Goal: Information Seeking & Learning: Learn about a topic

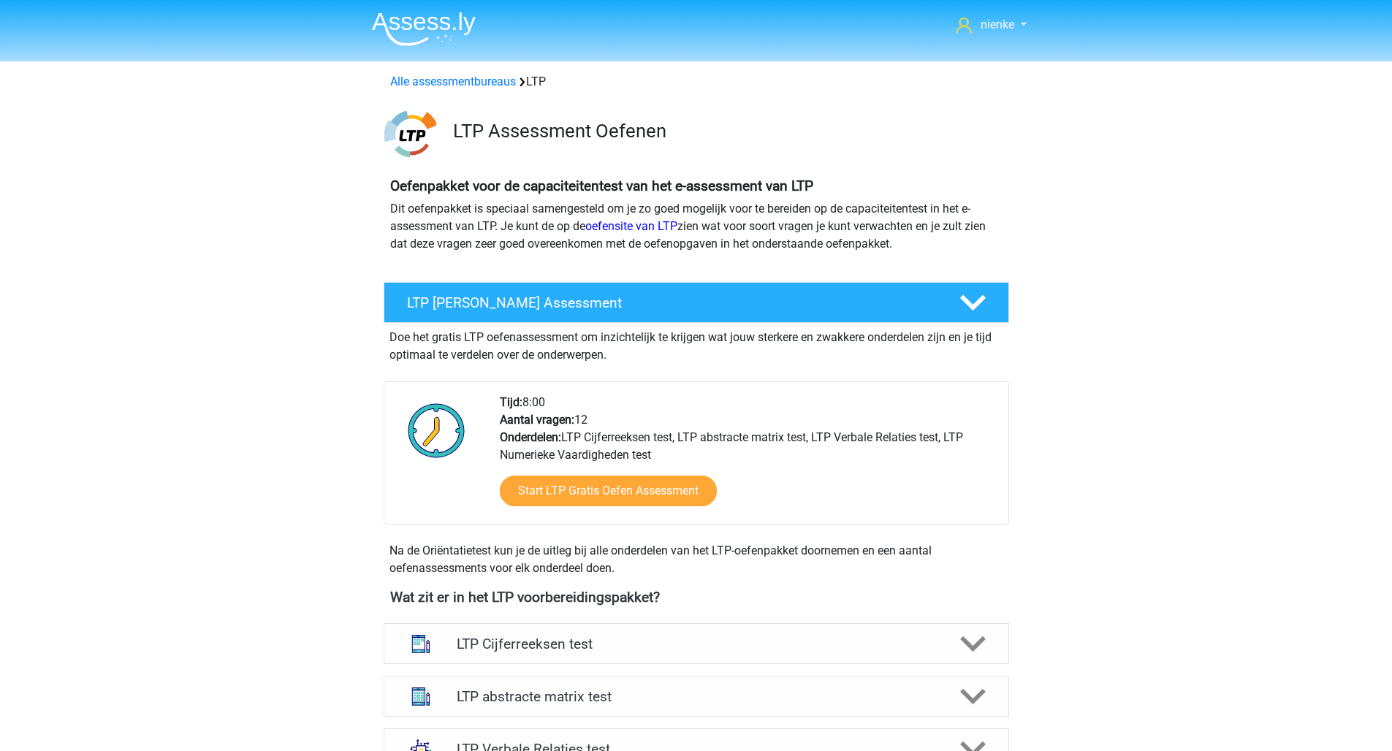
scroll to position [475, 0]
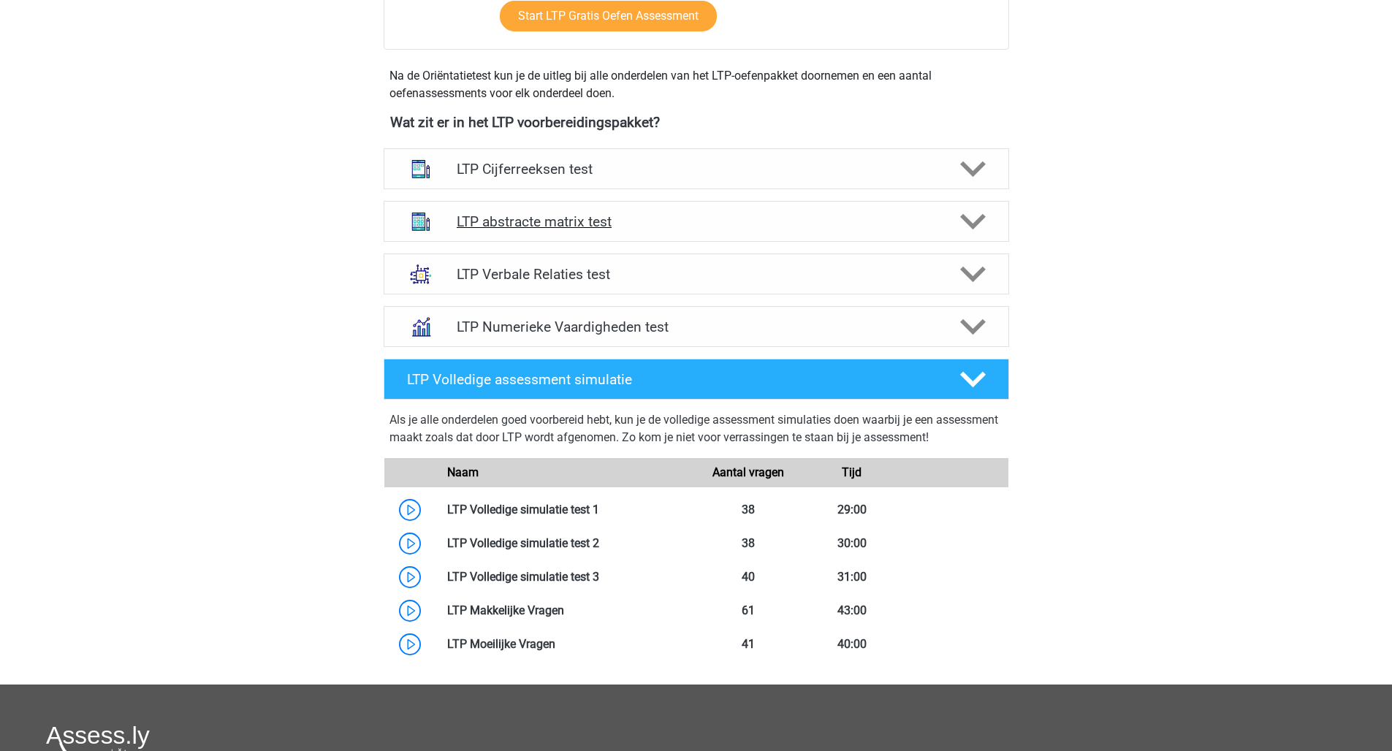
click at [563, 214] on h4 "LTP abstracte matrix test" at bounding box center [696, 221] width 479 height 17
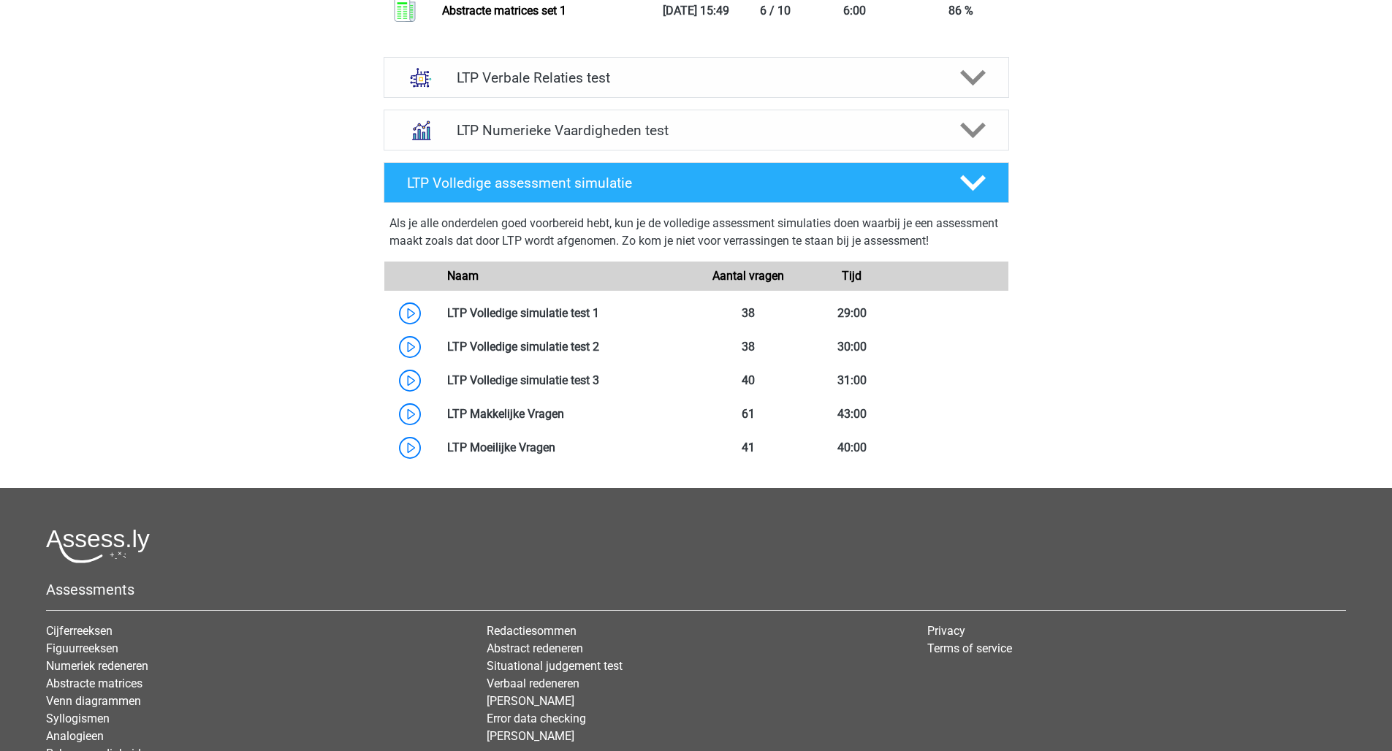
scroll to position [1161, 0]
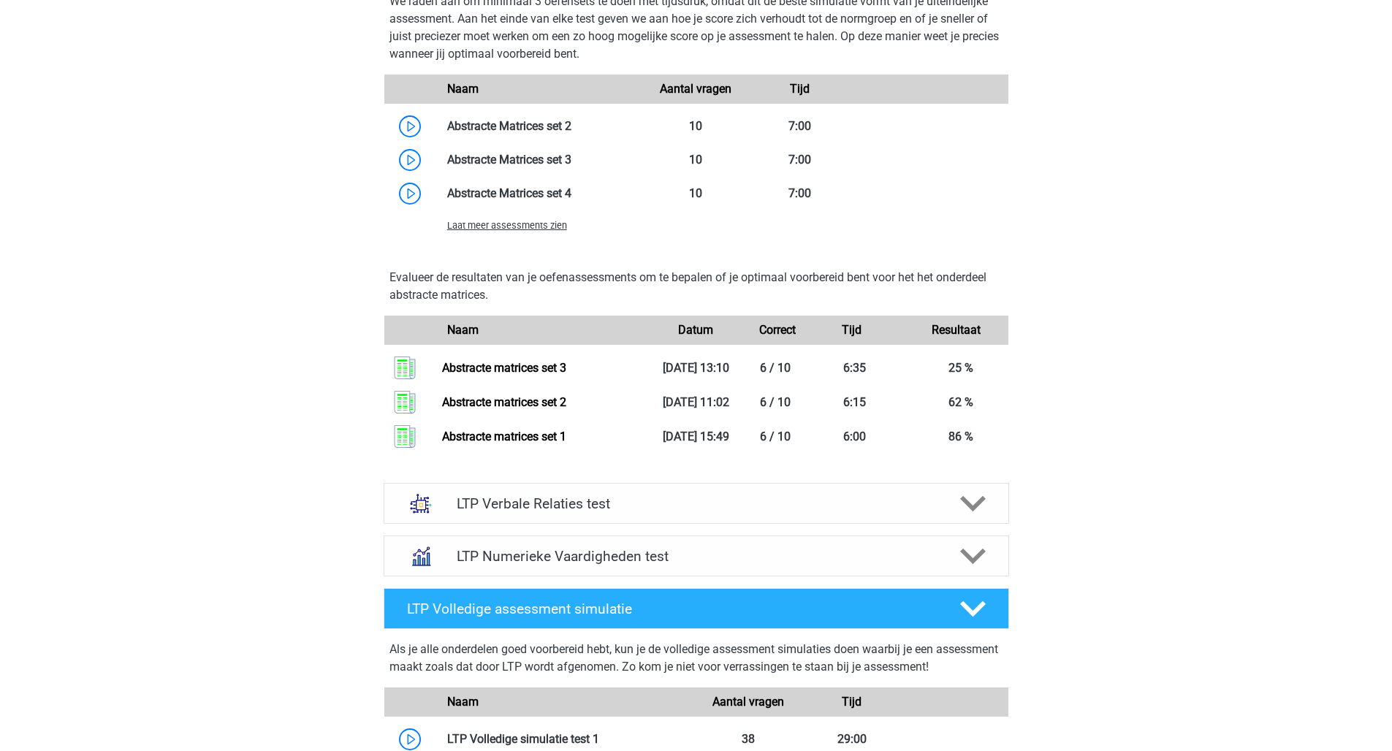
click at [924, 520] on div "LTP Verbale Relaties test Bij het oplossen van Analogieën moet je een relatie t…" at bounding box center [696, 503] width 682 height 53
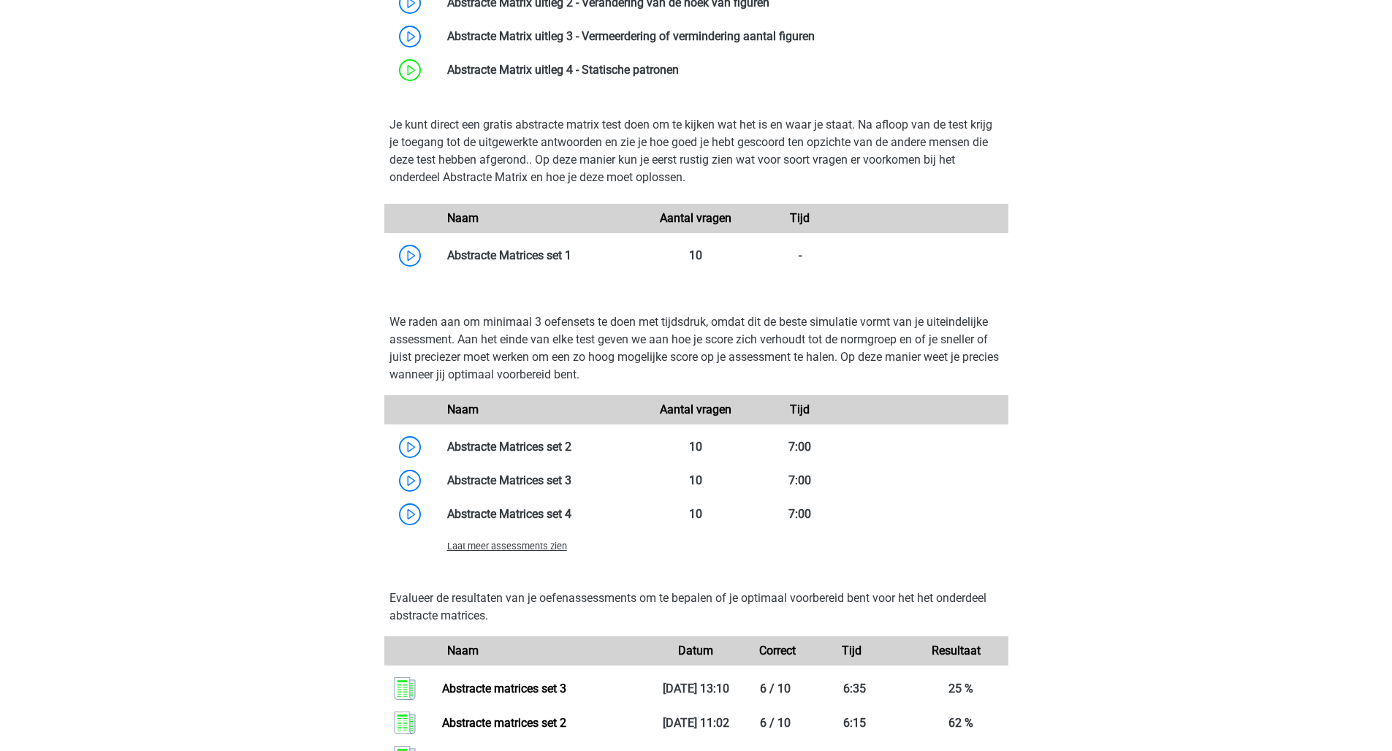
click at [533, 528] on span "Laat meer assessments zien" at bounding box center [507, 546] width 120 height 11
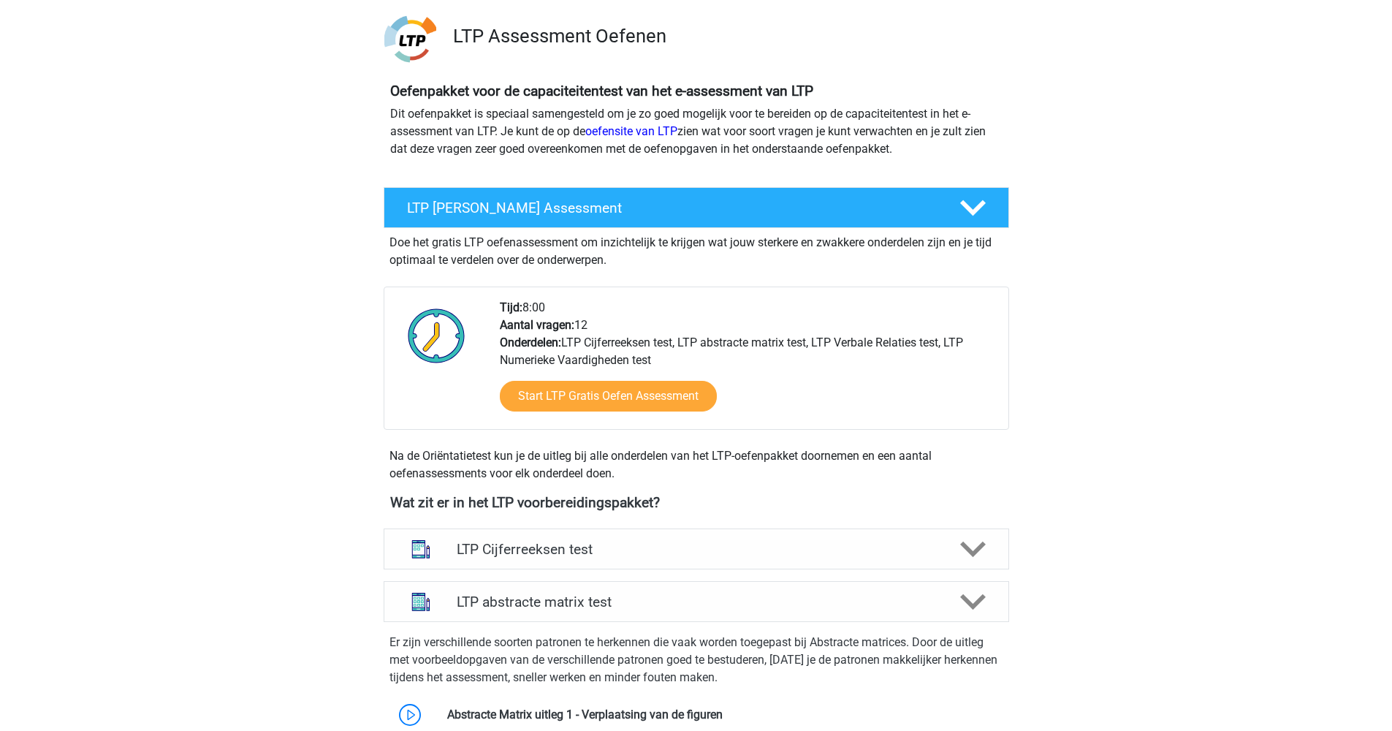
scroll to position [23, 0]
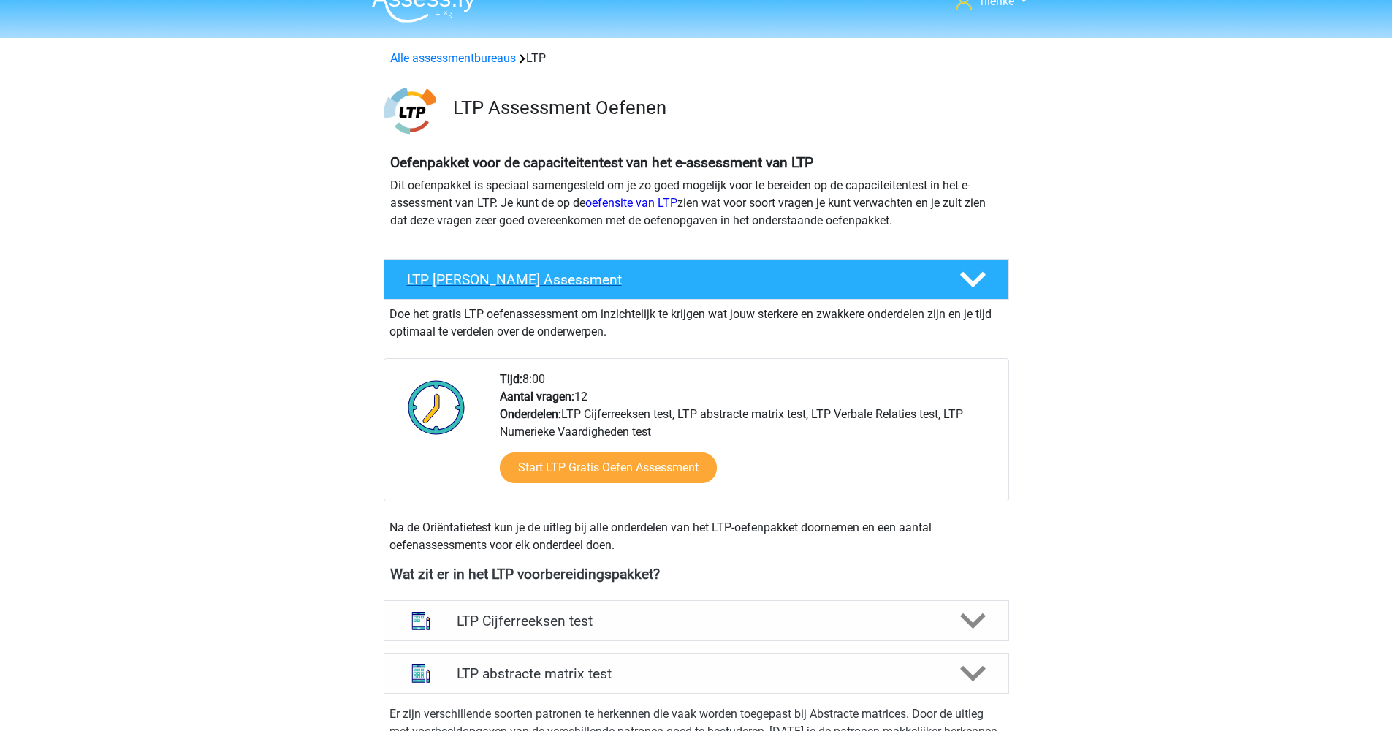
click at [924, 278] on div at bounding box center [971, 280] width 50 height 26
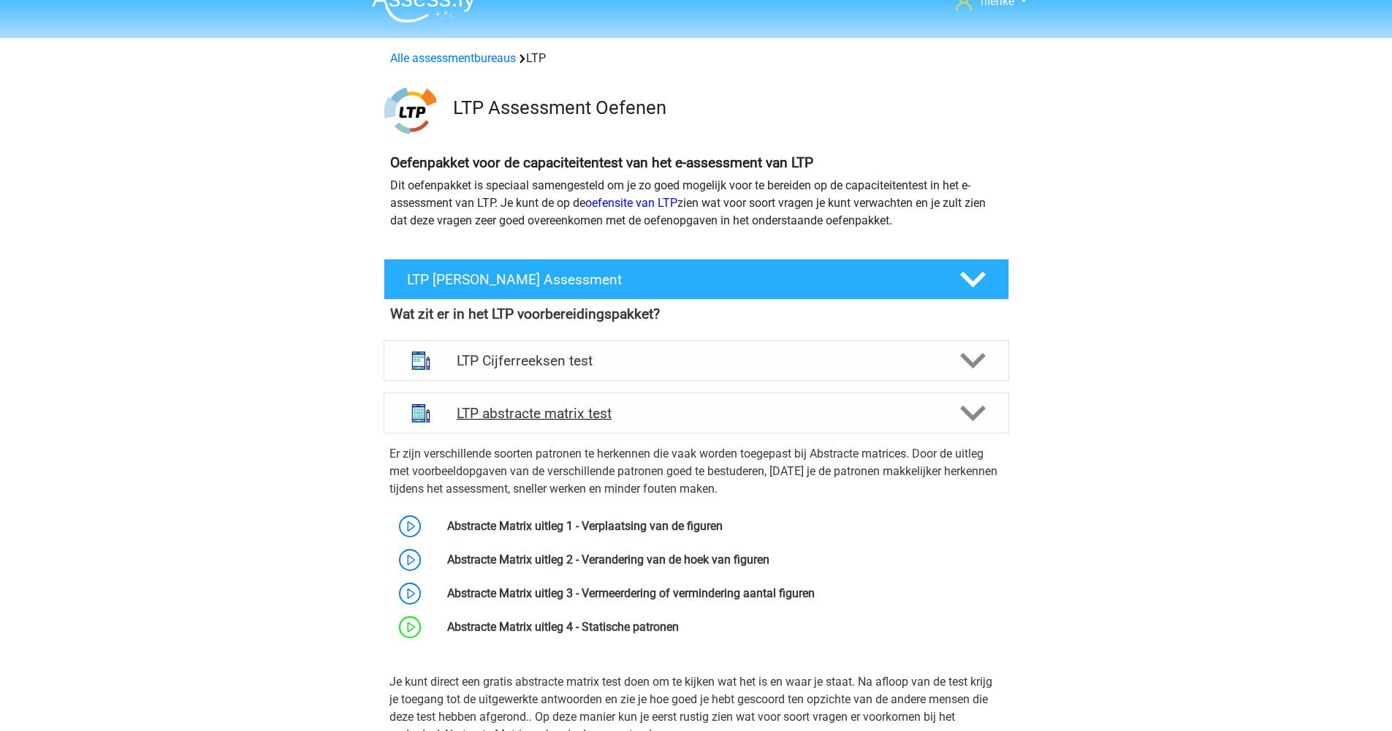
click at [915, 411] on h4 "LTP abstracte matrix test" at bounding box center [696, 413] width 479 height 17
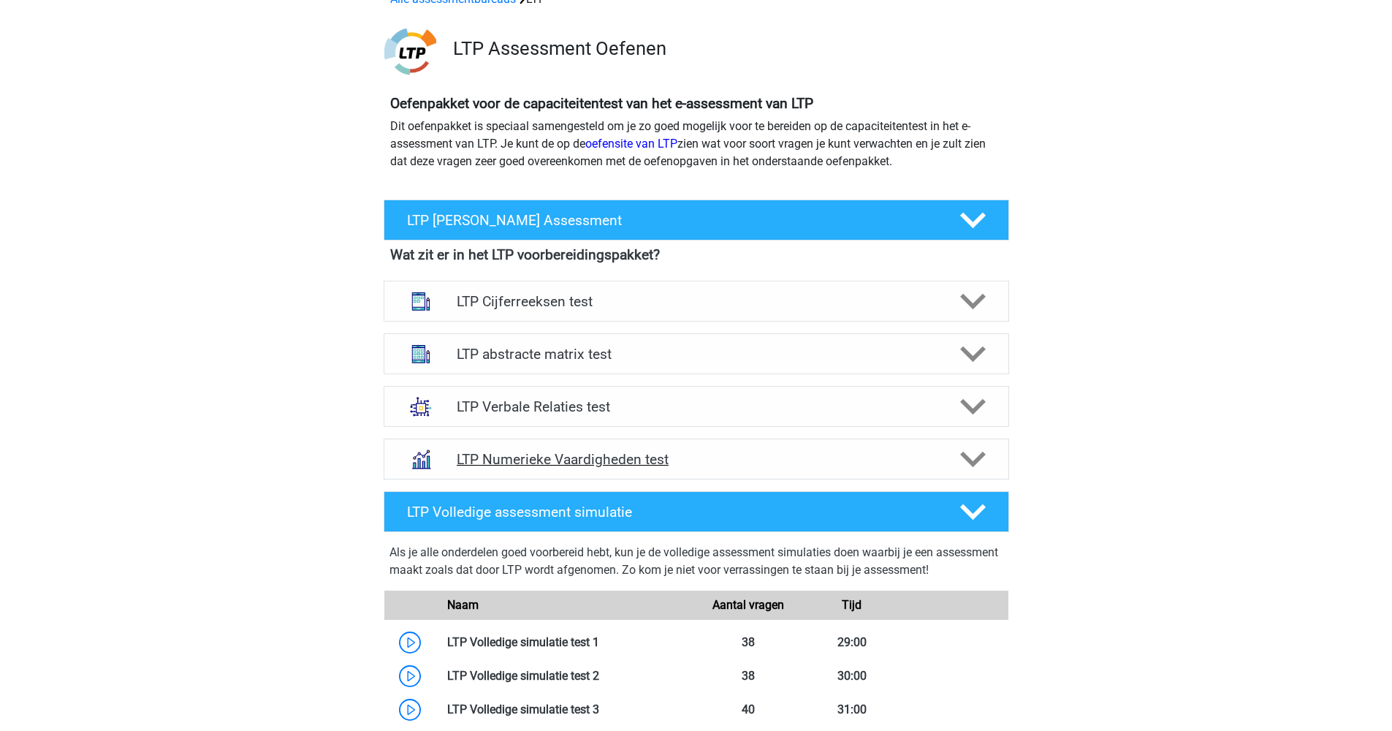
click at [594, 446] on div "LTP Numerieke Vaardigheden test" at bounding box center [697, 458] width 626 height 41
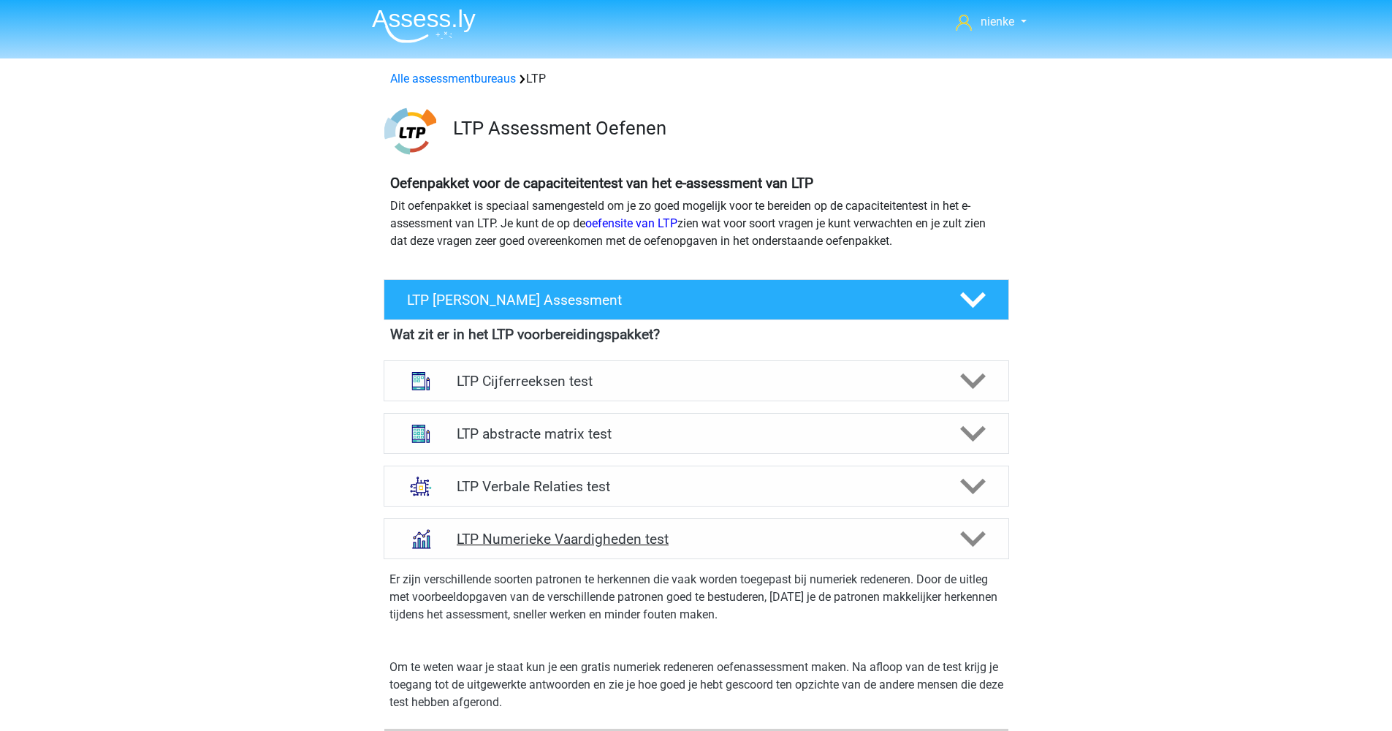
scroll to position [495, 0]
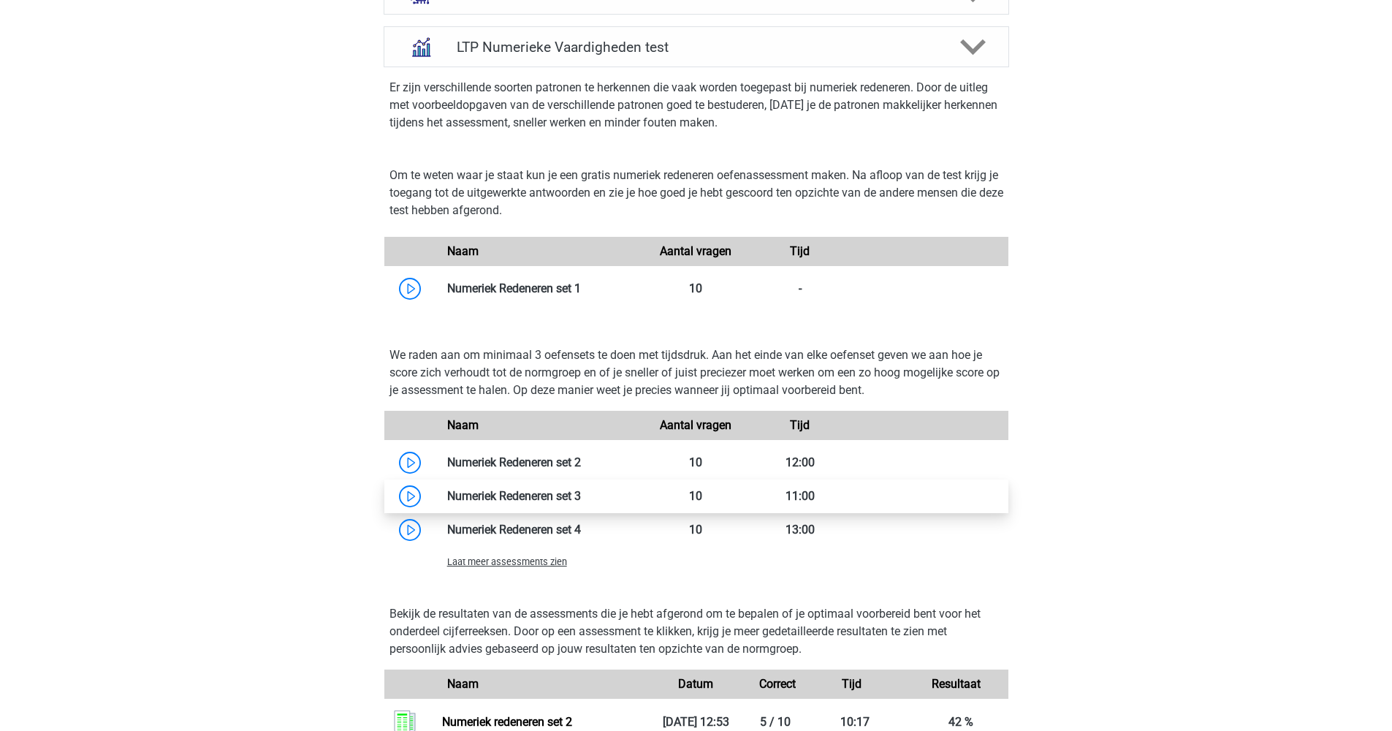
click at [581, 495] on link at bounding box center [581, 496] width 0 height 14
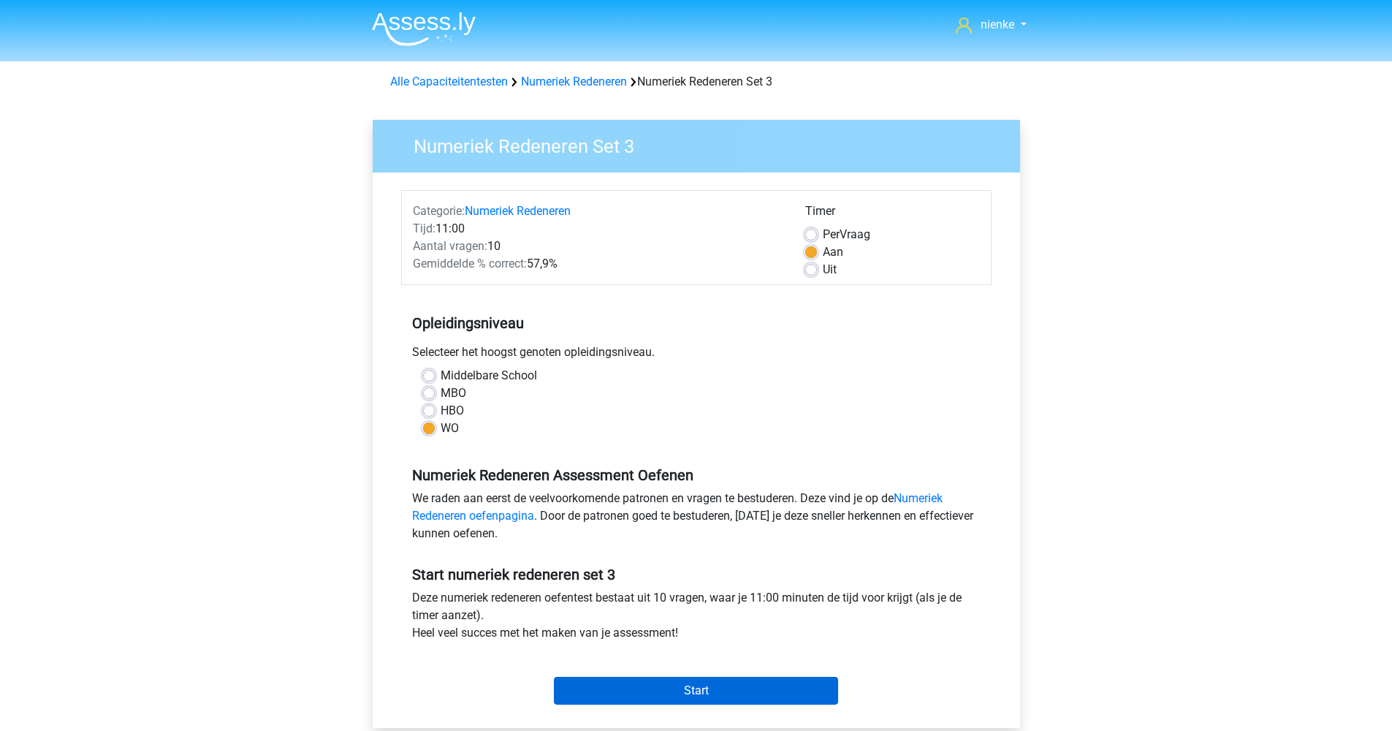
click at [692, 690] on input "Start" at bounding box center [696, 691] width 284 height 28
click at [764, 680] on input "Start" at bounding box center [696, 691] width 284 height 28
click at [609, 90] on div "Alle Capaciteitentesten Numeriek Redeneren Numeriek Redeneren Set 3" at bounding box center [696, 82] width 624 height 18
click at [608, 88] on link "Numeriek Redeneren" at bounding box center [574, 82] width 106 height 14
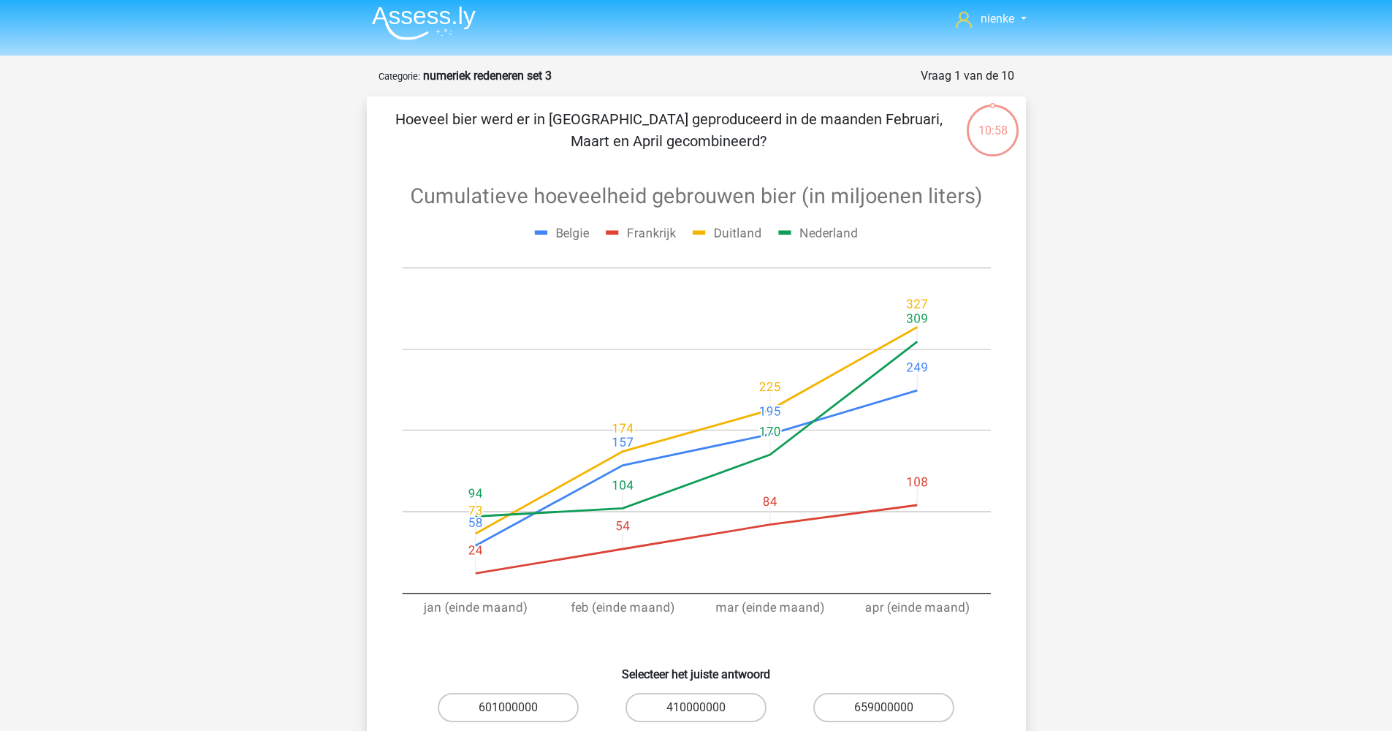
scroll to position [9, 0]
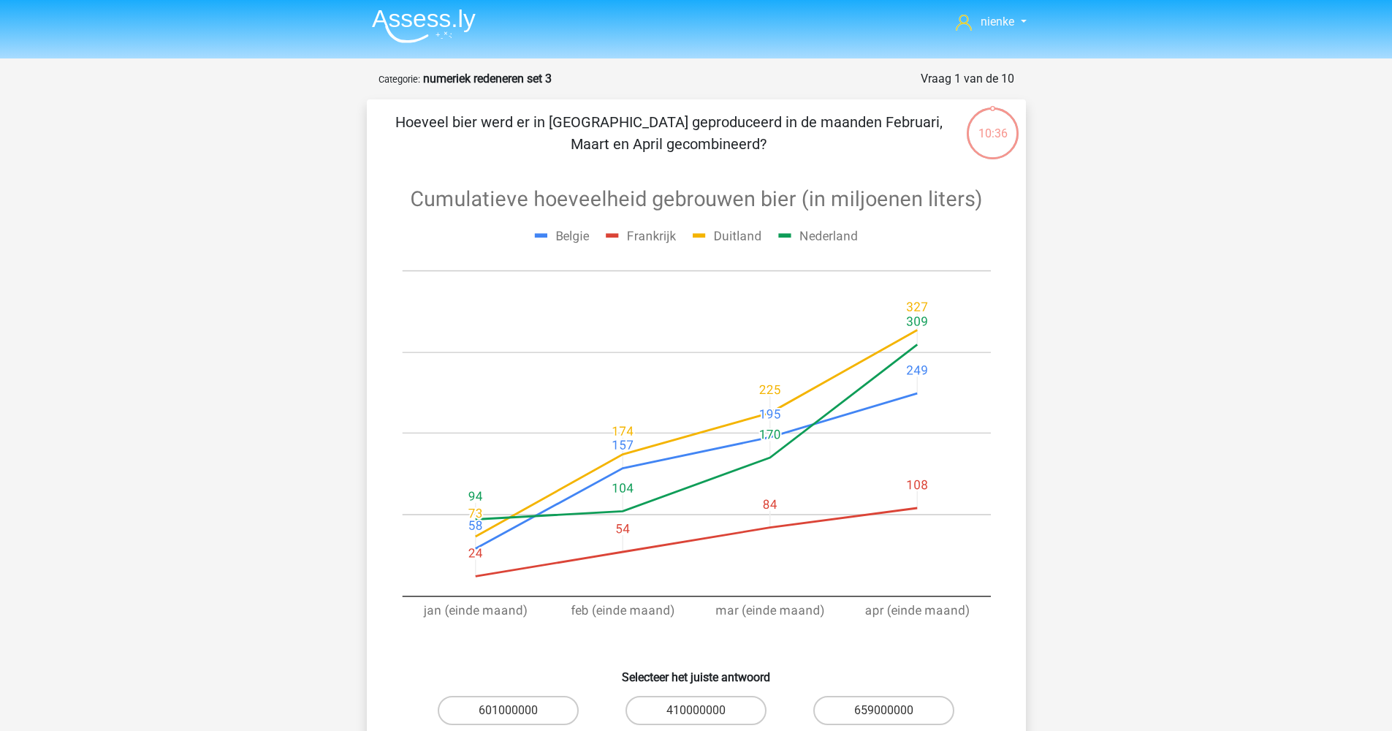
scroll to position [7, 0]
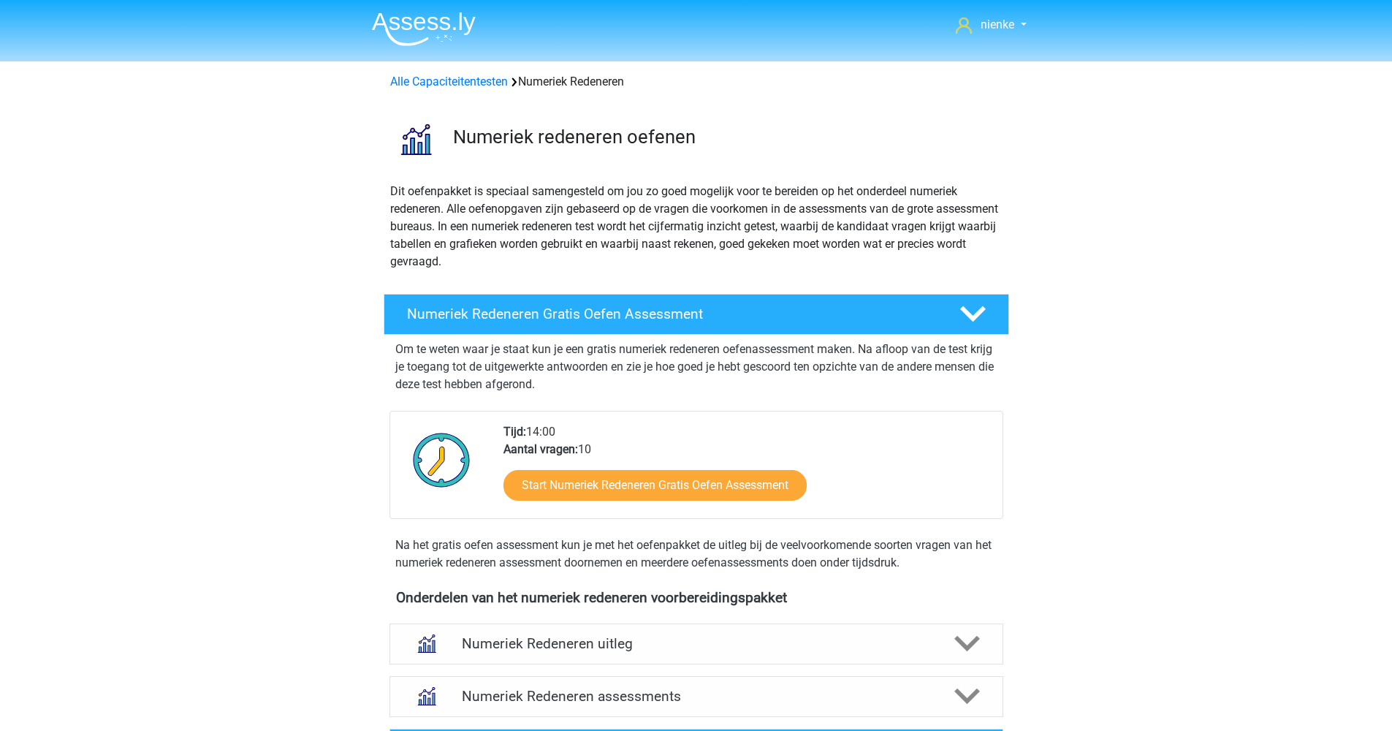
scroll to position [77, 0]
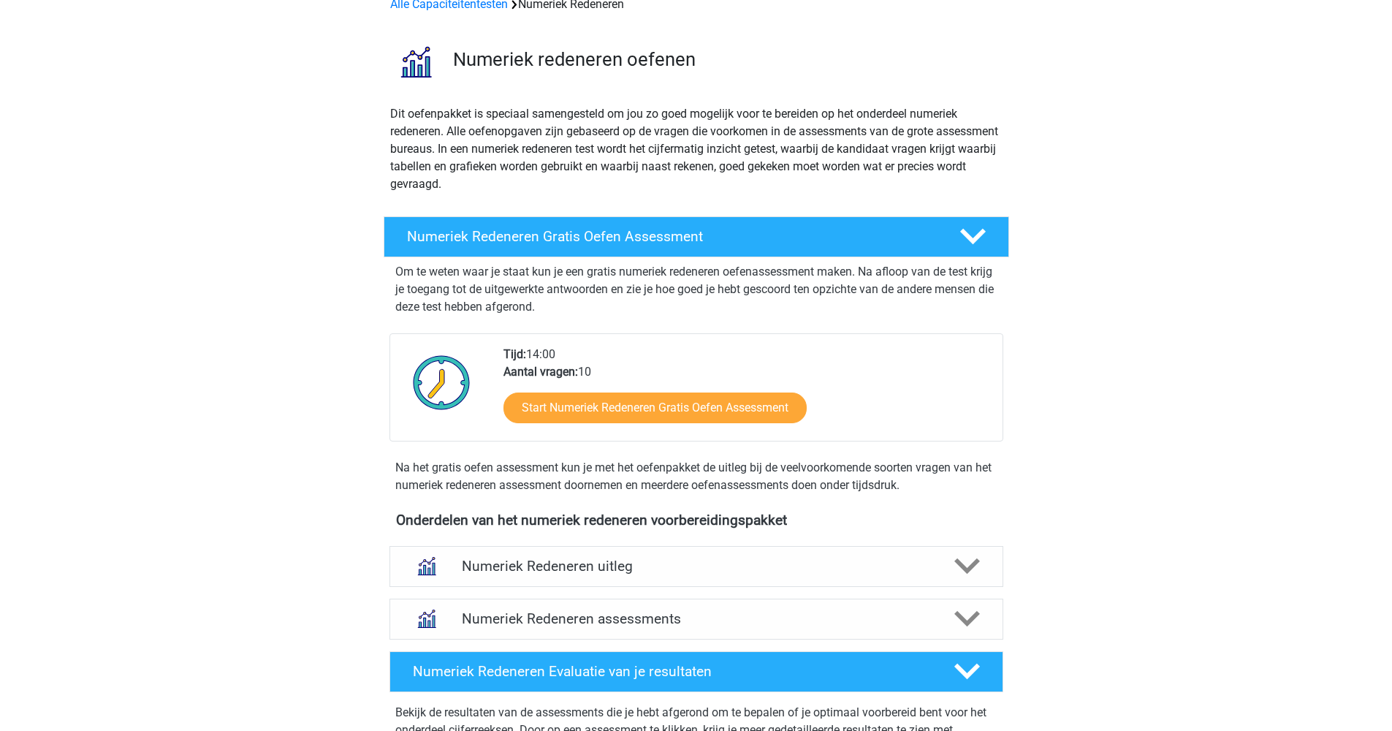
click at [573, 652] on div "Numeriek Redeneren Evaluatie van je resultaten" at bounding box center [696, 671] width 614 height 41
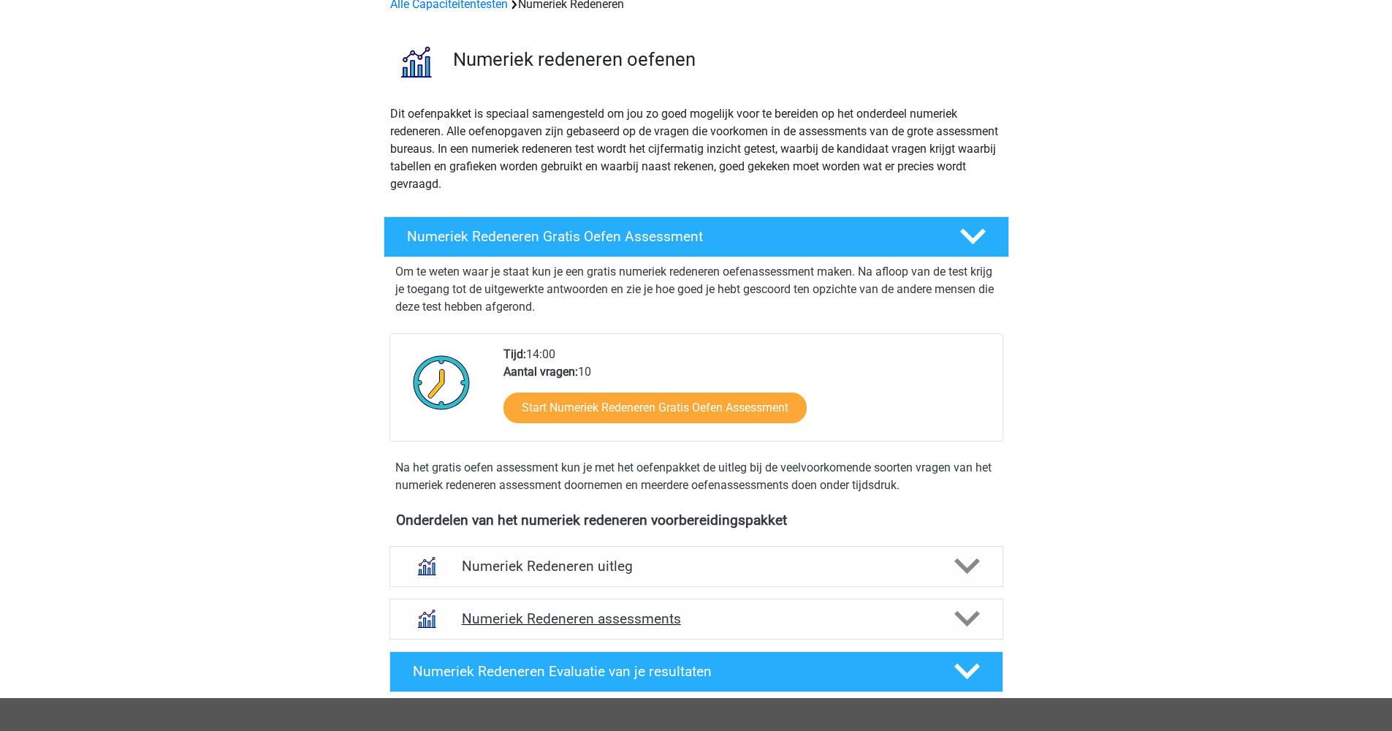
click at [596, 599] on div "Numeriek Redeneren assessments" at bounding box center [696, 618] width 614 height 41
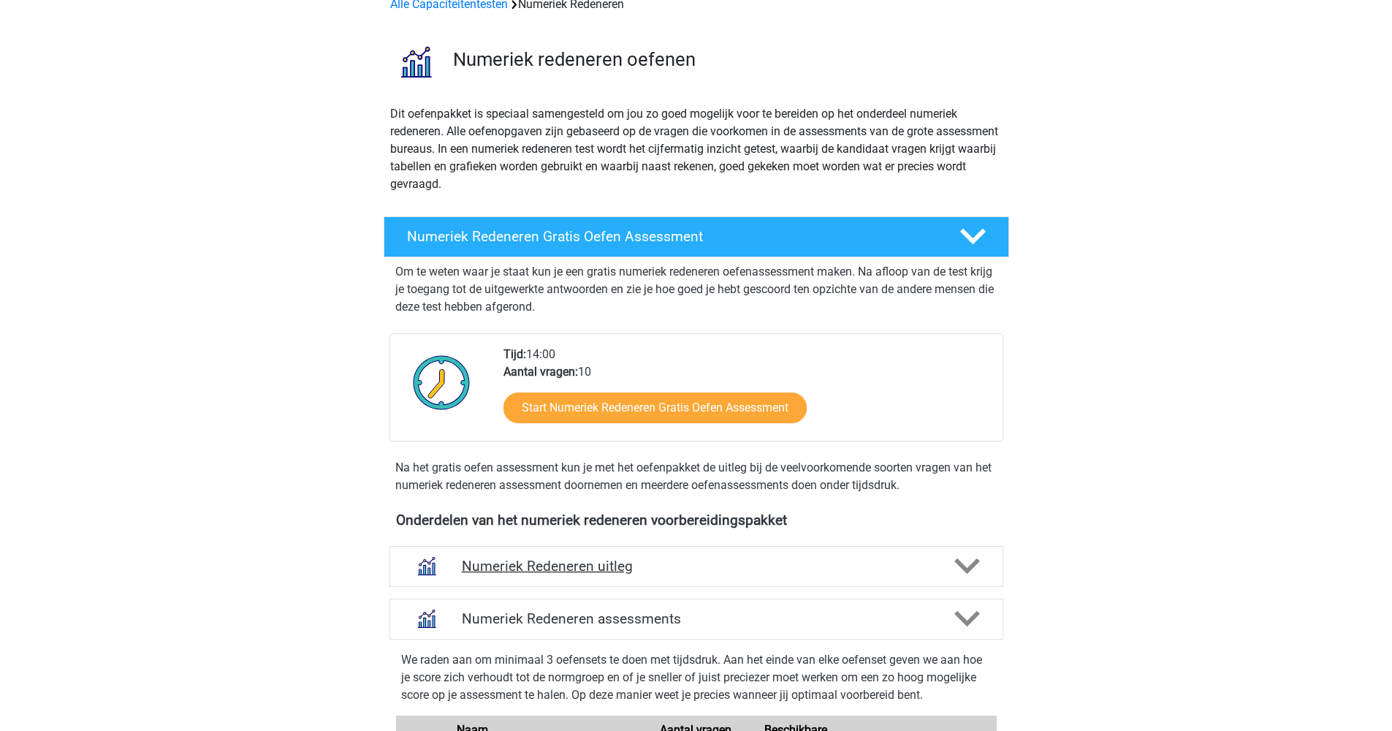
click at [601, 574] on h4 "Numeriek Redeneren uitleg" at bounding box center [696, 566] width 469 height 17
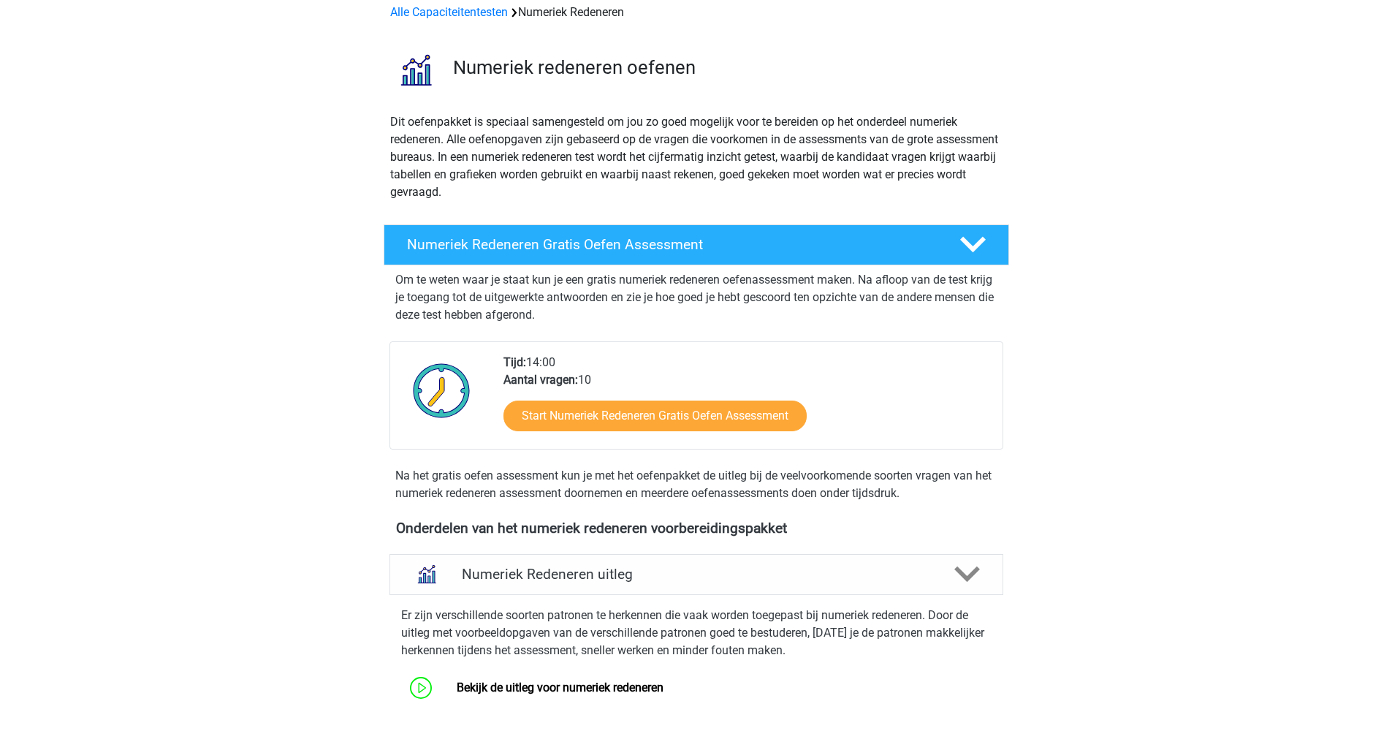
scroll to position [551, 0]
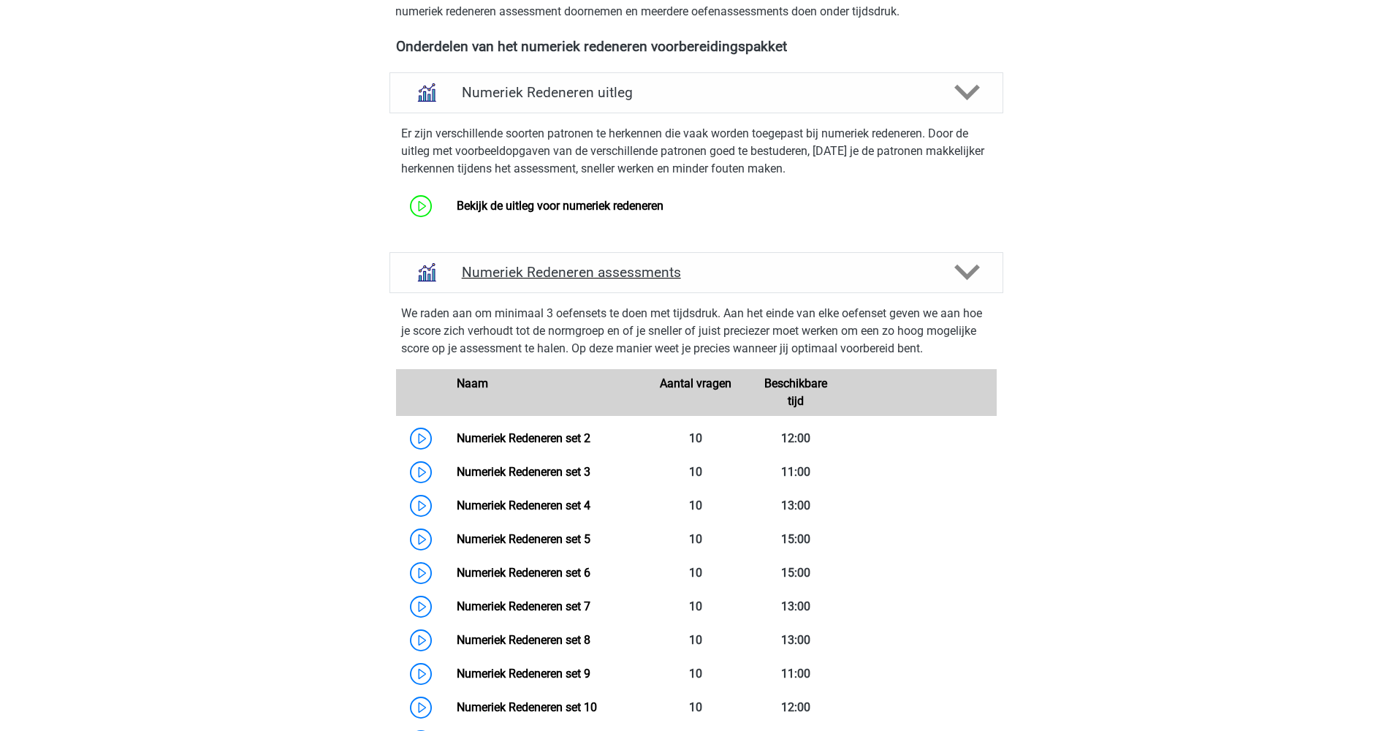
click at [626, 282] on div "Numeriek Redeneren assessments" at bounding box center [696, 272] width 614 height 41
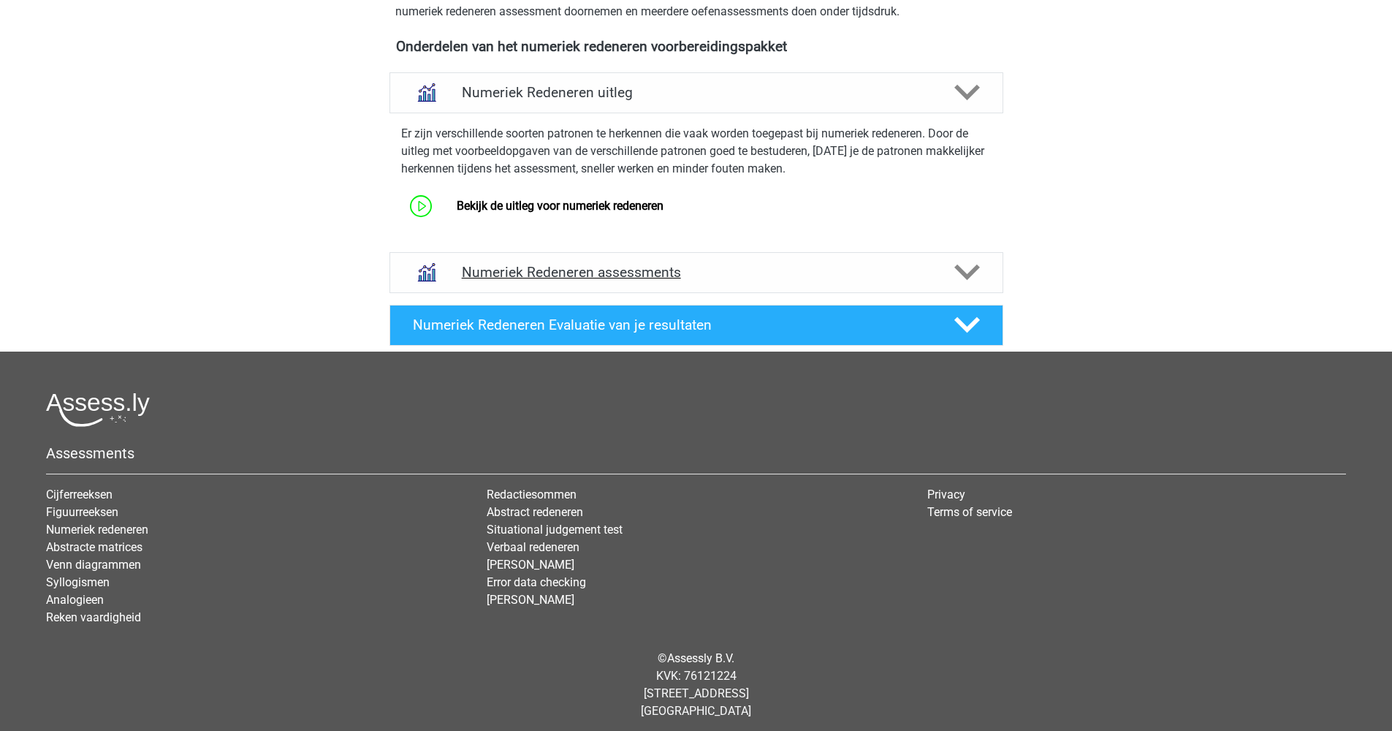
click at [626, 282] on div "Numeriek Redeneren assessments" at bounding box center [696, 272] width 614 height 41
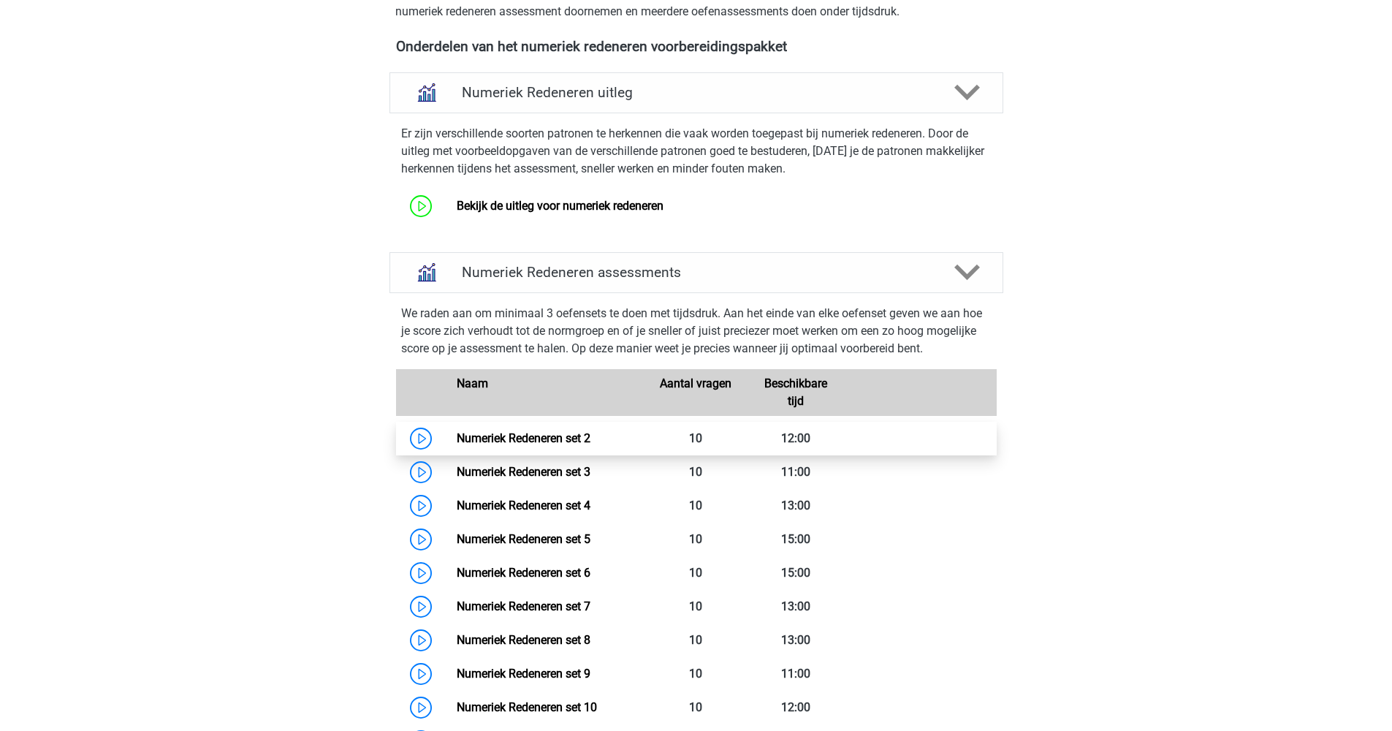
click at [577, 432] on link "Numeriek Redeneren set 2" at bounding box center [524, 438] width 134 height 14
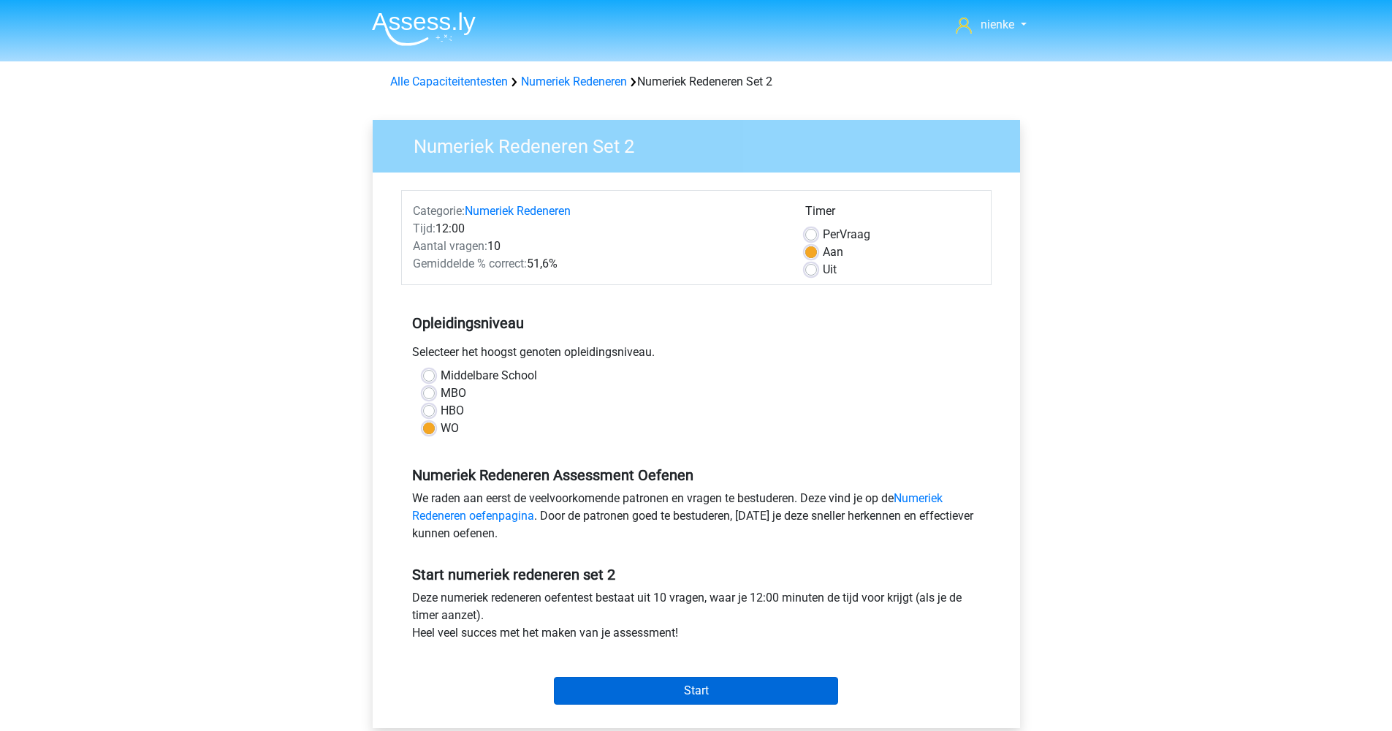
click at [703, 681] on input "Start" at bounding box center [696, 691] width 284 height 28
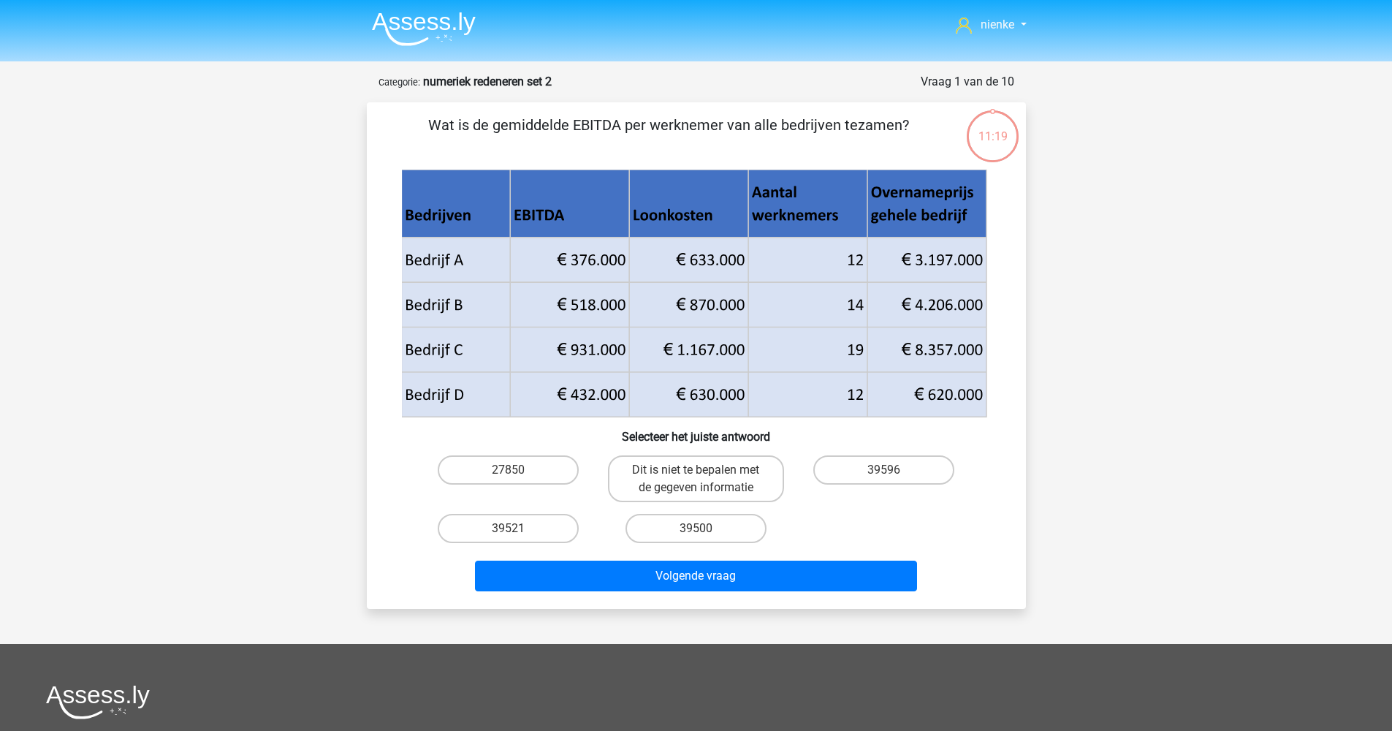
click at [426, 124] on p "Wat is de gemiddelde EBITDA per werknemer van alle bedrijven tezamen?" at bounding box center [669, 136] width 558 height 44
drag, startPoint x: 431, startPoint y: 124, endPoint x: 922, endPoint y: 134, distance: 491.2
click at [922, 134] on p "Wat is de gemiddelde EBITDA per werknemer van alle bedrijven tezamen?" at bounding box center [669, 136] width 558 height 44
copy p "Wat is de gemiddelde EBITDA per werknemer van alle bedrijven tezamen?"
click at [875, 476] on label "39596" at bounding box center [883, 469] width 141 height 29
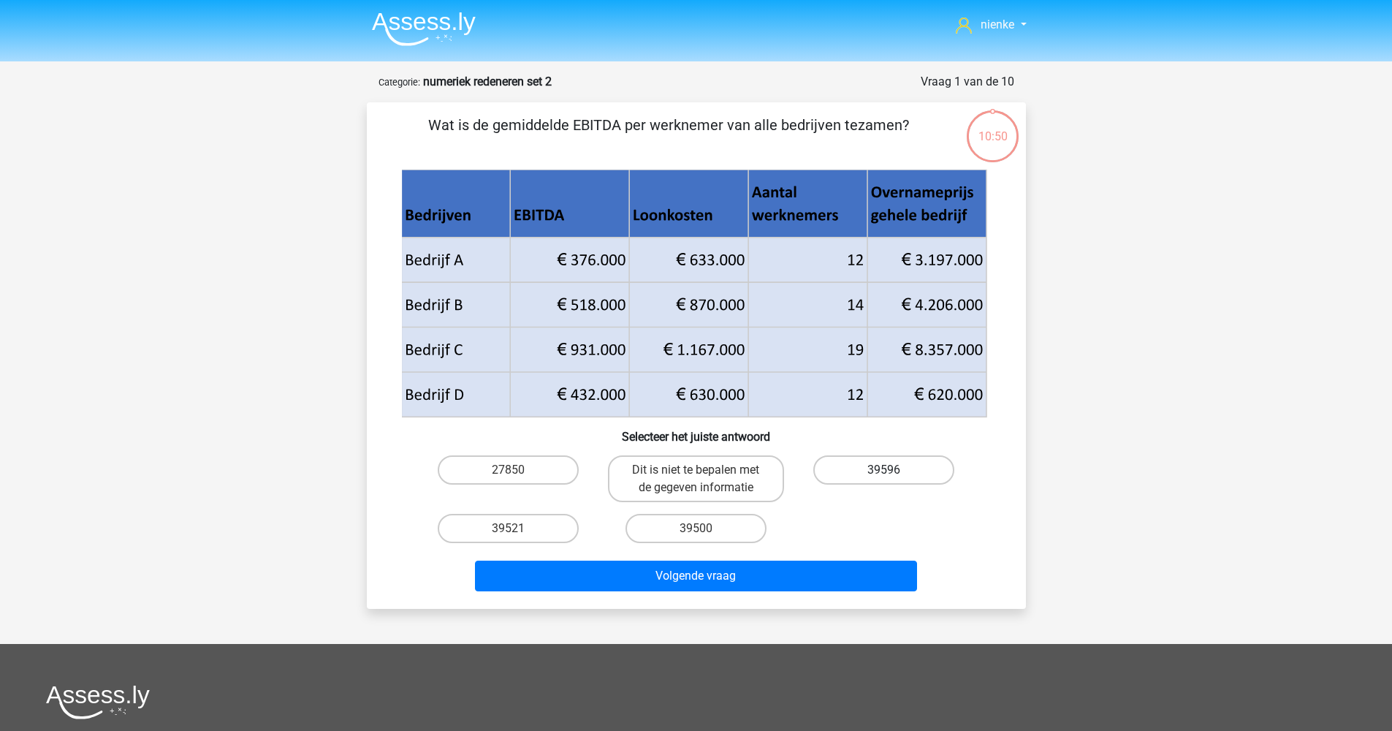
click at [884, 476] on input "39596" at bounding box center [888, 474] width 9 height 9
radio input "true"
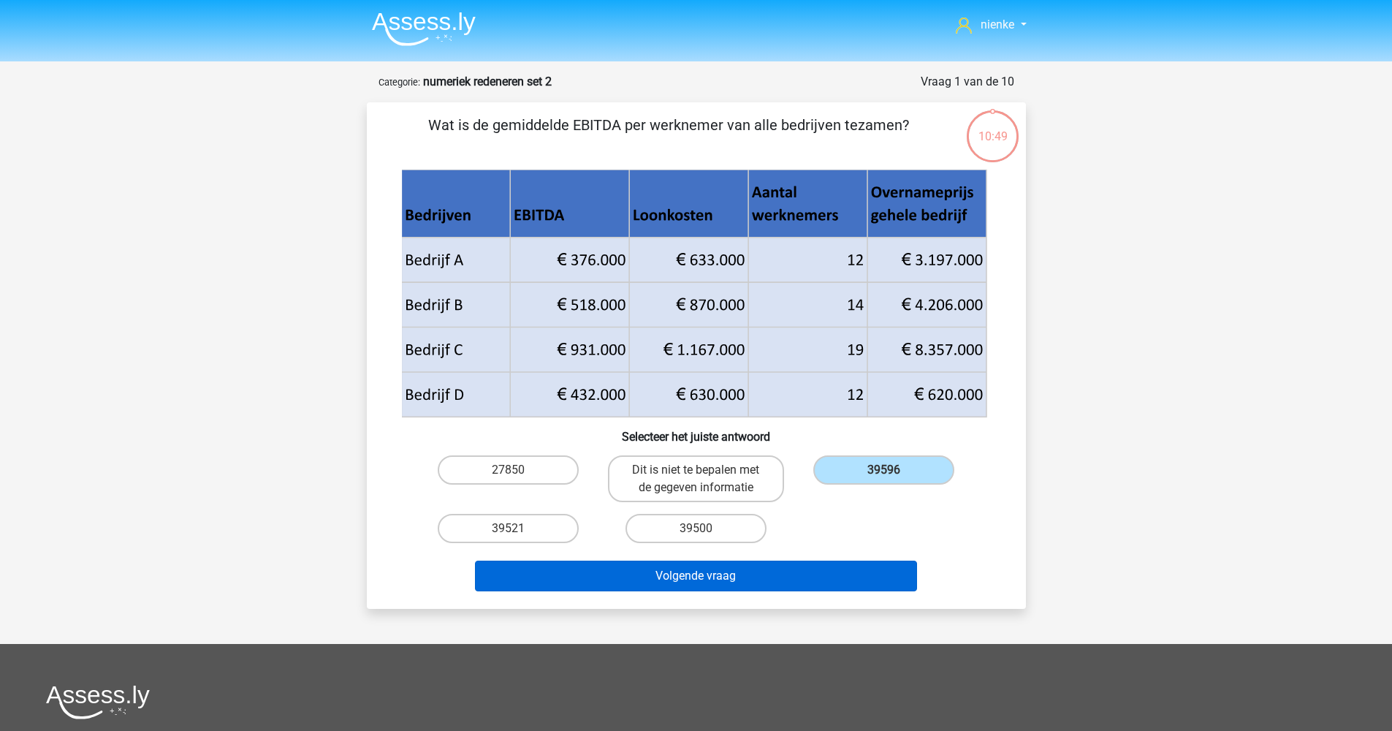
click at [855, 568] on button "Volgende vraag" at bounding box center [696, 575] width 442 height 31
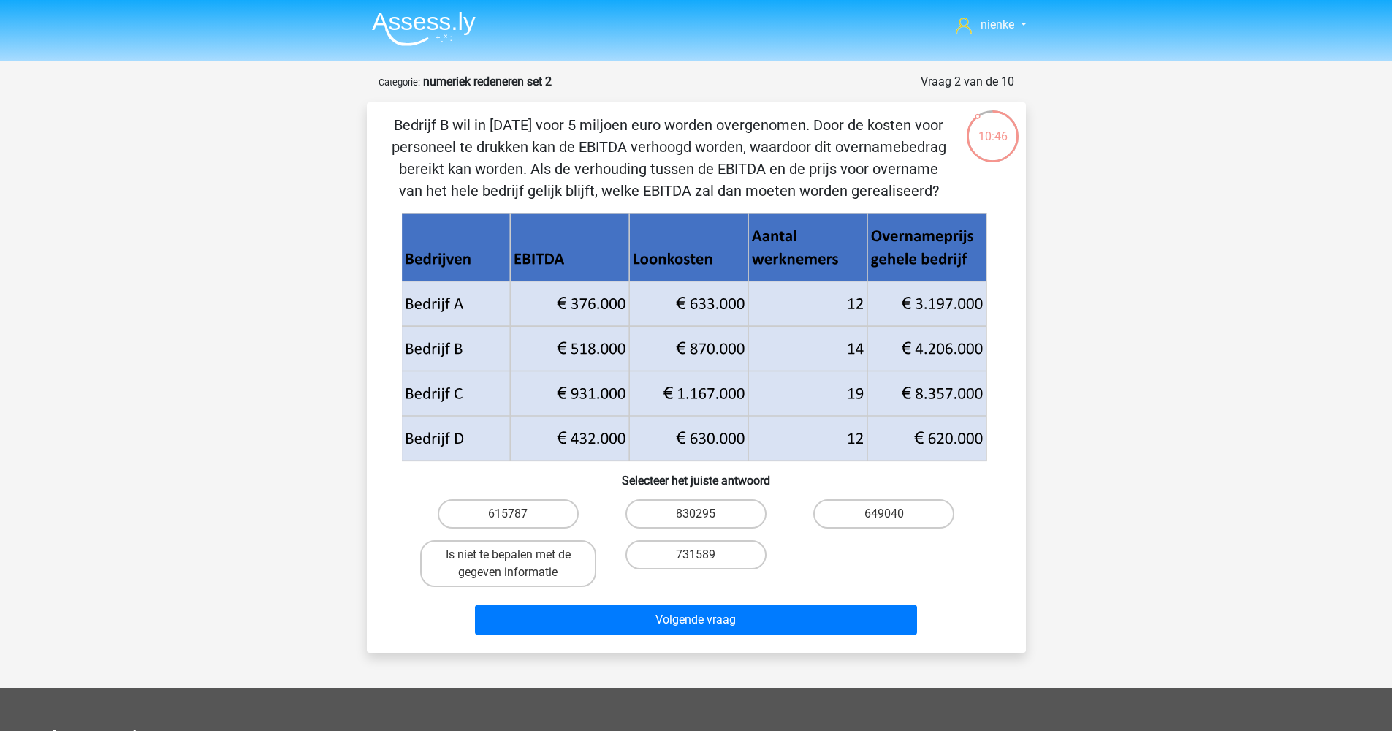
drag, startPoint x: 411, startPoint y: 126, endPoint x: 954, endPoint y: 187, distance: 545.6
click at [954, 187] on div "Bedrijf B wil in 2018 voor 5 miljoen euro worden overgenomen. Door de kosten vo…" at bounding box center [696, 377] width 647 height 527
copy p "Bedrijf B wil in 2018 voor 5 miljoen euro worden overgenomen. Door de kosten vo…"
click at [514, 511] on label "615787" at bounding box center [508, 513] width 141 height 29
click at [514, 514] on input "615787" at bounding box center [512, 518] width 9 height 9
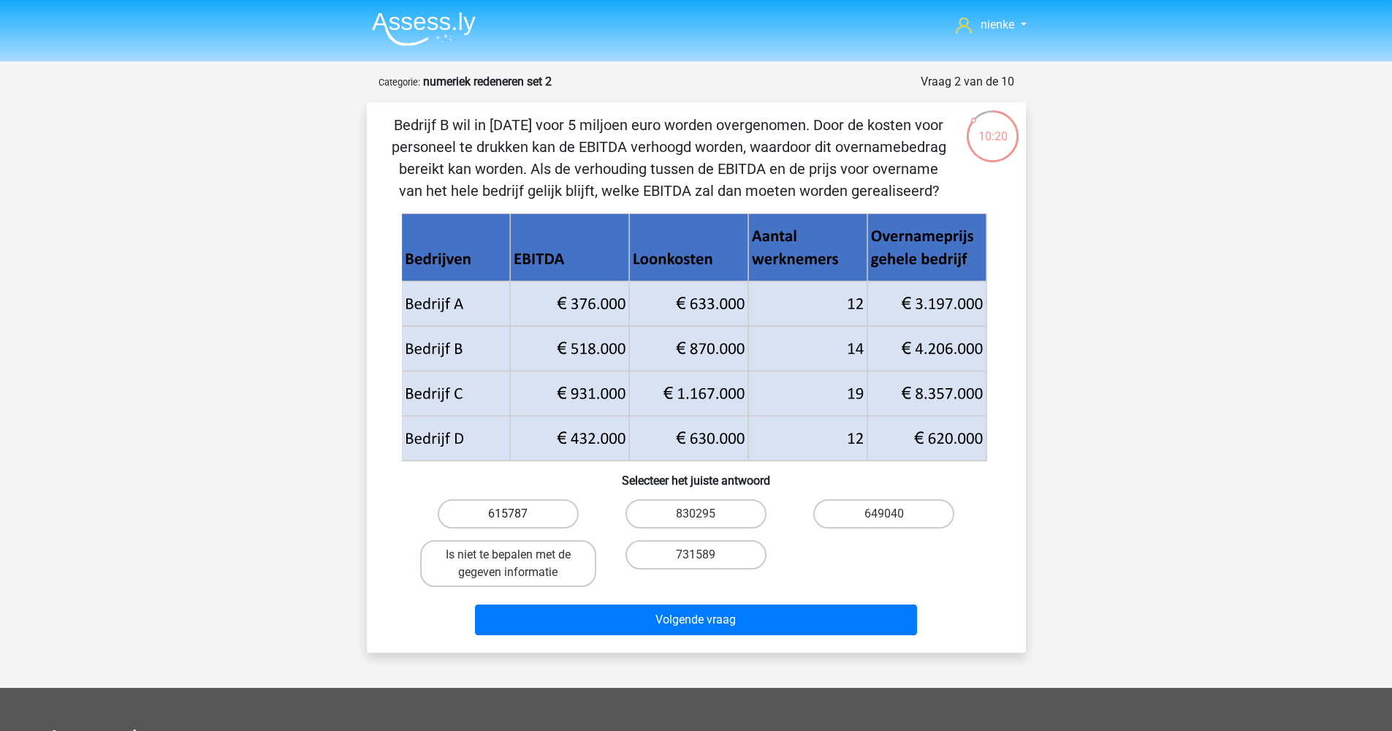
radio input "true"
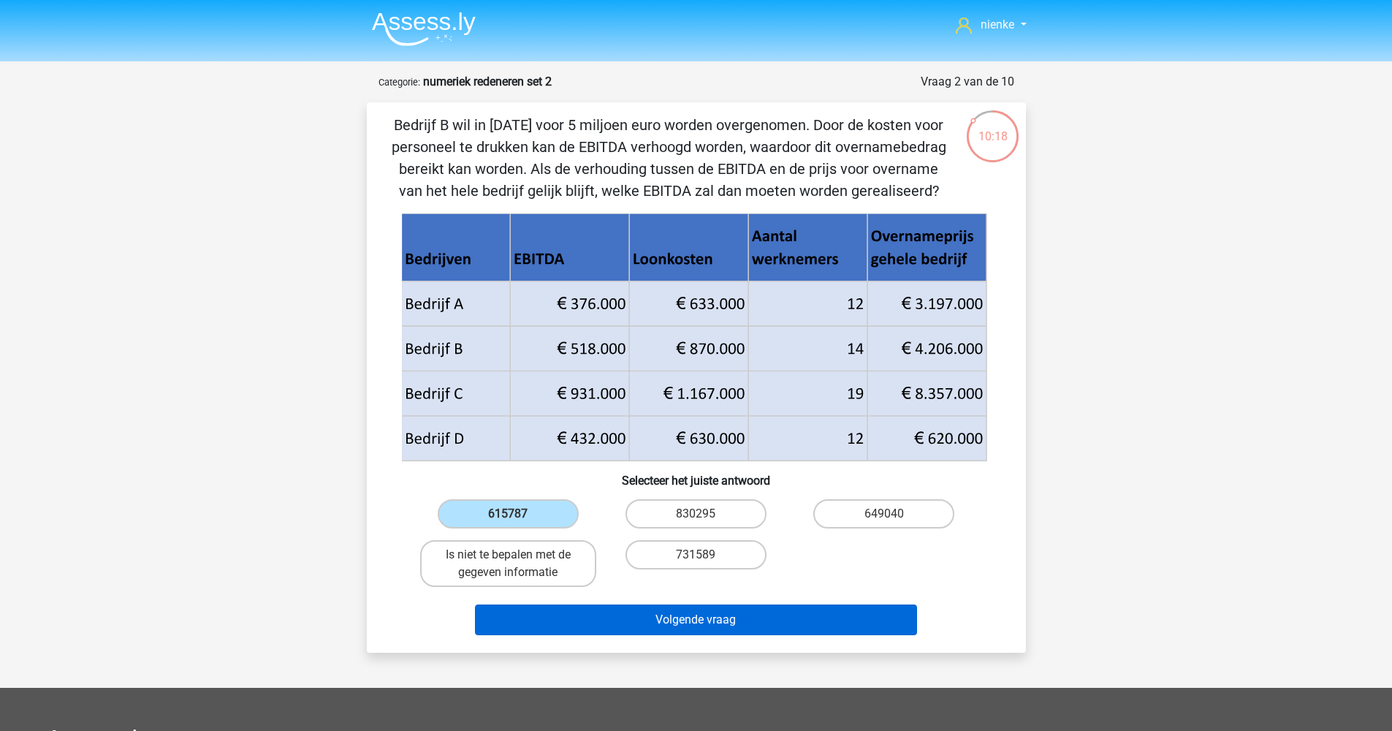
click at [739, 631] on button "Volgende vraag" at bounding box center [696, 619] width 442 height 31
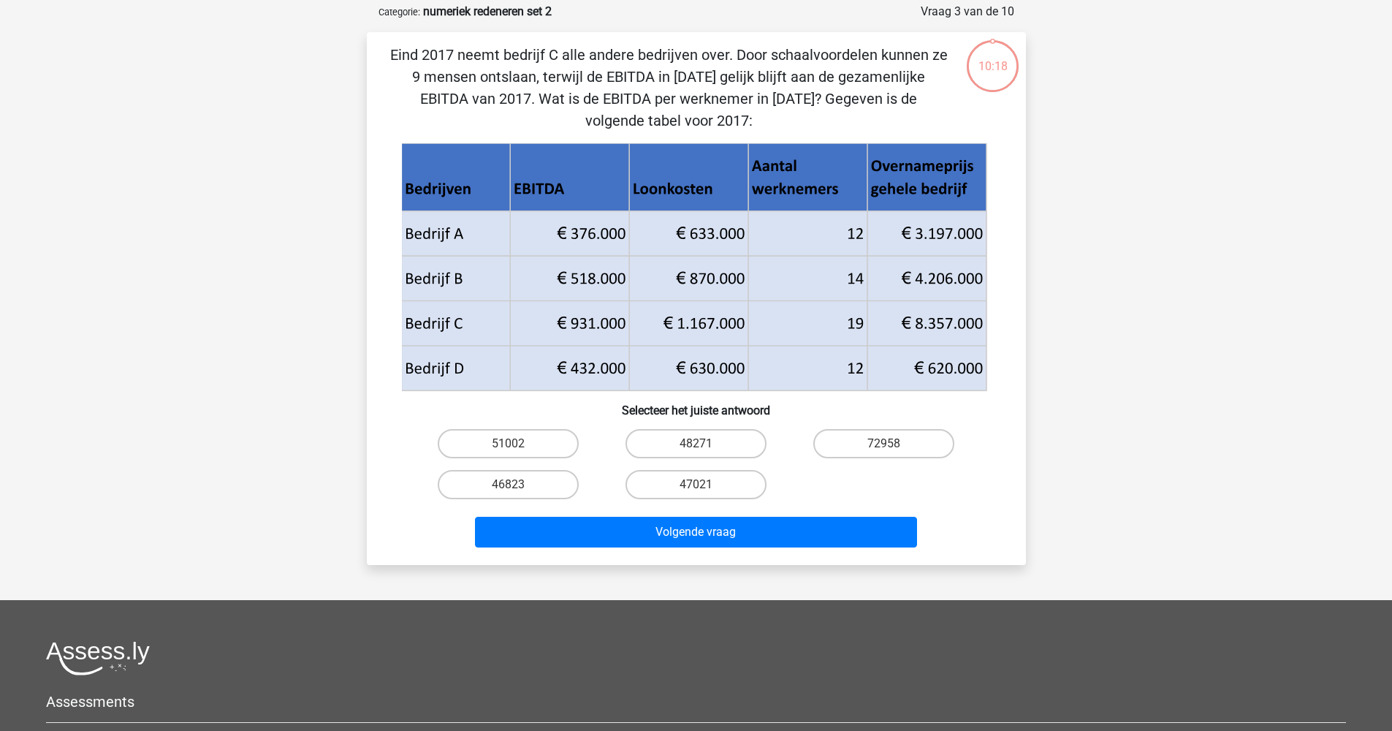
scroll to position [24, 0]
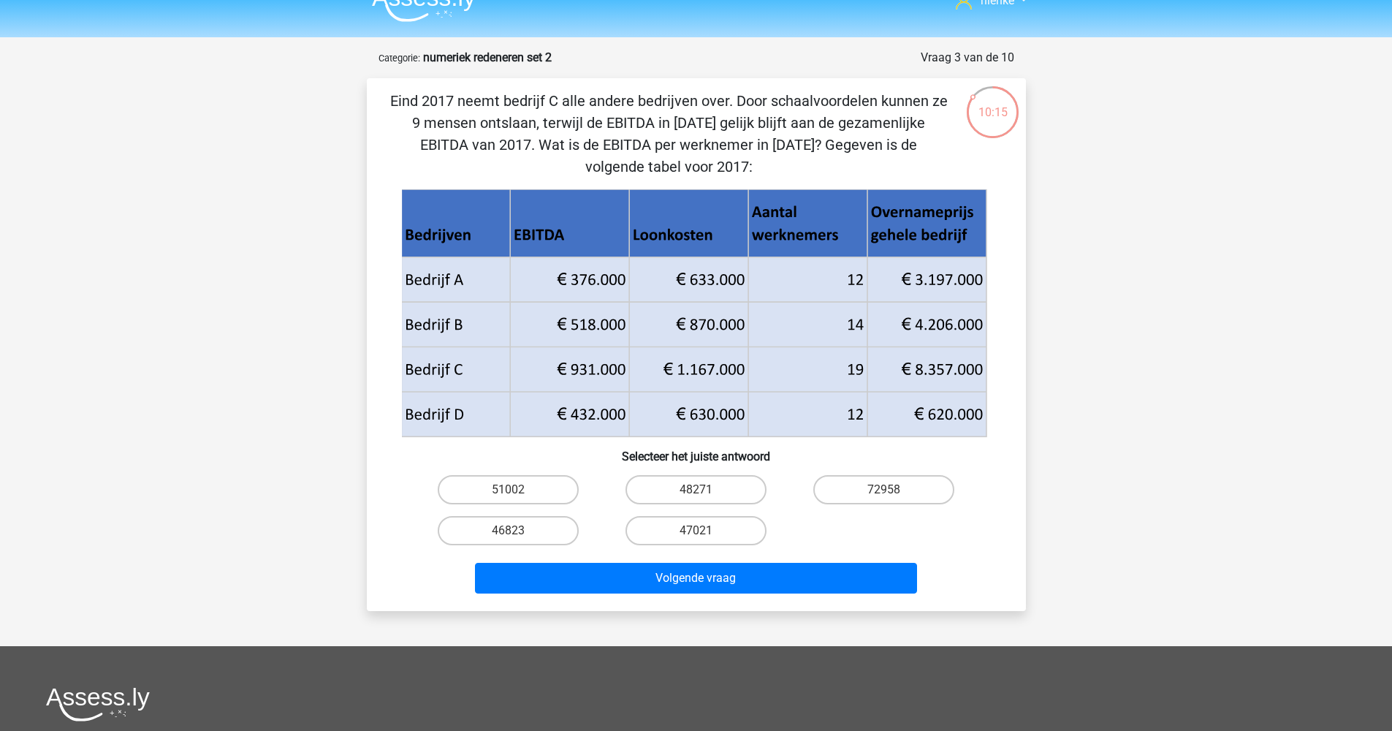
drag, startPoint x: 395, startPoint y: 94, endPoint x: 944, endPoint y: 159, distance: 552.5
click at [944, 159] on p "Eind 2017 neemt bedrijf C alle andere bedrijven over. Door schaalvoordelen kunn…" at bounding box center [669, 134] width 558 height 88
copy p "Eind 2017 neemt bedrijf C alle andere bedrijven over. Door schaalvoordelen kunn…"
click at [698, 532] on input "47021" at bounding box center [700, 535] width 9 height 9
radio input "true"
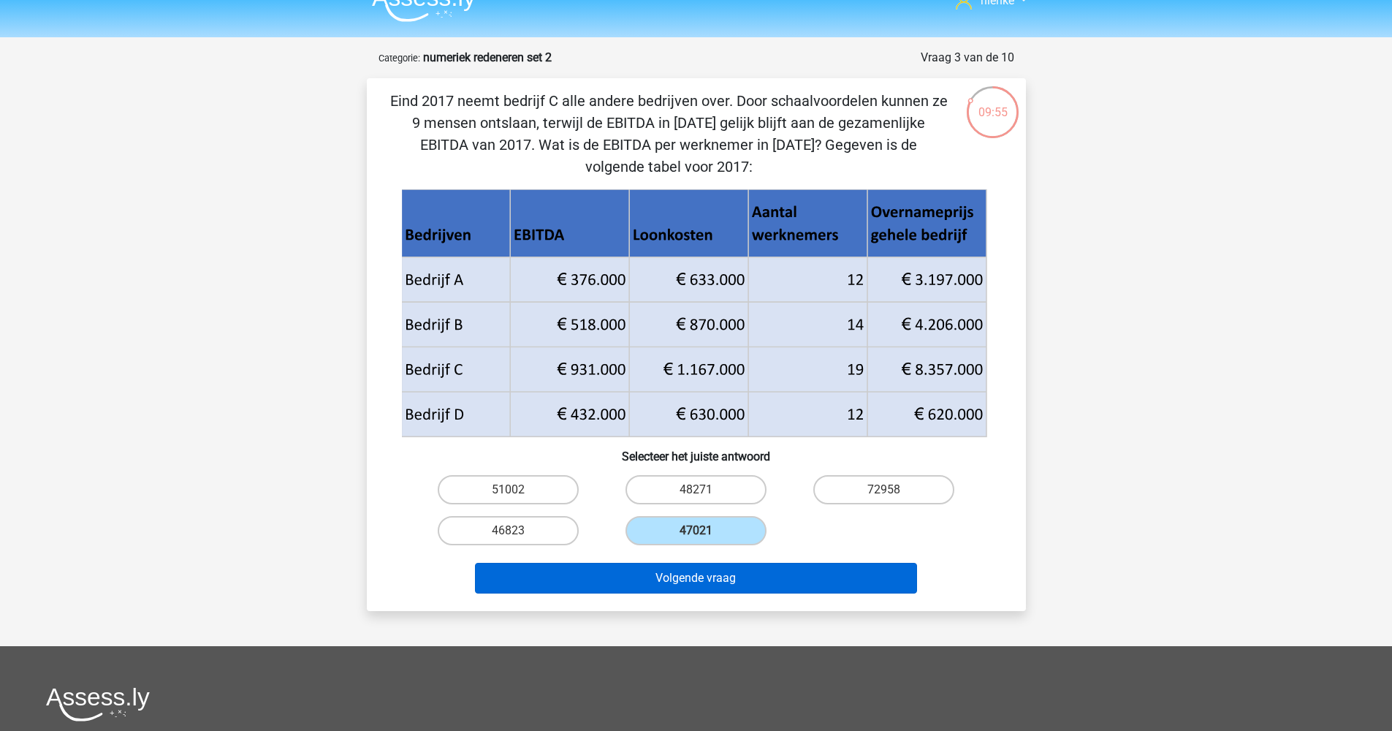
click at [697, 570] on button "Volgende vraag" at bounding box center [696, 578] width 442 height 31
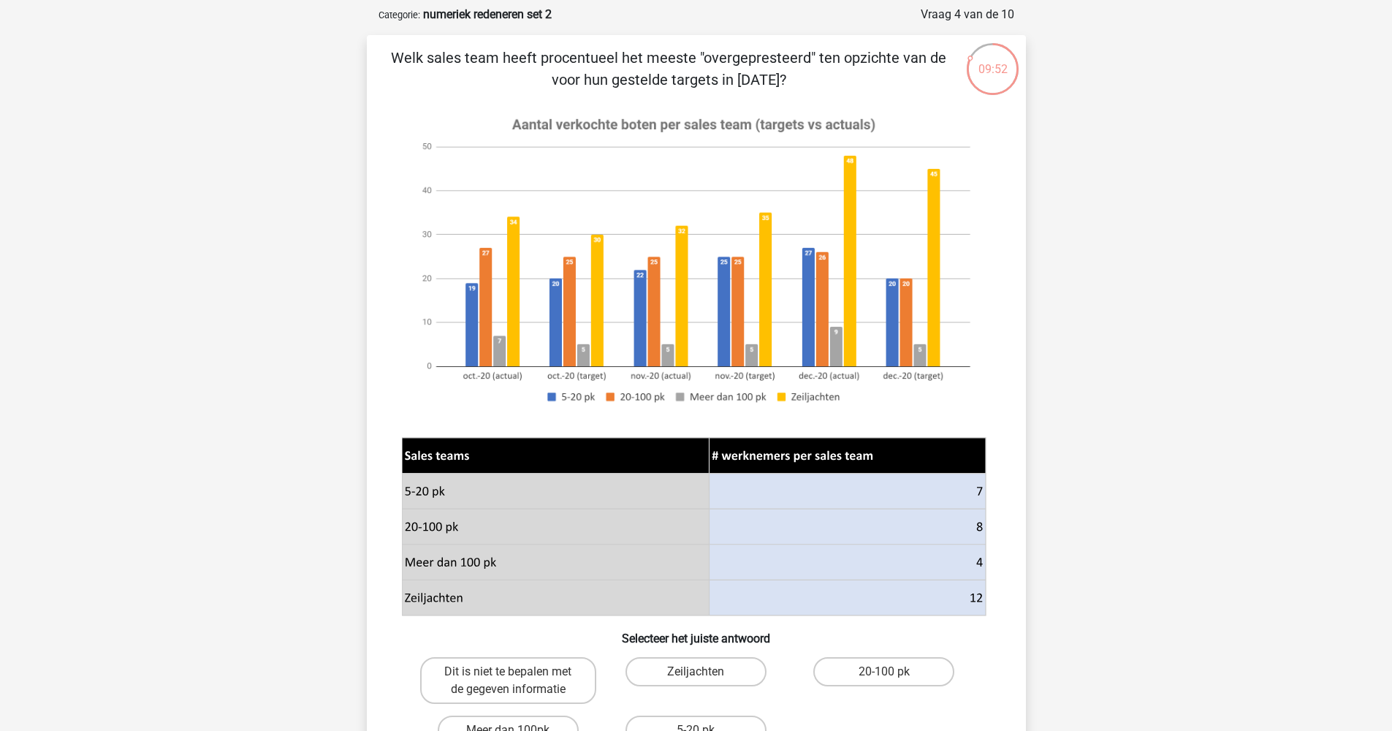
scroll to position [49, 0]
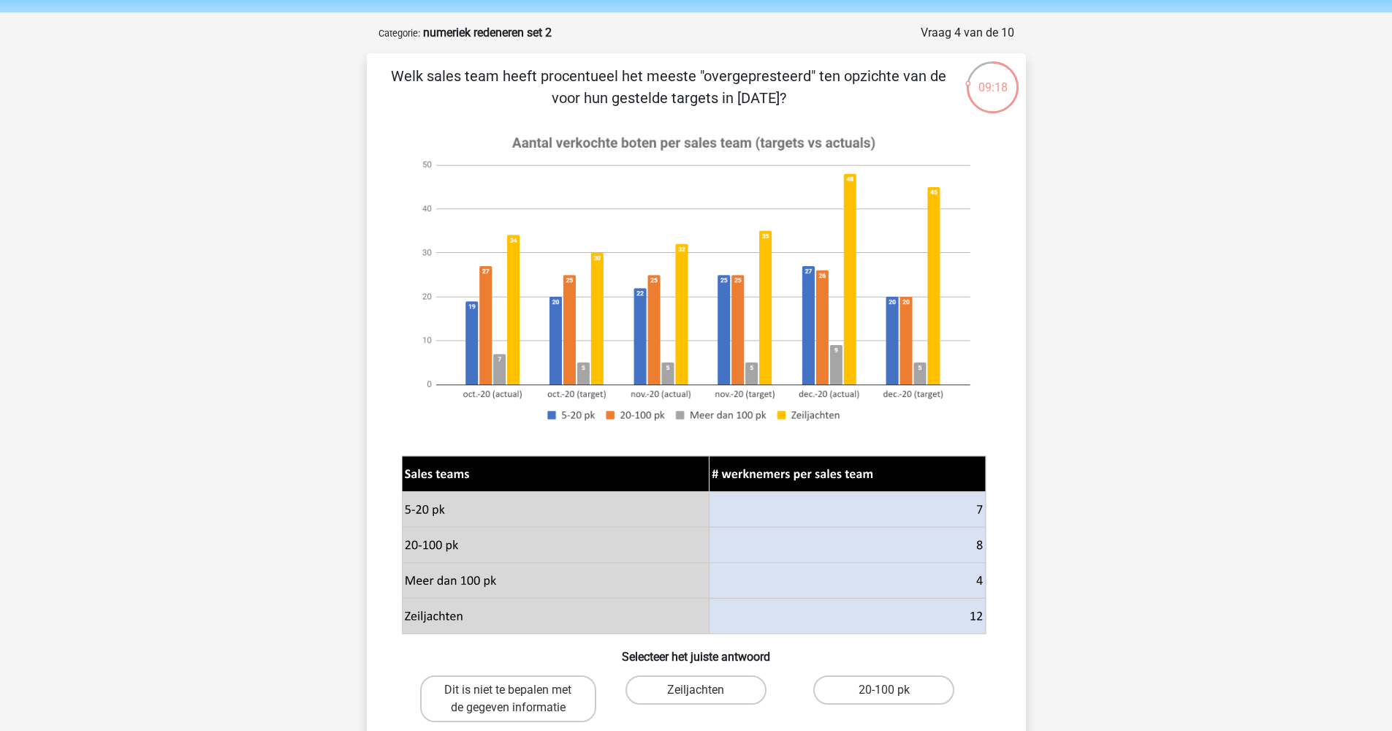
drag, startPoint x: 837, startPoint y: 96, endPoint x: 397, endPoint y: 75, distance: 440.4
click at [397, 75] on p "Welk sales team heeft procentueel het meeste "overgepresteerd" ten opzichte van…" at bounding box center [669, 87] width 558 height 44
copy p "Welk sales team heeft procentueel het meeste "overgepresteerd" ten opzichte van…"
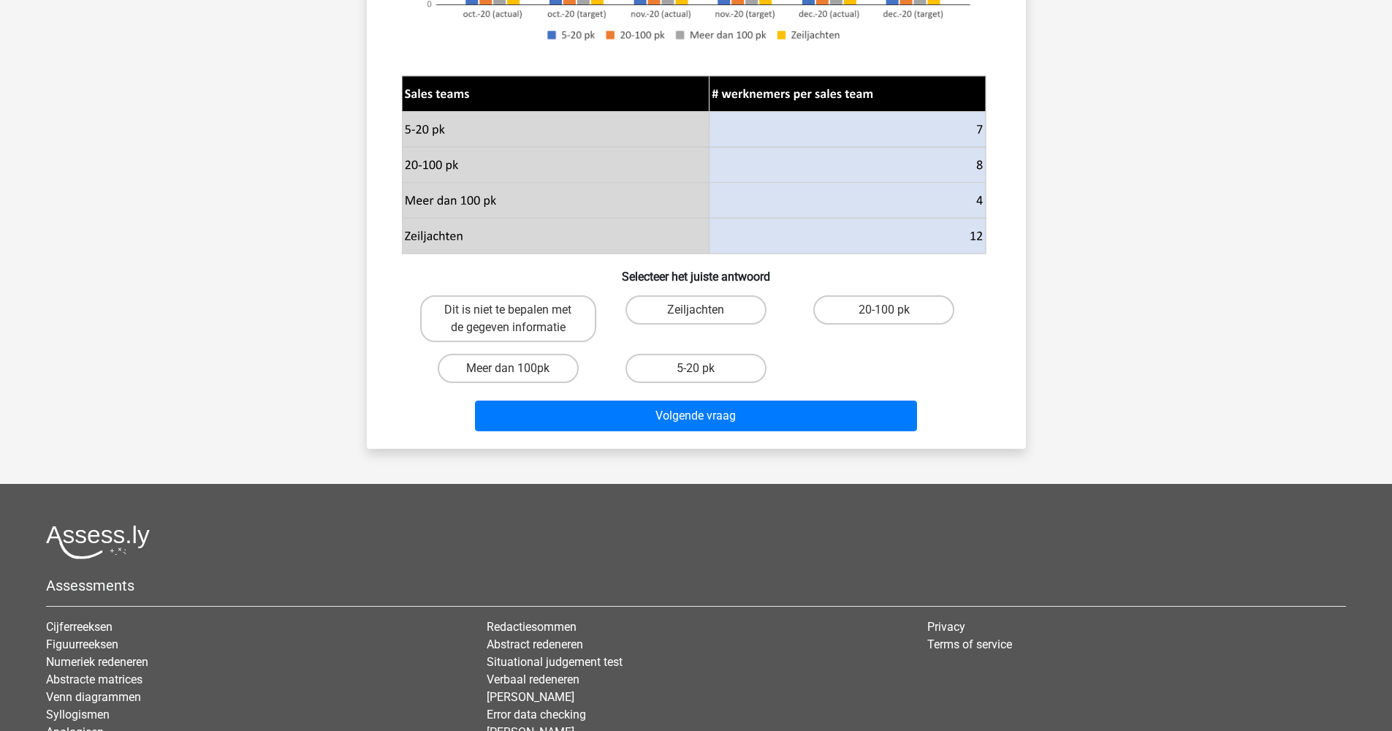
click at [514, 370] on input "Meer dan 100pk" at bounding box center [512, 372] width 9 height 9
radio input "true"
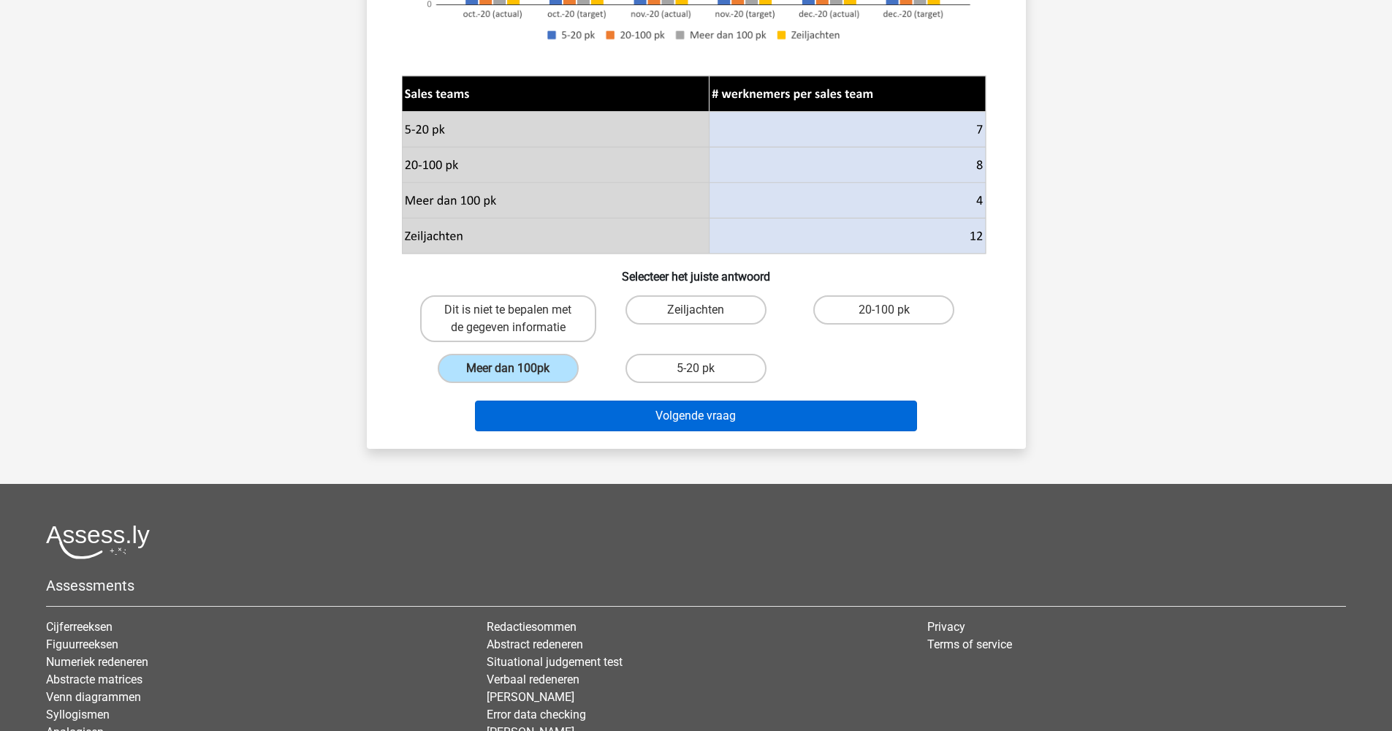
click at [670, 422] on button "Volgende vraag" at bounding box center [696, 415] width 442 height 31
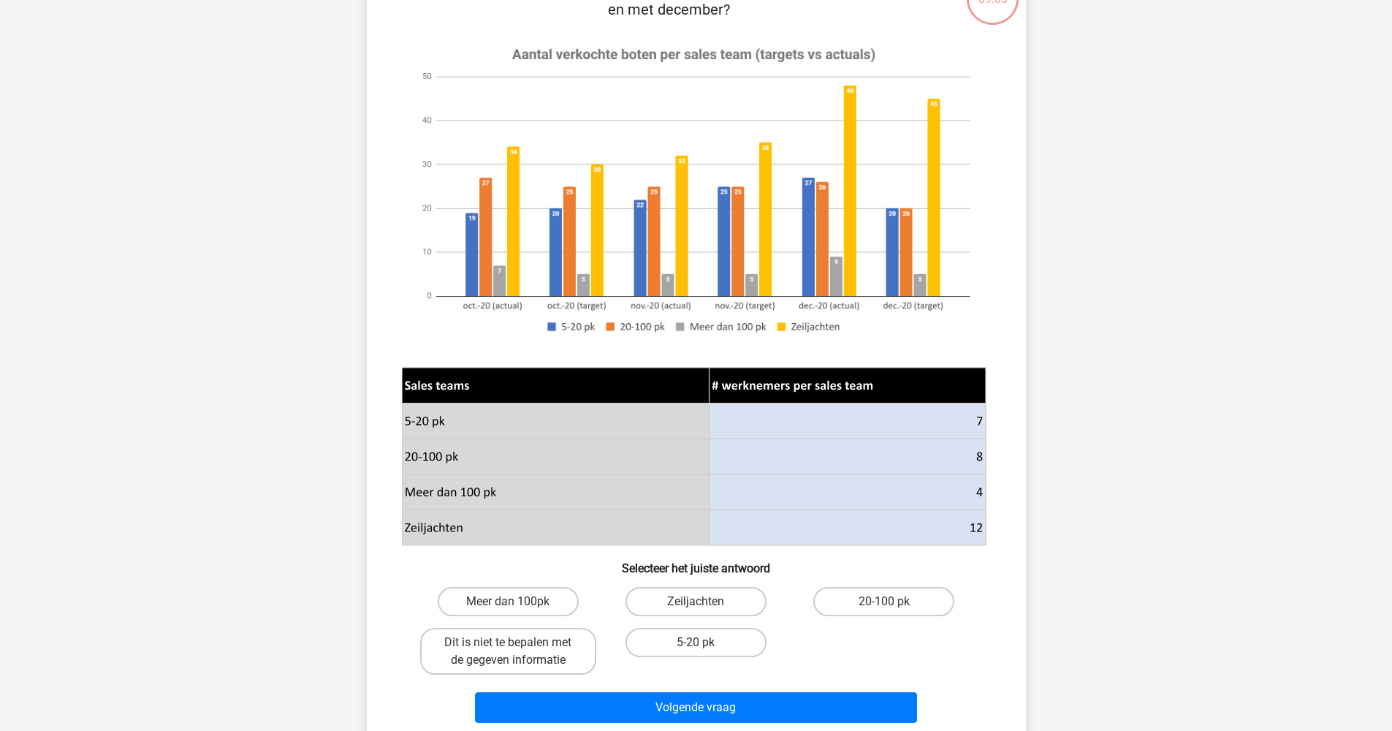
scroll to position [73, 0]
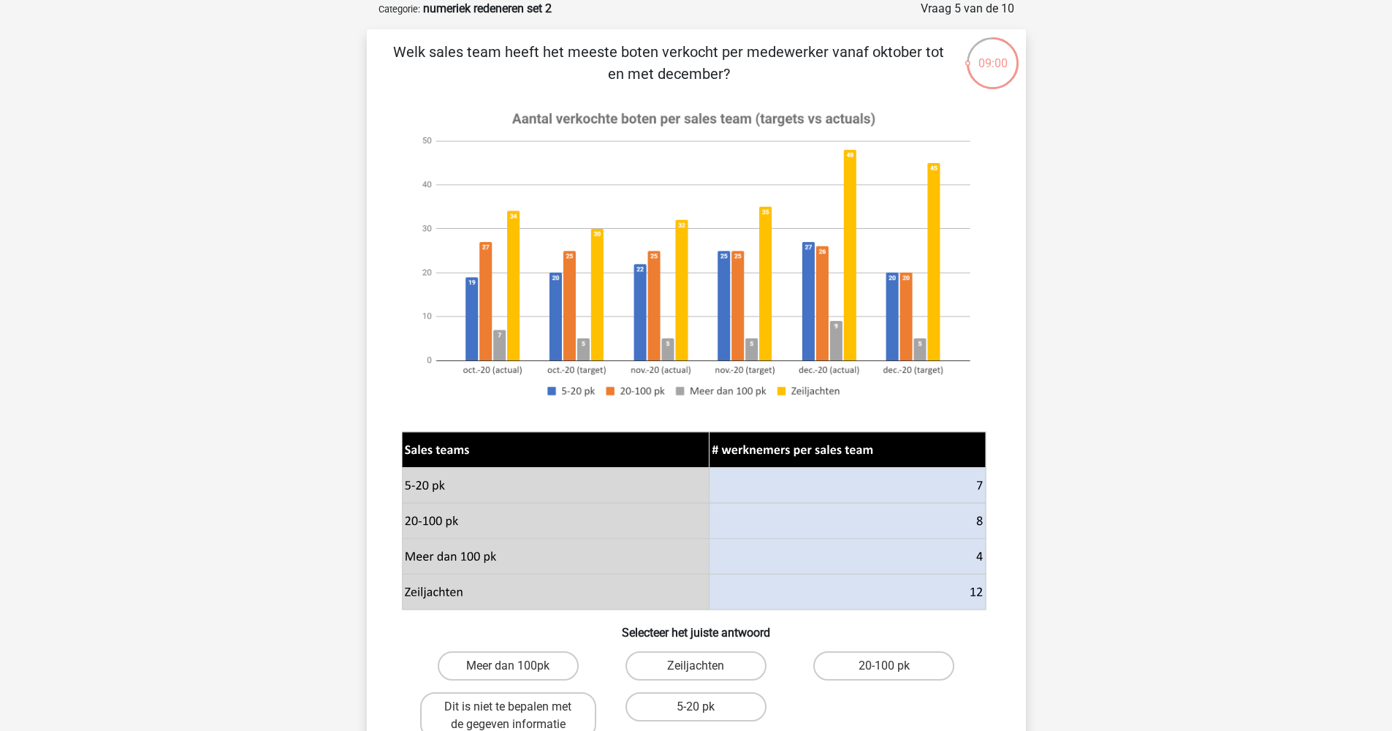
drag, startPoint x: 398, startPoint y: 50, endPoint x: 754, endPoint y: 66, distance: 356.2
click at [754, 66] on p "Welk sales team heeft het meeste boten verkocht per medewerker vanaf oktober to…" at bounding box center [669, 63] width 558 height 44
copy p "Welk sales team heeft het meeste boten verkocht per medewerker vanaf oktober to…"
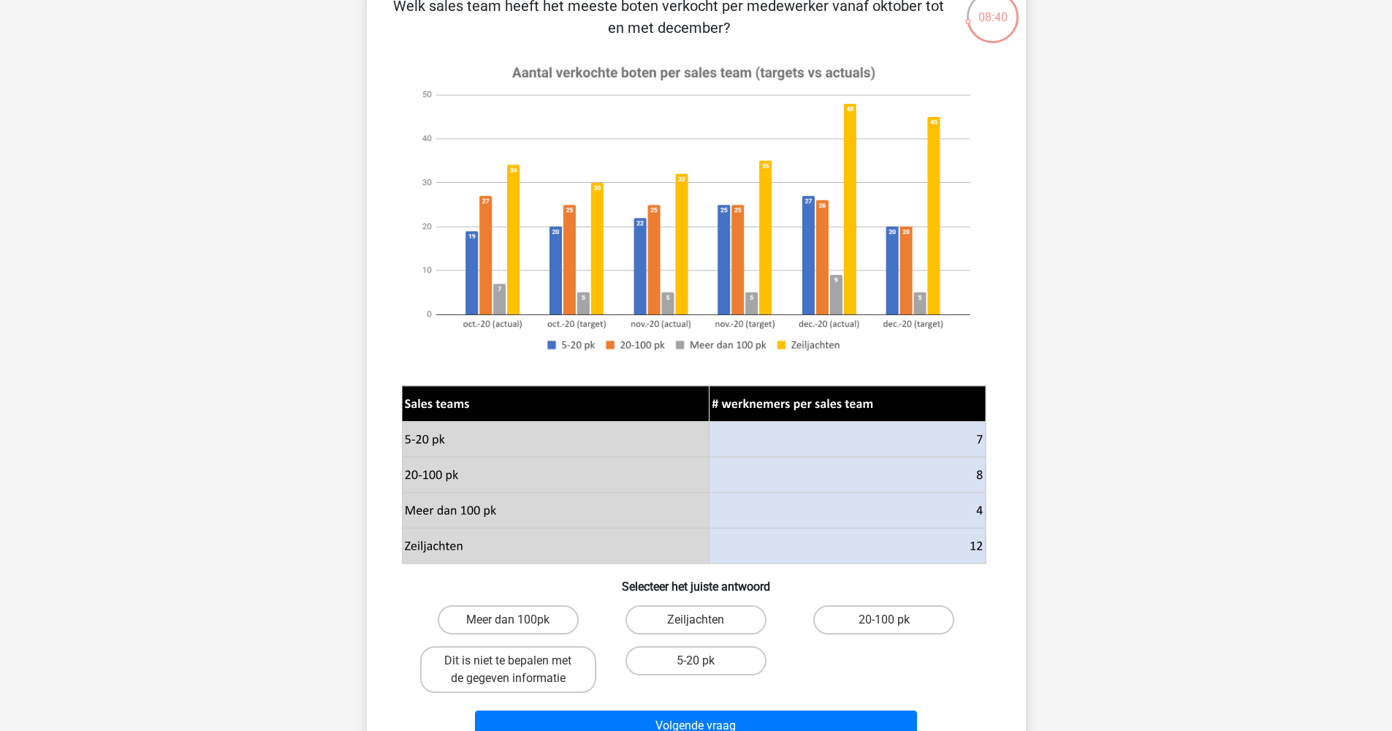
scroll to position [311, 0]
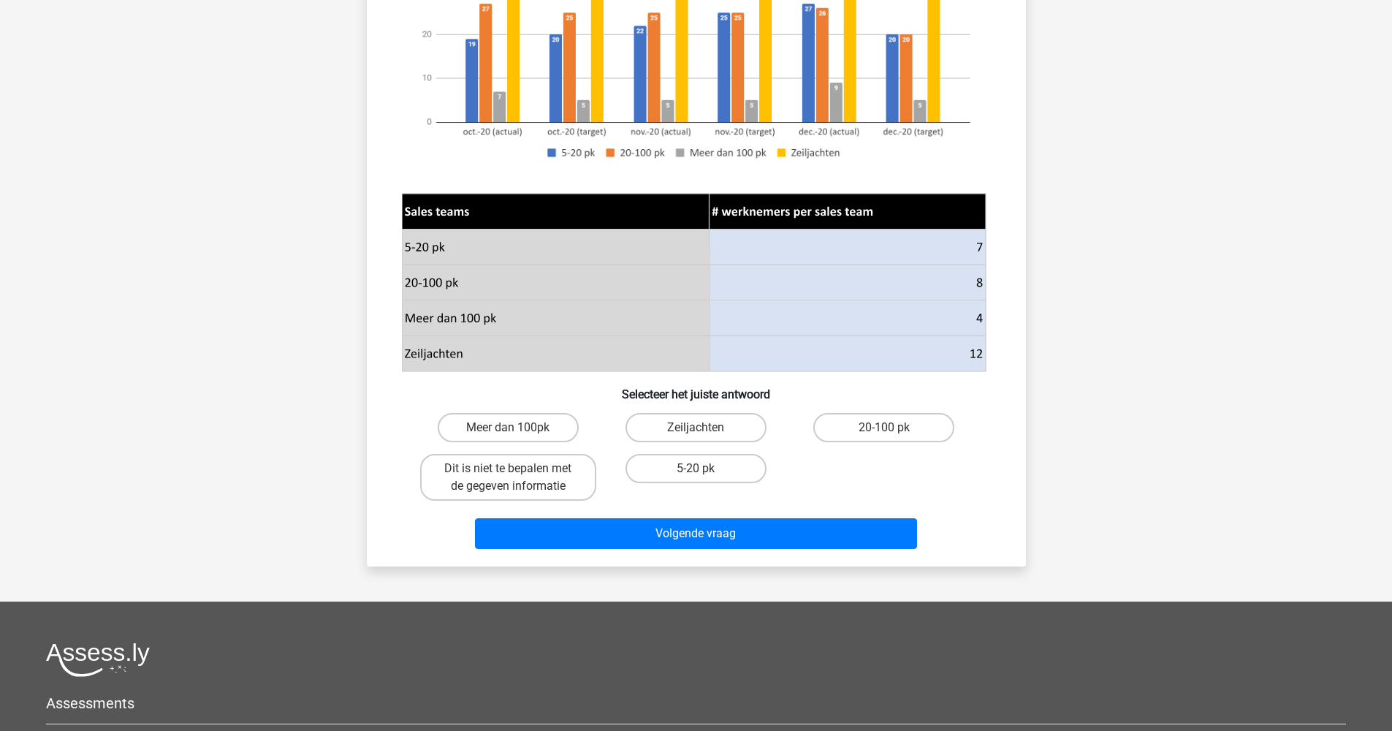
click at [886, 427] on input "20-100 pk" at bounding box center [888, 431] width 9 height 9
radio input "true"
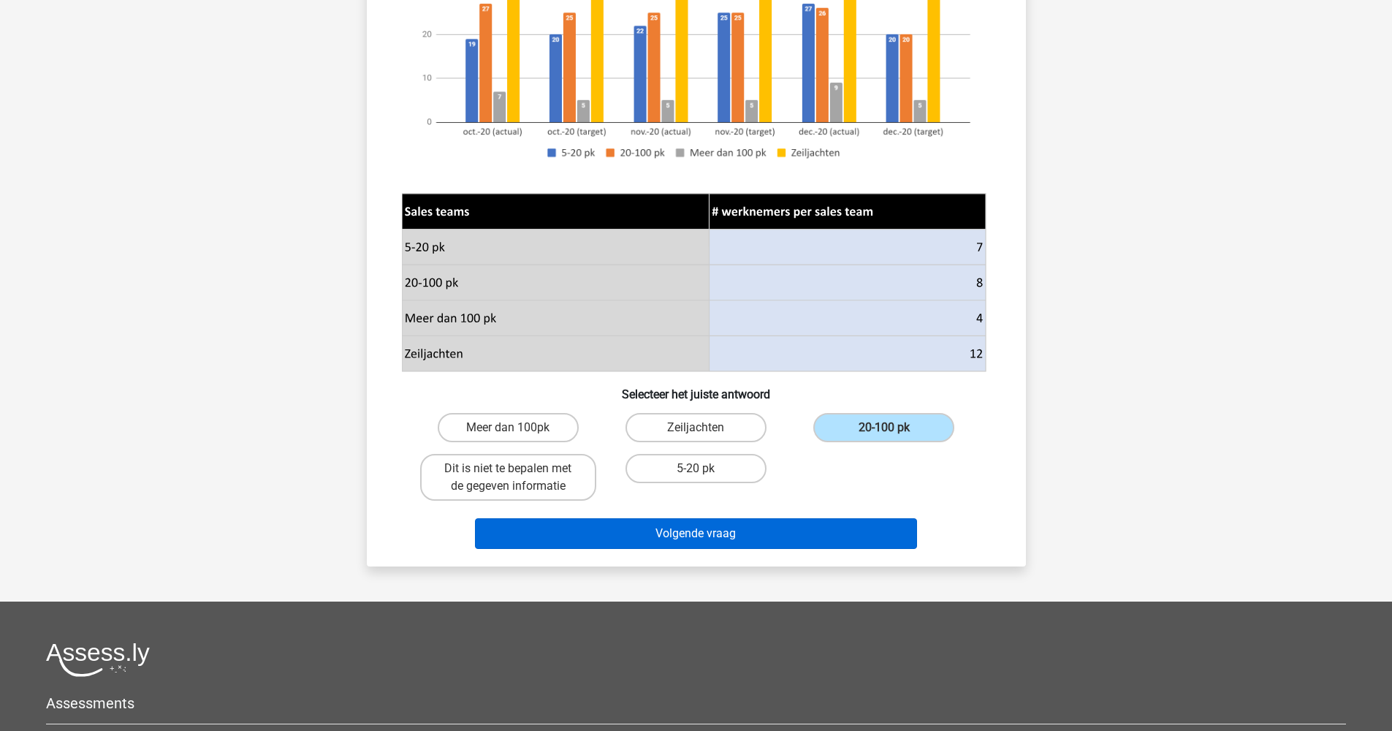
click at [865, 528] on button "Volgende vraag" at bounding box center [696, 533] width 442 height 31
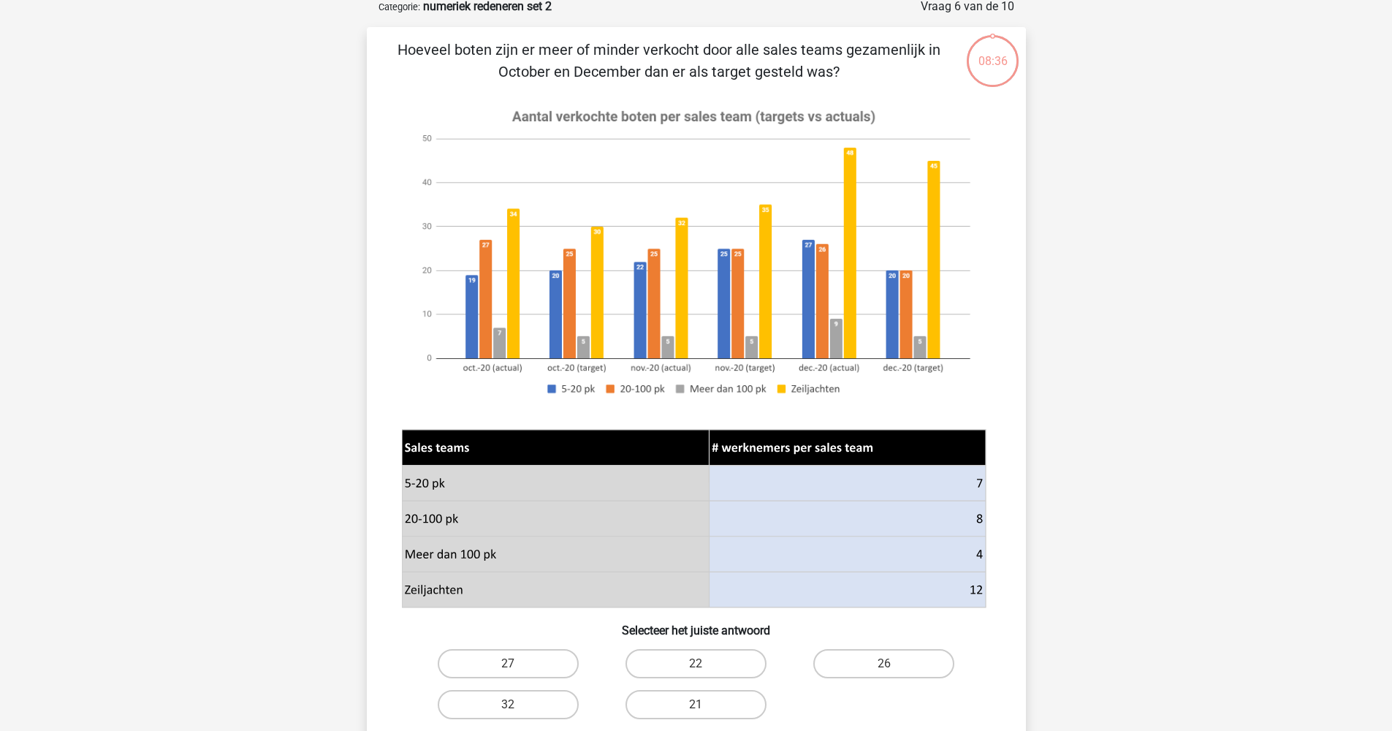
scroll to position [73, 0]
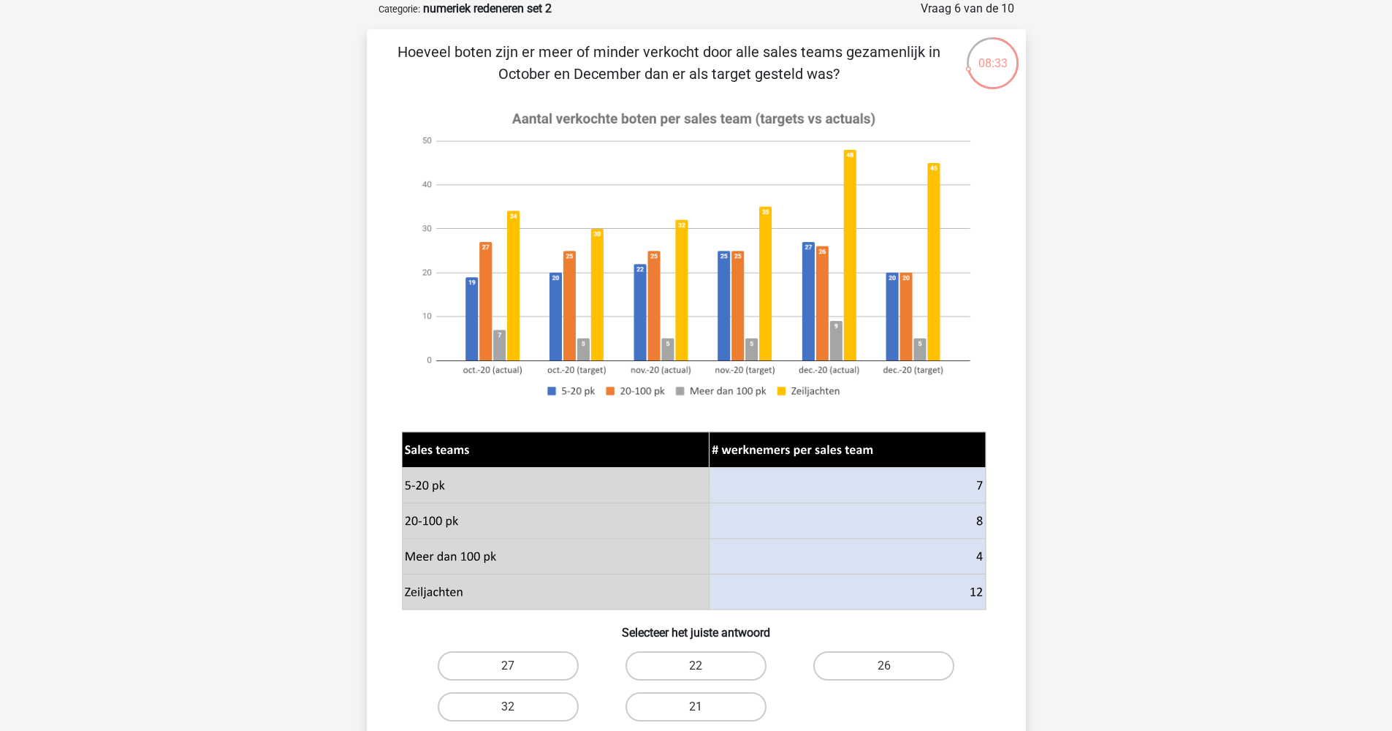
drag, startPoint x: 403, startPoint y: 50, endPoint x: 865, endPoint y: 71, distance: 463.0
click at [865, 71] on p "Hoeveel boten zijn er meer of minder verkocht door alle sales teams gezamenlijk…" at bounding box center [669, 63] width 558 height 44
copy p "Hoeveel boten zijn er meer of minder verkocht door alle sales teams gezamenlijk…"
click at [498, 659] on label "27" at bounding box center [508, 665] width 141 height 29
click at [508, 666] on input "27" at bounding box center [512, 670] width 9 height 9
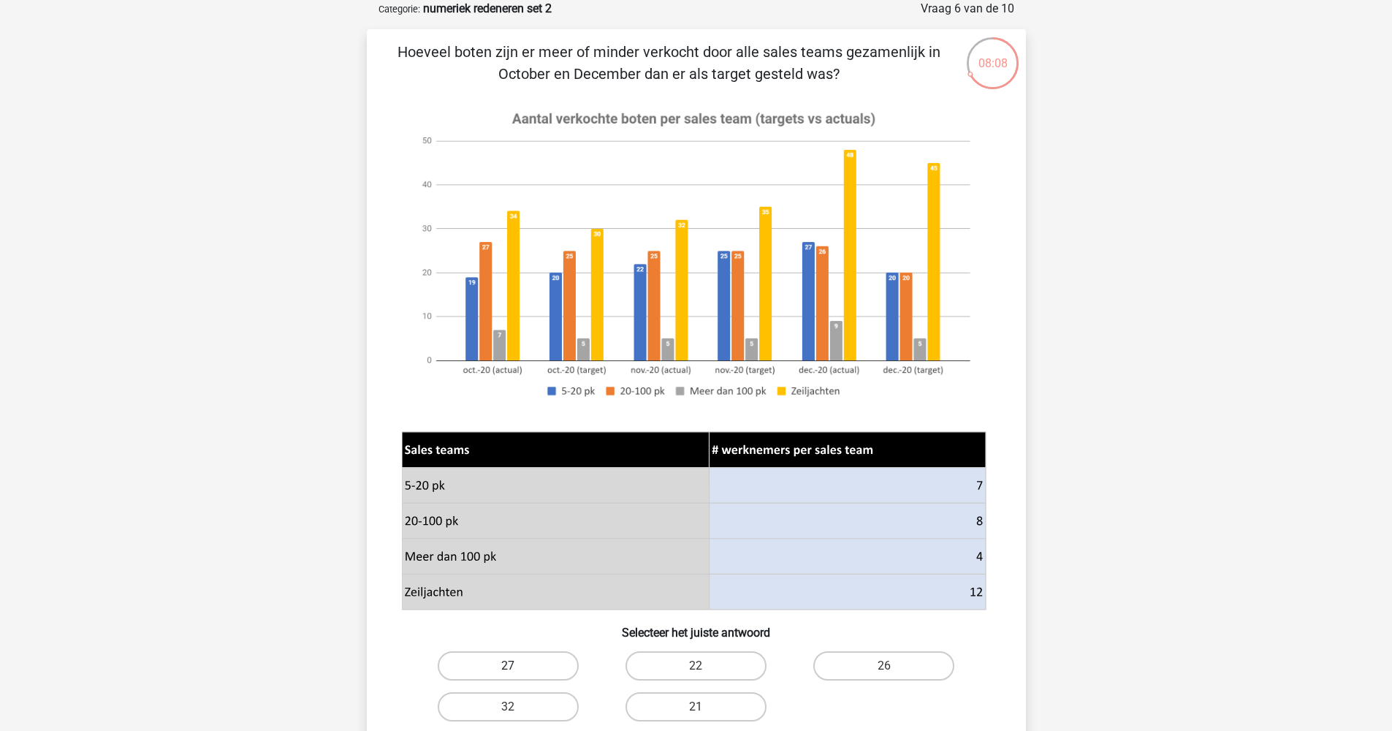
radio input "true"
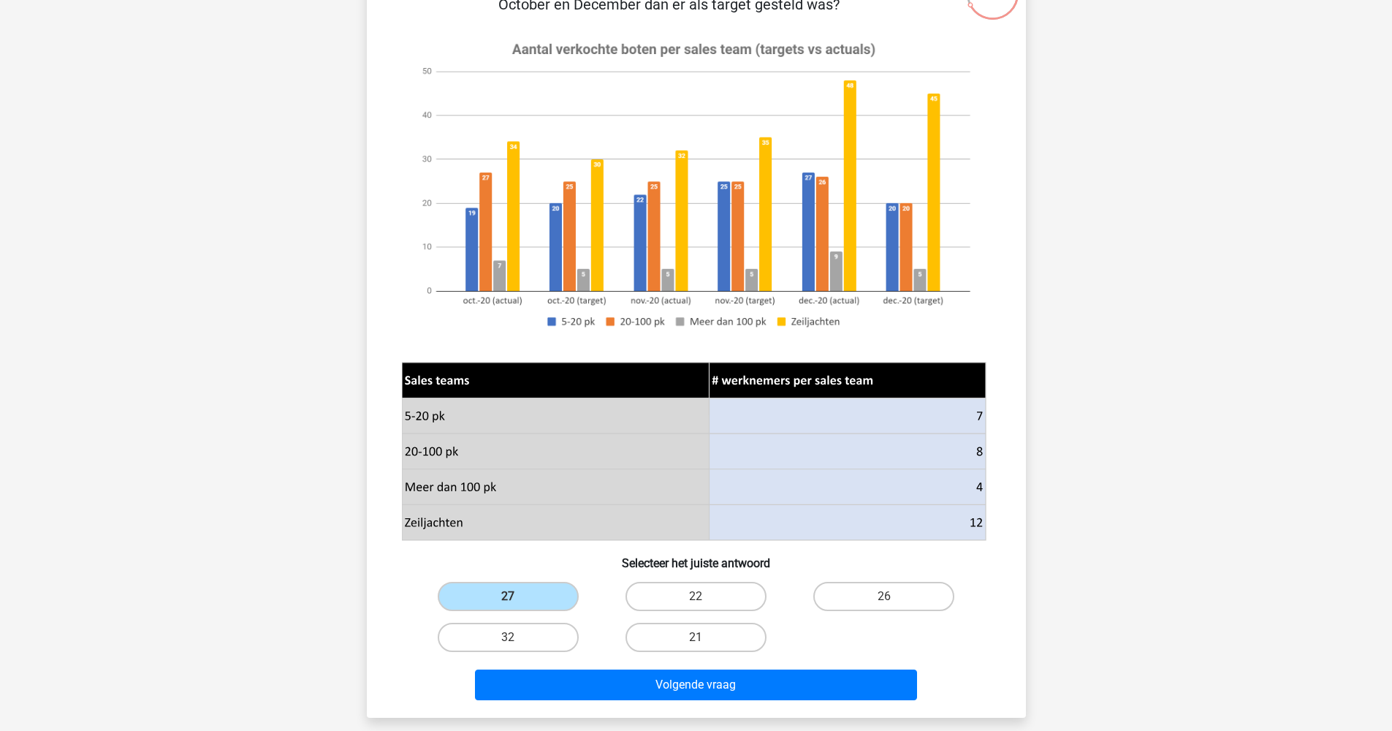
scroll to position [550, 0]
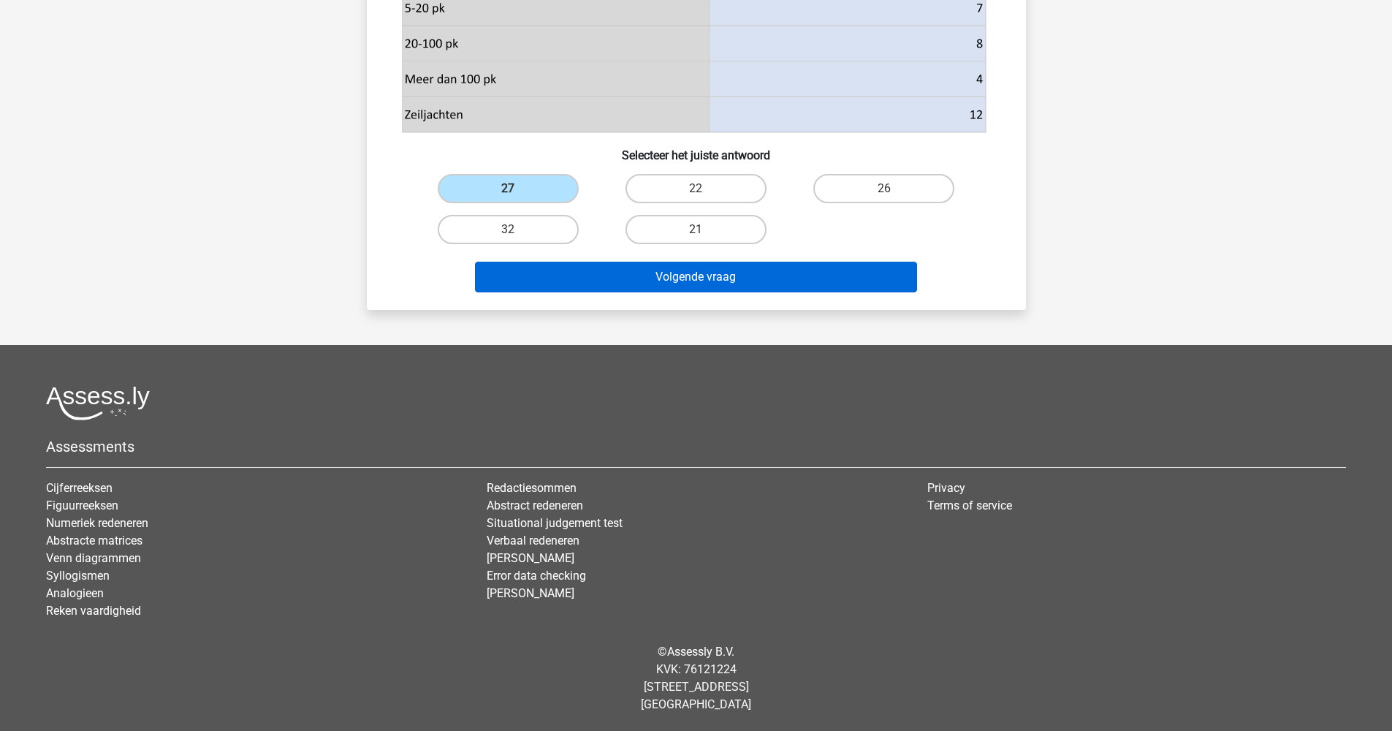
click at [723, 275] on button "Volgende vraag" at bounding box center [696, 277] width 442 height 31
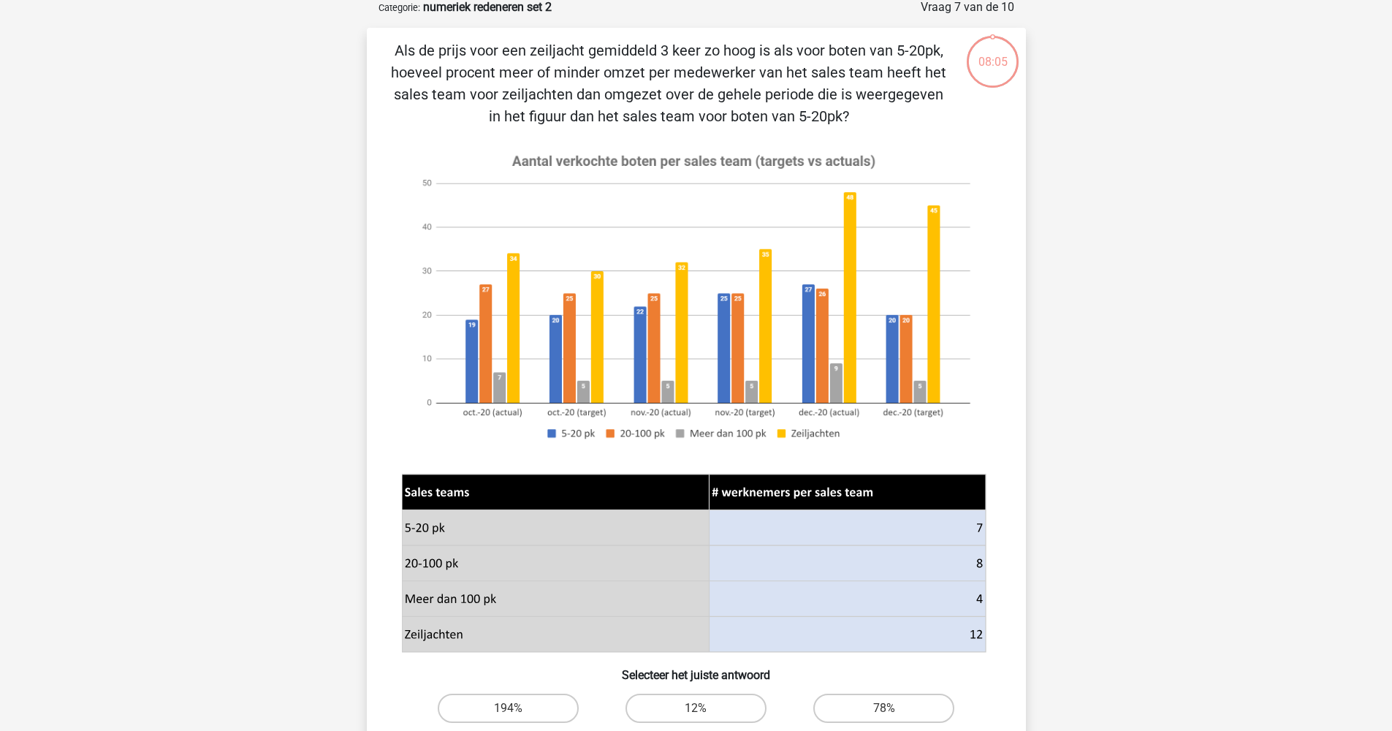
scroll to position [73, 0]
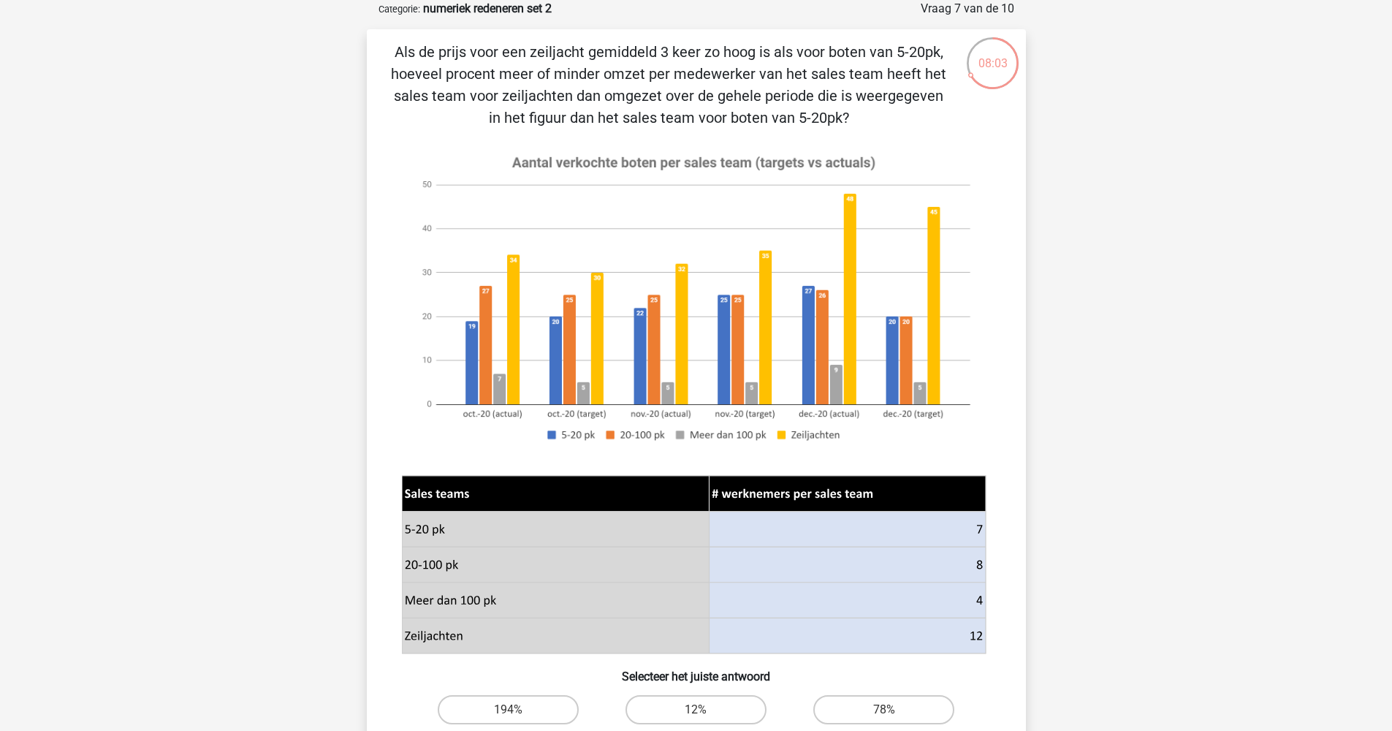
drag, startPoint x: 389, startPoint y: 51, endPoint x: 895, endPoint y: 121, distance: 511.2
click at [895, 121] on div "Als de prijs voor een zeiljacht gemiddeld 3 keer zo hoog is als voor boten van …" at bounding box center [696, 430] width 647 height 778
copy p "Als de prijs voor een zeiljacht gemiddeld 3 keer zo hoog is als voor boten van …"
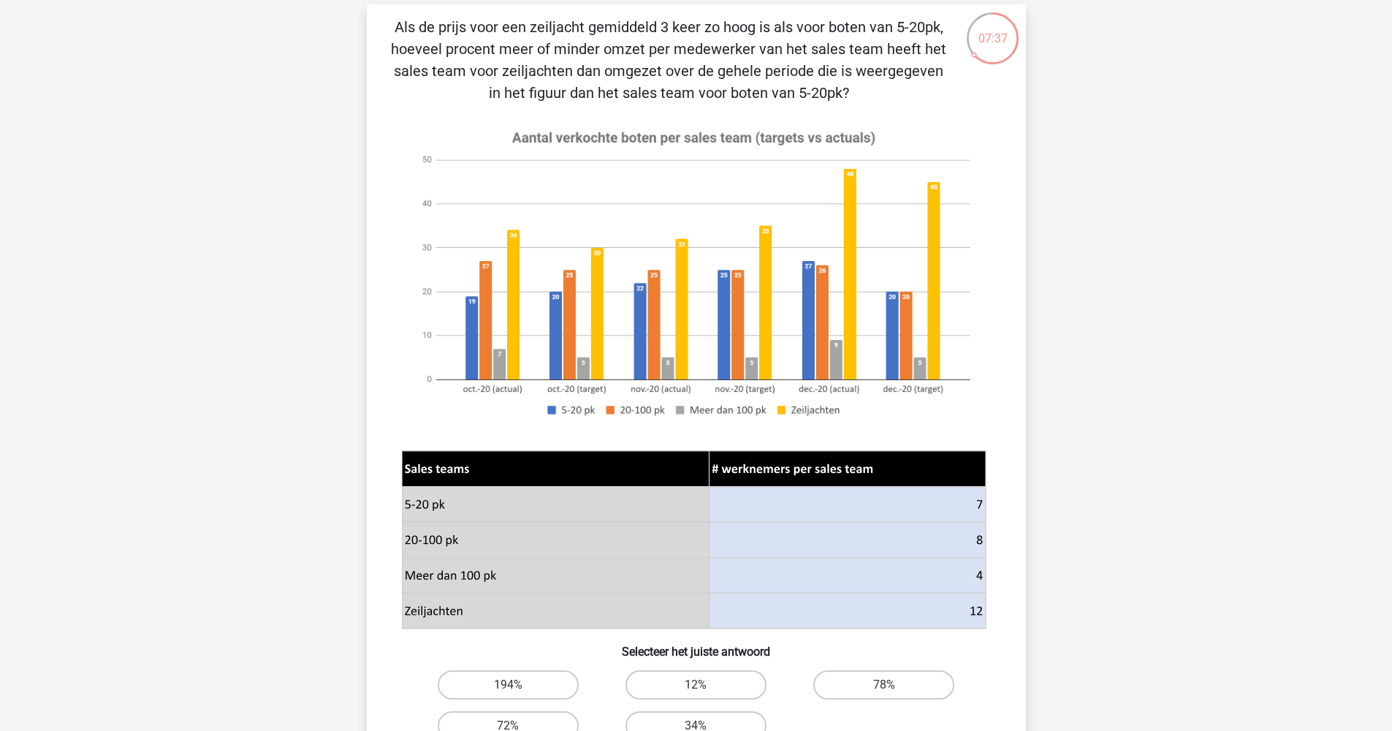
scroll to position [0, 0]
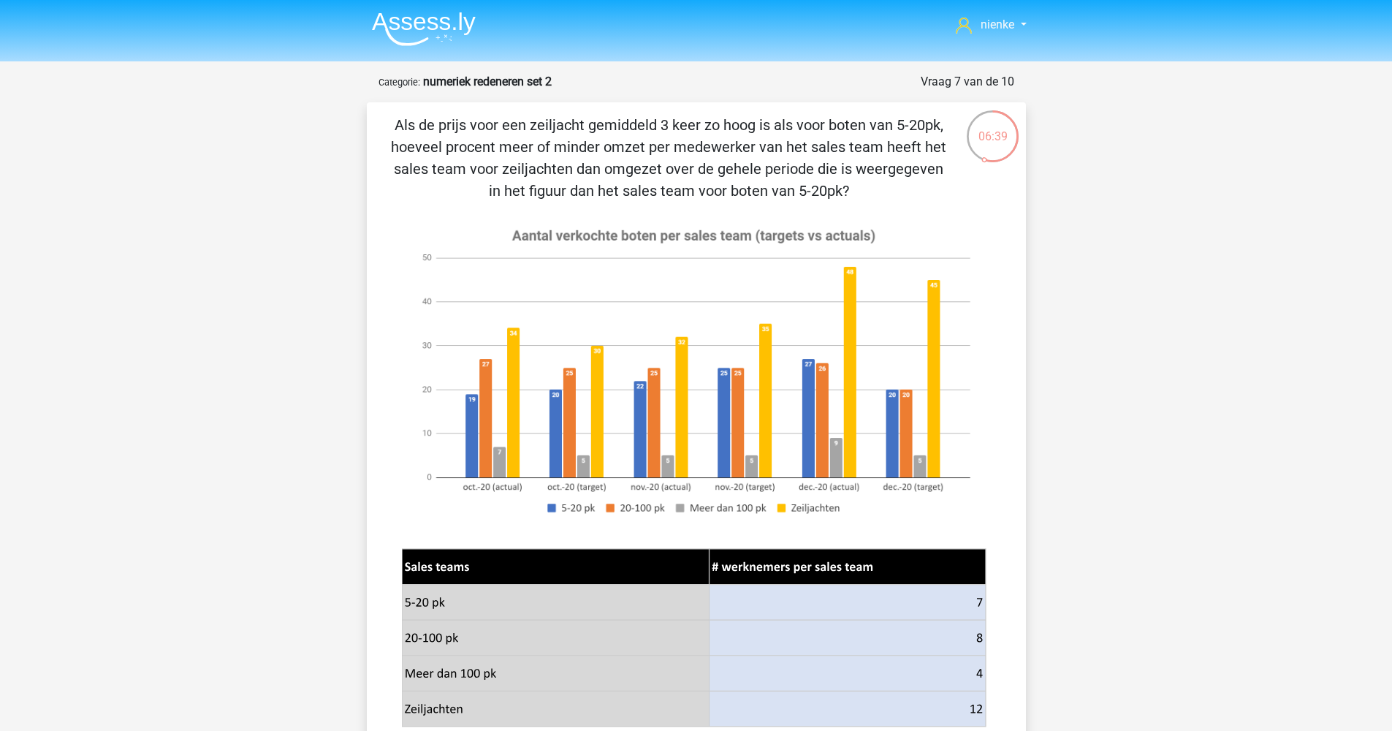
click at [740, 256] on image at bounding box center [694, 371] width 584 height 316
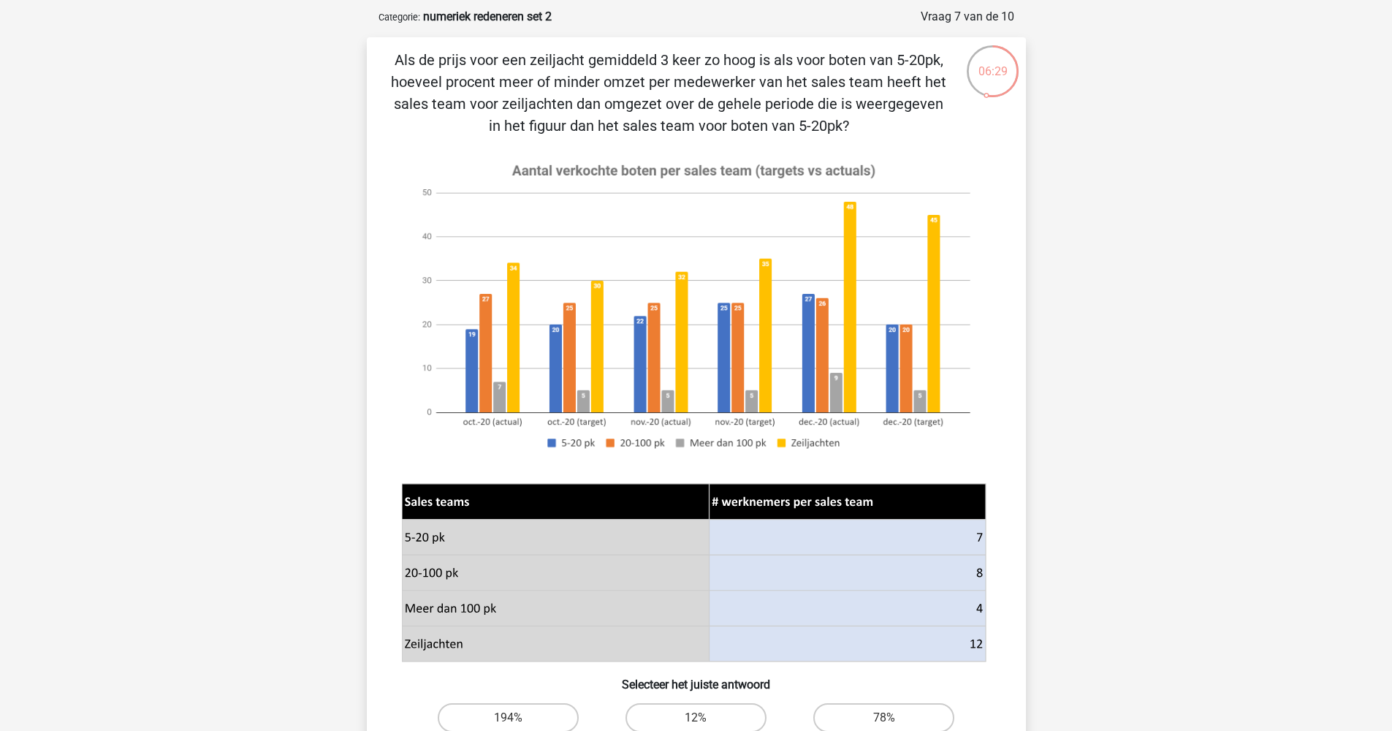
scroll to position [118, 0]
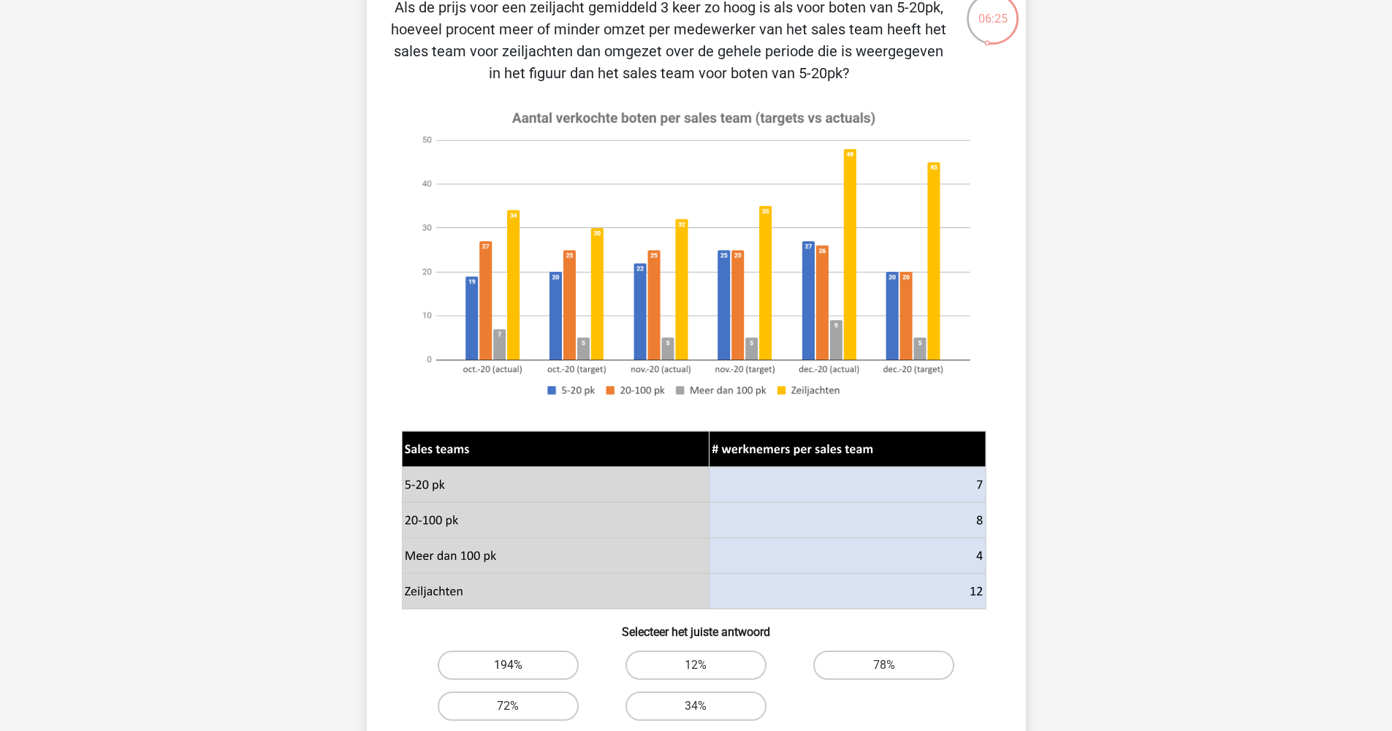
click at [549, 669] on label "194%" at bounding box center [508, 664] width 141 height 29
click at [517, 669] on input "194%" at bounding box center [512, 669] width 9 height 9
radio input "true"
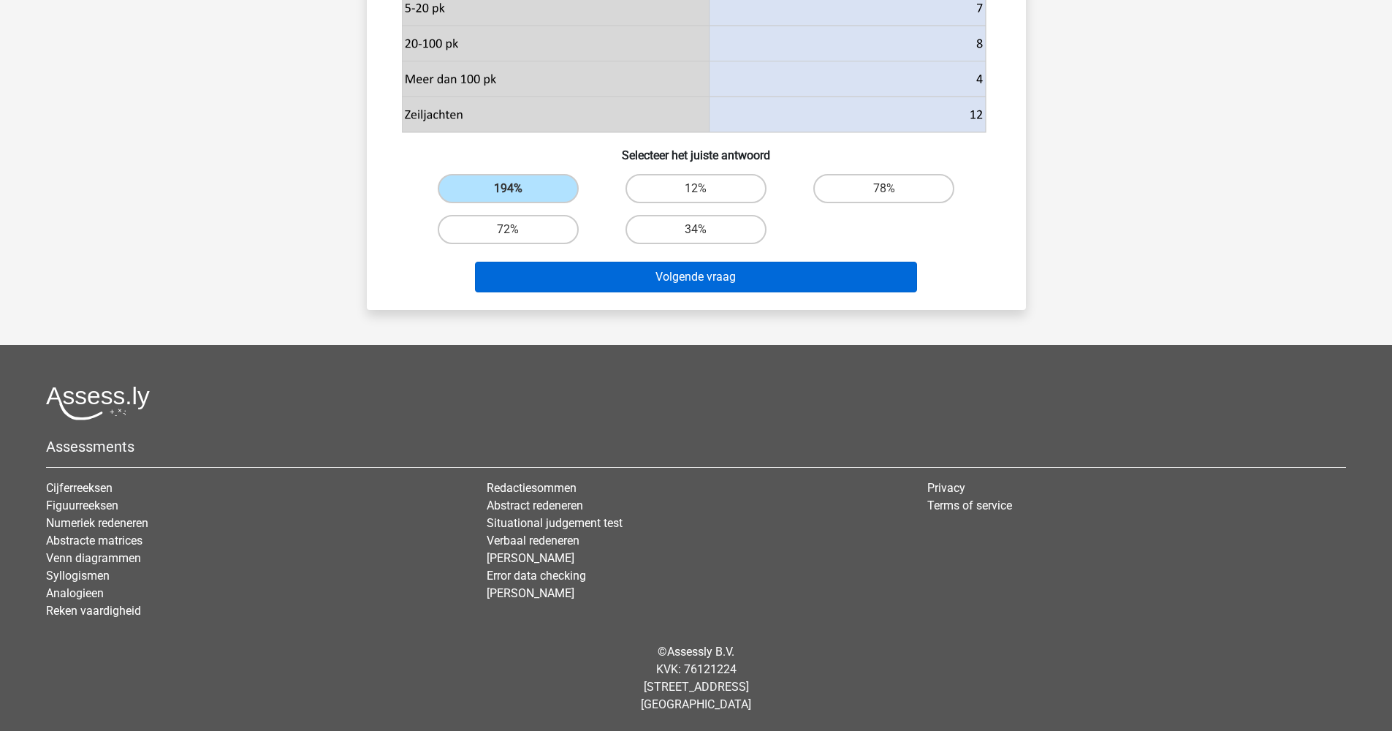
click at [731, 286] on button "Volgende vraag" at bounding box center [696, 277] width 442 height 31
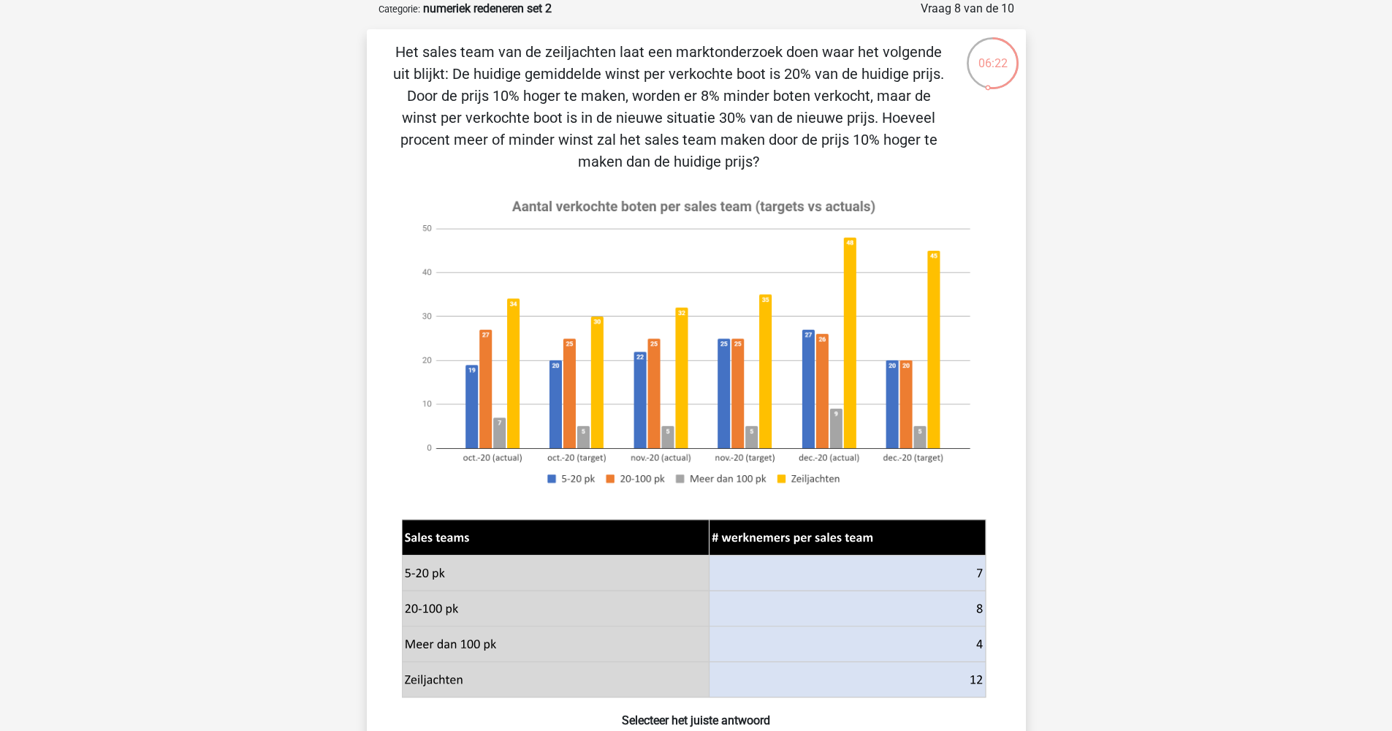
scroll to position [22, 0]
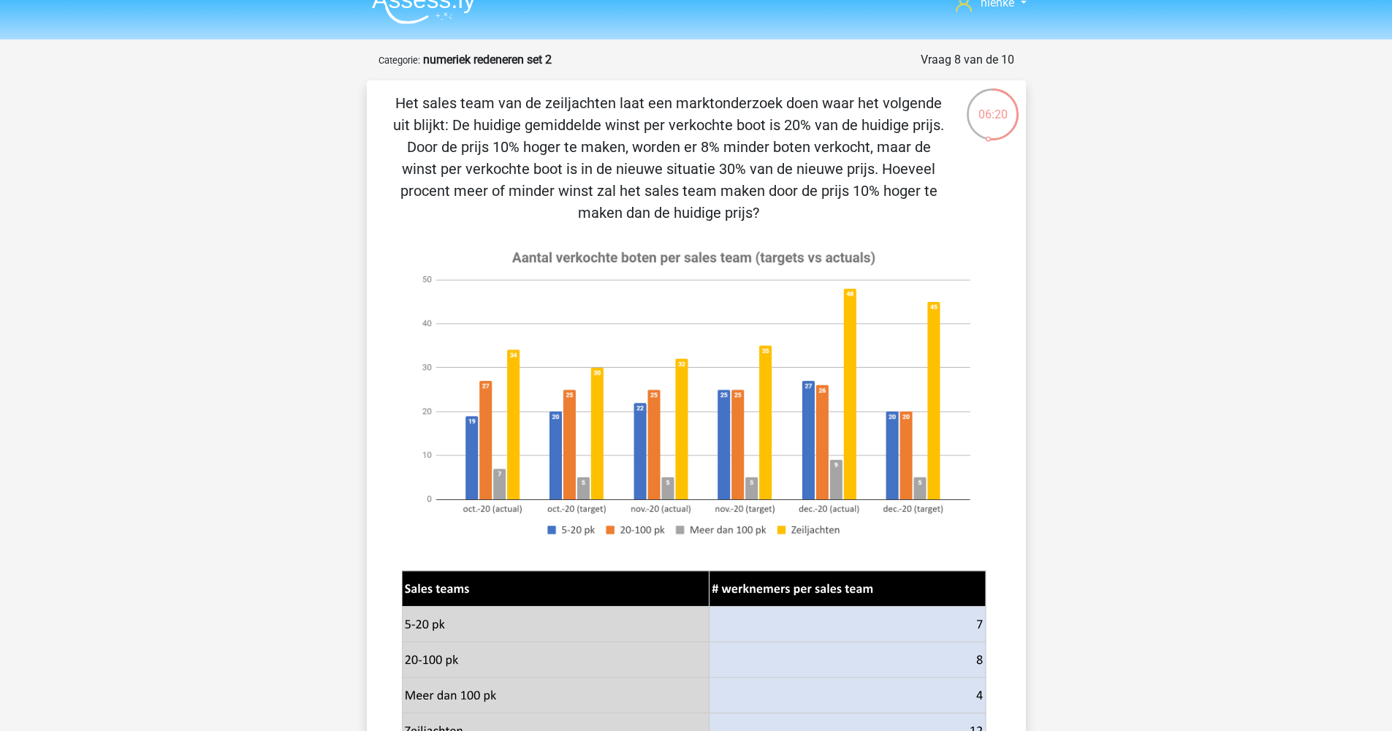
drag, startPoint x: 400, startPoint y: 99, endPoint x: 758, endPoint y: 210, distance: 374.2
click at [758, 210] on p "Het sales team van de zeiljachten laat een marktonderzoek doen waar het volgend…" at bounding box center [669, 158] width 558 height 132
copy p "Het sales team van de zeiljachten laat een marktonderzoek doen waar het volgend…"
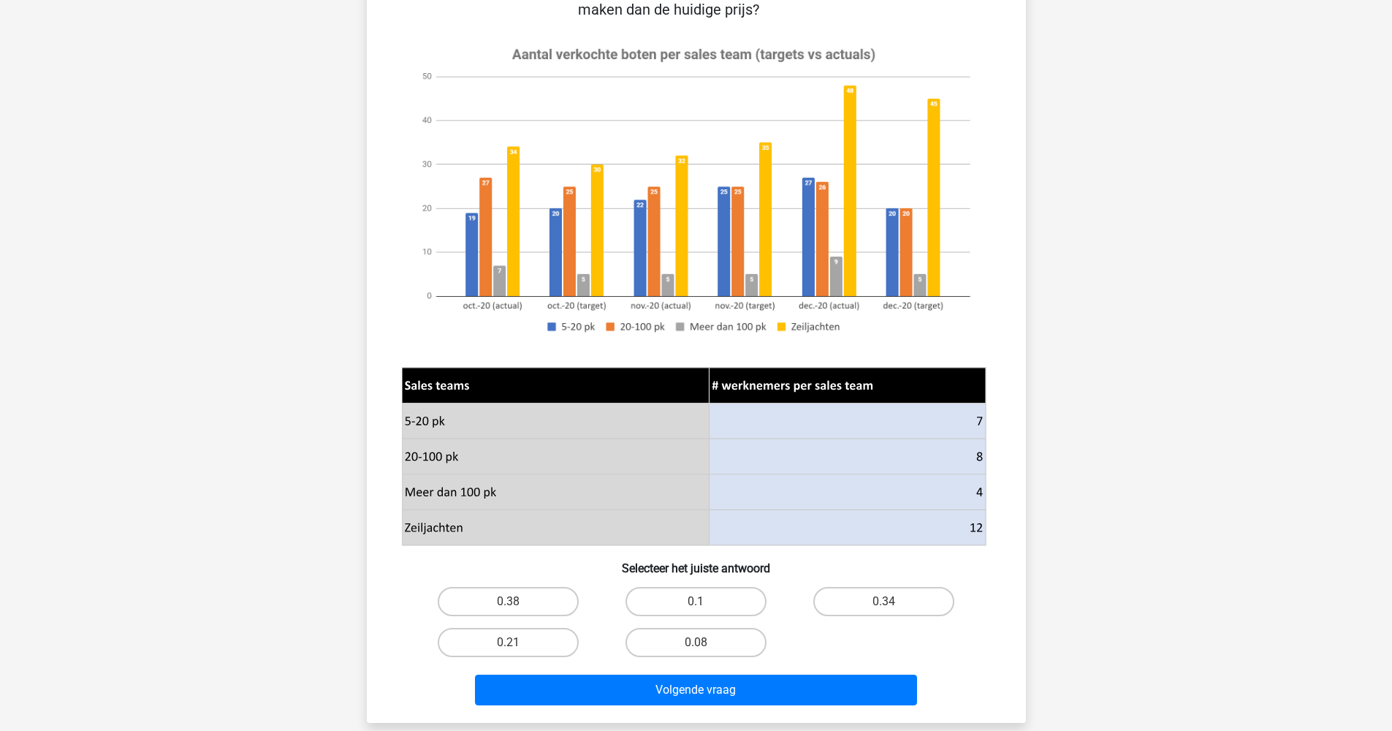
scroll to position [0, 0]
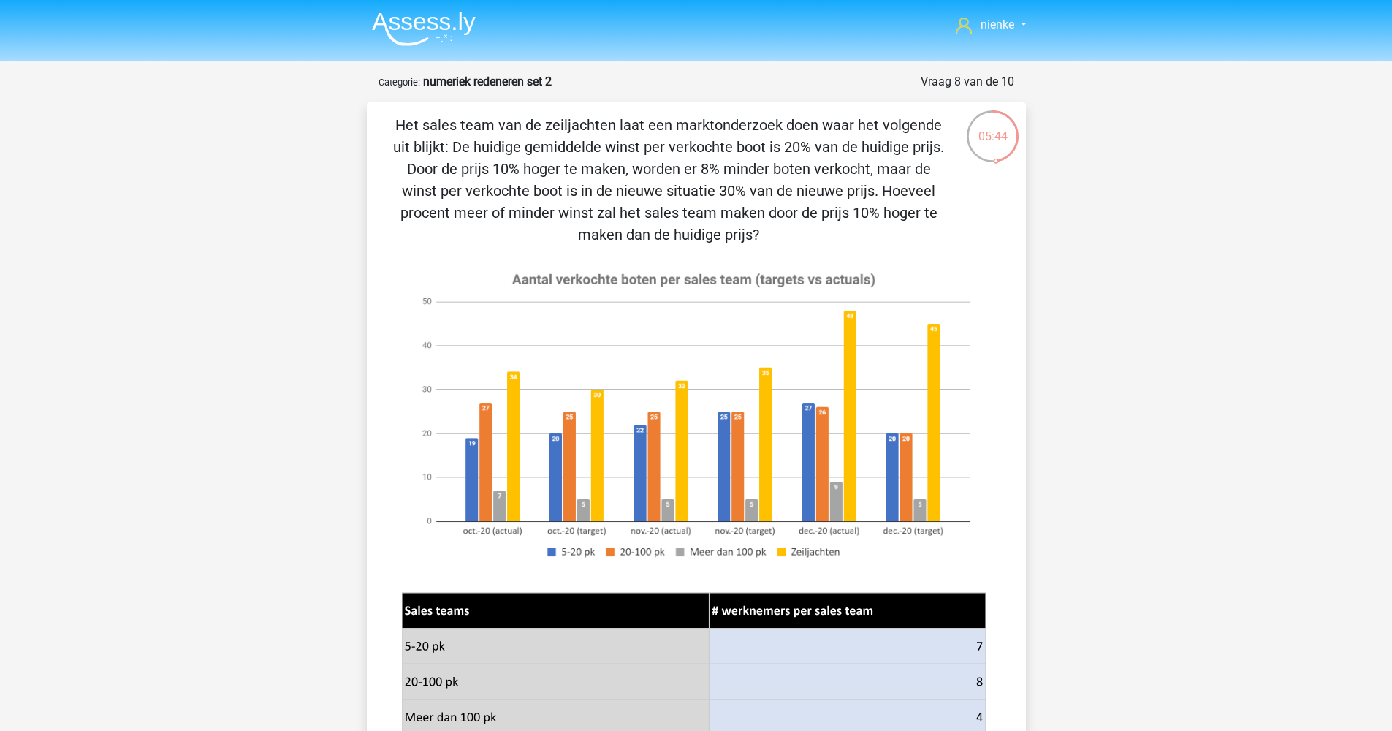
click at [919, 172] on p "Het sales team van de zeiljachten laat een marktonderzoek doen waar het volgend…" at bounding box center [669, 180] width 558 height 132
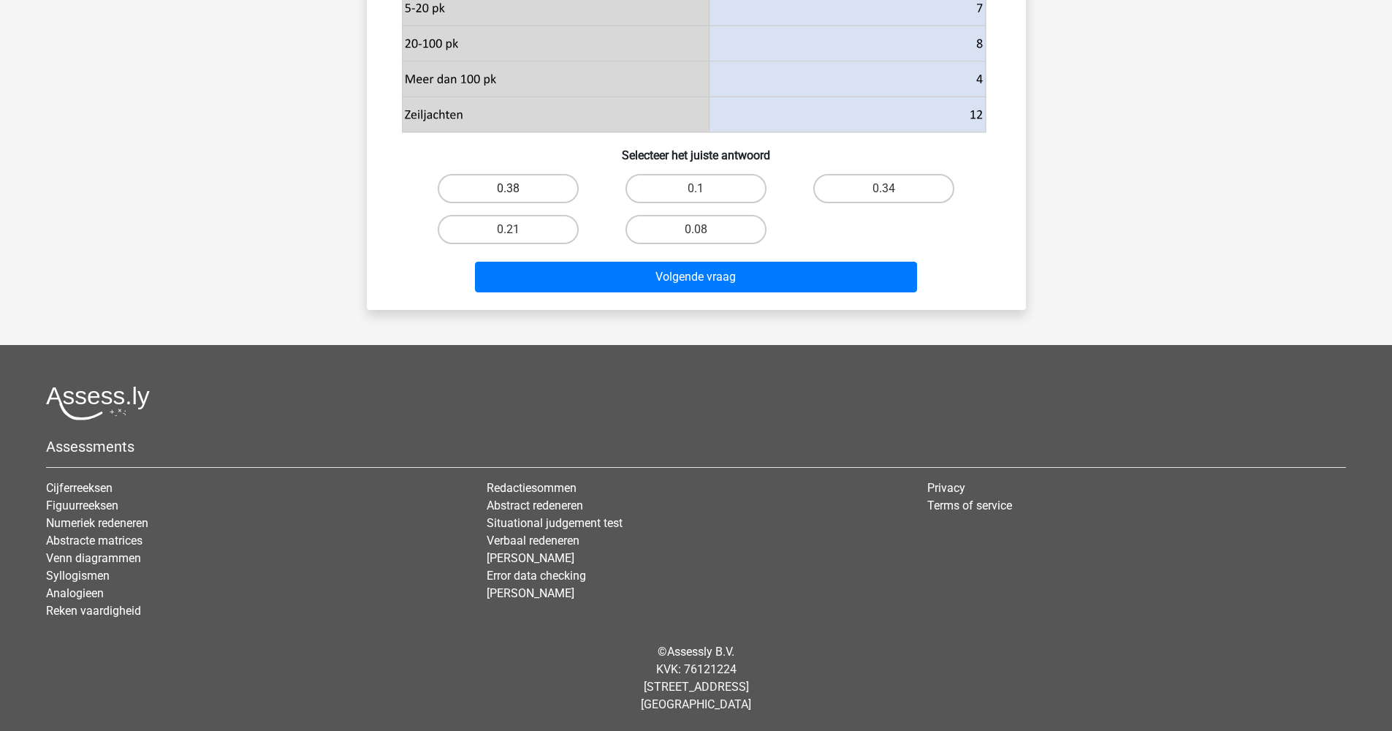
click at [554, 194] on label "0.38" at bounding box center [508, 188] width 141 height 29
click at [517, 194] on input "0.38" at bounding box center [512, 193] width 9 height 9
radio input "true"
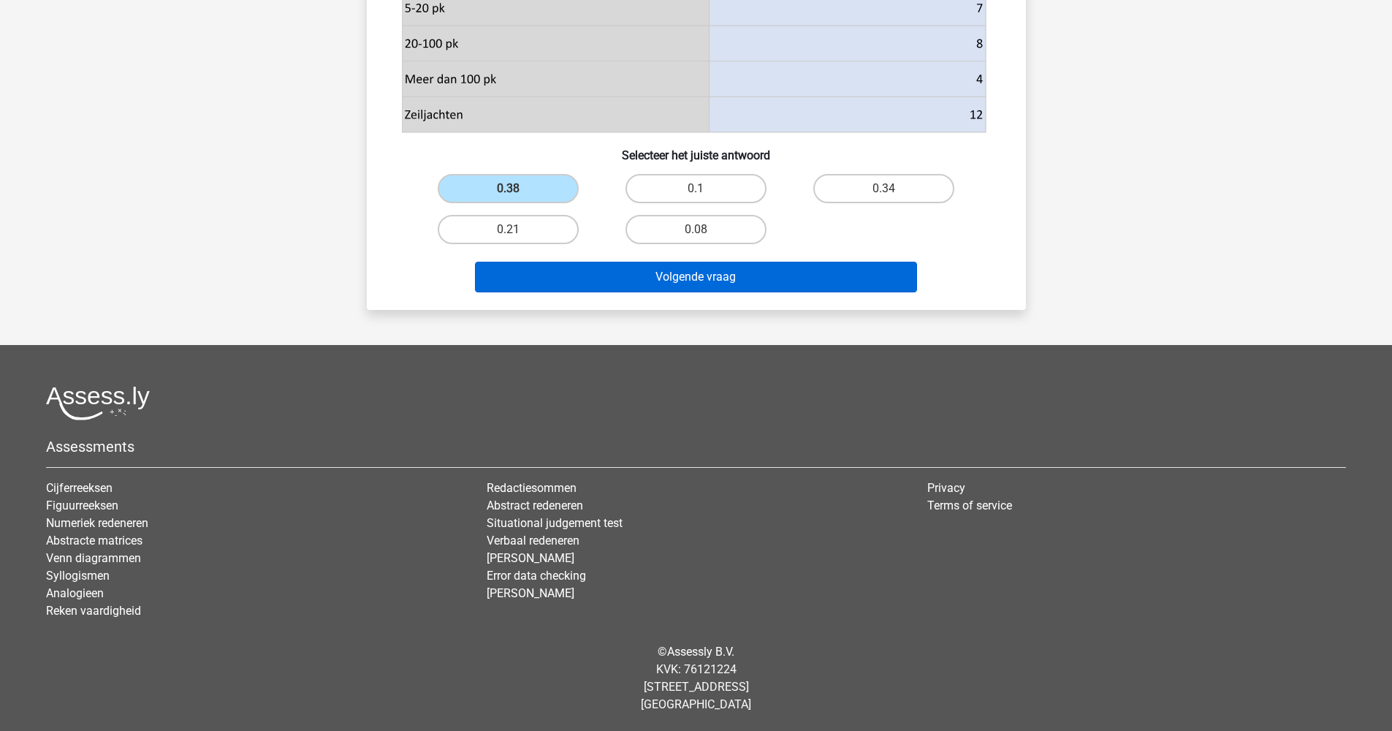
click at [660, 278] on button "Volgende vraag" at bounding box center [696, 277] width 442 height 31
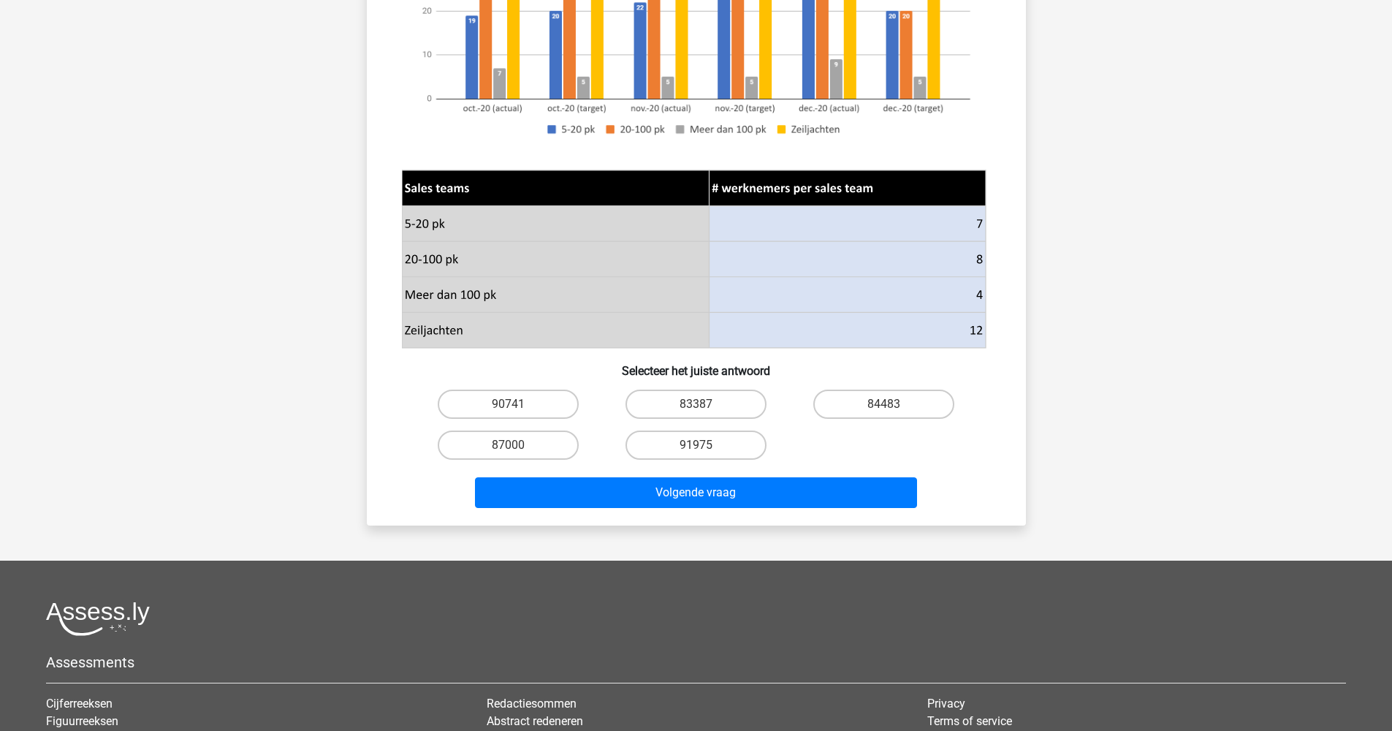
scroll to position [0, 0]
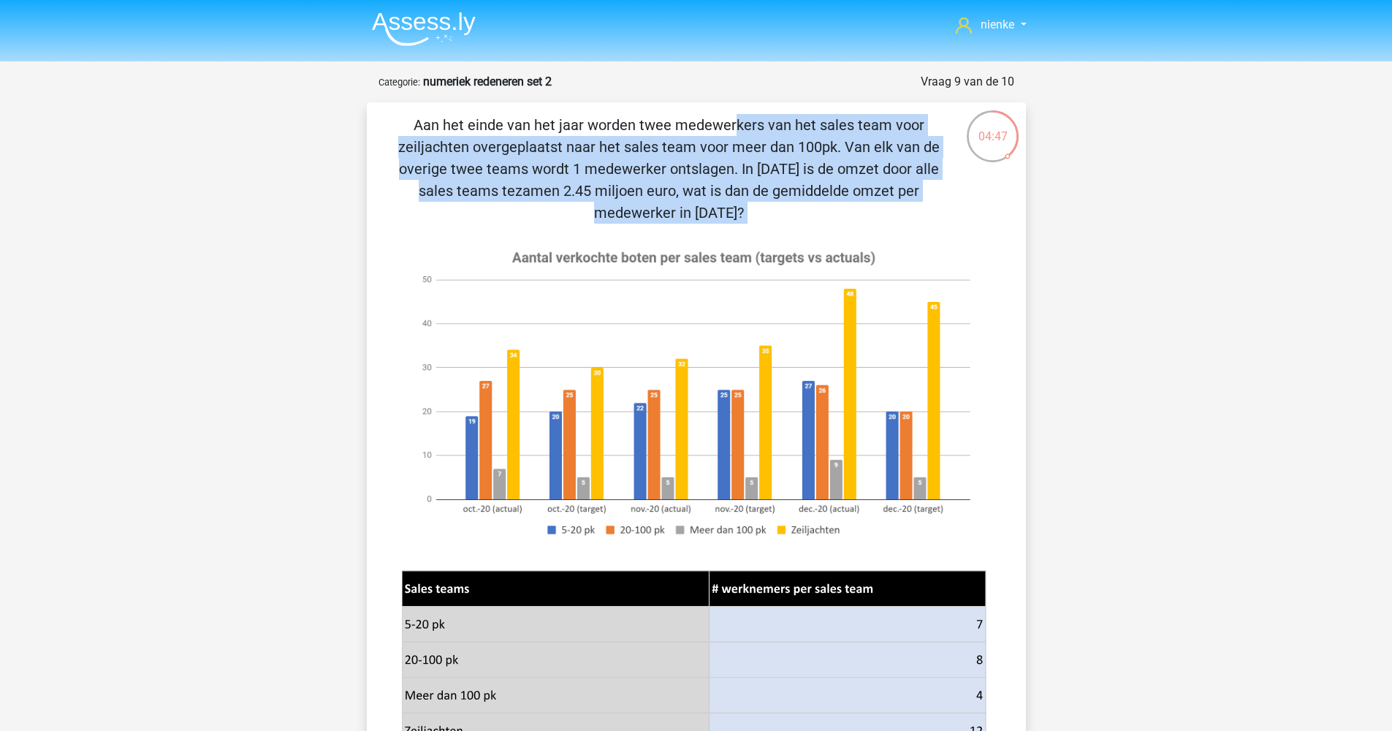
drag, startPoint x: 419, startPoint y: 123, endPoint x: 842, endPoint y: 236, distance: 437.8
click at [842, 236] on div "Aan het einde van het jaar worden twee medewerkers van het sales team voor zeil…" at bounding box center [696, 514] width 647 height 800
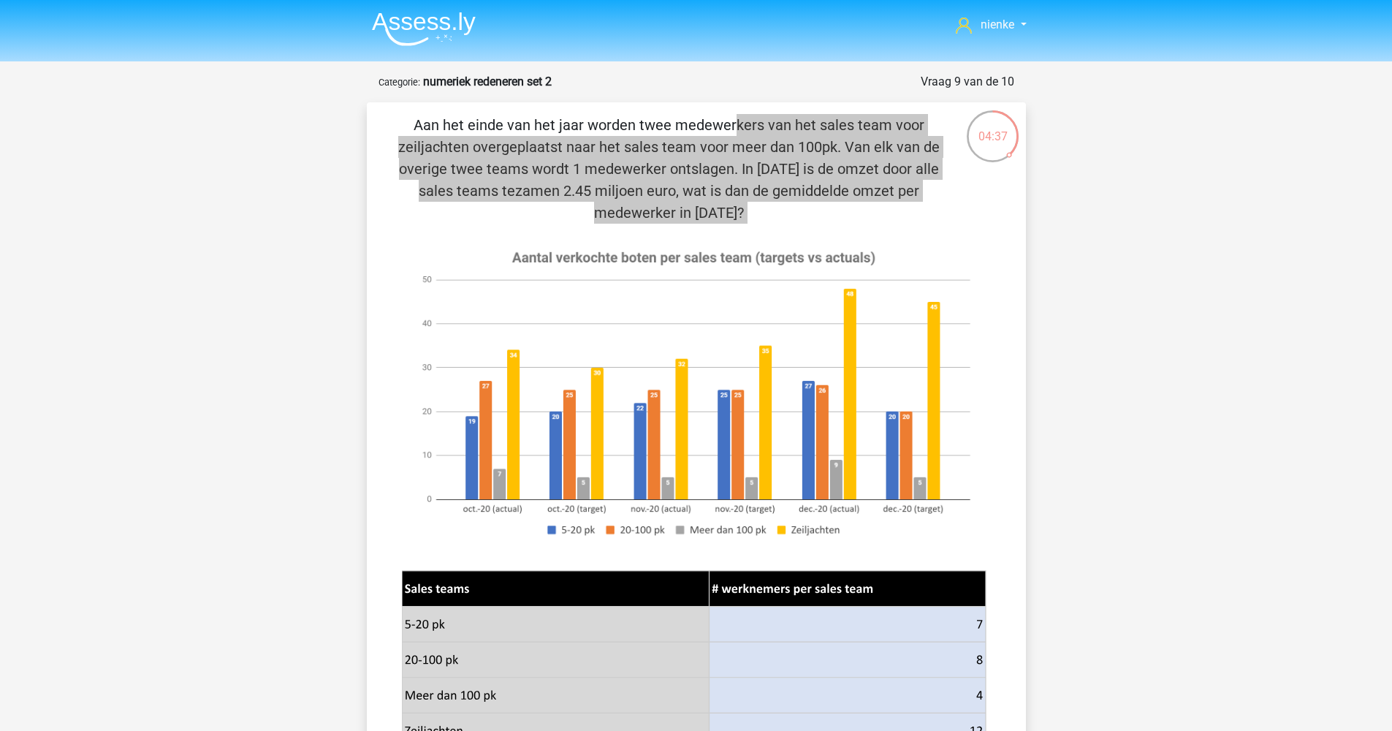
click at [506, 147] on p "Aan het einde van het jaar worden twee medewerkers van het sales team voor zeil…" at bounding box center [669, 169] width 558 height 110
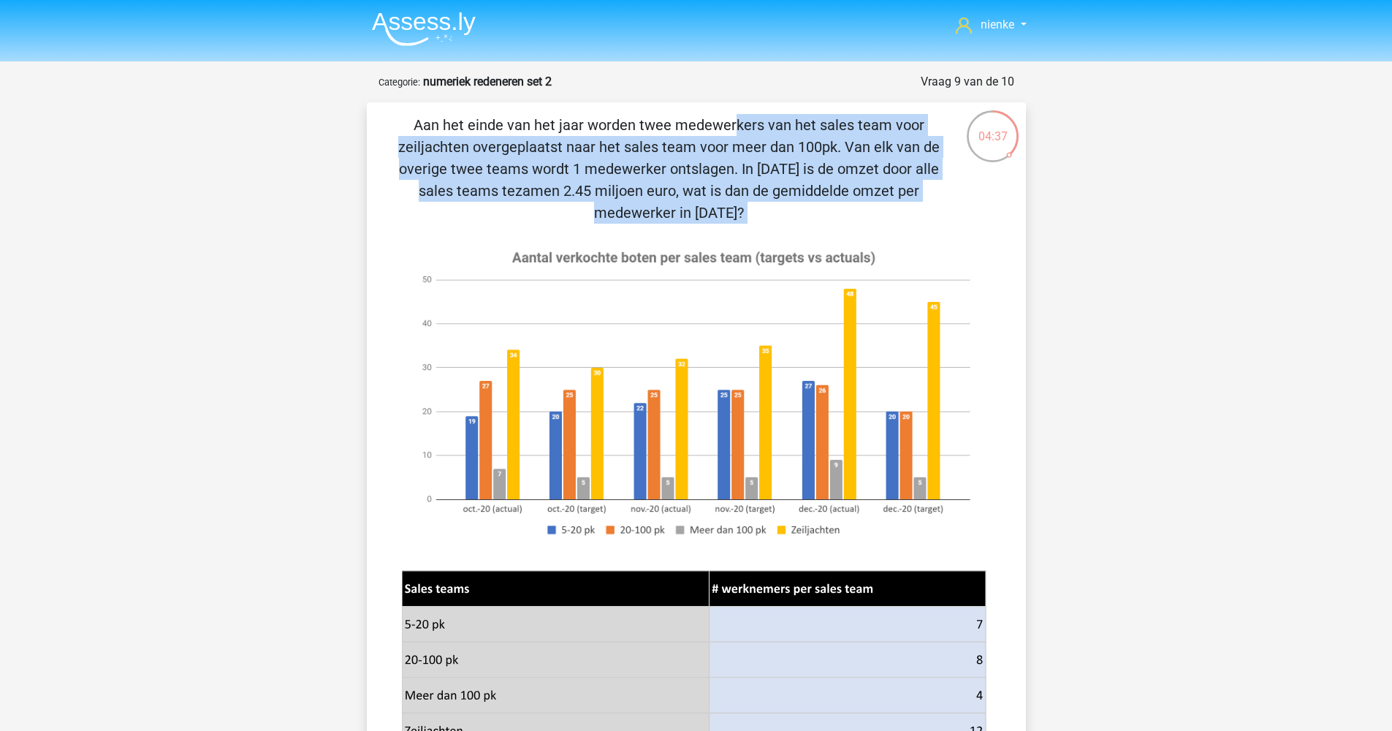
copy div "Aan het einde van het jaar worden twee medewerkers van het sales team voor zeil…"
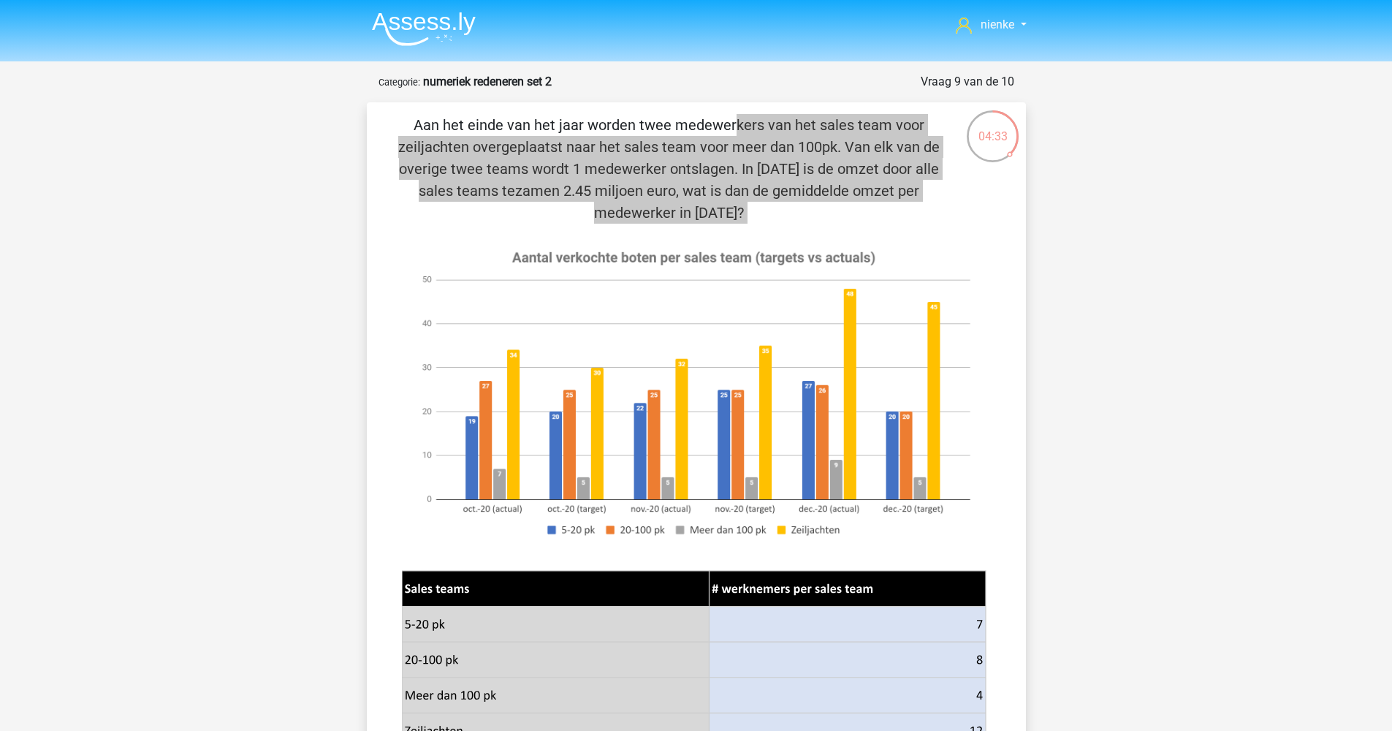
scroll to position [616, 0]
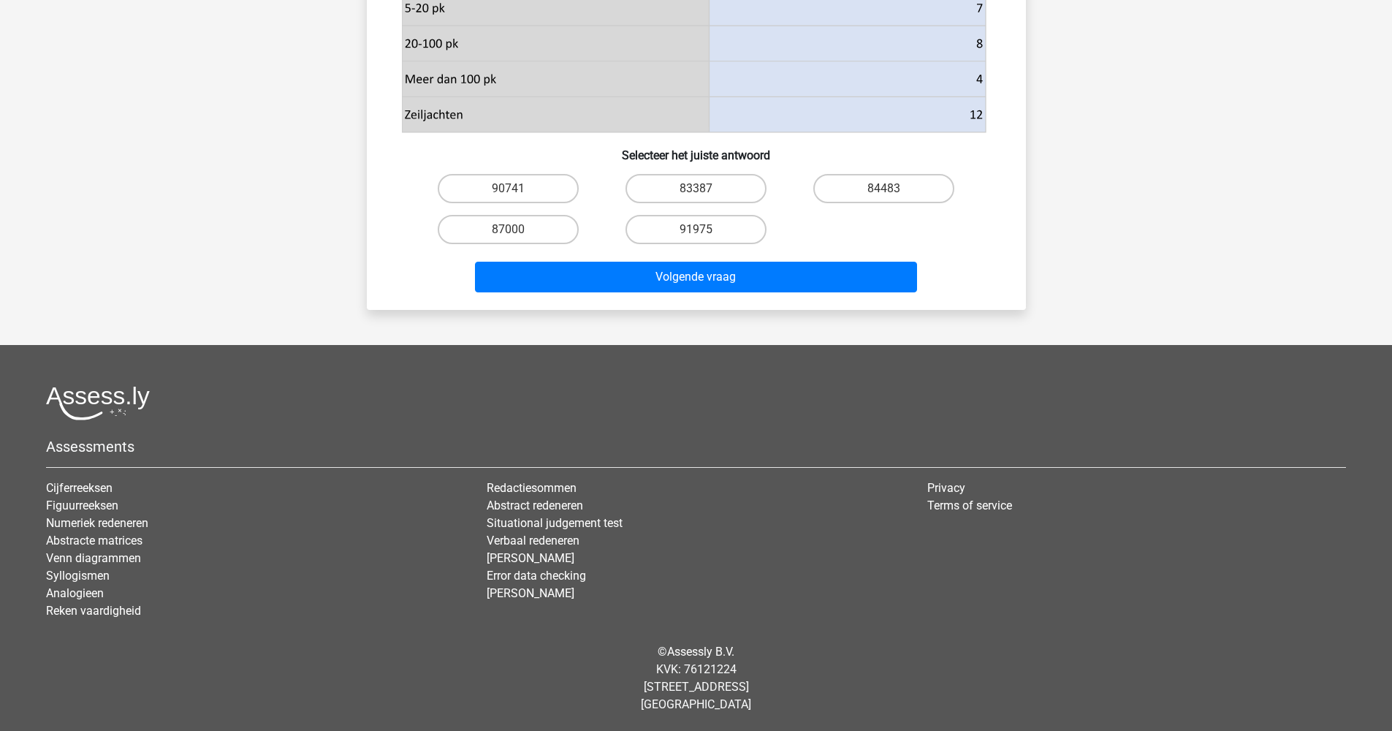
click at [889, 194] on input "84483" at bounding box center [888, 193] width 9 height 9
radio input "true"
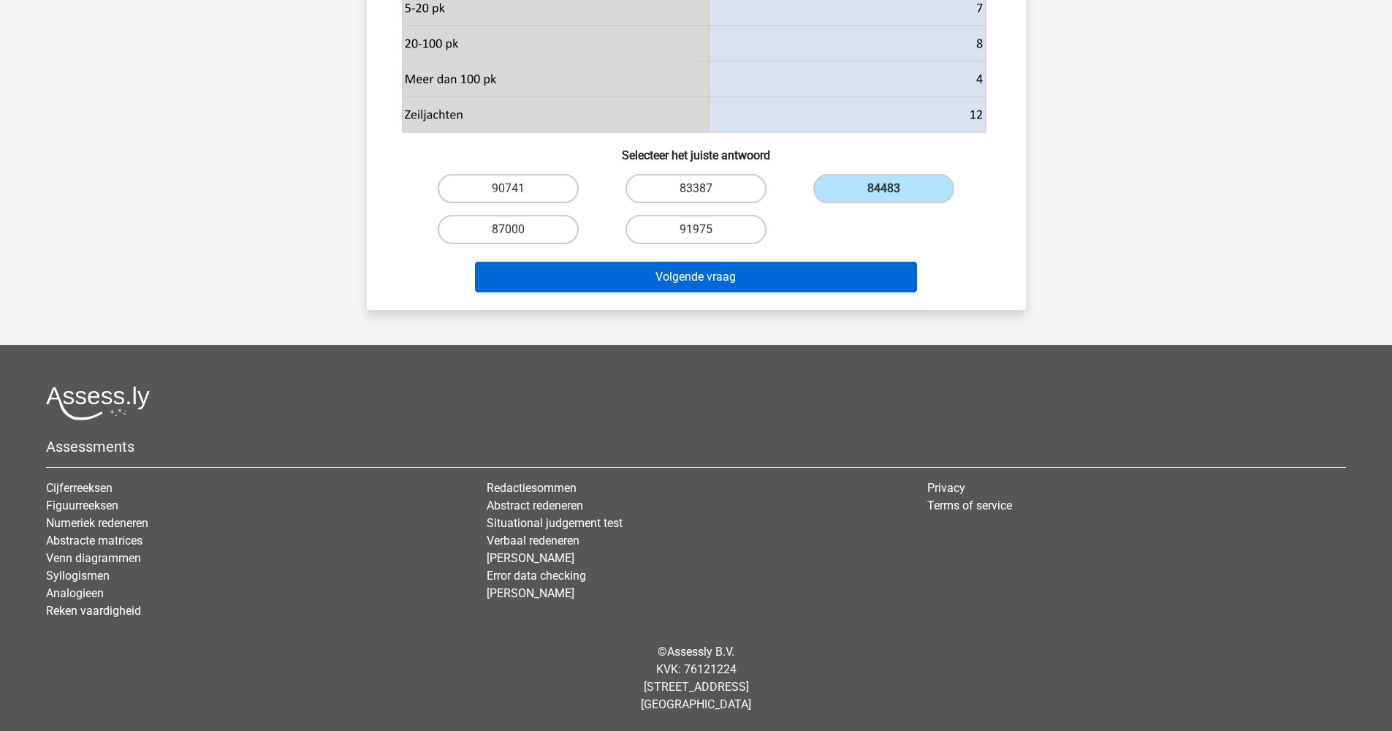
click at [867, 273] on button "Volgende vraag" at bounding box center [696, 277] width 442 height 31
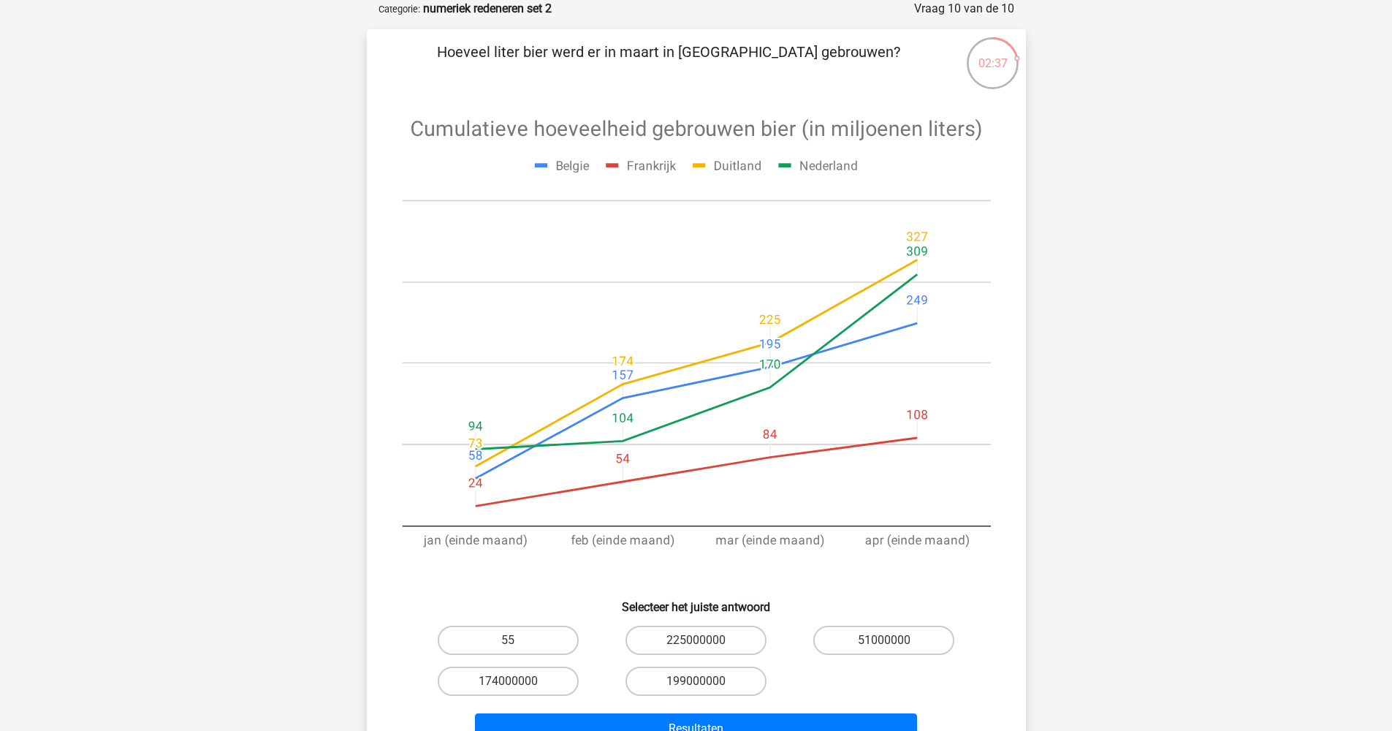
scroll to position [0, 0]
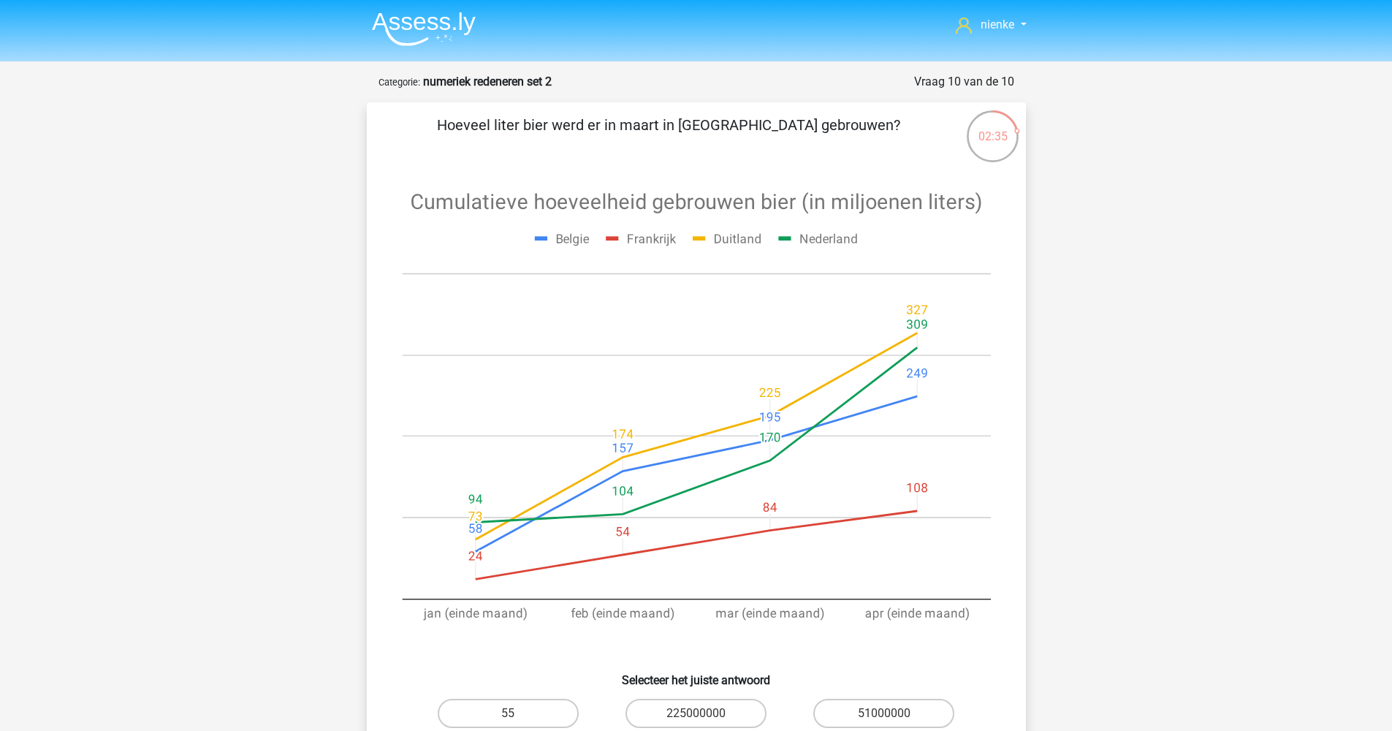
drag, startPoint x: 482, startPoint y: 129, endPoint x: 859, endPoint y: 126, distance: 376.3
click at [859, 126] on p "Hoeveel liter bier werd er in maart in Duitsland gebrouwen?" at bounding box center [669, 136] width 558 height 44
copy p "Hoeveel liter bier werd er in maart in Duitsland gebrouwen?"
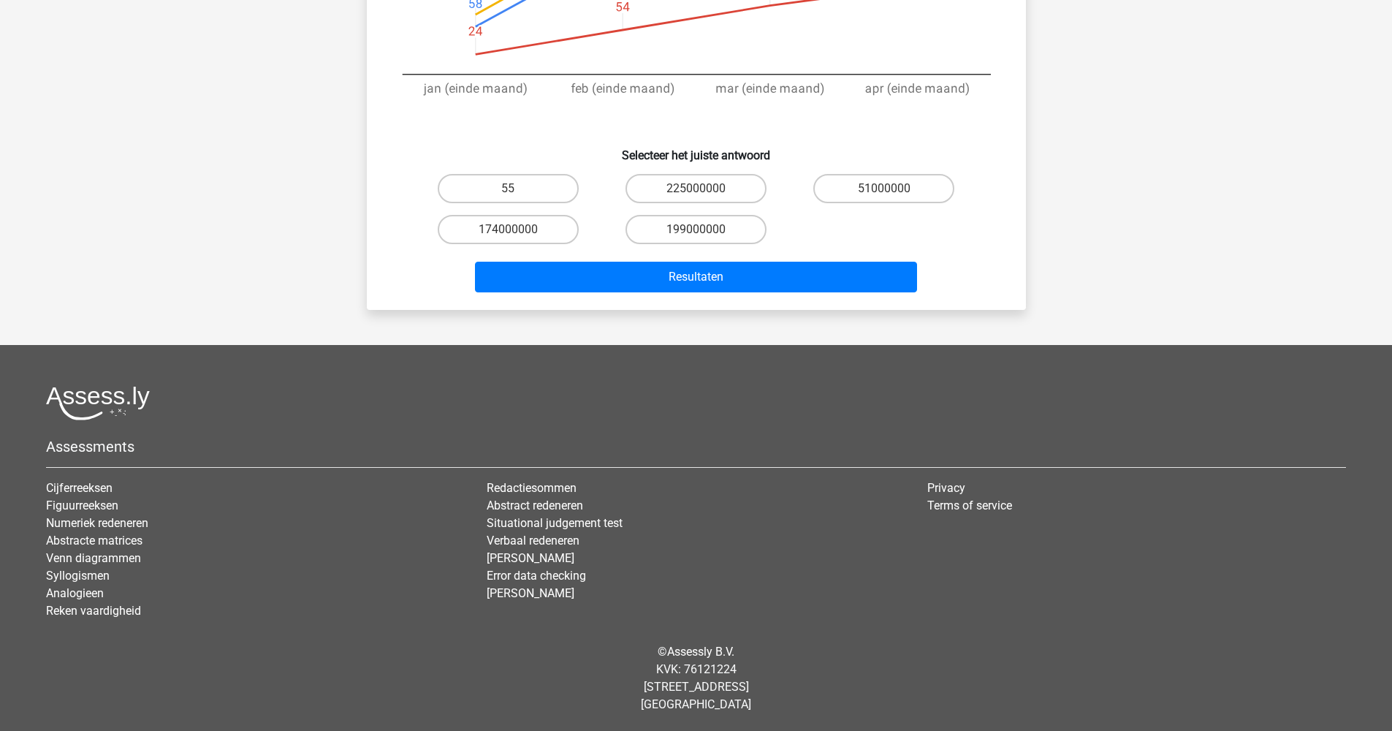
scroll to position [211, 0]
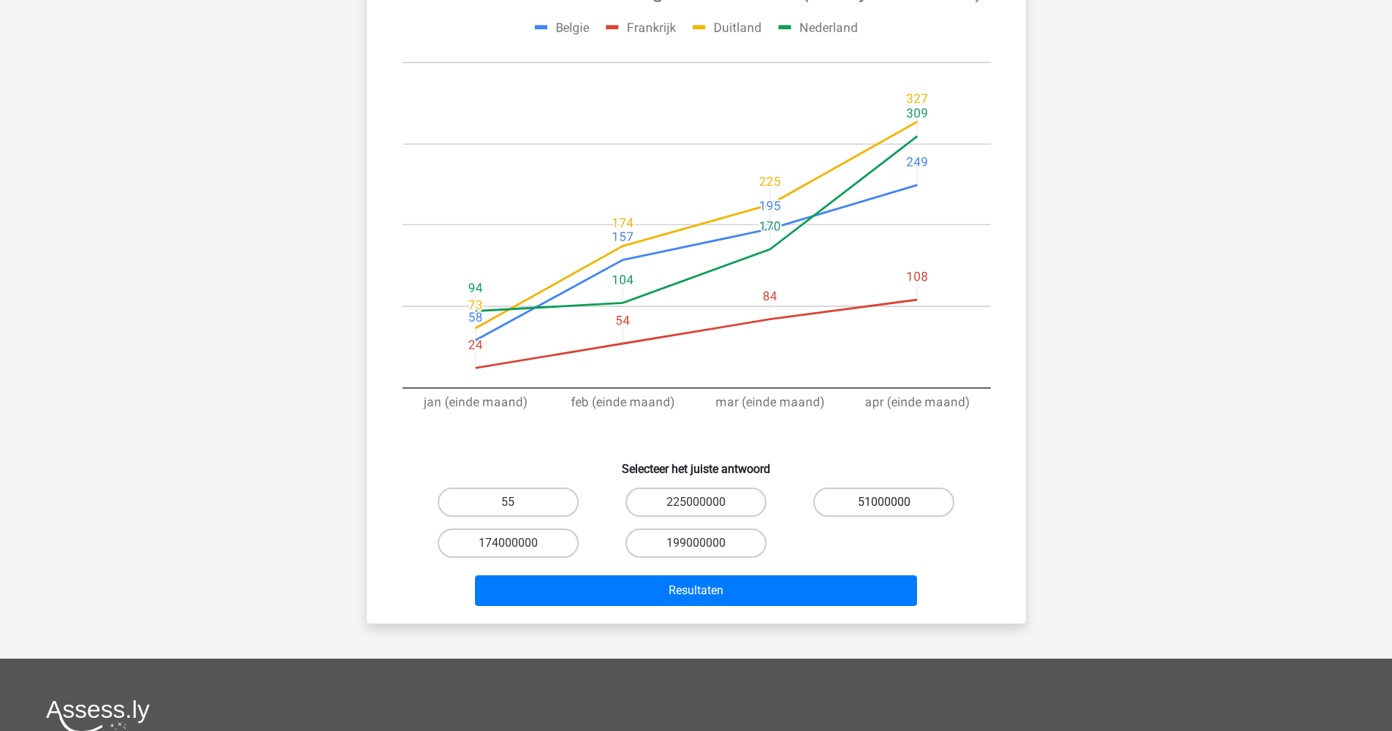
click at [868, 494] on label "51000000" at bounding box center [883, 501] width 141 height 29
click at [884, 502] on input "51000000" at bounding box center [888, 506] width 9 height 9
radio input "true"
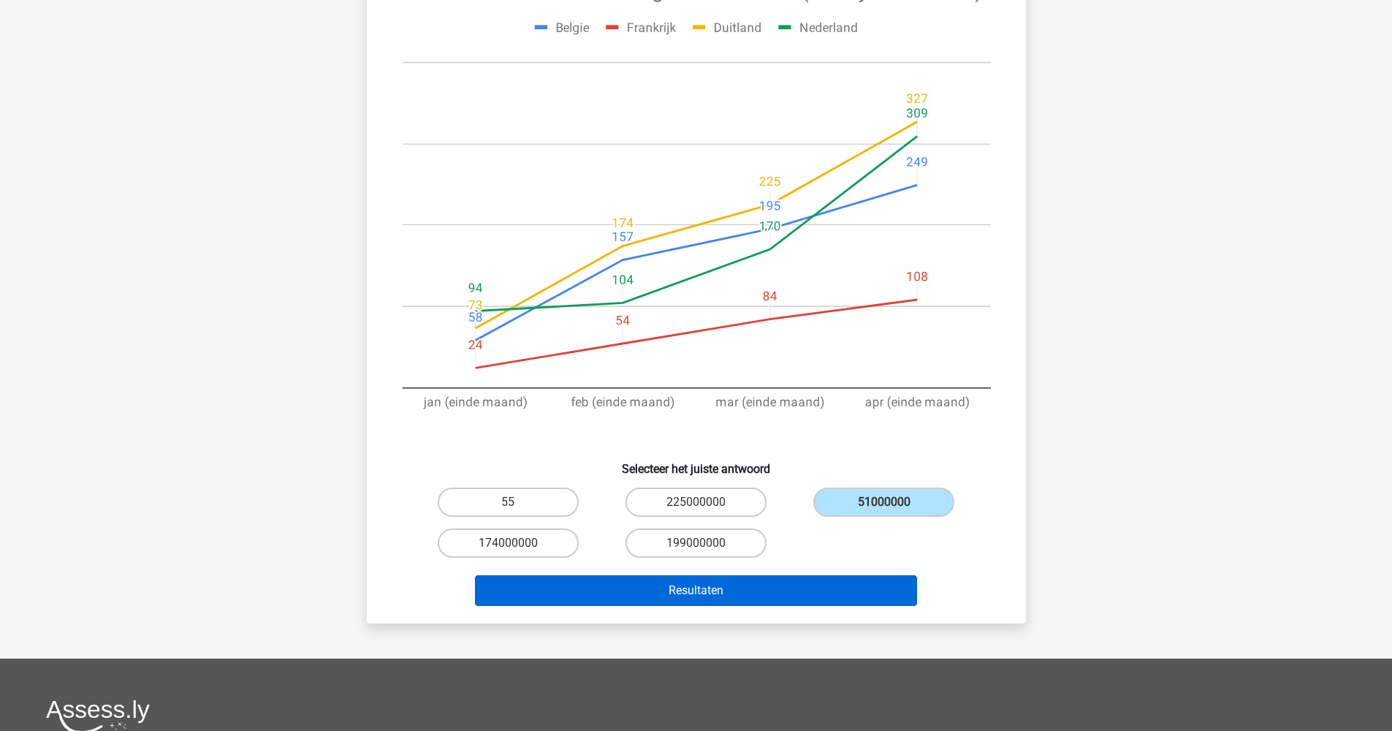
click at [862, 590] on button "Resultaten" at bounding box center [696, 590] width 442 height 31
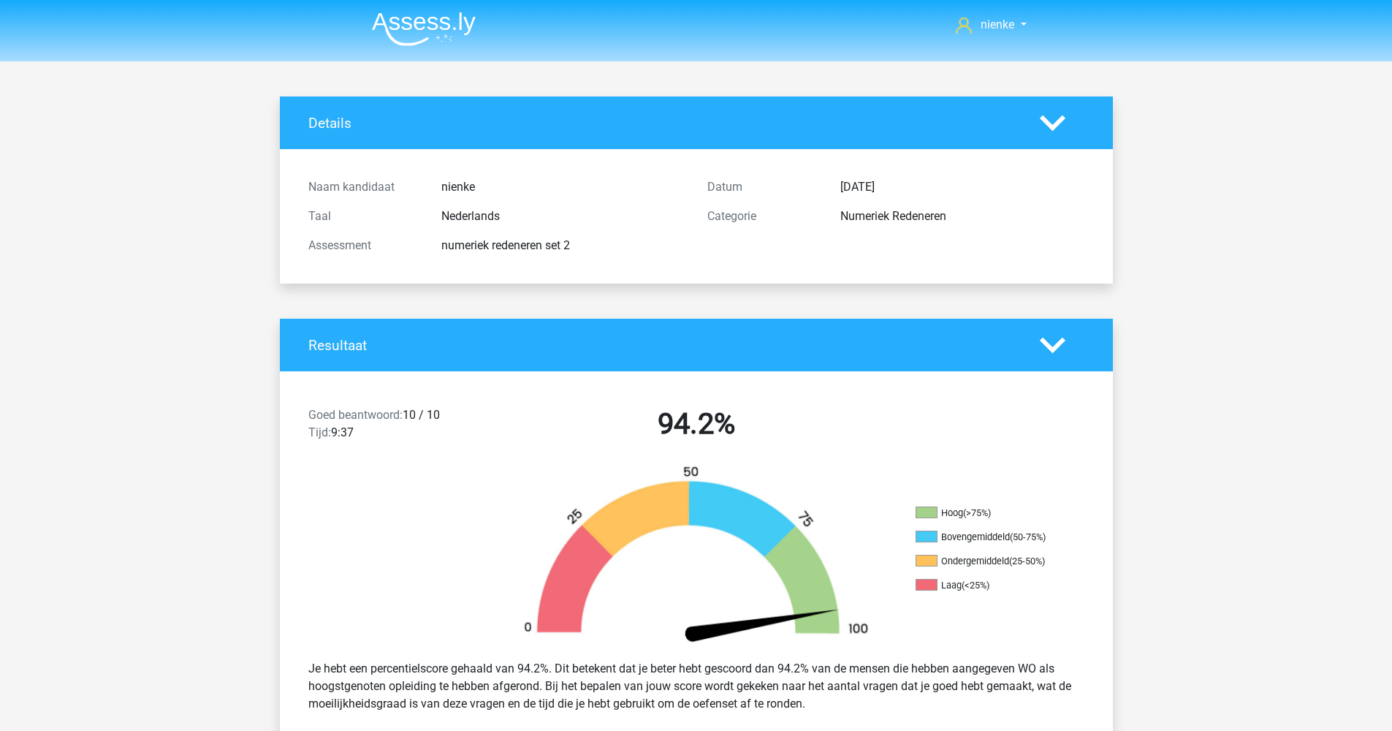
click at [465, 29] on img at bounding box center [424, 29] width 104 height 34
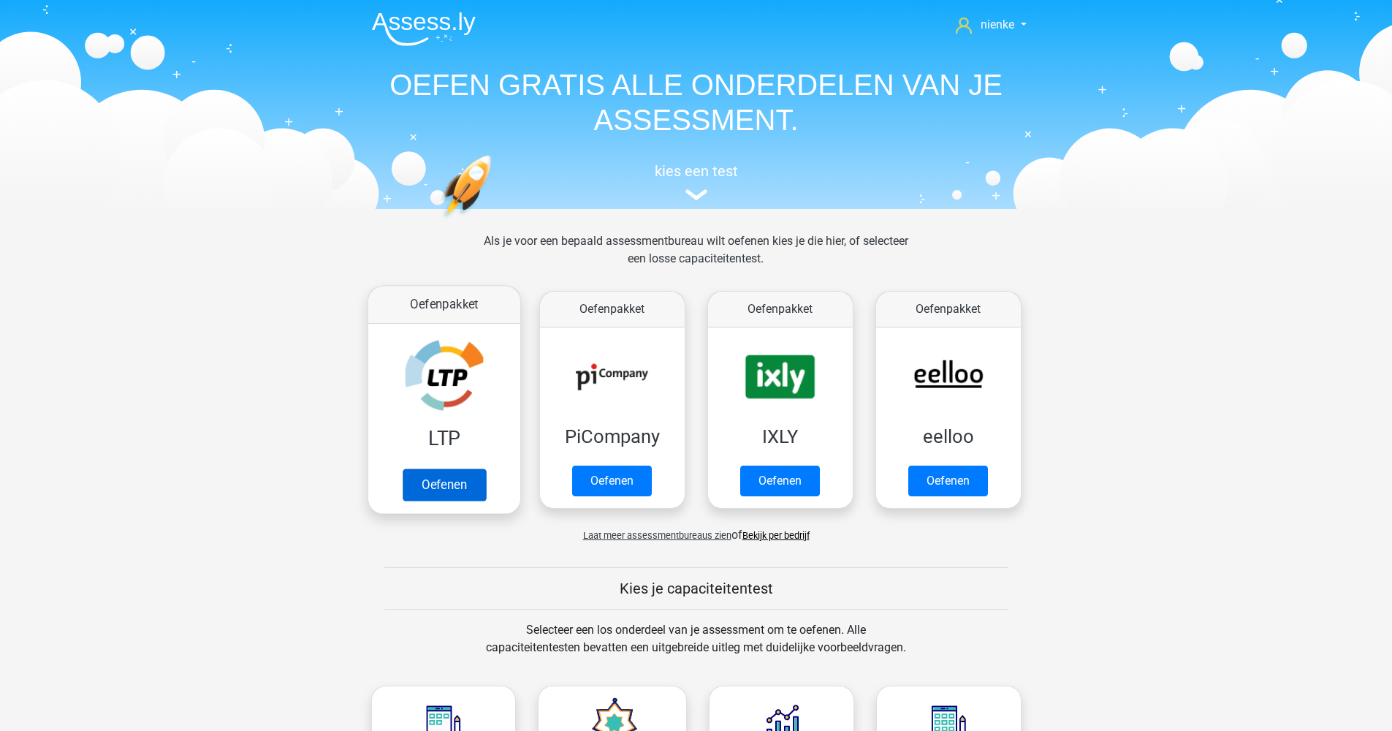
click at [445, 485] on link "Oefenen" at bounding box center [443, 484] width 83 height 32
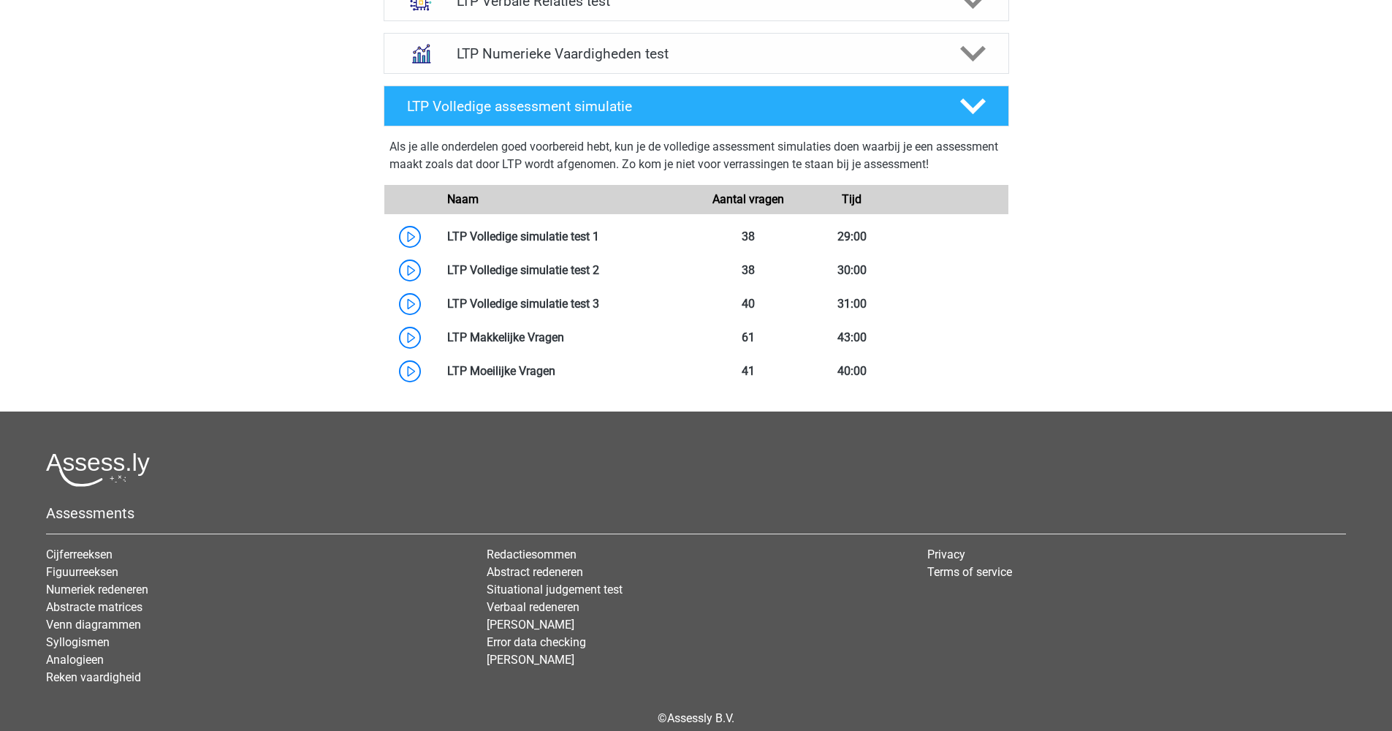
scroll to position [355, 0]
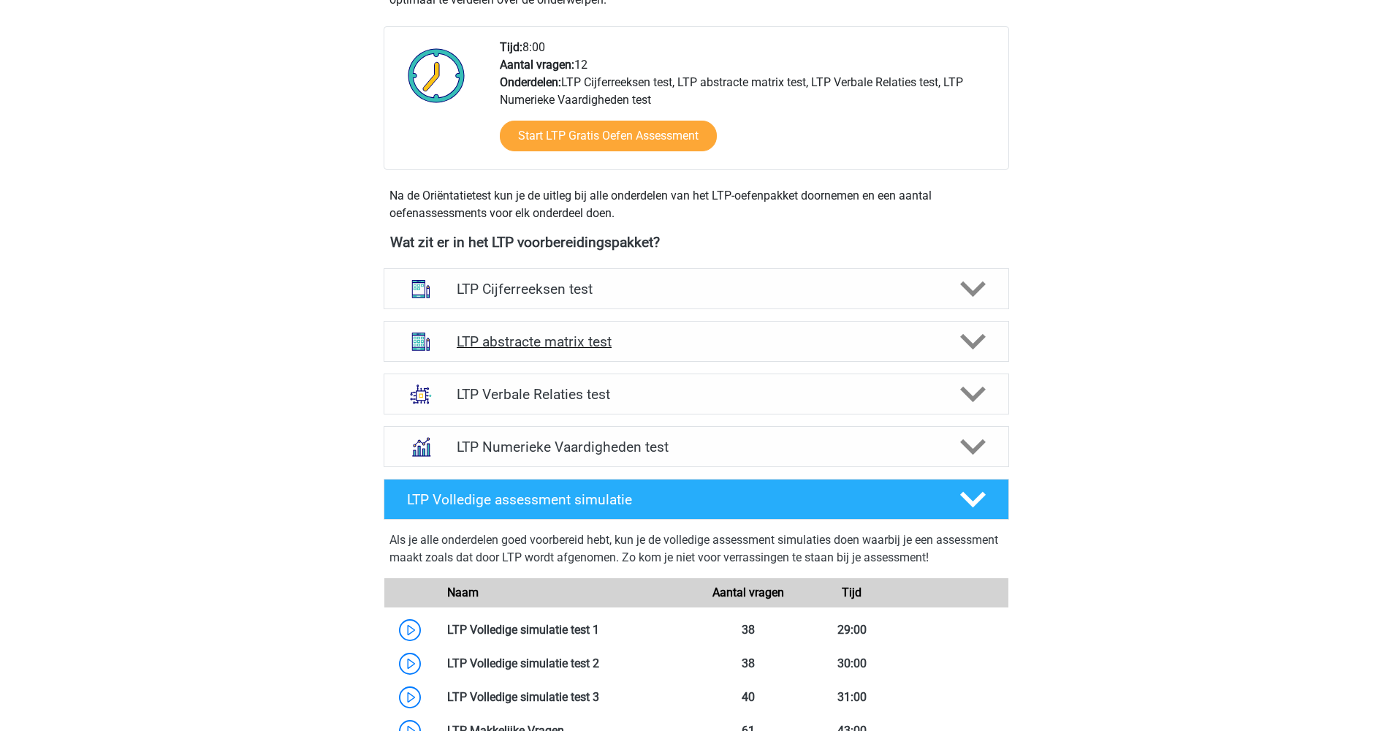
click at [583, 341] on h4 "LTP abstracte matrix test" at bounding box center [696, 341] width 479 height 17
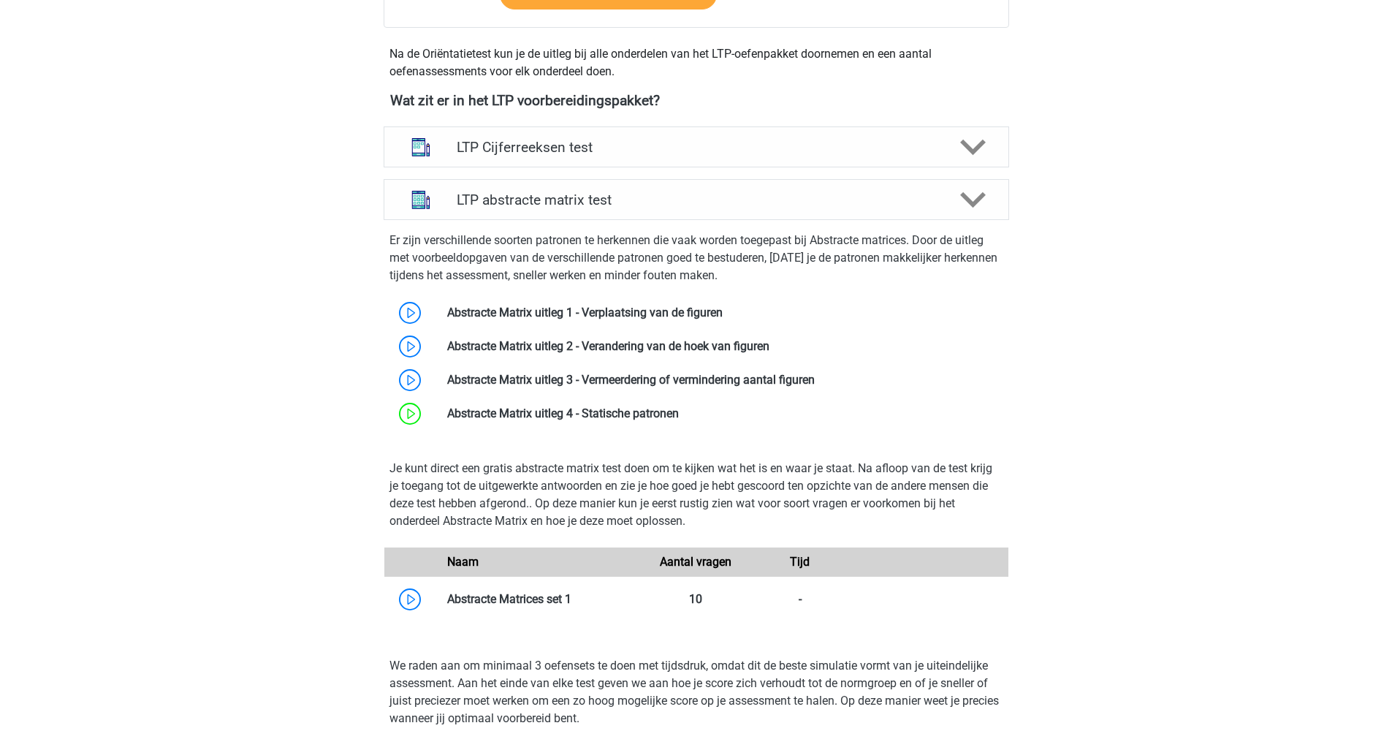
scroll to position [500, 0]
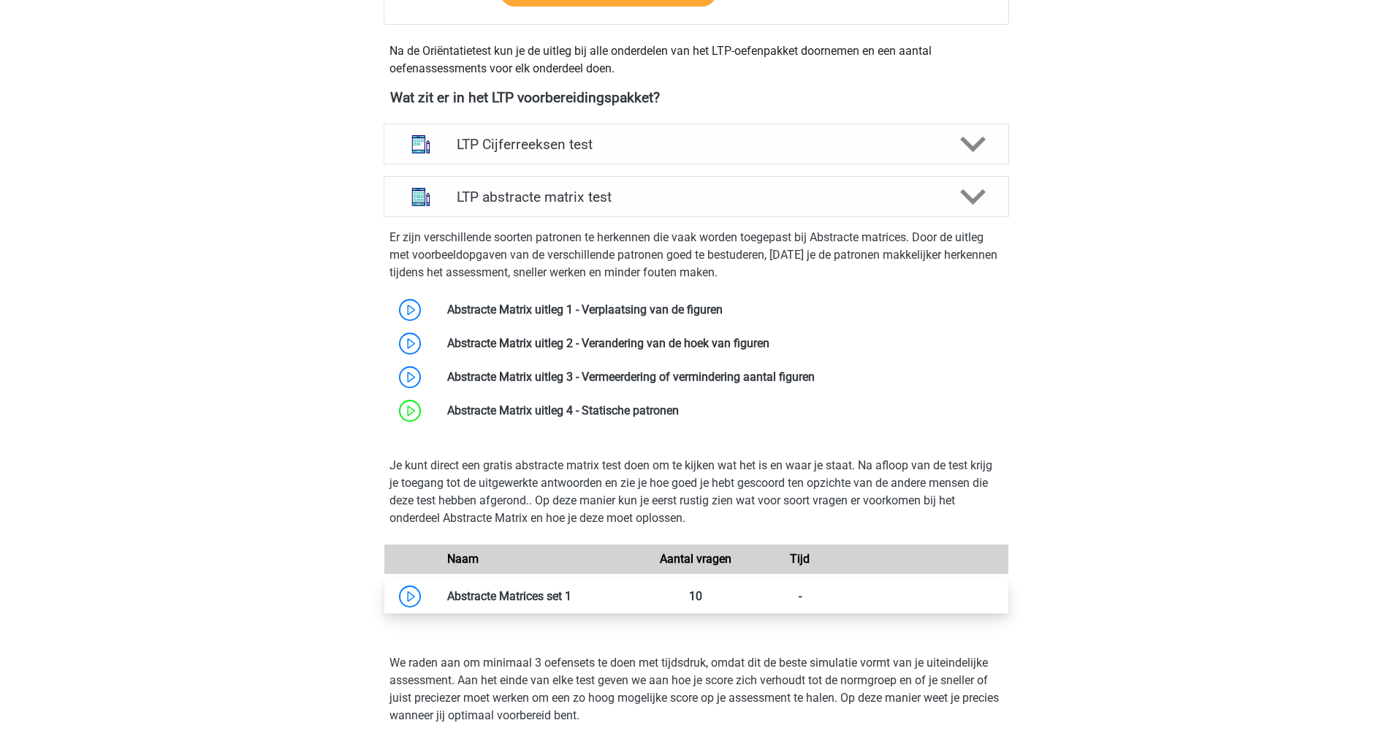
click at [571, 602] on link at bounding box center [571, 596] width 0 height 14
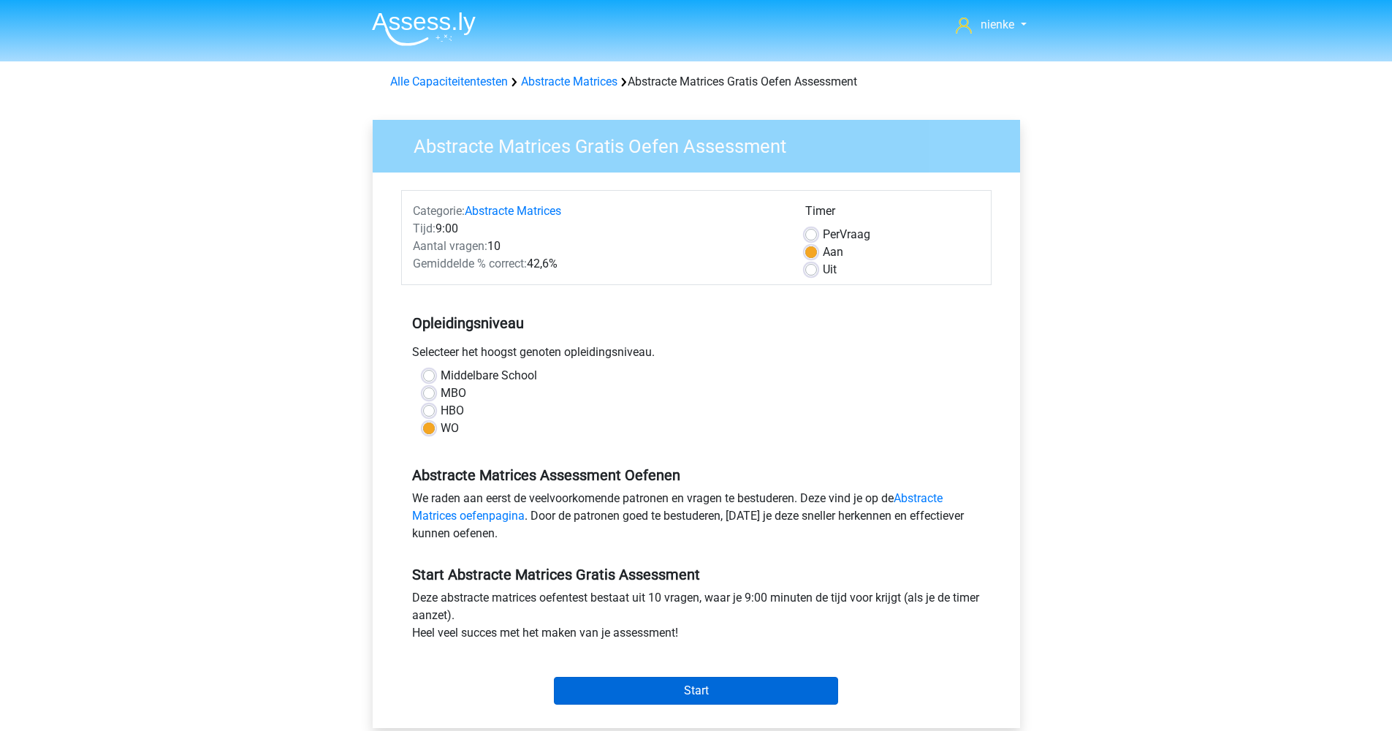
click at [657, 687] on input "Start" at bounding box center [696, 691] width 284 height 28
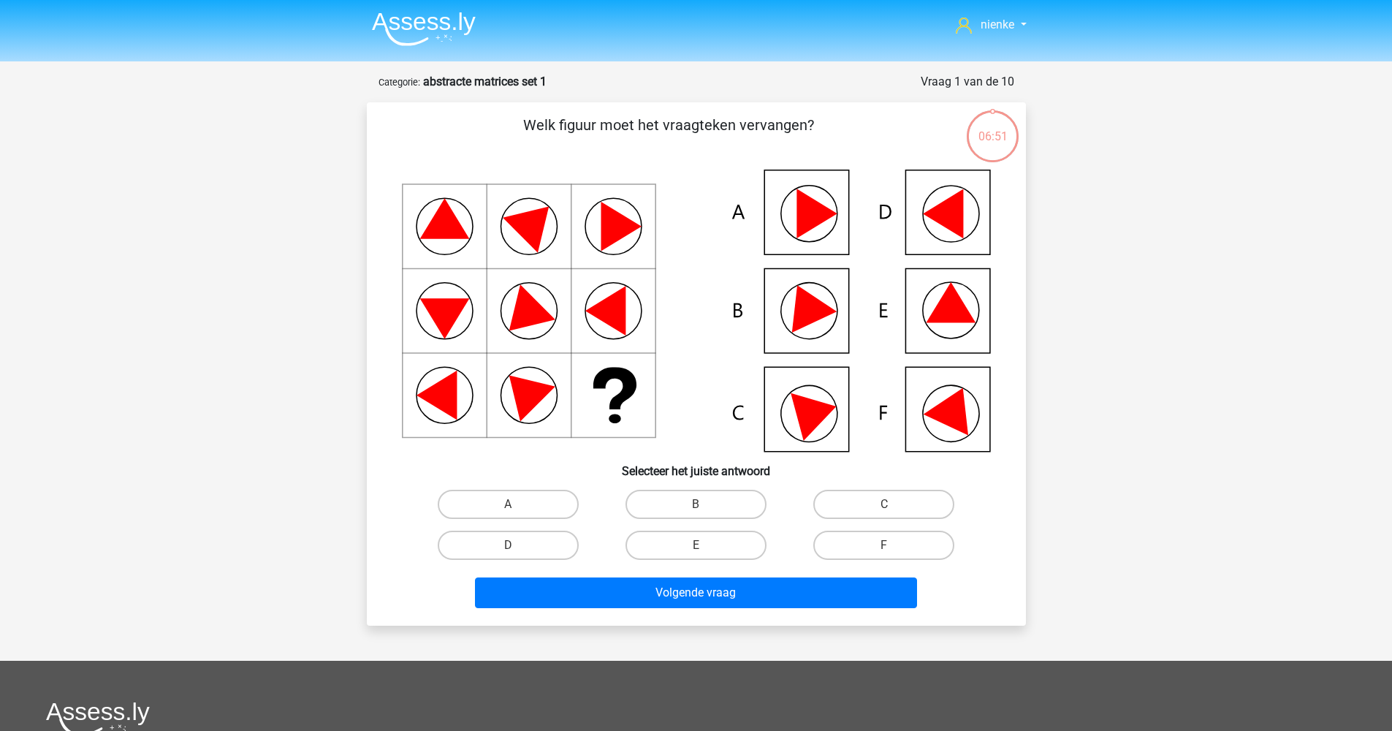
click at [989, 321] on icon at bounding box center [696, 311] width 589 height 282
click at [698, 545] on input "E" at bounding box center [700, 549] width 9 height 9
radio input "true"
click at [704, 569] on div "Volgende vraag" at bounding box center [696, 590] width 612 height 48
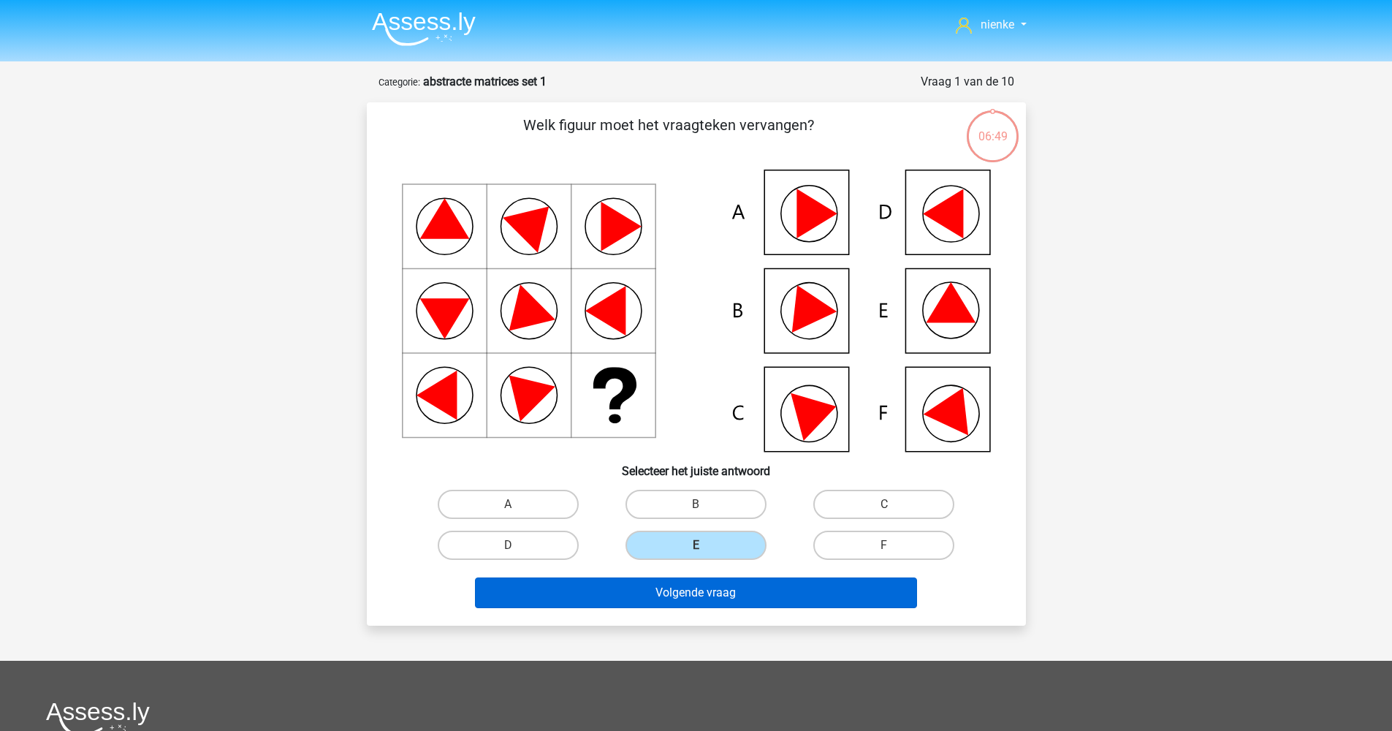
click at [712, 592] on button "Volgende vraag" at bounding box center [696, 592] width 442 height 31
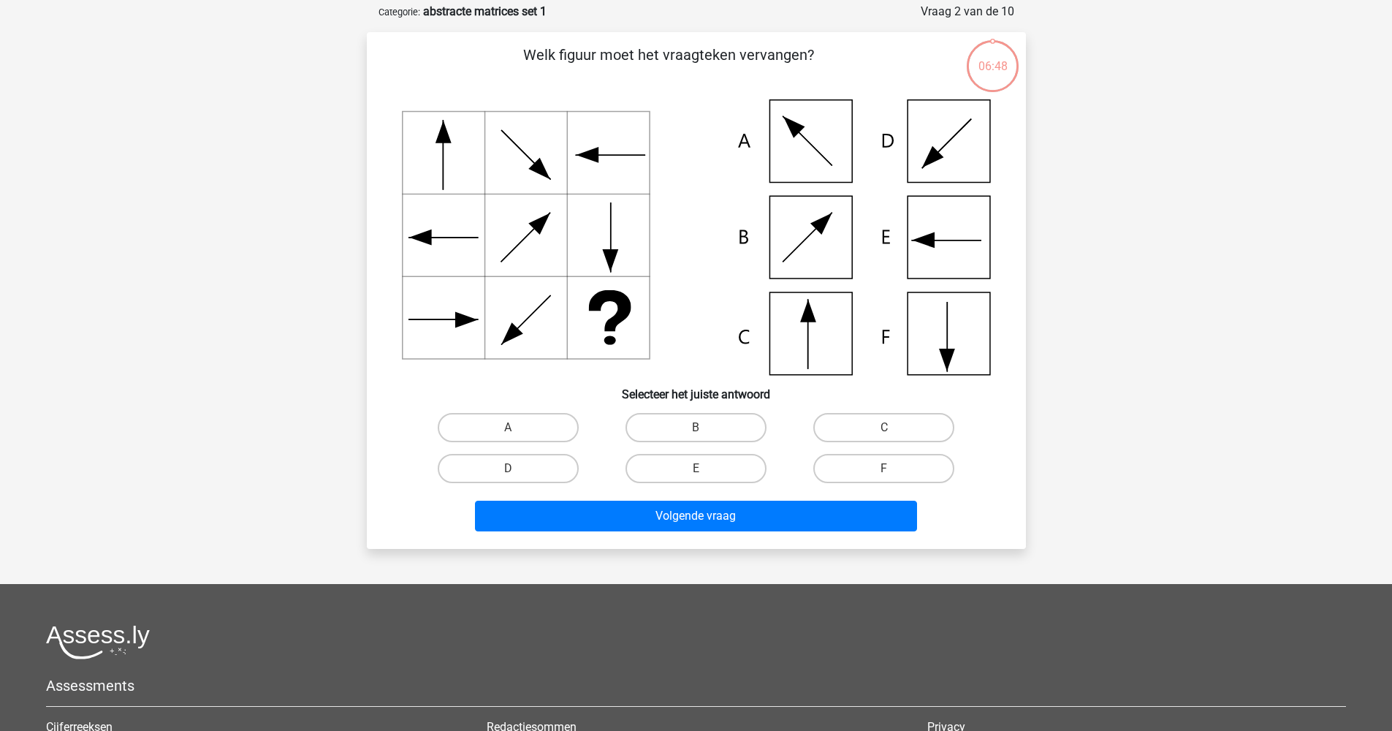
scroll to position [9, 0]
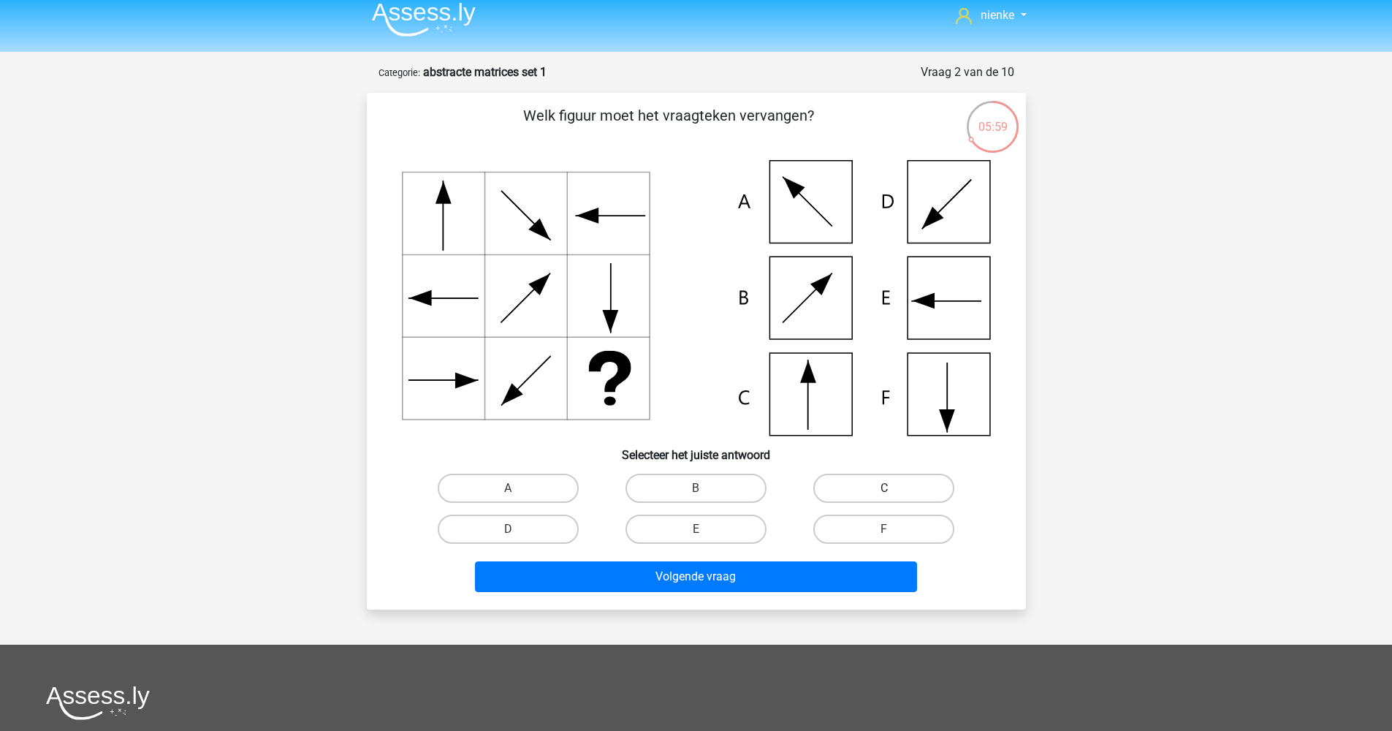
click at [874, 484] on label "C" at bounding box center [883, 488] width 141 height 29
click at [884, 488] on input "C" at bounding box center [888, 492] width 9 height 9
radio input "true"
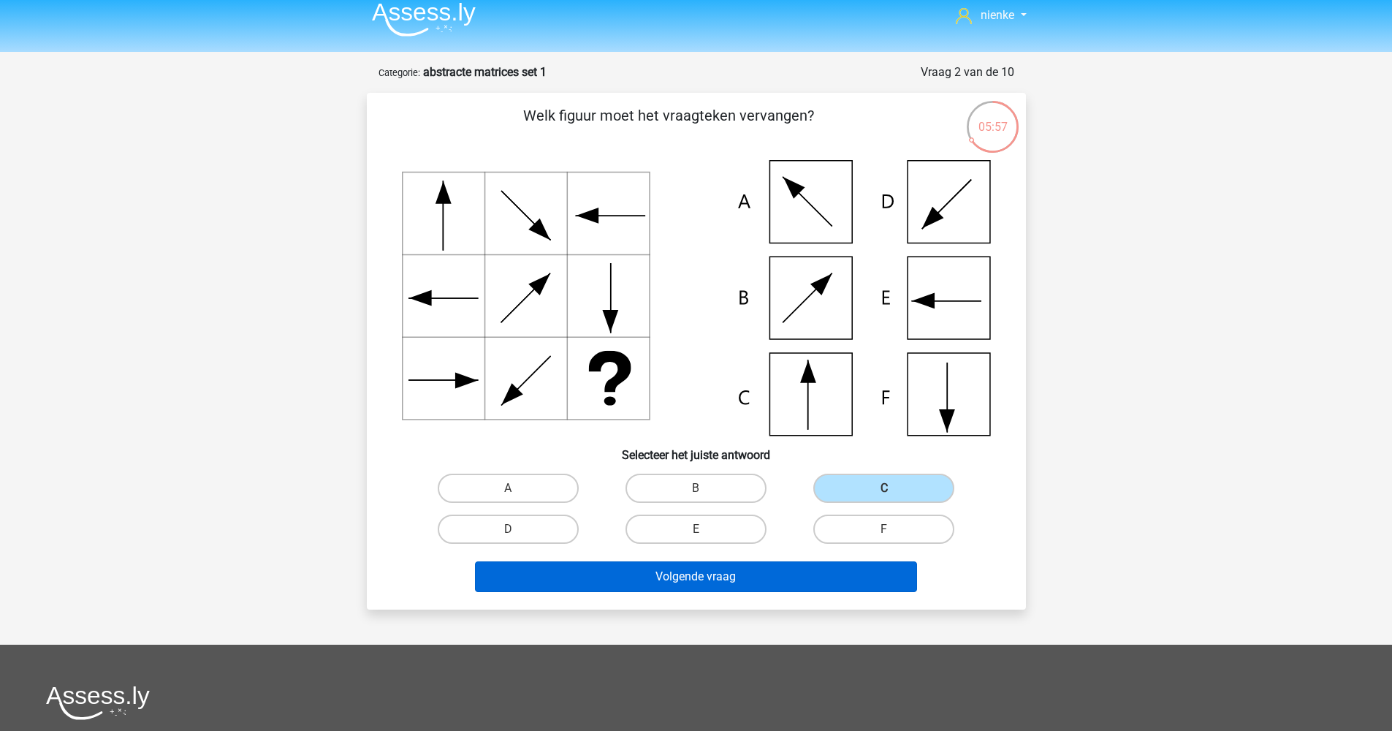
click at [802, 585] on button "Volgende vraag" at bounding box center [696, 576] width 442 height 31
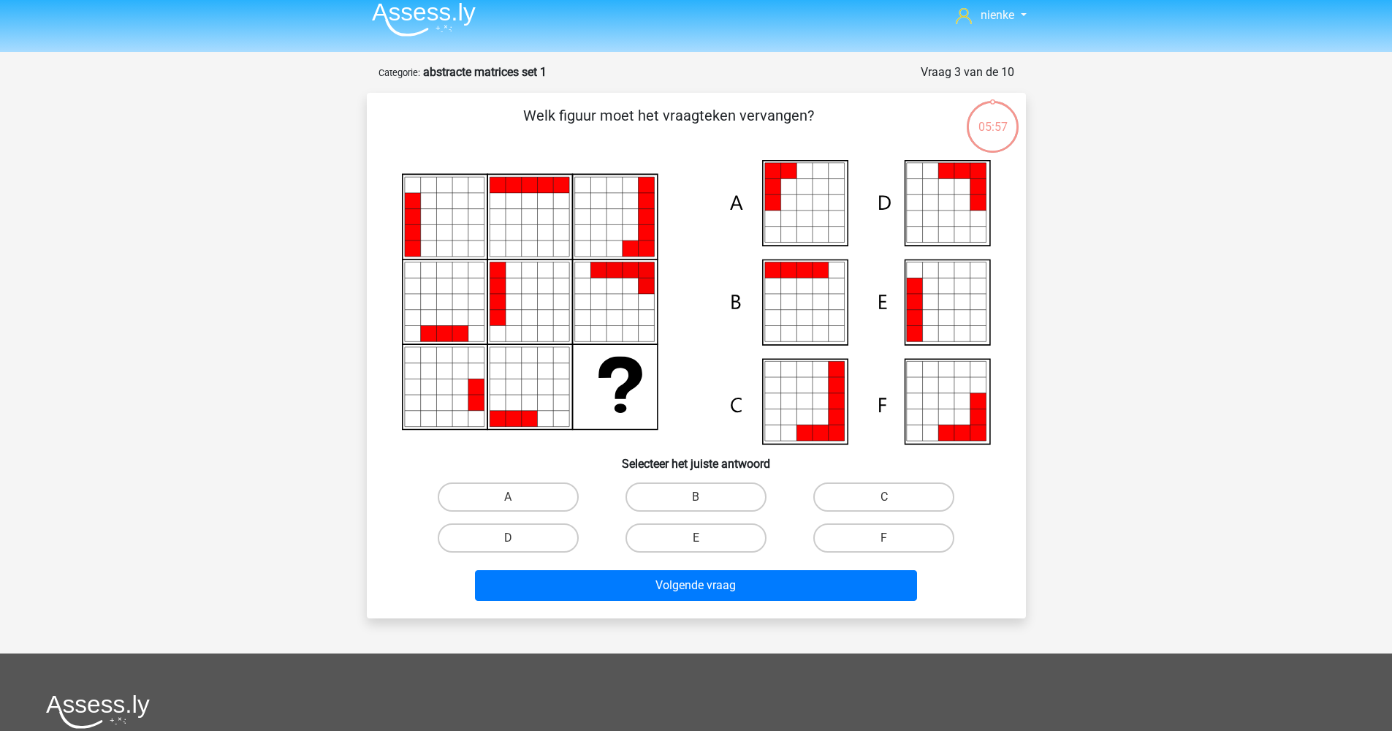
scroll to position [73, 0]
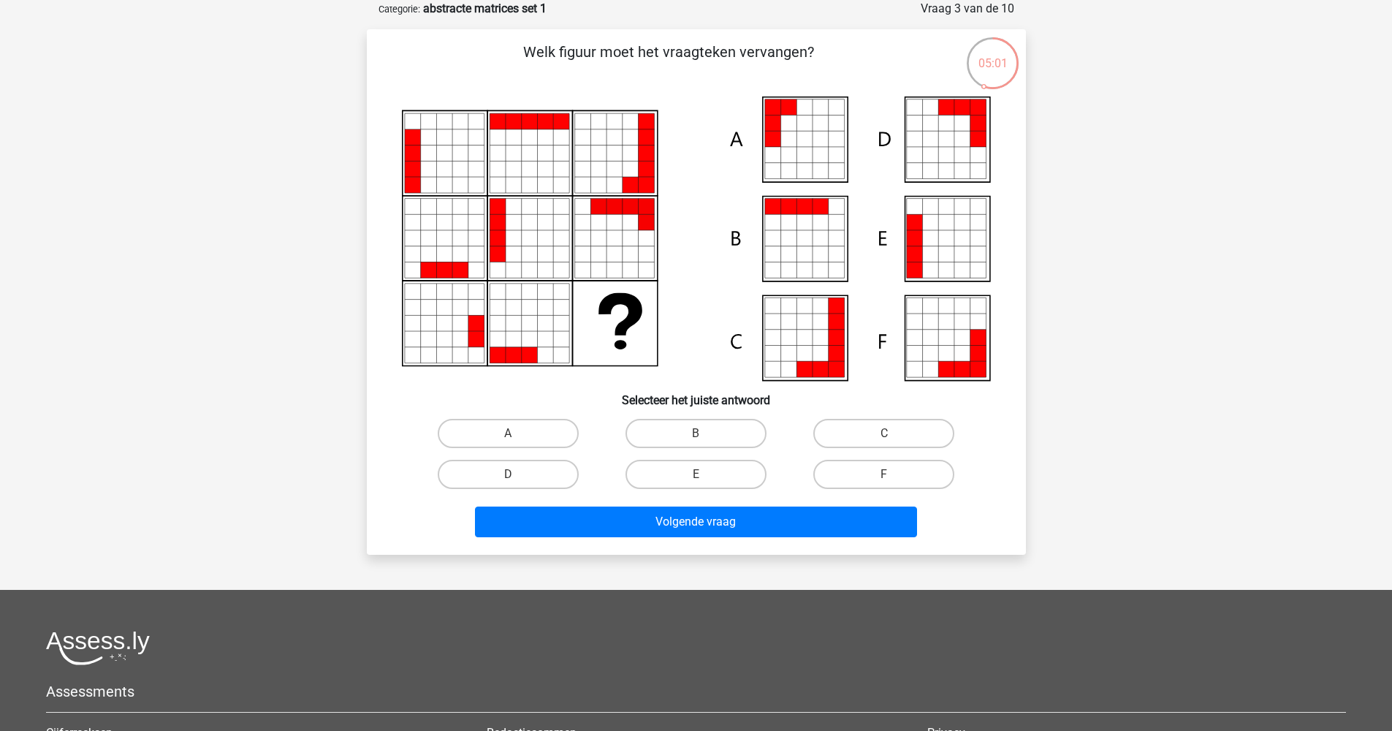
click at [917, 457] on div "F" at bounding box center [884, 474] width 188 height 41
click at [915, 446] on label "C" at bounding box center [883, 433] width 141 height 29
click at [894, 443] on input "C" at bounding box center [888, 437] width 9 height 9
radio input "true"
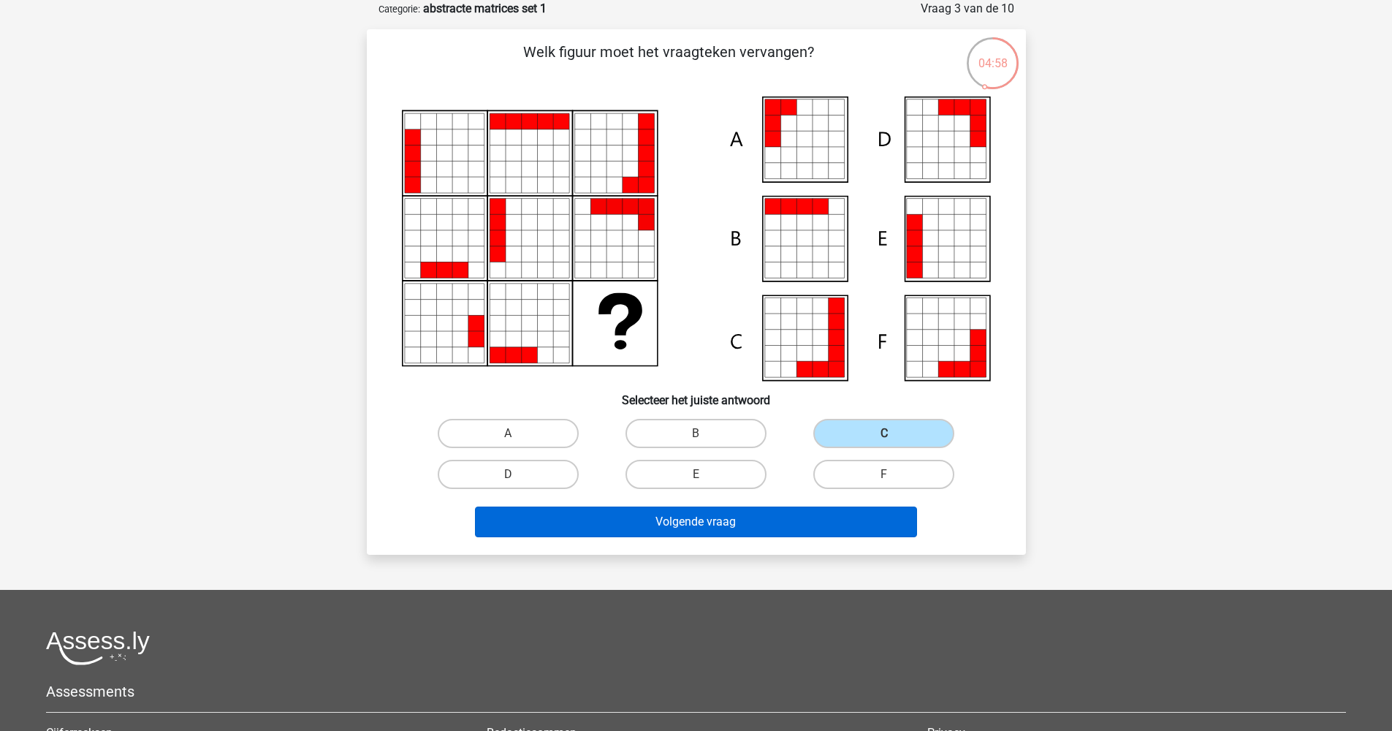
click at [866, 528] on button "Volgende vraag" at bounding box center [696, 521] width 442 height 31
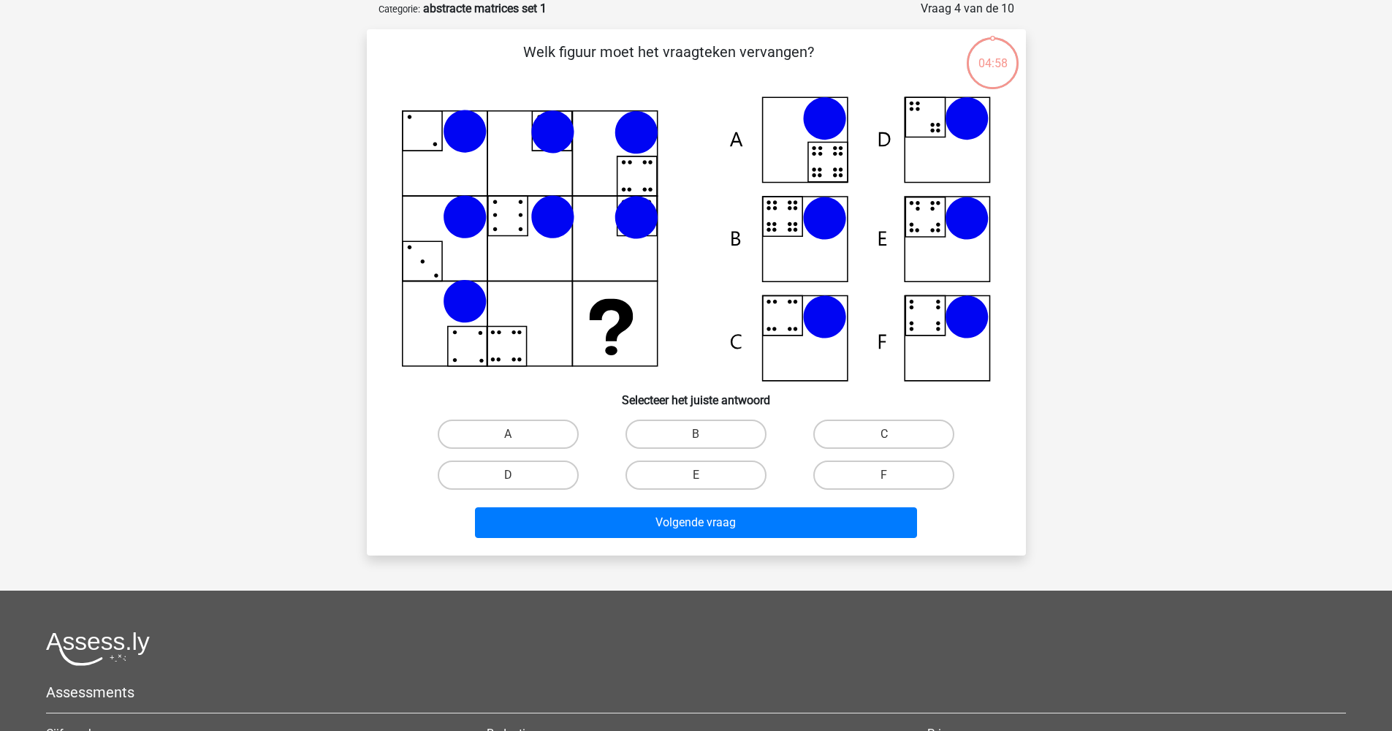
scroll to position [42, 0]
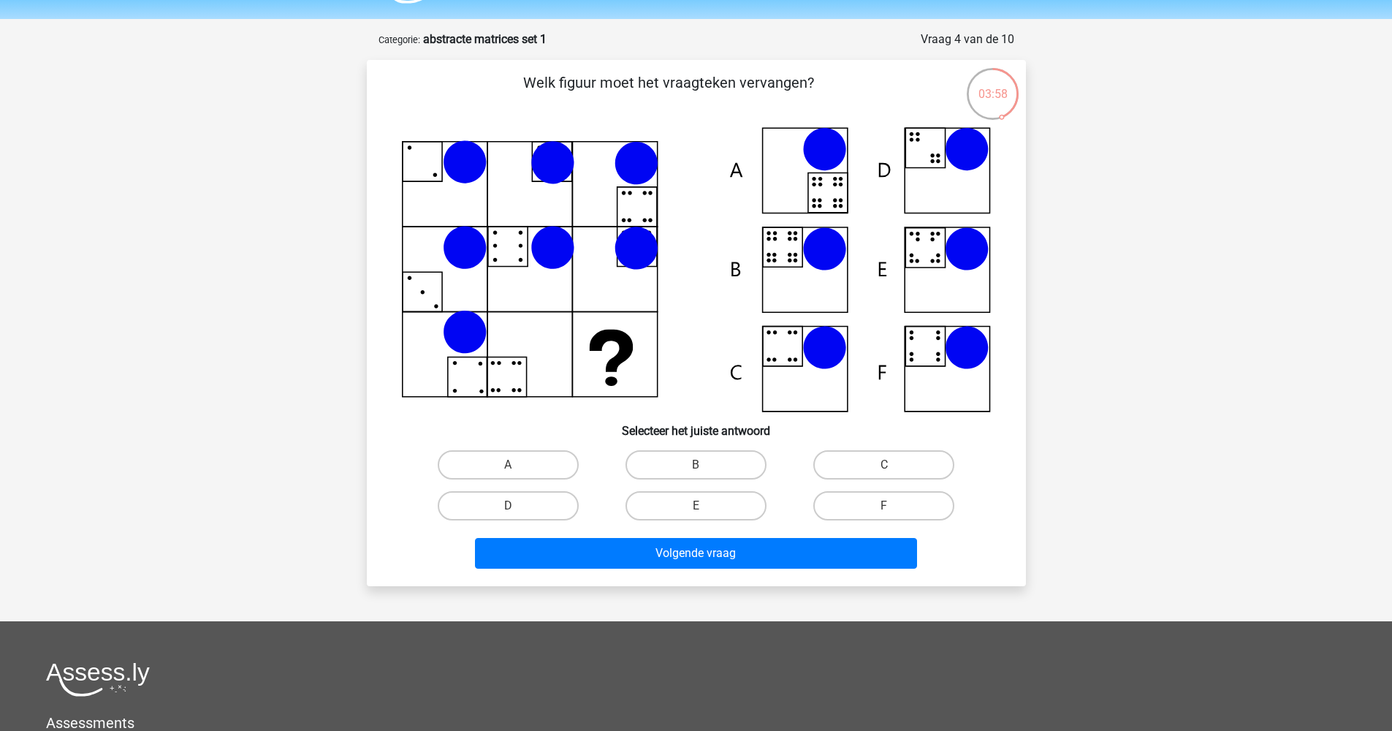
click at [1094, 286] on div "nienke [EMAIL_ADDRESS][DOMAIN_NAME] Nederlands English" at bounding box center [696, 482] width 1392 height 1049
click at [691, 459] on label "B" at bounding box center [696, 464] width 141 height 29
click at [696, 465] on input "B" at bounding box center [700, 469] width 9 height 9
radio input "true"
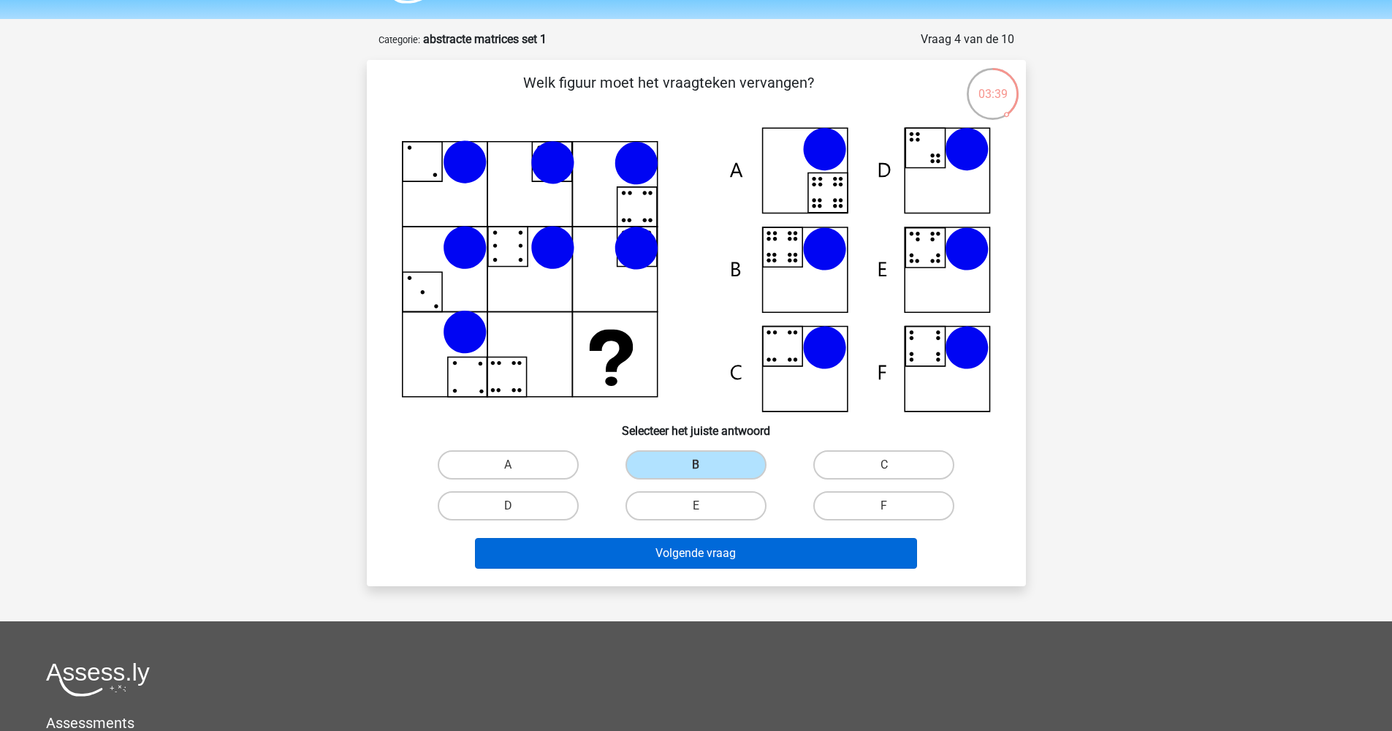
click at [701, 546] on button "Volgende vraag" at bounding box center [696, 553] width 442 height 31
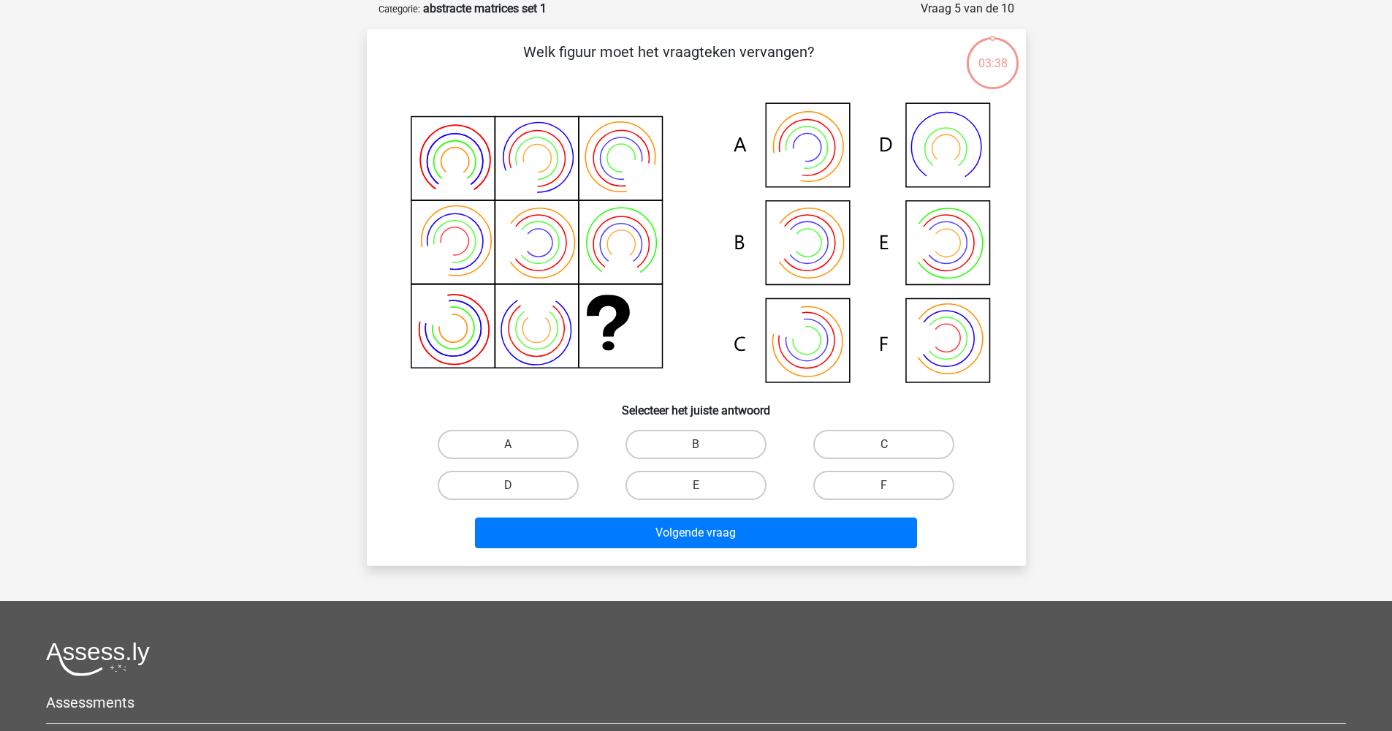
scroll to position [31, 0]
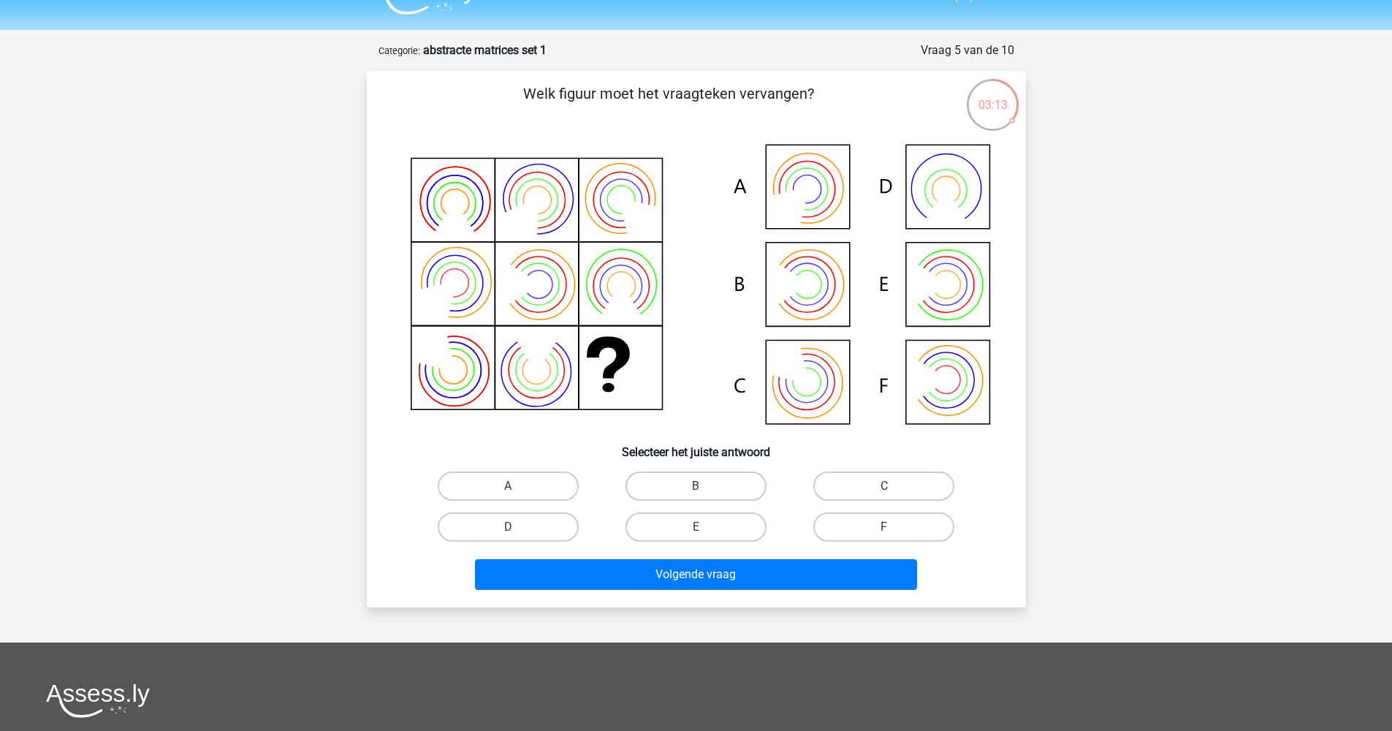
click at [517, 488] on input "A" at bounding box center [512, 490] width 9 height 9
radio input "true"
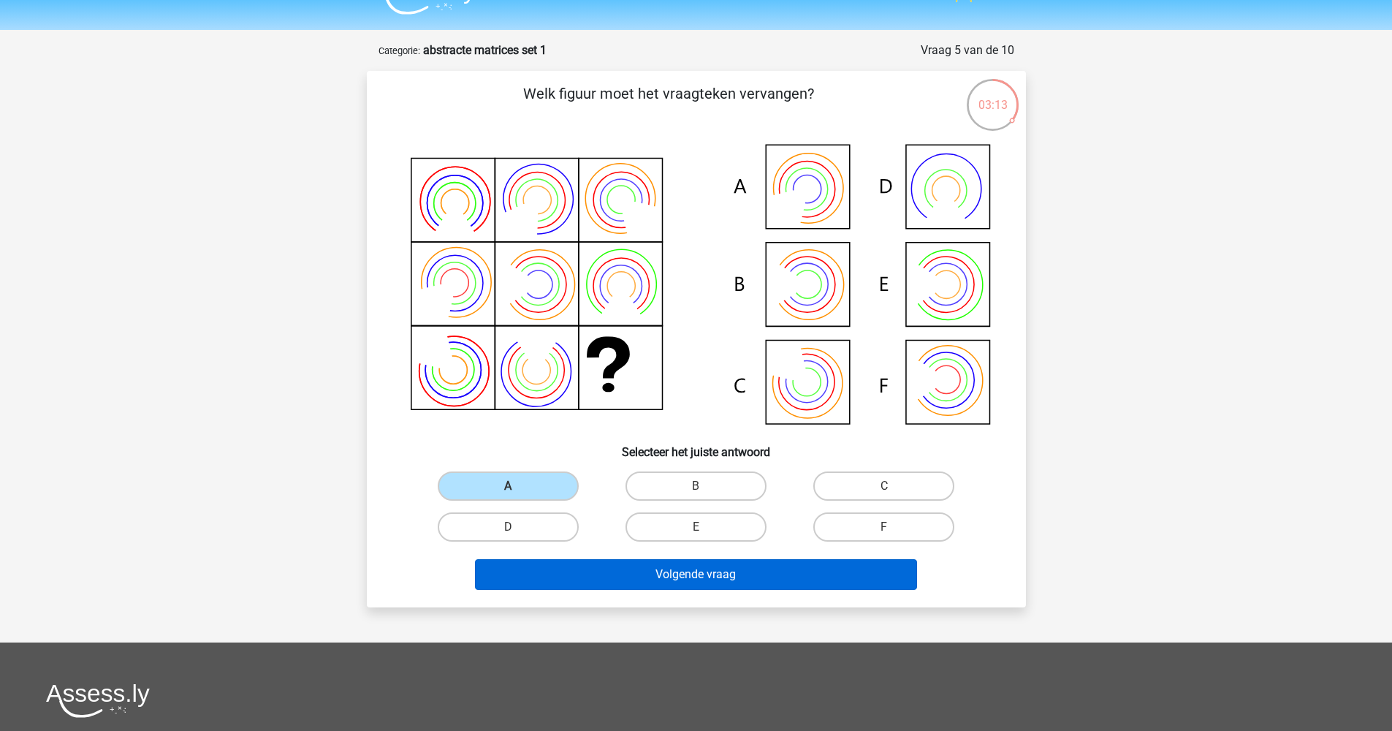
click at [629, 583] on button "Volgende vraag" at bounding box center [696, 574] width 442 height 31
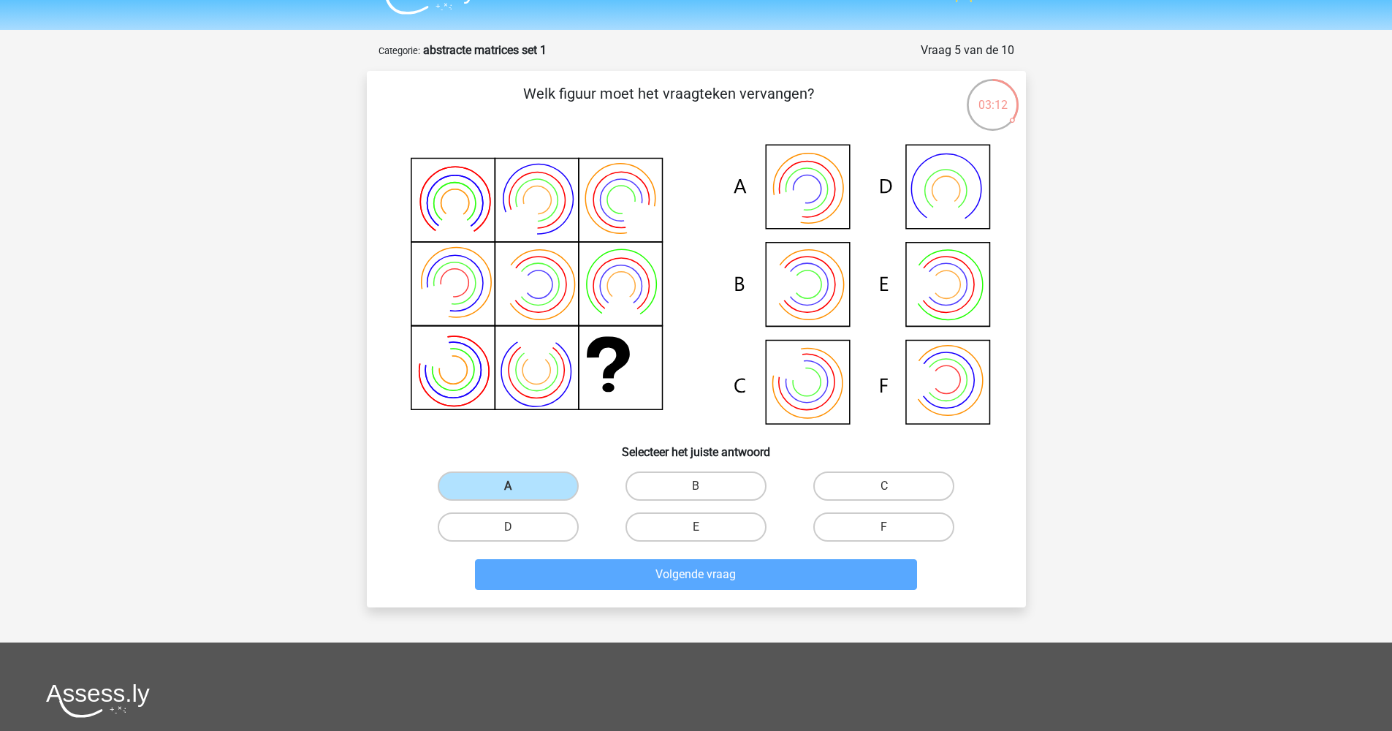
scroll to position [73, 0]
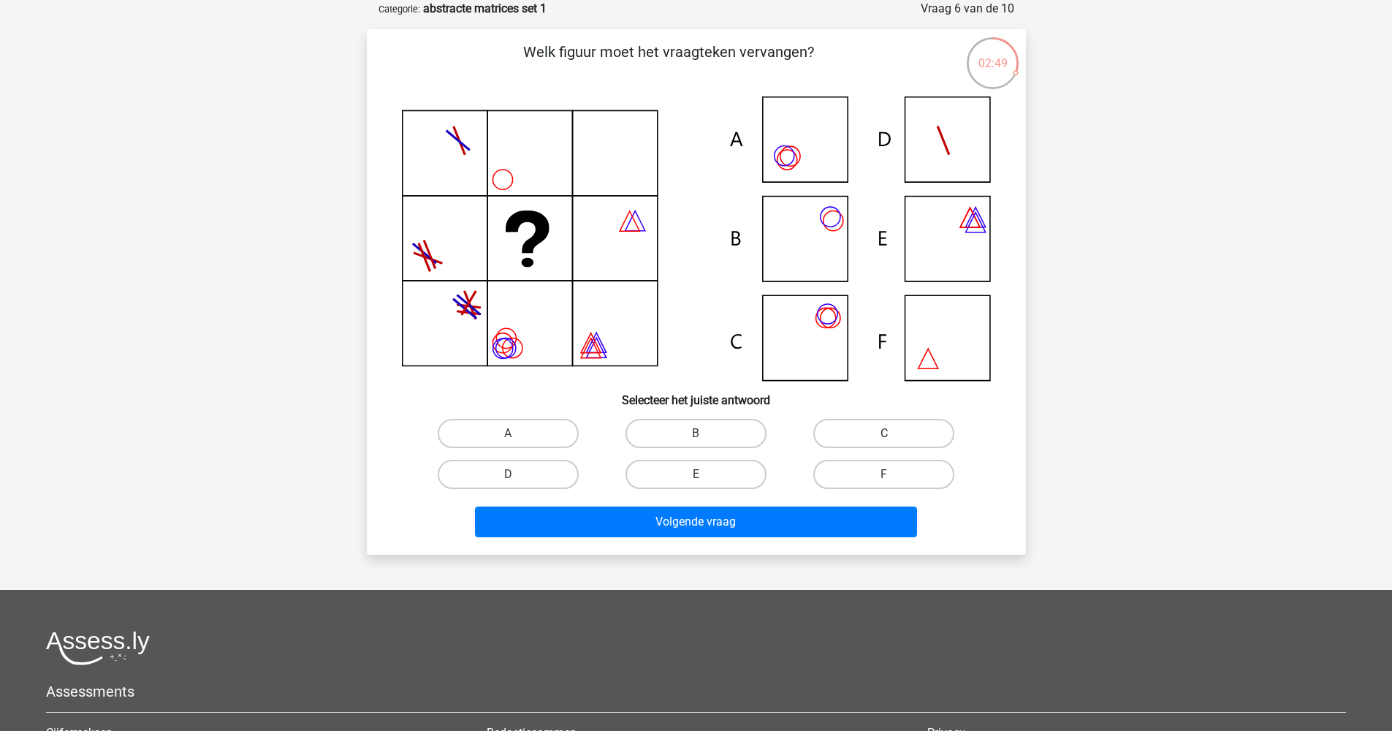
click at [908, 433] on label "C" at bounding box center [883, 433] width 141 height 29
click at [894, 433] on input "C" at bounding box center [888, 437] width 9 height 9
radio input "true"
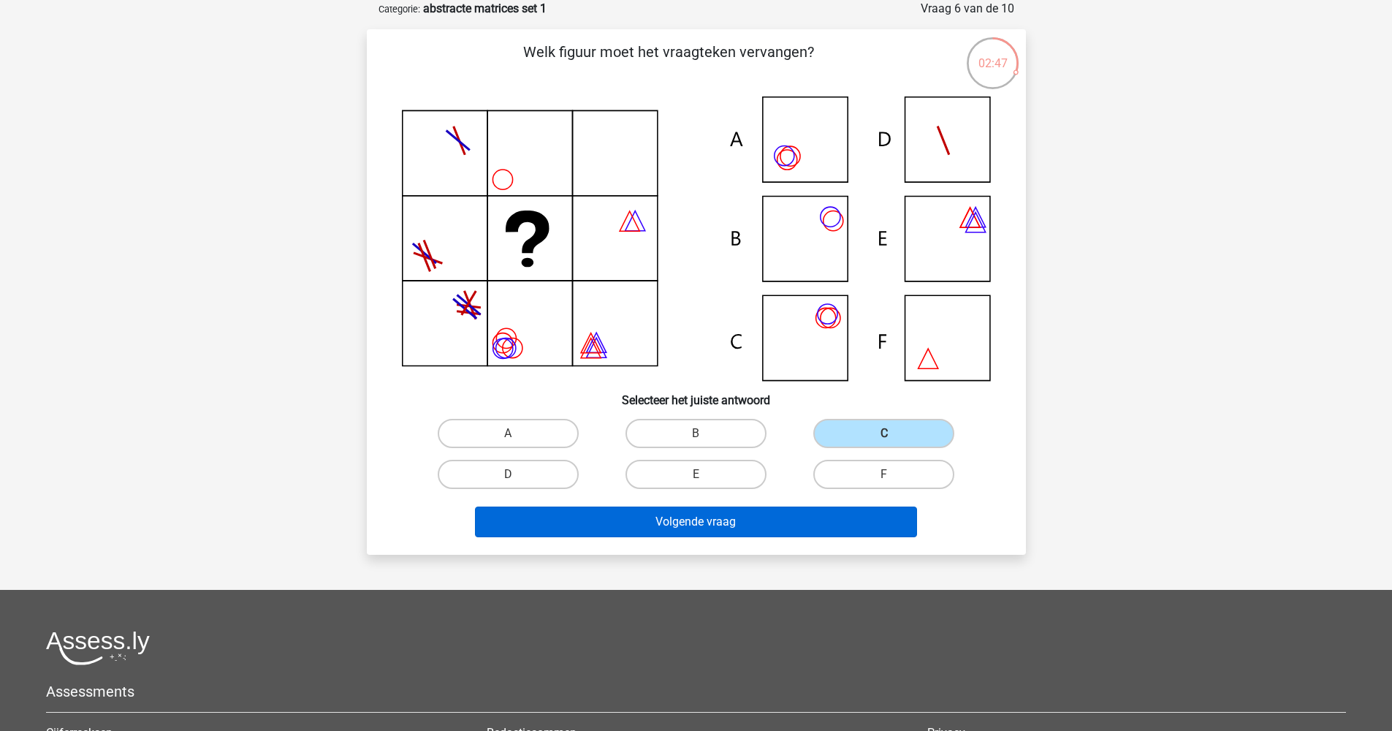
click at [714, 528] on button "Volgende vraag" at bounding box center [696, 521] width 442 height 31
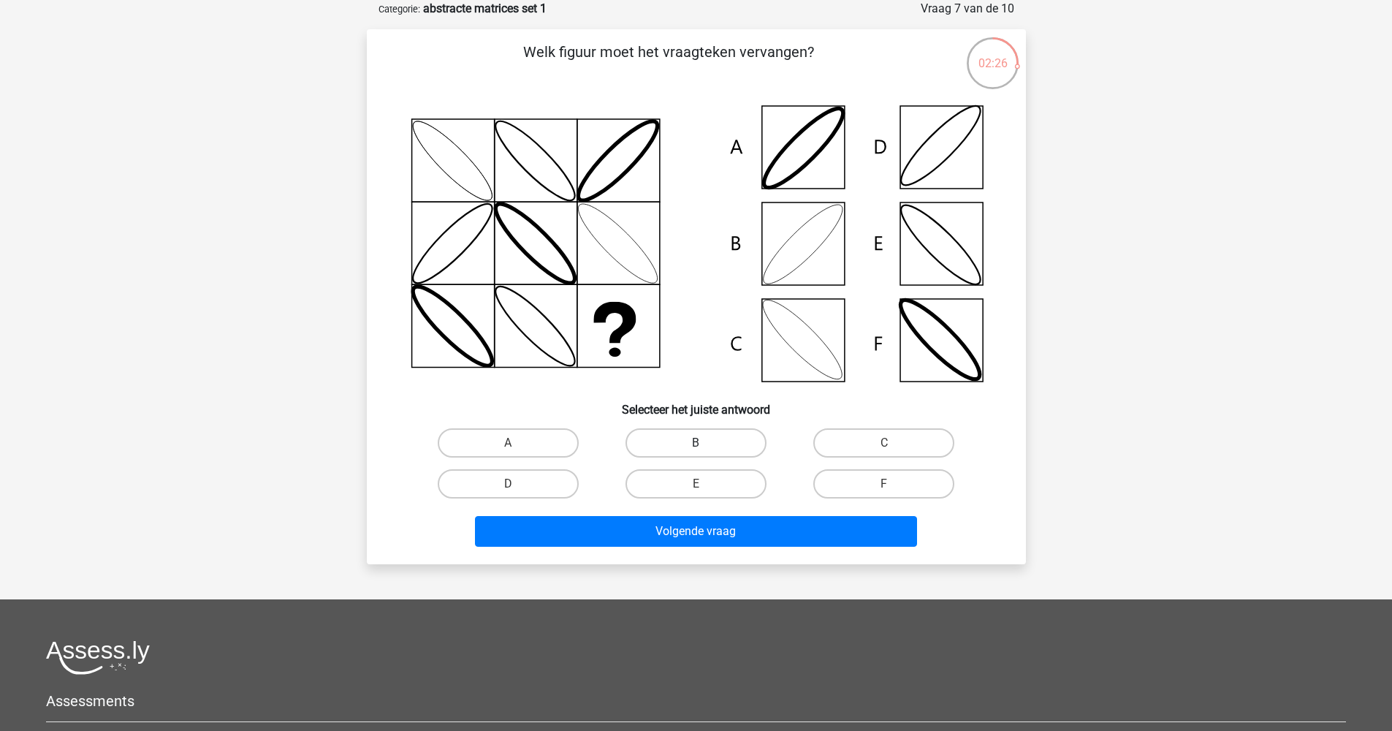
click at [677, 446] on label "B" at bounding box center [696, 442] width 141 height 29
click at [696, 446] on input "B" at bounding box center [700, 447] width 9 height 9
radio input "true"
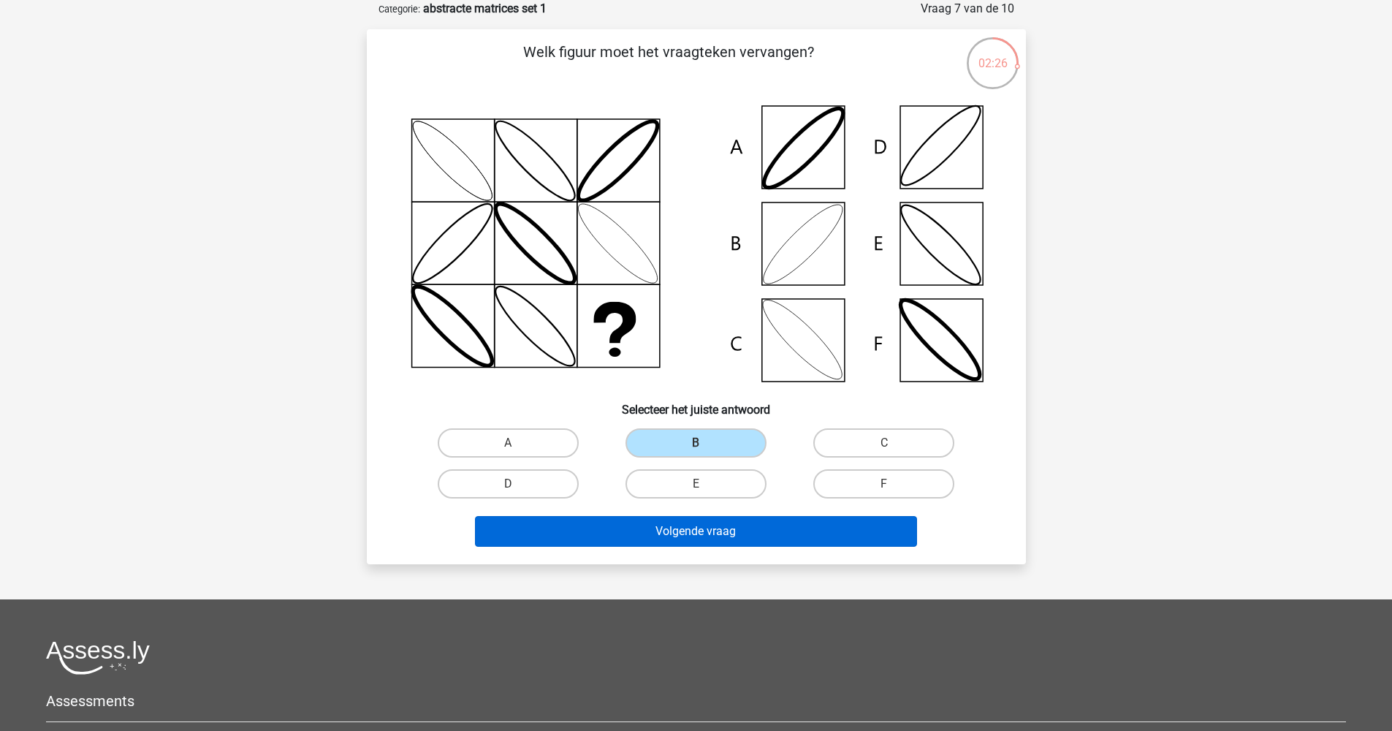
click at [703, 531] on button "Volgende vraag" at bounding box center [696, 531] width 442 height 31
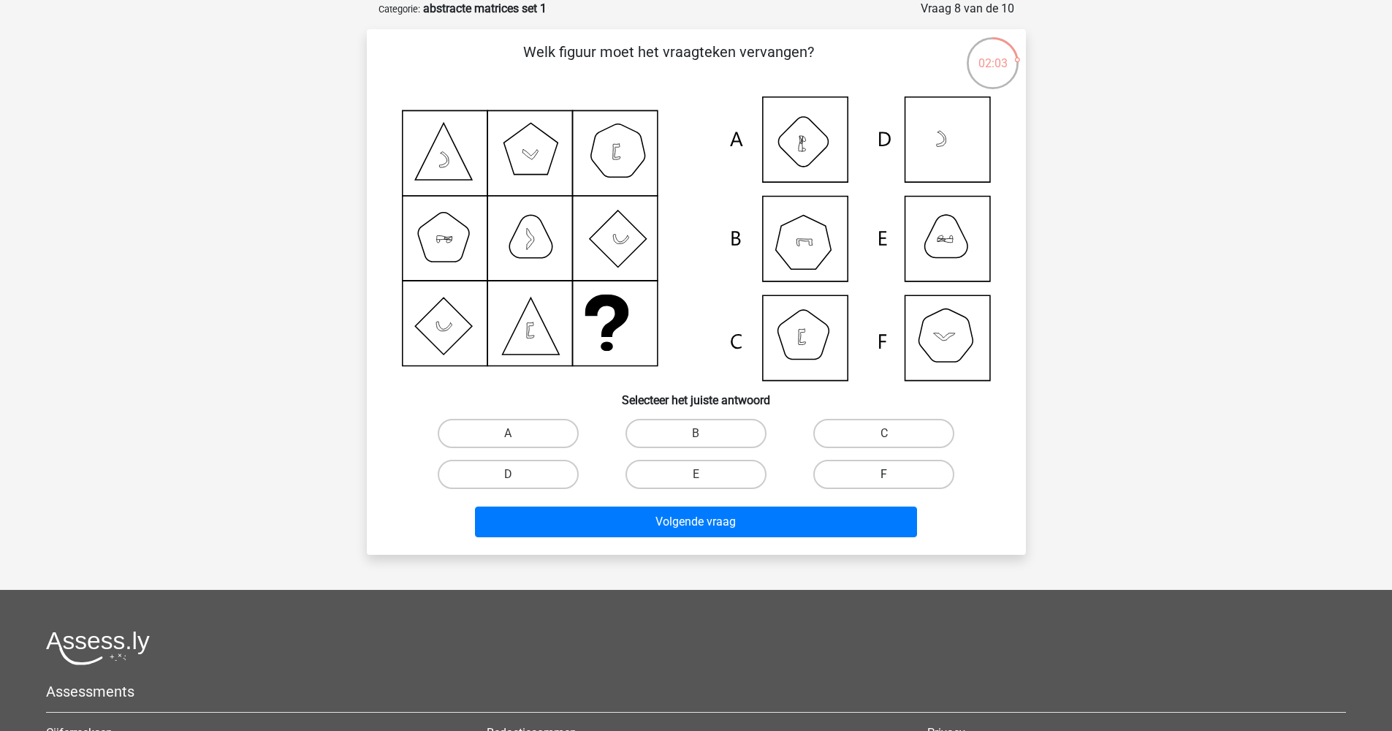
click at [897, 479] on label "F" at bounding box center [883, 474] width 141 height 29
click at [894, 479] on input "F" at bounding box center [888, 478] width 9 height 9
radio input "true"
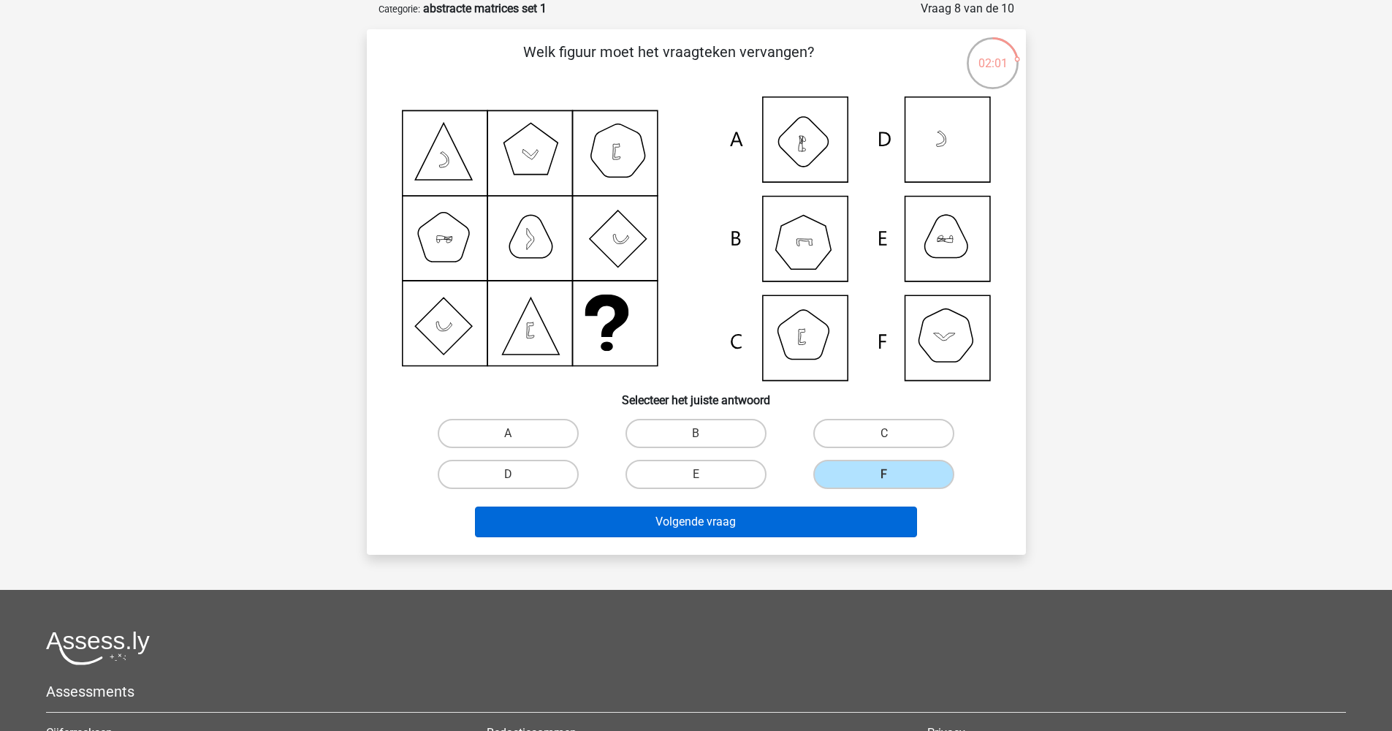
click at [880, 514] on button "Volgende vraag" at bounding box center [696, 521] width 442 height 31
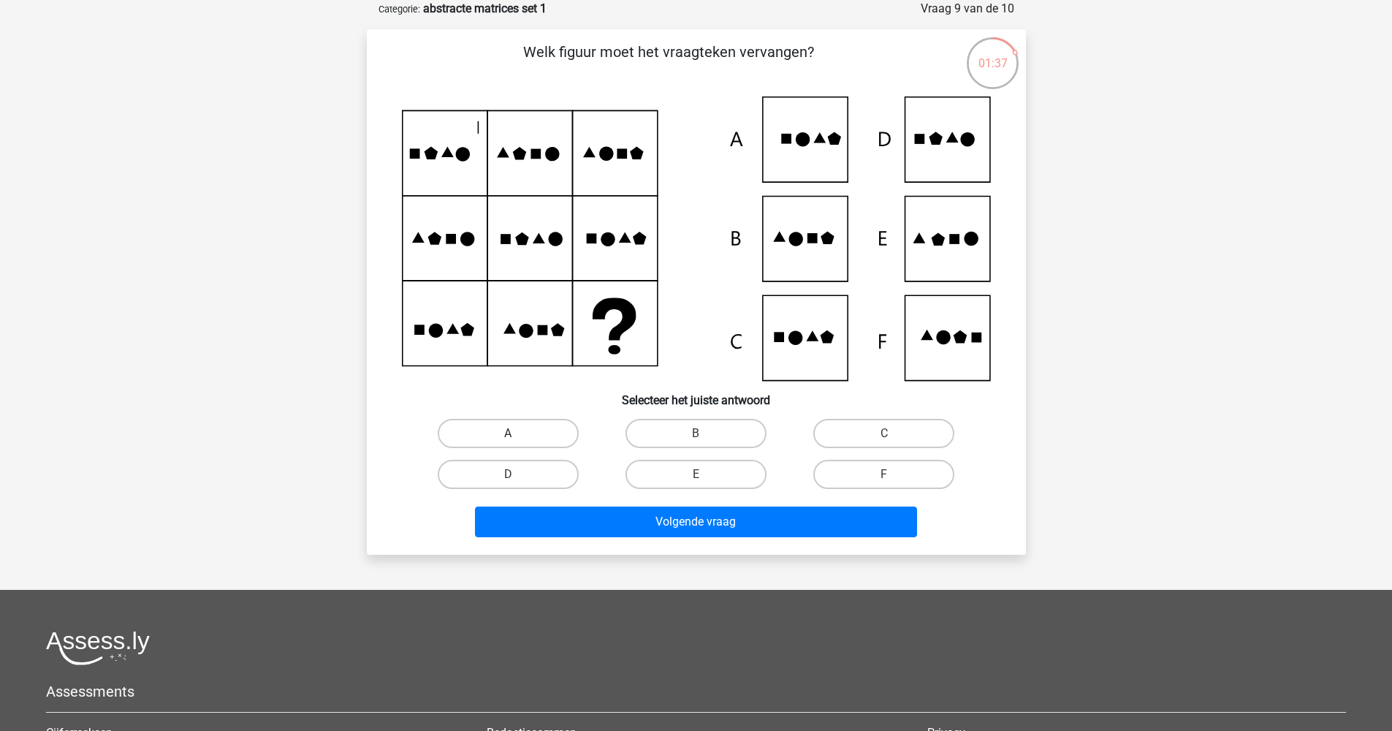
click at [518, 434] on label "A" at bounding box center [508, 433] width 141 height 29
click at [517, 434] on input "A" at bounding box center [512, 437] width 9 height 9
radio input "true"
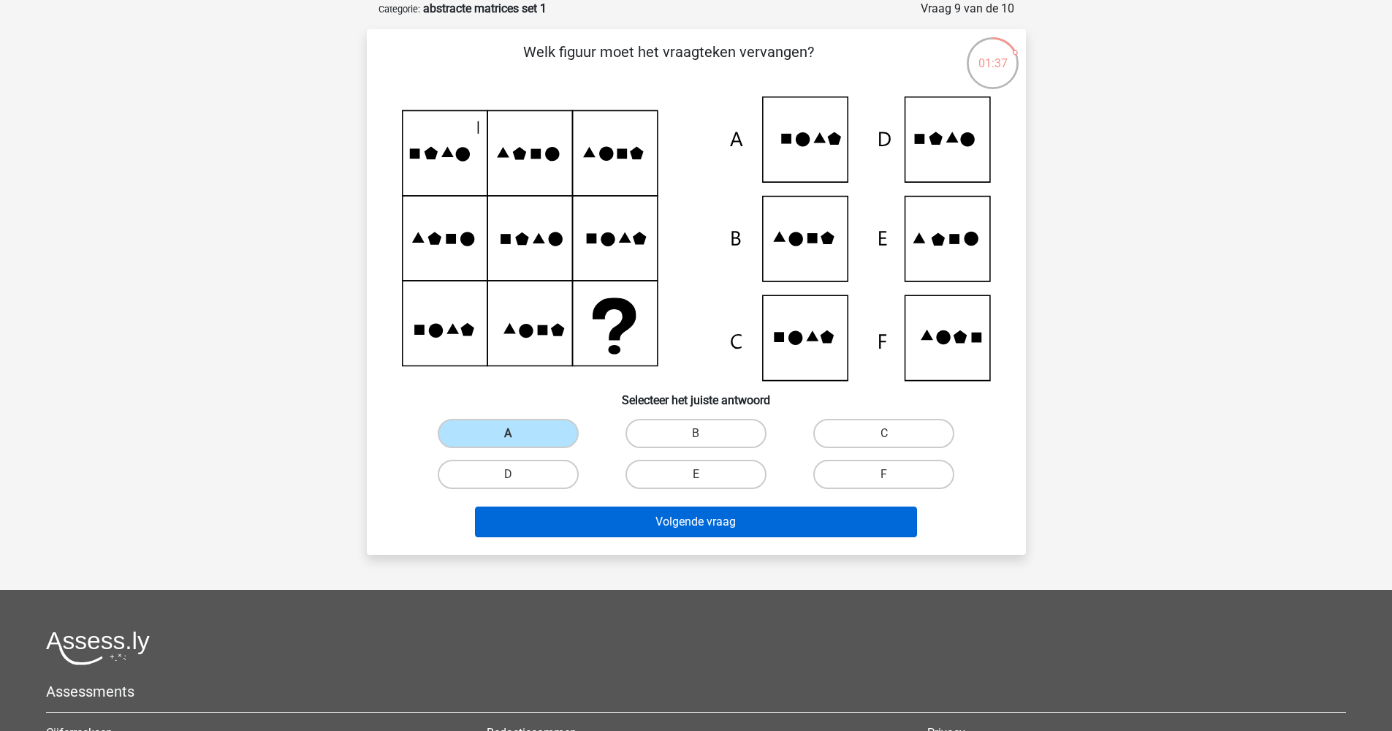
click at [630, 531] on button "Volgende vraag" at bounding box center [696, 521] width 442 height 31
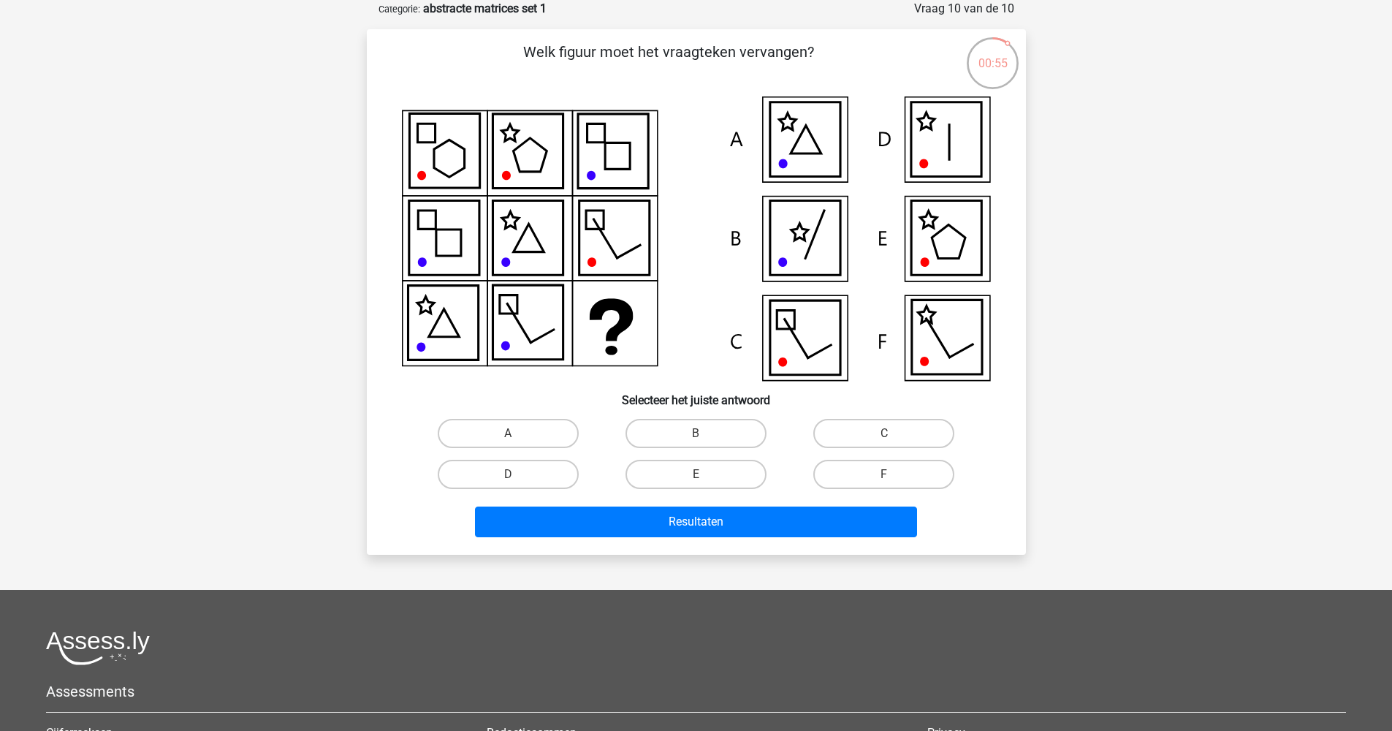
click at [697, 476] on input "E" at bounding box center [700, 478] width 9 height 9
radio input "true"
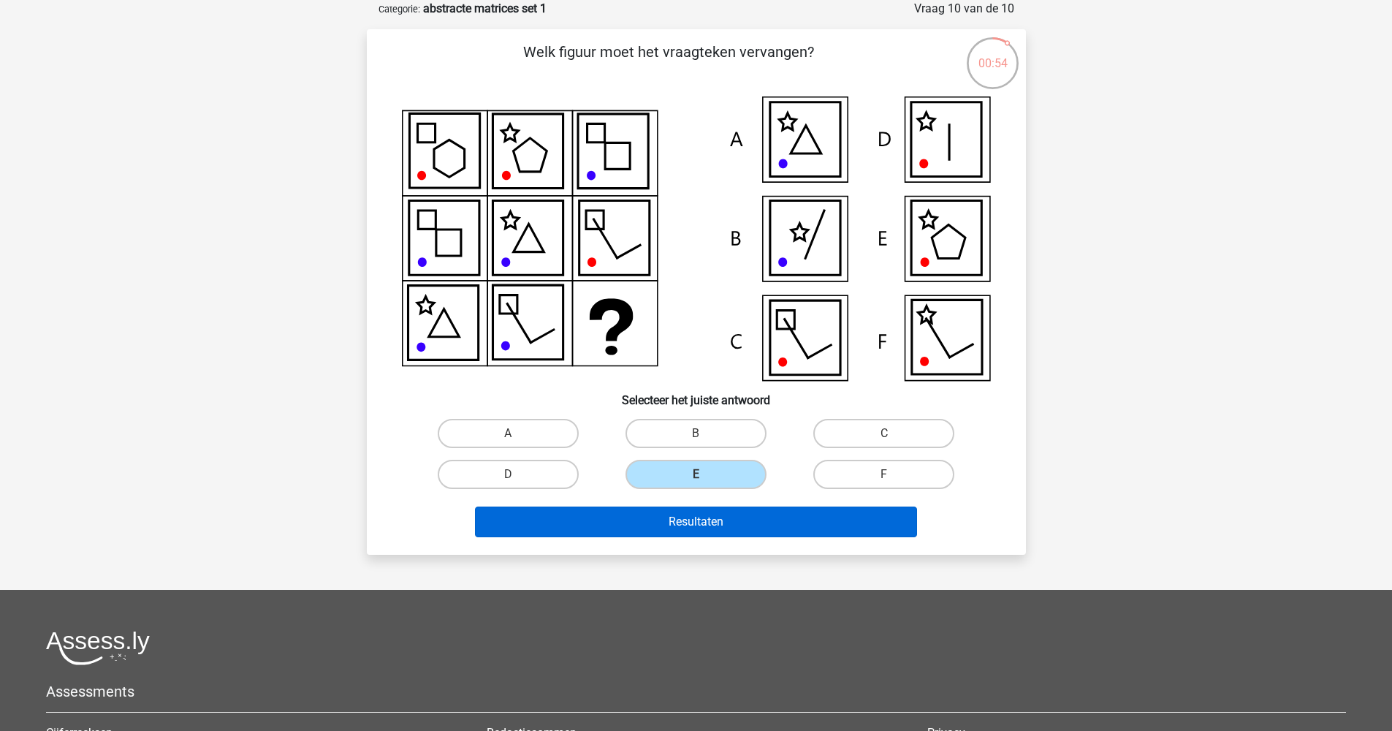
click at [689, 513] on button "Resultaten" at bounding box center [696, 521] width 442 height 31
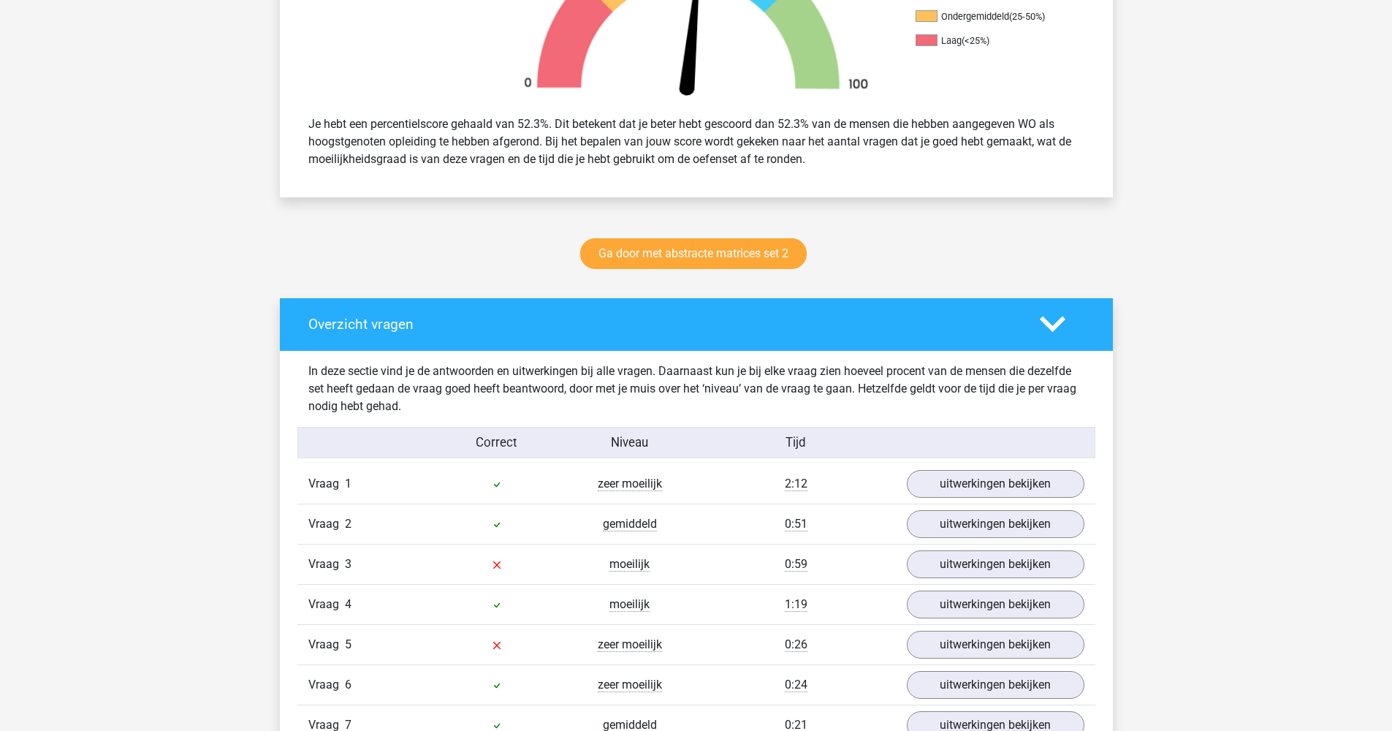
scroll to position [938, 0]
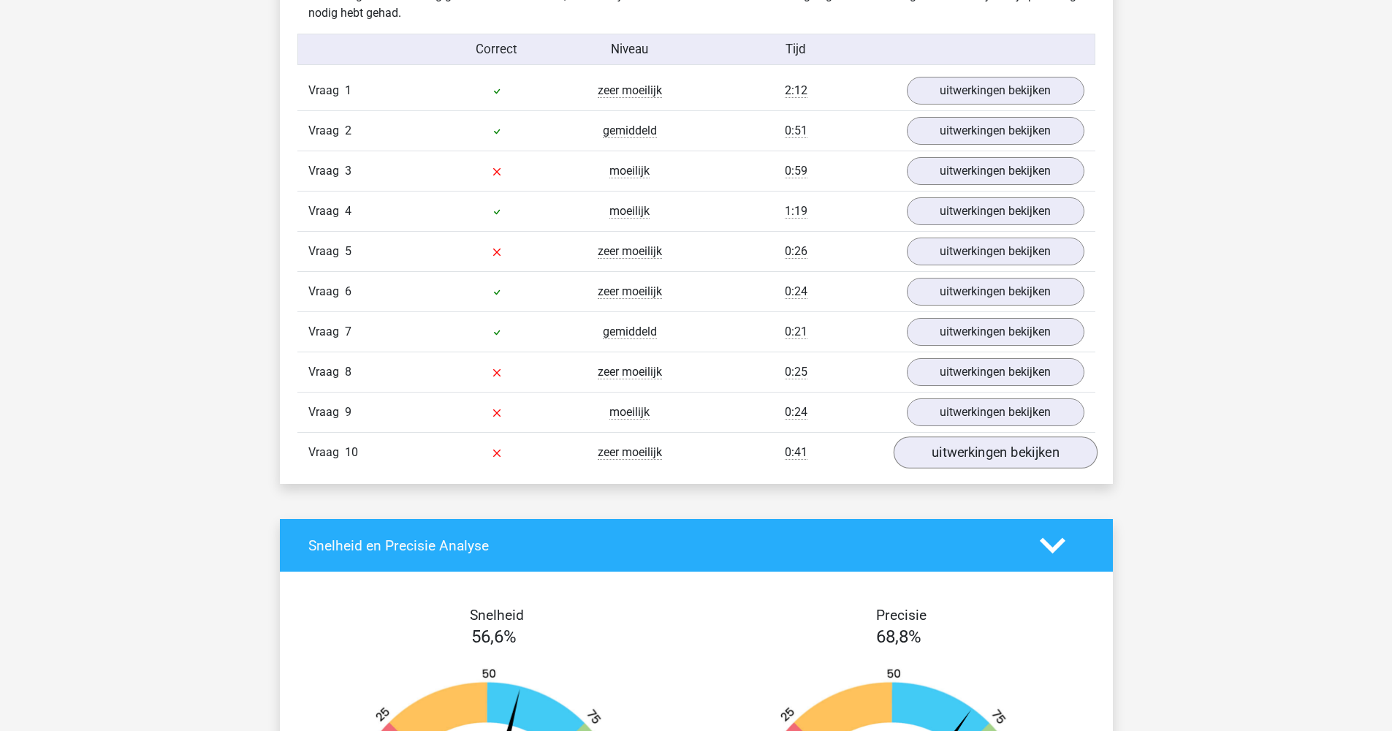
click at [1038, 456] on link "uitwerkingen bekijken" at bounding box center [995, 452] width 204 height 32
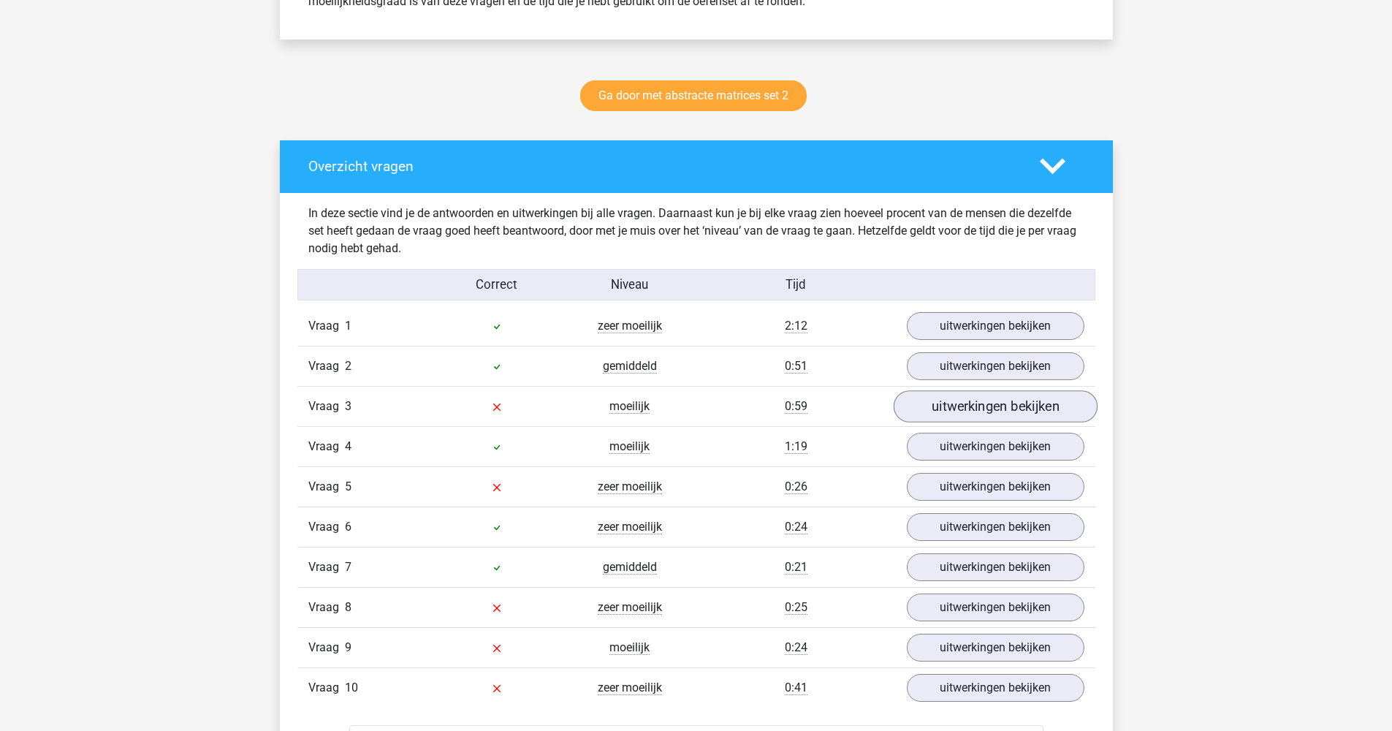
scroll to position [767, 0]
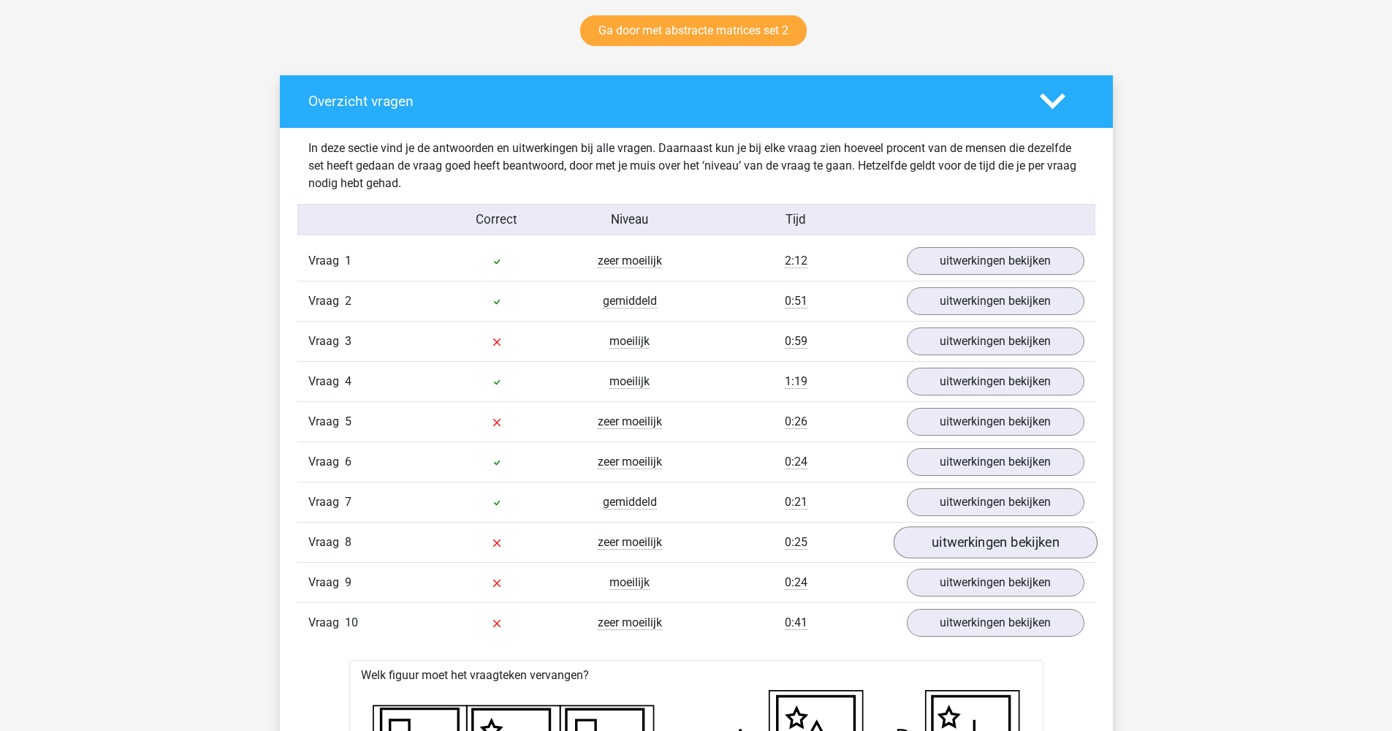
click at [987, 558] on link "uitwerkingen bekijken" at bounding box center [995, 542] width 204 height 32
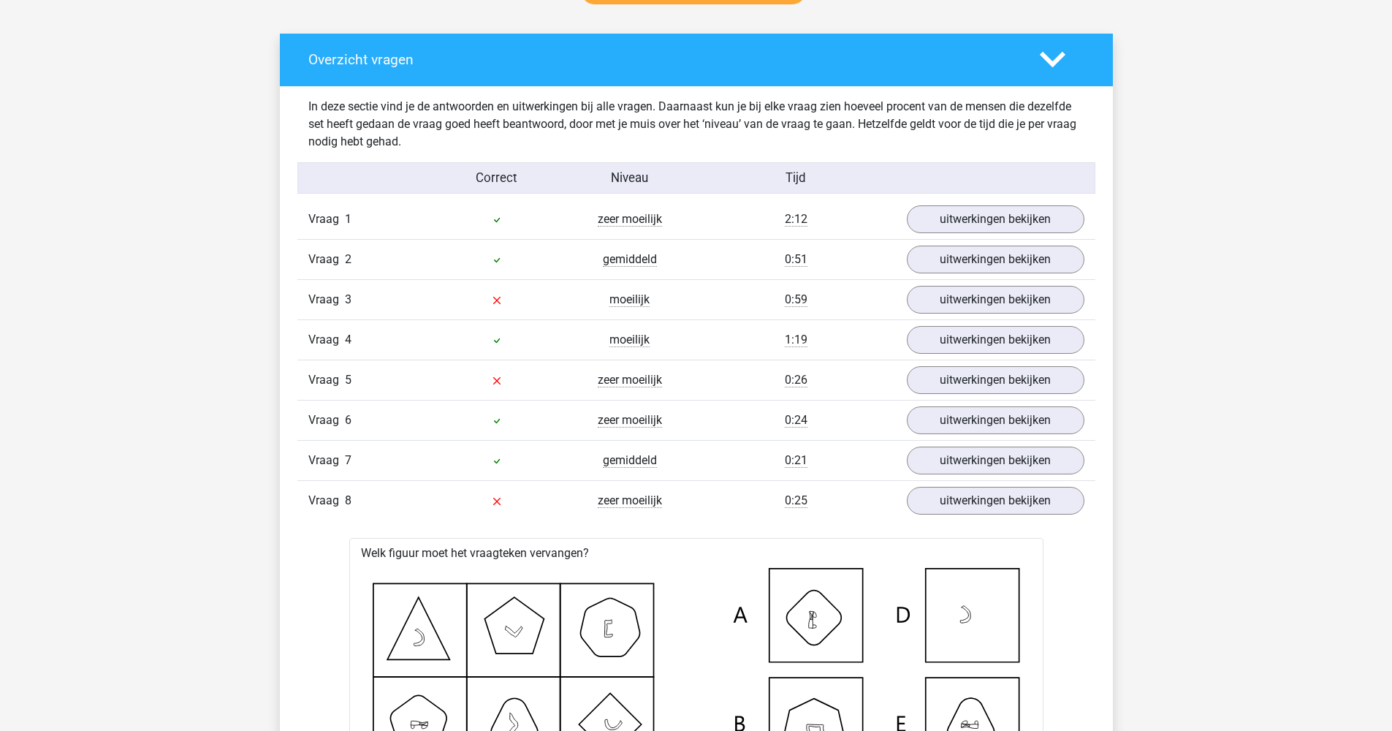
scroll to position [0, 0]
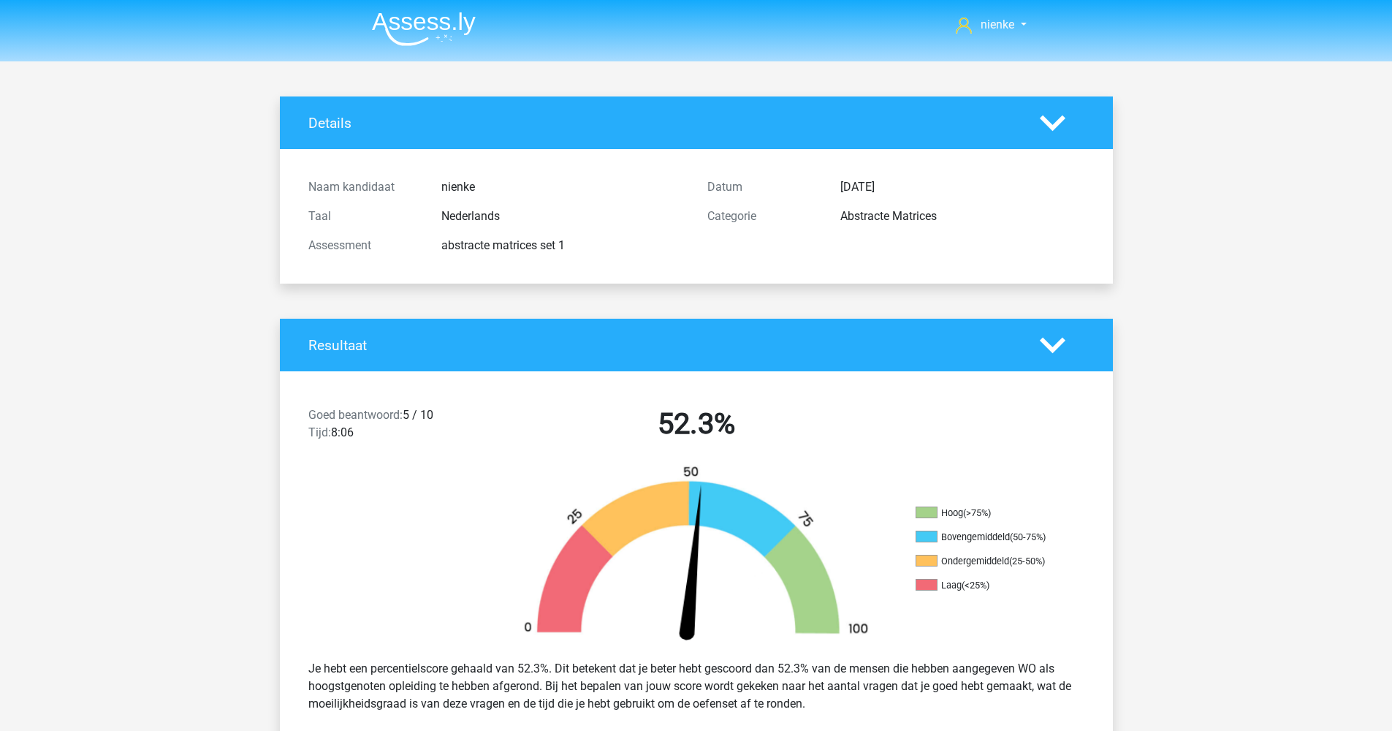
click at [449, 16] on img at bounding box center [424, 29] width 104 height 34
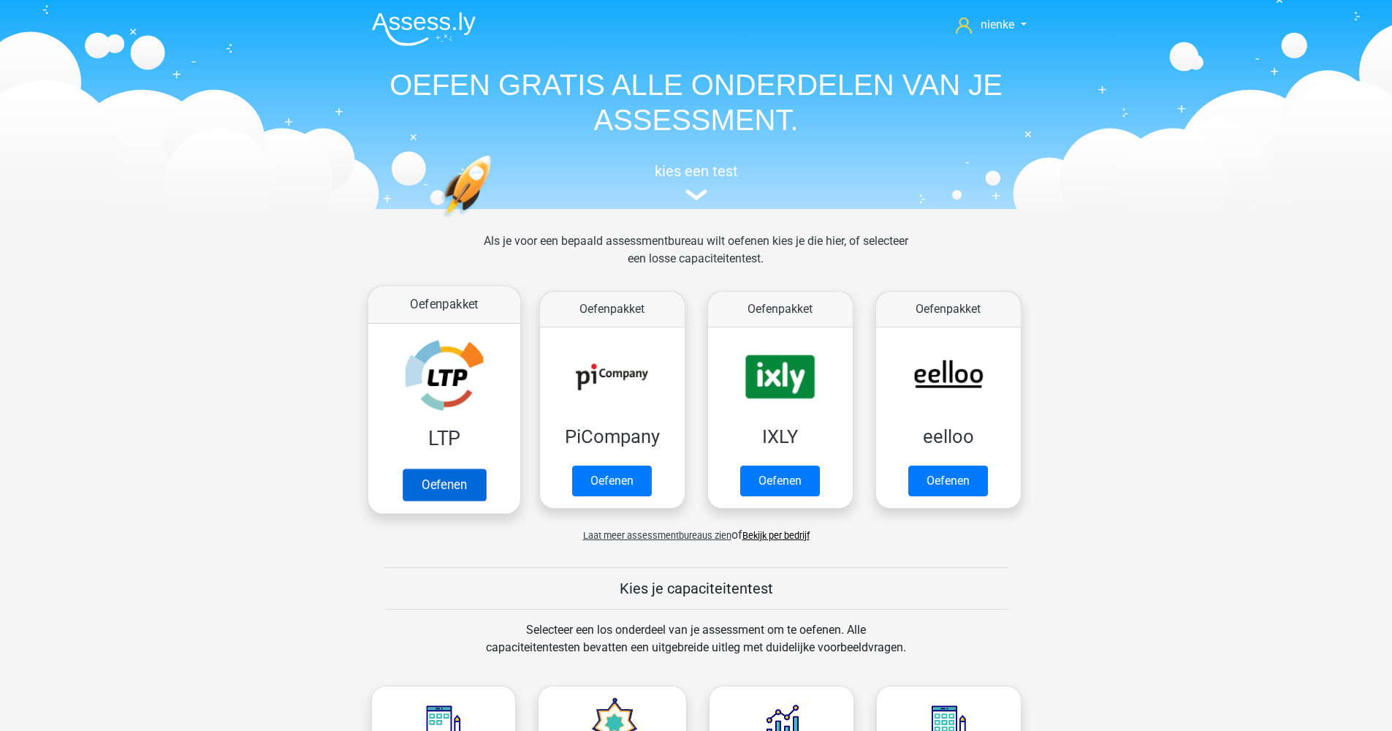
click at [485, 468] on link "Oefenen" at bounding box center [443, 484] width 83 height 32
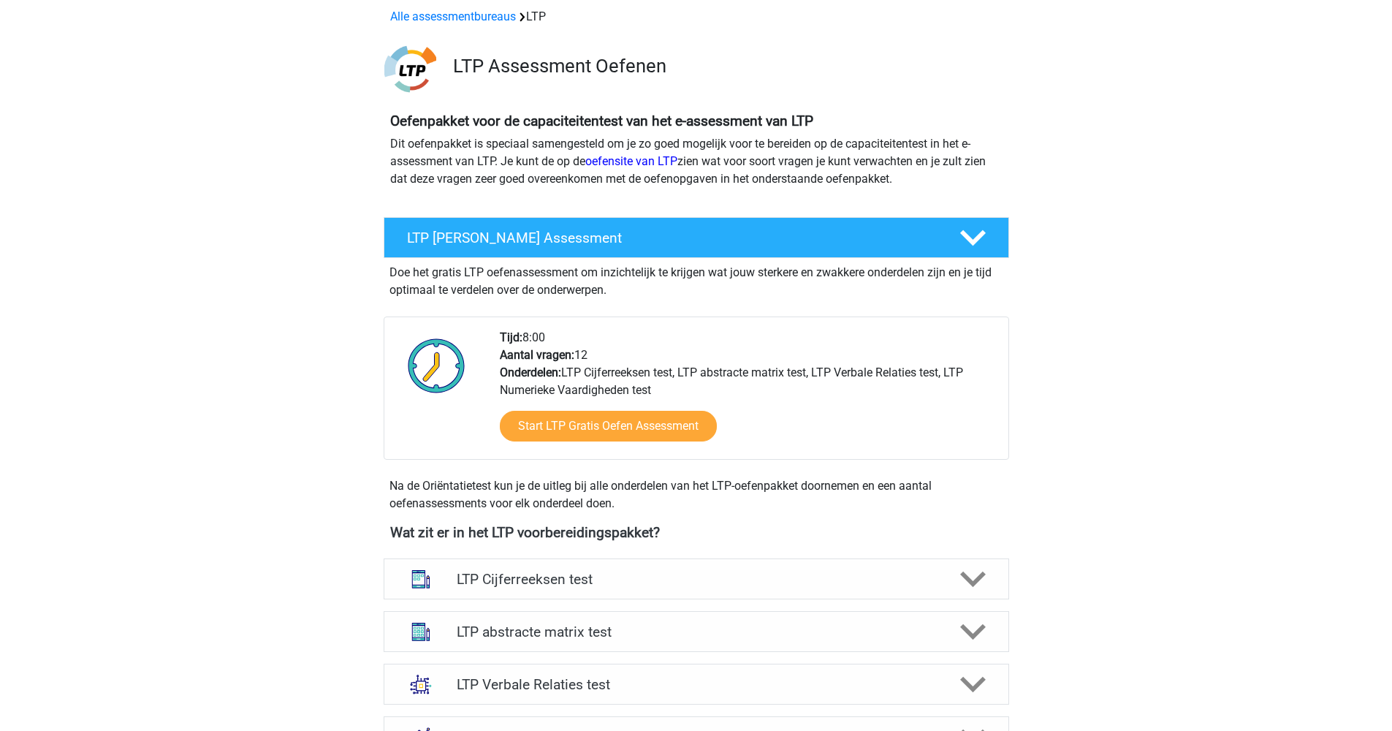
scroll to position [295, 0]
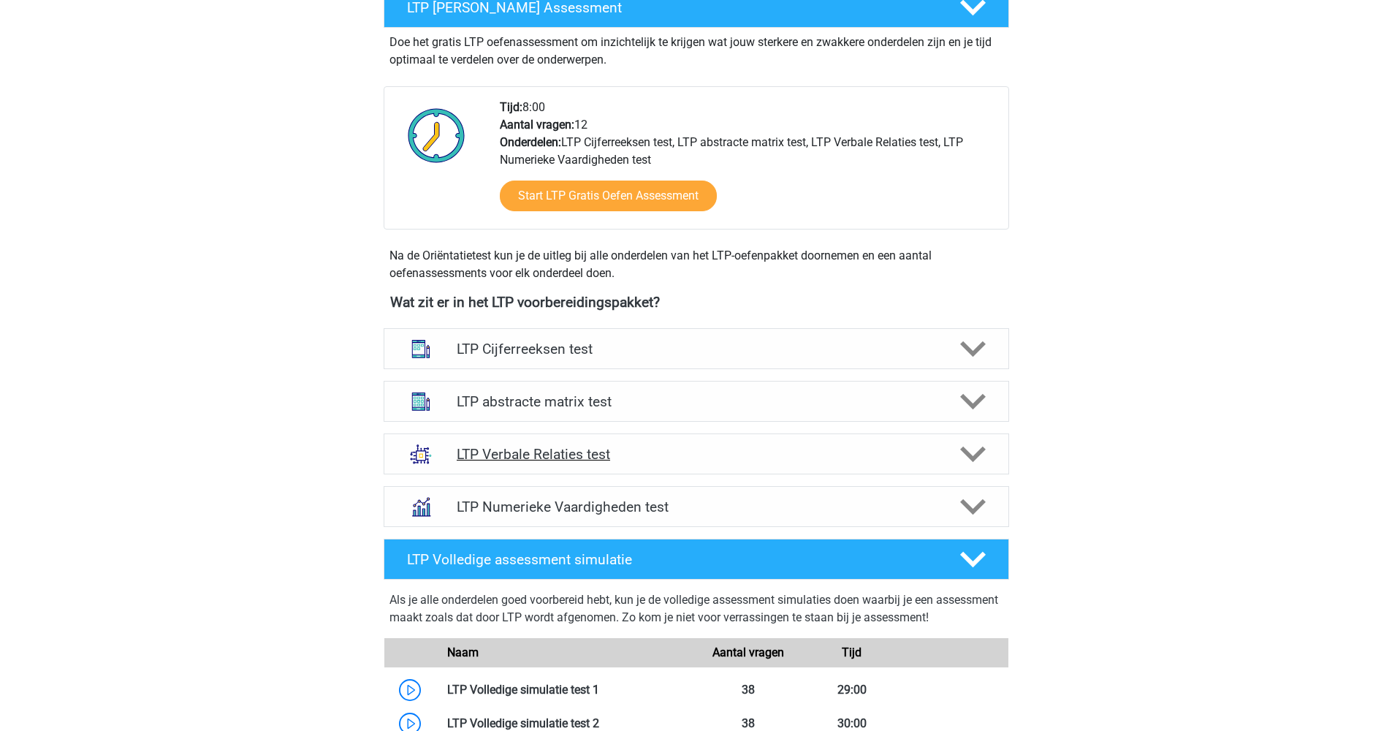
click at [557, 455] on h4 "LTP Verbale Relaties test" at bounding box center [696, 454] width 479 height 17
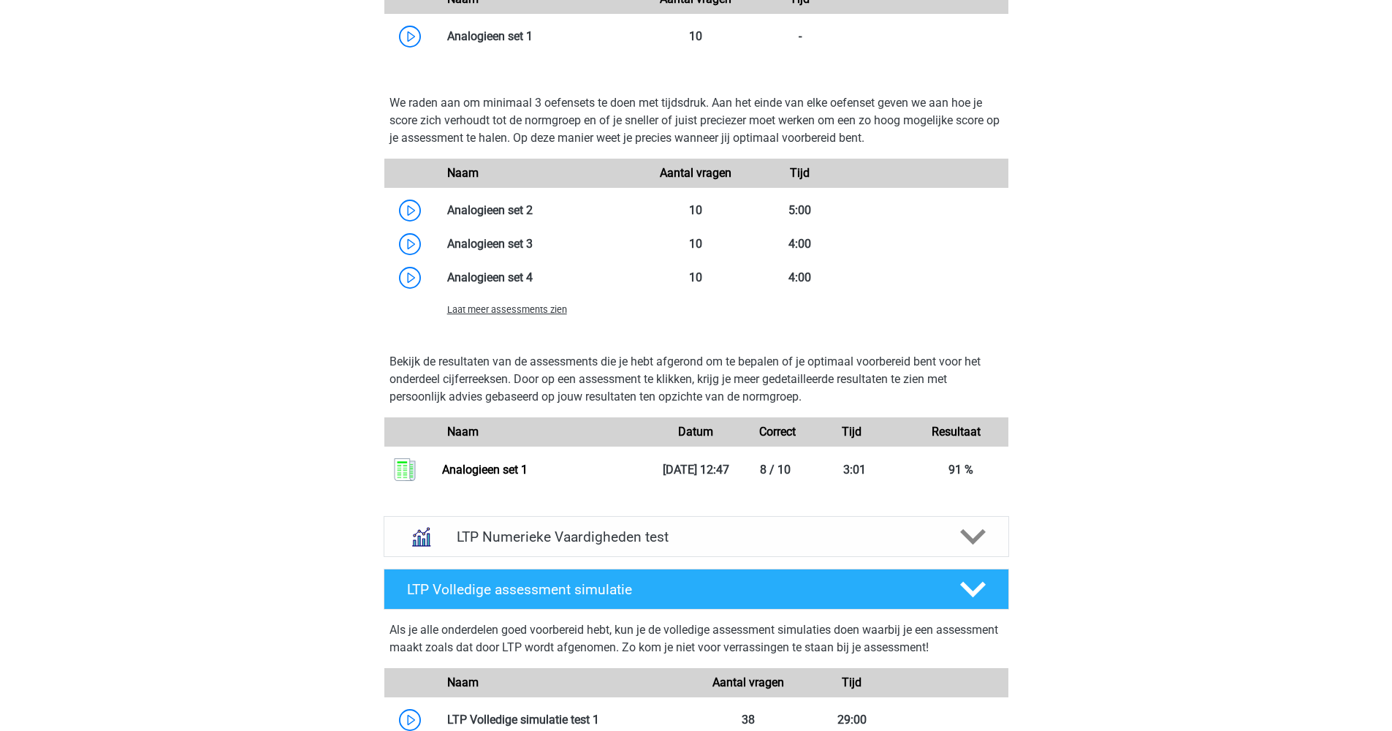
scroll to position [820, 0]
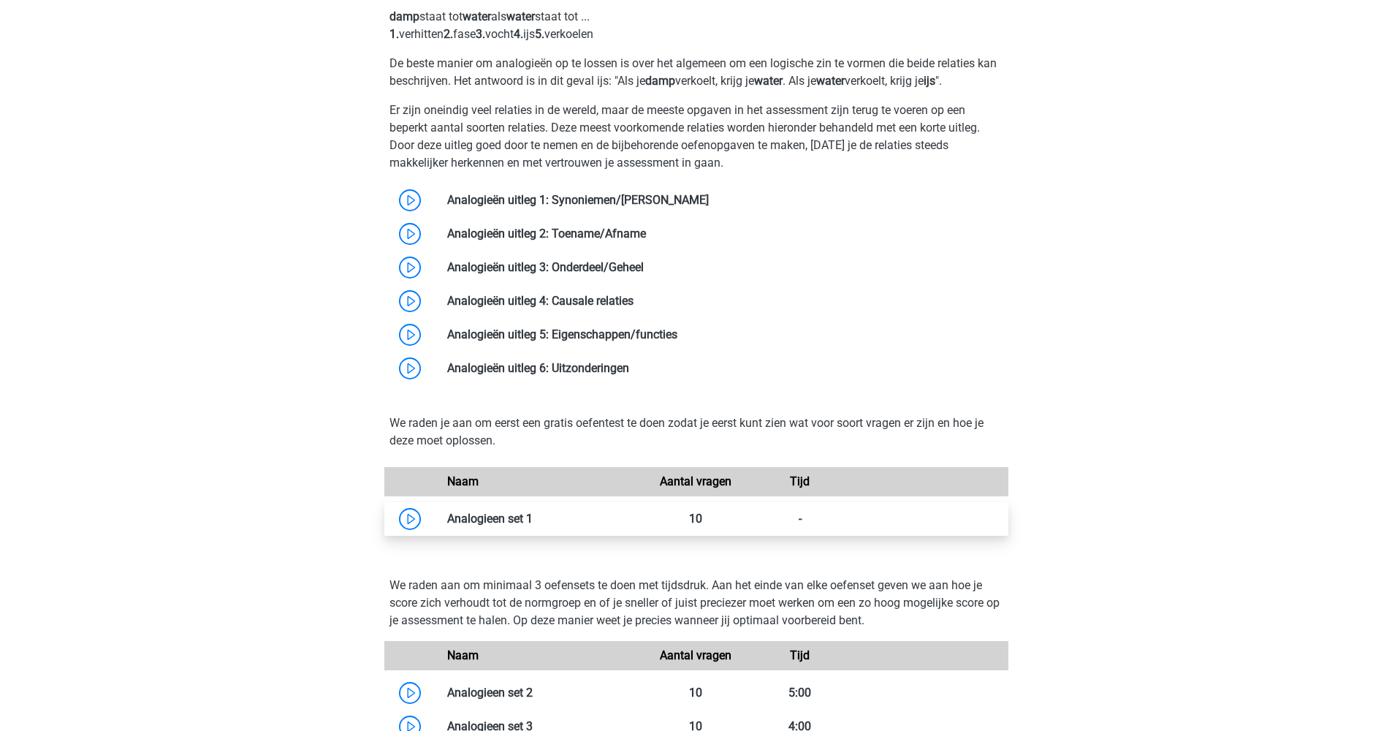
click at [533, 520] on link at bounding box center [533, 519] width 0 height 14
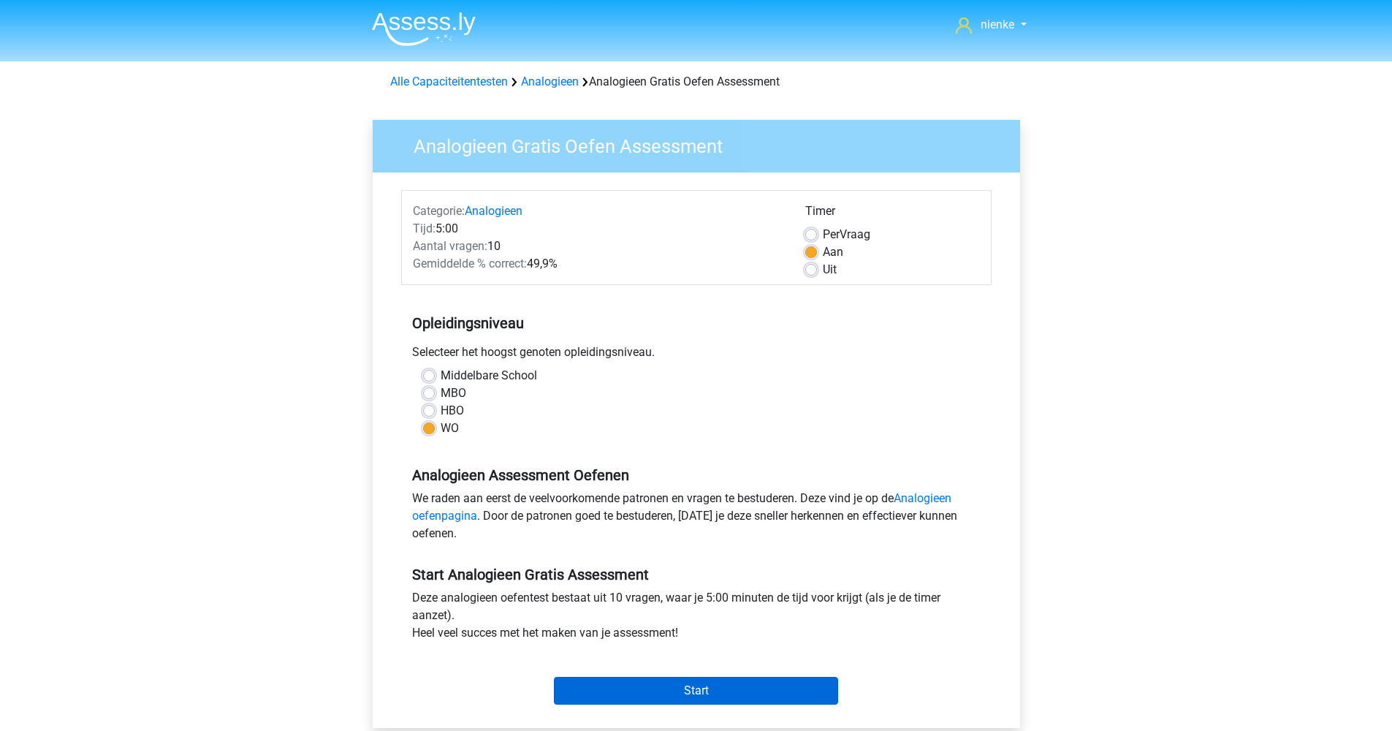
click at [696, 691] on input "Start" at bounding box center [696, 691] width 284 height 28
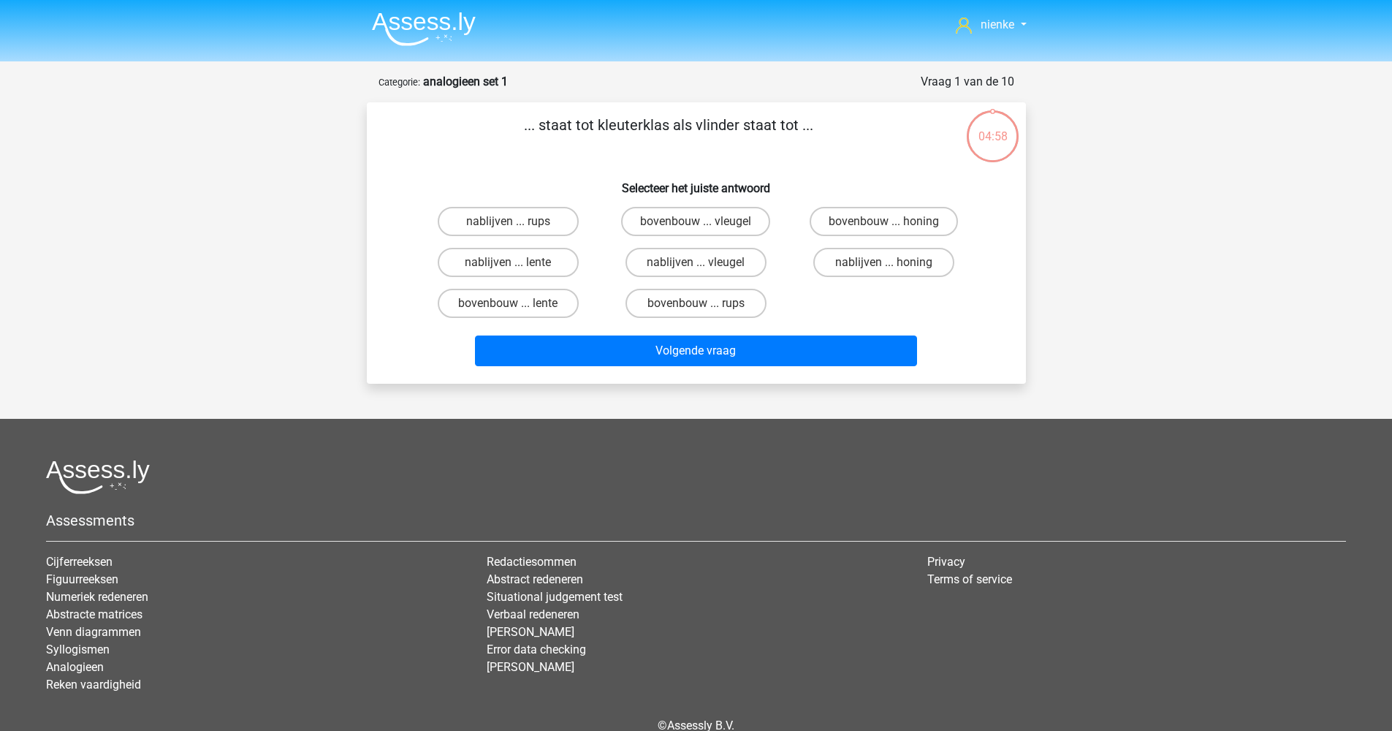
drag, startPoint x: 522, startPoint y: 123, endPoint x: 818, endPoint y: 117, distance: 296.0
click at [818, 117] on p "... staat tot kleuterklas als vlinder staat tot ..." at bounding box center [669, 136] width 558 height 44
copy p "... staat tot kleuterklas als vlinder staat tot ..."
click at [607, 146] on p "... staat tot kleuterklas als vlinder staat tot ..." at bounding box center [669, 136] width 558 height 44
drag, startPoint x: 525, startPoint y: 119, endPoint x: 935, endPoint y: 307, distance: 450.9
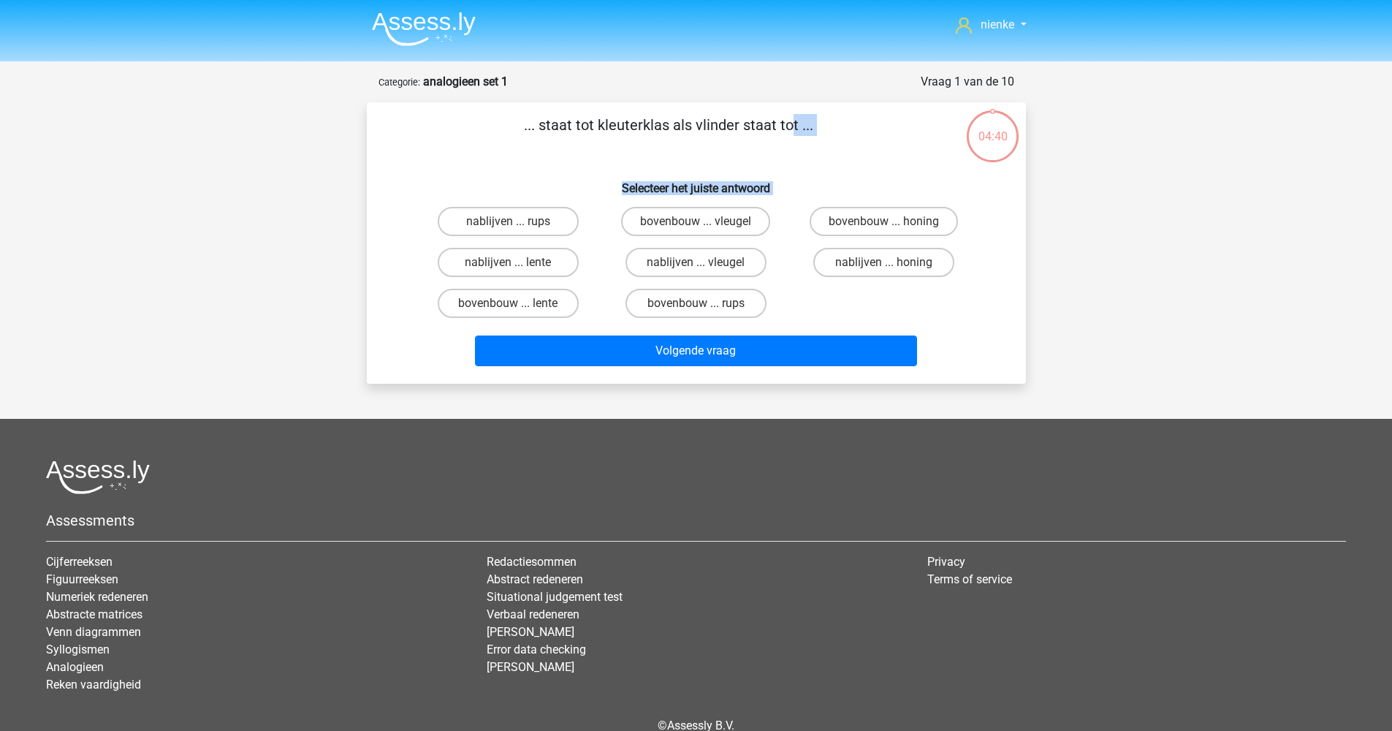
click at [934, 307] on div "... staat tot kleuterklas als vlinder staat tot ... Selecteer het juiste antwoo…" at bounding box center [696, 243] width 647 height 258
click at [1046, 284] on div "nienke nienke--@live.nl Nederlands English" at bounding box center [696, 402] width 1392 height 805
click at [721, 309] on label "bovenbouw ... rups" at bounding box center [696, 303] width 141 height 29
click at [705, 309] on input "bovenbouw ... rups" at bounding box center [700, 307] width 9 height 9
radio input "true"
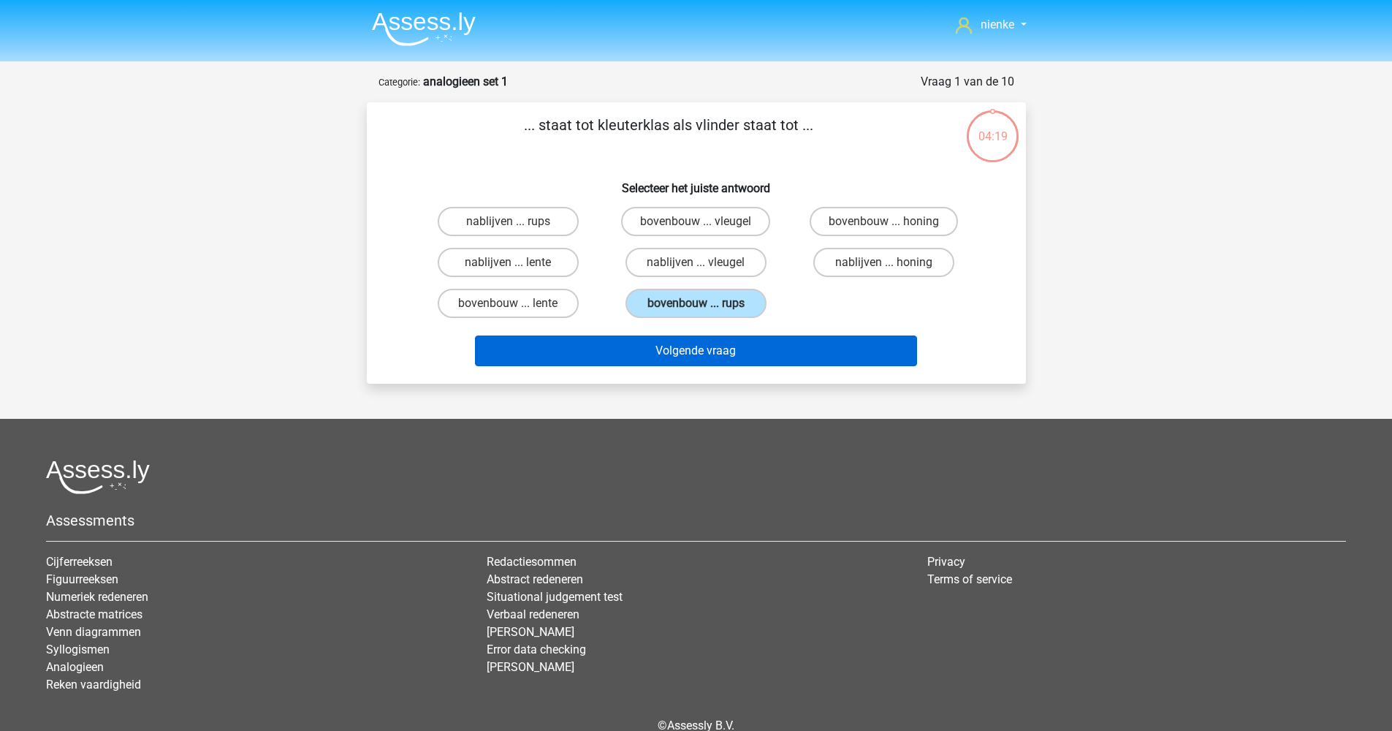
click at [725, 349] on button "Volgende vraag" at bounding box center [696, 350] width 442 height 31
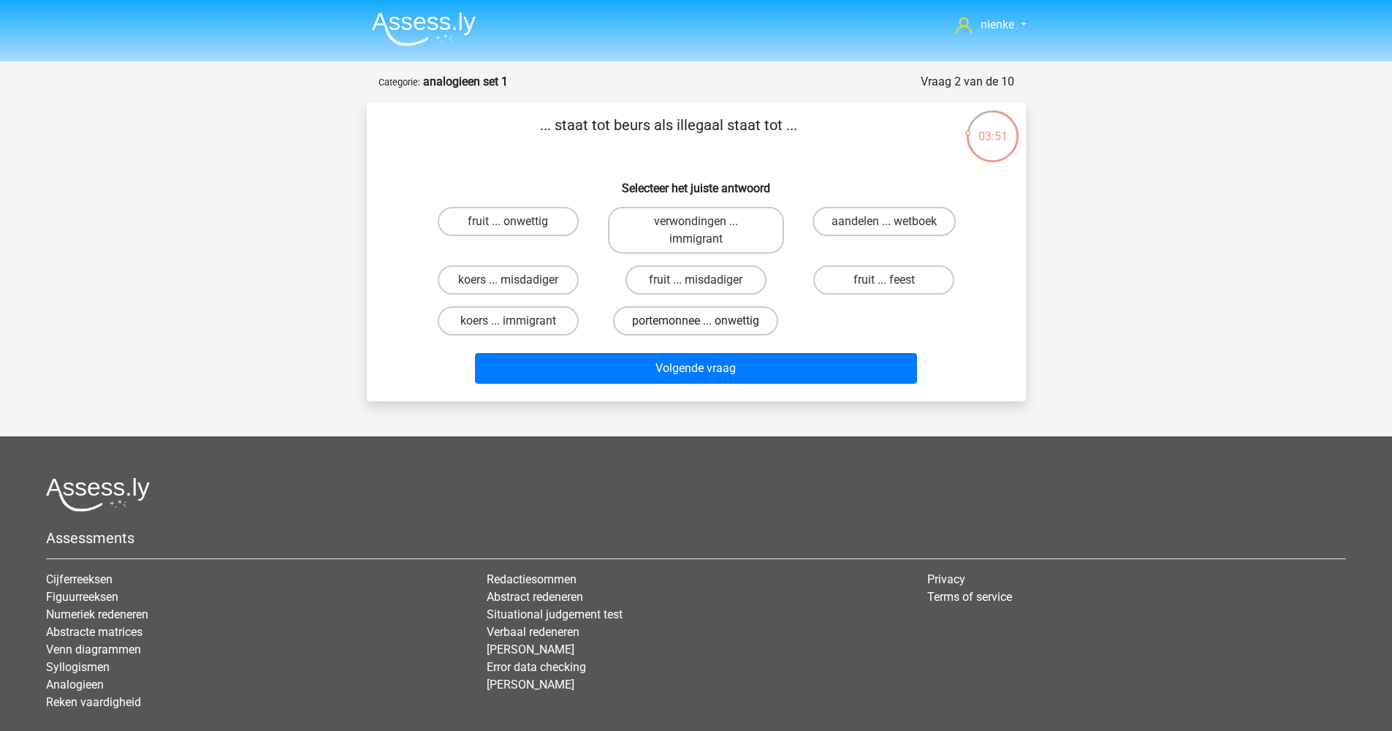
click at [736, 327] on label "portemonnee ... onwettig" at bounding box center [695, 320] width 165 height 29
click at [705, 327] on input "portemonnee ... onwettig" at bounding box center [700, 325] width 9 height 9
radio input "true"
click at [737, 370] on div "Volgende vraag" at bounding box center [696, 365] width 612 height 48
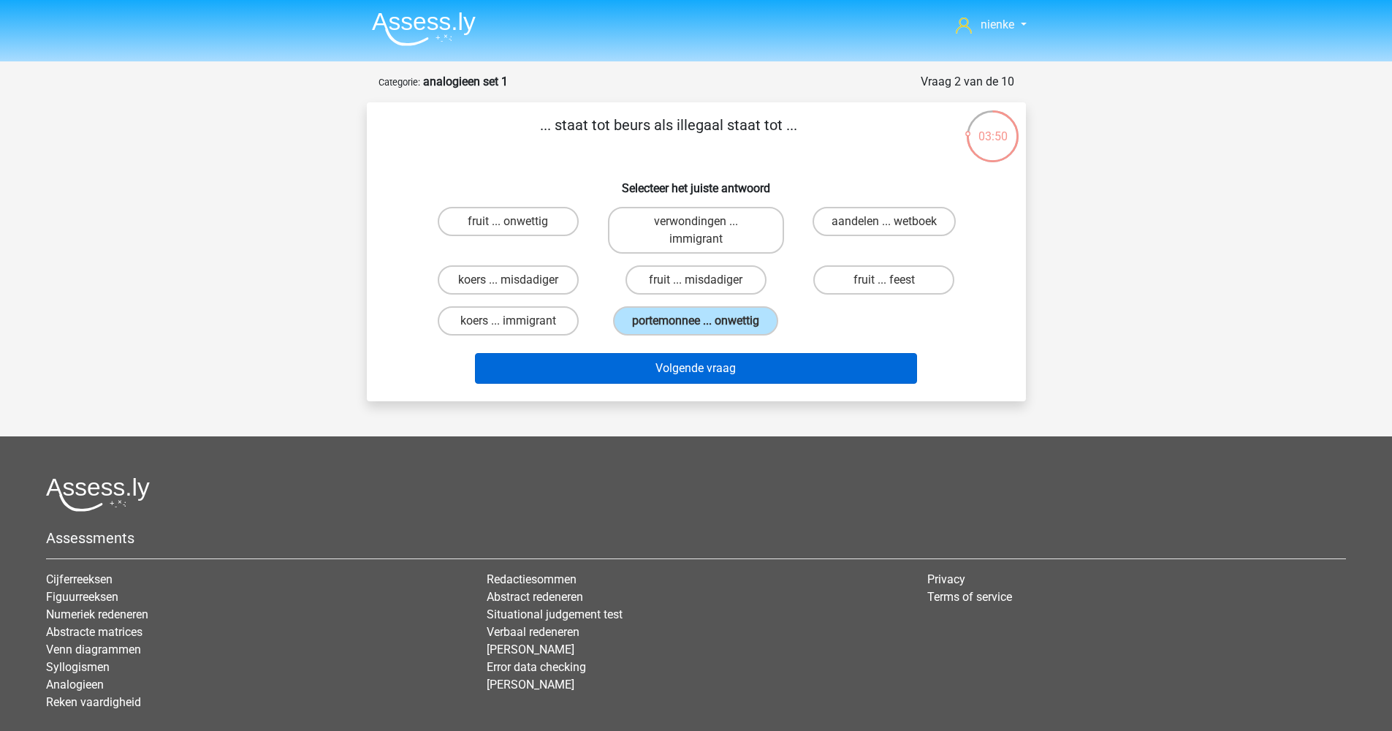
click at [737, 378] on button "Volgende vraag" at bounding box center [696, 368] width 442 height 31
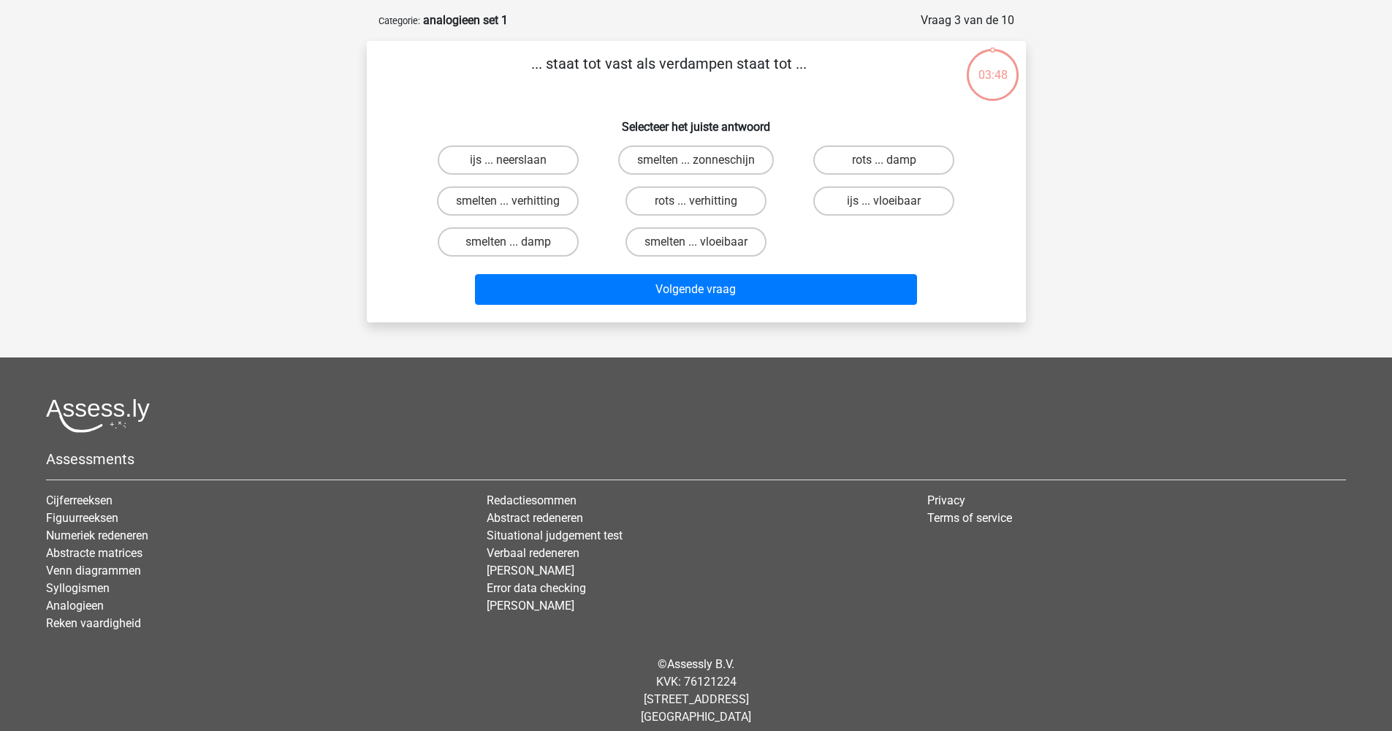
scroll to position [30, 0]
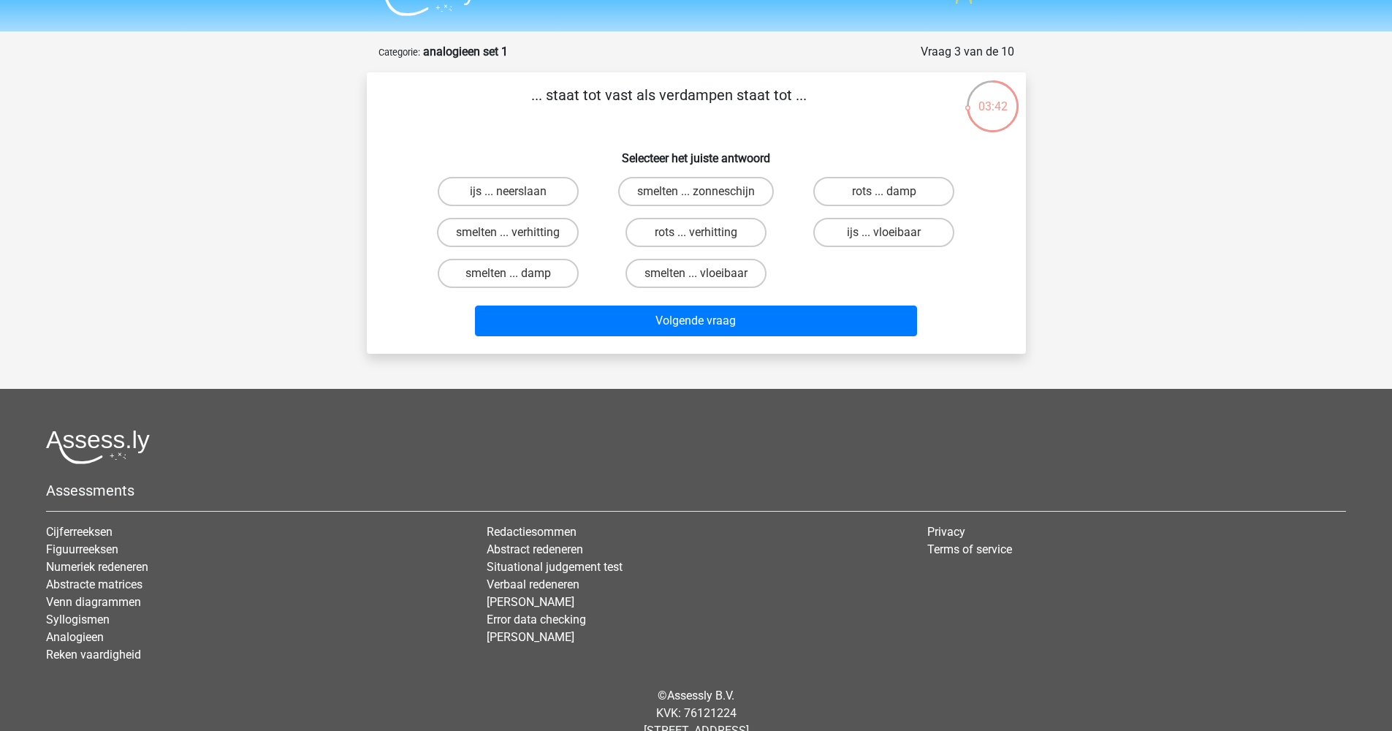
click at [435, 297] on div "Volgende vraag" at bounding box center [696, 318] width 612 height 48
click at [723, 280] on label "smelten ... vloeibaar" at bounding box center [696, 273] width 141 height 29
click at [705, 280] on input "smelten ... vloeibaar" at bounding box center [700, 277] width 9 height 9
radio input "true"
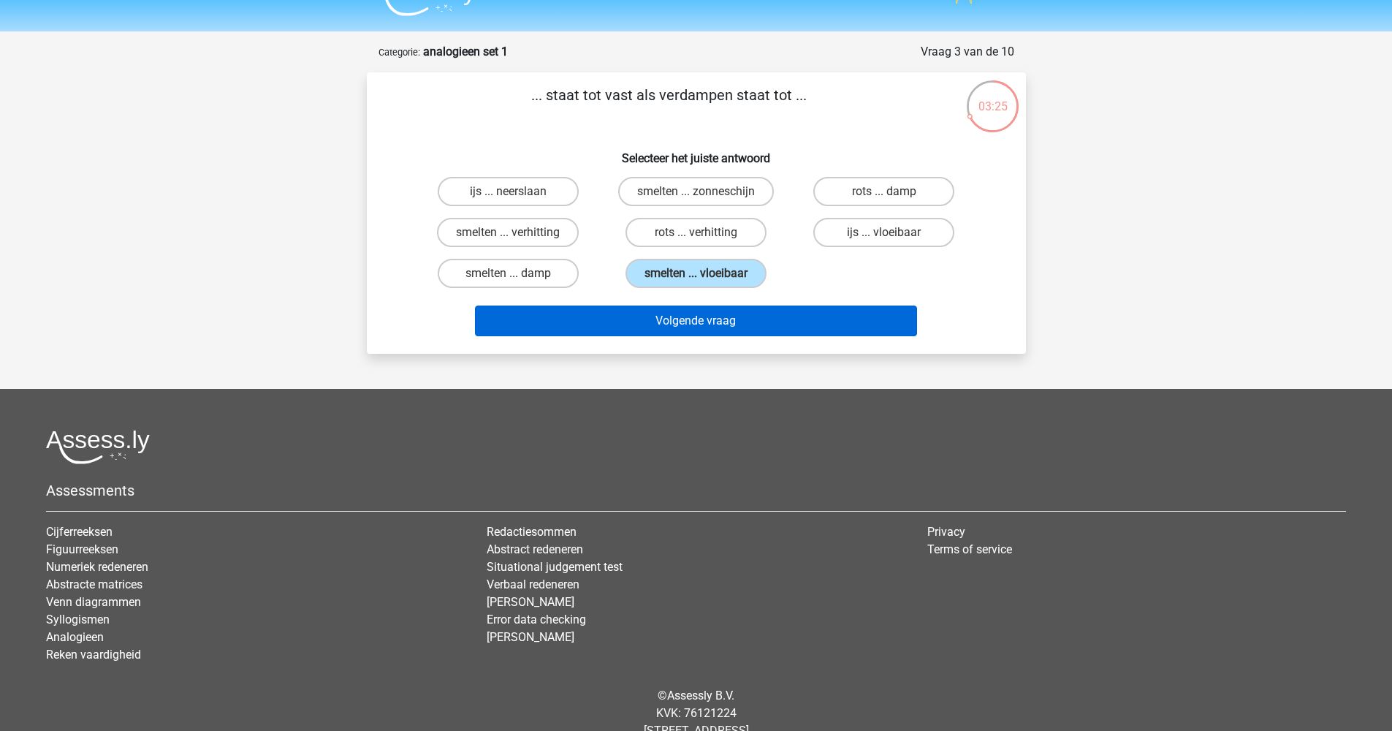
click at [724, 320] on button "Volgende vraag" at bounding box center [696, 320] width 442 height 31
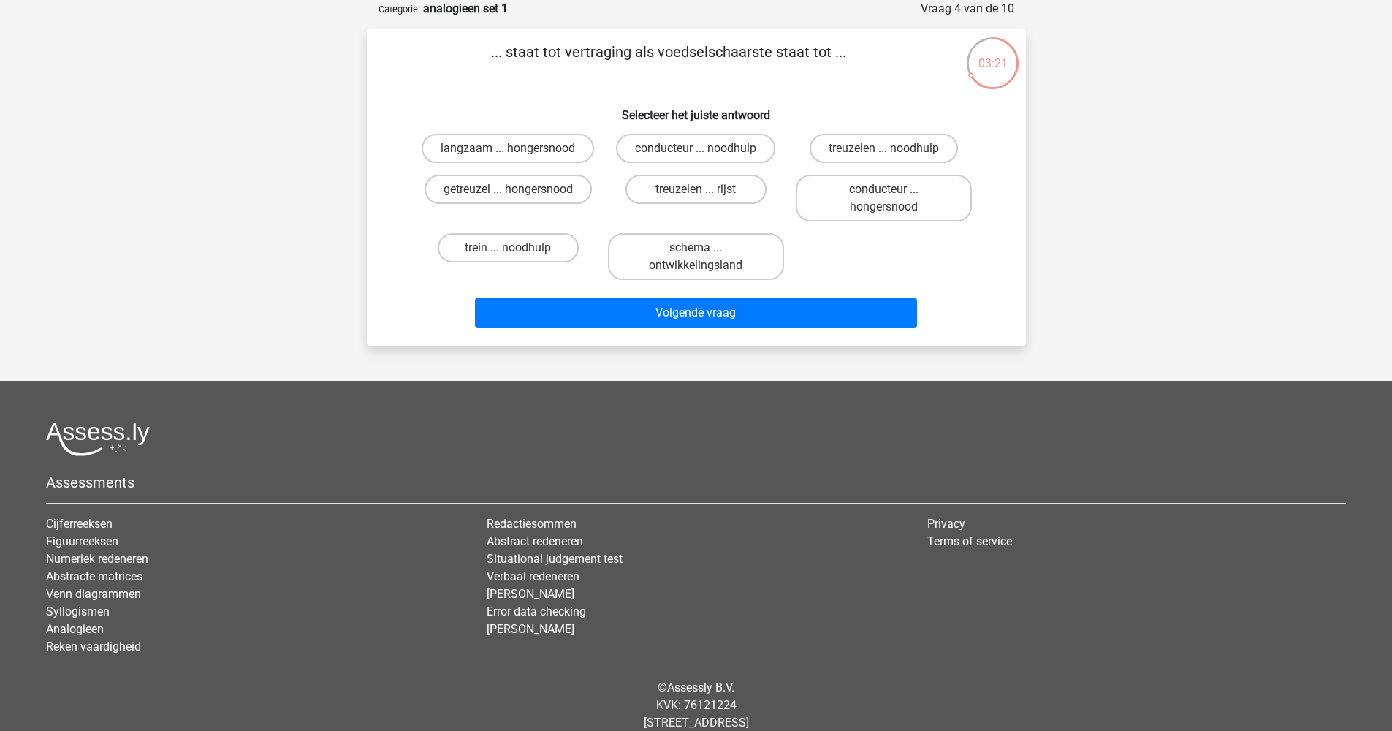
scroll to position [27, 0]
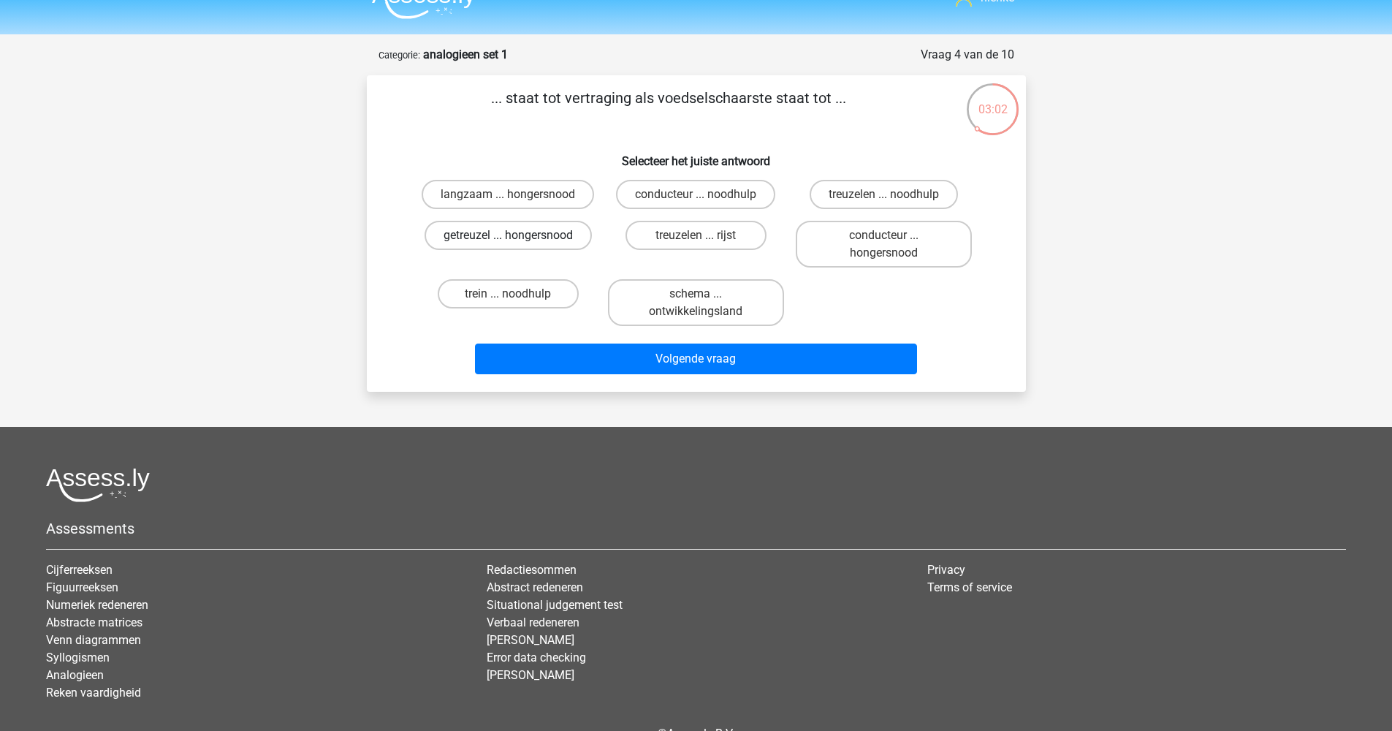
click at [558, 232] on label "getreuzel ... hongersnood" at bounding box center [508, 235] width 167 height 29
click at [517, 235] on input "getreuzel ... hongersnood" at bounding box center [512, 239] width 9 height 9
radio input "true"
click at [669, 377] on div "Volgende vraag" at bounding box center [696, 361] width 564 height 37
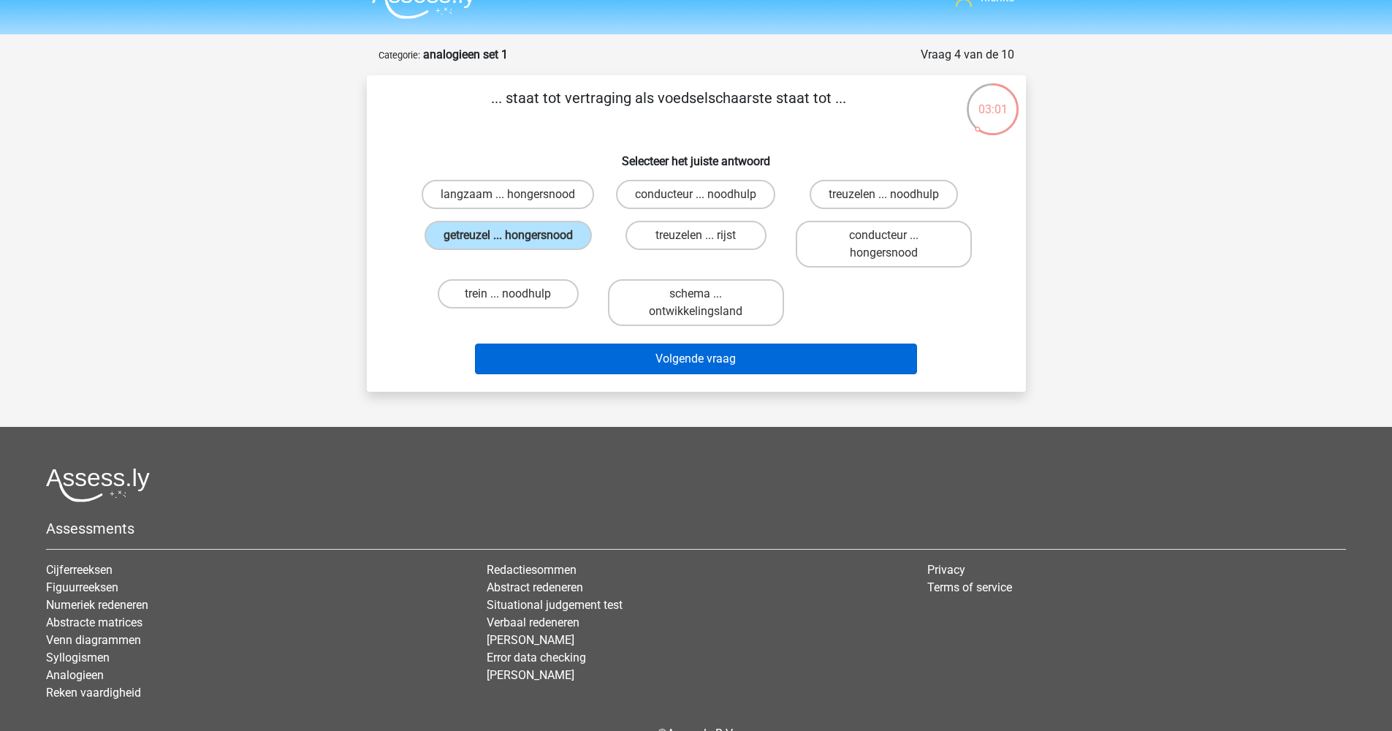
click at [667, 365] on button "Volgende vraag" at bounding box center [696, 358] width 442 height 31
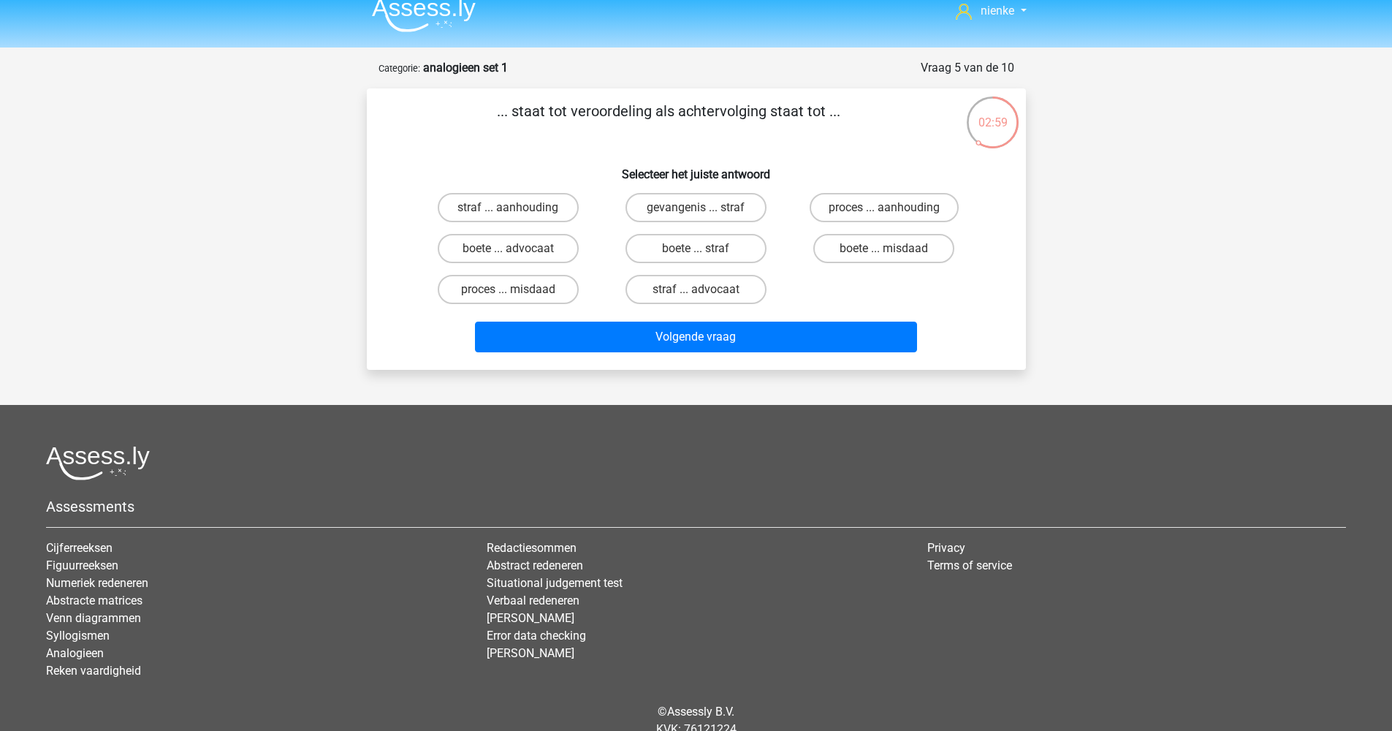
scroll to position [0, 0]
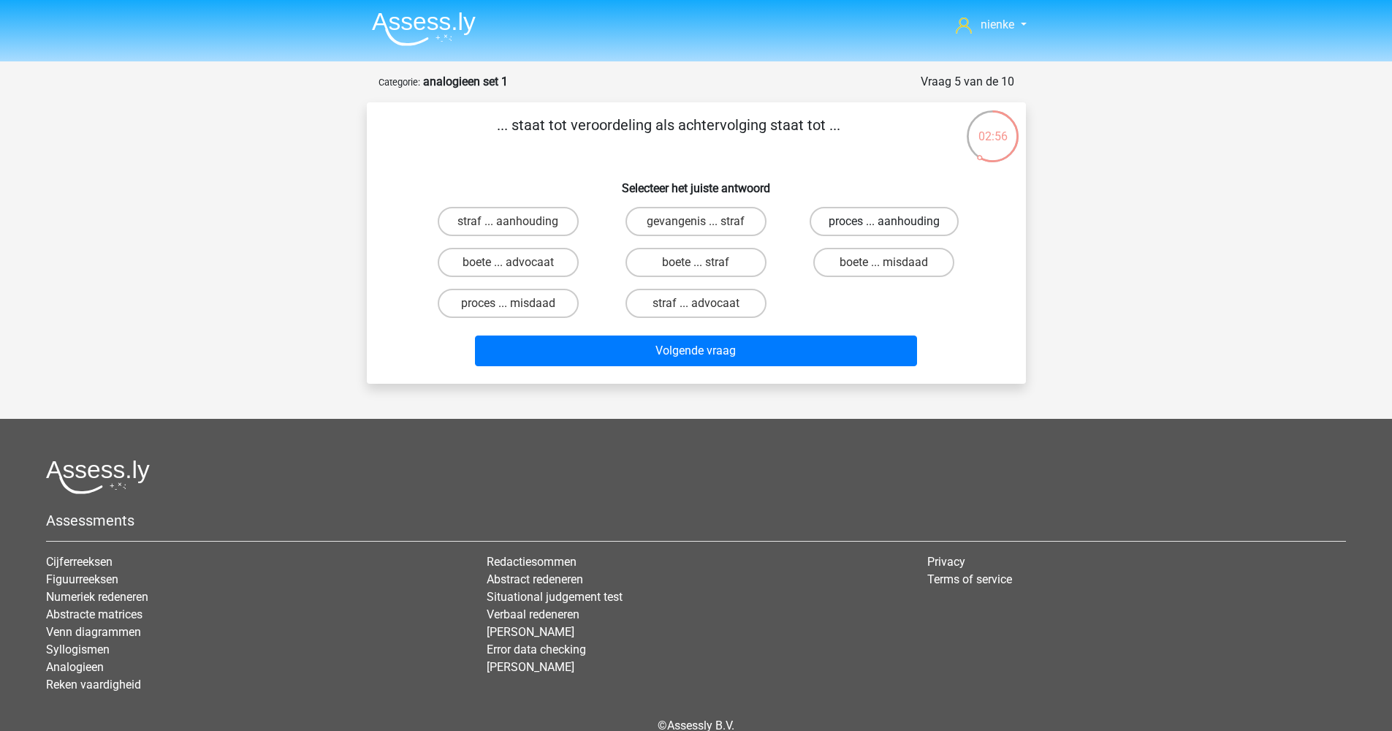
click at [865, 232] on label "proces ... aanhouding" at bounding box center [884, 221] width 149 height 29
click at [884, 231] on input "proces ... aanhouding" at bounding box center [888, 225] width 9 height 9
radio input "true"
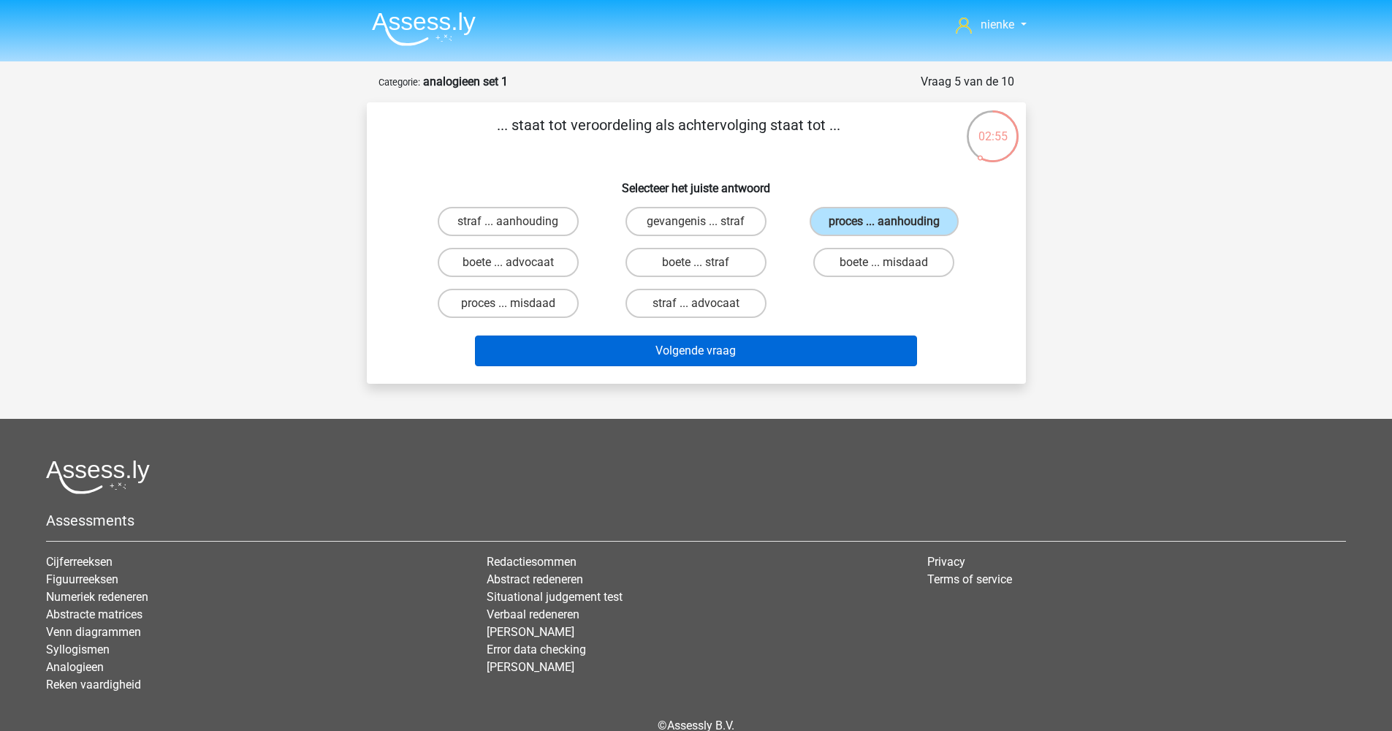
click at [841, 359] on button "Volgende vraag" at bounding box center [696, 350] width 442 height 31
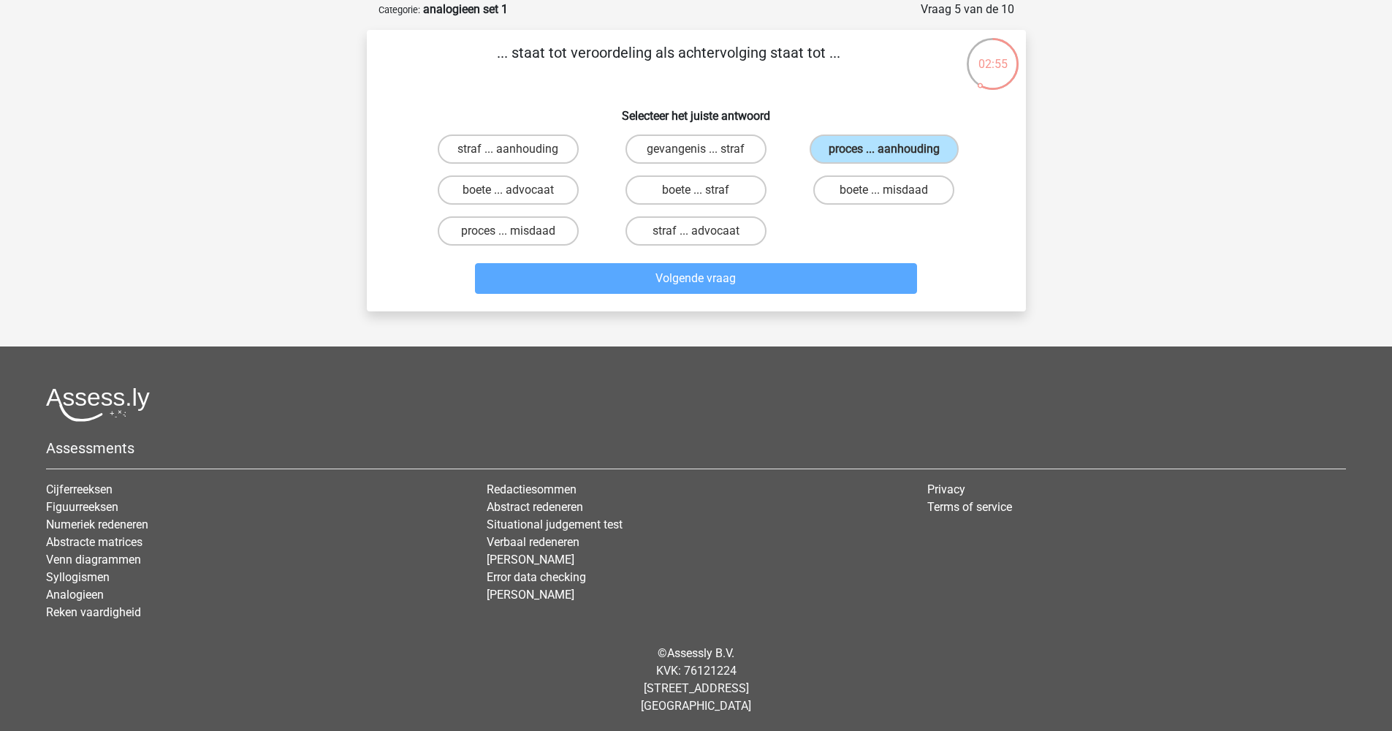
scroll to position [73, 0]
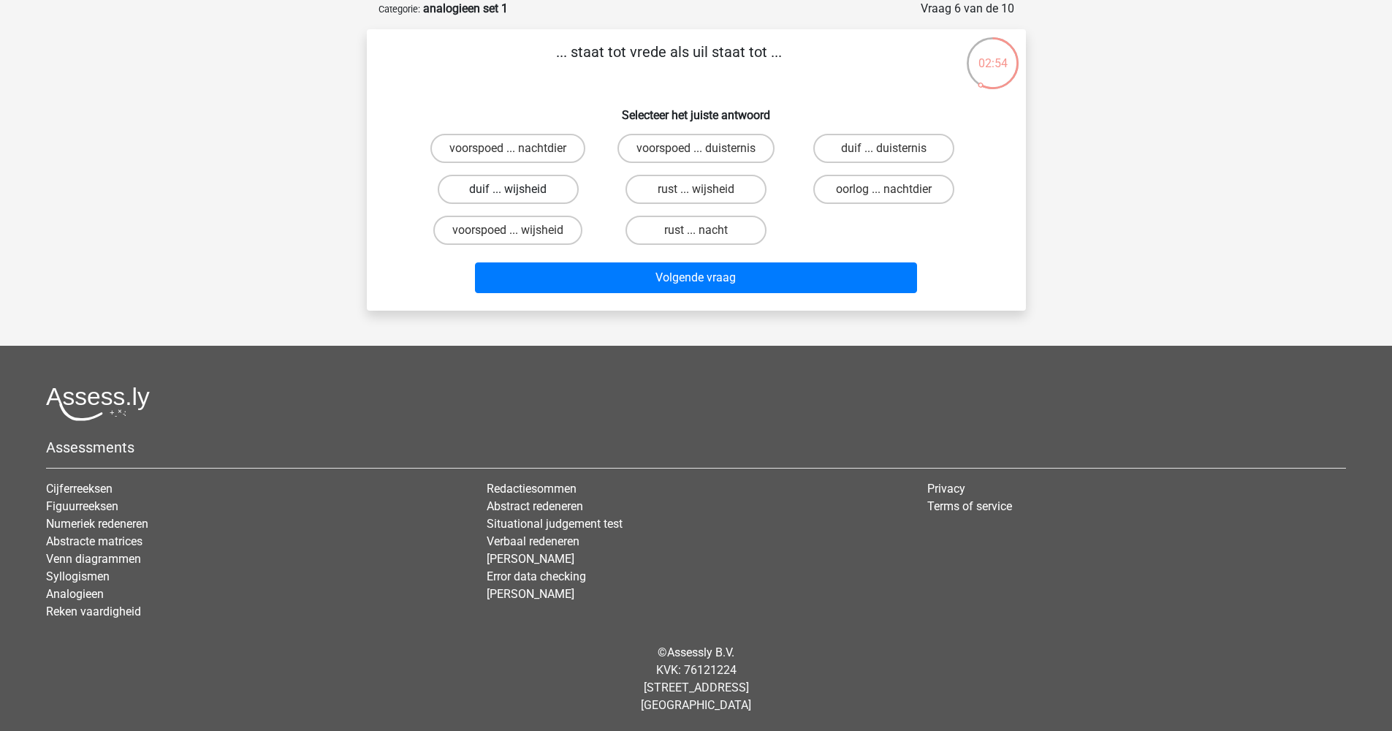
click at [503, 195] on label "duif ... wijsheid" at bounding box center [508, 189] width 141 height 29
click at [508, 195] on input "duif ... wijsheid" at bounding box center [512, 193] width 9 height 9
radio input "true"
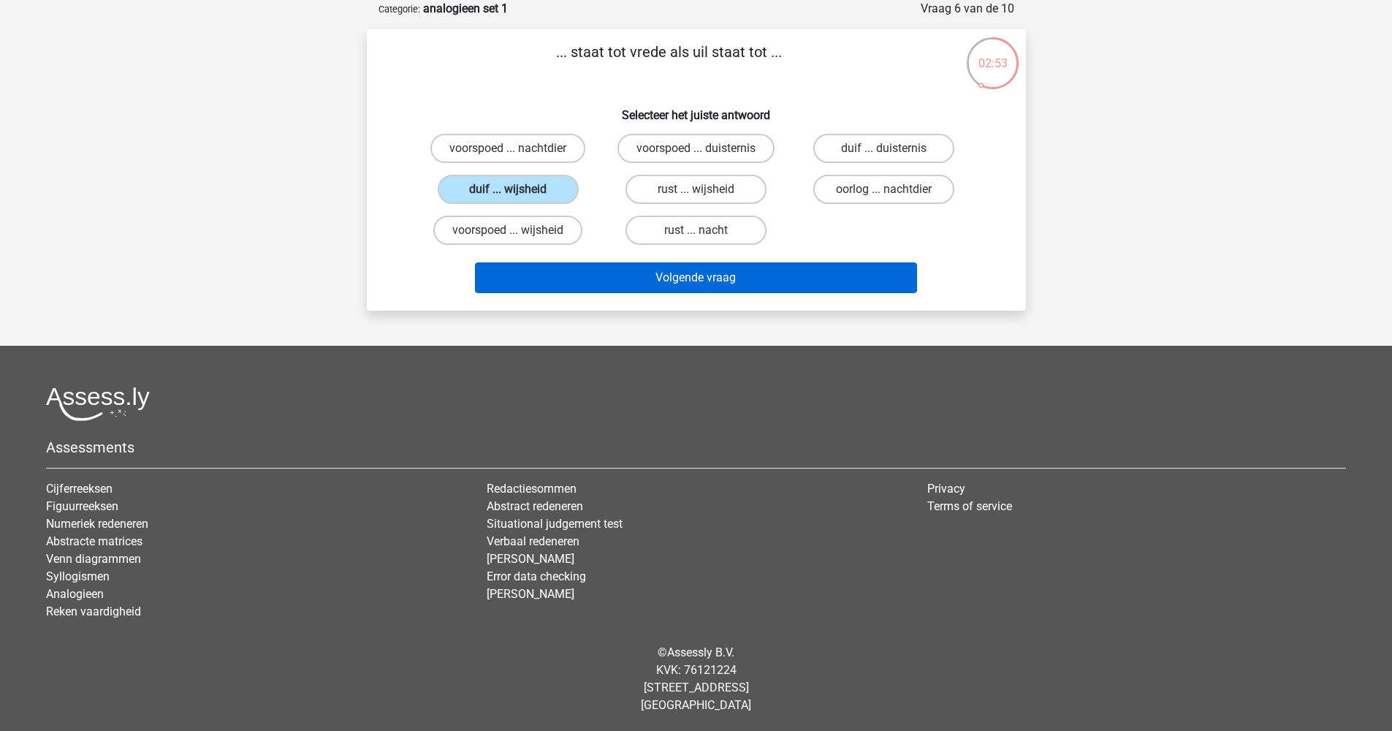
click at [675, 280] on button "Volgende vraag" at bounding box center [696, 277] width 442 height 31
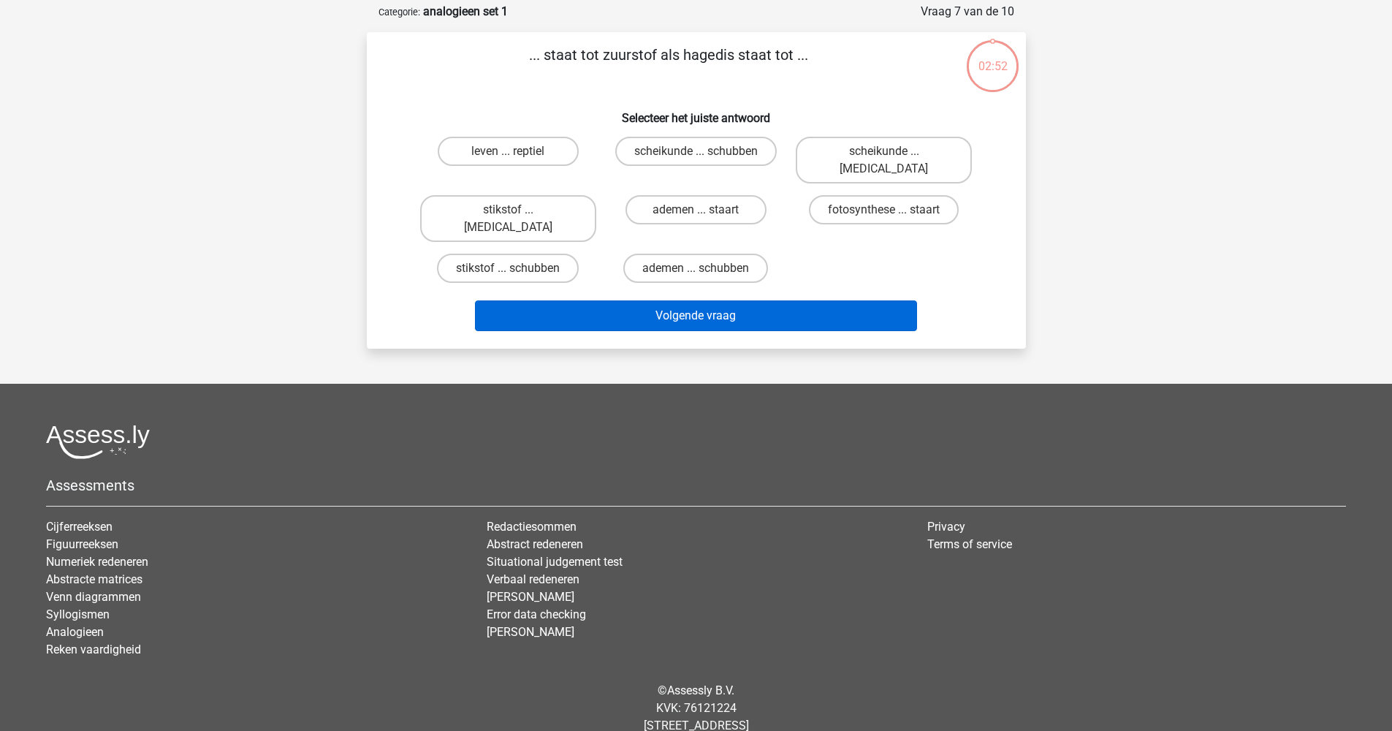
scroll to position [67, 0]
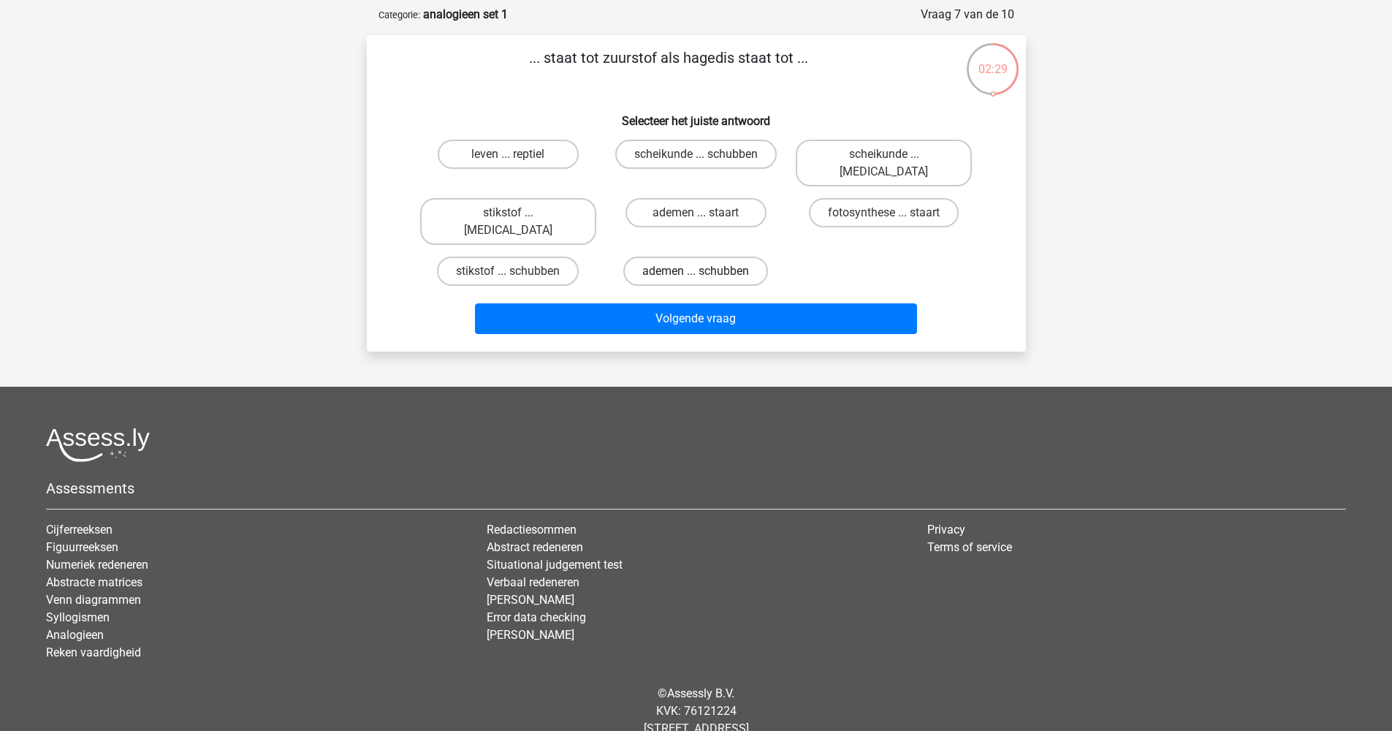
click at [737, 256] on label "ademen ... schubben" at bounding box center [695, 270] width 145 height 29
click at [705, 271] on input "ademen ... schubben" at bounding box center [700, 275] width 9 height 9
radio input "true"
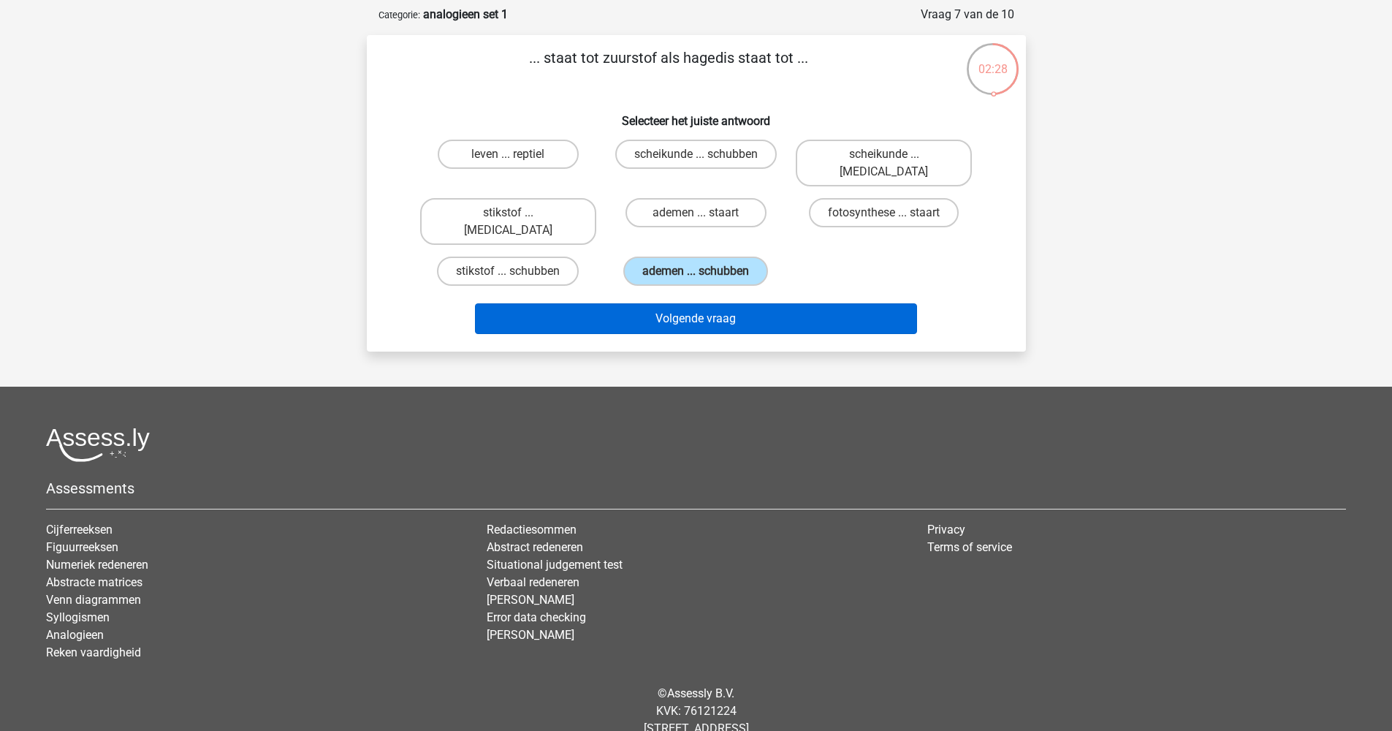
click at [762, 303] on button "Volgende vraag" at bounding box center [696, 318] width 442 height 31
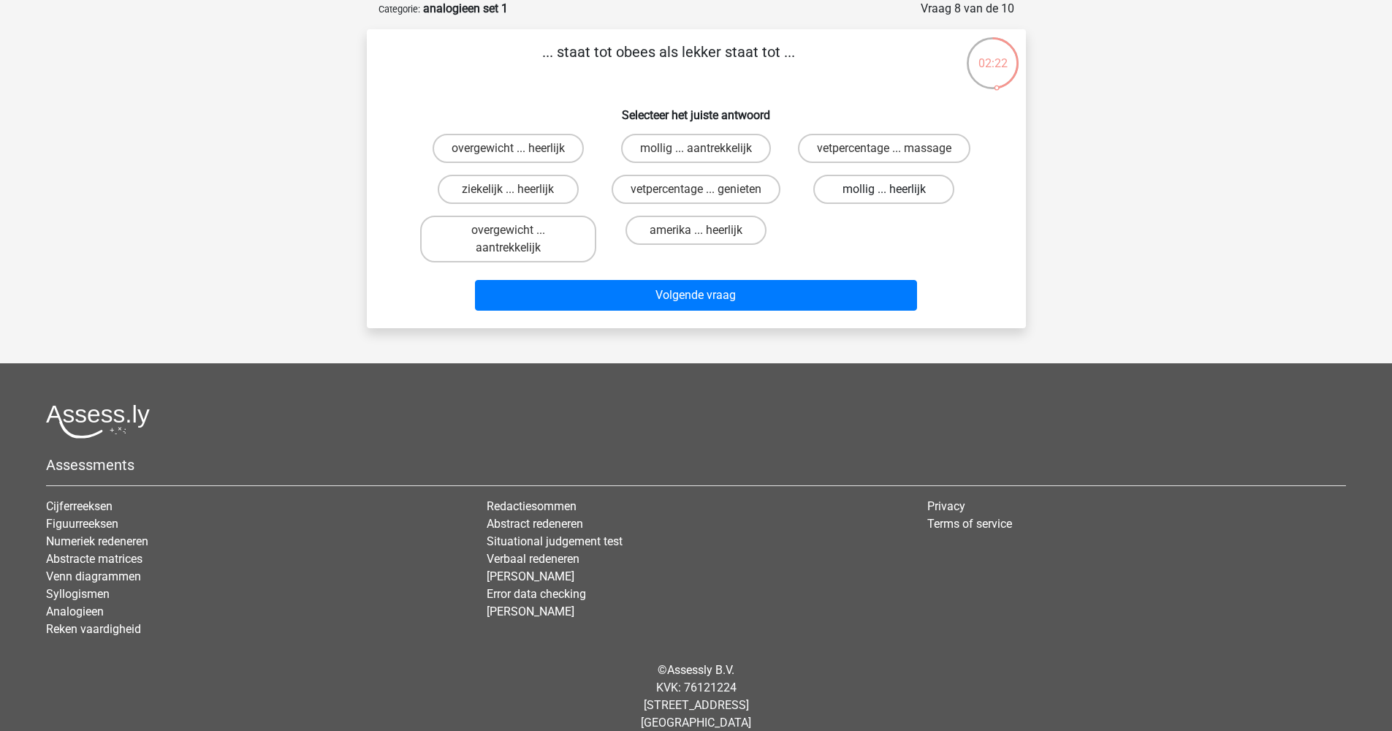
click at [902, 198] on label "mollig ... heerlijk" at bounding box center [883, 189] width 141 height 29
click at [894, 198] on input "mollig ... heerlijk" at bounding box center [888, 193] width 9 height 9
radio input "true"
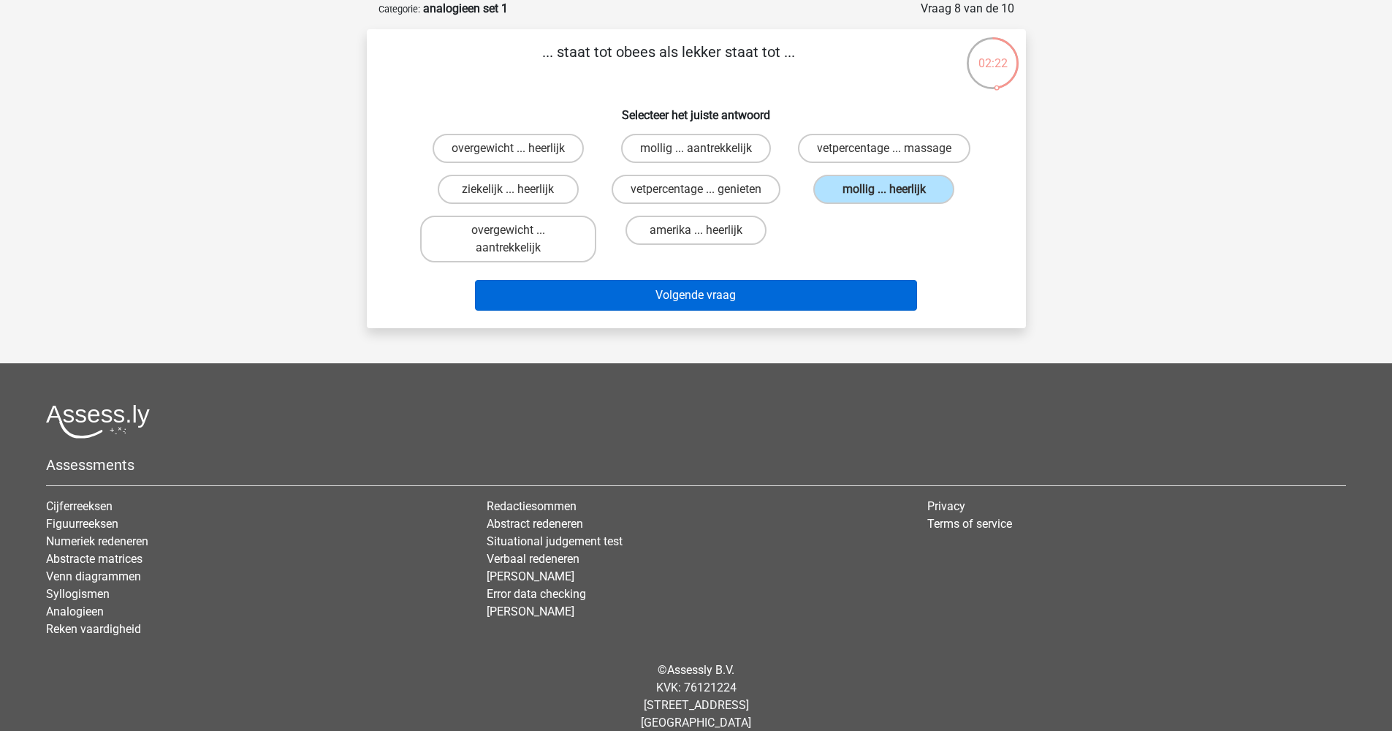
click at [769, 297] on button "Volgende vraag" at bounding box center [696, 295] width 442 height 31
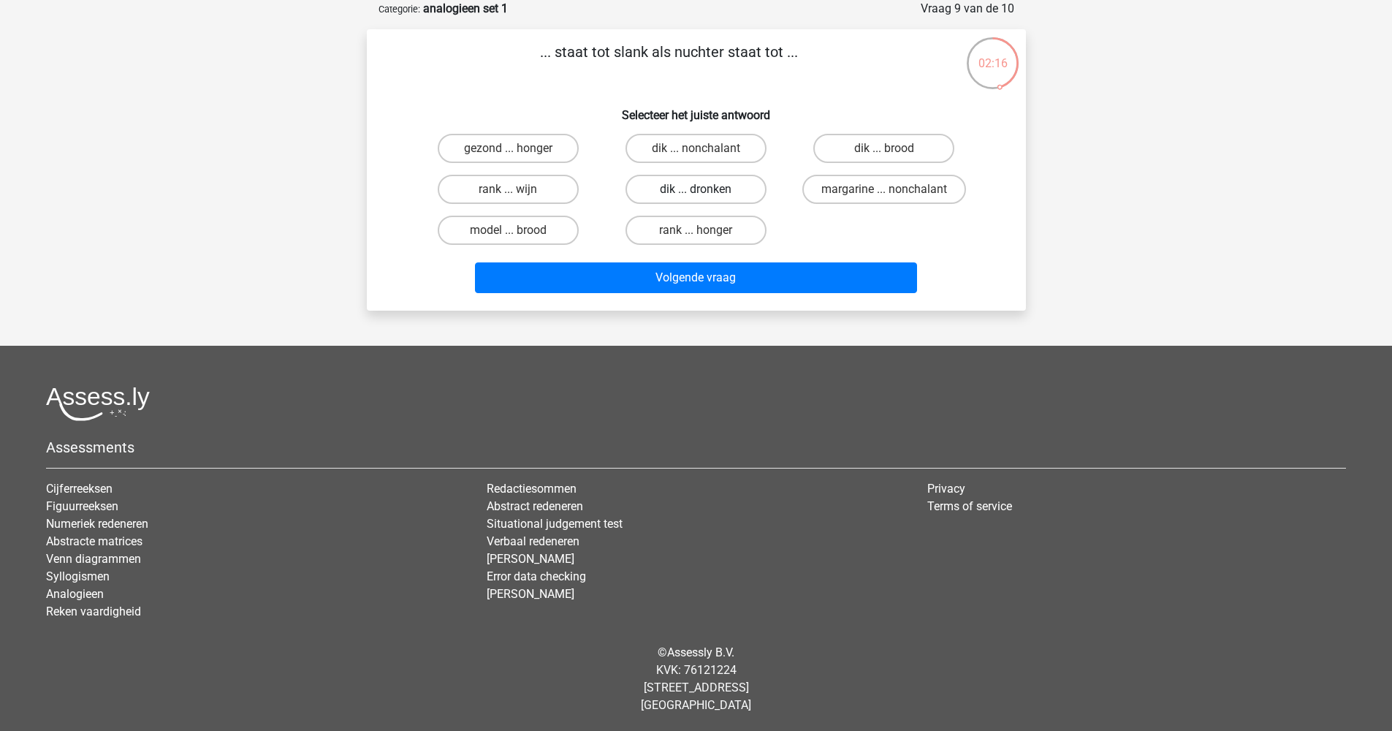
click at [717, 199] on label "dik ... dronken" at bounding box center [696, 189] width 141 height 29
click at [705, 199] on input "dik ... dronken" at bounding box center [700, 193] width 9 height 9
radio input "true"
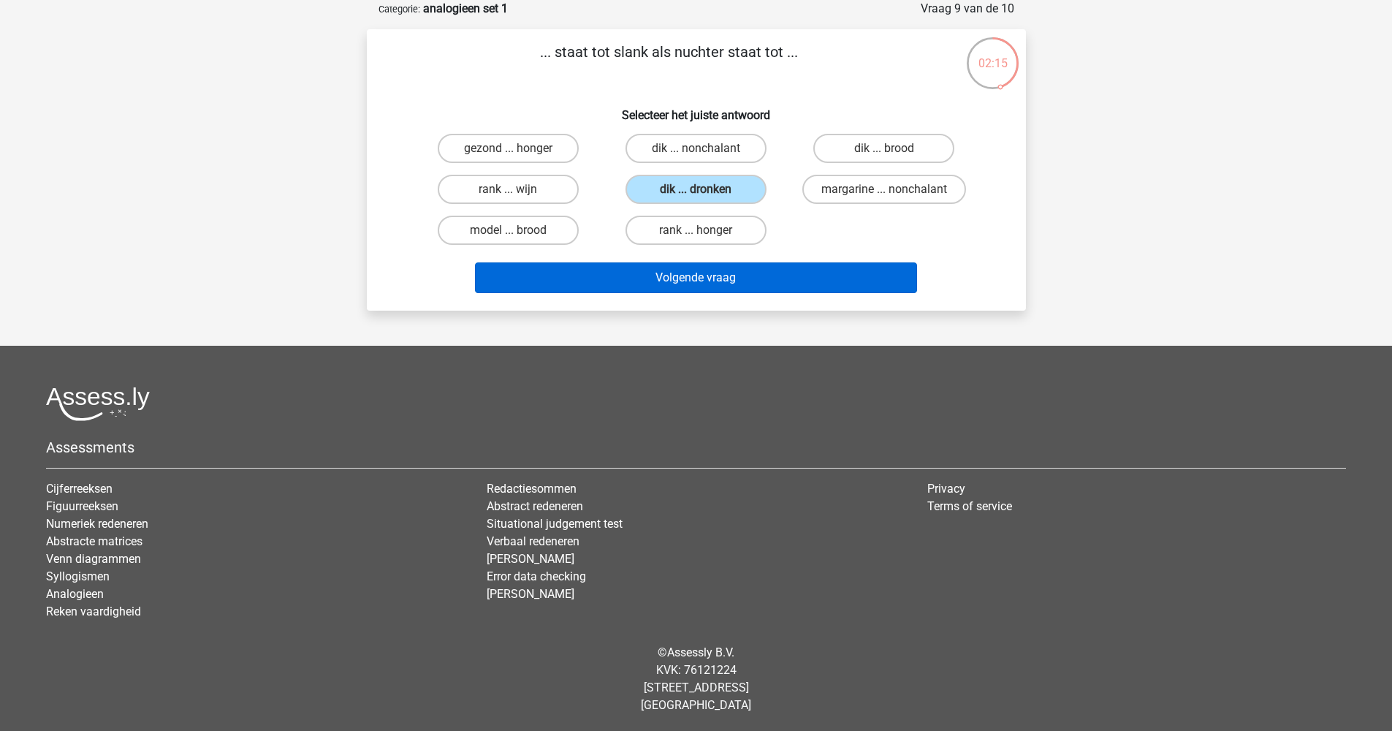
click at [751, 292] on button "Volgende vraag" at bounding box center [696, 277] width 442 height 31
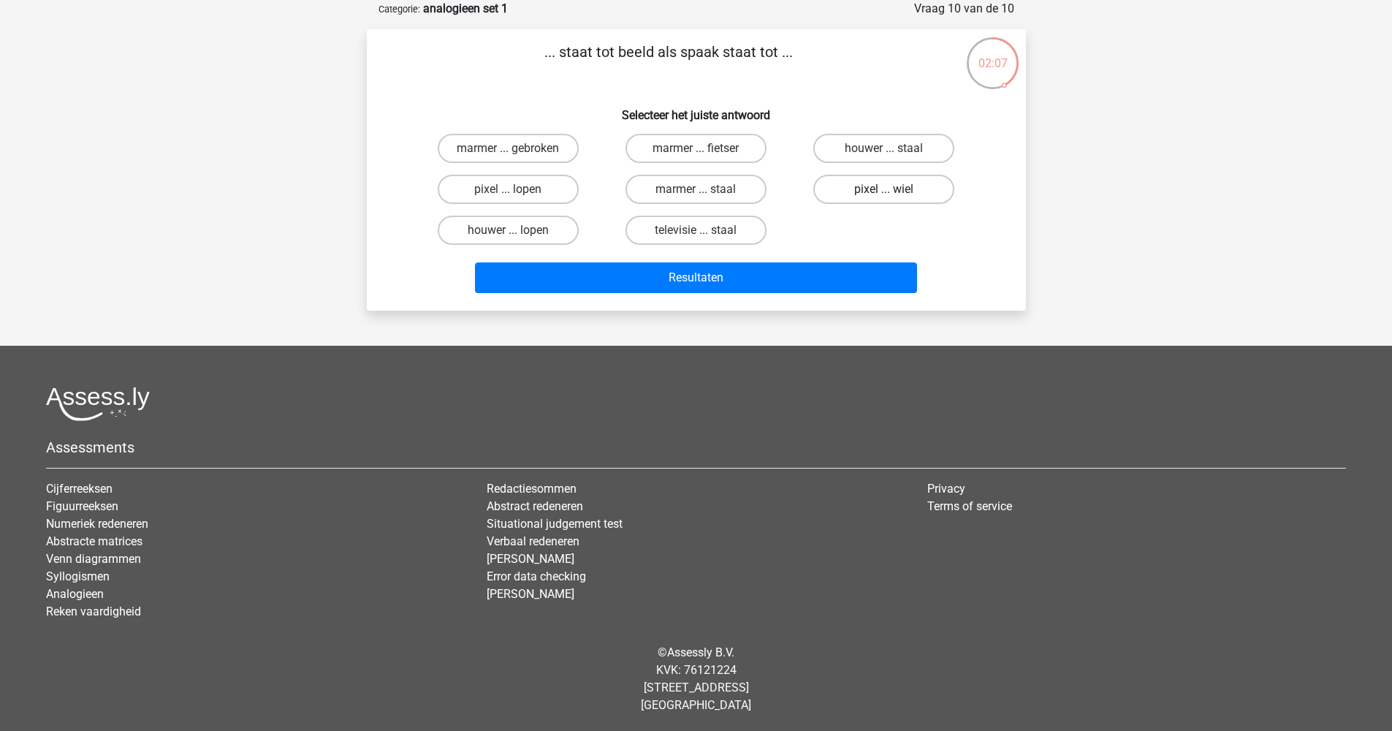
click at [912, 191] on label "pixel ... wiel" at bounding box center [883, 189] width 141 height 29
click at [894, 191] on input "pixel ... wiel" at bounding box center [888, 193] width 9 height 9
radio input "true"
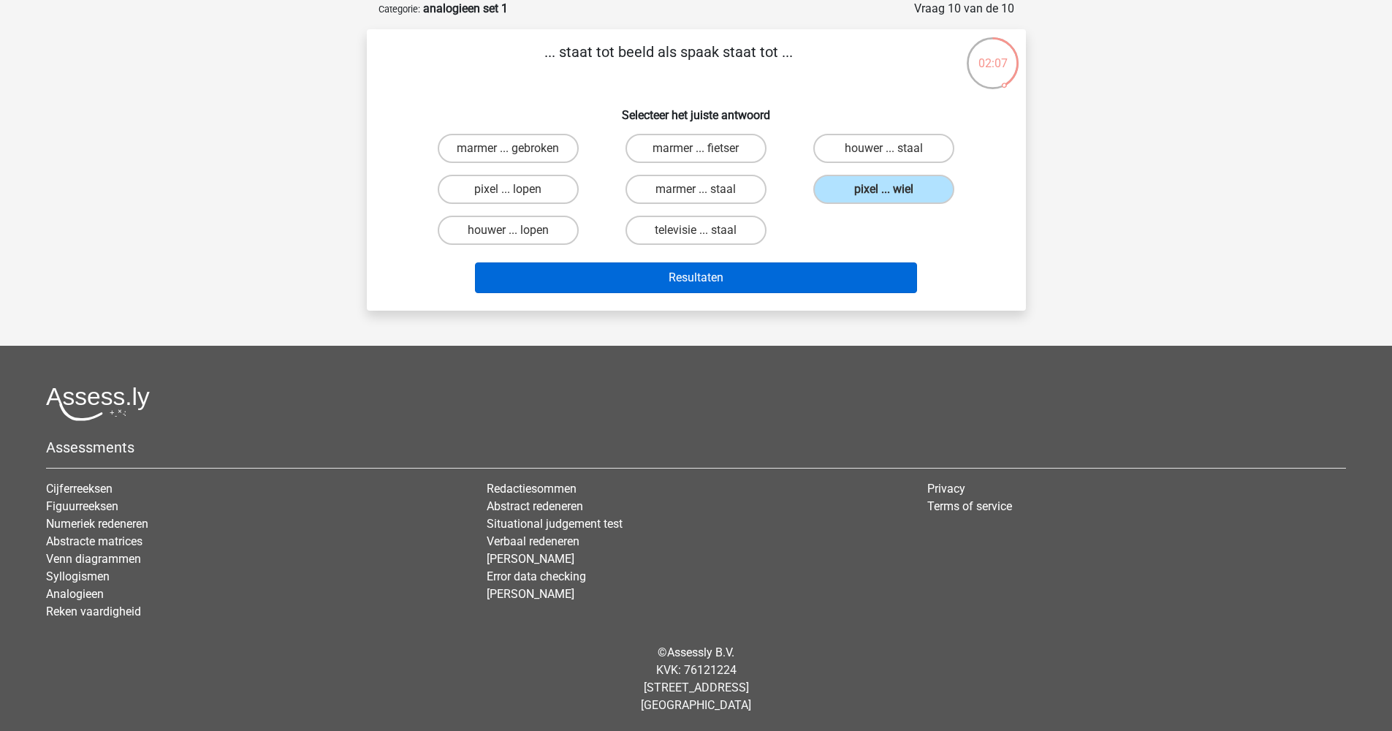
click at [813, 271] on button "Resultaten" at bounding box center [696, 277] width 442 height 31
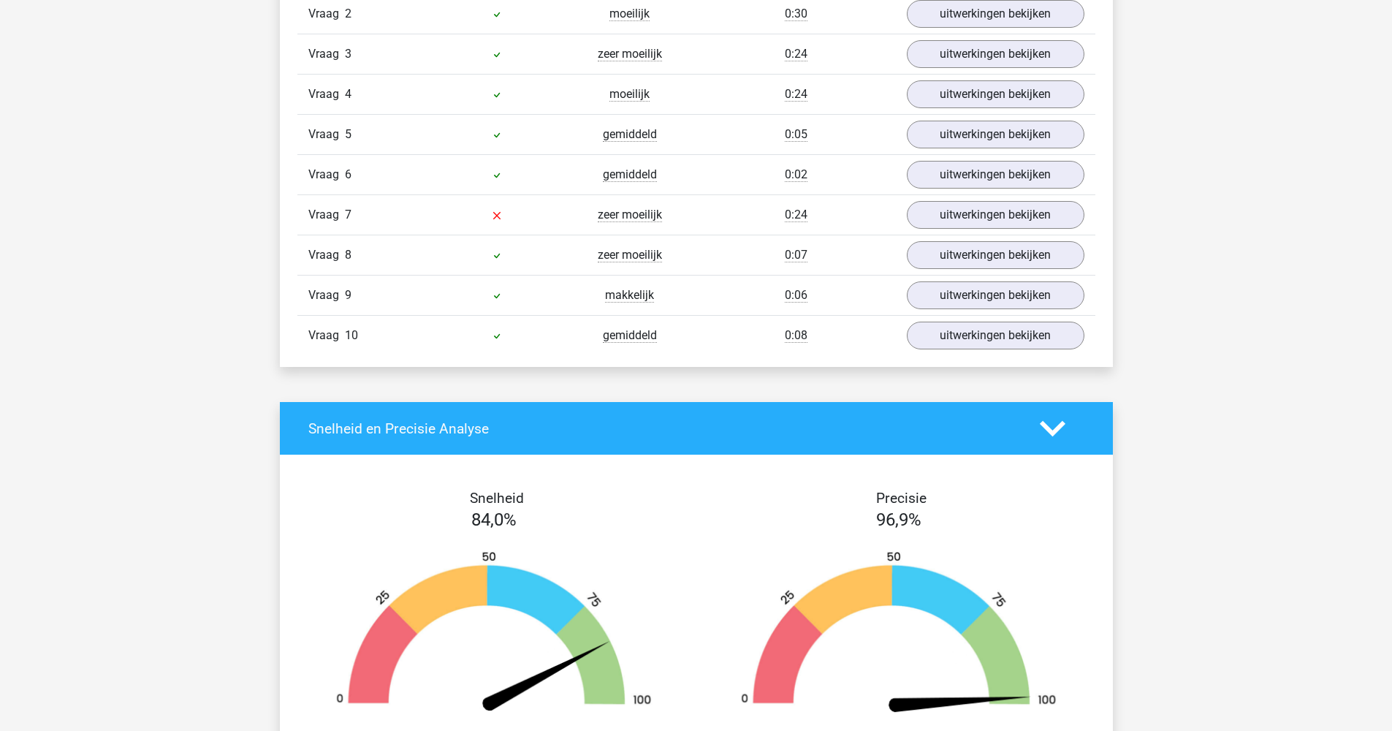
scroll to position [1015, 0]
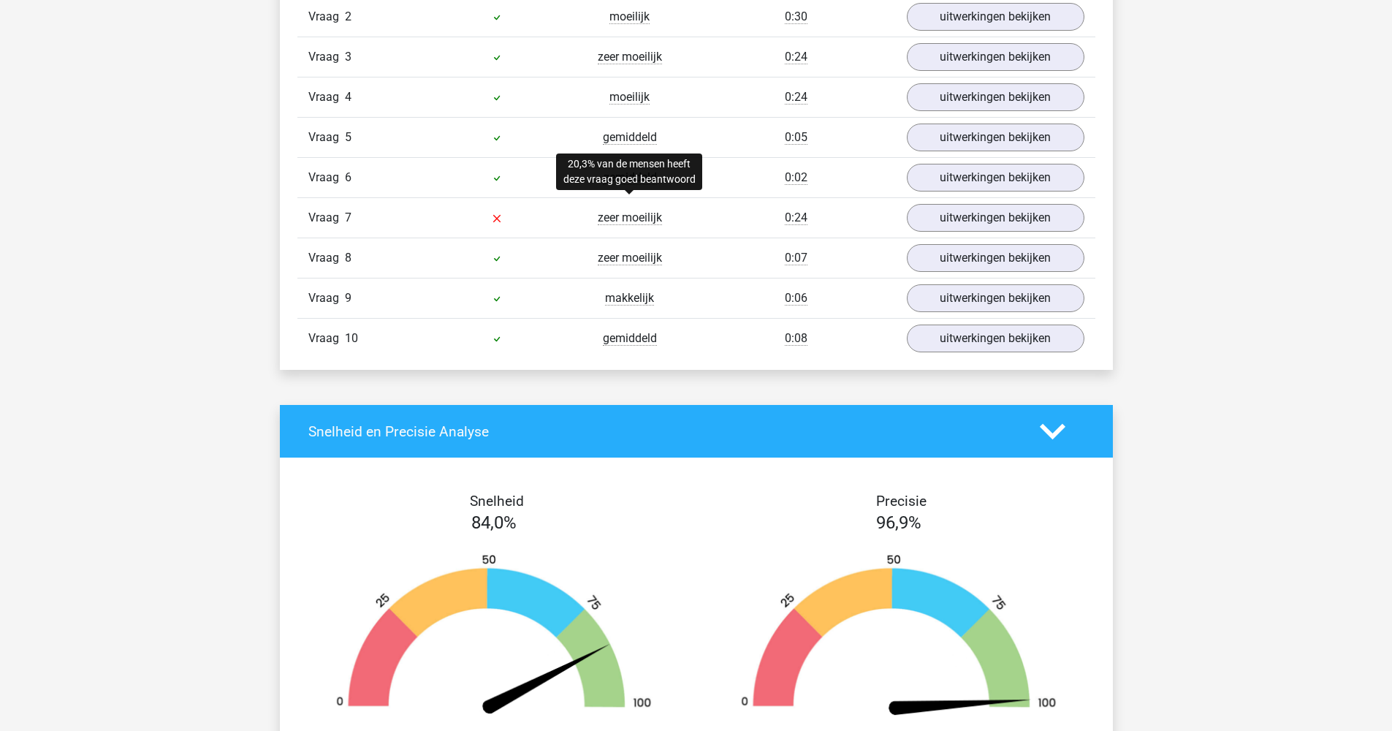
click at [634, 212] on span "zeer moeilijk" at bounding box center [630, 217] width 64 height 15
click at [964, 216] on link "uitwerkingen bekijken" at bounding box center [995, 218] width 204 height 32
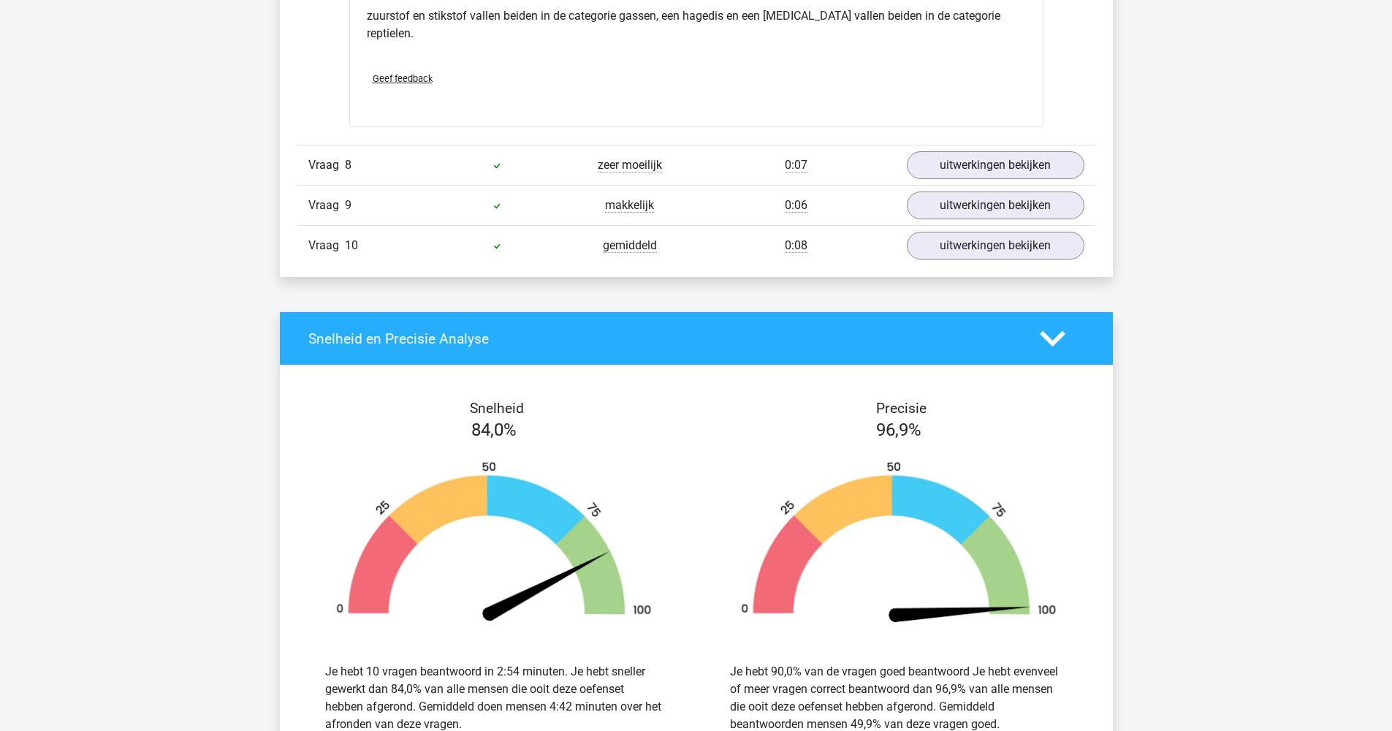
scroll to position [2332, 0]
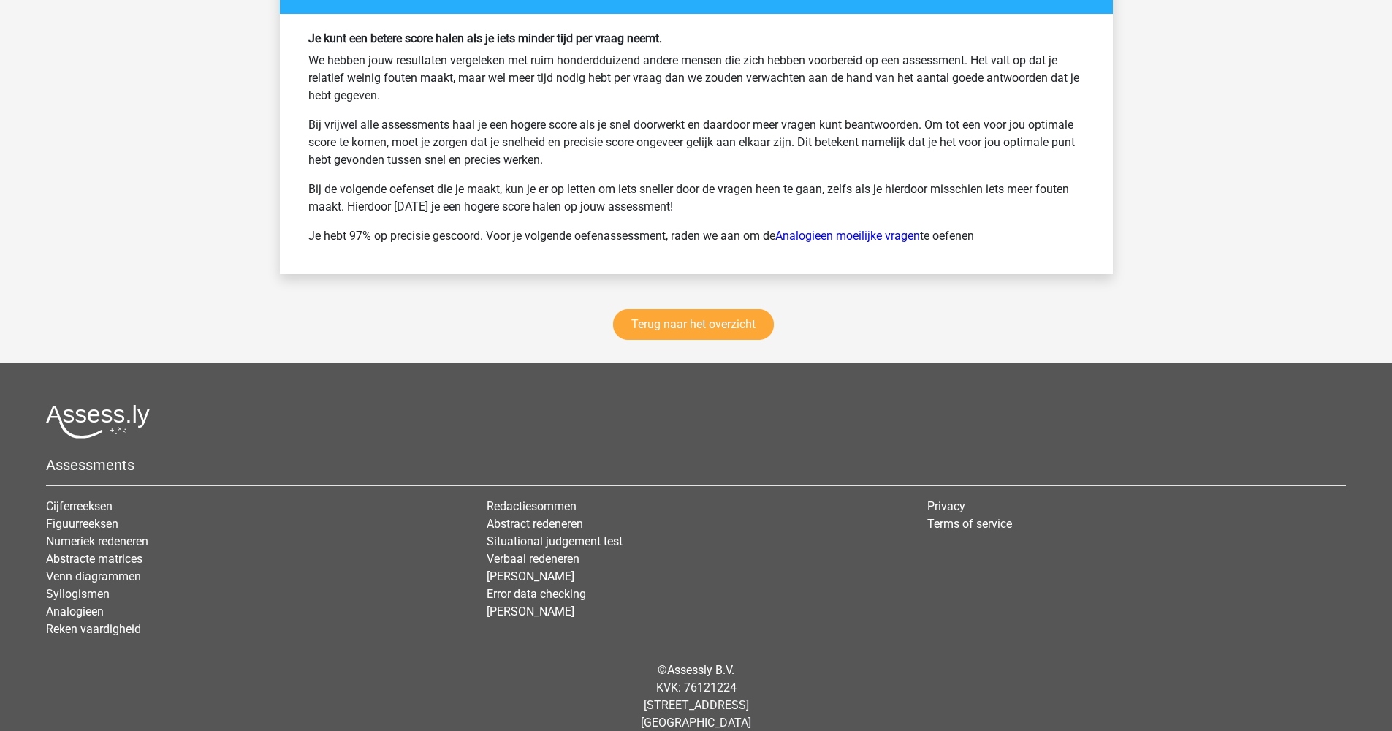
click at [720, 363] on footer "Assessments Cijferreeksen Figuurreeksen Numeriek redeneren Abstracte matrices V…" at bounding box center [696, 556] width 1392 height 386
click at [714, 323] on div "Terug naar het overzicht" at bounding box center [696, 328] width 833 height 72
click at [714, 313] on link "Terug naar het overzicht" at bounding box center [693, 324] width 161 height 31
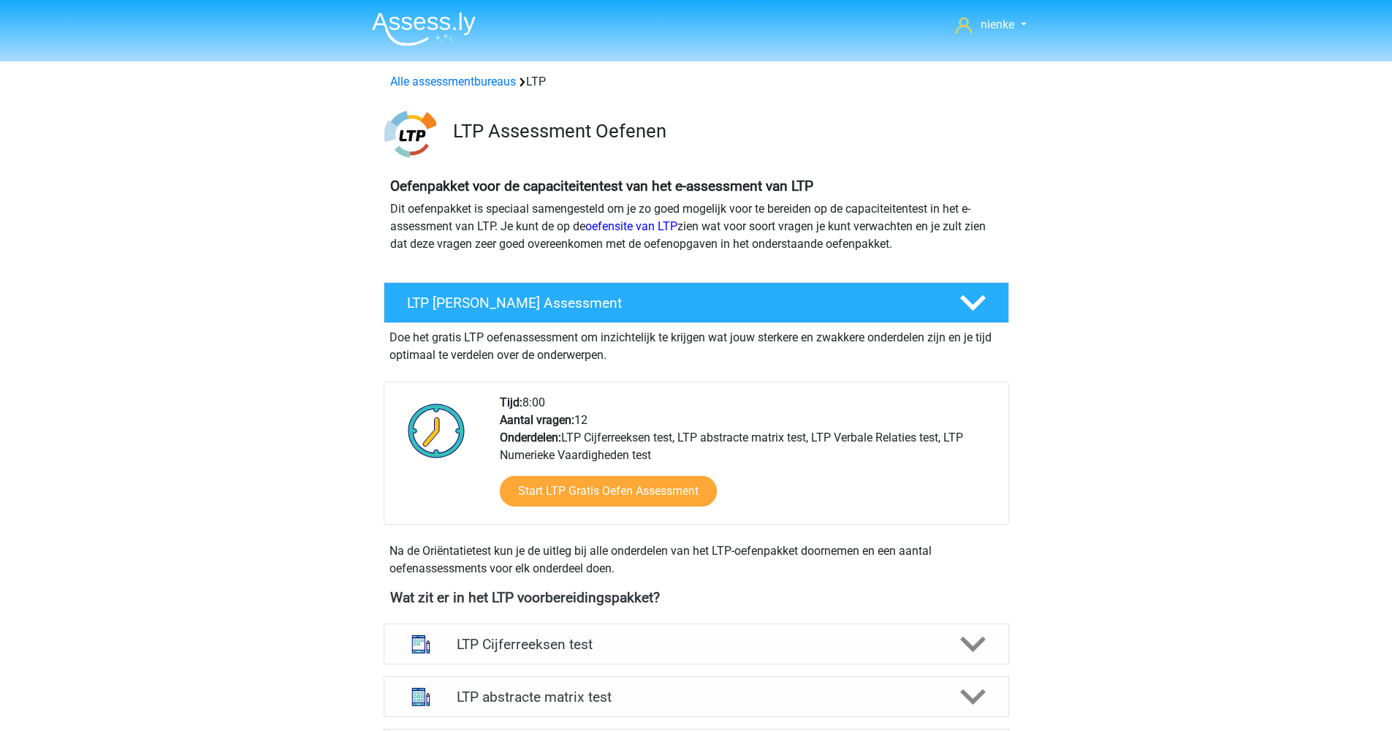
scroll to position [341, 0]
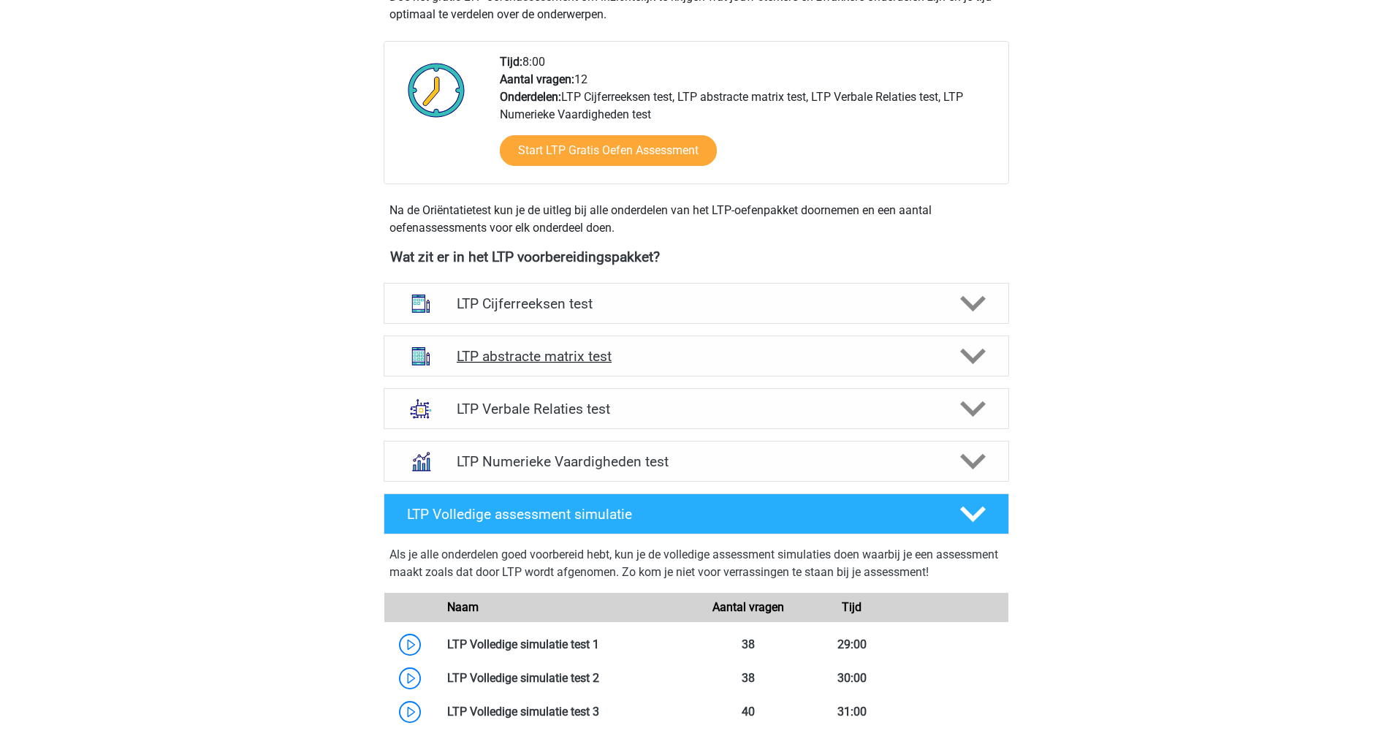
click at [694, 354] on h4 "LTP abstracte matrix test" at bounding box center [696, 356] width 479 height 17
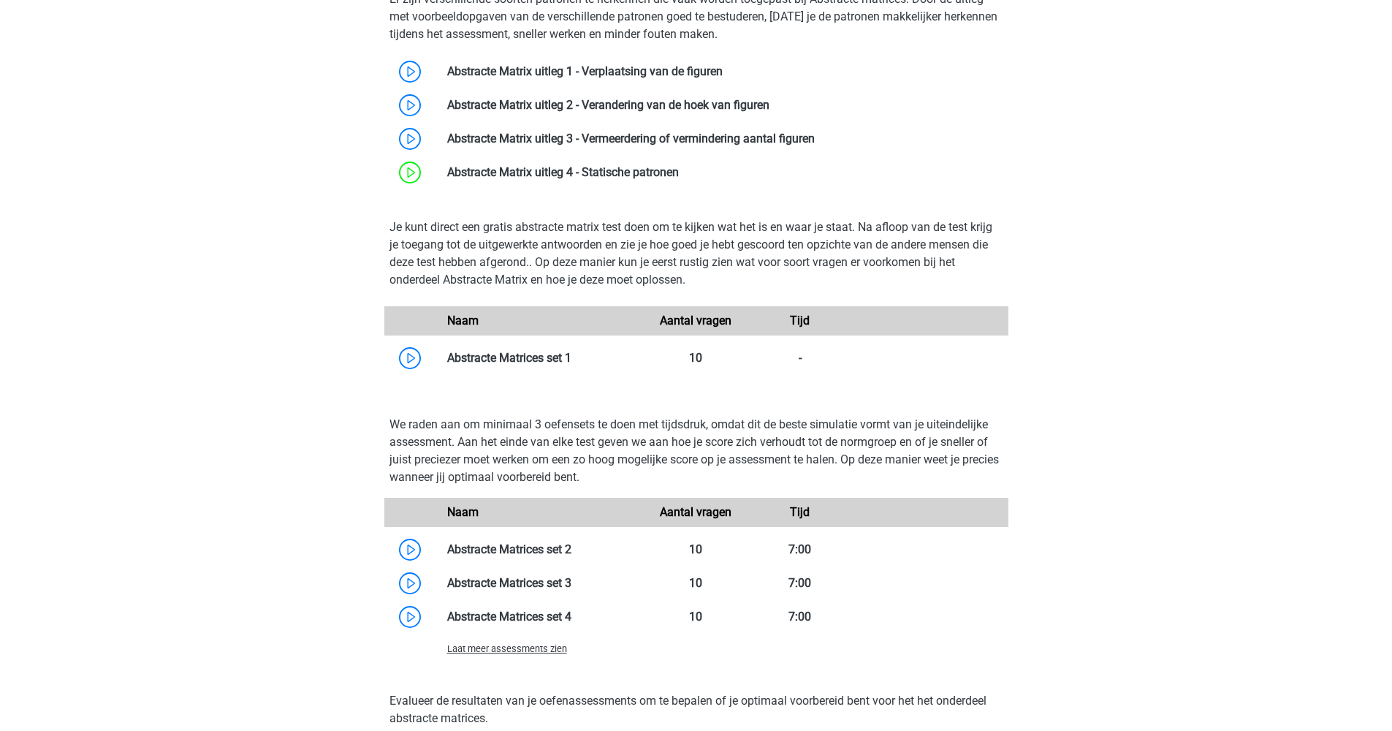
scroll to position [968, 0]
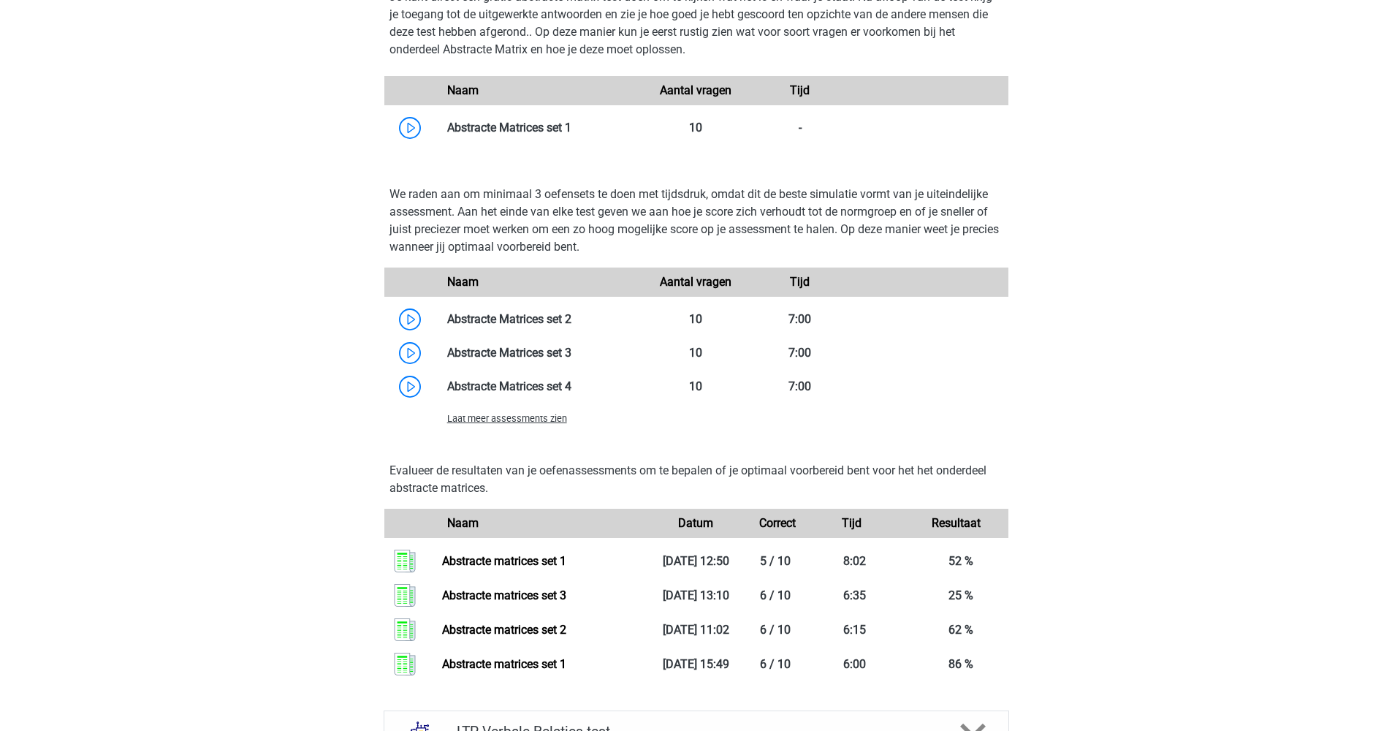
click at [487, 424] on span "Laat meer assessments zien" at bounding box center [507, 418] width 120 height 11
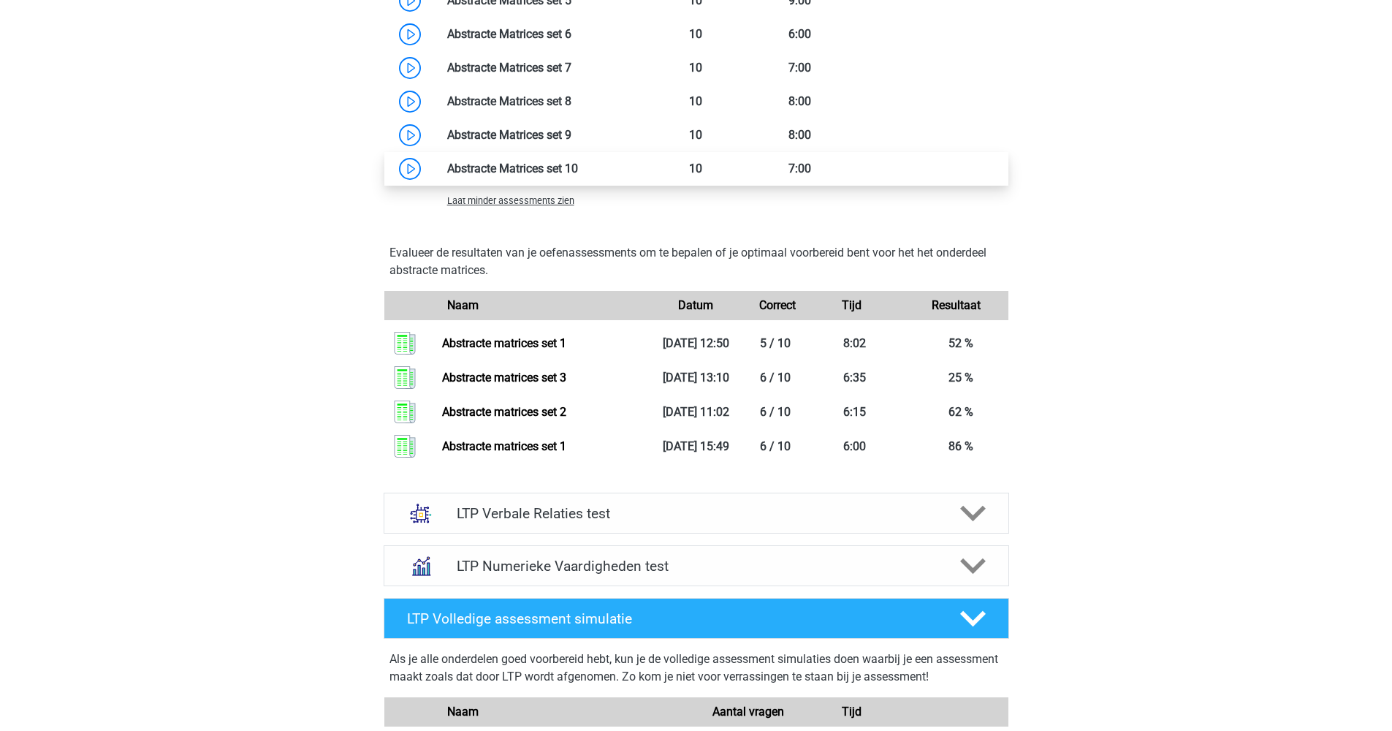
scroll to position [1335, 0]
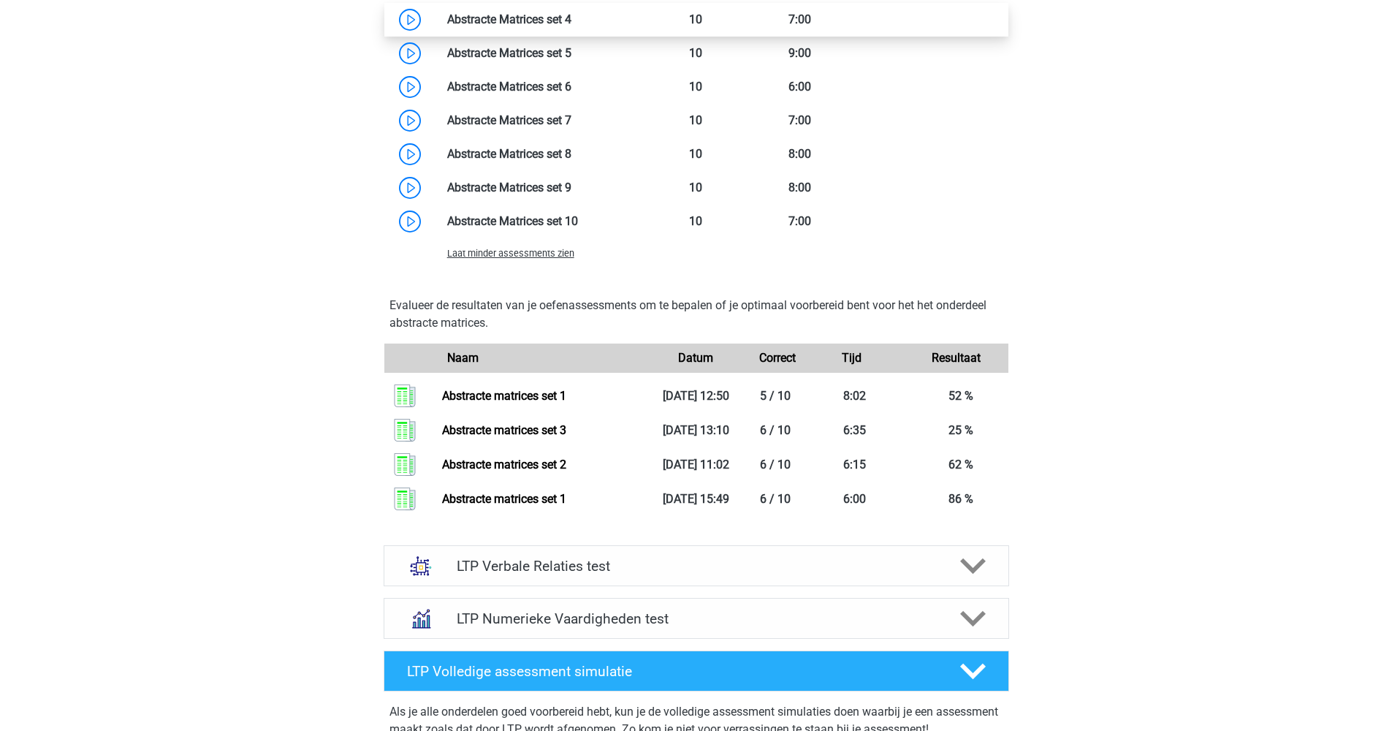
click at [571, 26] on link at bounding box center [571, 19] width 0 height 14
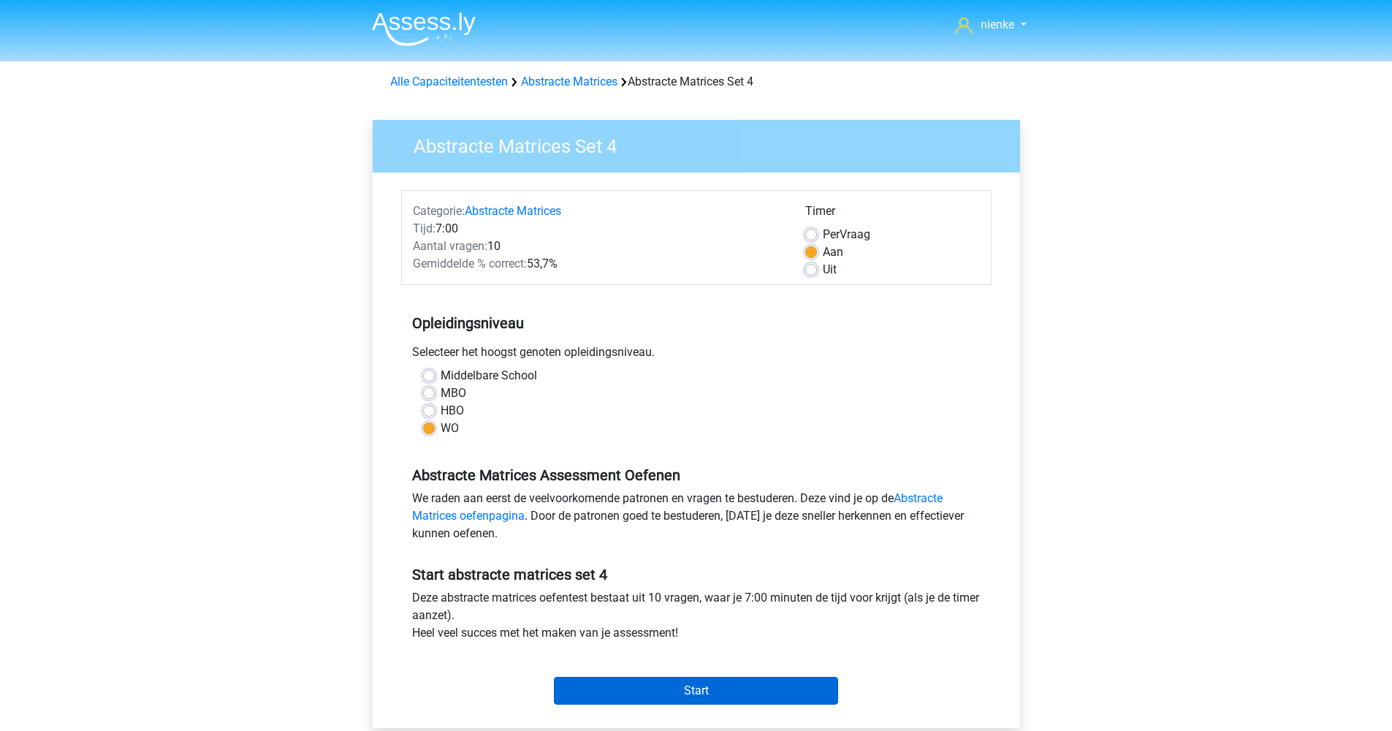
click at [762, 701] on input "Start" at bounding box center [696, 691] width 284 height 28
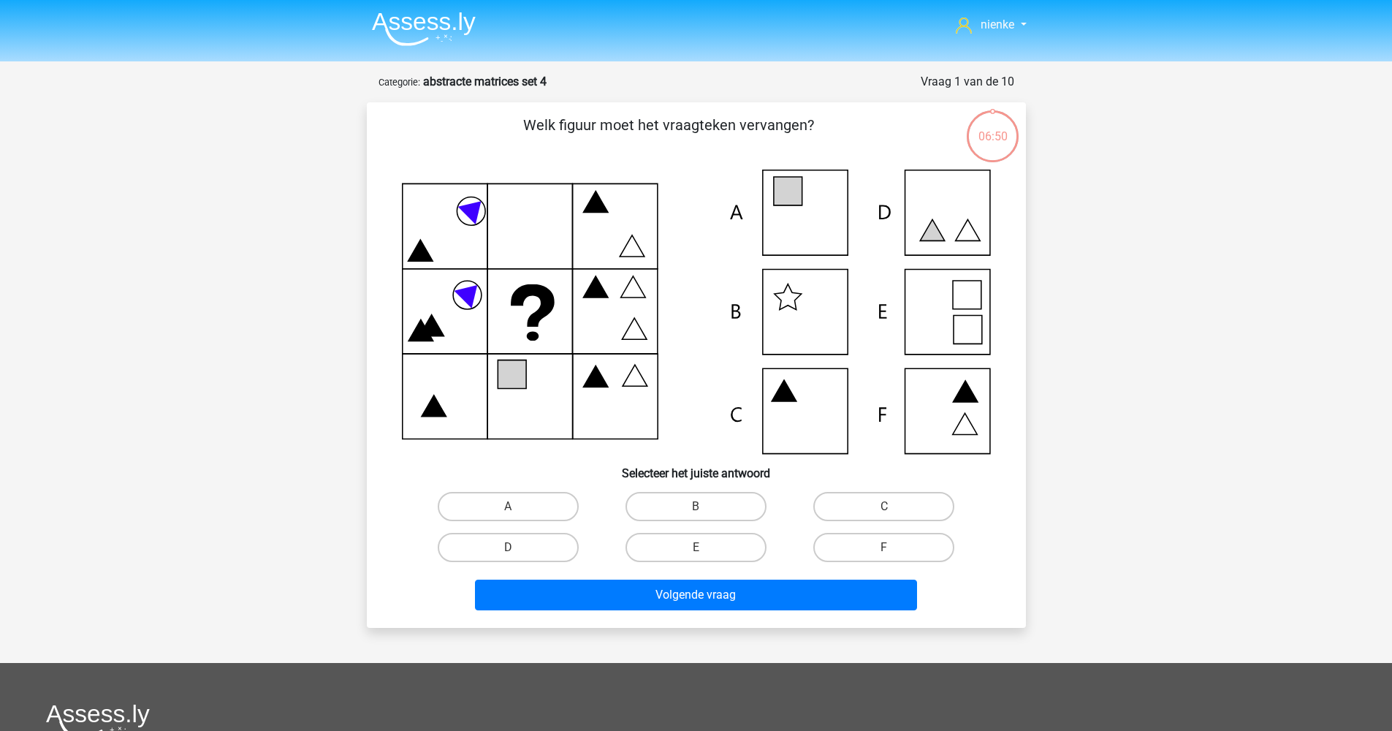
click at [559, 295] on icon at bounding box center [696, 312] width 589 height 284
click at [519, 511] on label "A" at bounding box center [508, 506] width 141 height 29
click at [517, 511] on input "A" at bounding box center [512, 510] width 9 height 9
radio input "true"
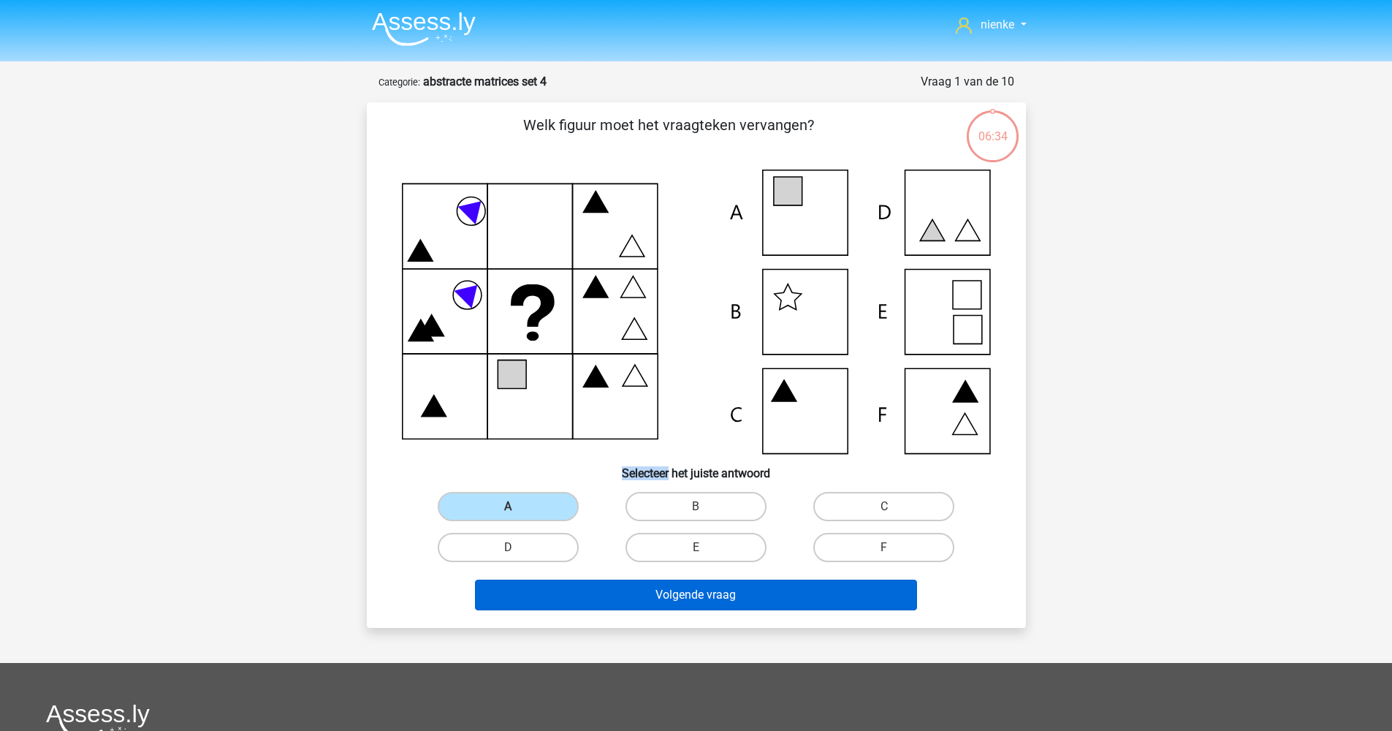
click at [644, 608] on button "Volgende vraag" at bounding box center [696, 594] width 442 height 31
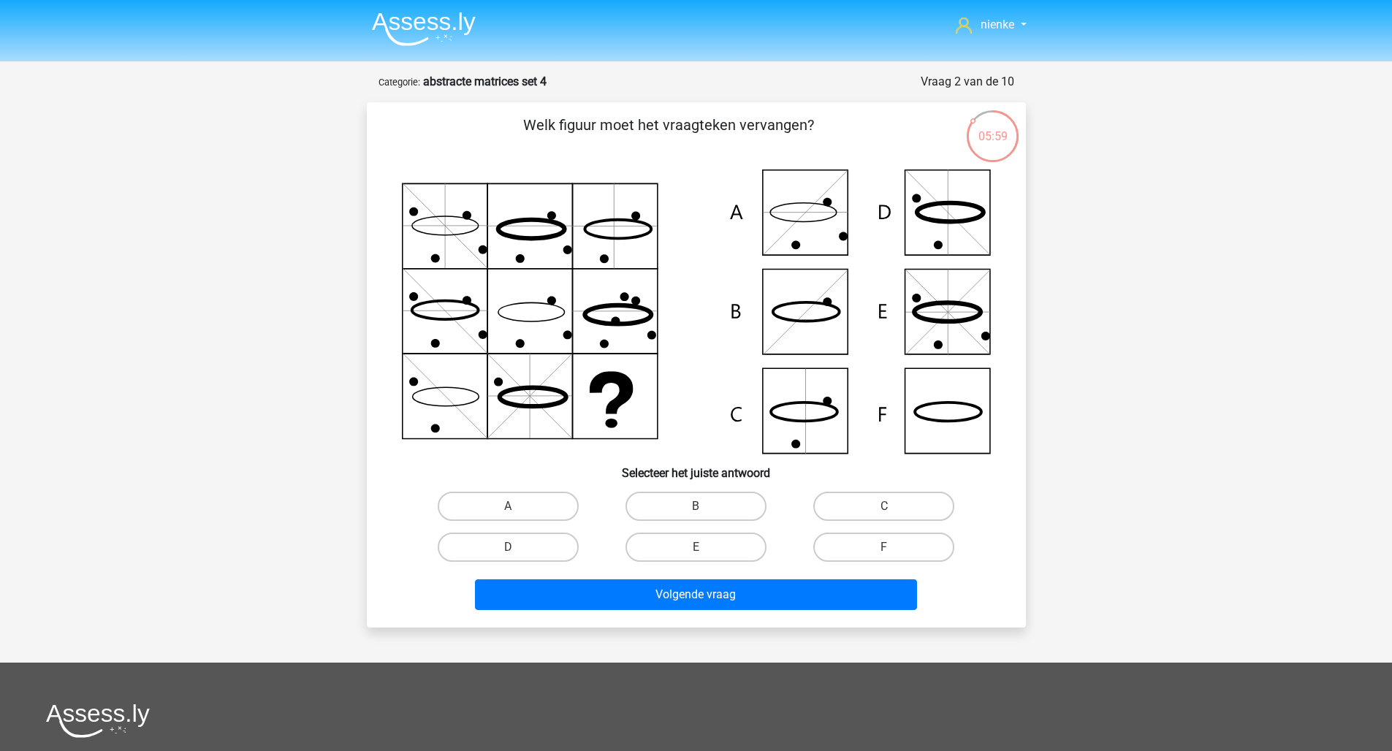
click at [696, 400] on icon at bounding box center [696, 312] width 589 height 284
click at [499, 377] on icon at bounding box center [696, 312] width 589 height 284
click at [806, 552] on div "F" at bounding box center [884, 547] width 176 height 29
click at [889, 544] on label "F" at bounding box center [883, 547] width 141 height 29
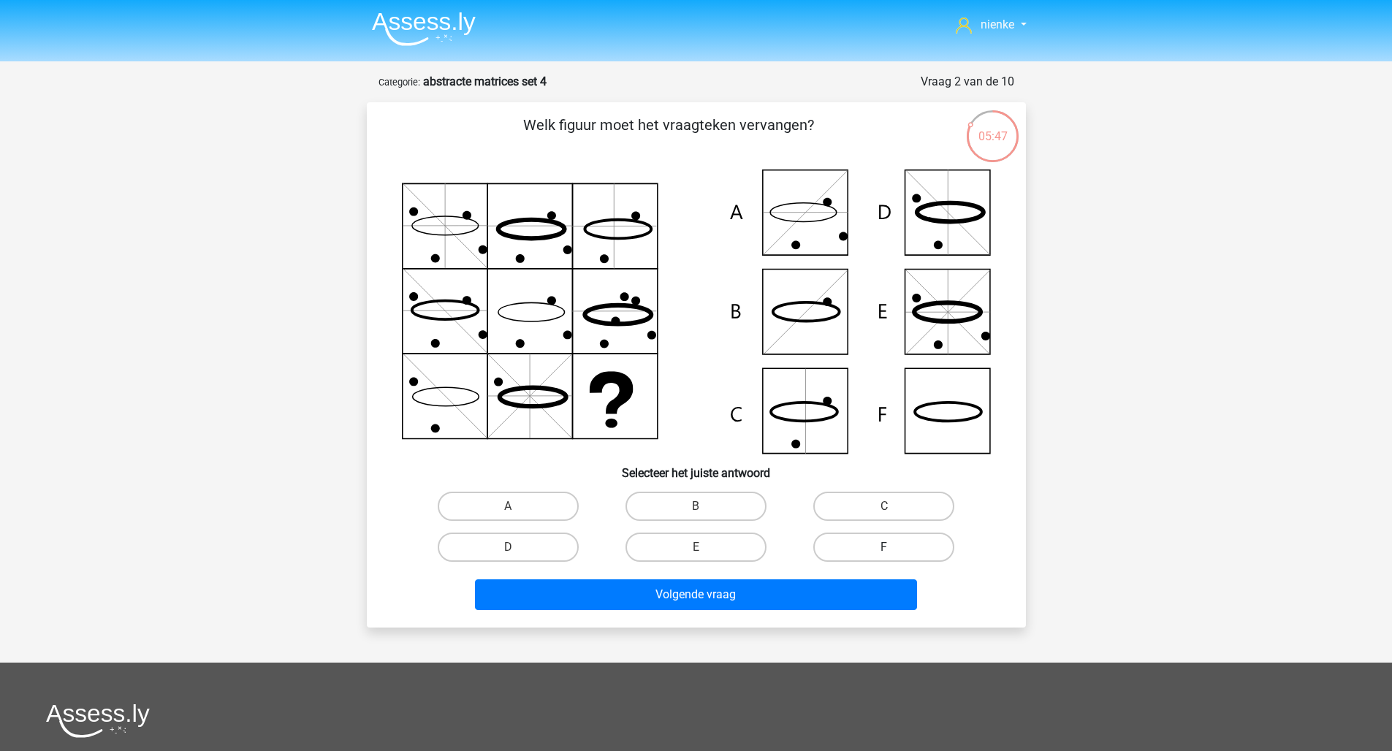
click at [889, 547] on input "F" at bounding box center [888, 551] width 9 height 9
radio input "true"
click at [888, 499] on label "C" at bounding box center [883, 506] width 141 height 29
click at [888, 506] on input "C" at bounding box center [888, 510] width 9 height 9
radio input "true"
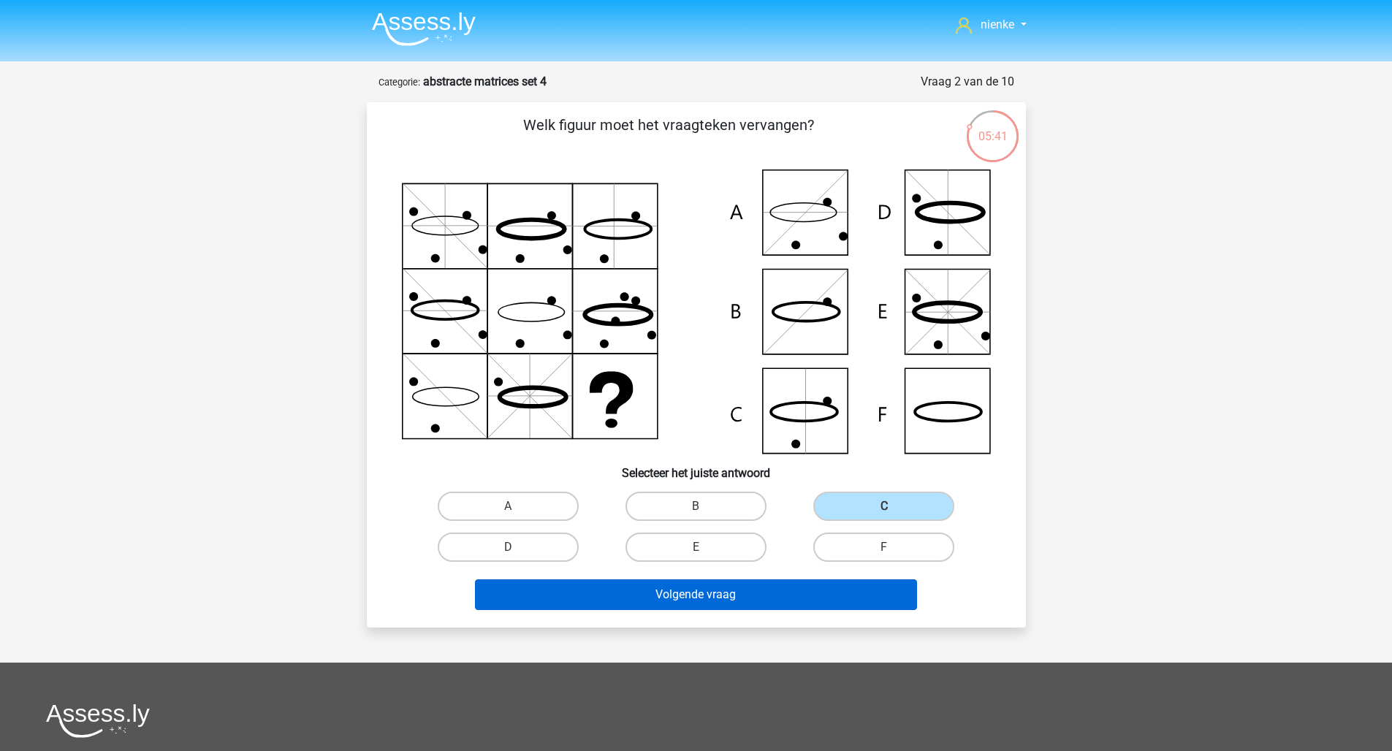
click at [776, 593] on button "Volgende vraag" at bounding box center [696, 594] width 442 height 31
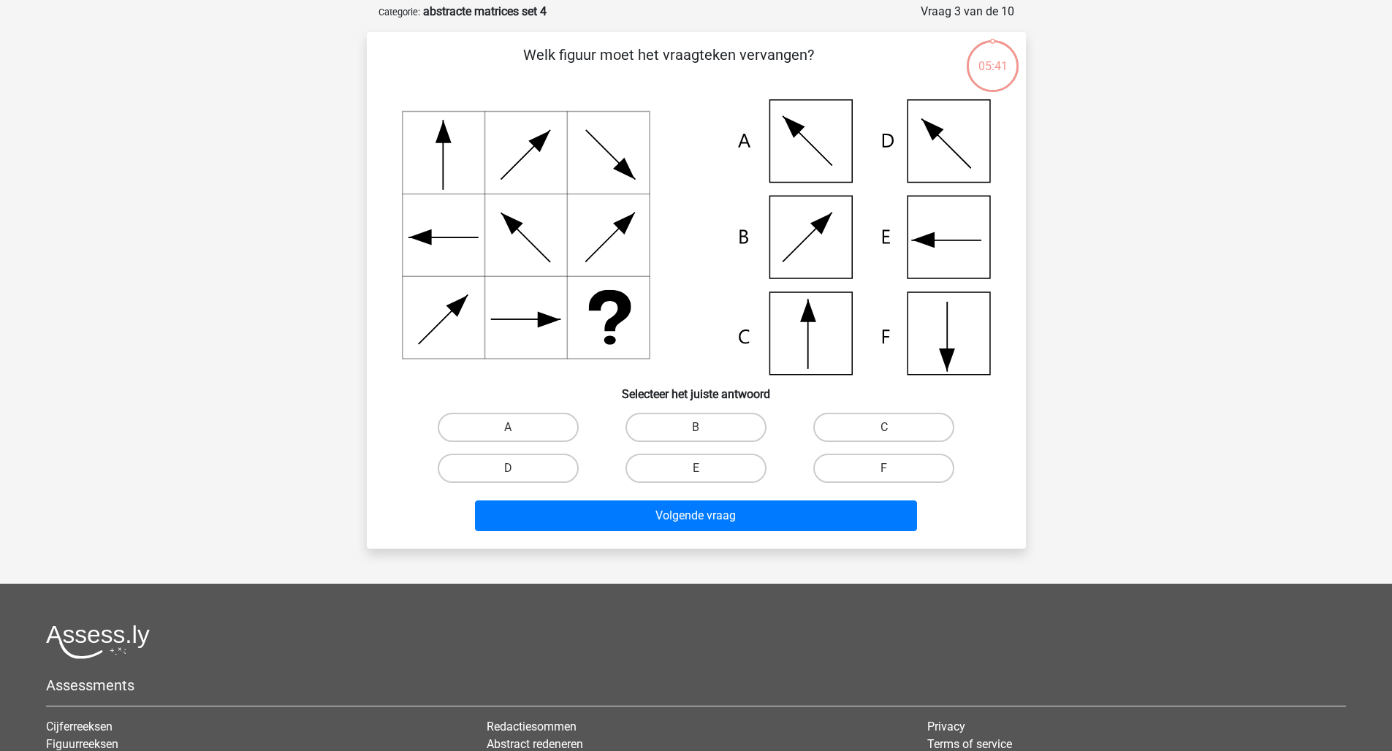
scroll to position [27, 0]
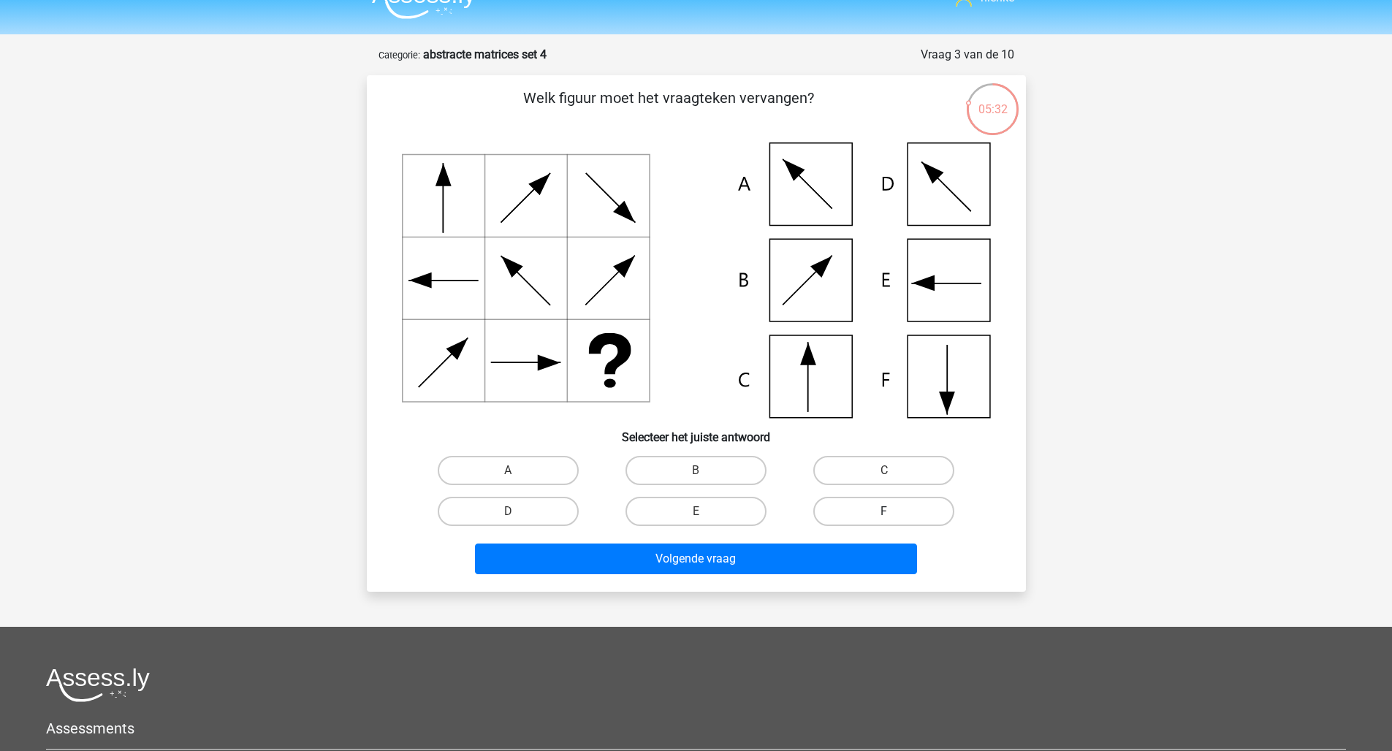
click at [864, 506] on label "F" at bounding box center [883, 511] width 141 height 29
click at [884, 512] on input "F" at bounding box center [888, 516] width 9 height 9
radio input "true"
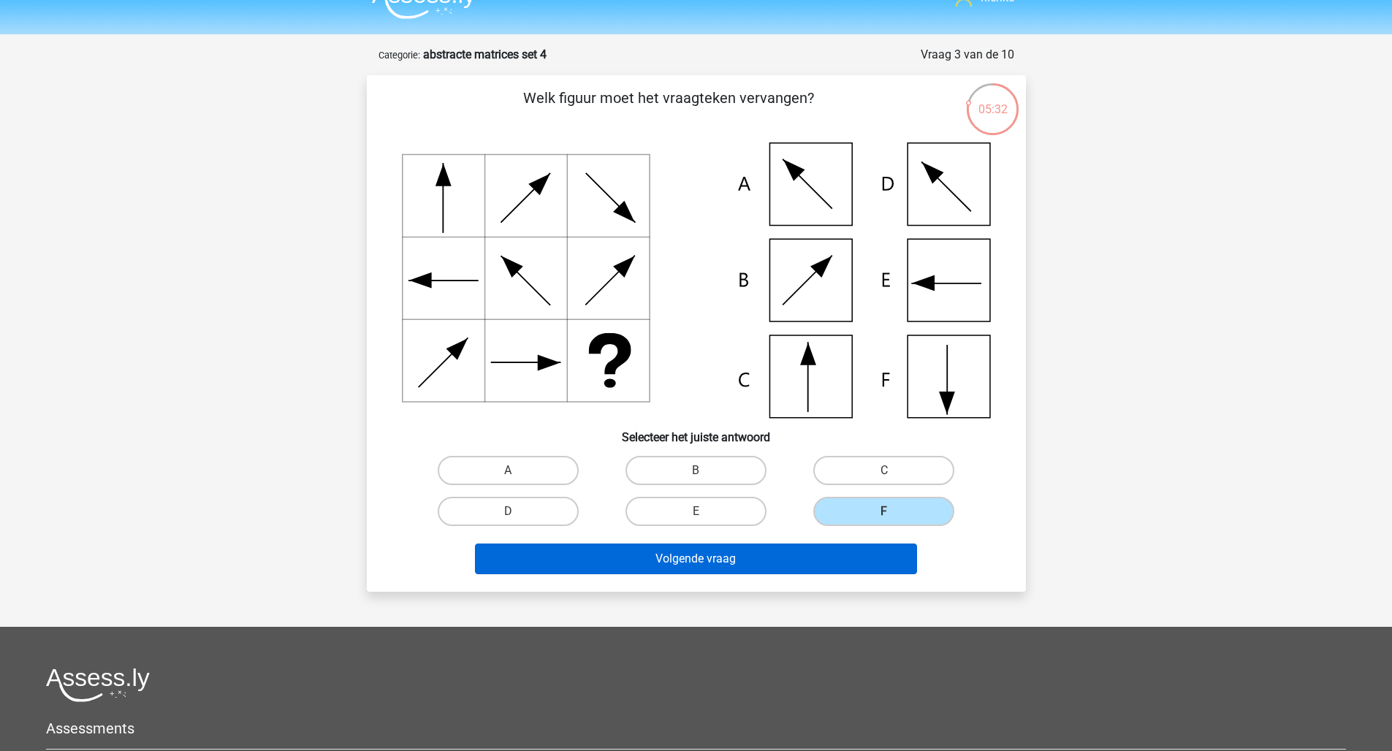
click at [833, 552] on button "Volgende vraag" at bounding box center [696, 559] width 442 height 31
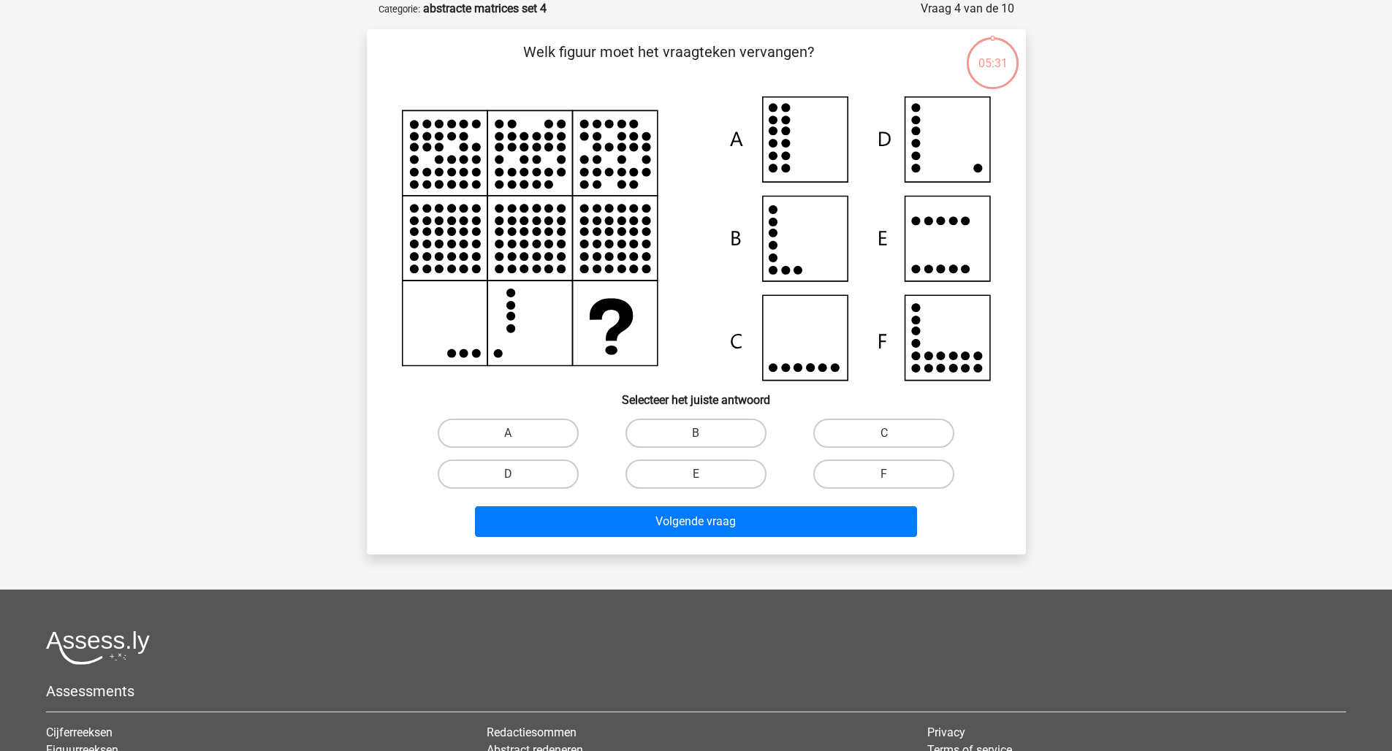
scroll to position [9, 0]
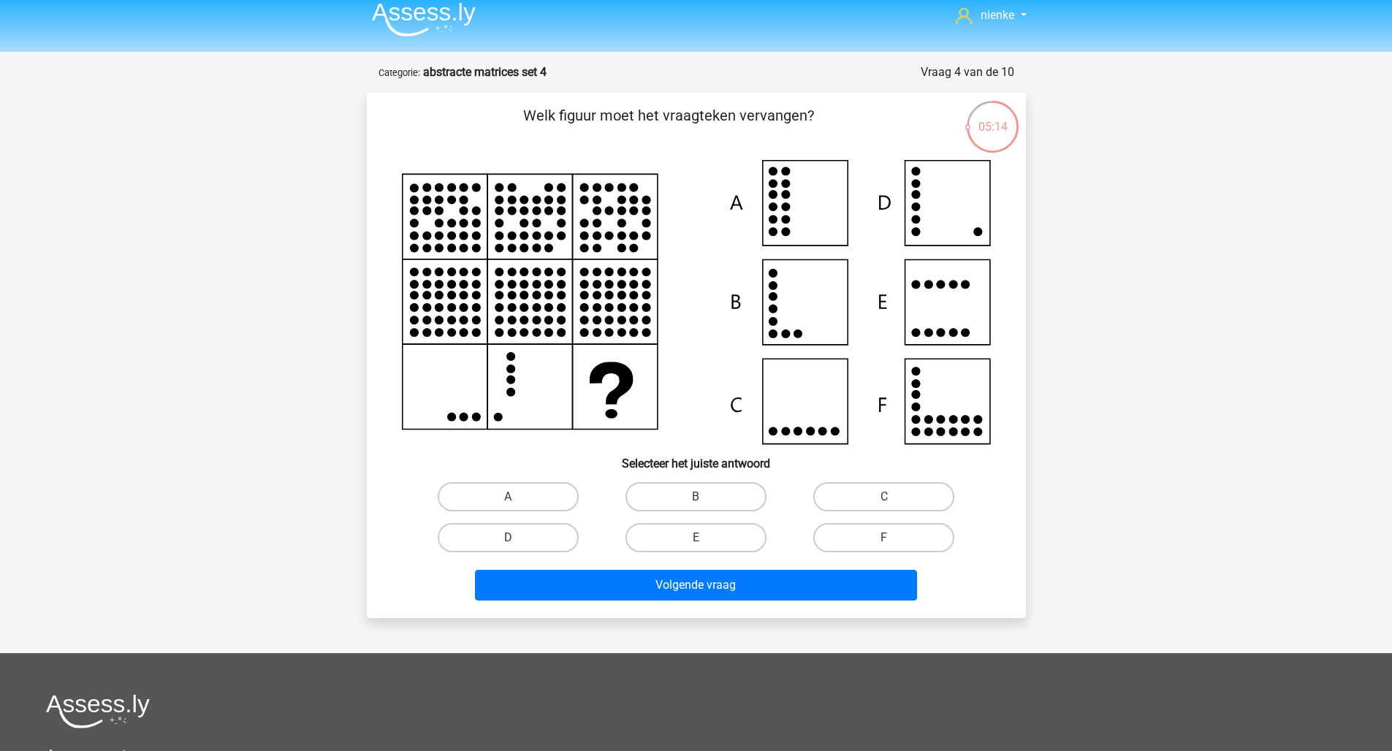
click at [542, 237] on icon at bounding box center [696, 302] width 589 height 284
click at [917, 308] on icon at bounding box center [696, 302] width 589 height 284
click at [482, 537] on label "D" at bounding box center [508, 537] width 141 height 29
click at [508, 538] on input "D" at bounding box center [512, 542] width 9 height 9
radio input "true"
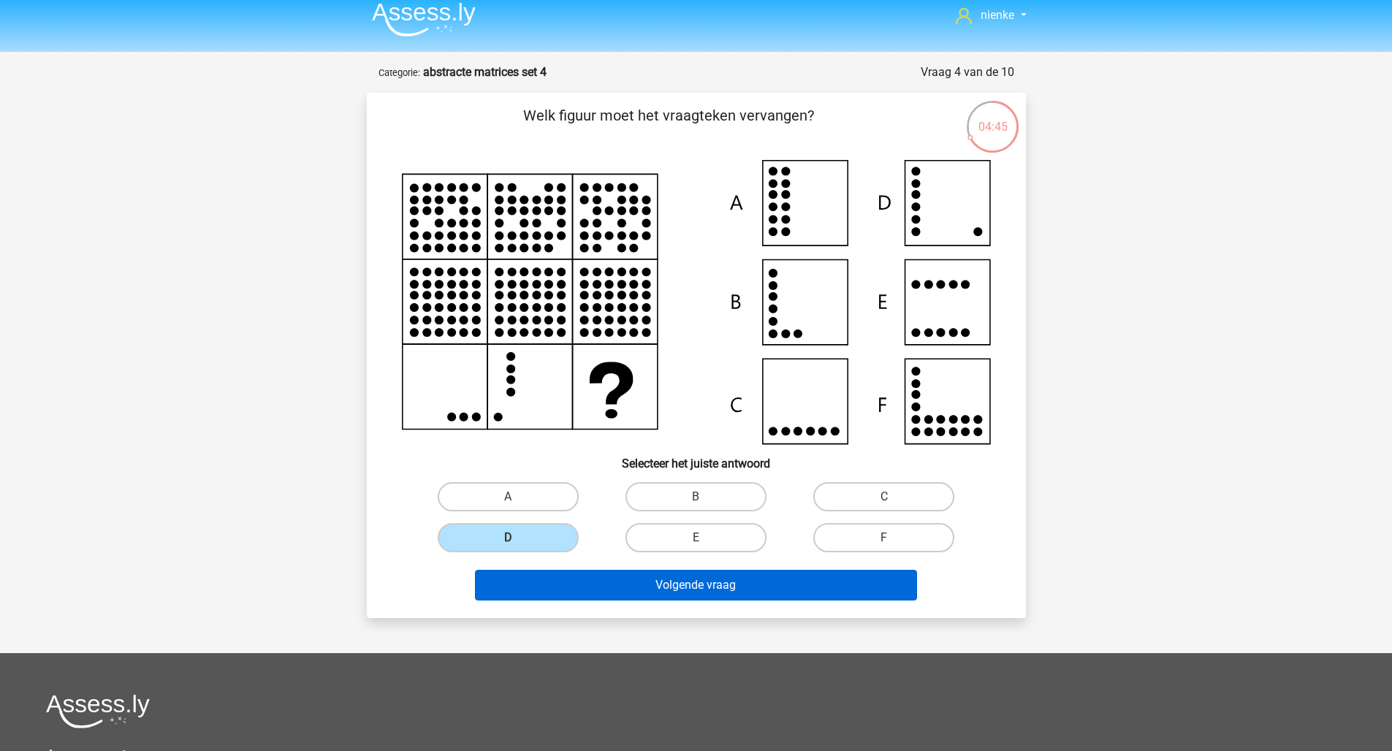
click at [567, 593] on button "Volgende vraag" at bounding box center [696, 585] width 442 height 31
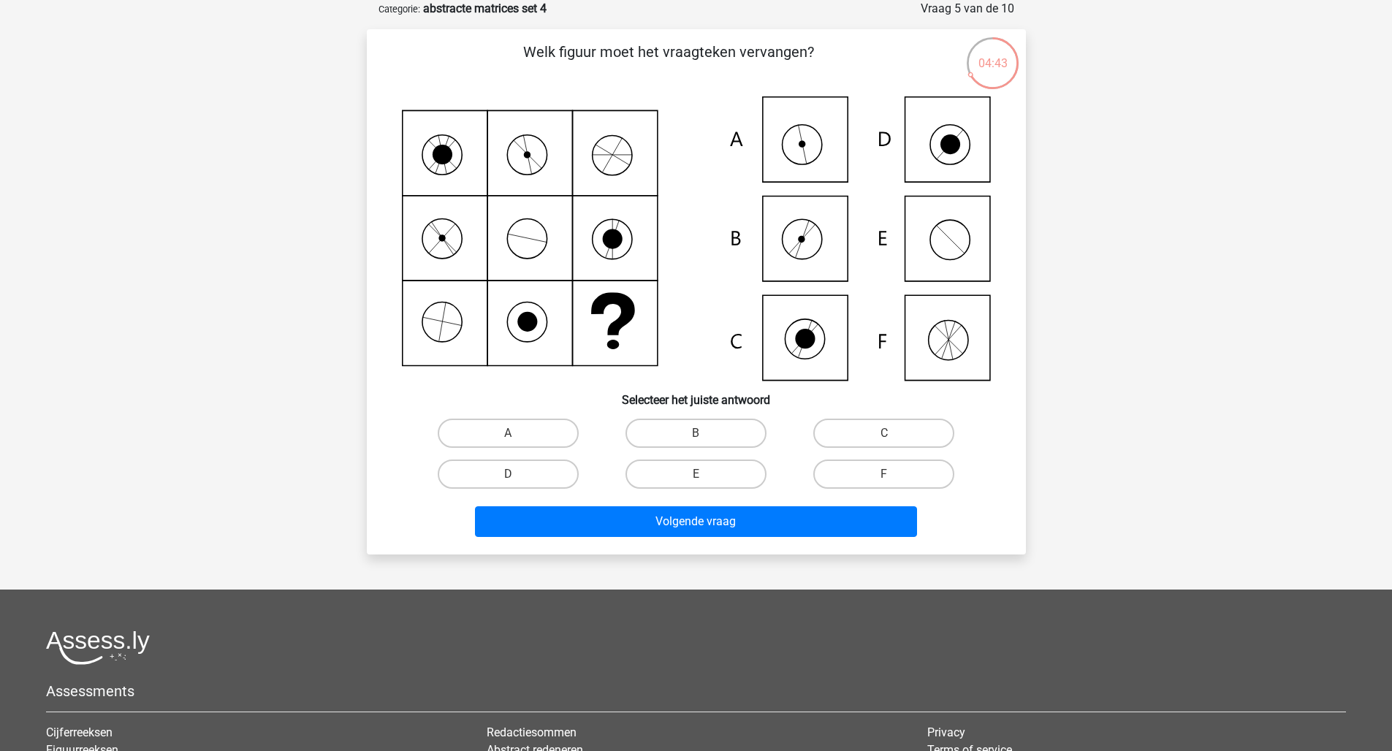
scroll to position [20, 0]
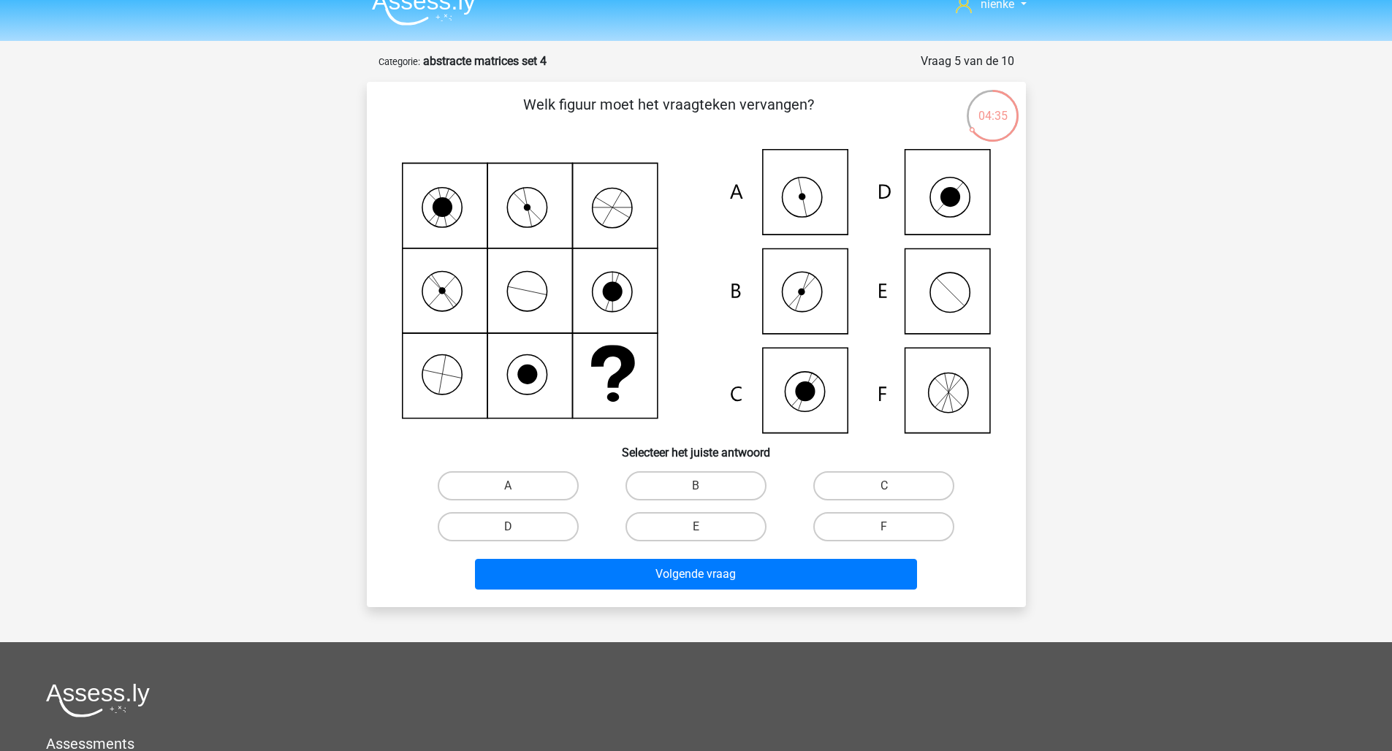
click at [629, 379] on icon at bounding box center [696, 291] width 589 height 284
click at [750, 495] on label "B" at bounding box center [696, 485] width 141 height 29
click at [705, 495] on input "B" at bounding box center [700, 490] width 9 height 9
radio input "true"
click at [809, 592] on div "Volgende vraag" at bounding box center [696, 577] width 564 height 37
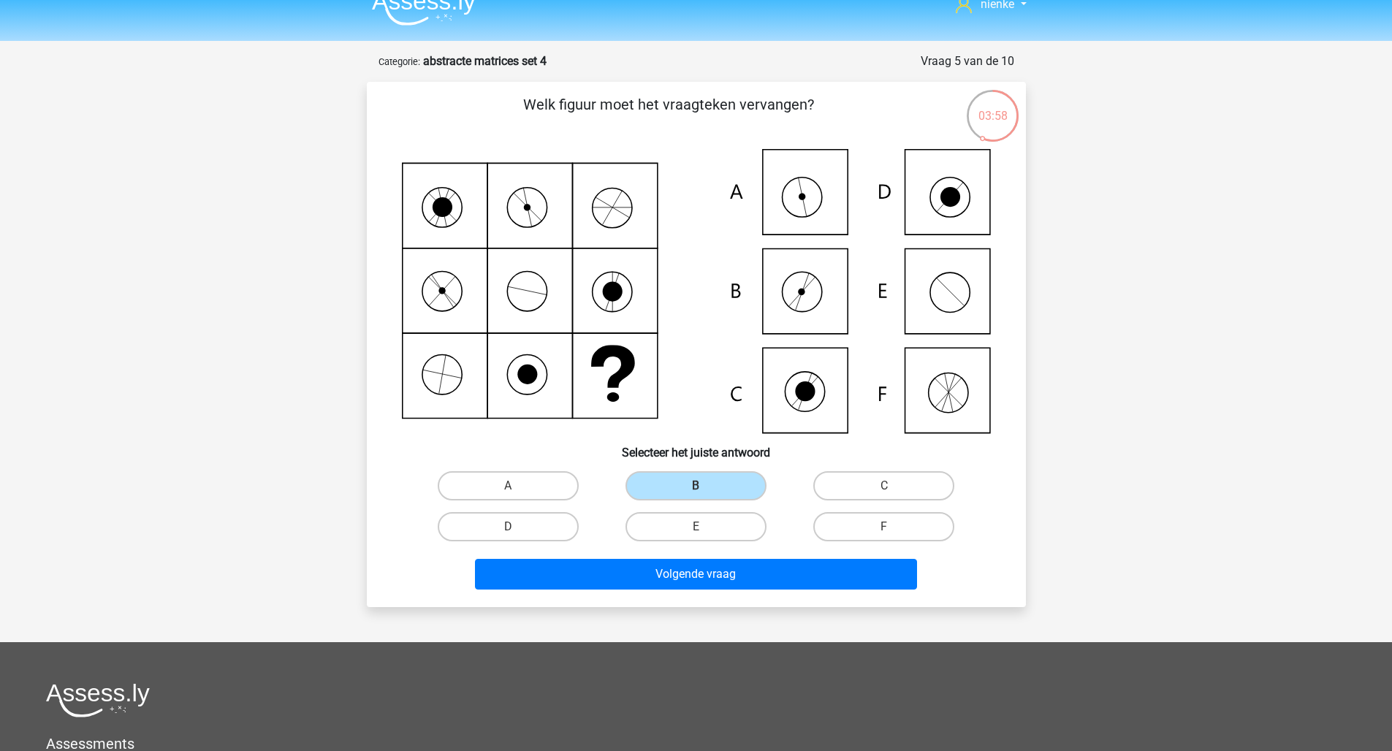
drag, startPoint x: 810, startPoint y: 585, endPoint x: 771, endPoint y: 633, distance: 61.7
click at [771, 633] on div "nienke nienke--@live.nl Nederlands English" at bounding box center [696, 504] width 1392 height 1049
drag, startPoint x: 505, startPoint y: 486, endPoint x: 564, endPoint y: 507, distance: 62.9
click at [506, 486] on label "A" at bounding box center [508, 485] width 141 height 29
click at [508, 486] on input "A" at bounding box center [512, 490] width 9 height 9
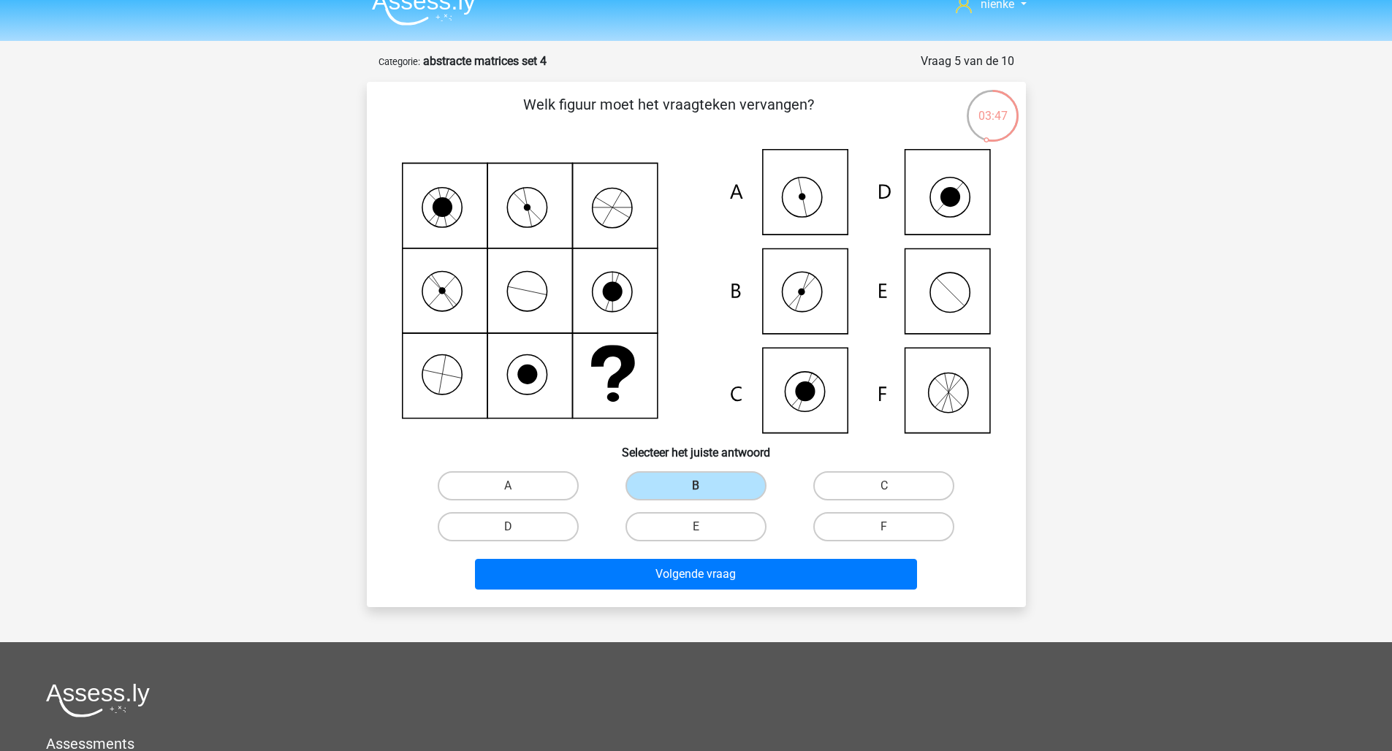
radio input "true"
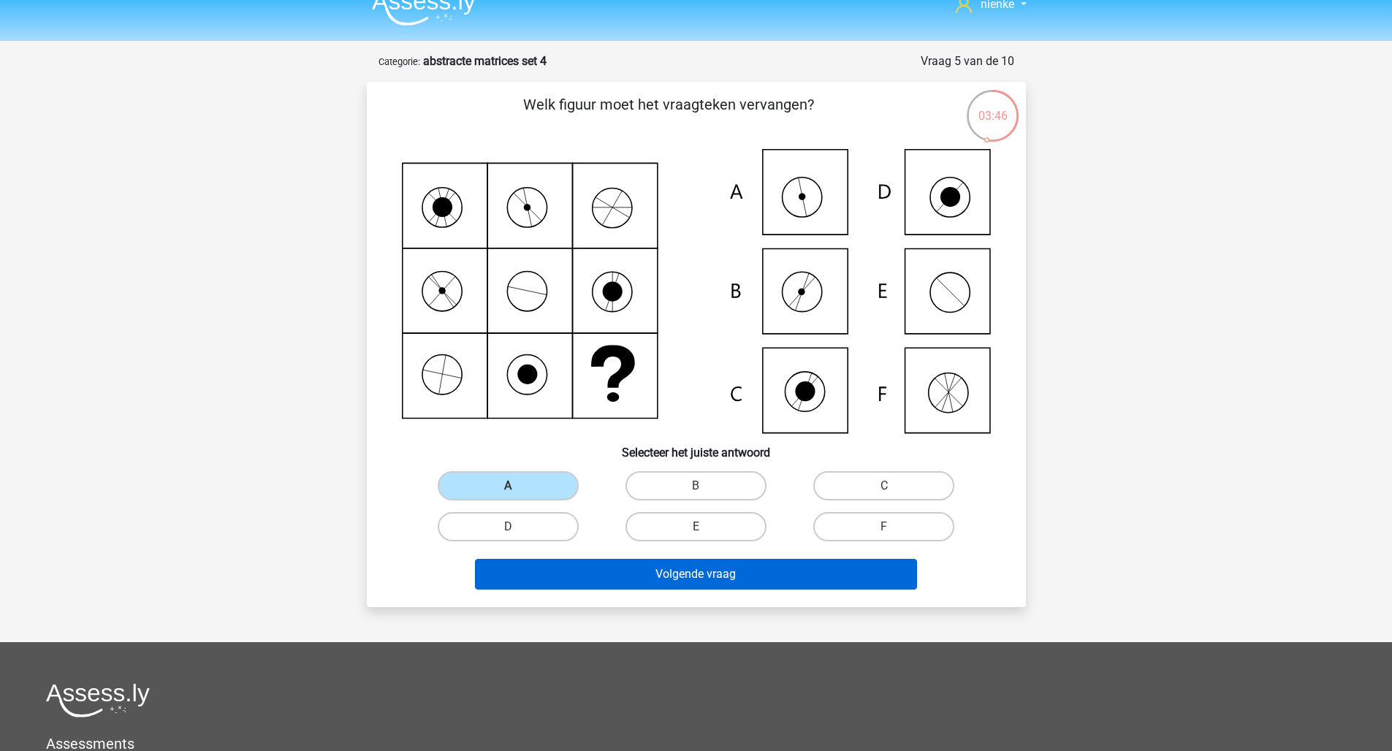
click at [755, 579] on button "Volgende vraag" at bounding box center [696, 574] width 442 height 31
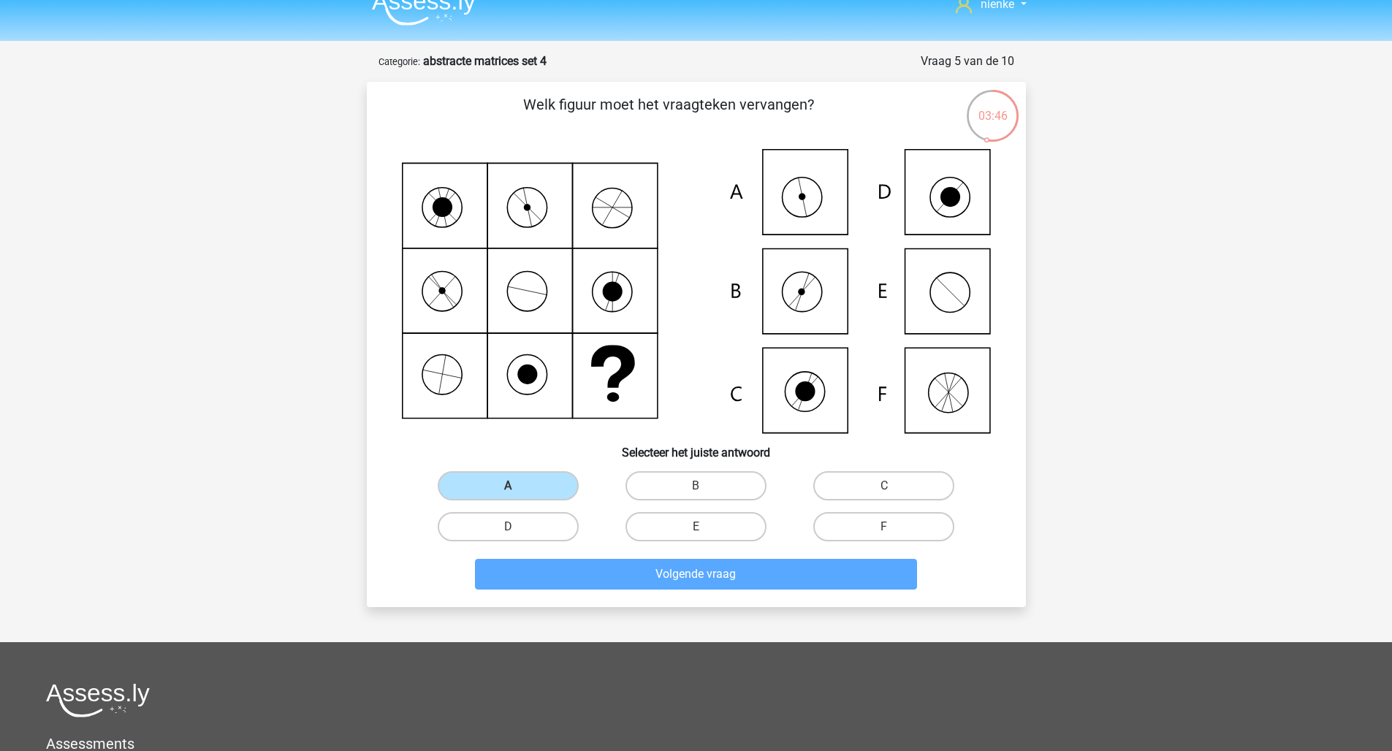
scroll to position [73, 0]
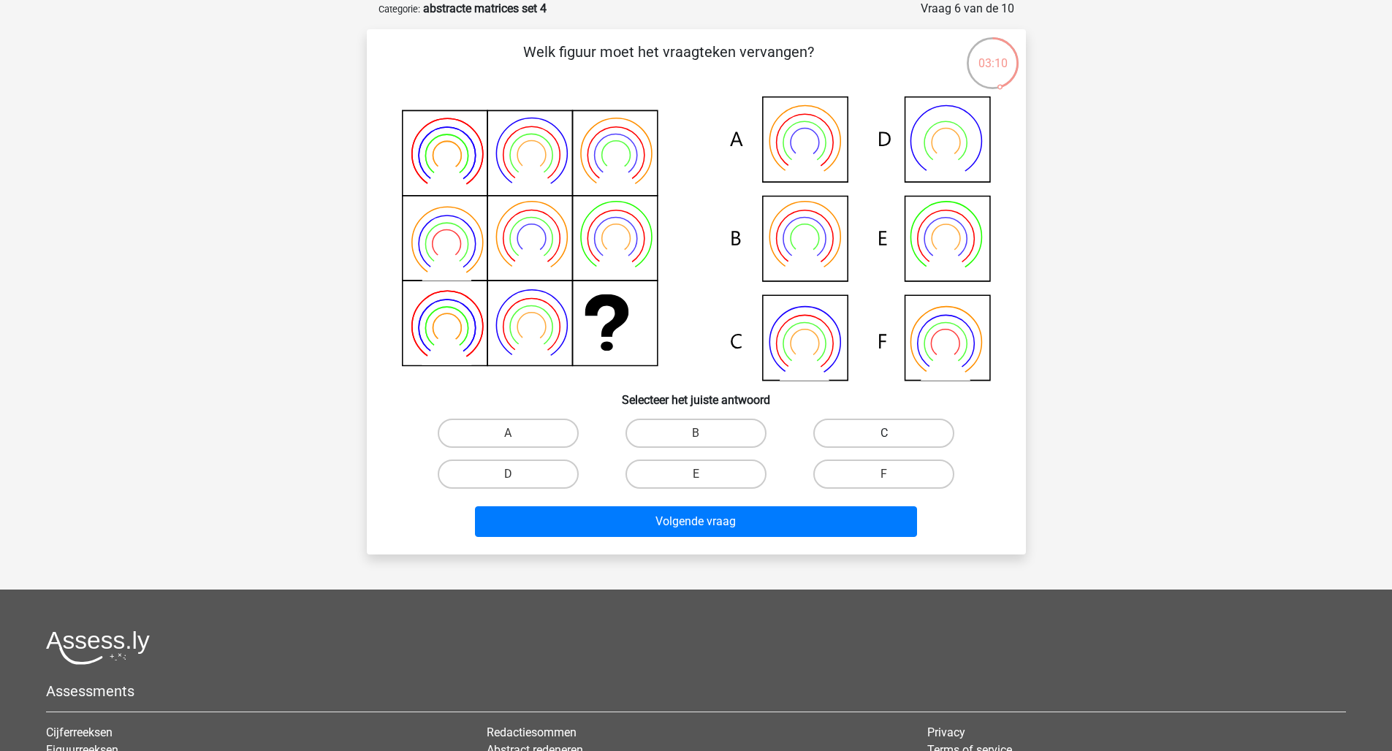
click at [837, 432] on label "C" at bounding box center [883, 433] width 141 height 29
click at [884, 433] on input "C" at bounding box center [888, 437] width 9 height 9
radio input "true"
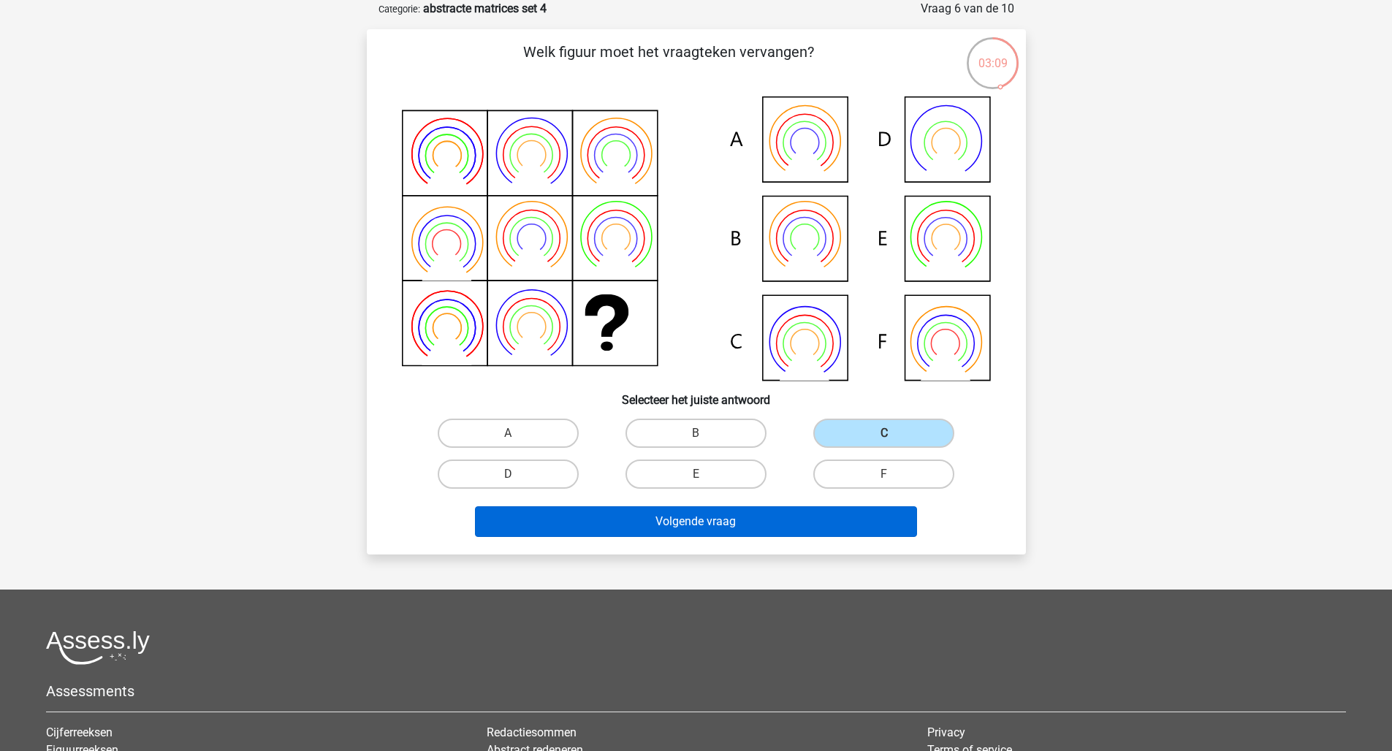
click at [823, 519] on button "Volgende vraag" at bounding box center [696, 521] width 442 height 31
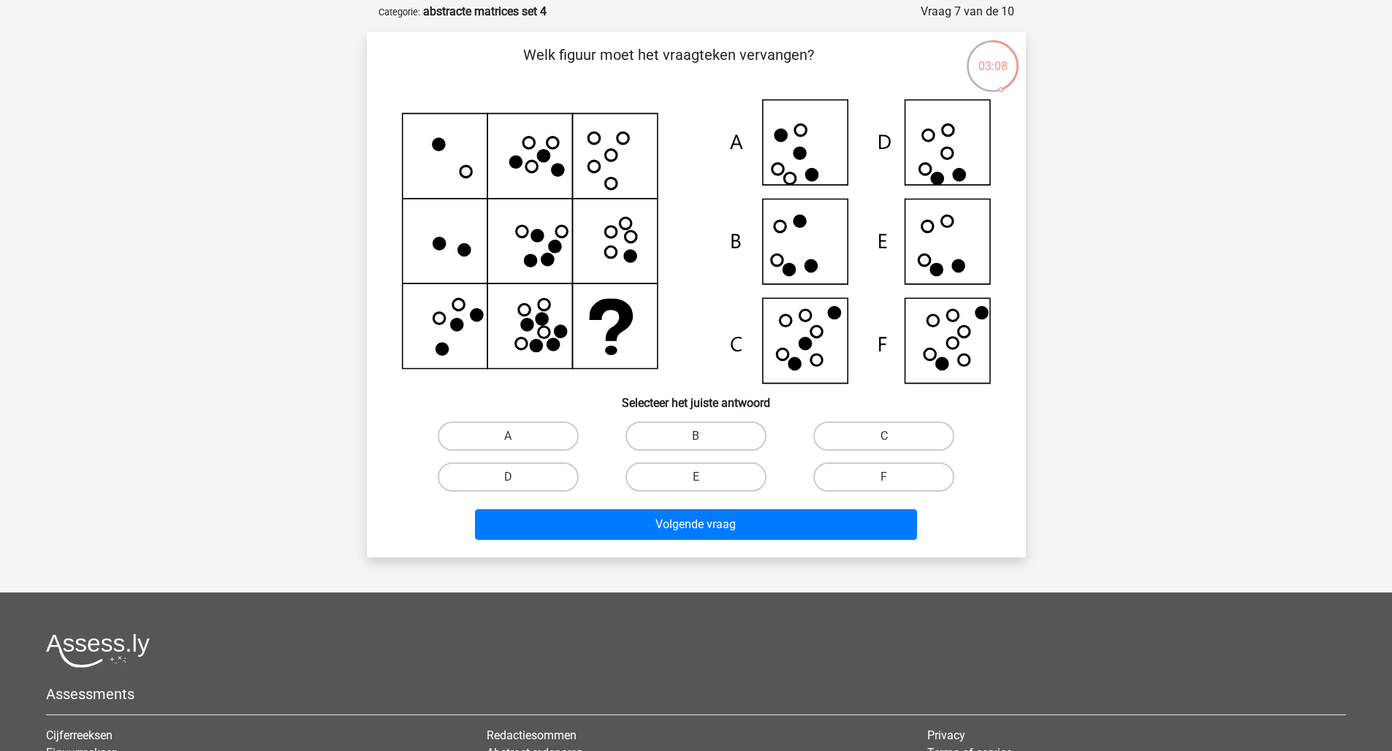
scroll to position [12, 0]
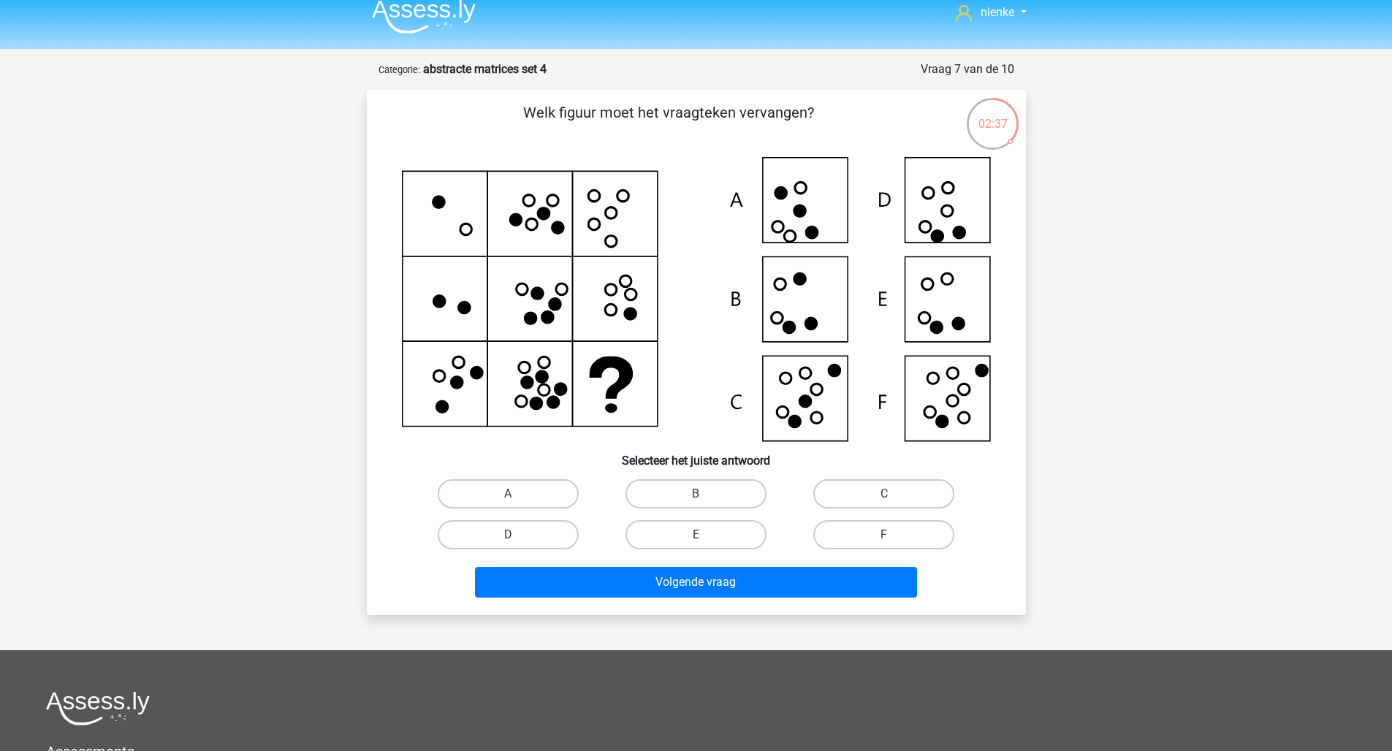
click at [552, 207] on icon at bounding box center [553, 201] width 12 height 12
click at [891, 537] on input "F" at bounding box center [888, 539] width 9 height 9
radio input "true"
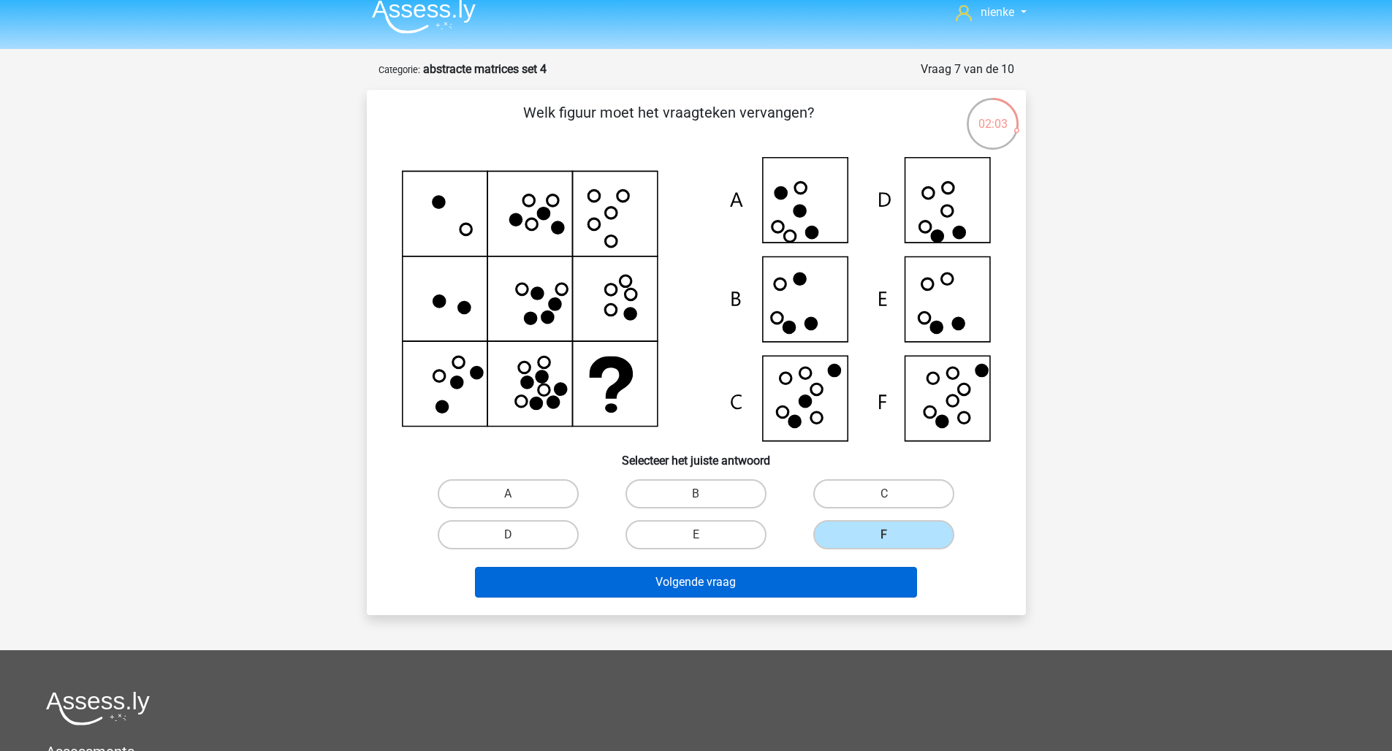
click at [881, 571] on button "Volgende vraag" at bounding box center [696, 582] width 442 height 31
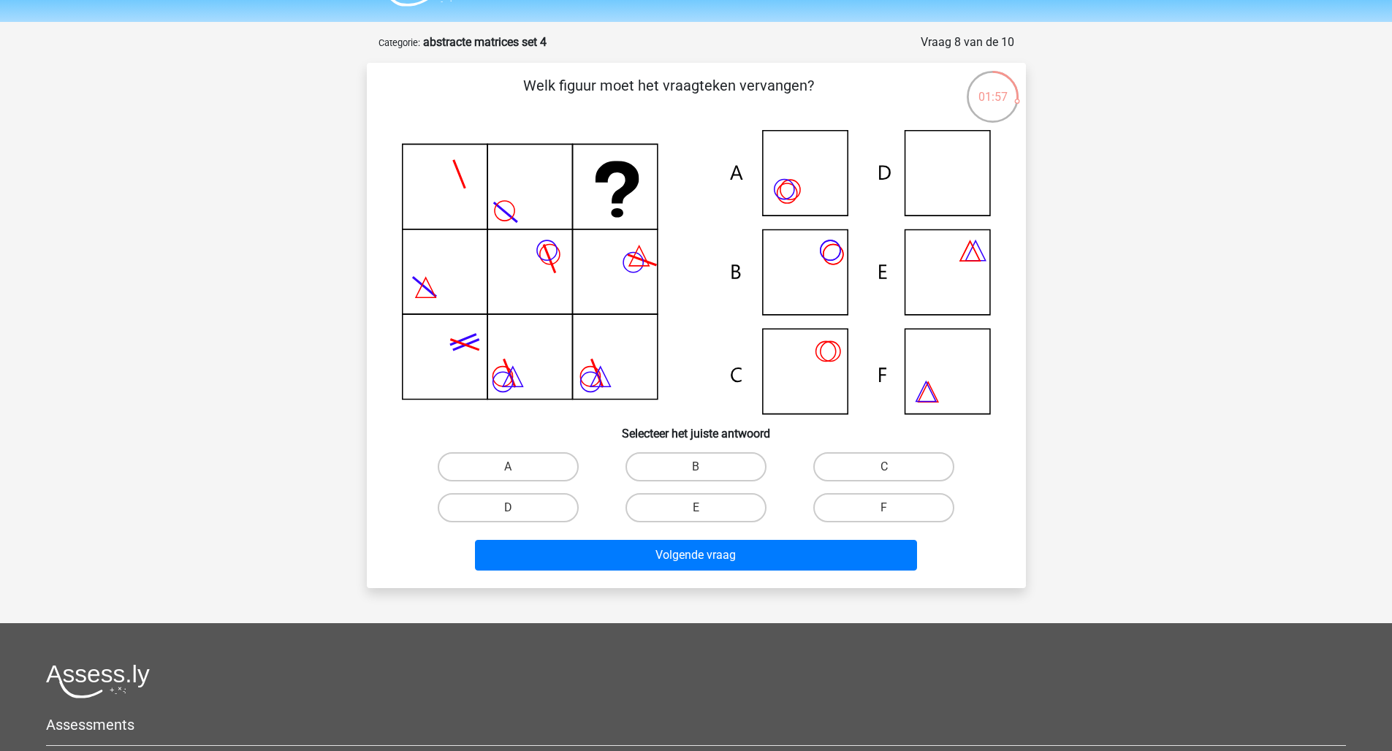
scroll to position [37, 0]
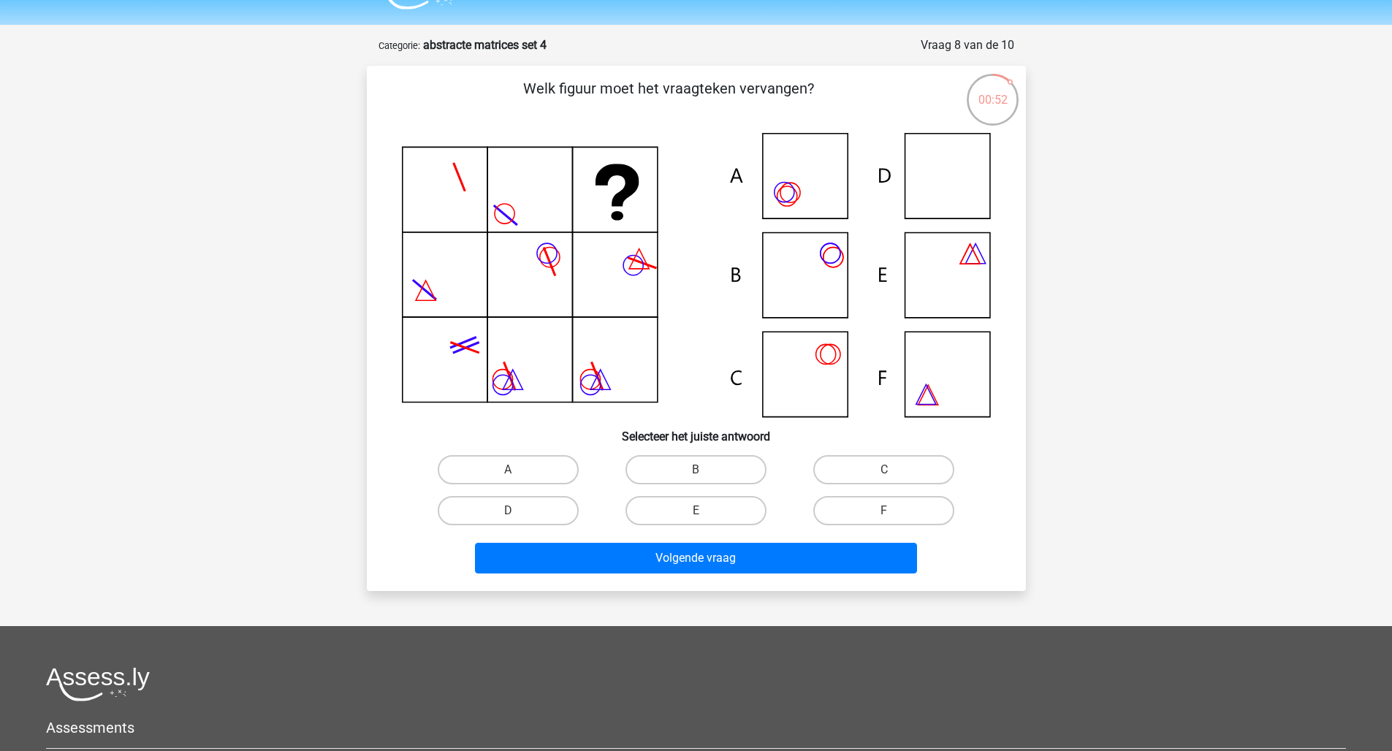
click at [666, 468] on label "B" at bounding box center [696, 469] width 141 height 29
click at [696, 470] on input "B" at bounding box center [700, 474] width 9 height 9
radio input "true"
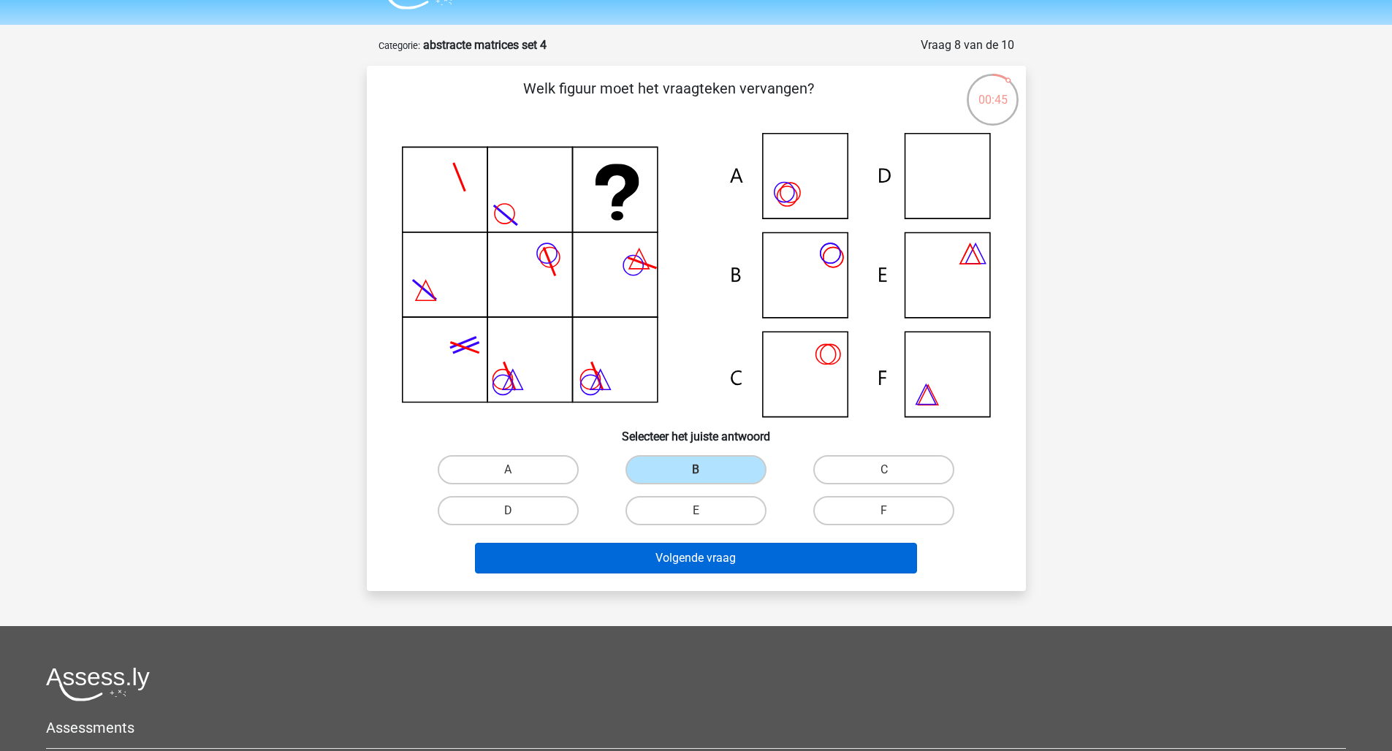
click at [692, 555] on button "Volgende vraag" at bounding box center [696, 558] width 442 height 31
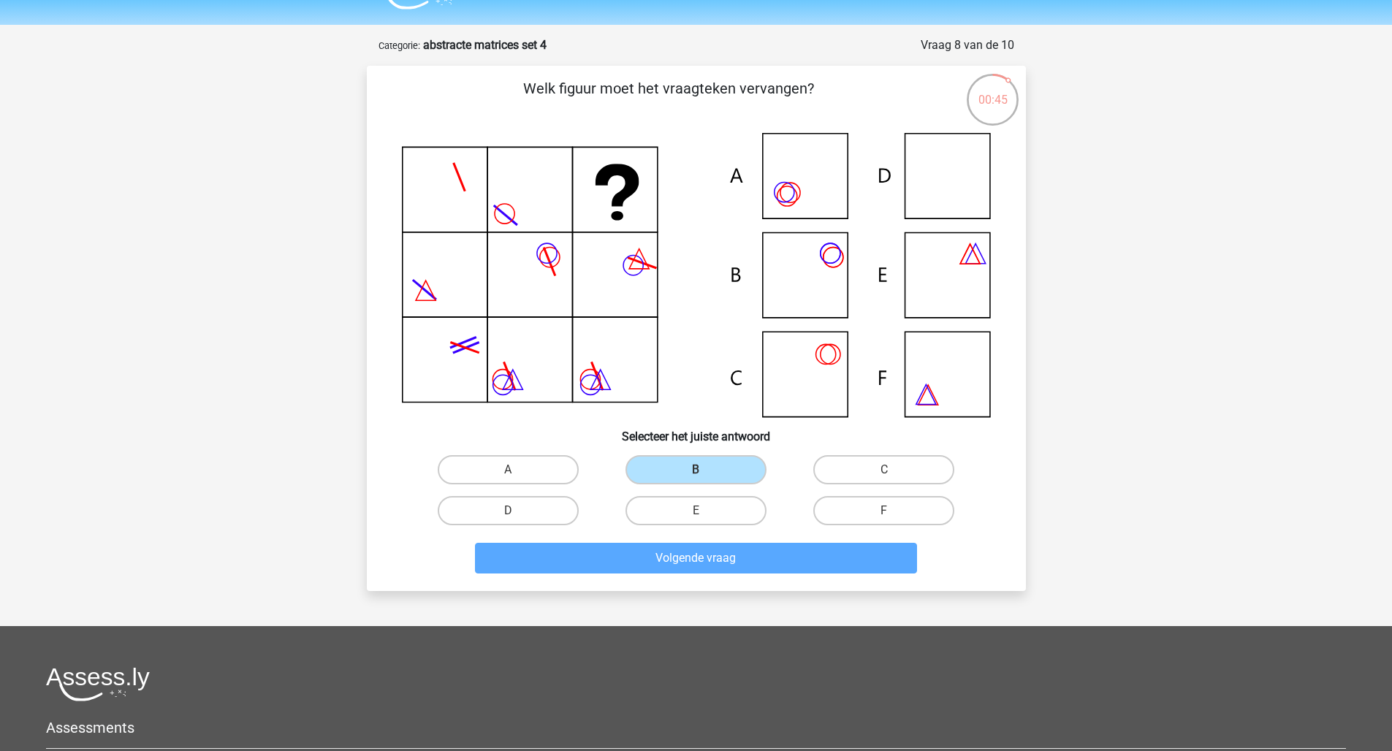
scroll to position [73, 0]
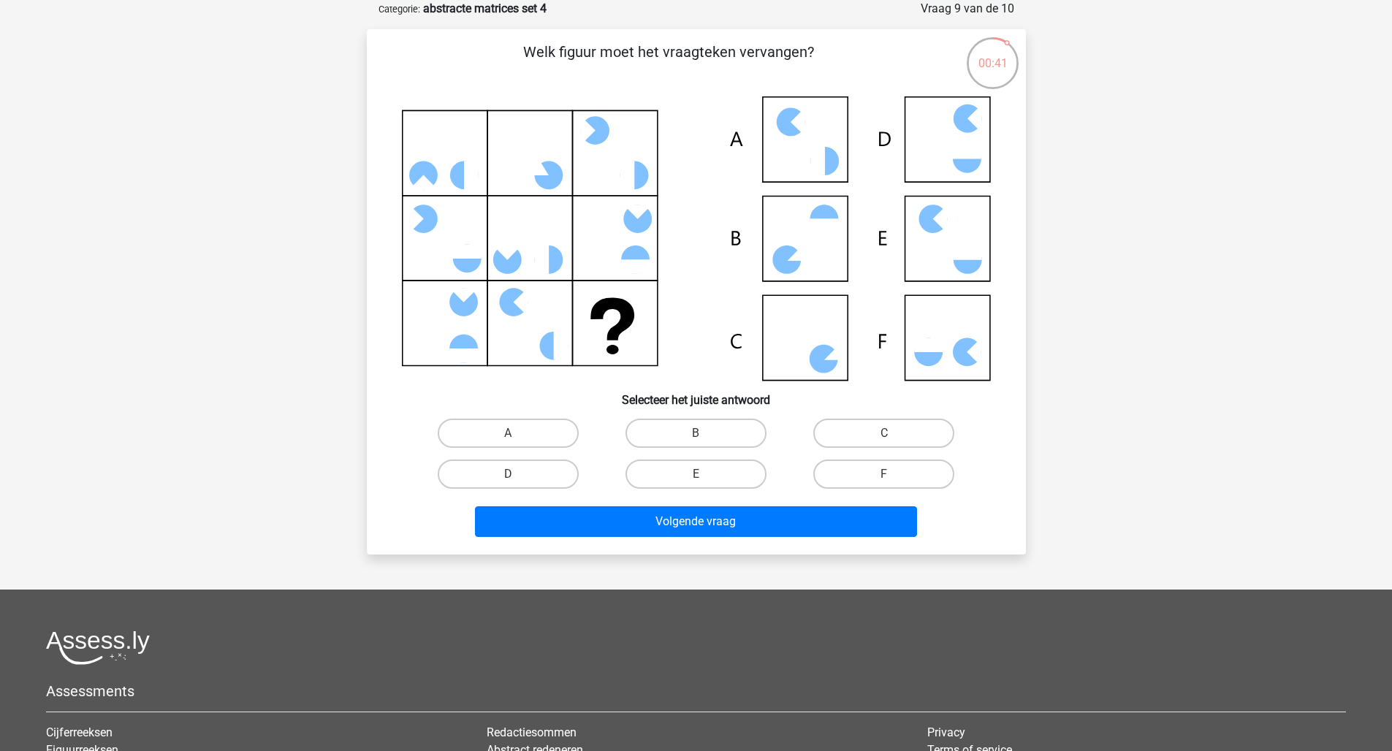
click at [458, 206] on icon at bounding box center [696, 238] width 589 height 284
click at [929, 482] on label "F" at bounding box center [883, 474] width 141 height 29
click at [894, 482] on input "F" at bounding box center [888, 478] width 9 height 9
radio input "true"
click at [829, 548] on div "Welk figuur moet het vraagteken vervangen? Selecteer het juiste antwoord A B C" at bounding box center [696, 291] width 659 height 525
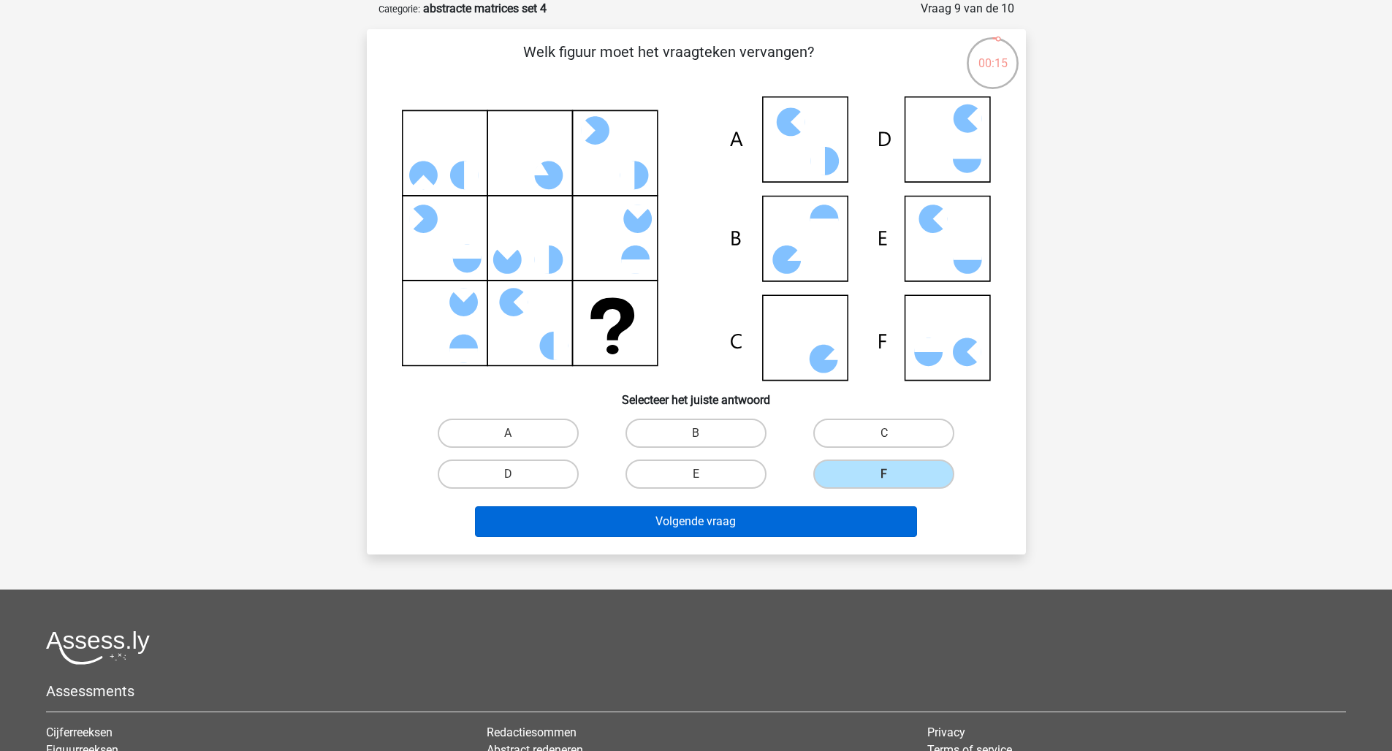
click at [831, 522] on button "Volgende vraag" at bounding box center [696, 521] width 442 height 31
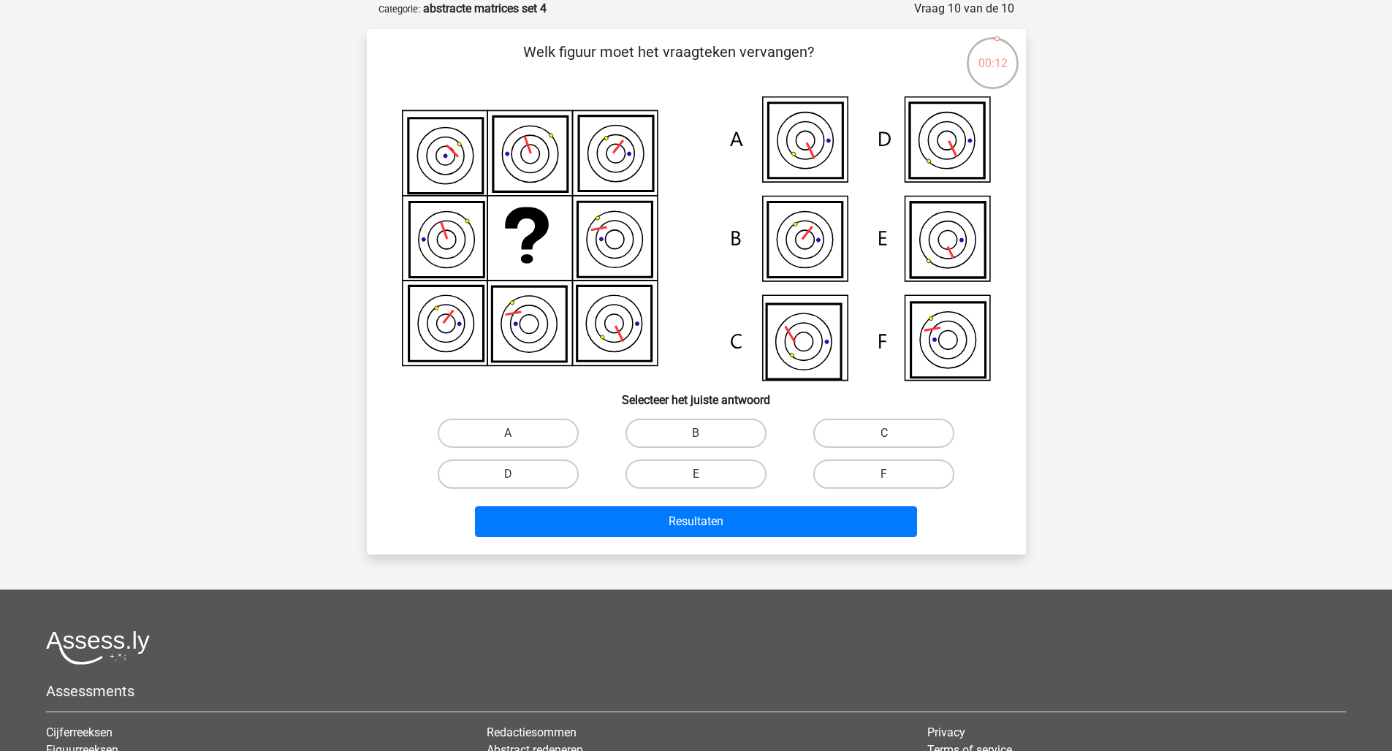
click at [490, 458] on div "D" at bounding box center [508, 474] width 188 height 41
click at [504, 487] on label "D" at bounding box center [508, 474] width 141 height 29
click at [508, 484] on input "D" at bounding box center [512, 478] width 9 height 9
radio input "true"
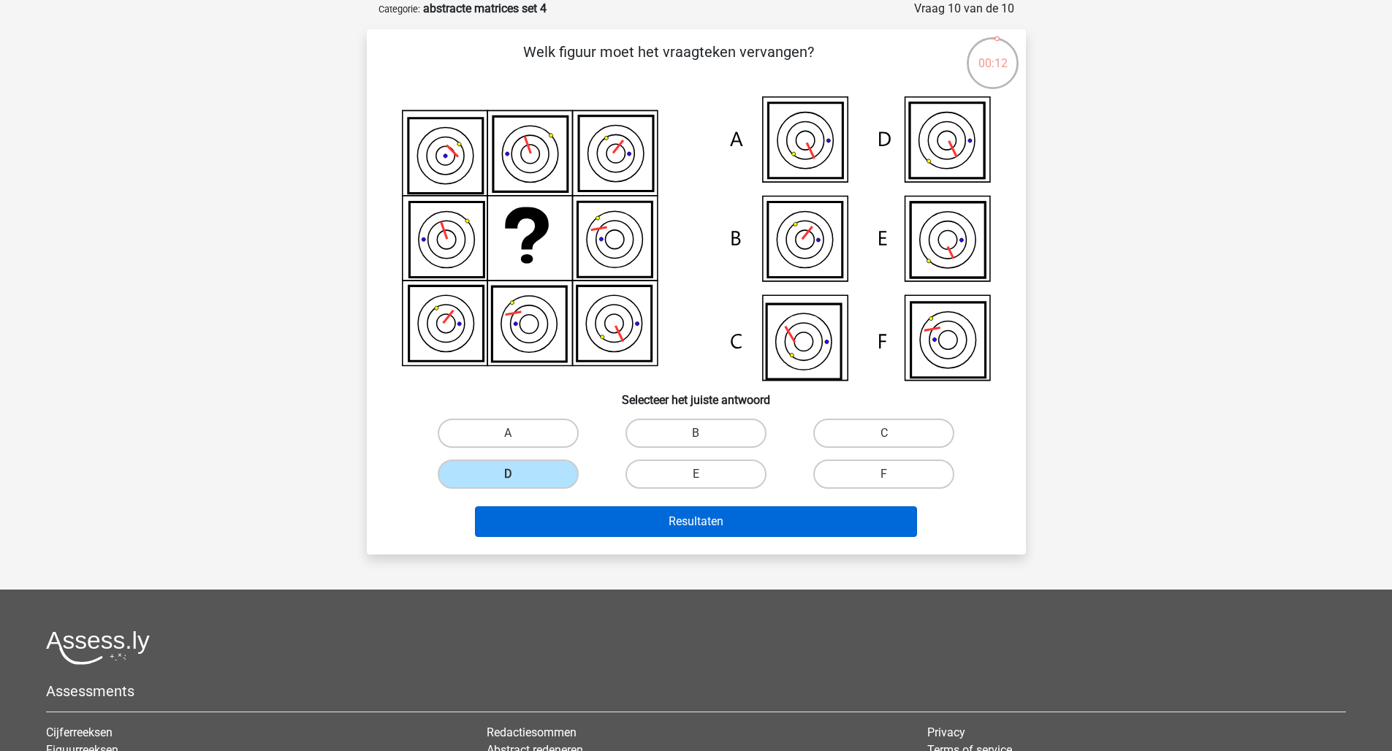
click at [542, 531] on button "Resultaten" at bounding box center [696, 521] width 442 height 31
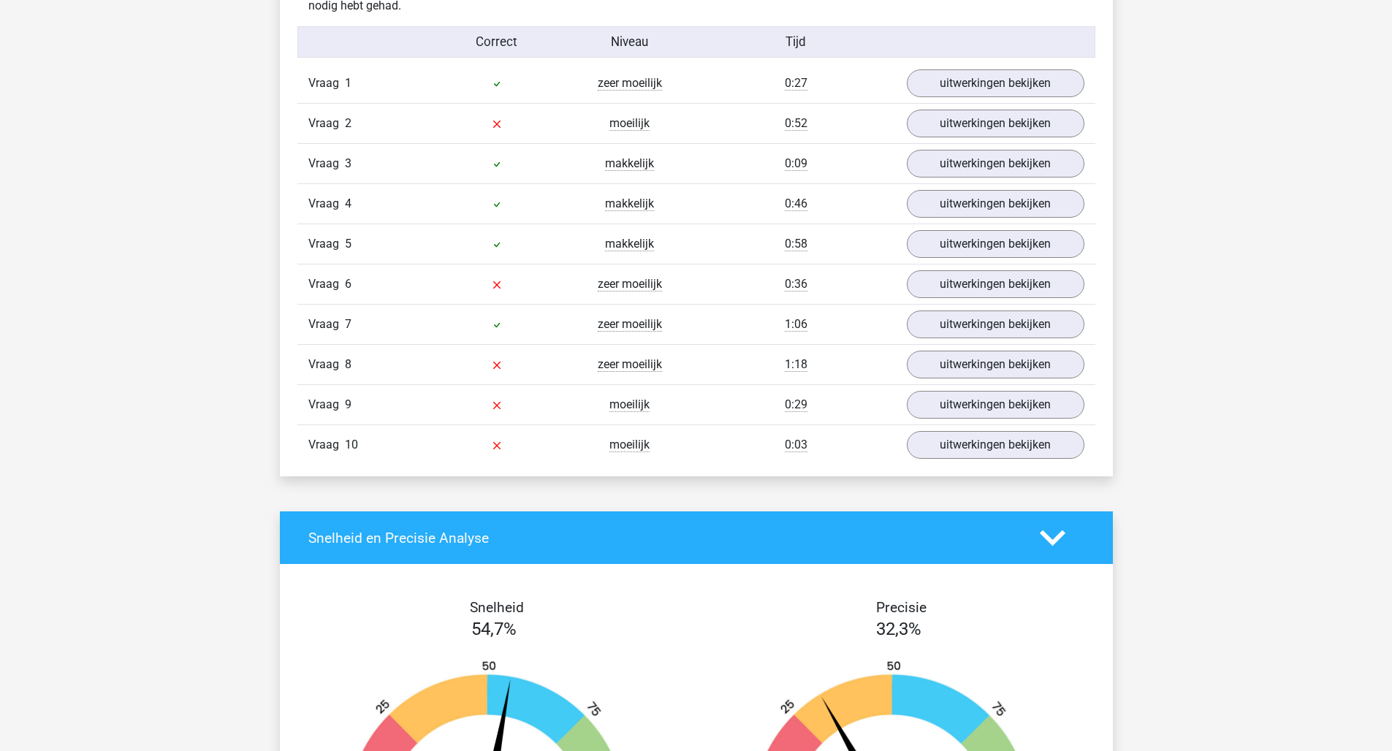
scroll to position [942, 0]
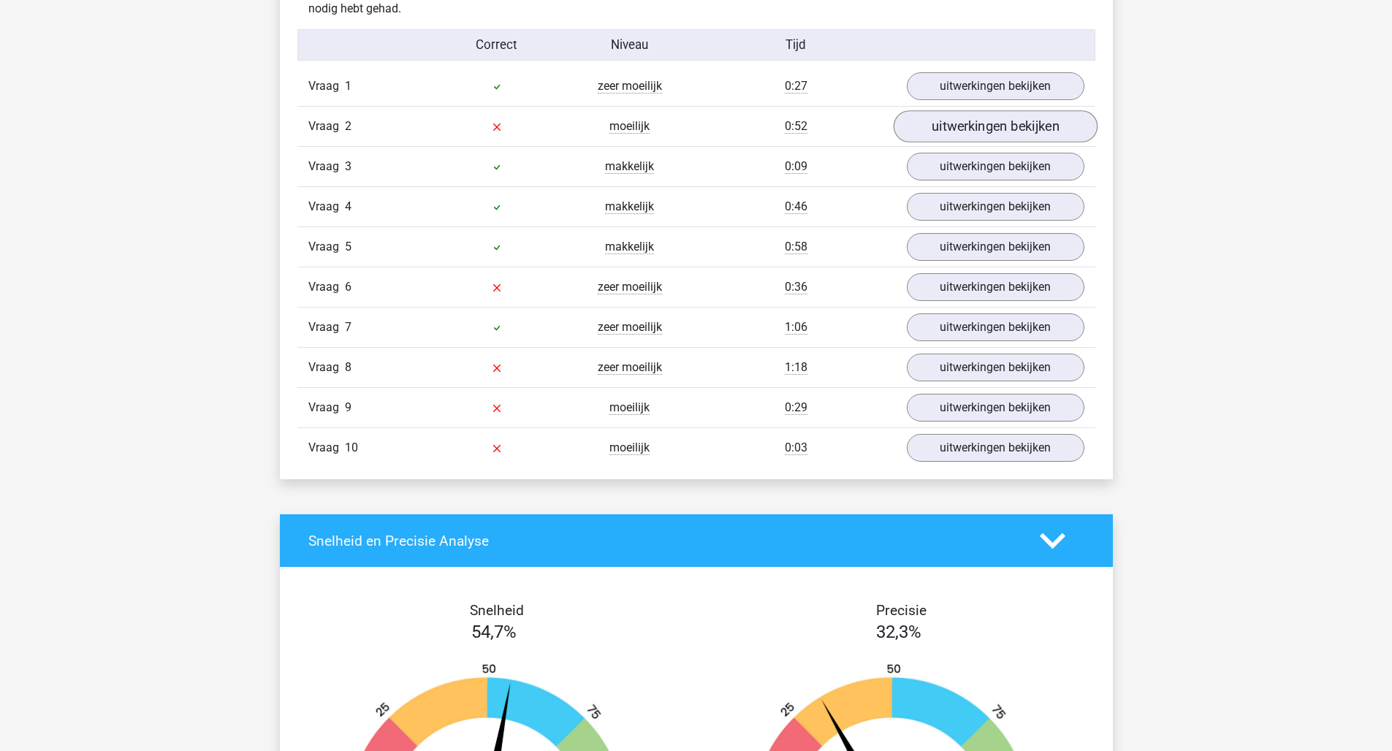
click at [1009, 137] on link "uitwerkingen bekijken" at bounding box center [995, 126] width 204 height 32
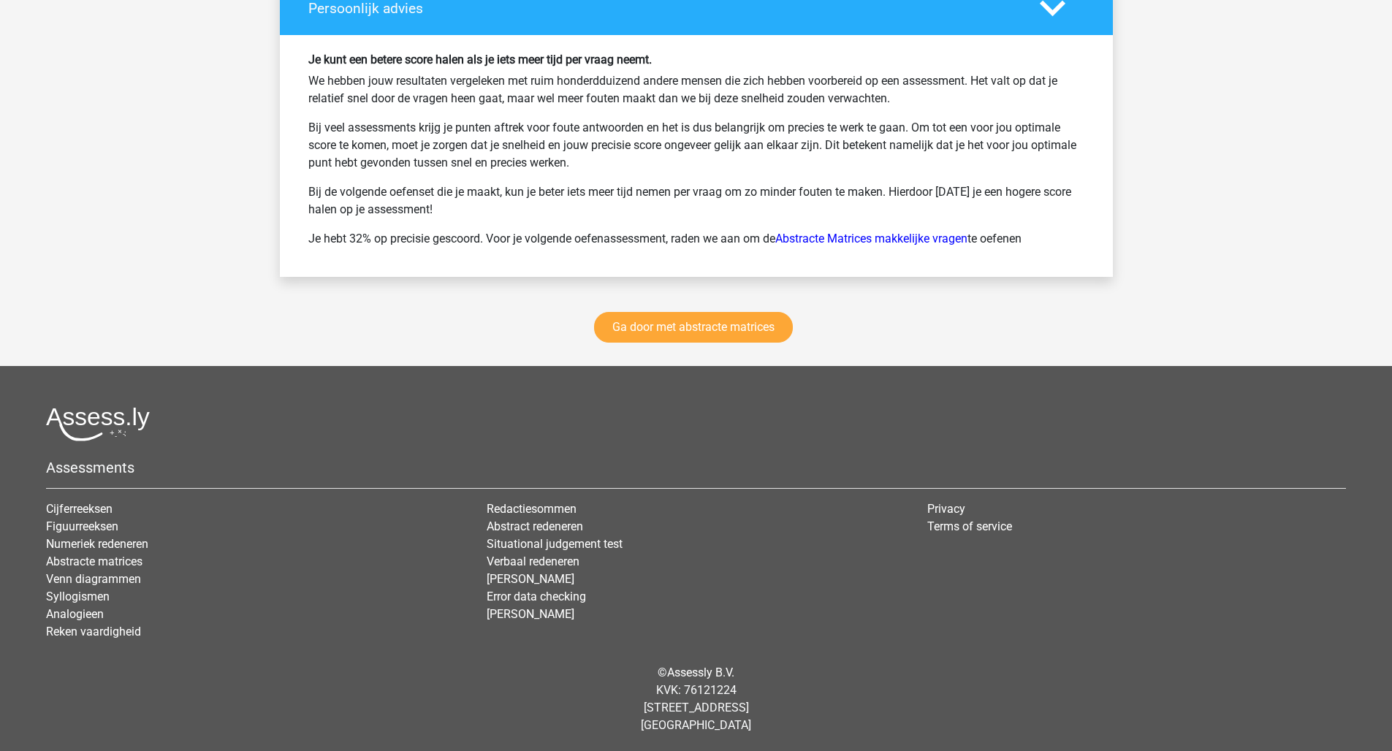
scroll to position [1694, 0]
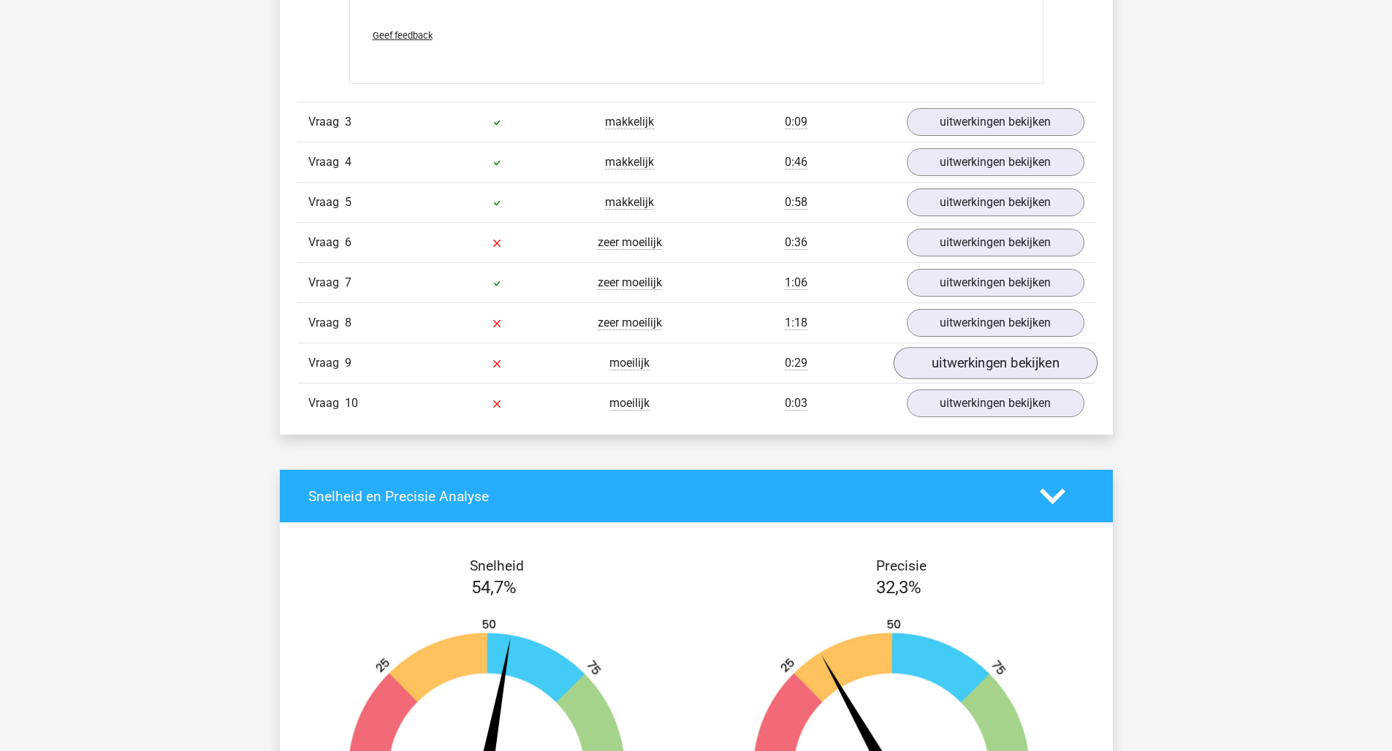
click at [965, 371] on link "uitwerkingen bekijken" at bounding box center [995, 364] width 204 height 32
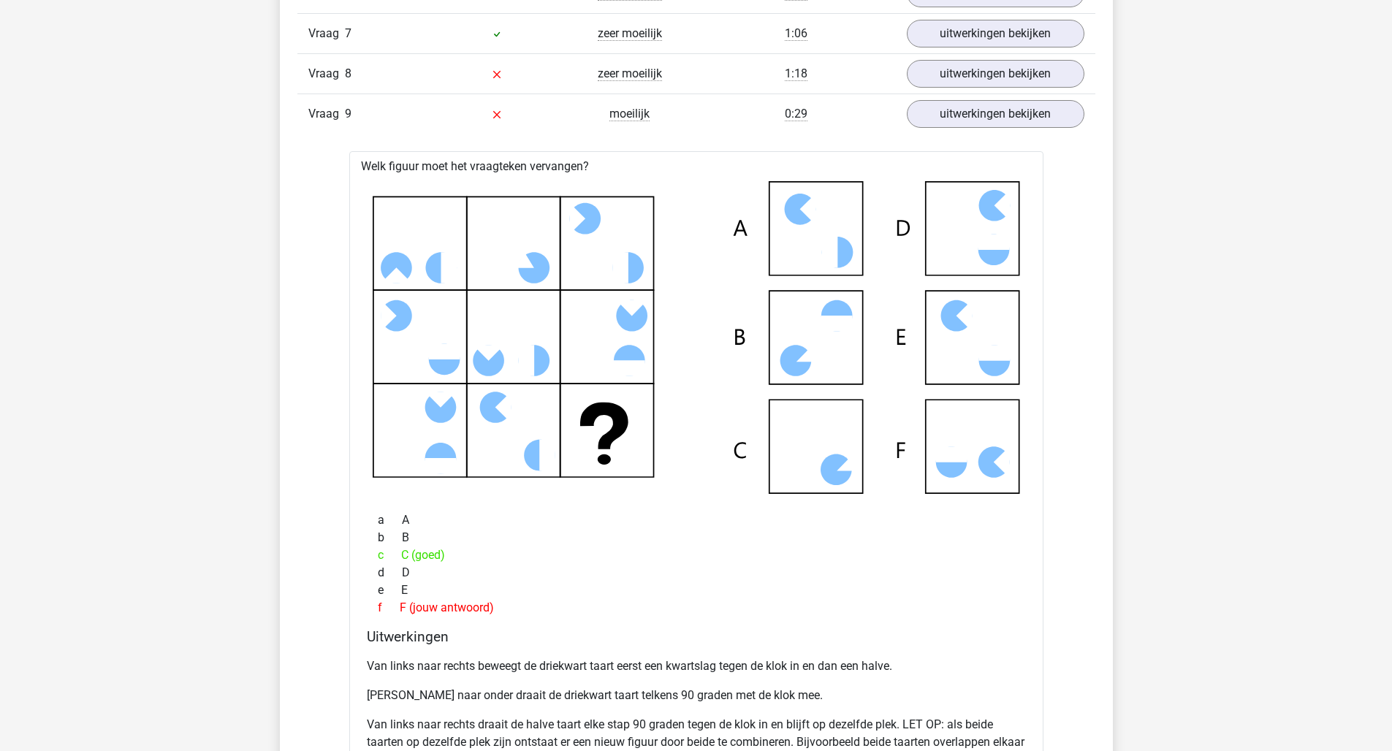
scroll to position [1874, 0]
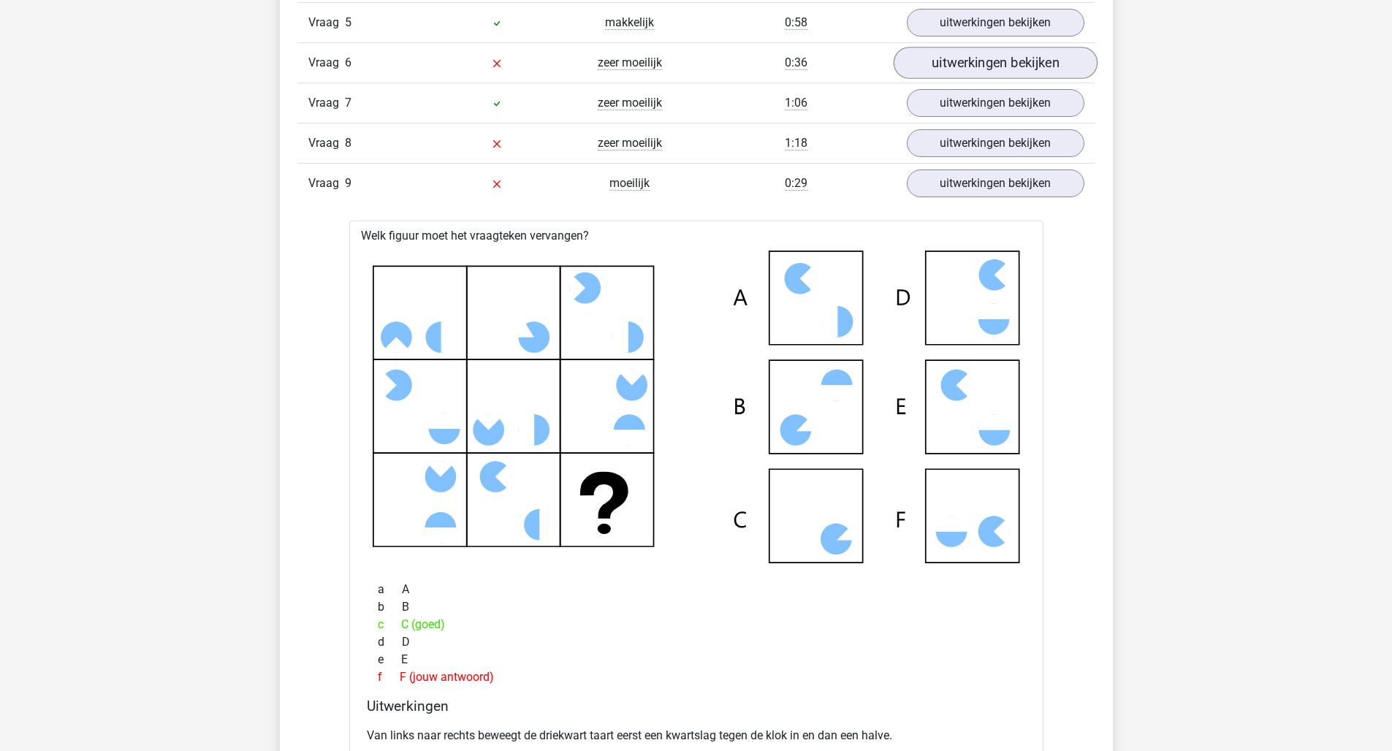
click at [1021, 69] on link "uitwerkingen bekijken" at bounding box center [995, 63] width 204 height 32
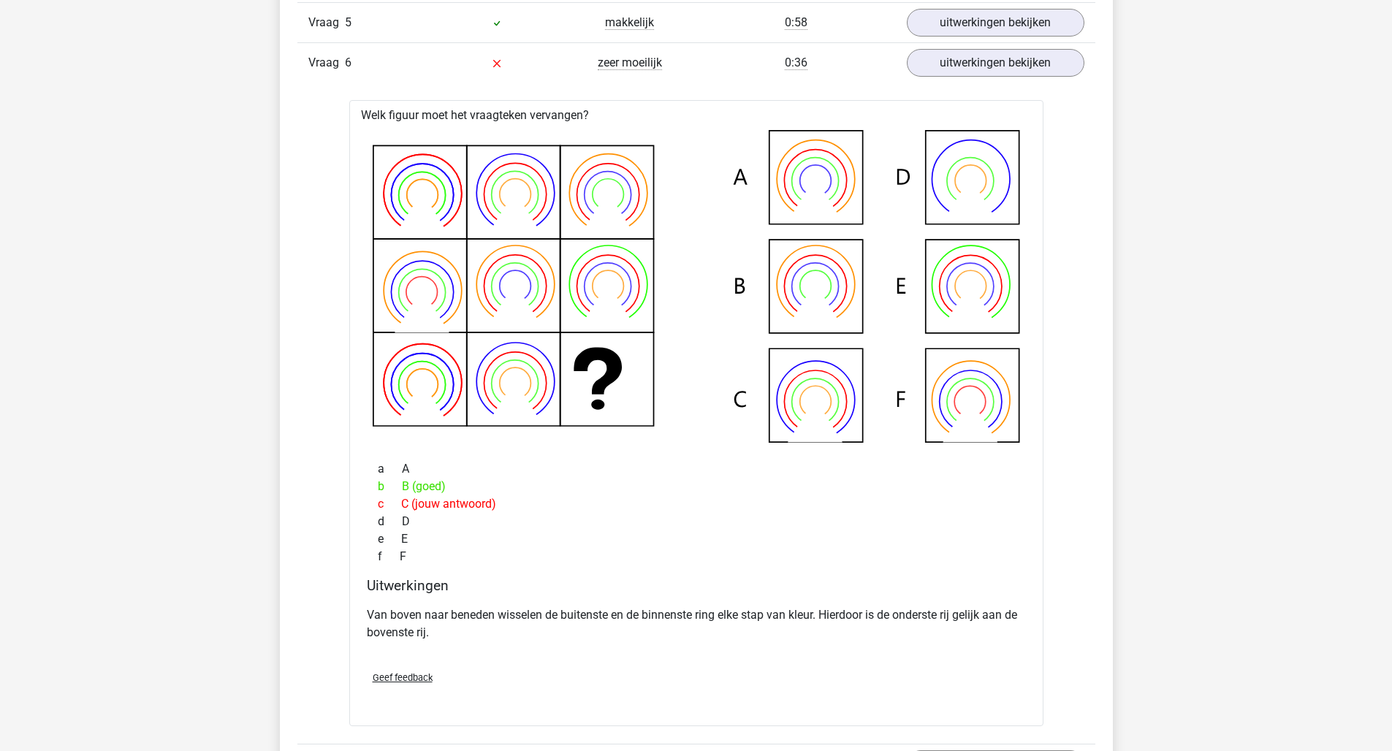
click at [417, 191] on icon at bounding box center [696, 286] width 647 height 313
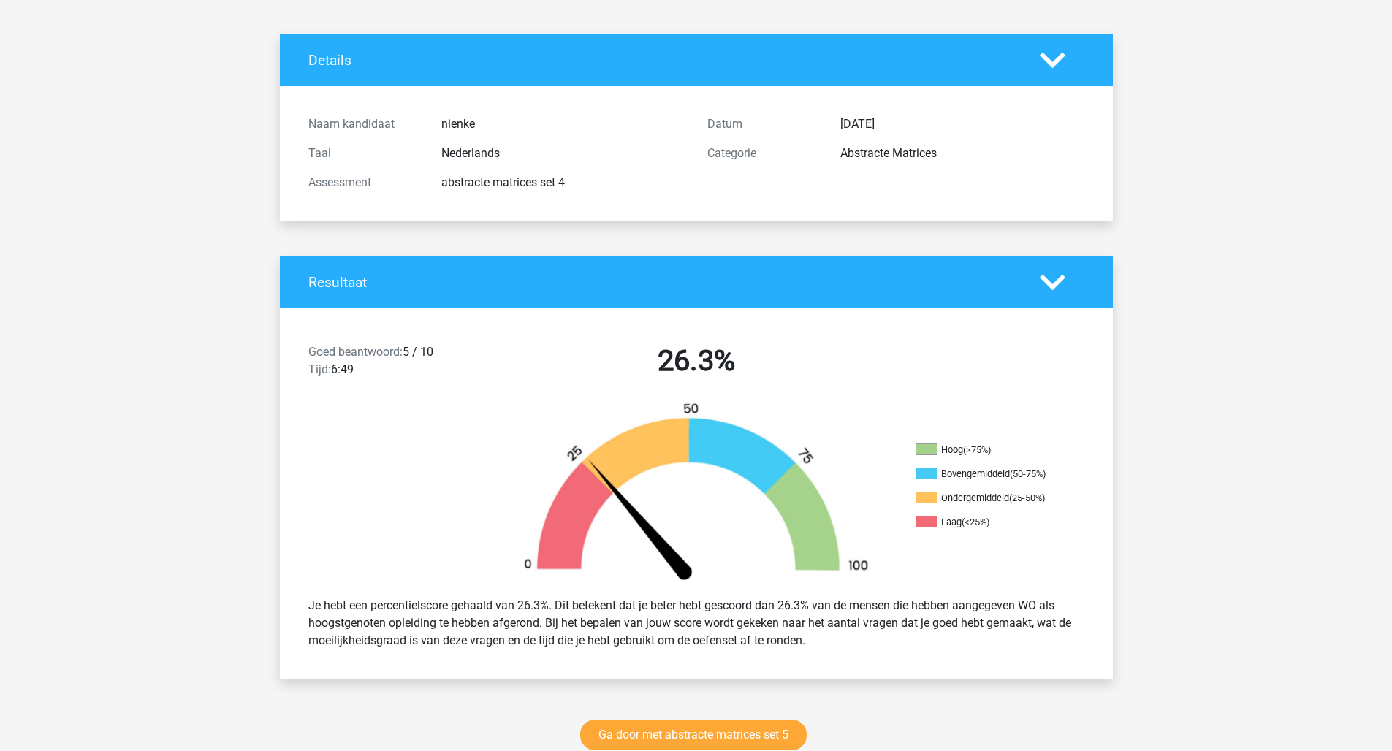
scroll to position [0, 0]
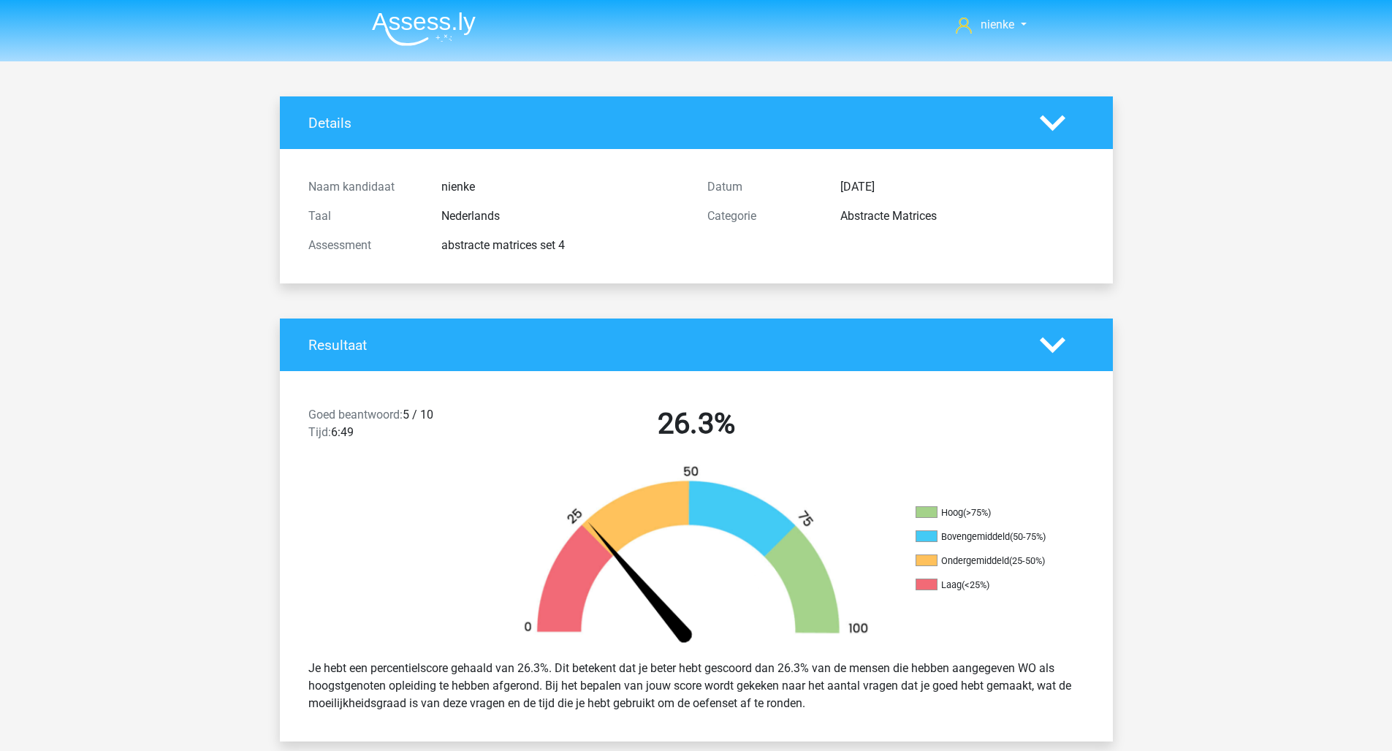
click at [473, 20] on img at bounding box center [424, 29] width 104 height 34
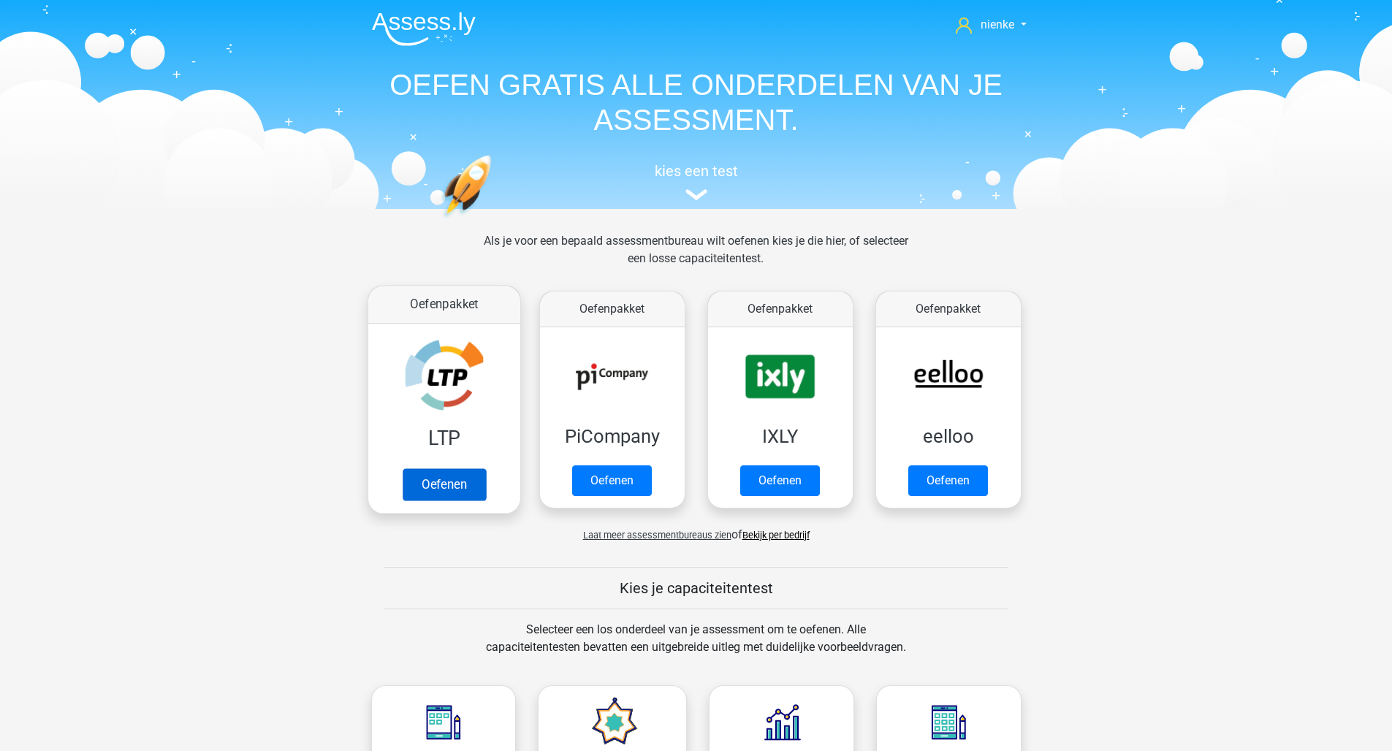
click at [464, 501] on link "Oefenen" at bounding box center [443, 484] width 83 height 32
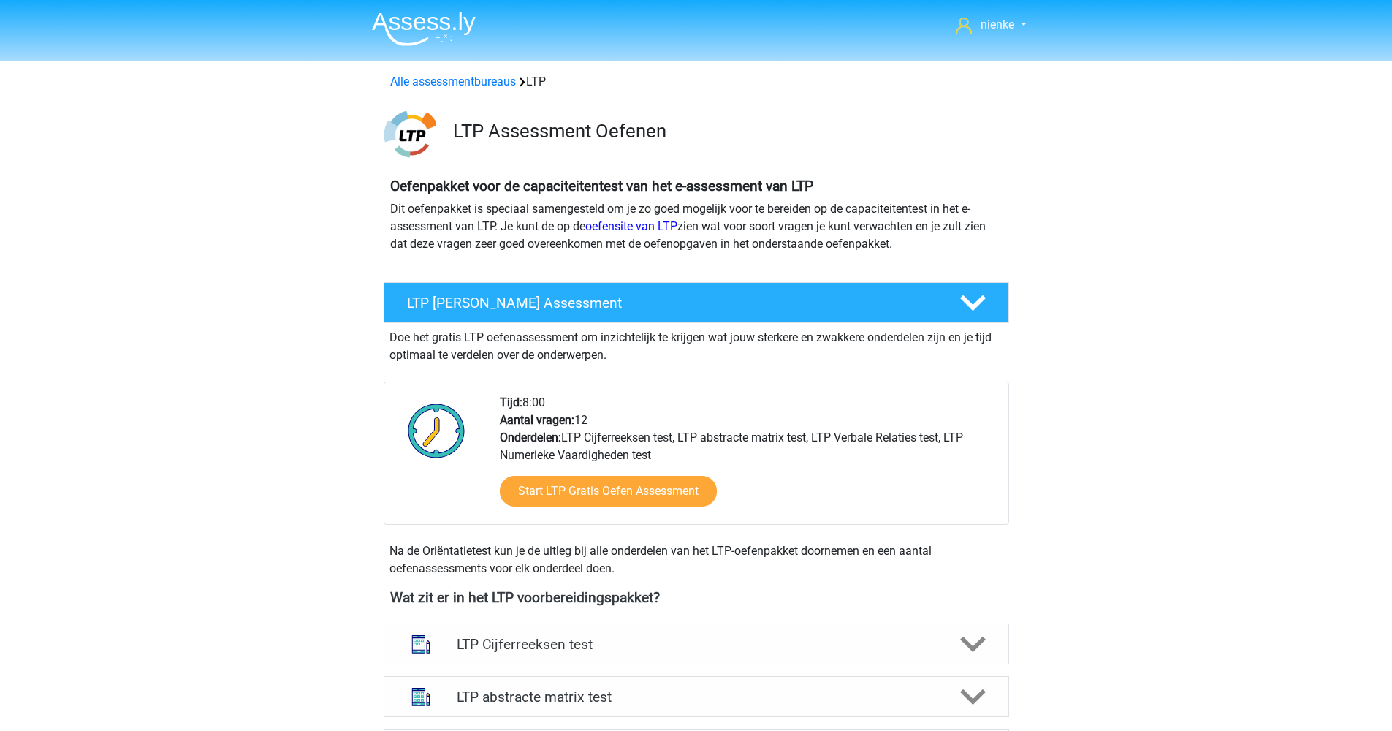
scroll to position [341, 0]
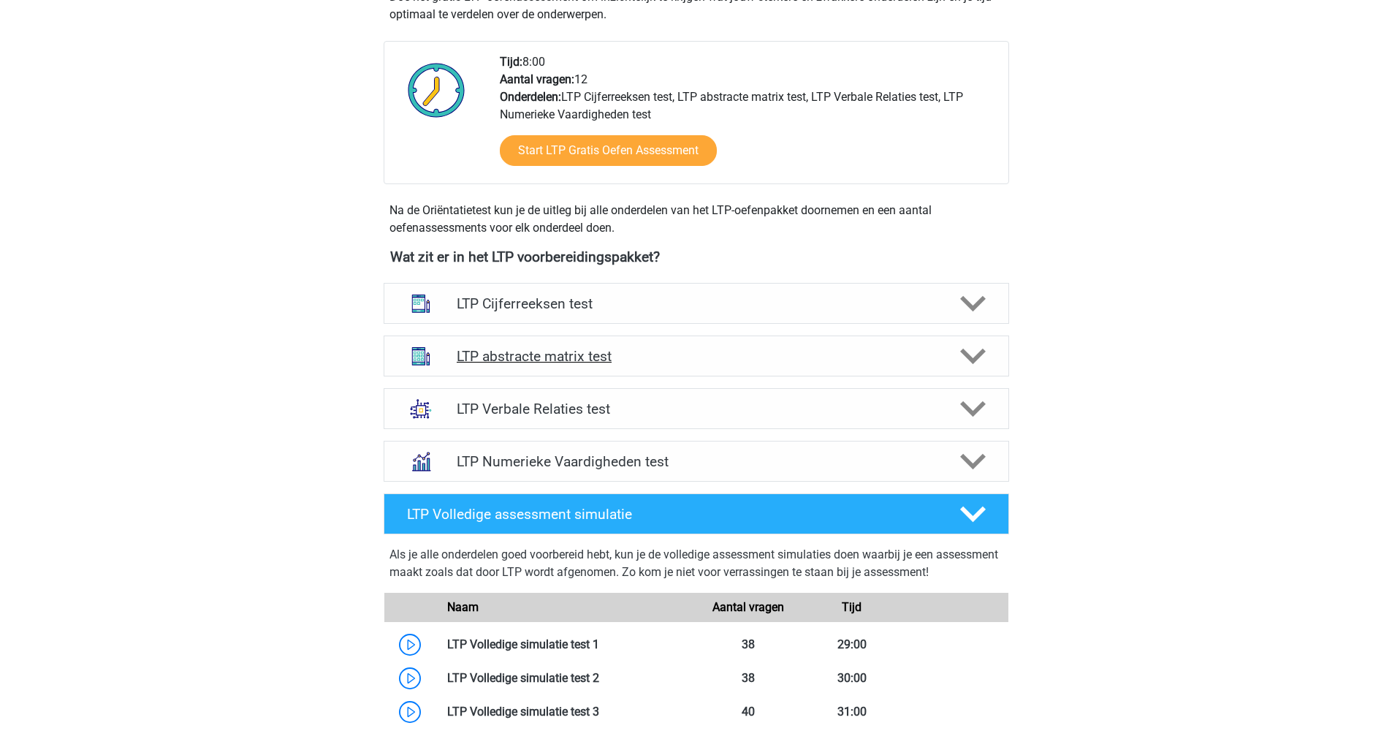
click at [555, 350] on h4 "LTP abstracte matrix test" at bounding box center [696, 356] width 479 height 17
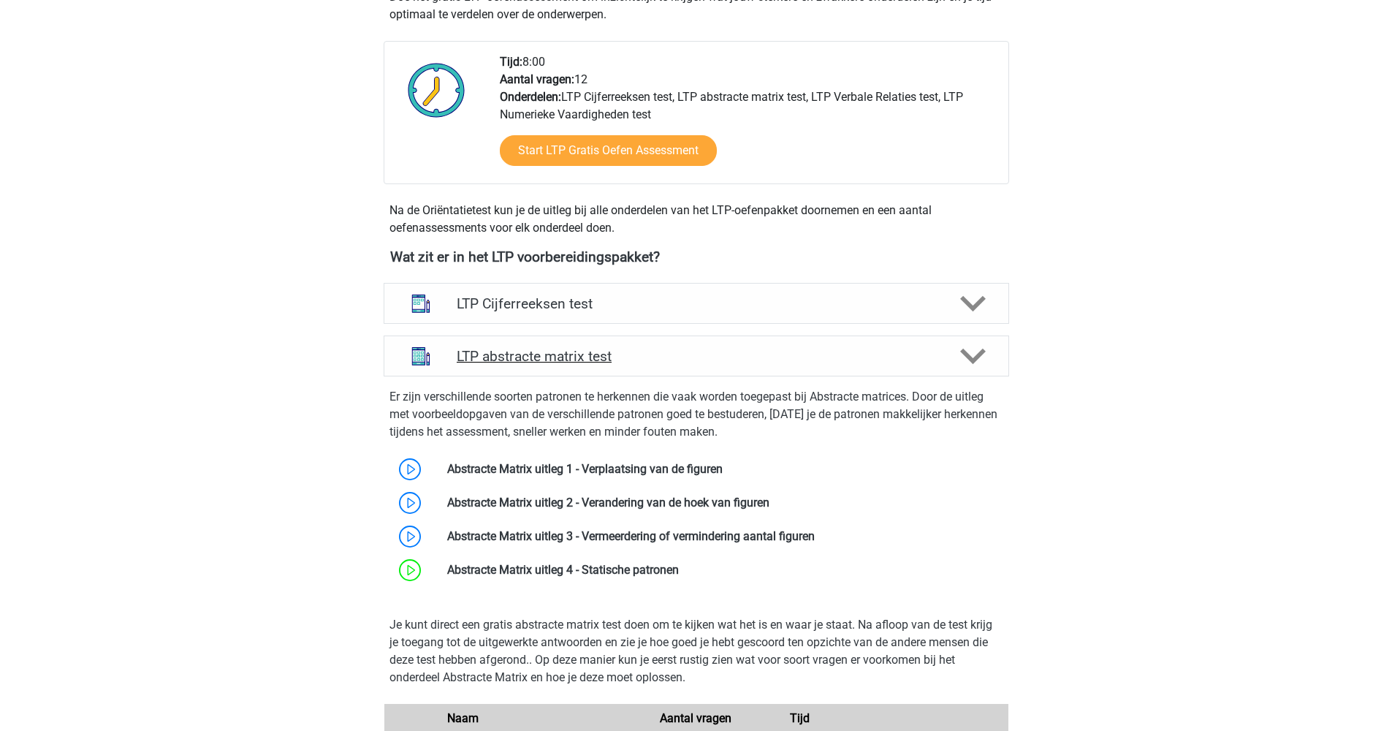
scroll to position [1282, 0]
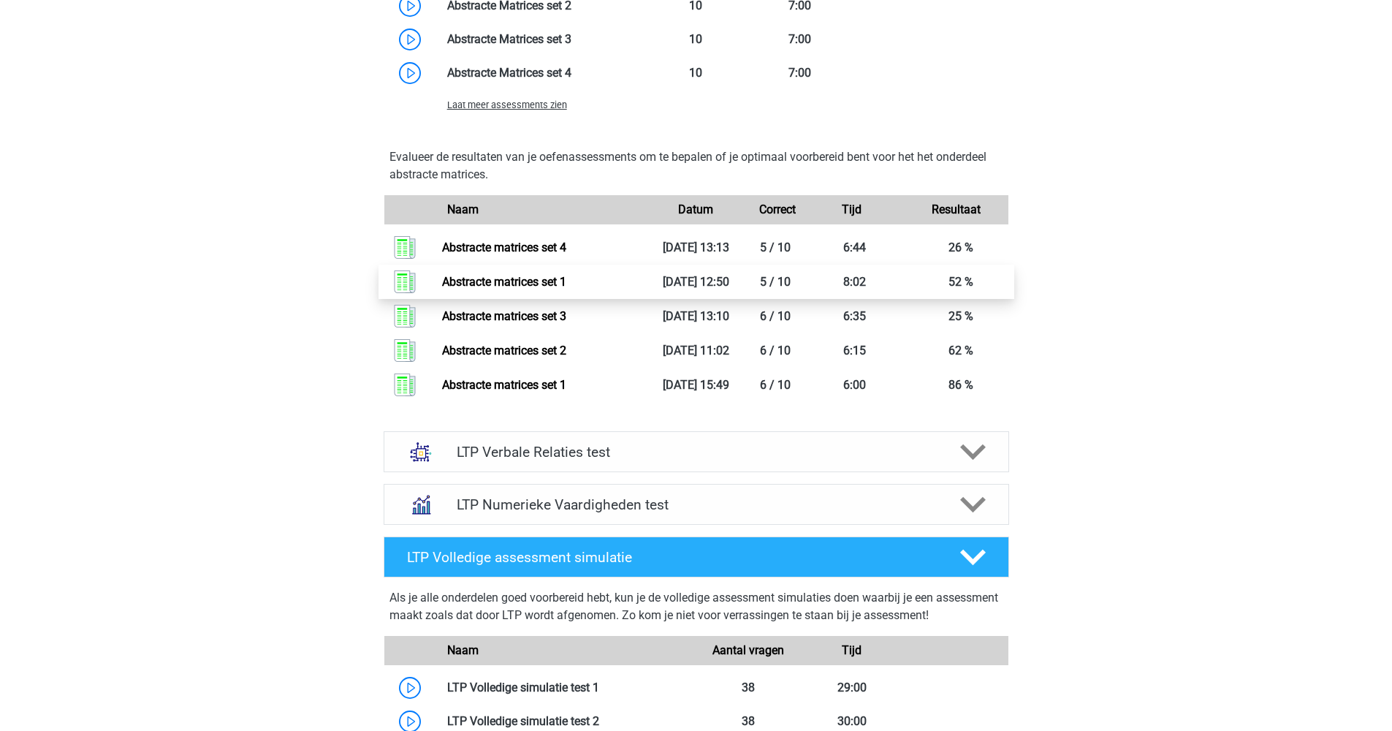
click at [563, 289] on link "Abstracte matrices set 1" at bounding box center [504, 282] width 124 height 14
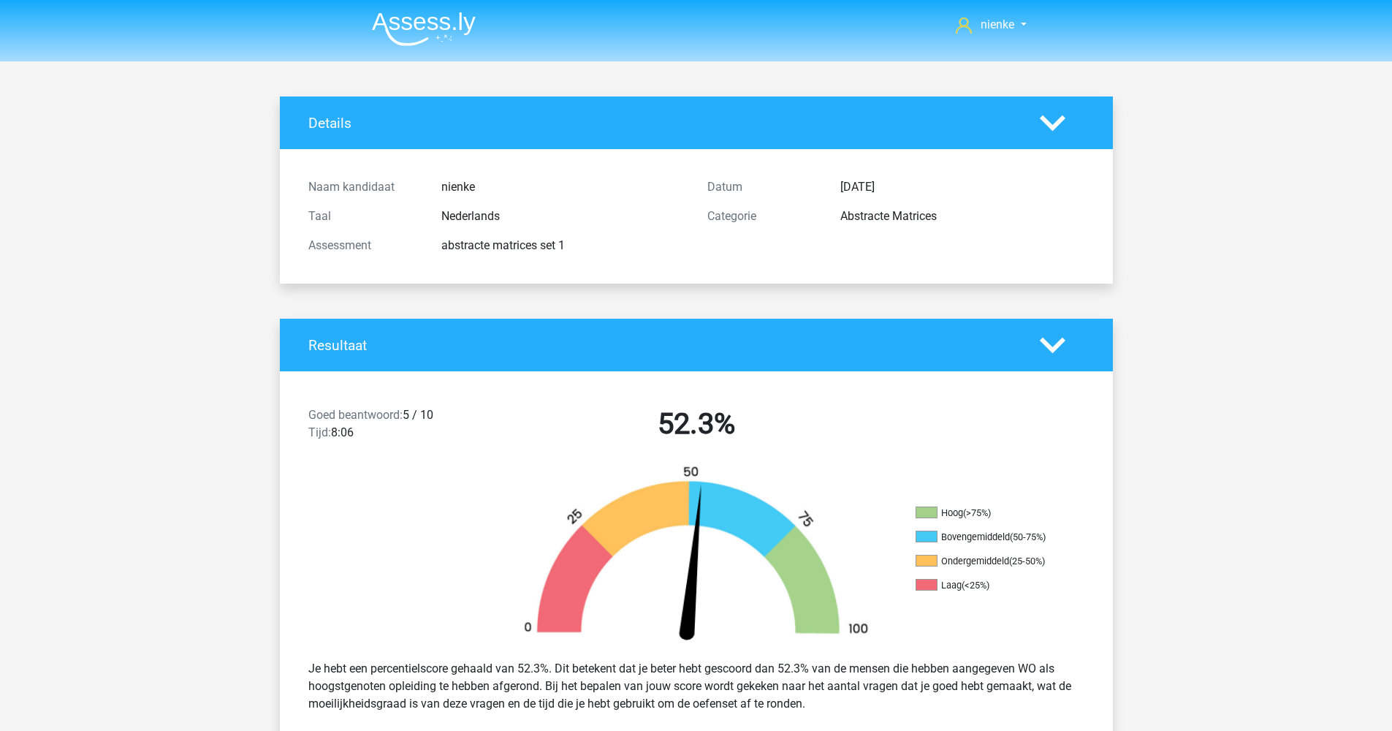
scroll to position [379, 0]
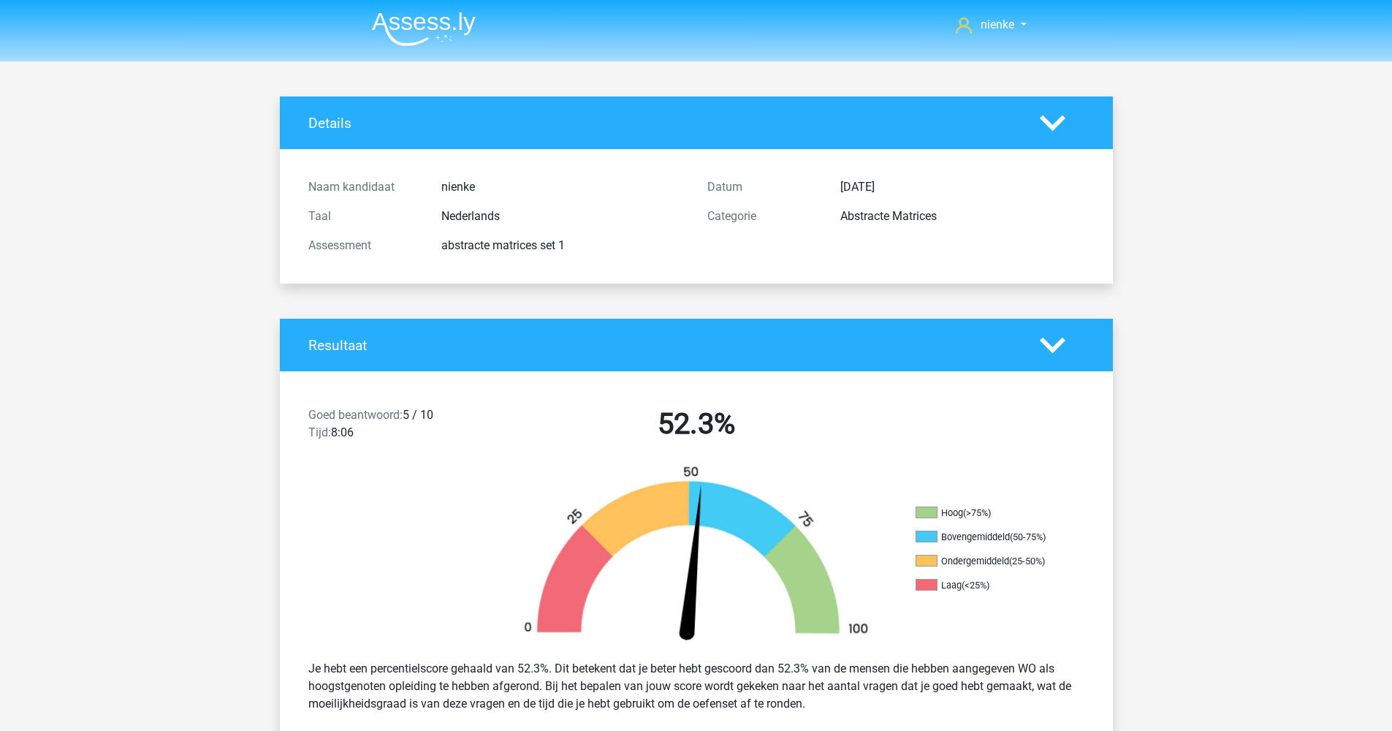
scroll to position [1974, 0]
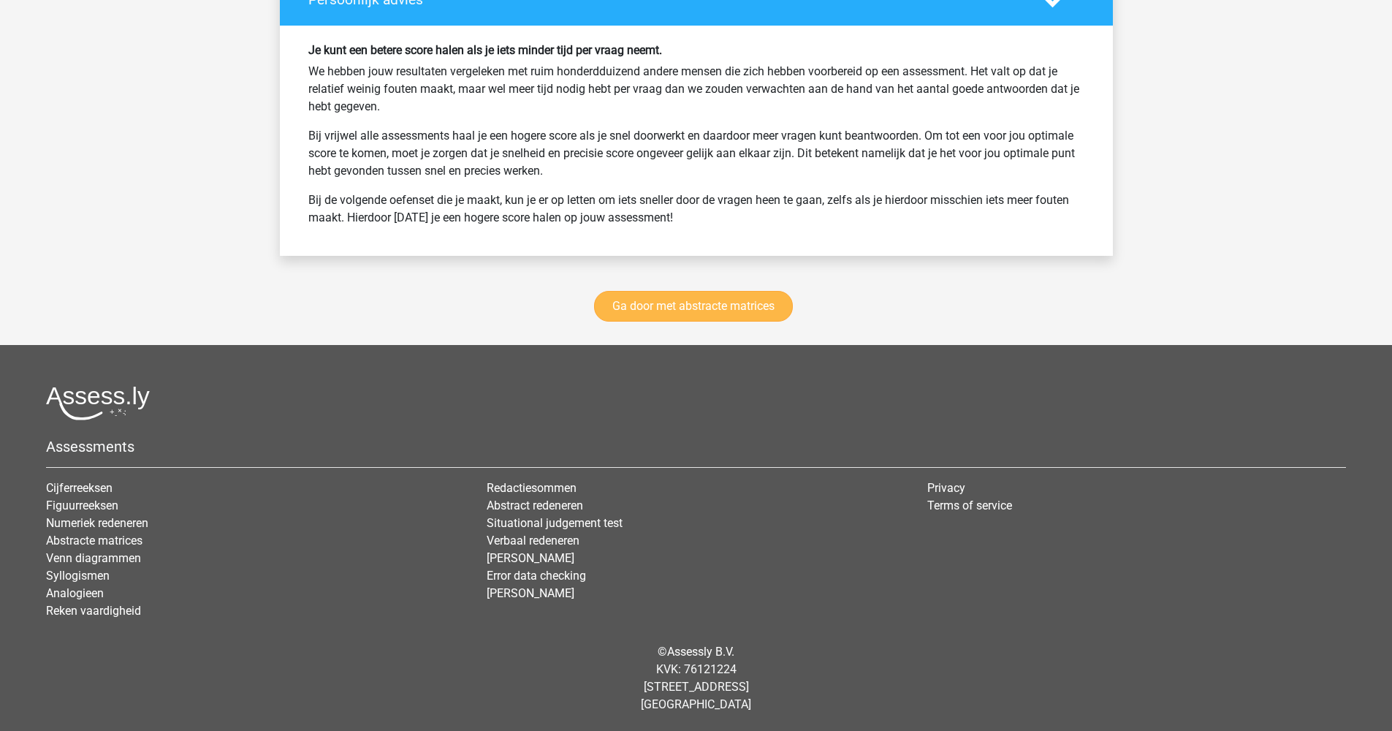
click at [704, 318] on link "Ga door met abstracte matrices" at bounding box center [693, 306] width 199 height 31
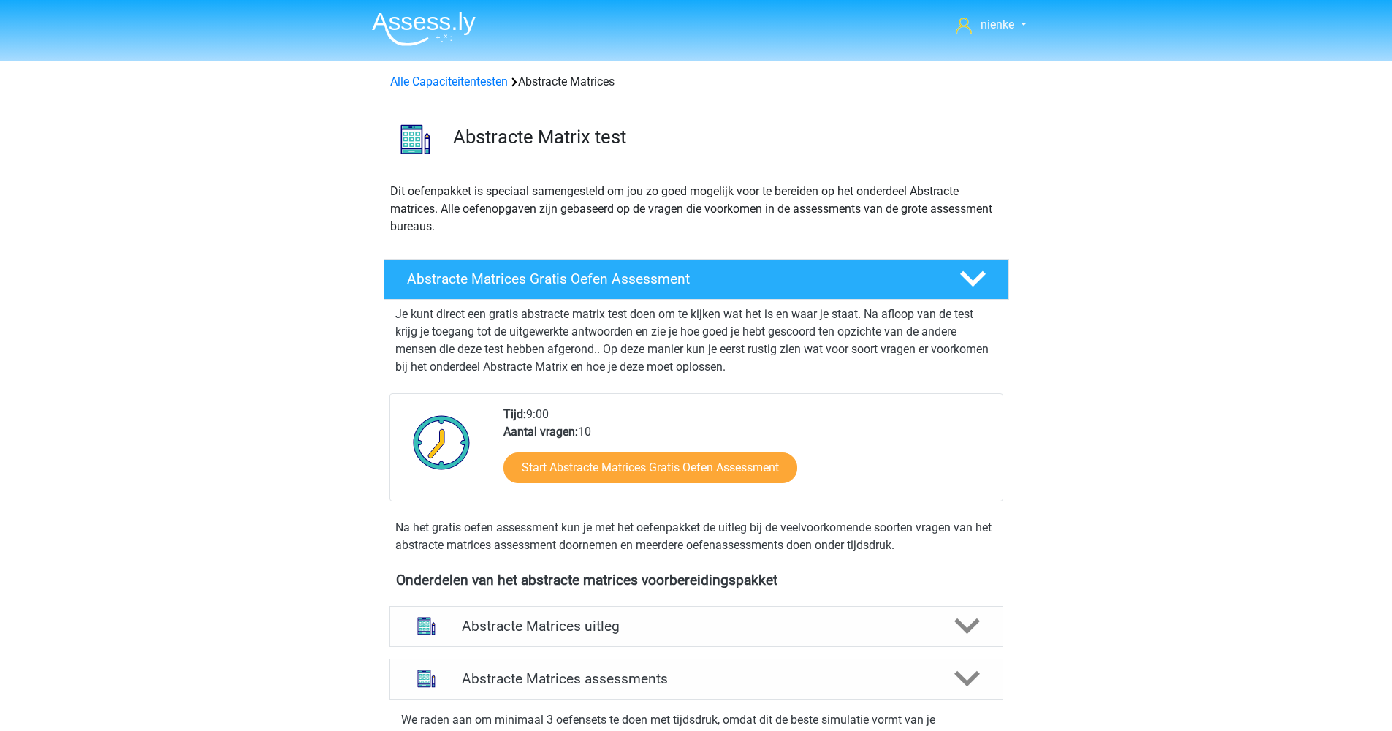
scroll to position [653, 0]
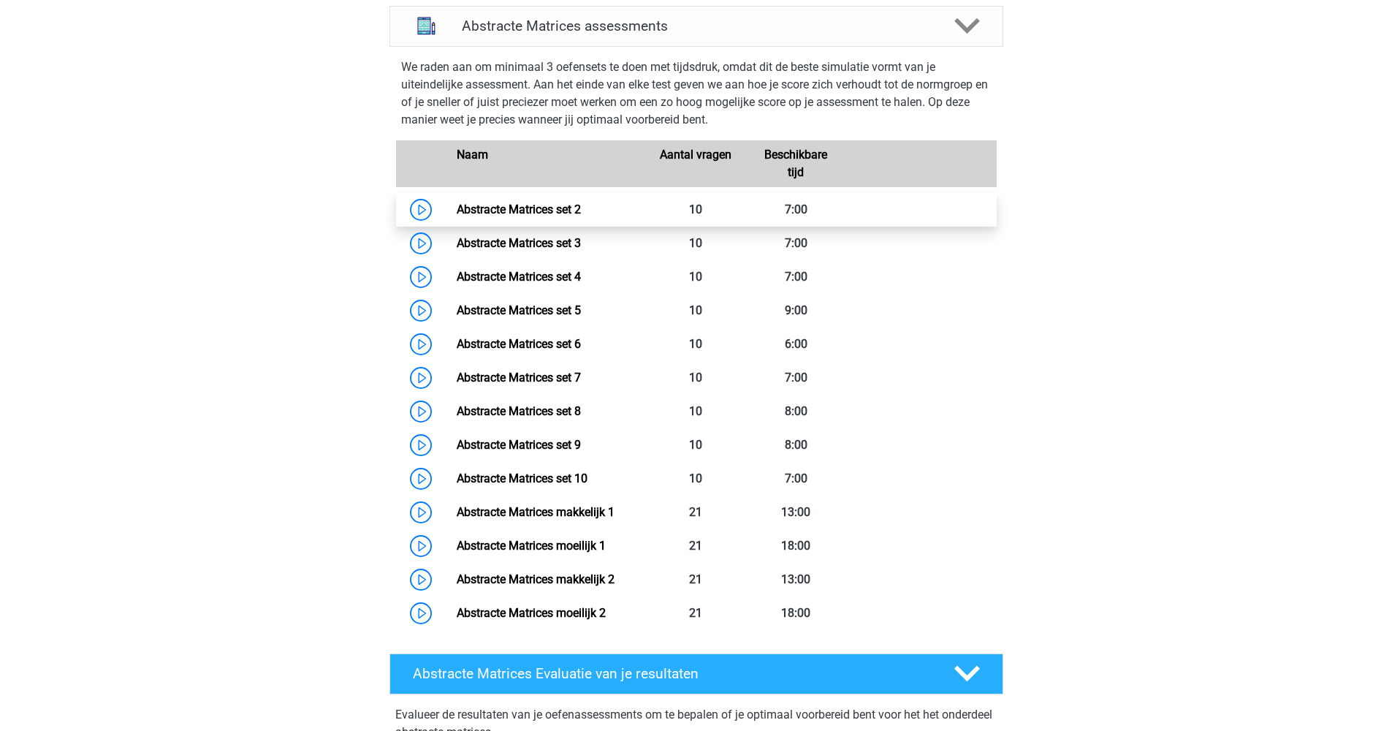
click at [560, 215] on link "Abstracte Matrices set 2" at bounding box center [519, 209] width 124 height 14
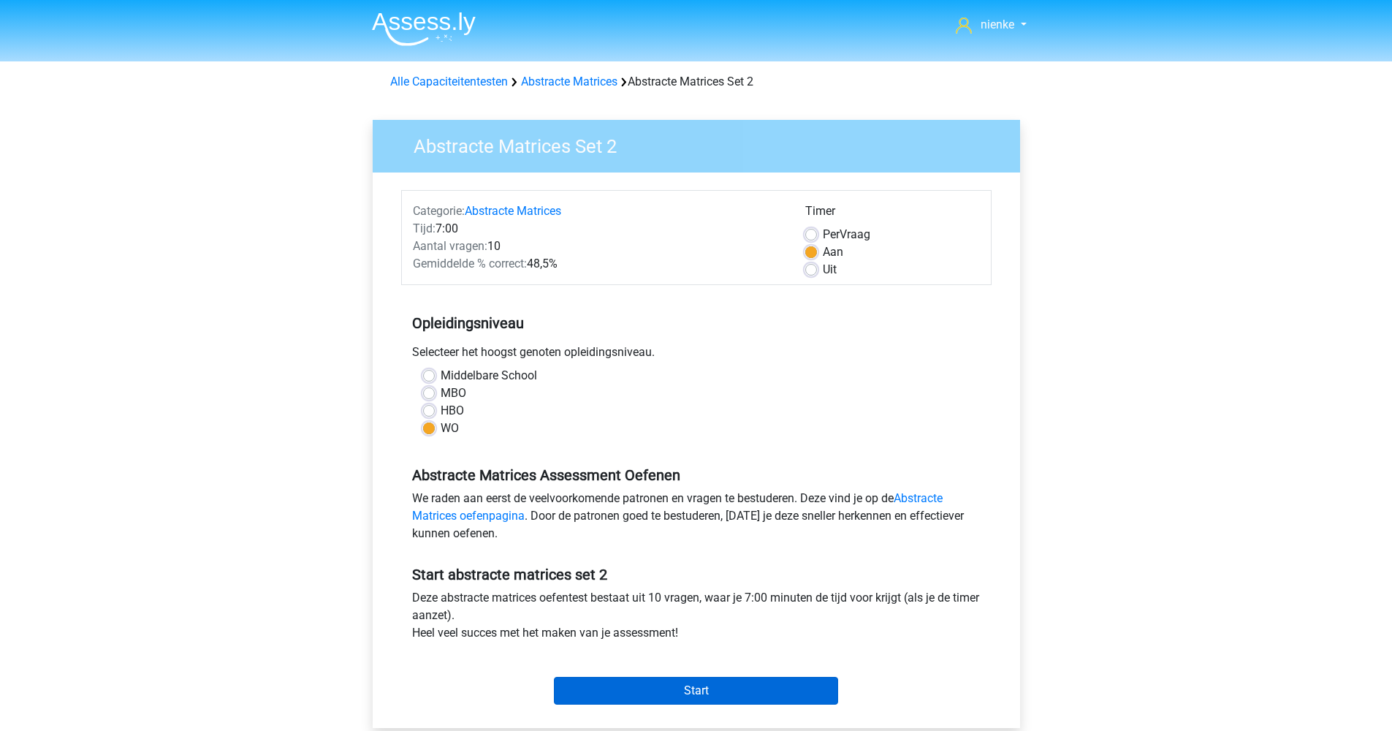
click at [691, 684] on input "Start" at bounding box center [696, 691] width 284 height 28
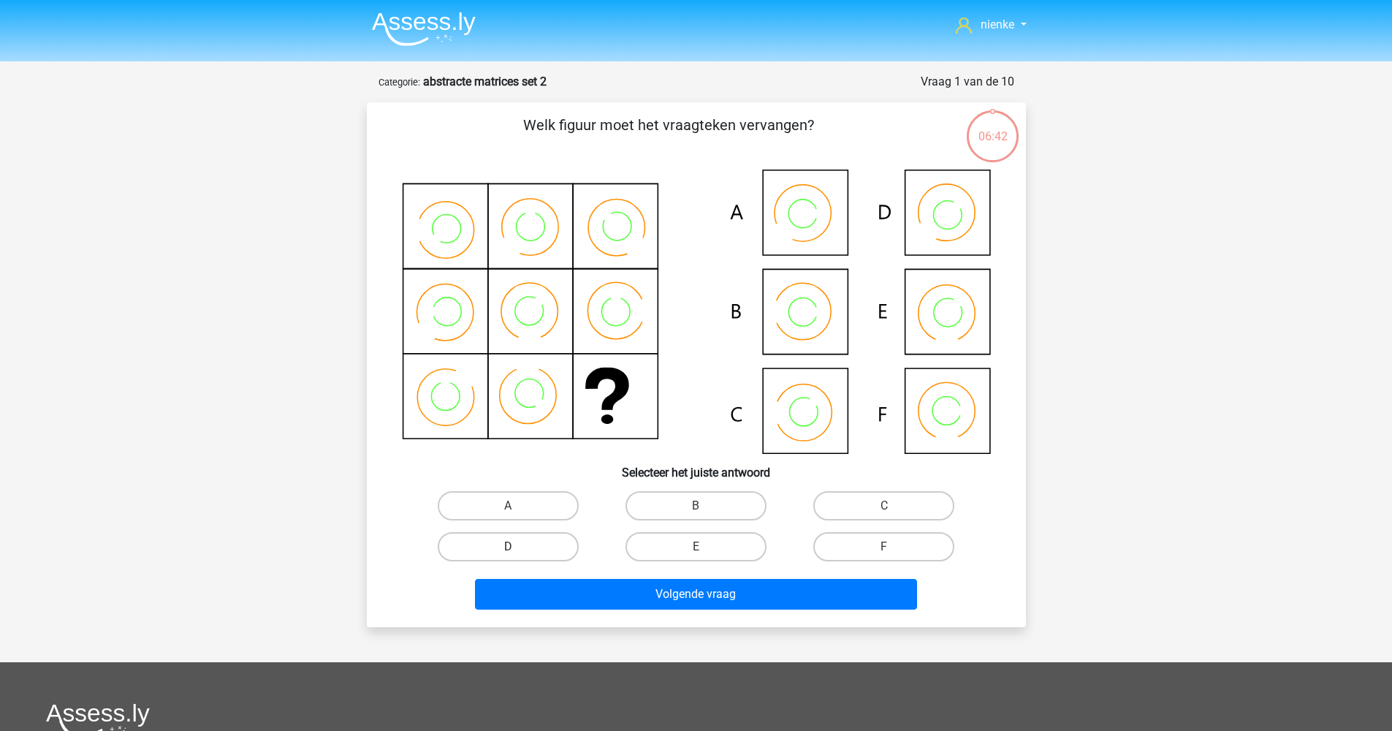
click at [501, 547] on label "D" at bounding box center [508, 546] width 141 height 29
click at [508, 547] on input "D" at bounding box center [512, 551] width 9 height 9
radio input "true"
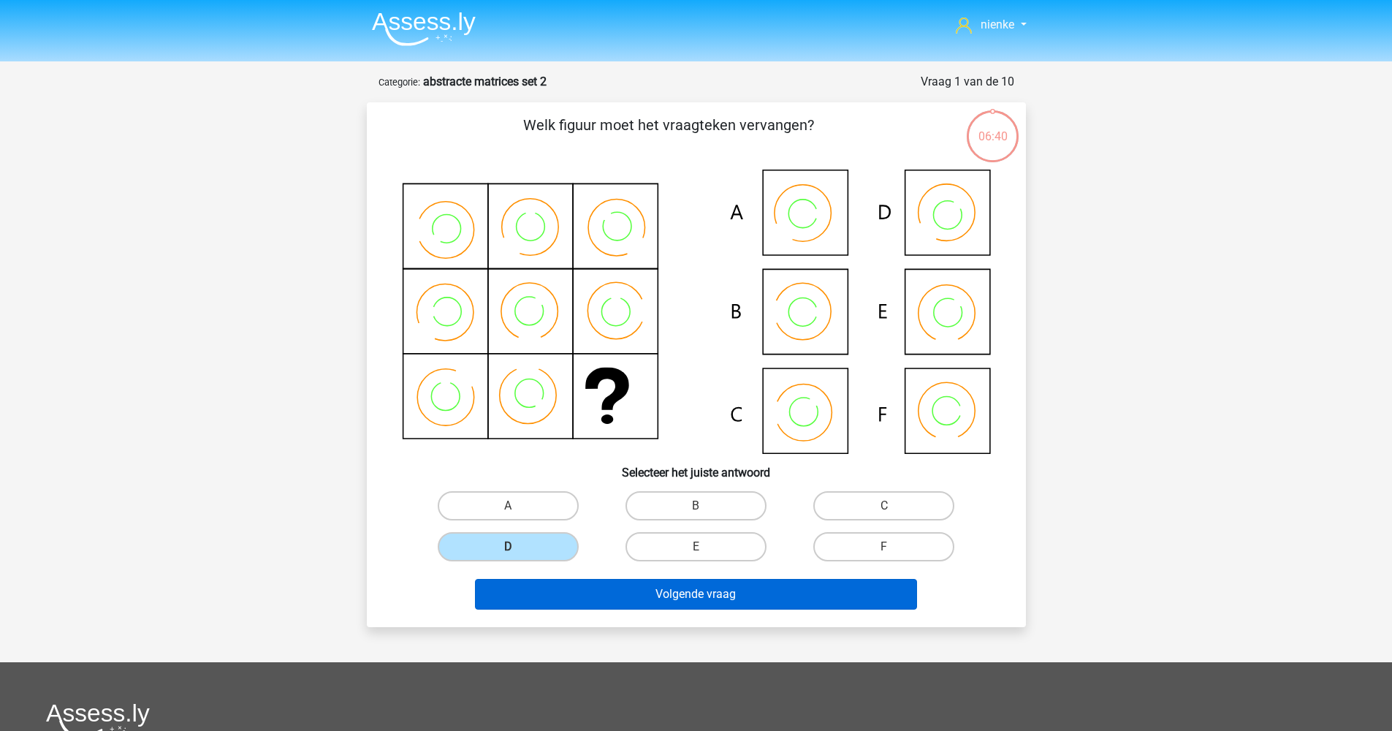
click at [669, 592] on button "Volgende vraag" at bounding box center [696, 594] width 442 height 31
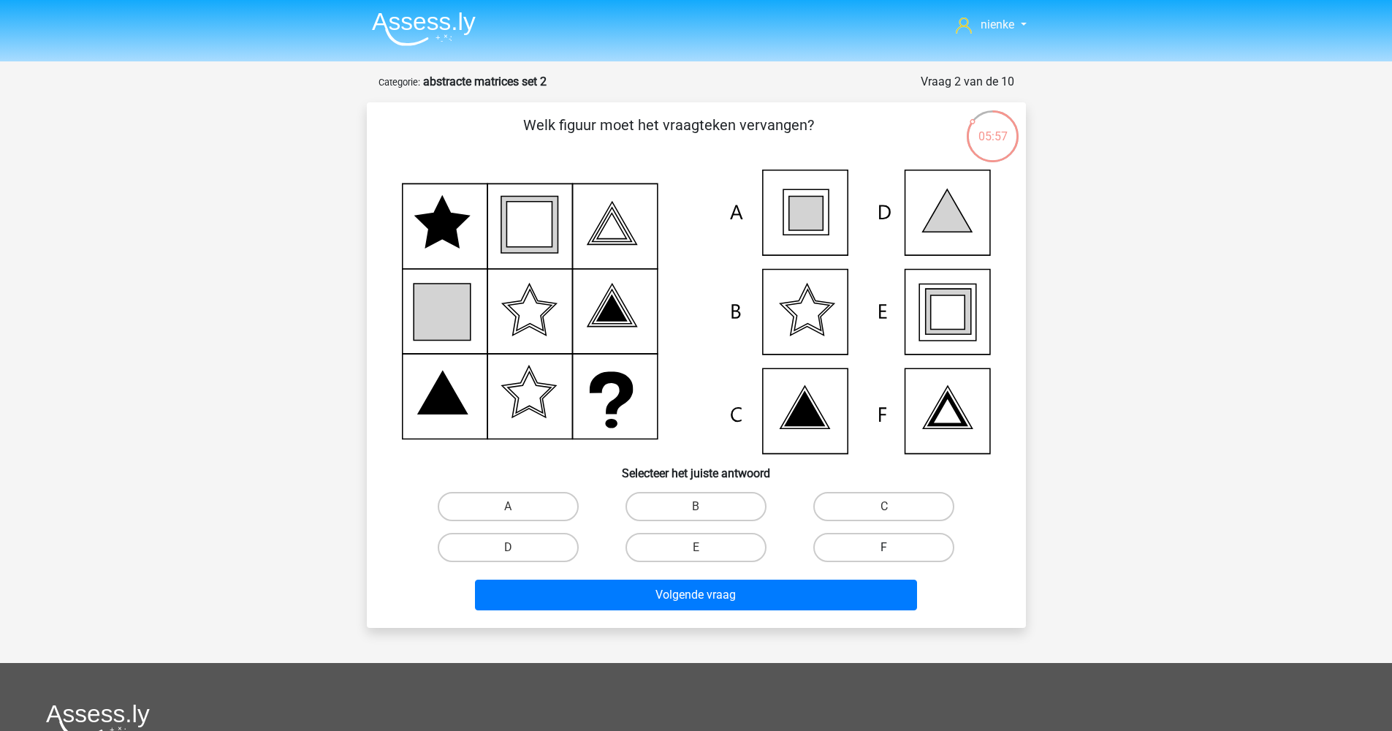
click at [909, 547] on label "F" at bounding box center [883, 547] width 141 height 29
click at [894, 547] on input "F" at bounding box center [888, 551] width 9 height 9
radio input "true"
click at [891, 575] on div "Volgende vraag" at bounding box center [696, 592] width 612 height 48
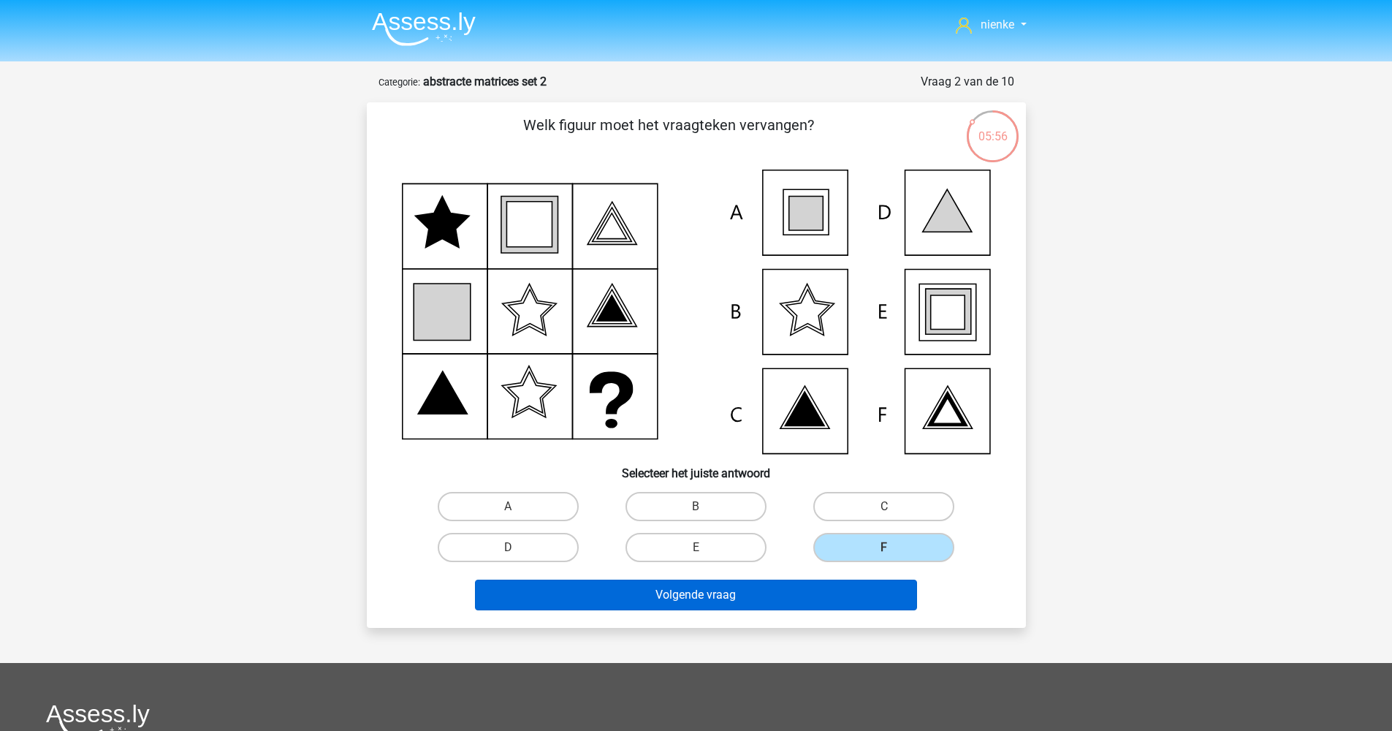
click at [892, 583] on button "Volgende vraag" at bounding box center [696, 594] width 442 height 31
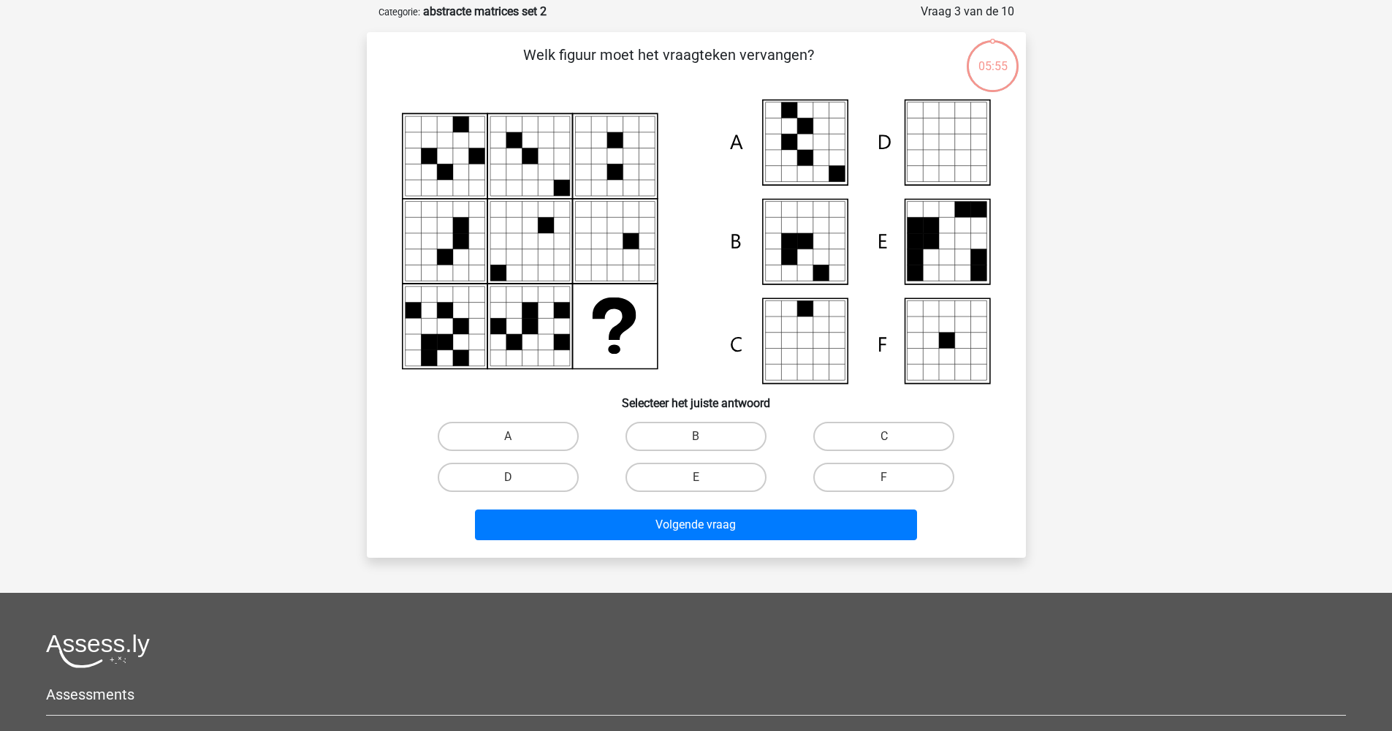
scroll to position [67, 0]
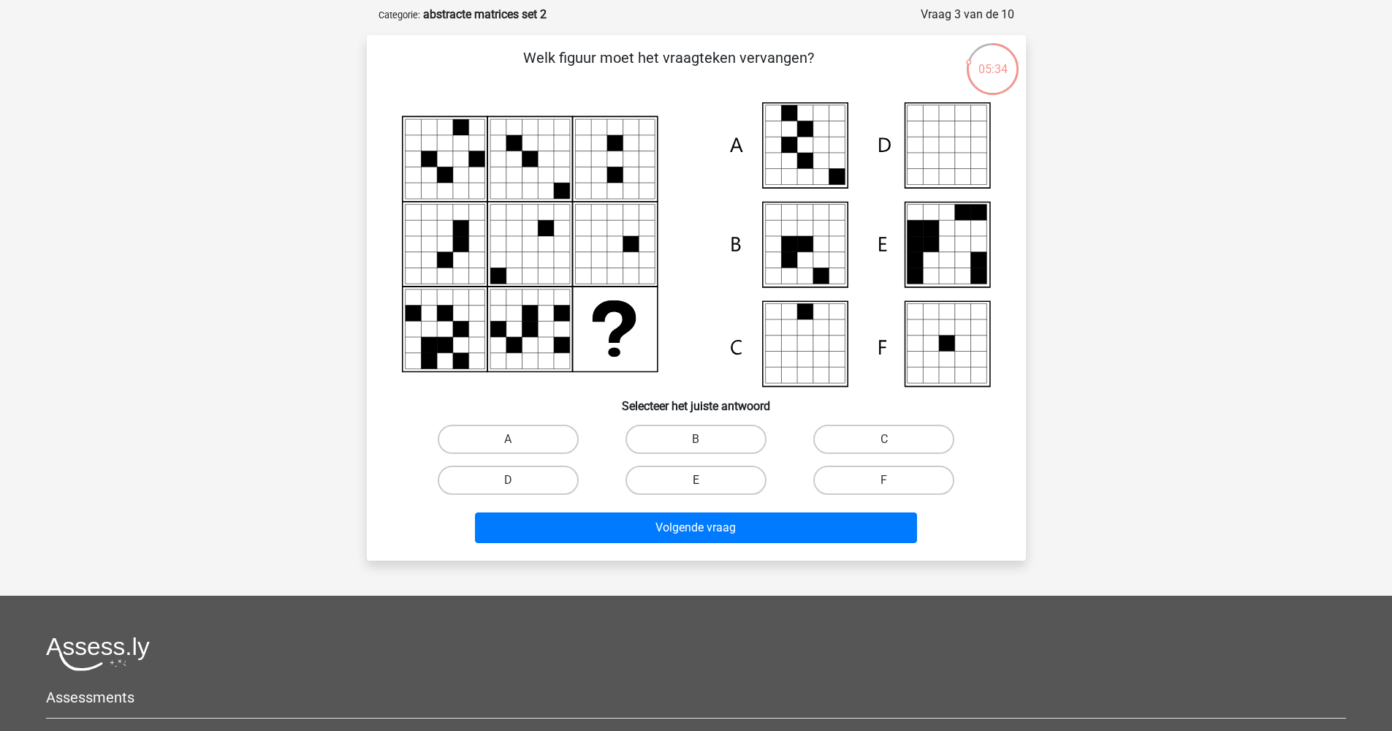
click at [733, 480] on label "E" at bounding box center [696, 479] width 141 height 29
click at [705, 480] on input "E" at bounding box center [700, 484] width 9 height 9
radio input "true"
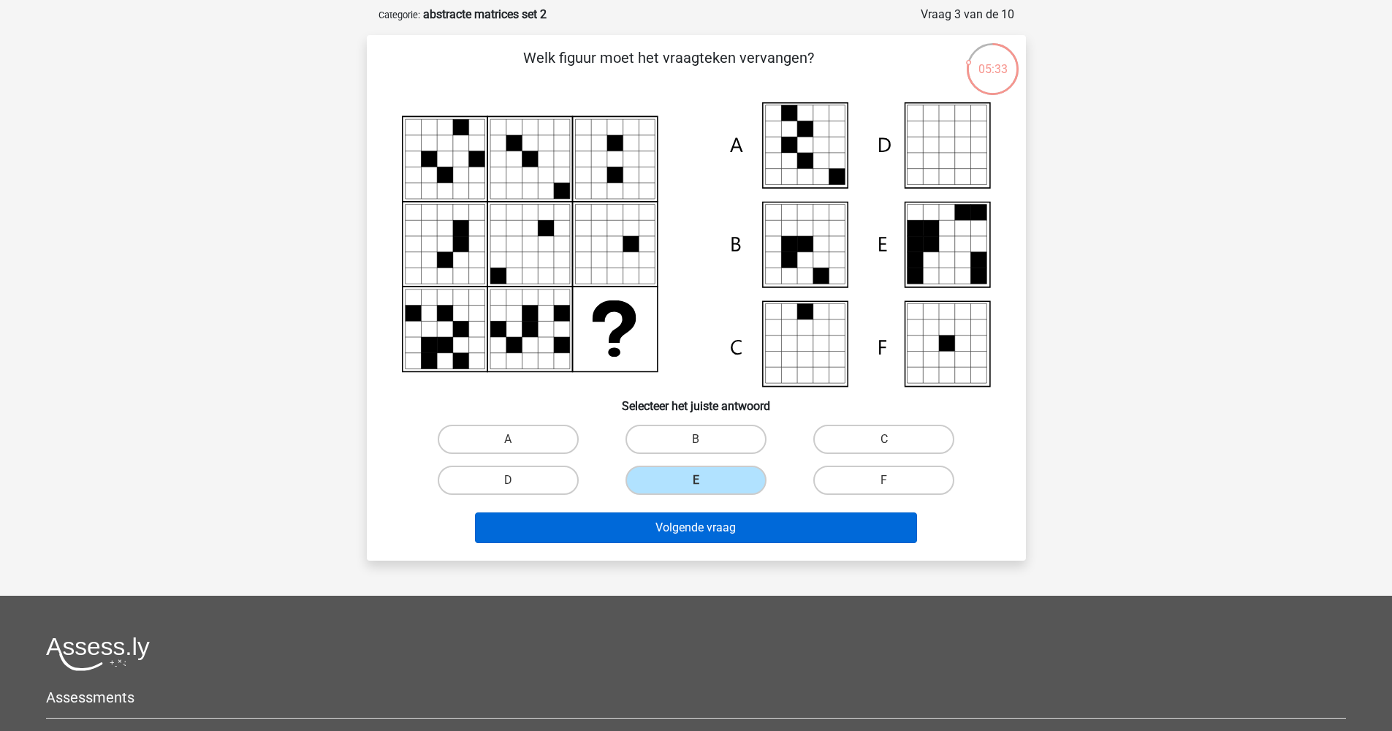
click at [736, 528] on button "Volgende vraag" at bounding box center [696, 527] width 442 height 31
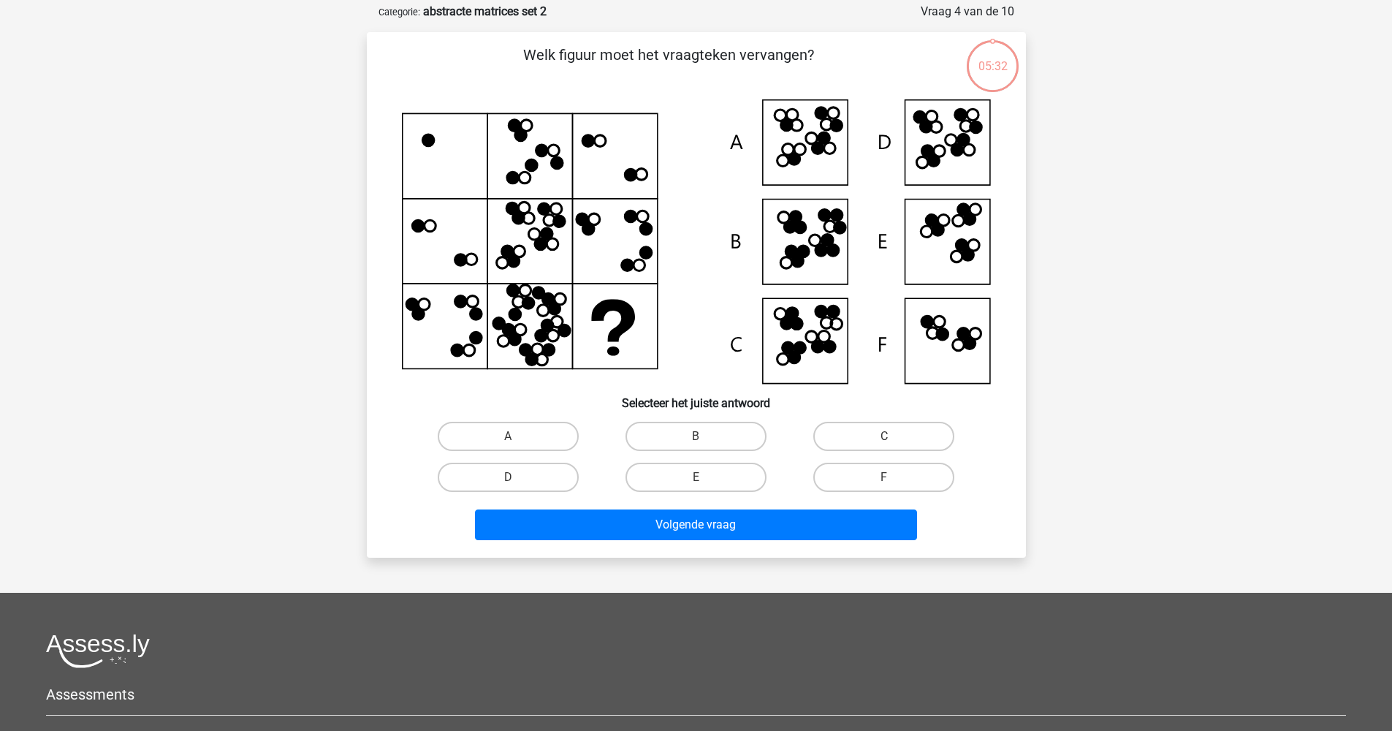
scroll to position [52, 0]
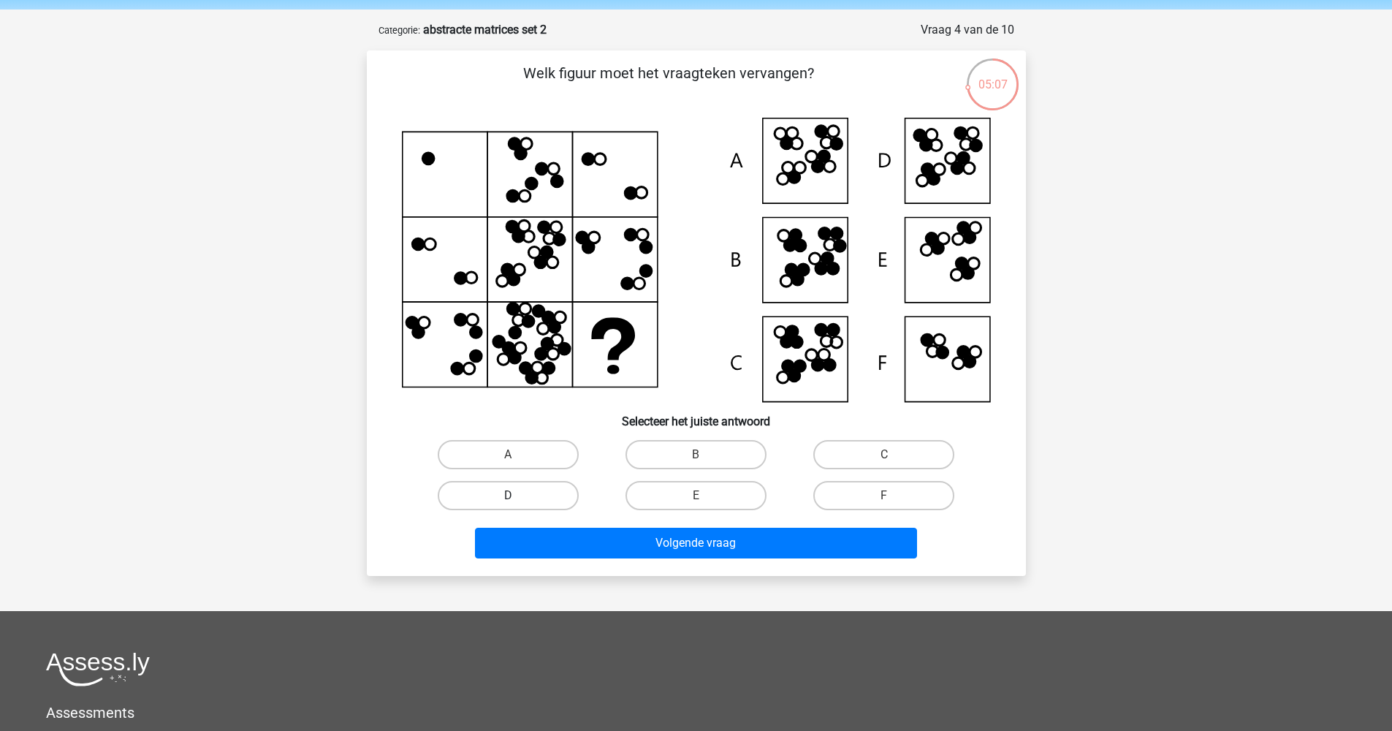
click at [506, 499] on label "D" at bounding box center [508, 495] width 141 height 29
click at [508, 499] on input "D" at bounding box center [512, 499] width 9 height 9
radio input "true"
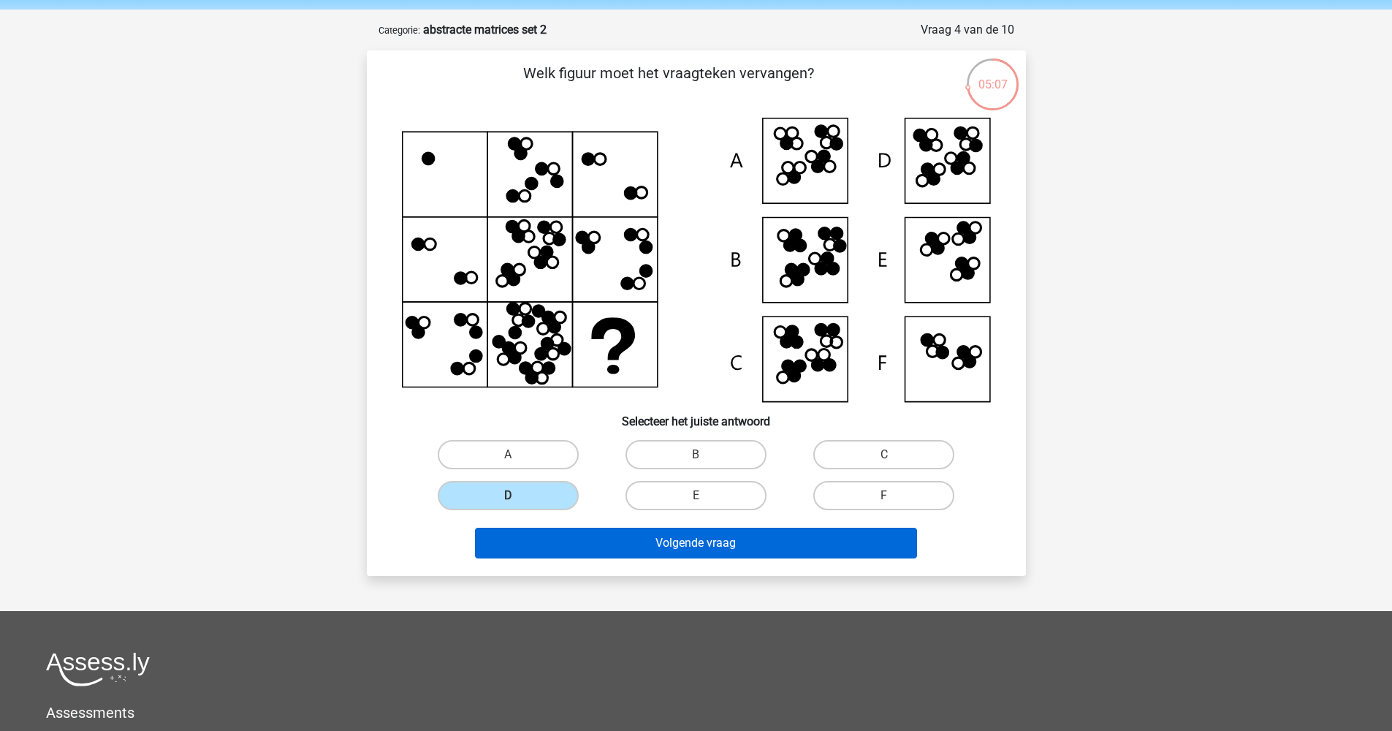
click at [562, 543] on button "Volgende vraag" at bounding box center [696, 543] width 442 height 31
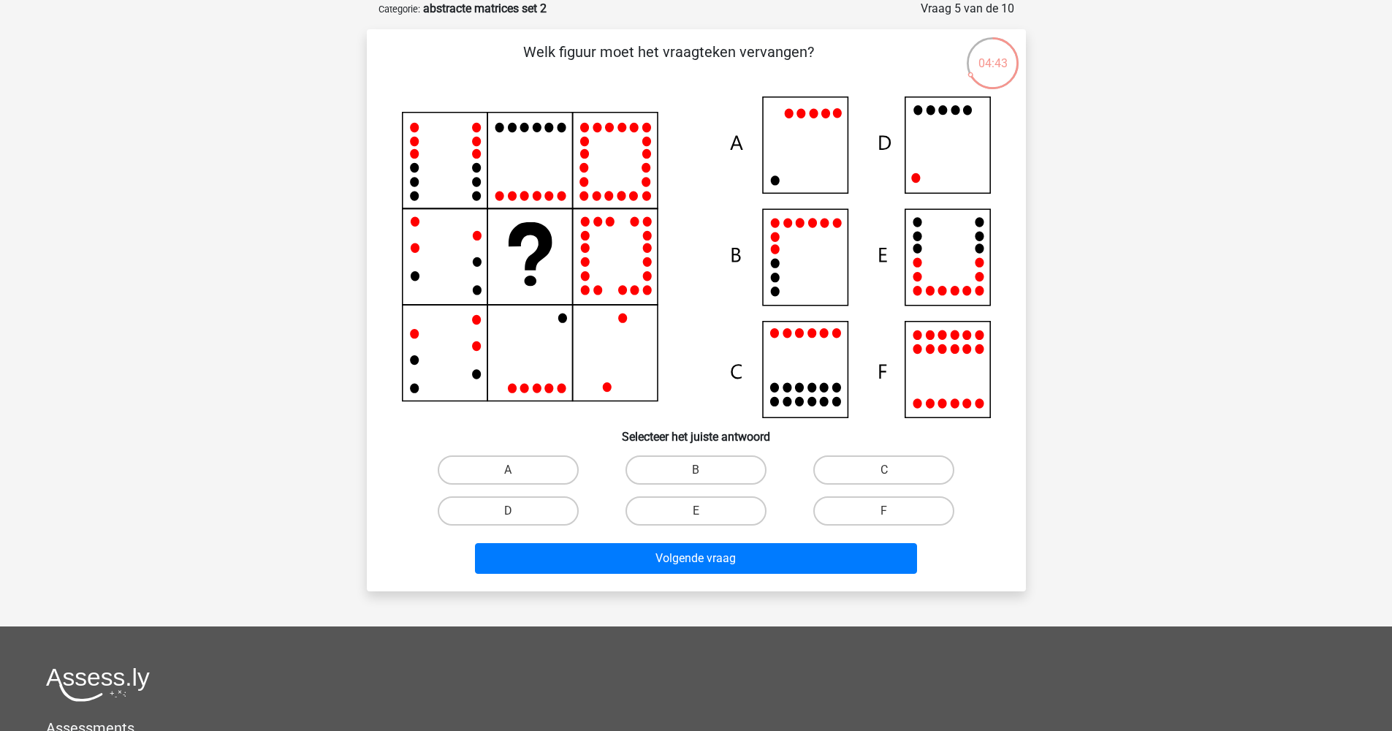
click at [709, 474] on label "B" at bounding box center [696, 469] width 141 height 29
click at [705, 474] on input "B" at bounding box center [700, 474] width 9 height 9
radio input "true"
click at [709, 474] on label "B" at bounding box center [696, 469] width 141 height 29
click at [705, 474] on input "B" at bounding box center [700, 474] width 9 height 9
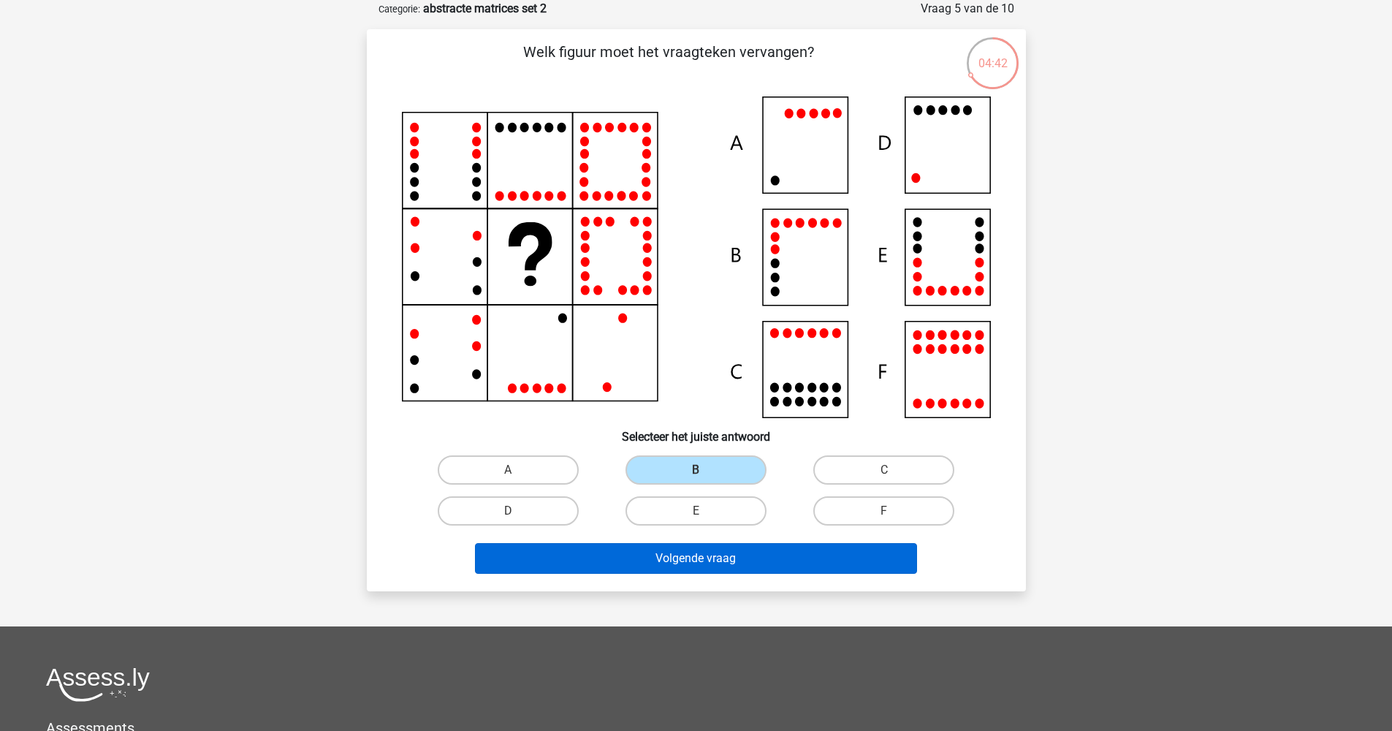
click at [719, 555] on button "Volgende vraag" at bounding box center [696, 558] width 442 height 31
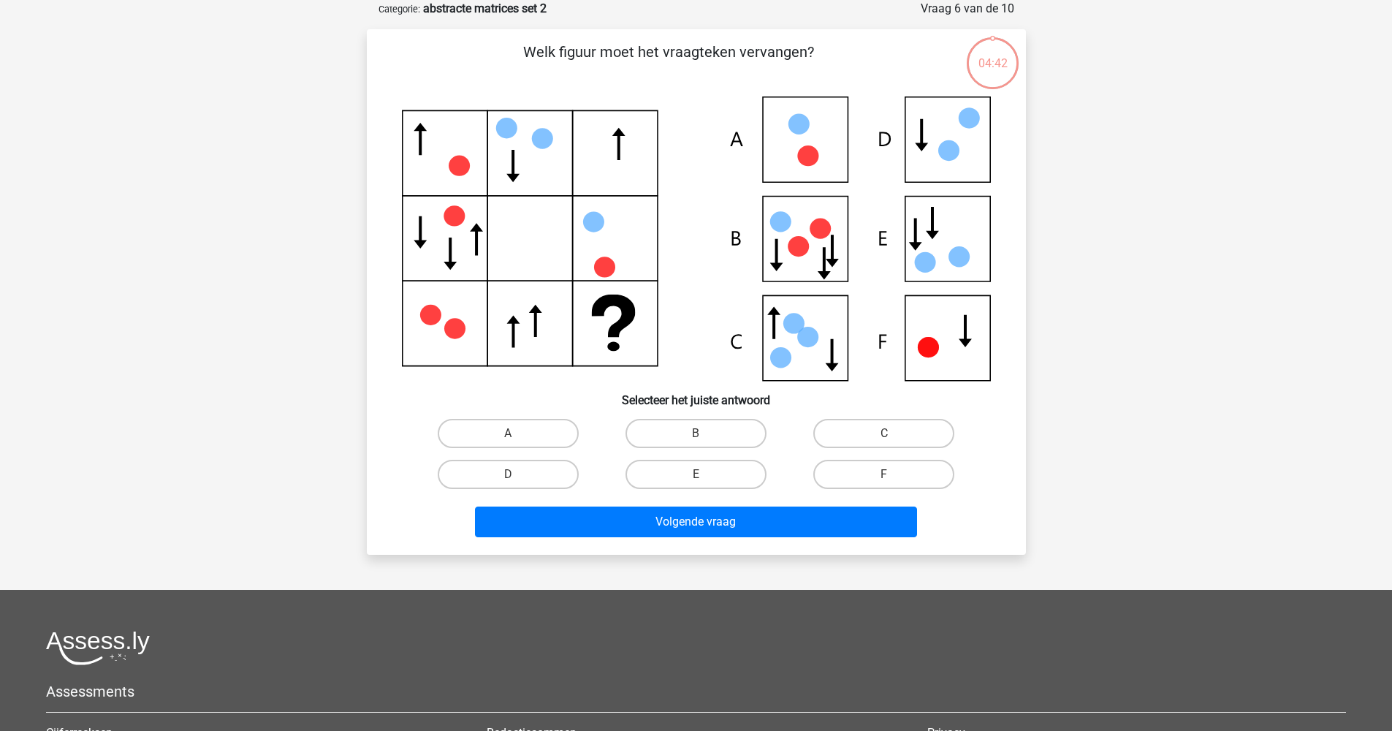
scroll to position [70, 0]
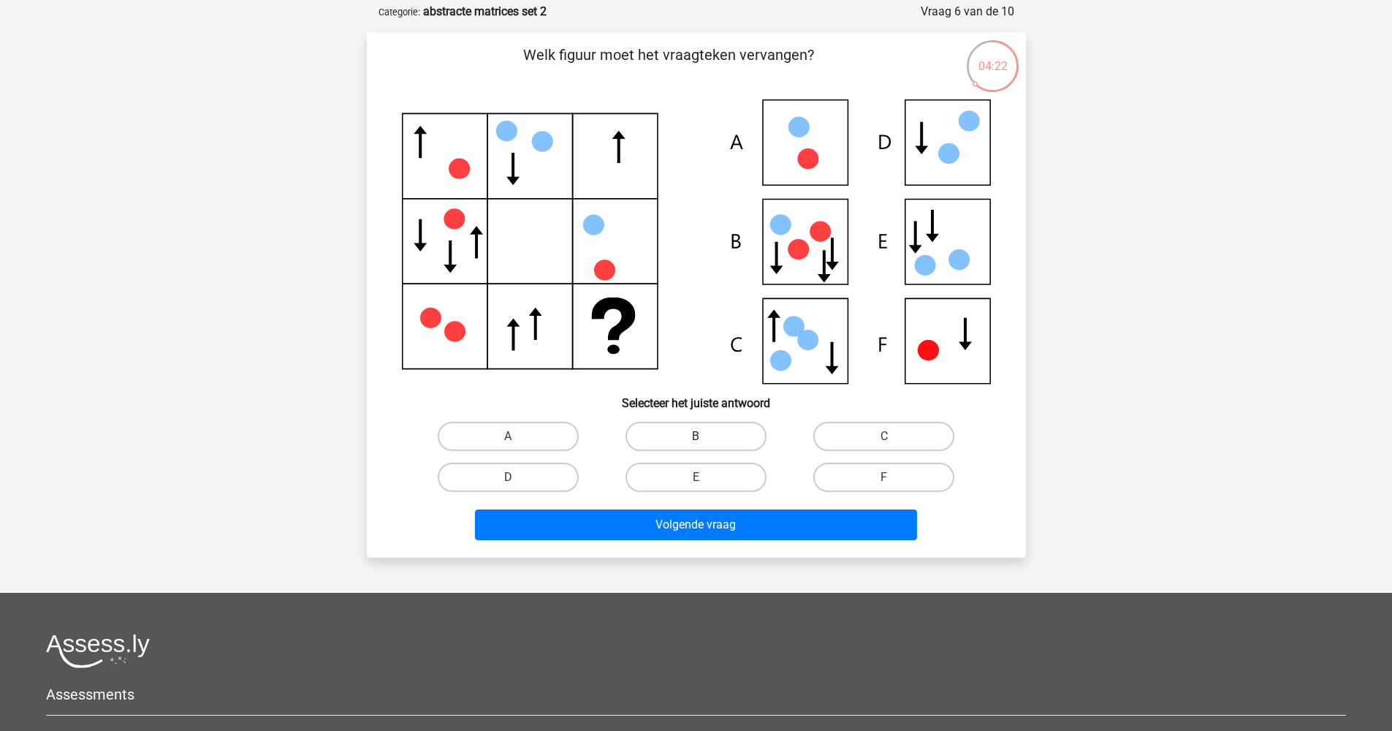
click at [739, 439] on label "B" at bounding box center [696, 436] width 141 height 29
click at [705, 439] on input "B" at bounding box center [700, 440] width 9 height 9
radio input "true"
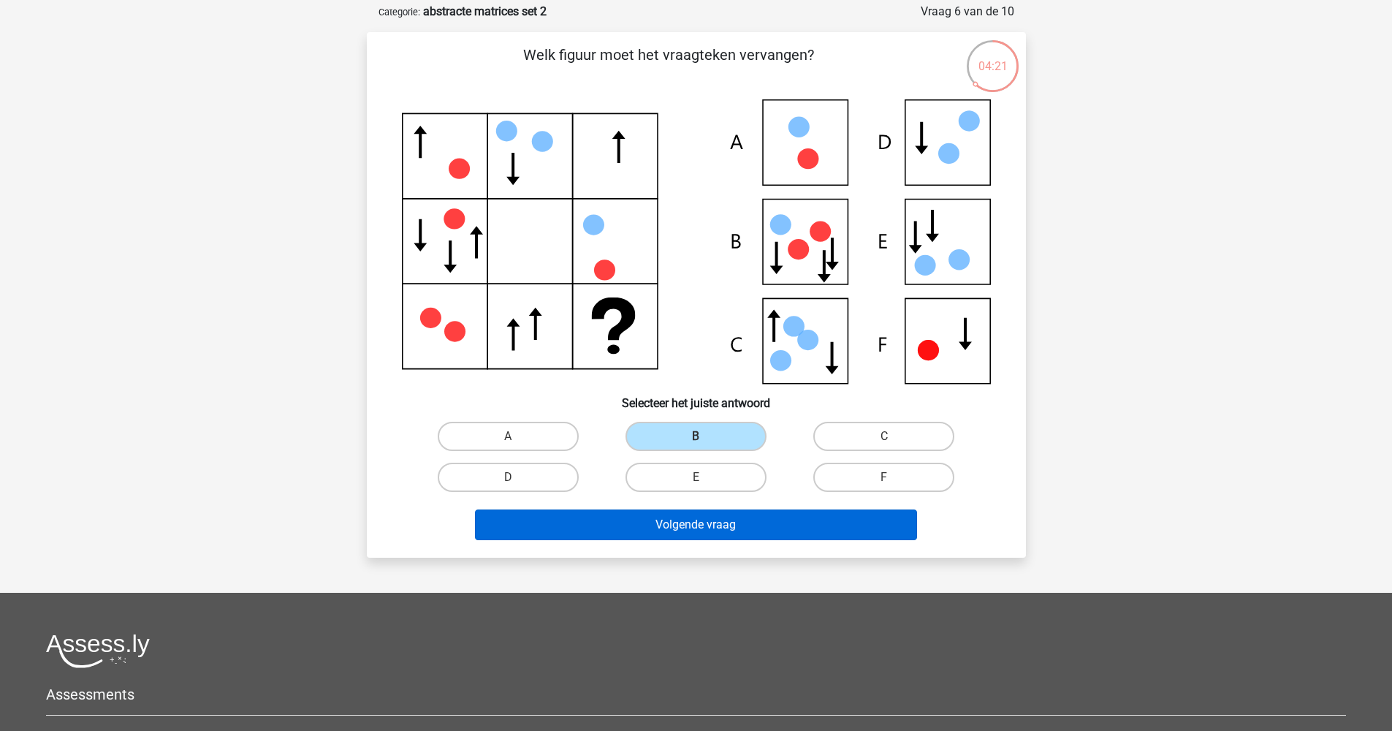
click at [745, 523] on button "Volgende vraag" at bounding box center [696, 524] width 442 height 31
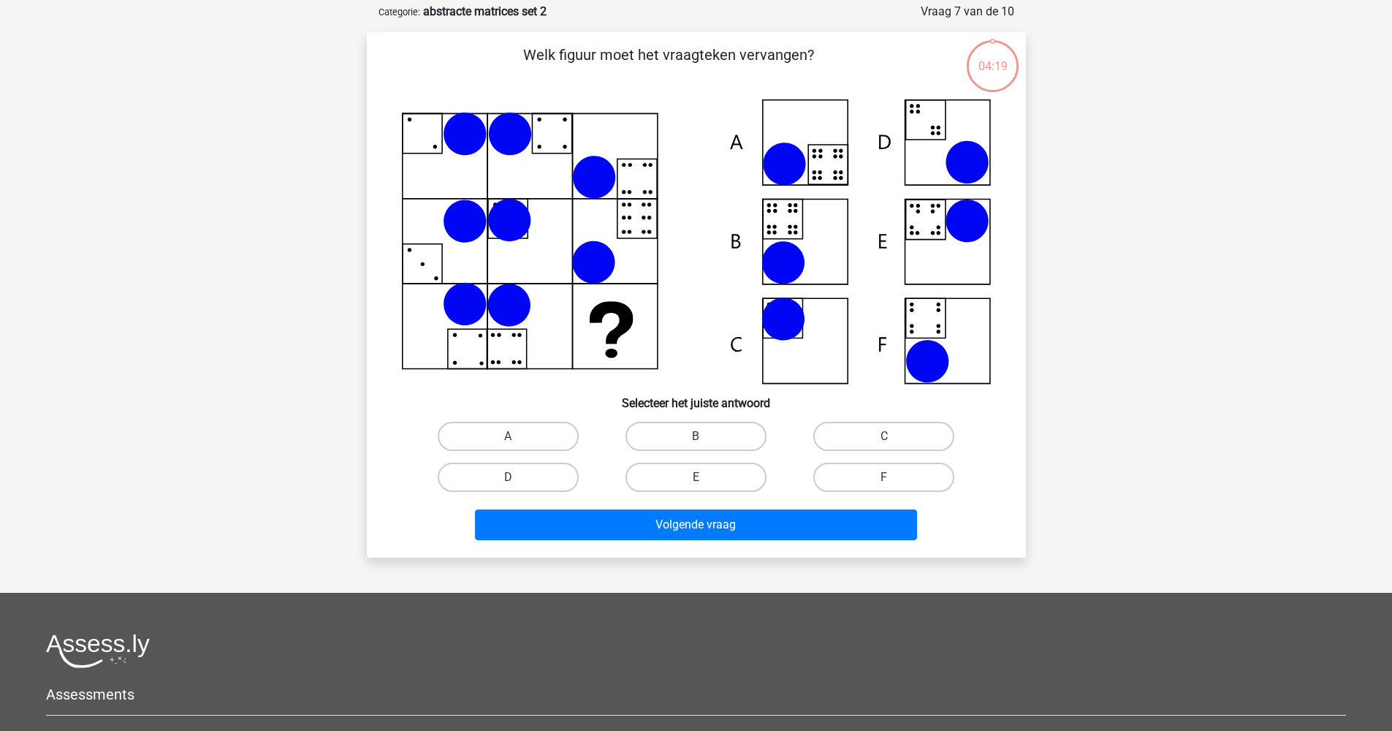
scroll to position [73, 0]
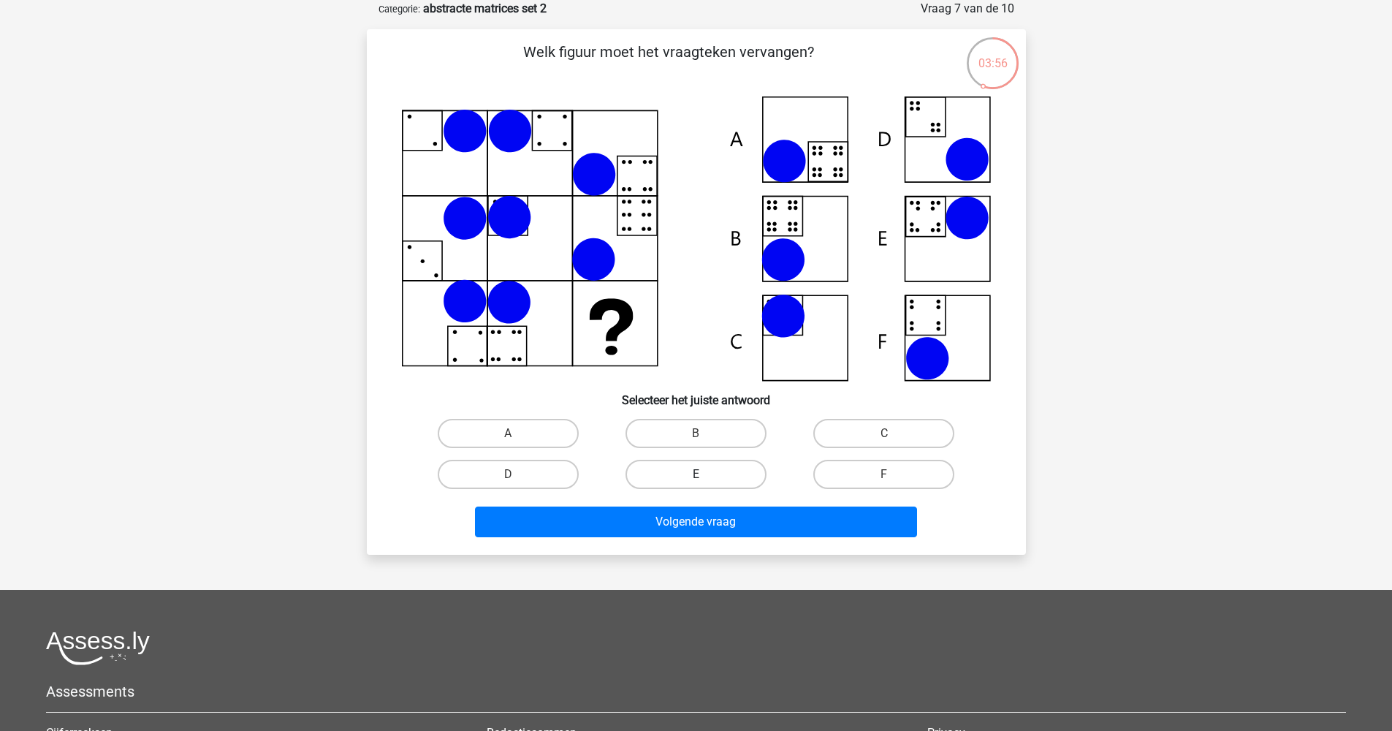
click at [709, 475] on label "E" at bounding box center [696, 474] width 141 height 29
click at [705, 475] on input "E" at bounding box center [700, 478] width 9 height 9
radio input "true"
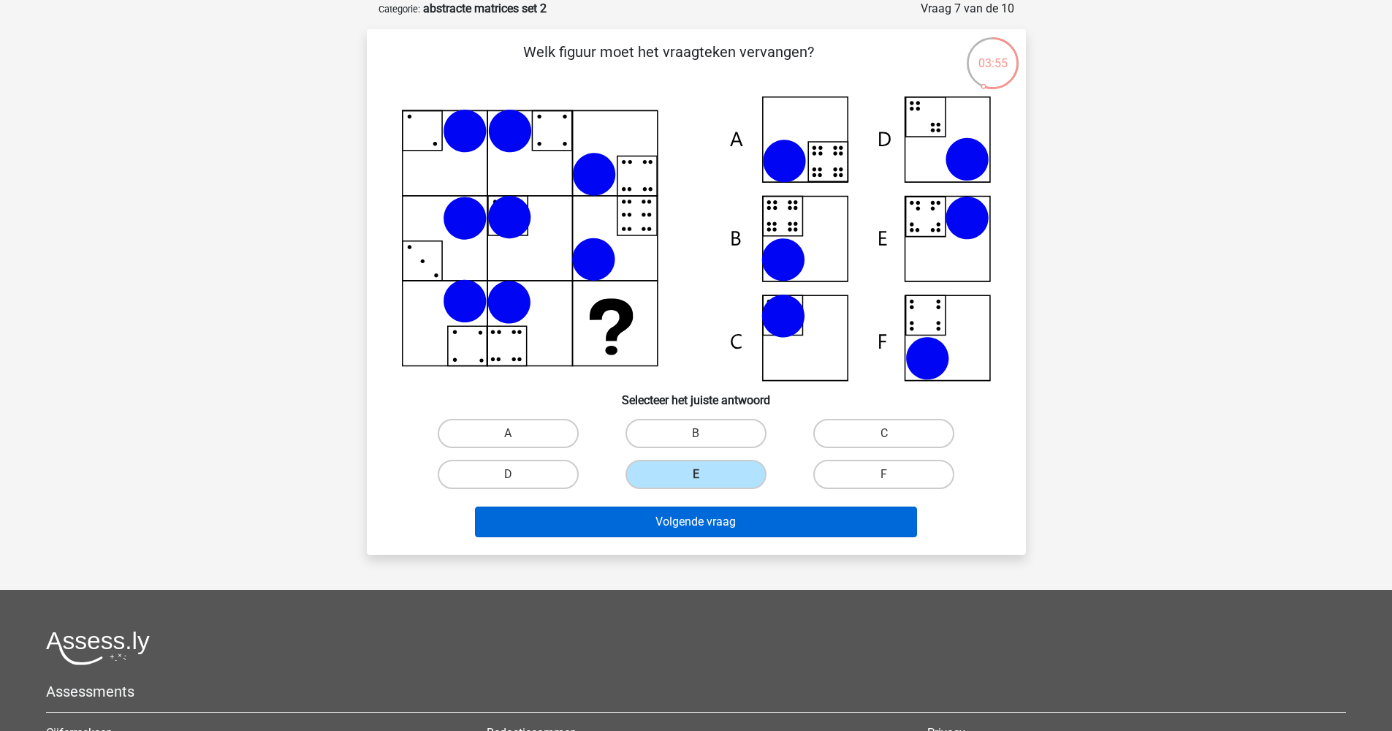
click at [702, 519] on button "Volgende vraag" at bounding box center [696, 521] width 442 height 31
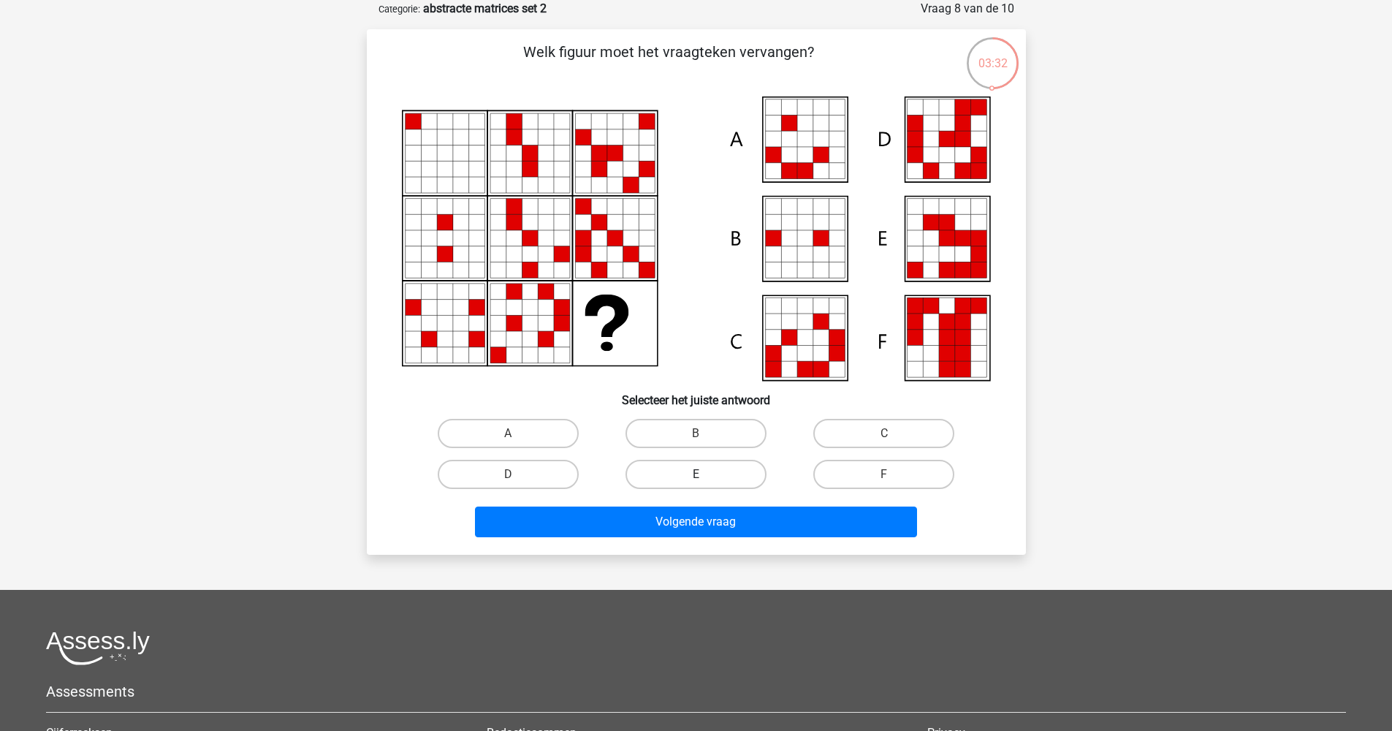
click at [669, 470] on label "E" at bounding box center [696, 474] width 141 height 29
click at [696, 474] on input "E" at bounding box center [700, 478] width 9 height 9
radio input "true"
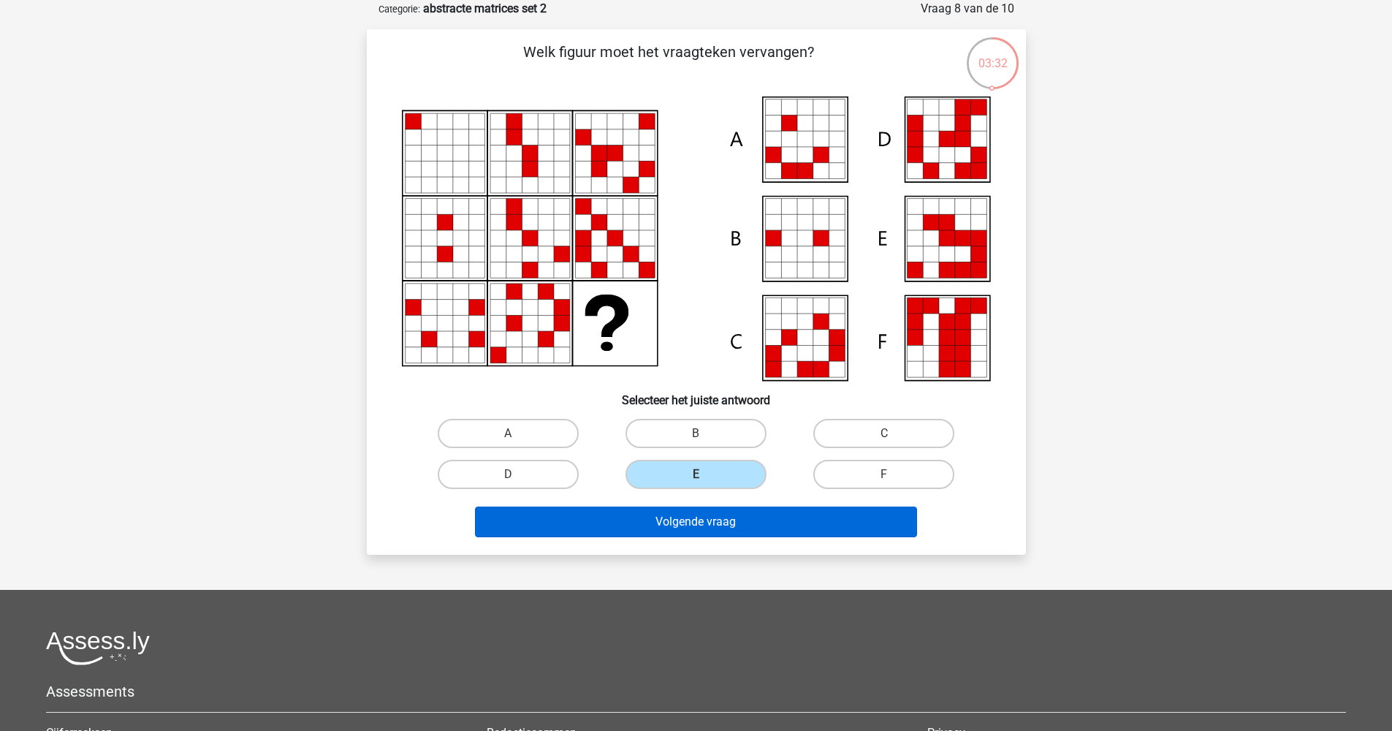
click at [666, 525] on button "Volgende vraag" at bounding box center [696, 521] width 442 height 31
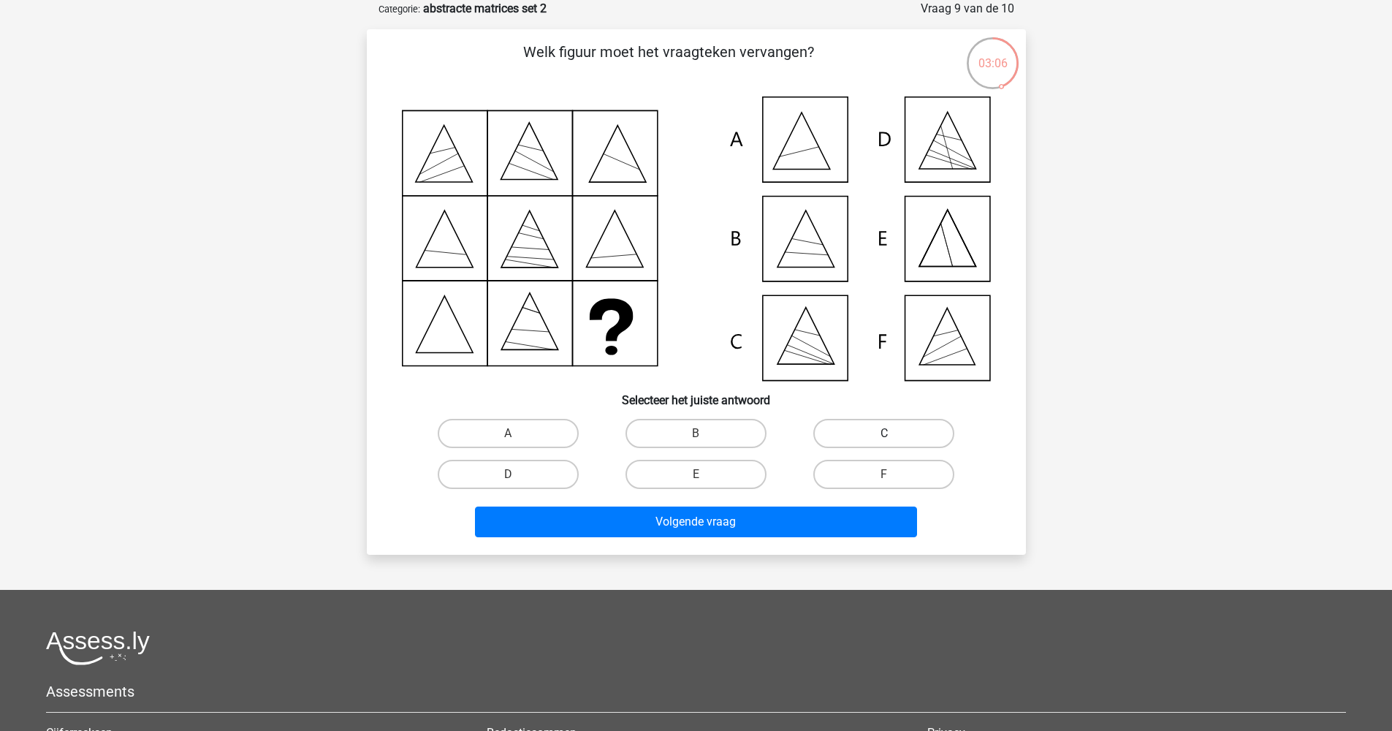
click at [889, 430] on label "C" at bounding box center [883, 433] width 141 height 29
click at [889, 433] on input "C" at bounding box center [888, 437] width 9 height 9
radio input "true"
click at [832, 539] on div "Volgende vraag" at bounding box center [696, 524] width 564 height 37
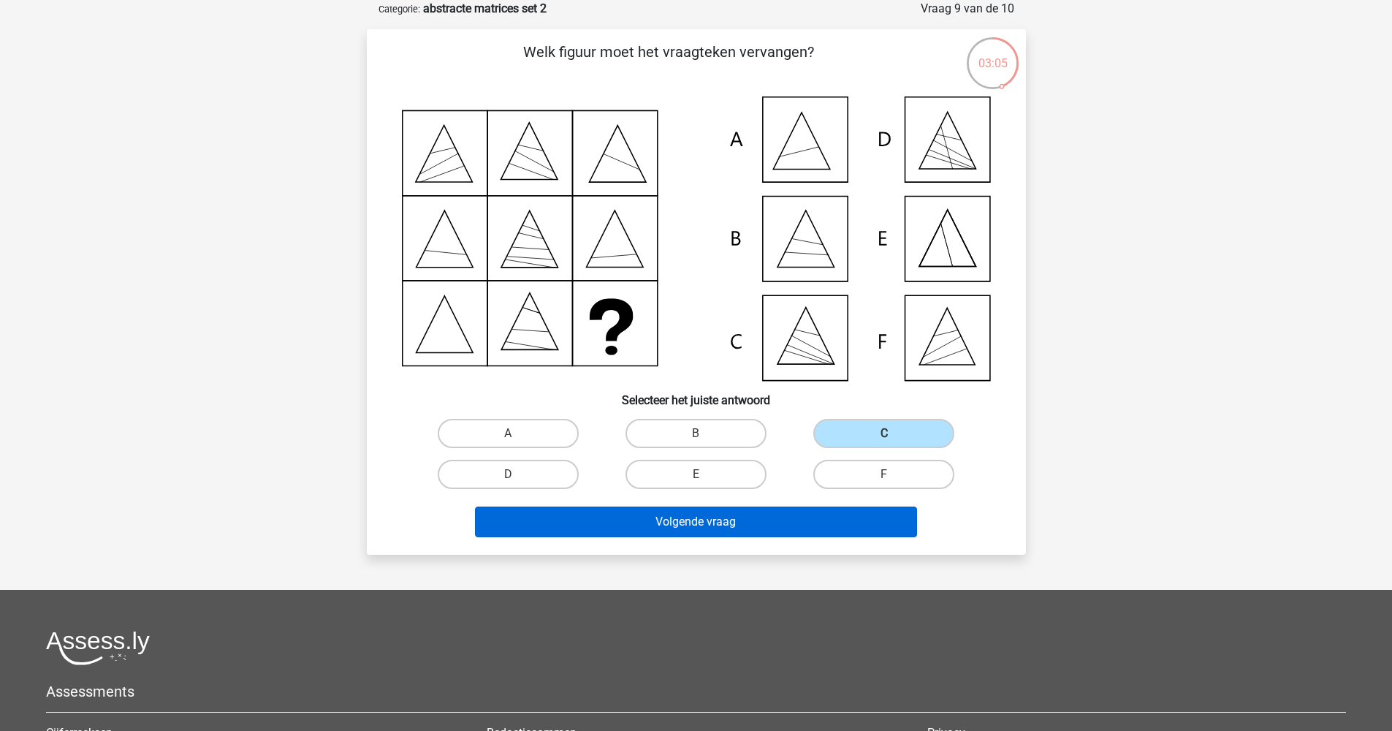
click at [832, 522] on button "Volgende vraag" at bounding box center [696, 521] width 442 height 31
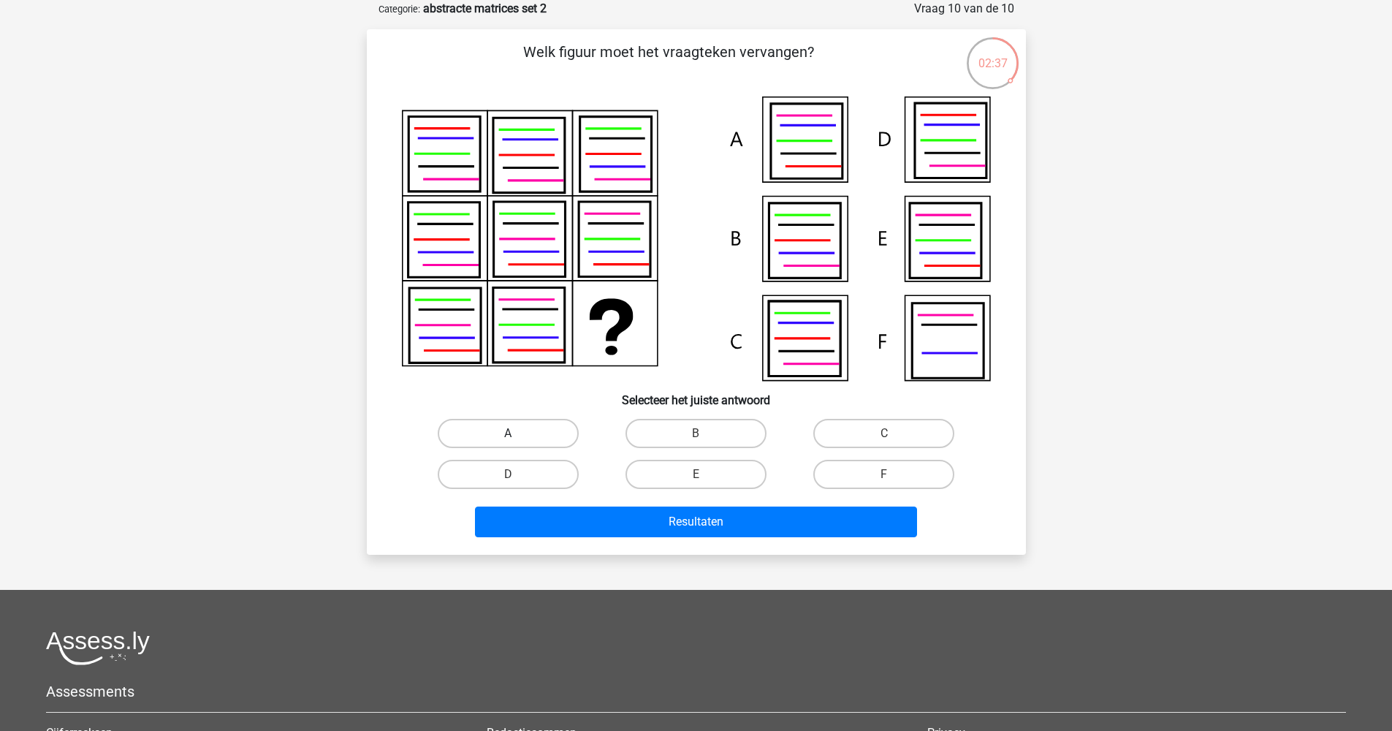
click at [501, 427] on label "A" at bounding box center [508, 433] width 141 height 29
click at [508, 433] on input "A" at bounding box center [512, 437] width 9 height 9
radio input "true"
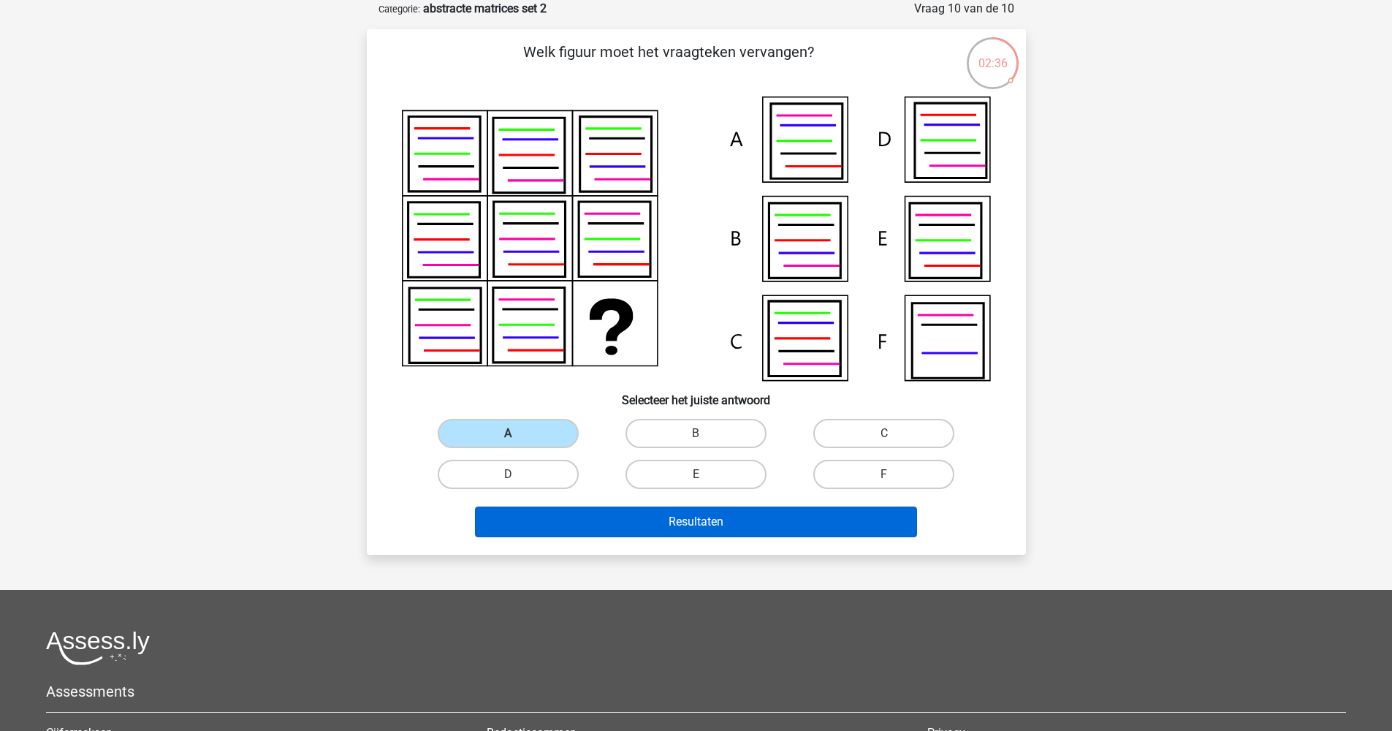
click at [619, 534] on button "Resultaten" at bounding box center [696, 521] width 442 height 31
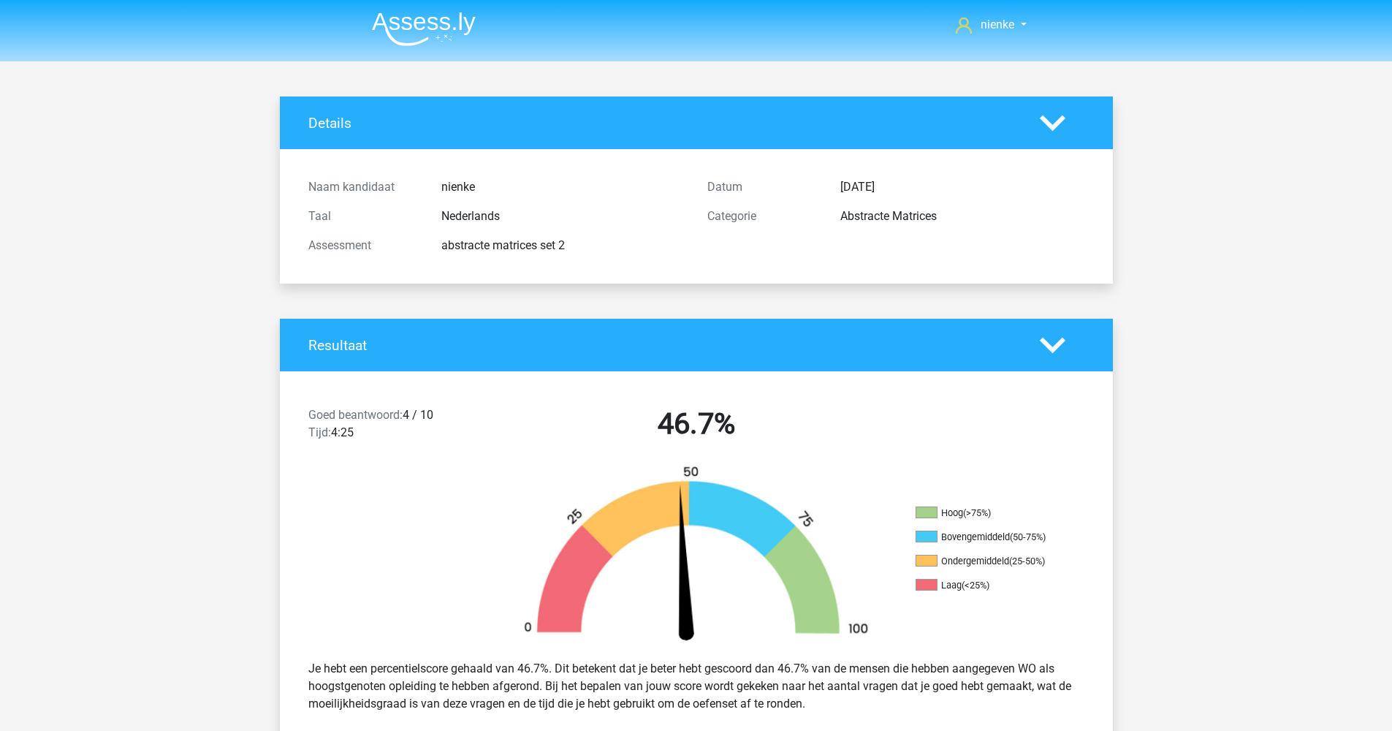
click at [463, 28] on img at bounding box center [424, 29] width 104 height 34
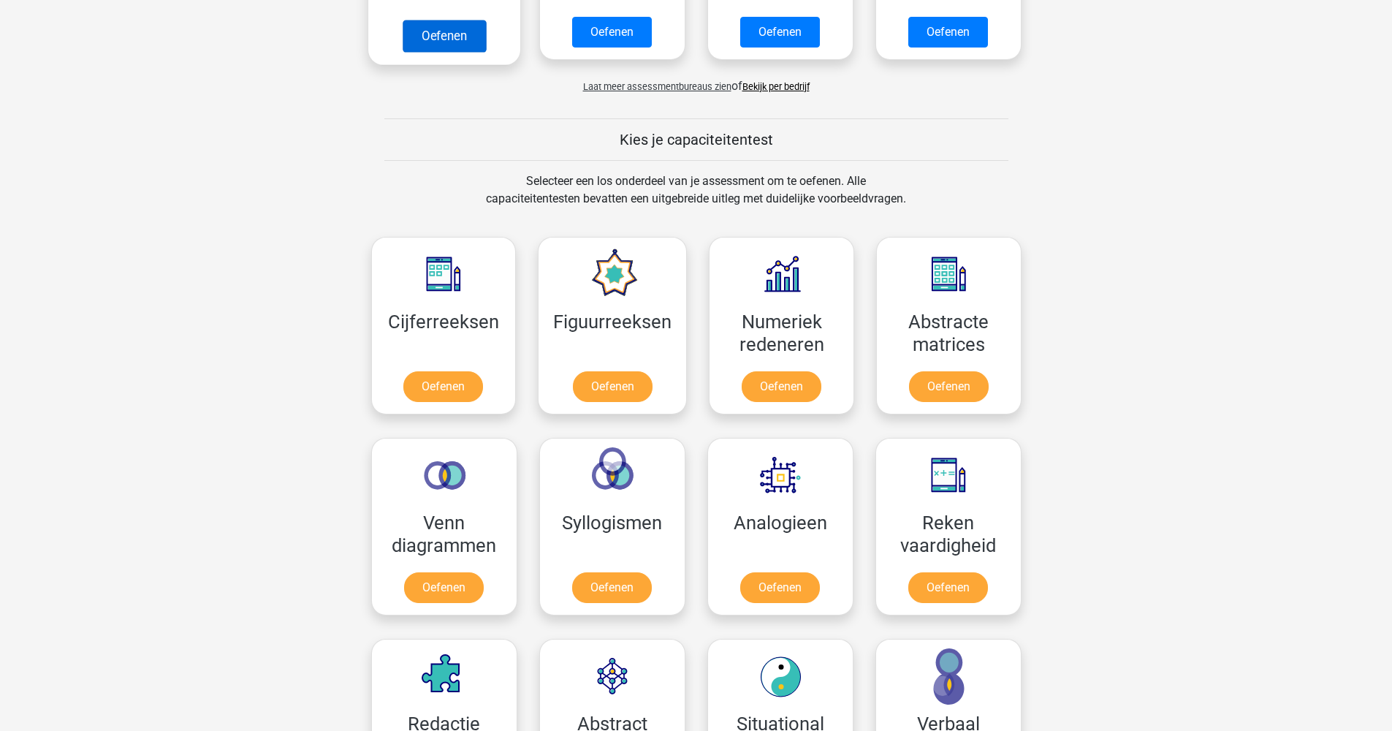
scroll to position [63, 0]
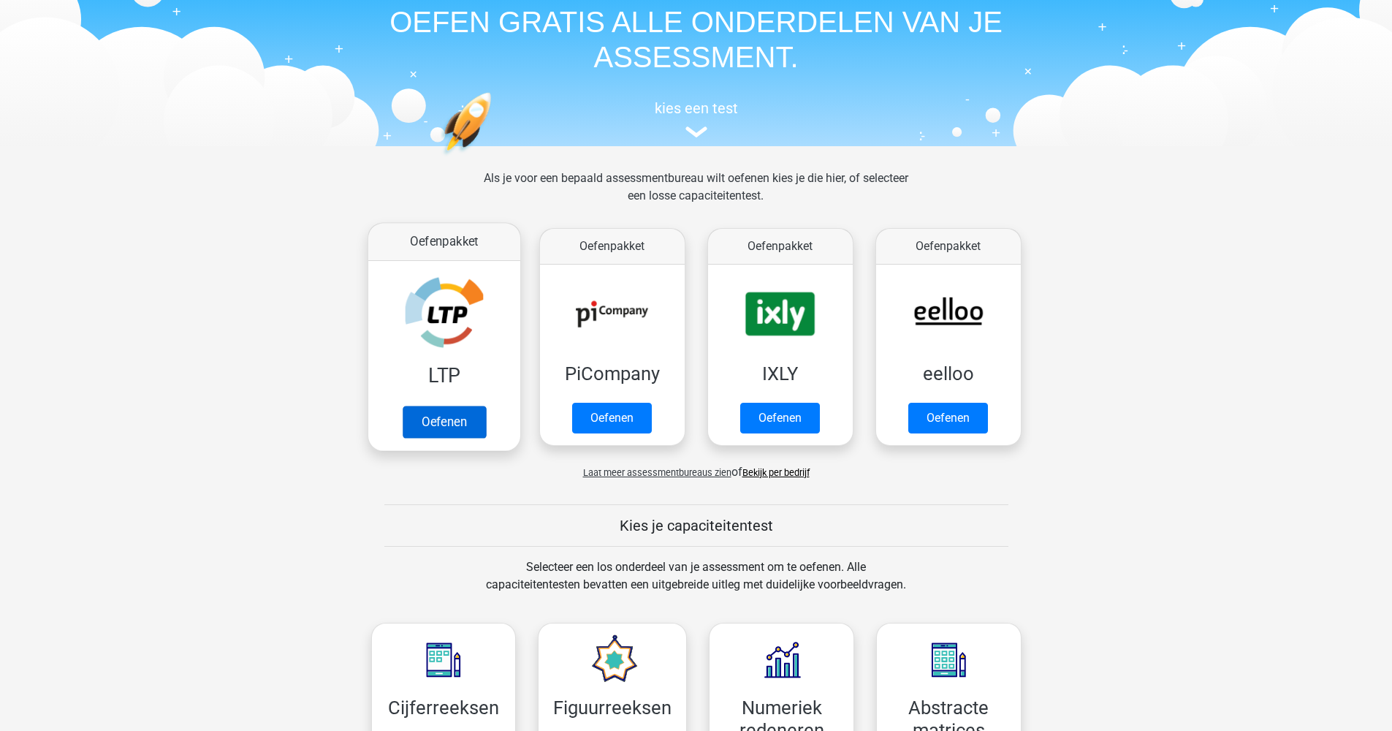
click at [437, 406] on link "Oefenen" at bounding box center [443, 422] width 83 height 32
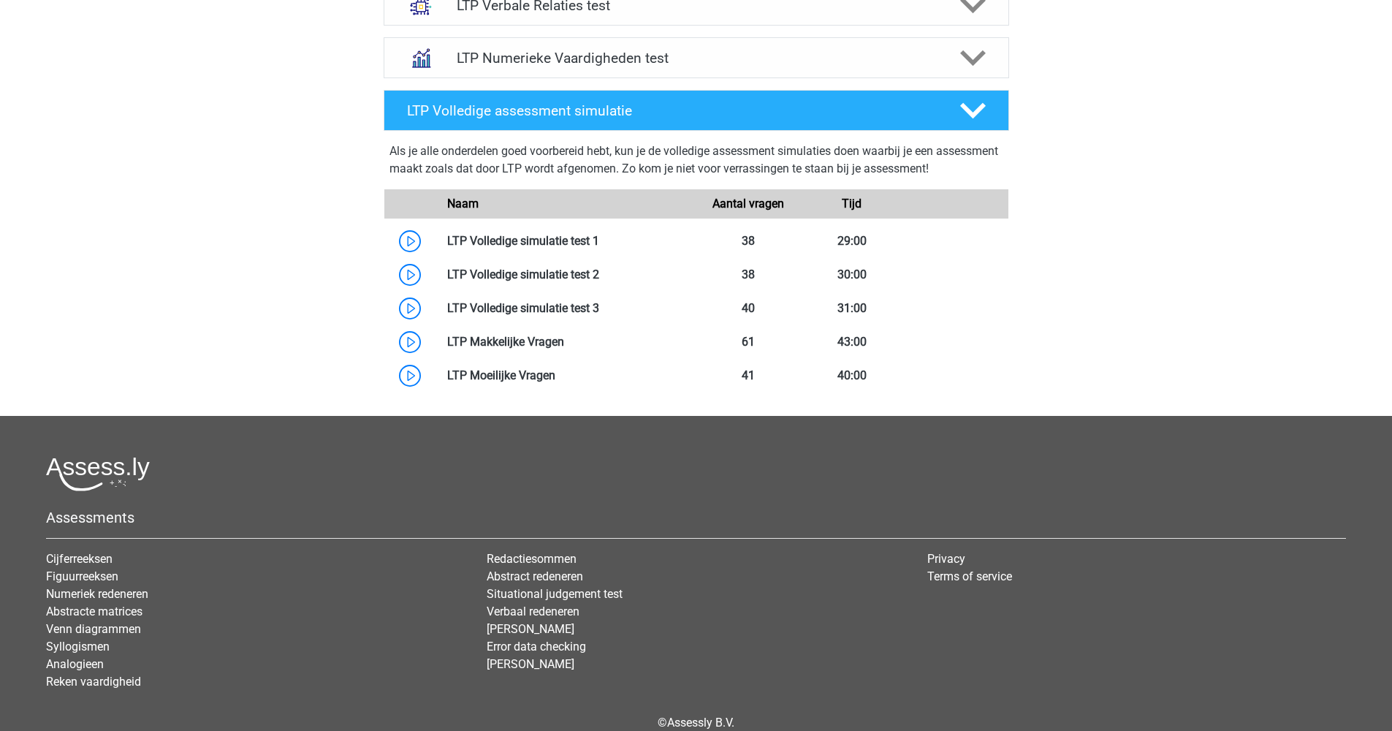
scroll to position [235, 0]
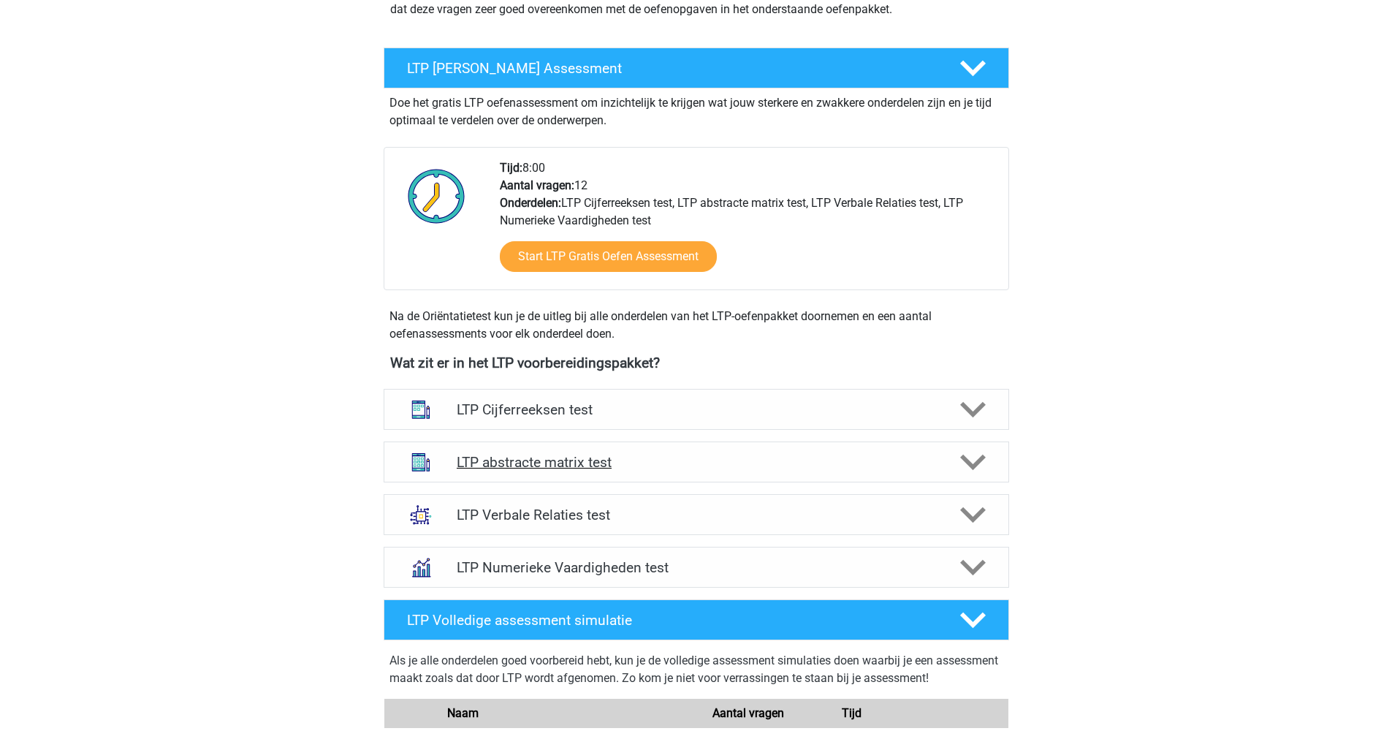
click at [546, 456] on h4 "LTP abstracte matrix test" at bounding box center [696, 462] width 479 height 17
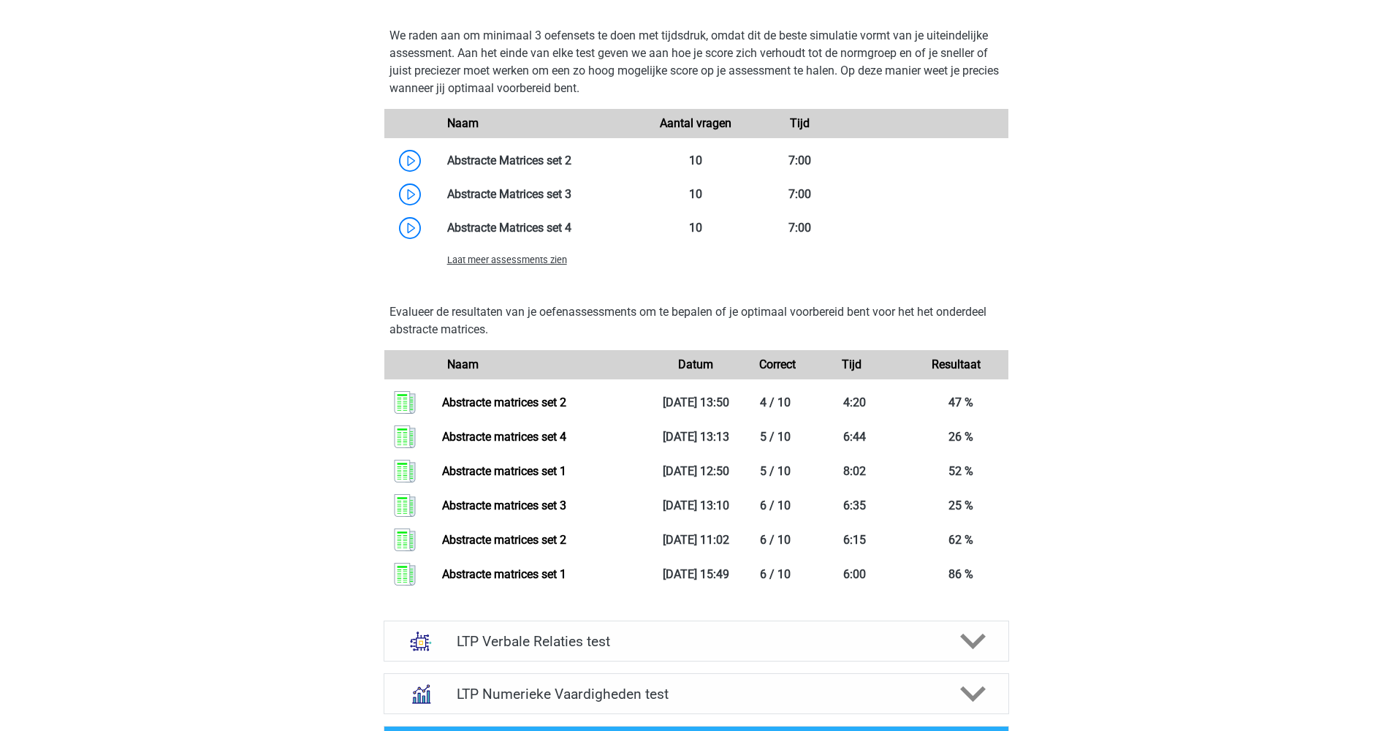
scroll to position [782, 0]
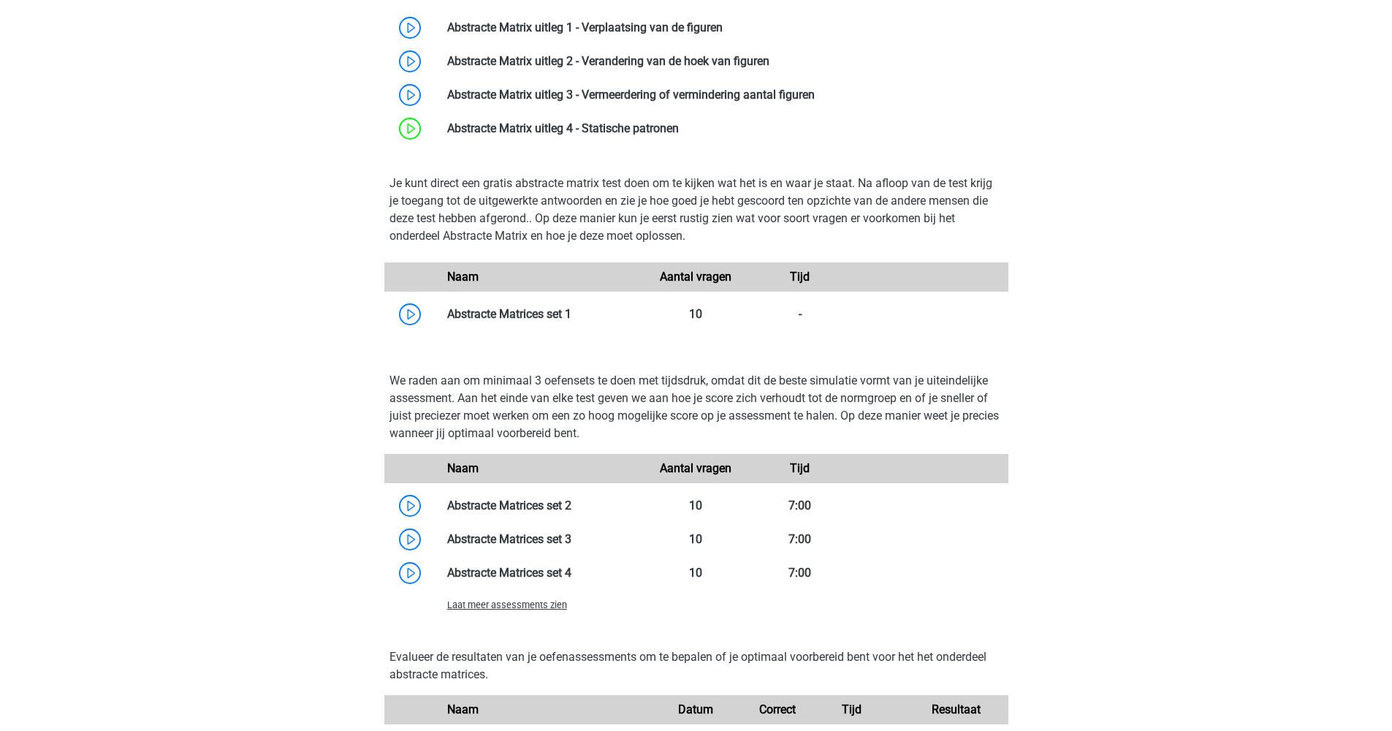
click at [515, 608] on span "Laat meer assessments zien" at bounding box center [507, 604] width 120 height 11
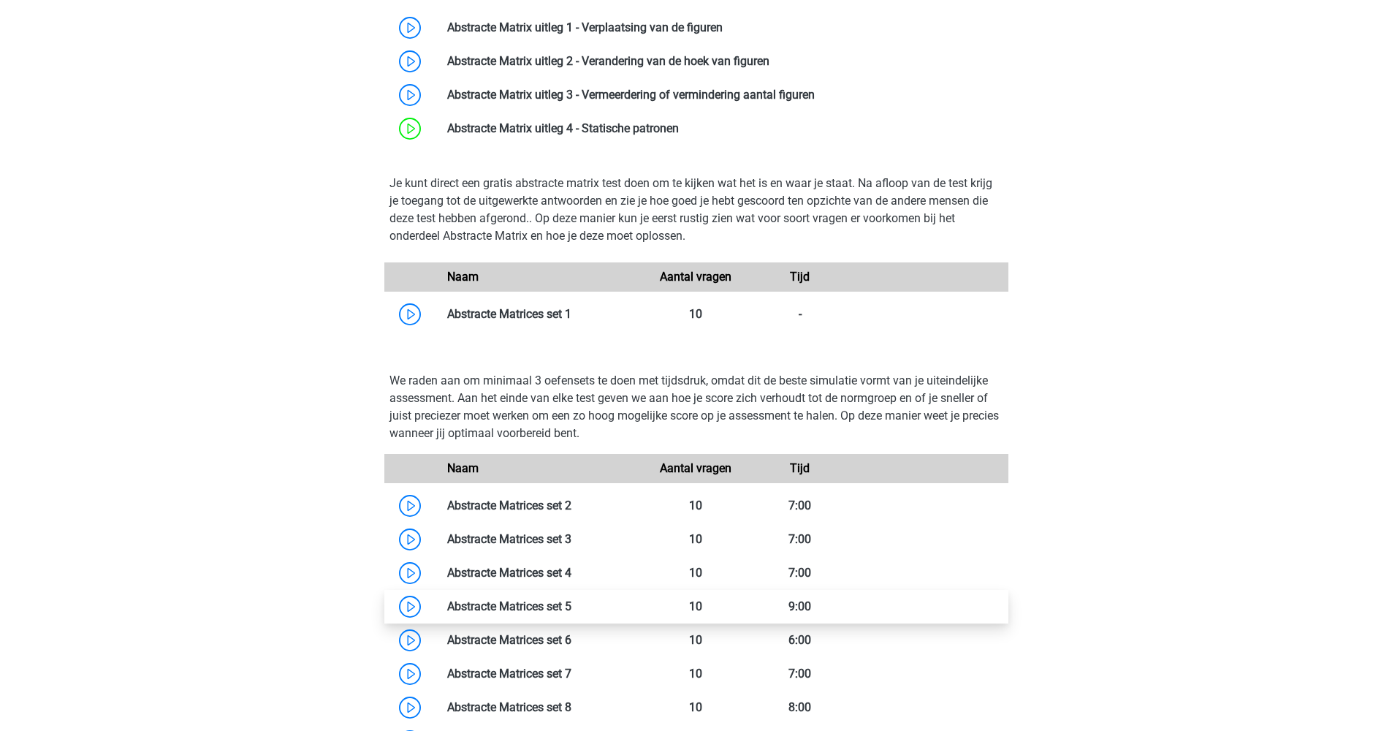
click at [571, 612] on link at bounding box center [571, 606] width 0 height 14
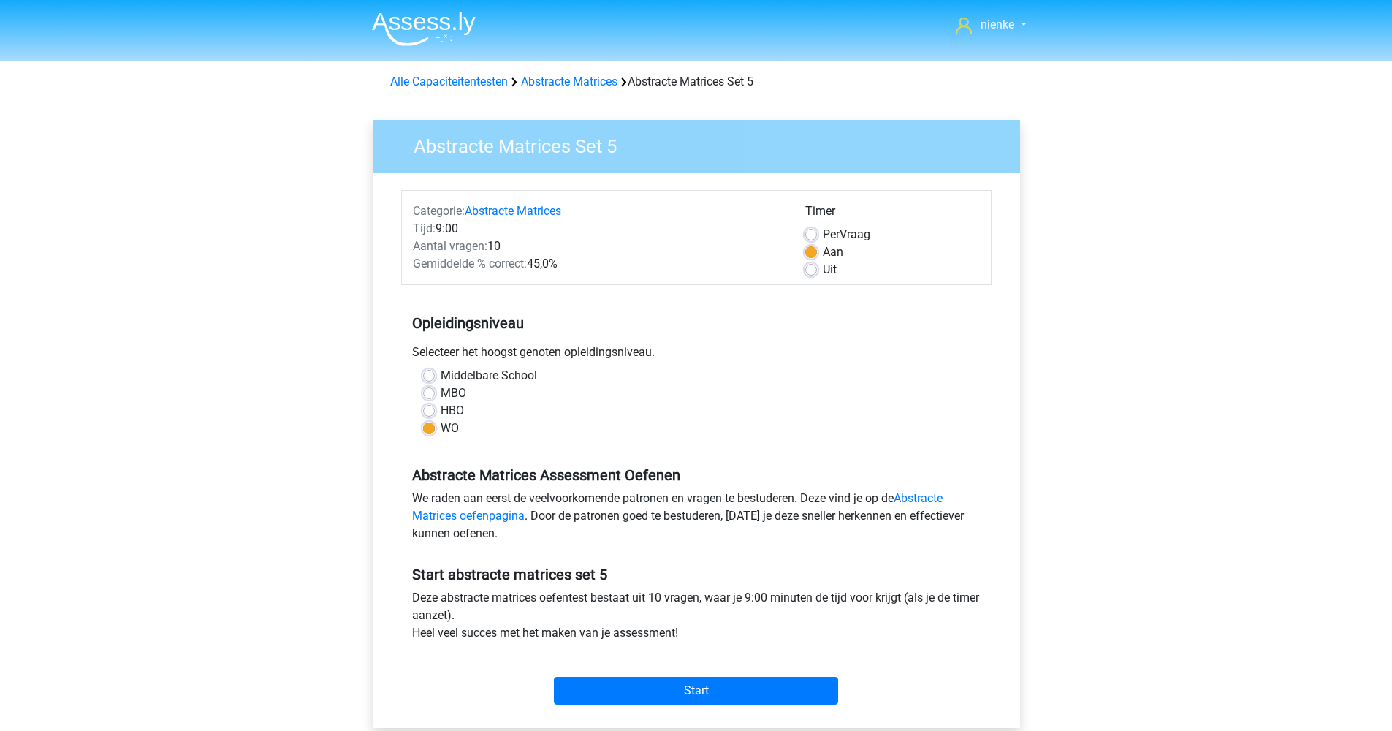
click at [585, 94] on div "Alle Capaciteitentesten Abstracte Matrices Abstracte Matrices Set 5" at bounding box center [696, 78] width 694 height 35
click at [585, 88] on link "Abstracte Matrices" at bounding box center [569, 82] width 96 height 14
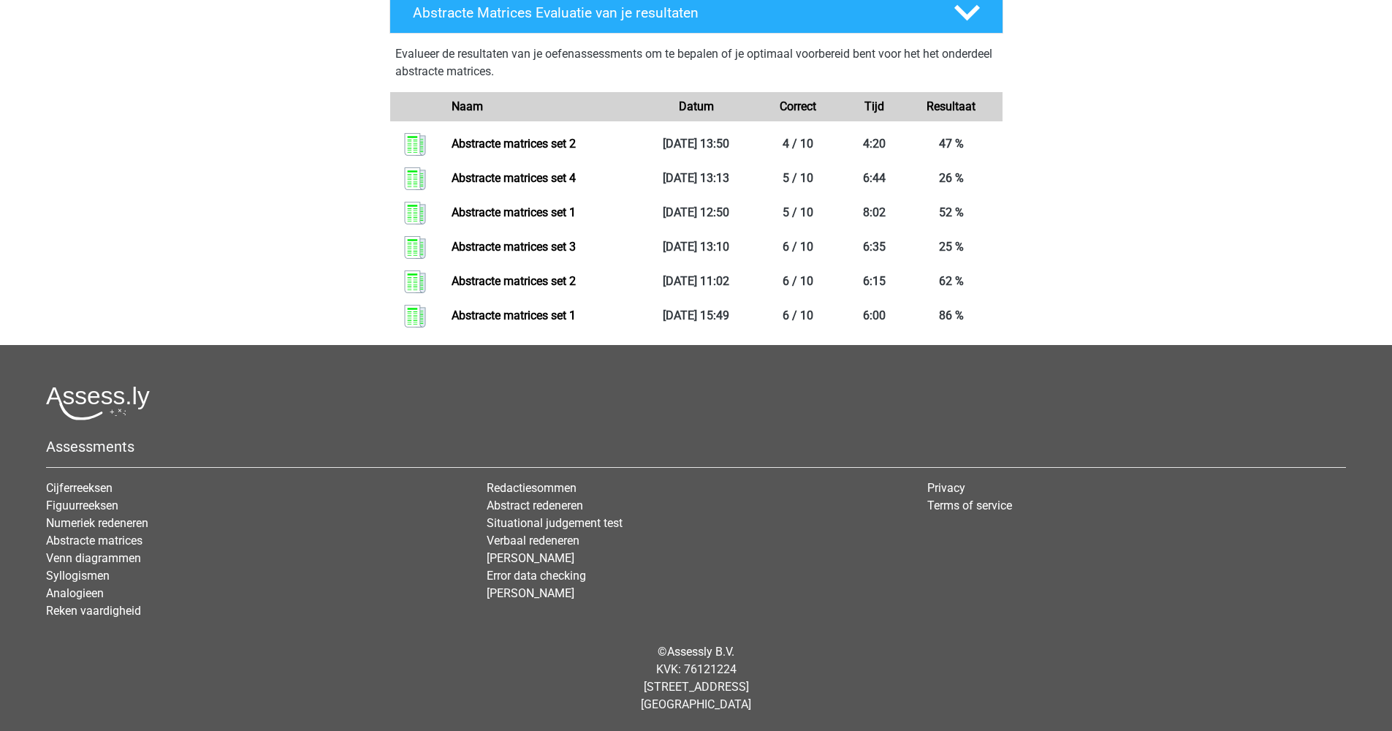
scroll to position [346, 0]
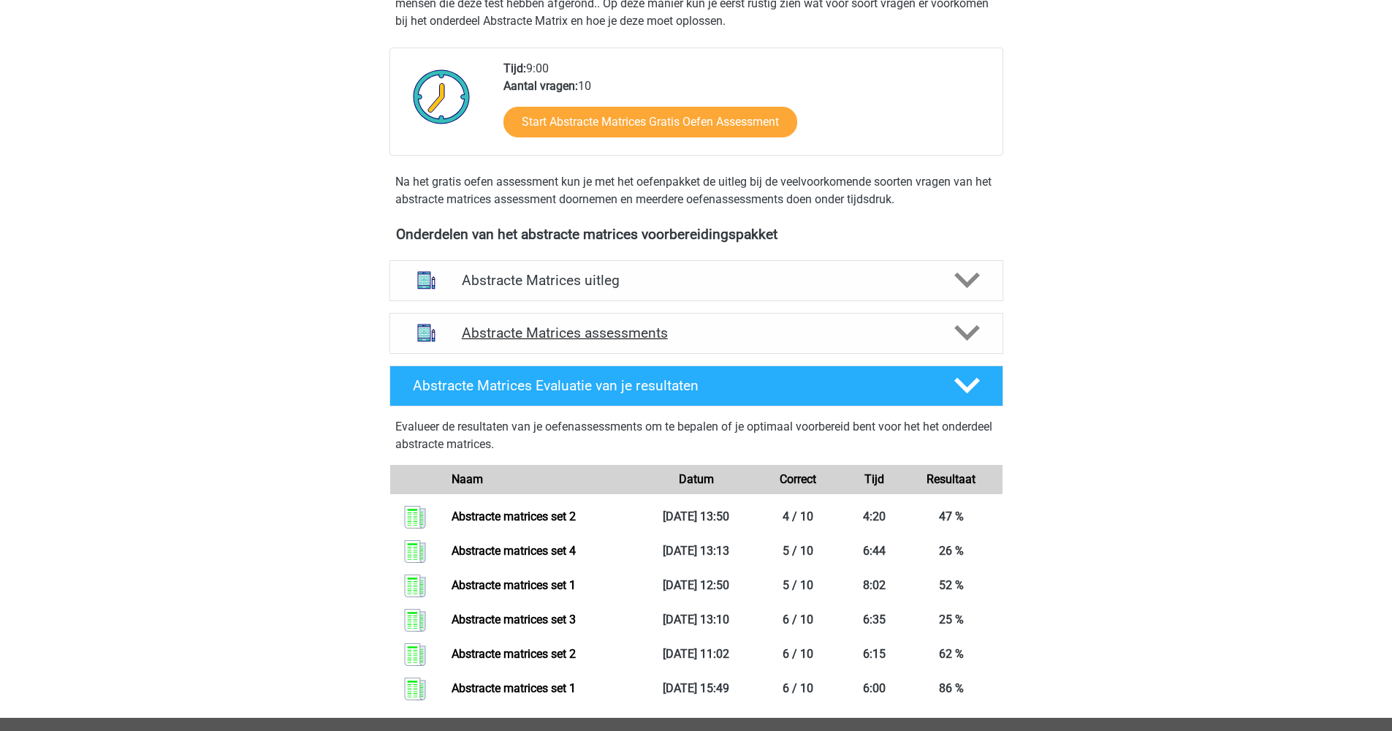
click at [606, 338] on h4 "Abstracte Matrices assessments" at bounding box center [696, 332] width 469 height 17
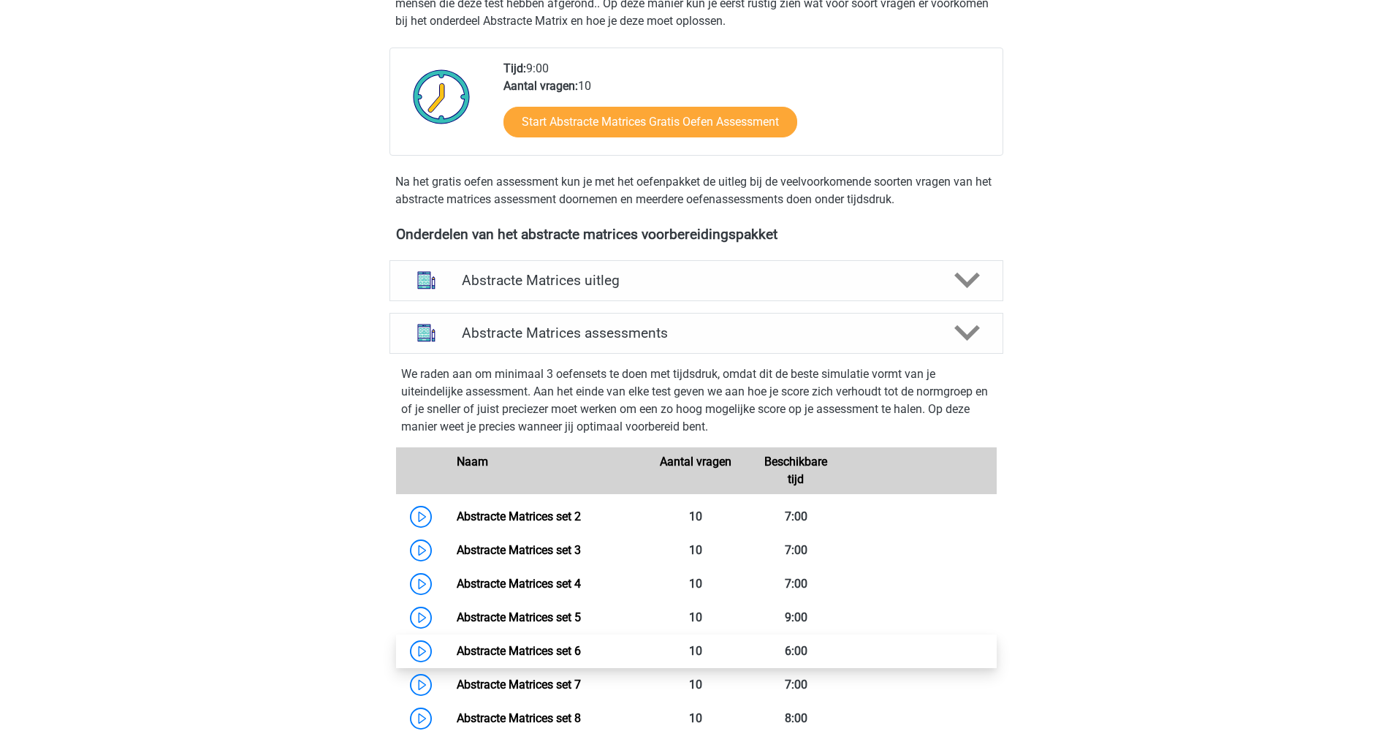
click at [581, 658] on link "Abstracte Matrices set 6" at bounding box center [519, 651] width 124 height 14
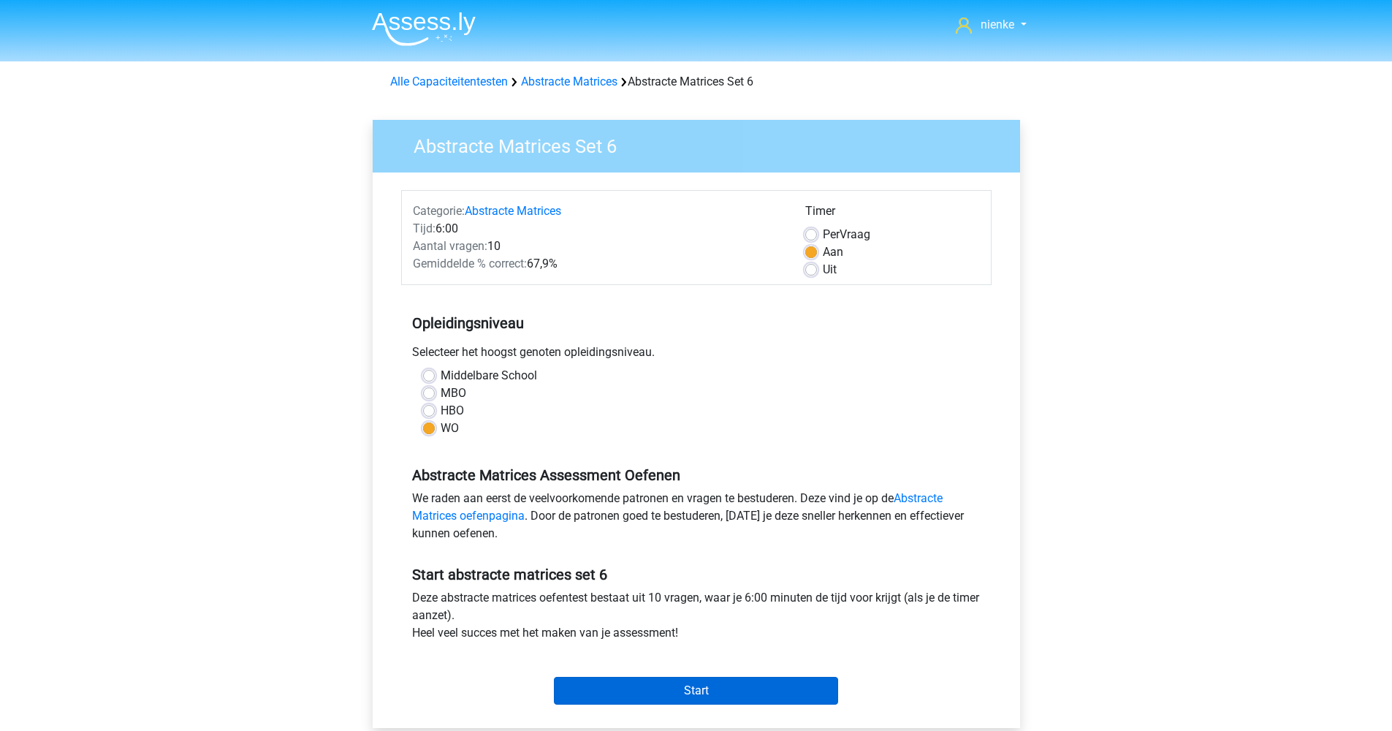
click at [627, 701] on input "Start" at bounding box center [696, 691] width 284 height 28
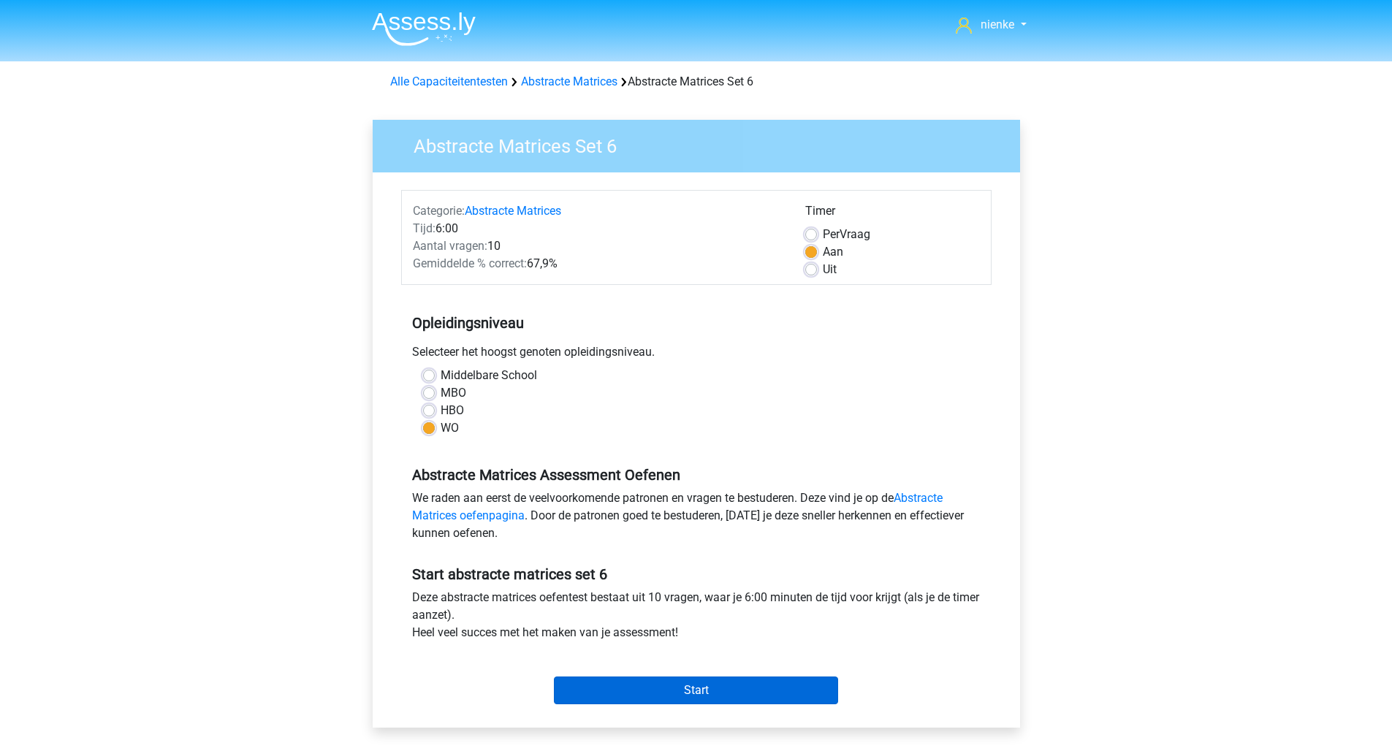
click at [680, 699] on input "Start" at bounding box center [696, 691] width 284 height 28
click at [628, 697] on input "Start" at bounding box center [696, 691] width 284 height 28
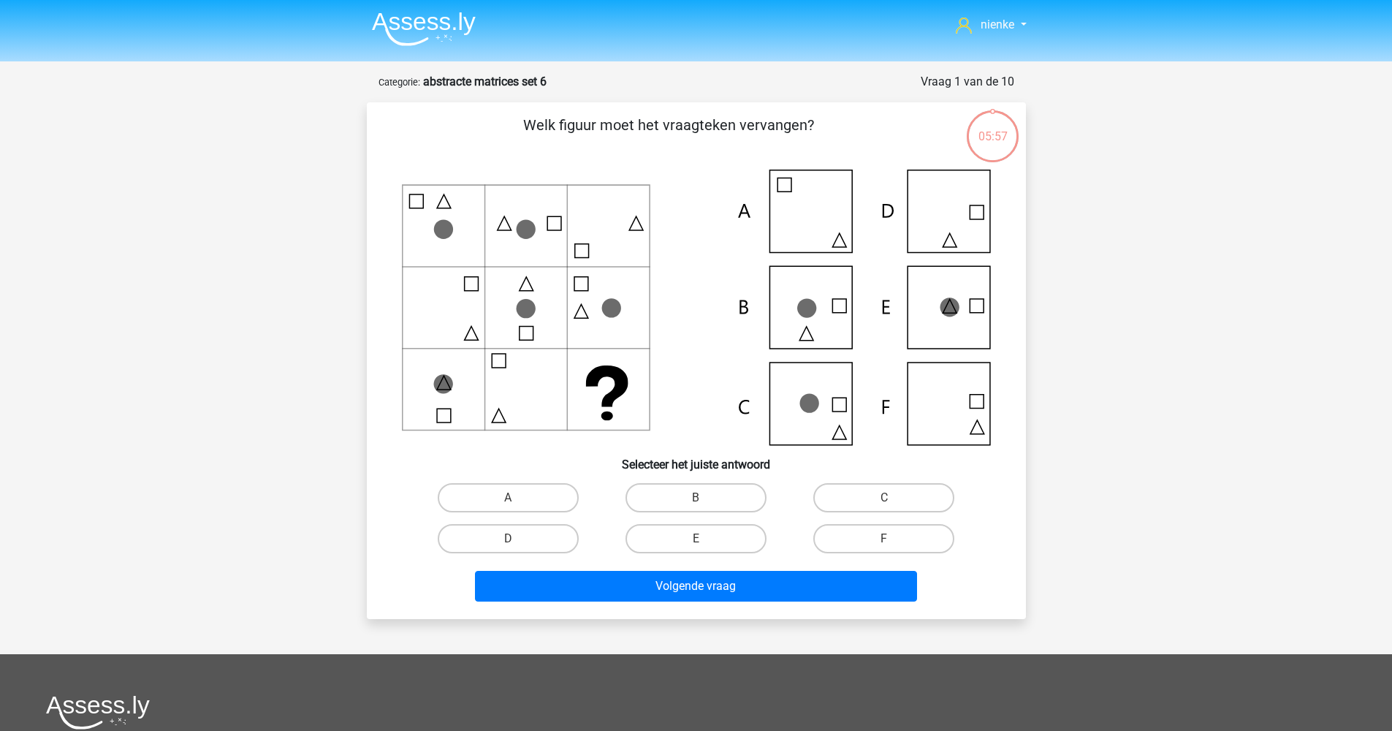
click at [603, 227] on icon at bounding box center [696, 307] width 589 height 275
click at [534, 392] on icon at bounding box center [696, 307] width 589 height 275
click at [631, 391] on icon at bounding box center [696, 307] width 589 height 275
click at [468, 237] on icon at bounding box center [696, 307] width 589 height 275
click at [1014, 462] on div "Welk figuur moet het vraagteken vervangen?" at bounding box center [696, 360] width 647 height 493
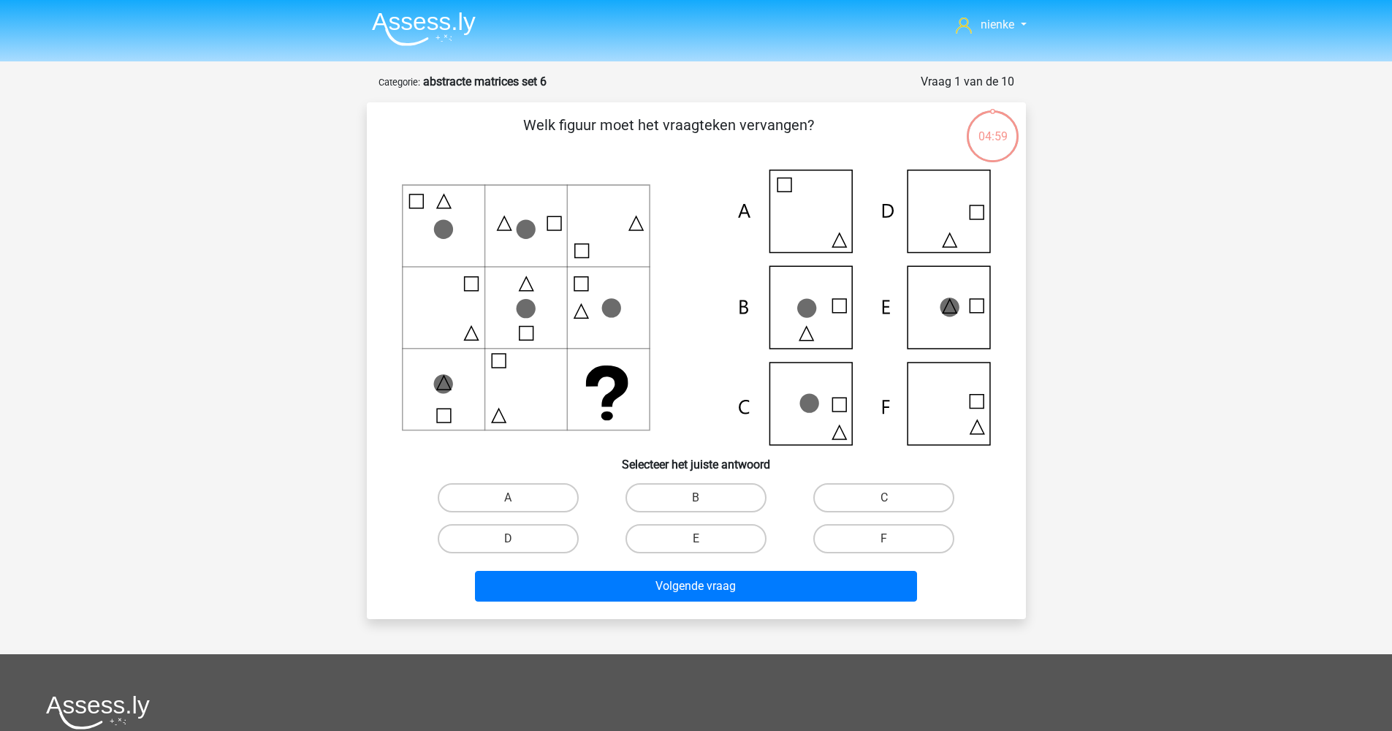
click at [577, 391] on icon at bounding box center [696, 307] width 589 height 275
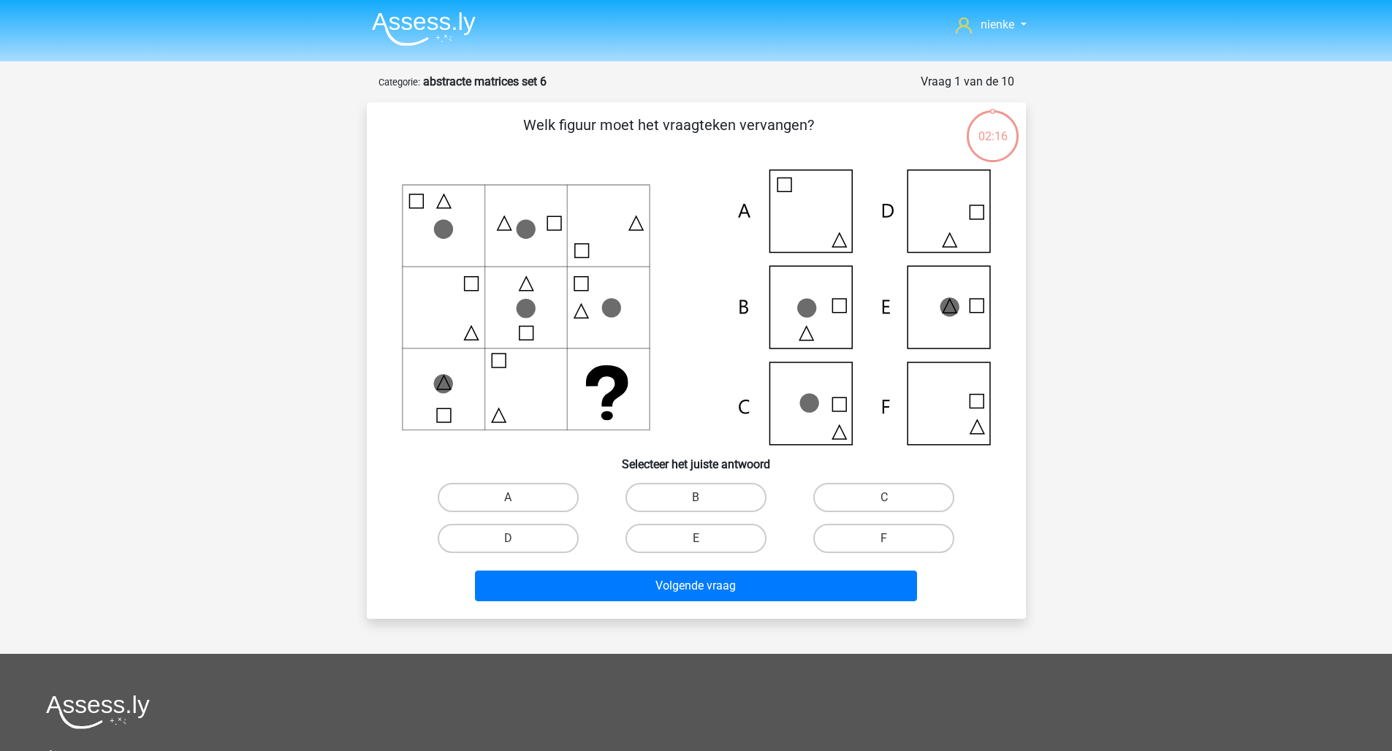
click at [548, 94] on form "Vraag 1 van de 10 Categorie: abstracte matrices set 6 Welk figuur moet het vraa…" at bounding box center [696, 346] width 659 height 546
click at [983, 70] on div "nienke [EMAIL_ADDRESS][DOMAIN_NAME] Nederlands English" at bounding box center [696, 520] width 1392 height 1040
drag, startPoint x: 534, startPoint y: 88, endPoint x: 908, endPoint y: 80, distance: 373.5
click at [534, 88] on strong "abstracte matrices set 6" at bounding box center [484, 82] width 123 height 14
click at [1008, 137] on div "02:14" at bounding box center [992, 127] width 55 height 37
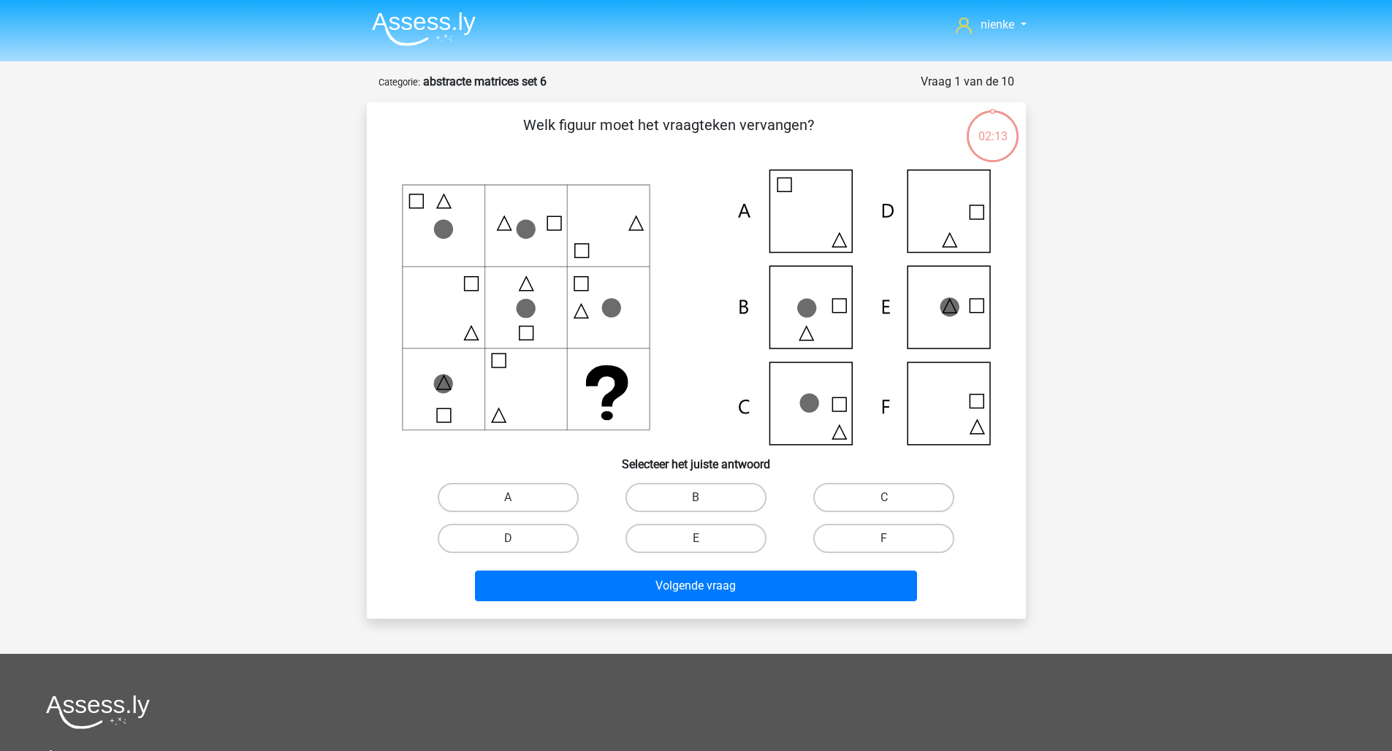
click at [987, 12] on nav "nienke nienke--@live.nl Nederlands English" at bounding box center [696, 25] width 672 height 47
click at [475, 22] on img at bounding box center [424, 29] width 104 height 34
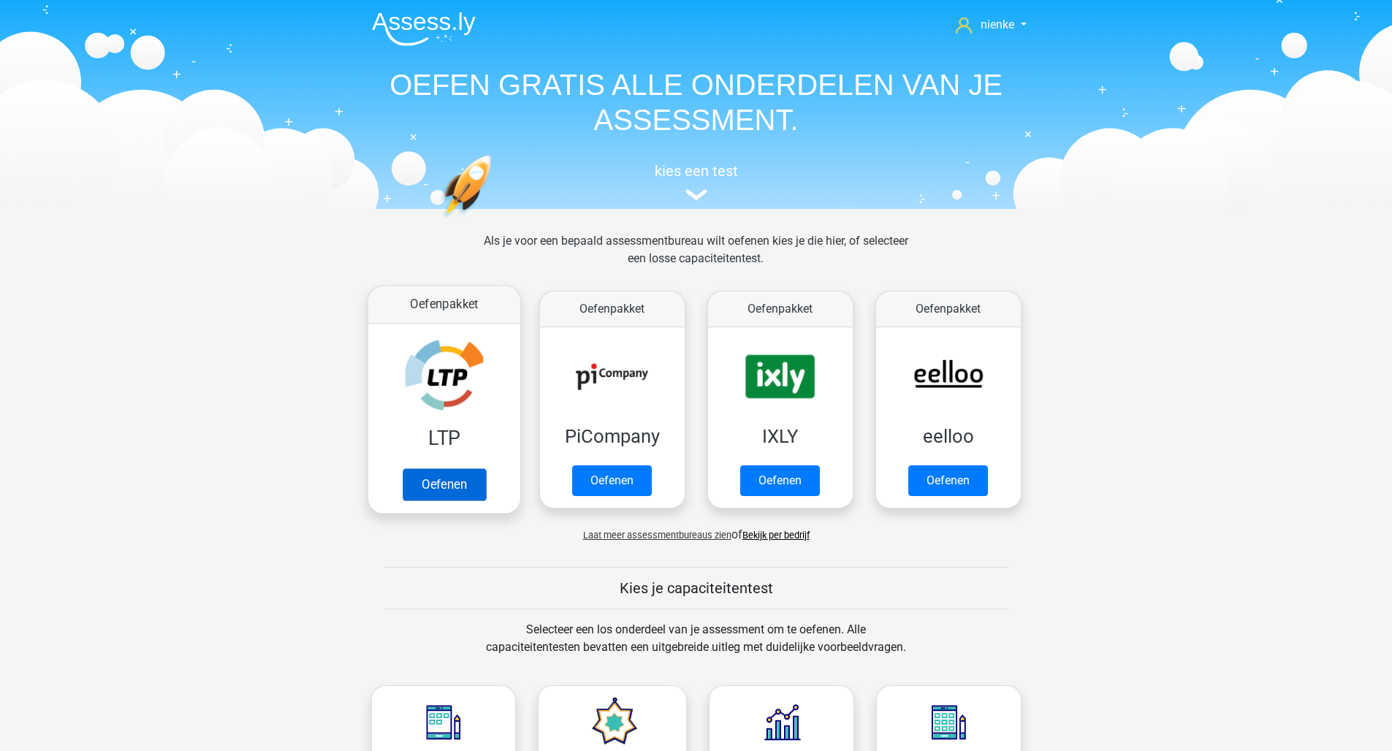
click at [476, 497] on link "Oefenen" at bounding box center [443, 484] width 83 height 32
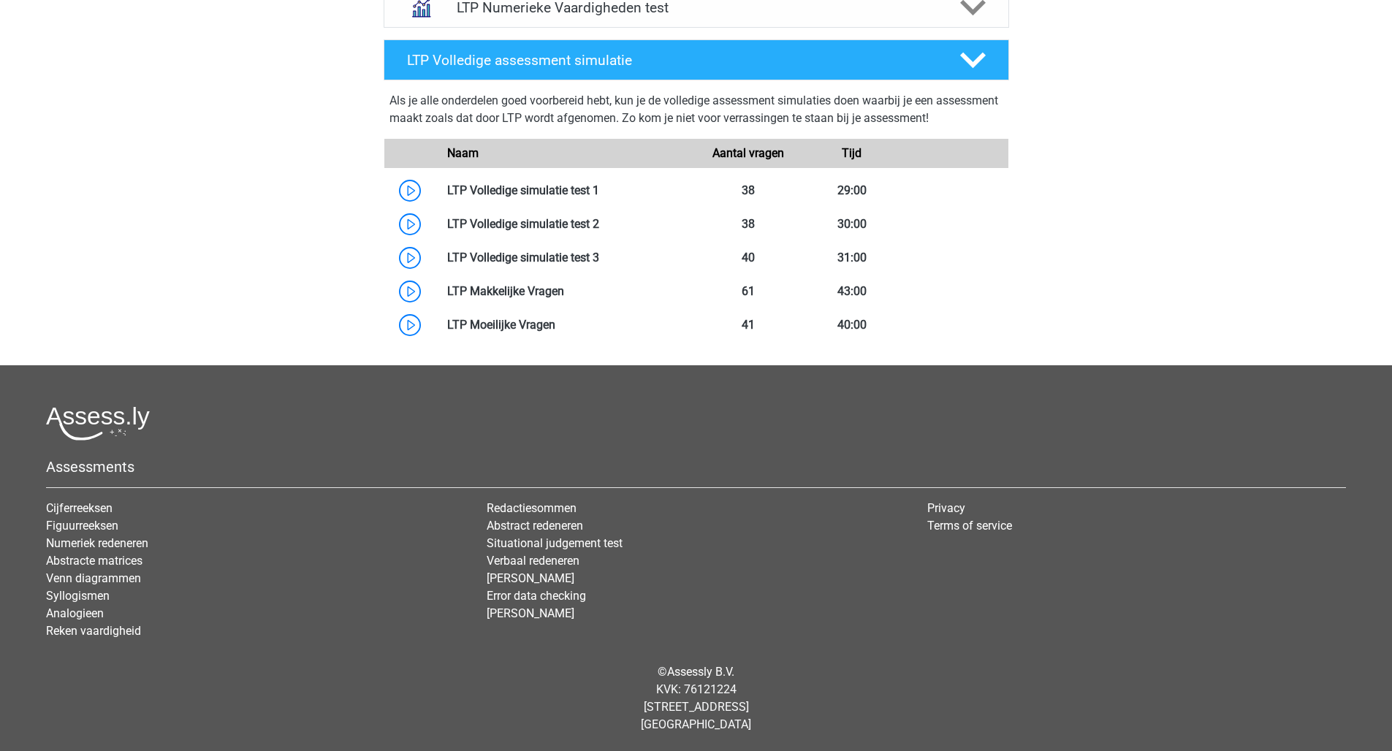
scroll to position [394, 0]
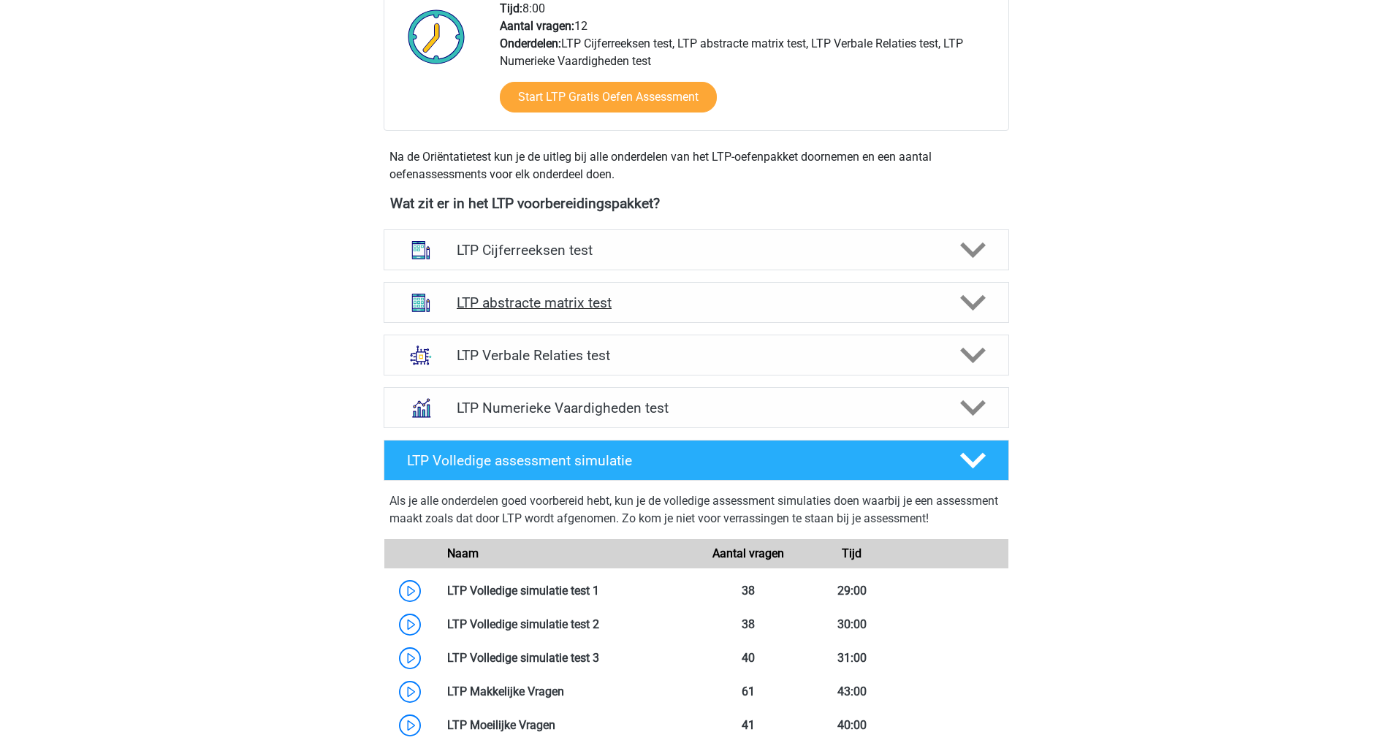
click at [560, 307] on h4 "LTP abstracte matrix test" at bounding box center [696, 302] width 479 height 17
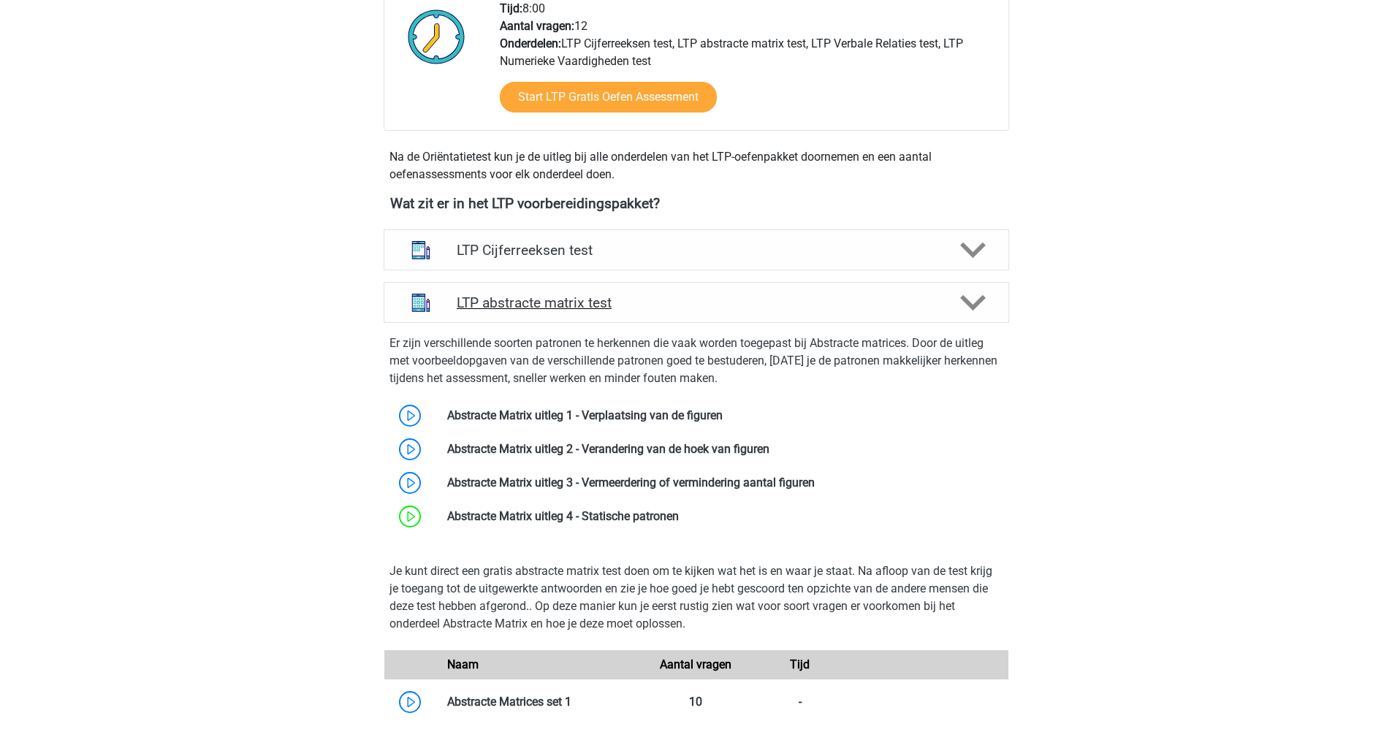
scroll to position [1360, 0]
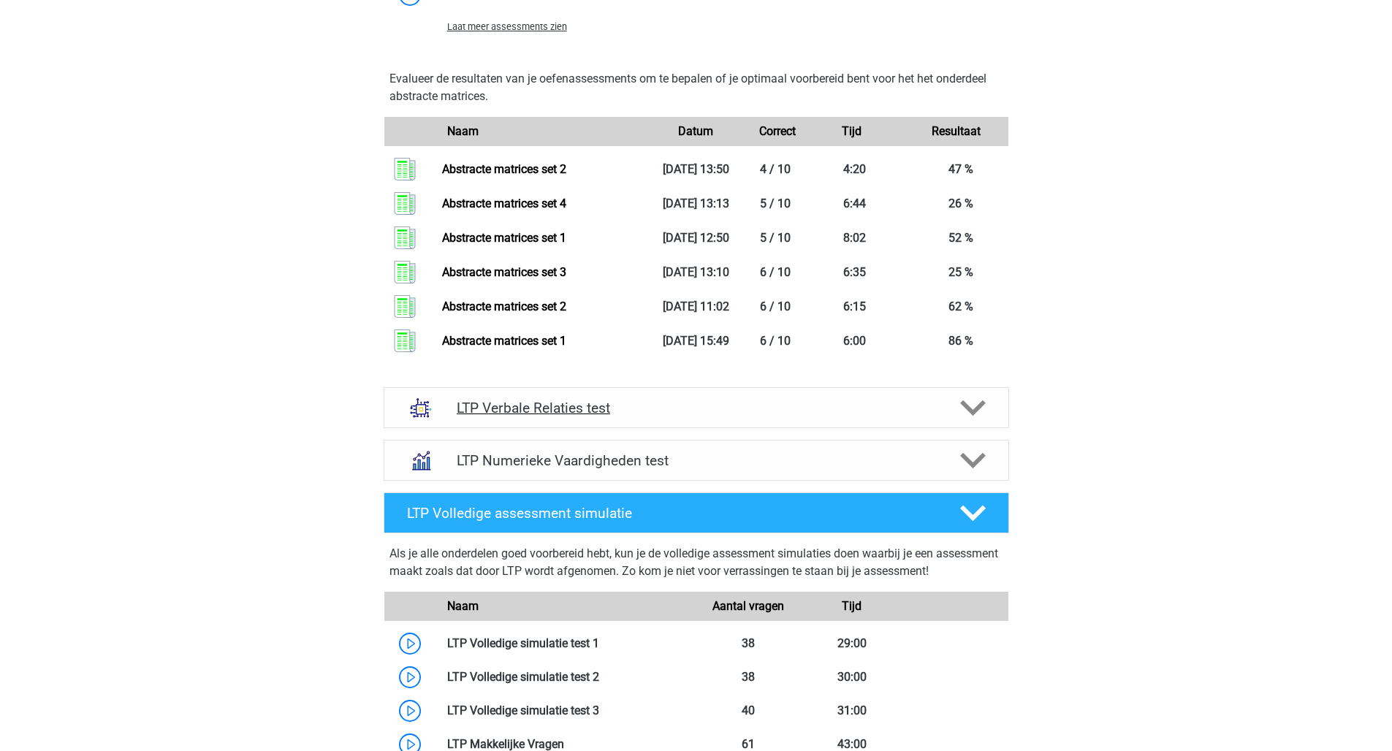
click at [582, 417] on h4 "LTP Verbale Relaties test" at bounding box center [696, 408] width 479 height 17
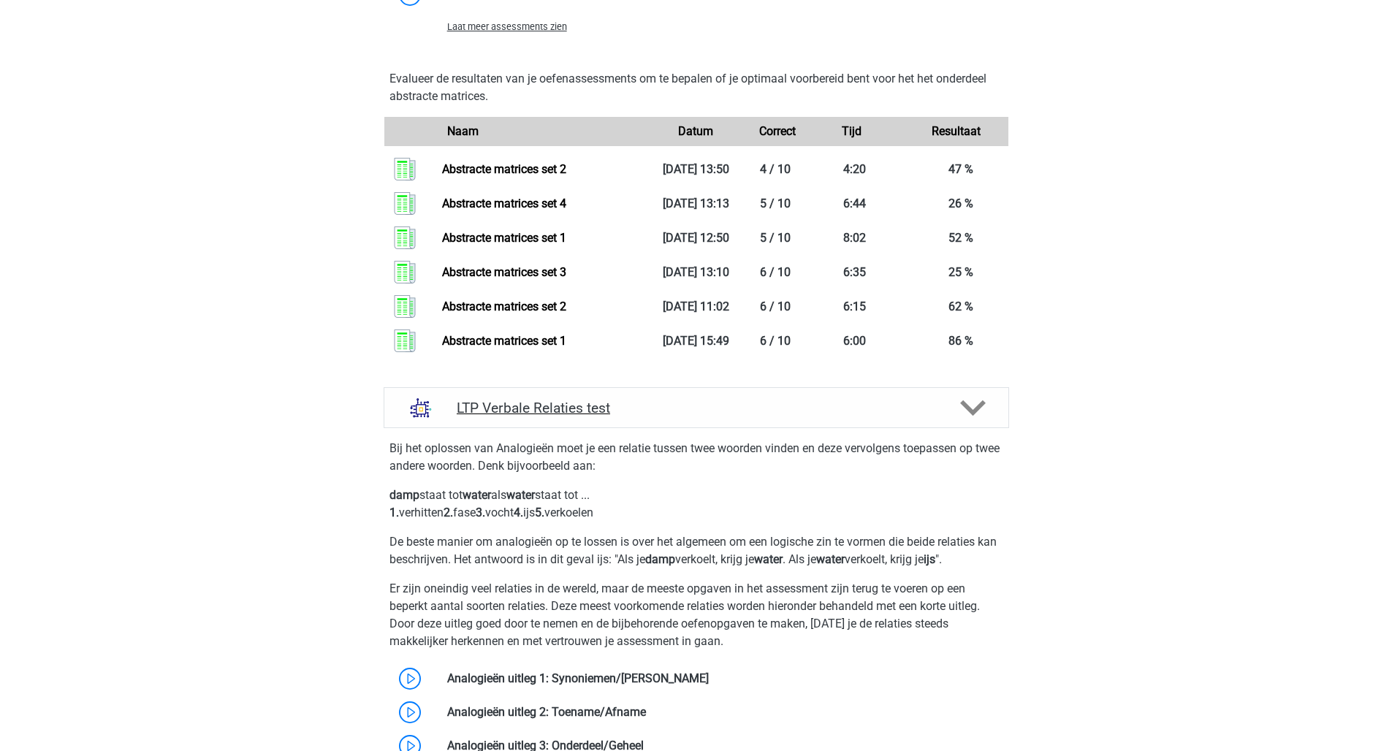
click at [582, 417] on h4 "LTP Verbale Relaties test" at bounding box center [696, 408] width 479 height 17
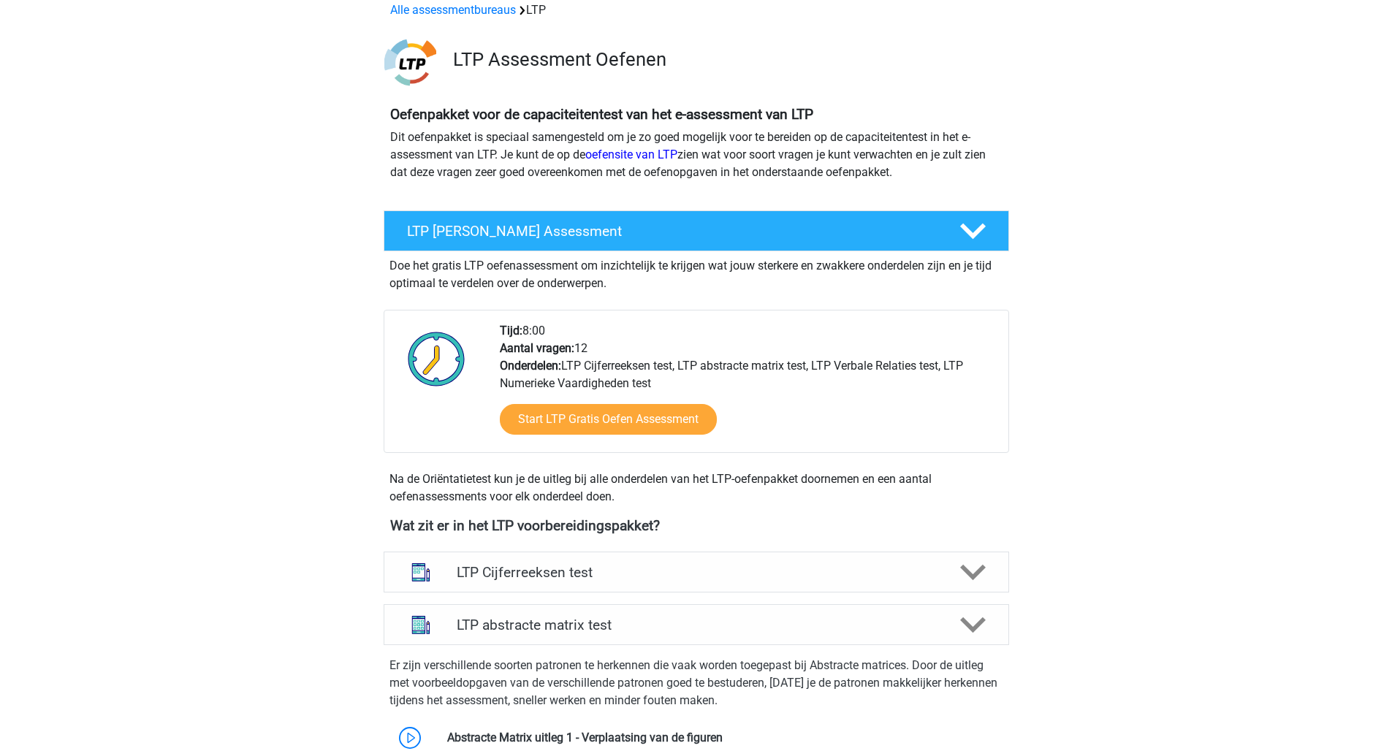
scroll to position [75, 0]
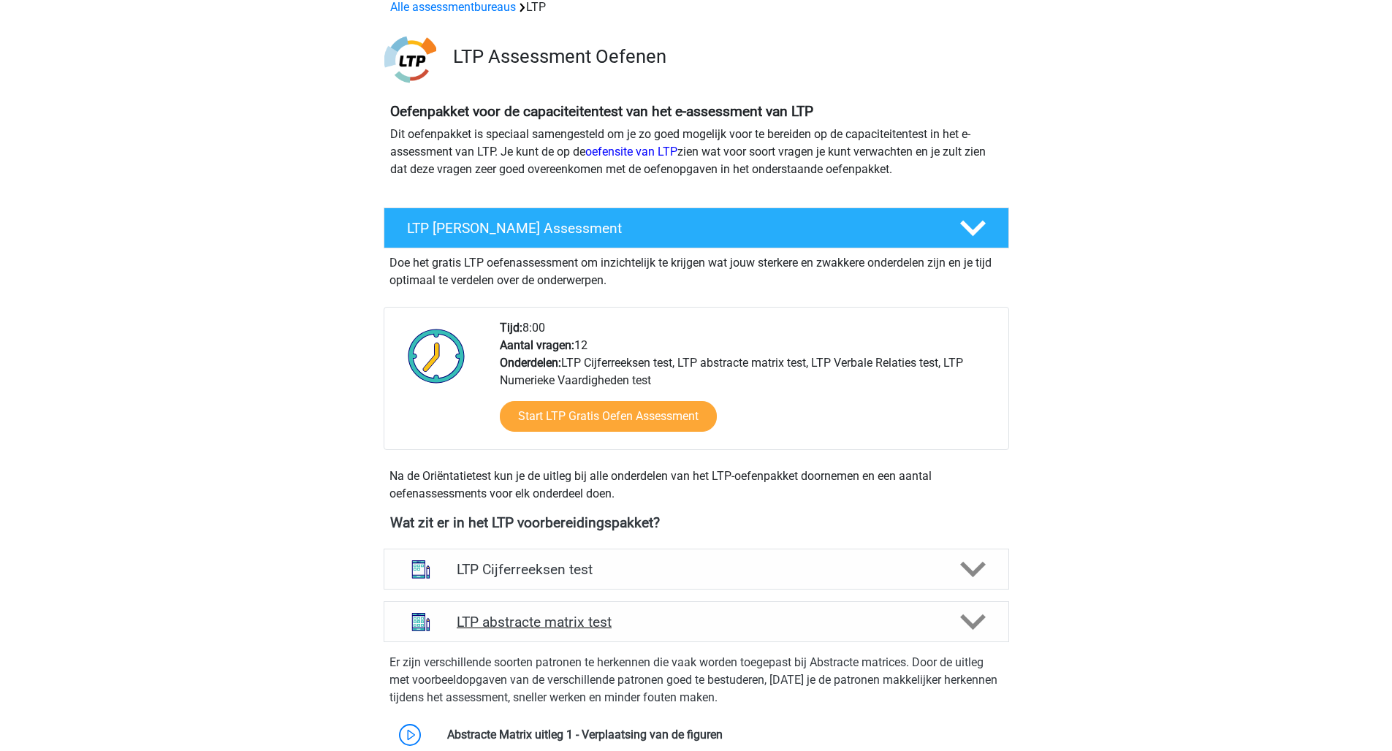
click at [580, 619] on h4 "LTP abstracte matrix test" at bounding box center [696, 622] width 479 height 17
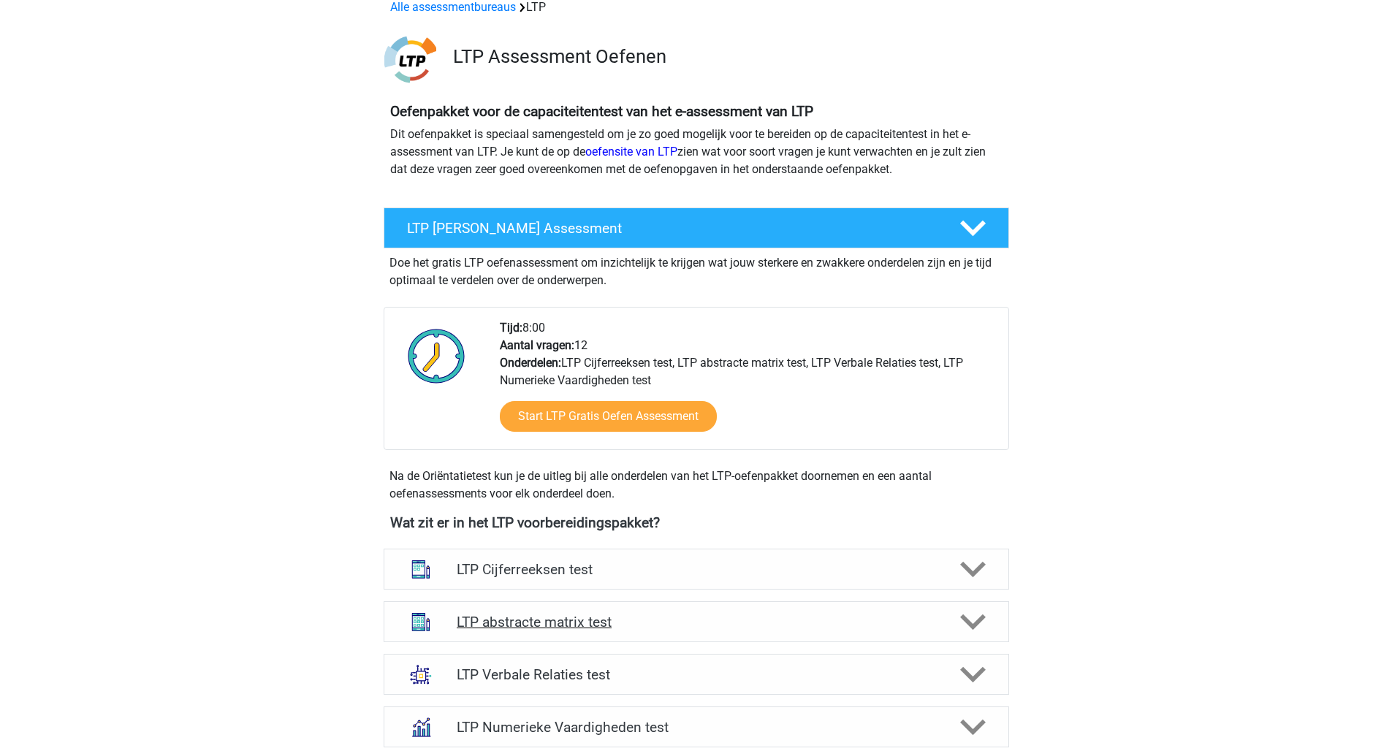
click at [580, 619] on h4 "LTP abstracte matrix test" at bounding box center [696, 622] width 479 height 17
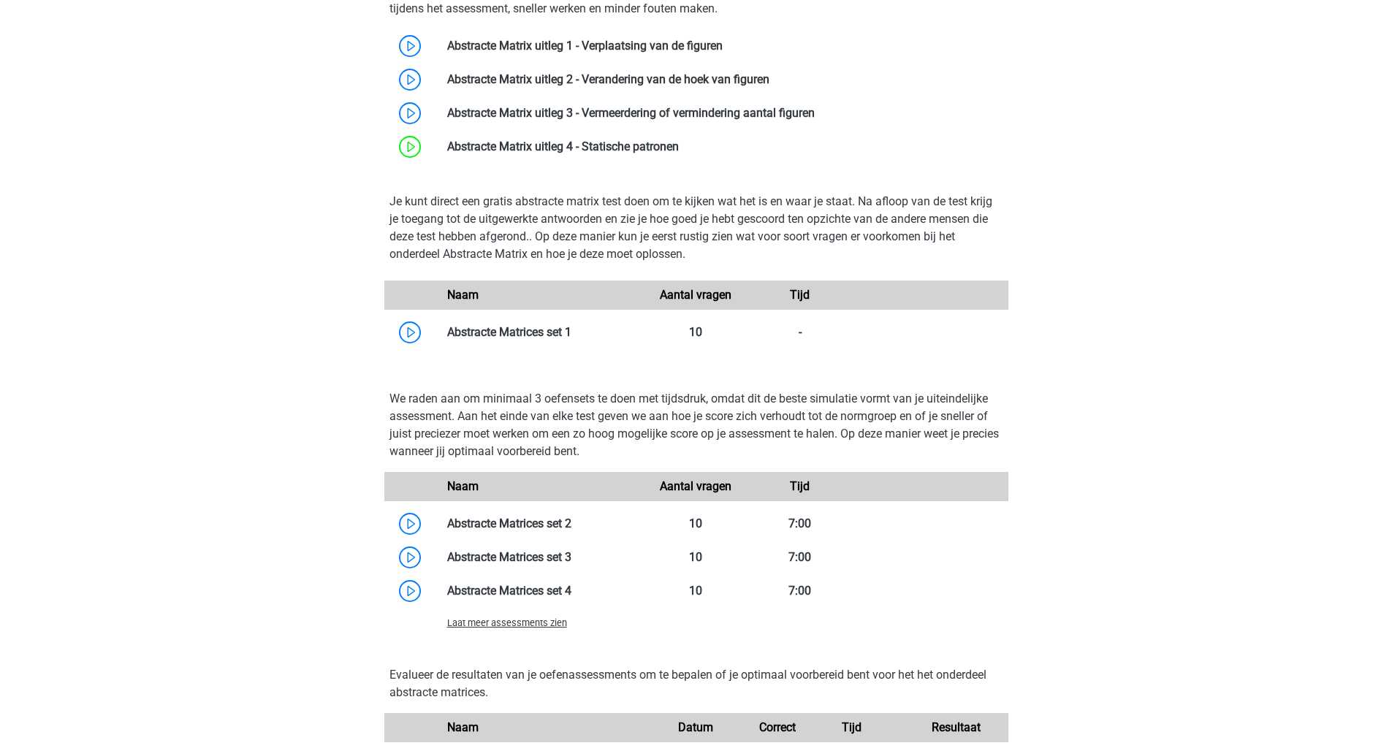
scroll to position [309, 0]
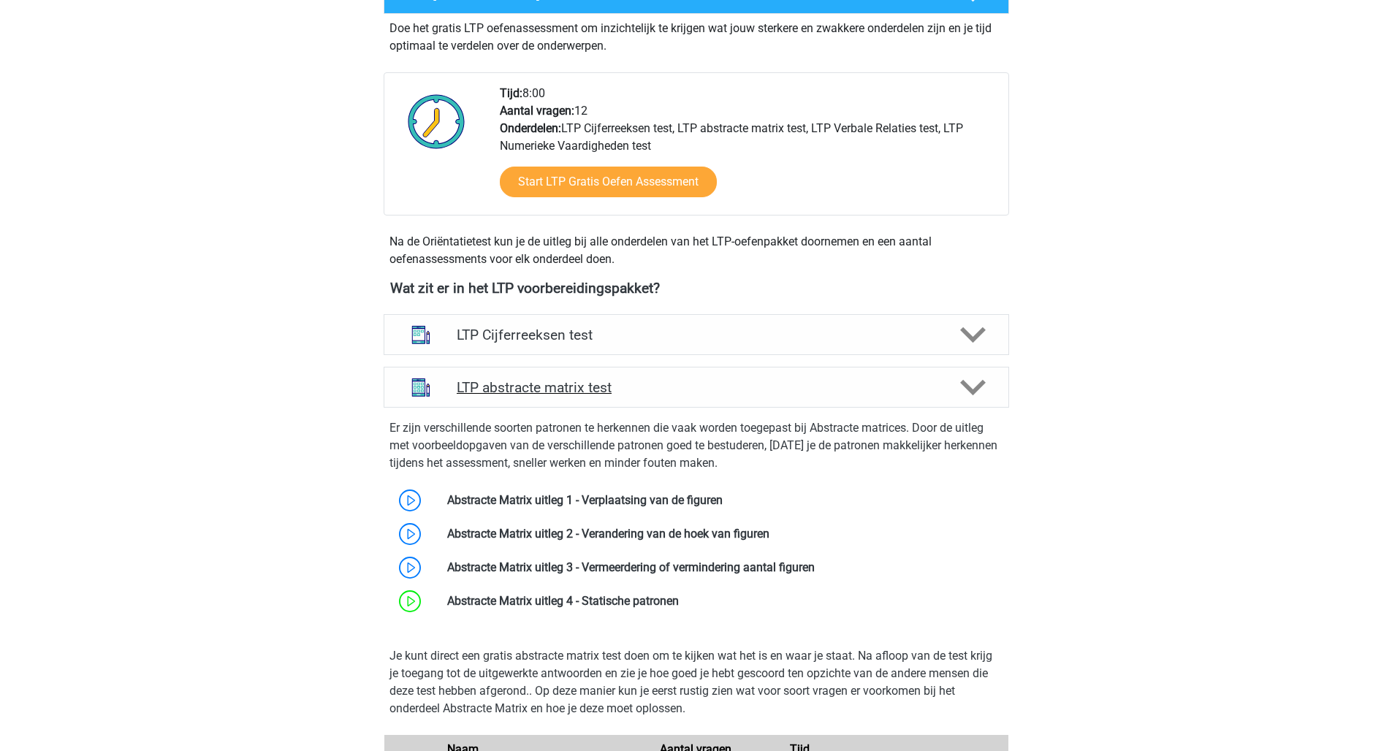
click at [591, 403] on div "LTP abstracte matrix test" at bounding box center [697, 387] width 626 height 41
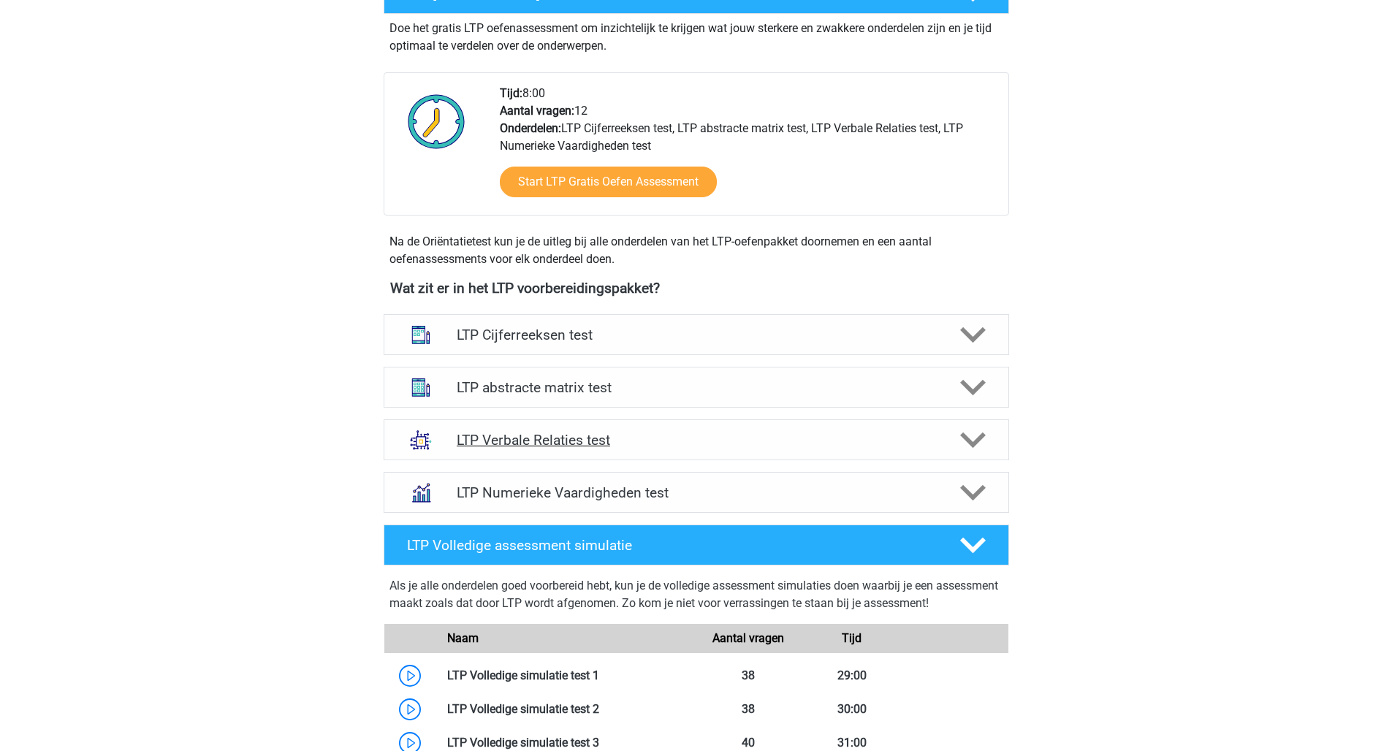
click at [591, 426] on div "LTP Verbale Relaties test" at bounding box center [697, 439] width 626 height 41
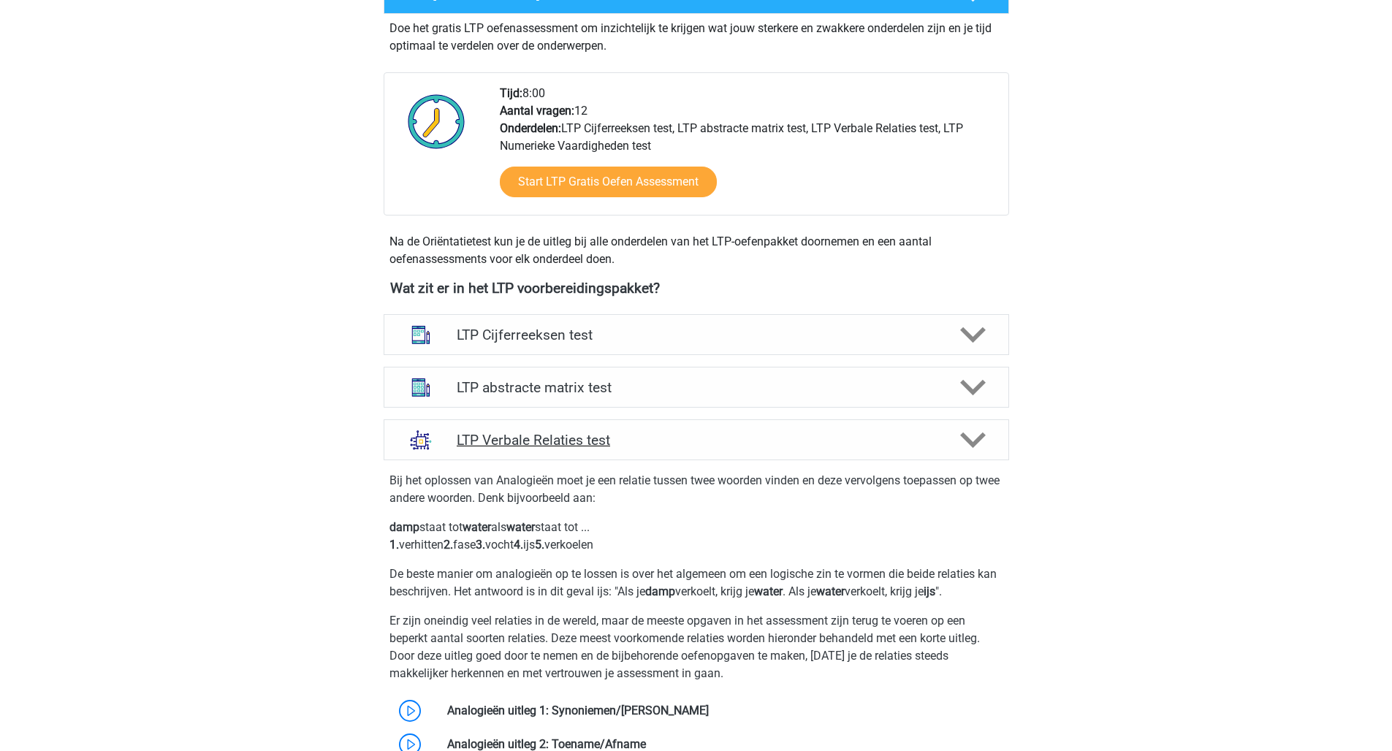
click at [591, 426] on div "LTP Verbale Relaties test" at bounding box center [697, 439] width 626 height 41
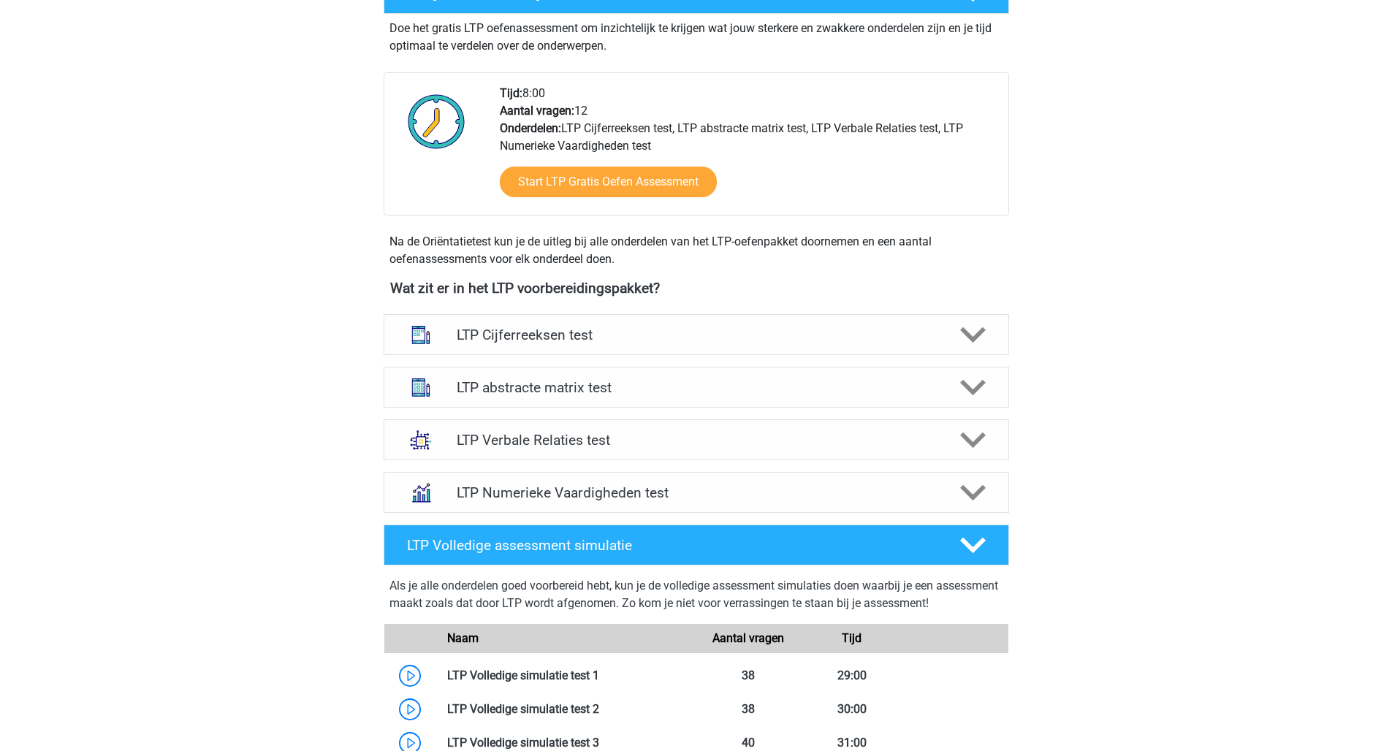
click at [602, 367] on div "LTP abstracte matrix test" at bounding box center [697, 387] width 626 height 41
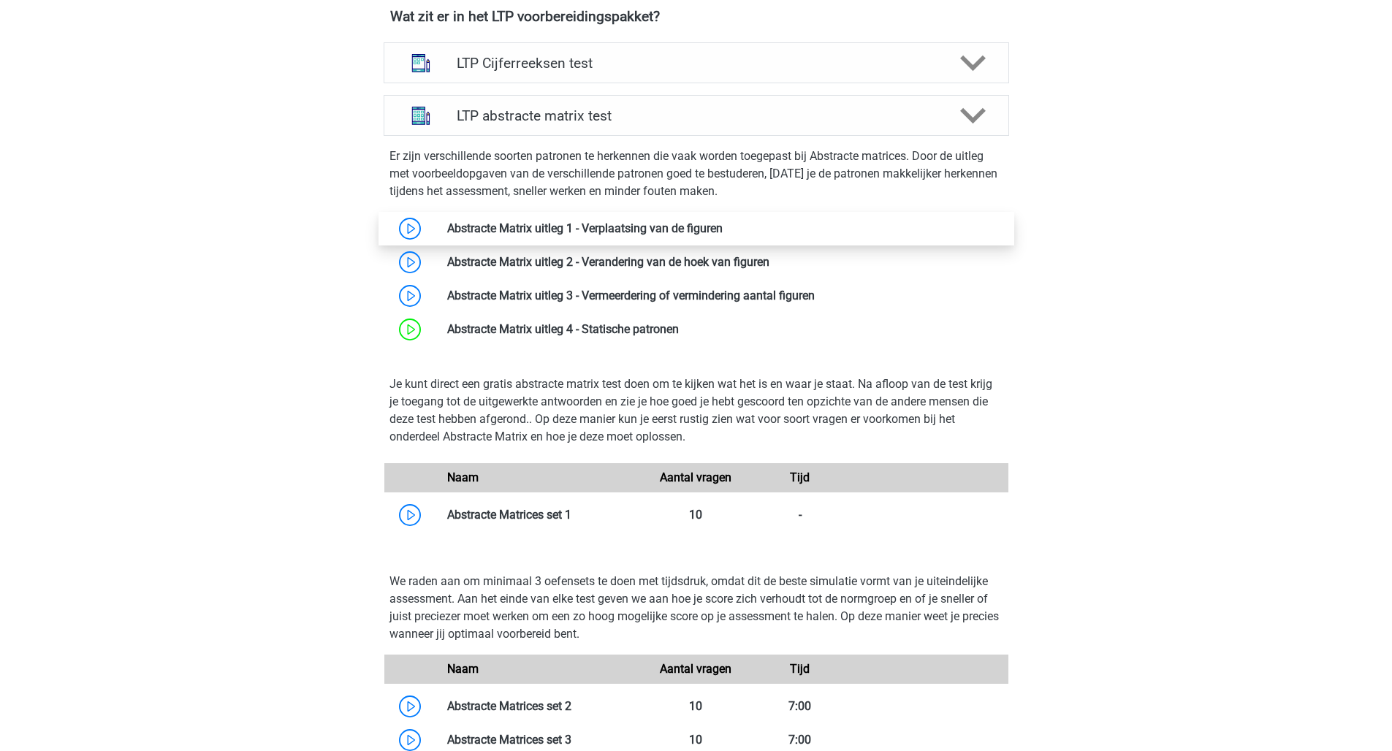
scroll to position [797, 0]
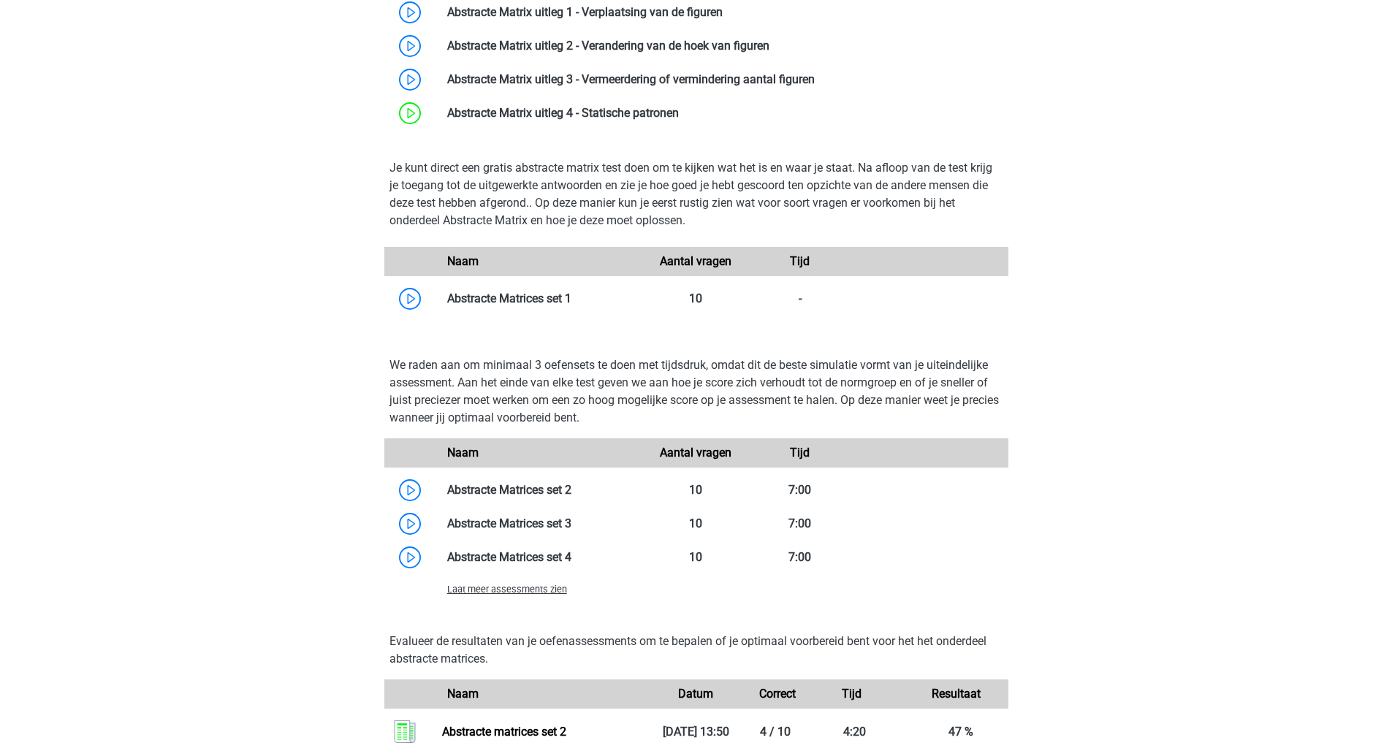
click at [501, 593] on span "Laat meer assessments zien" at bounding box center [507, 589] width 120 height 11
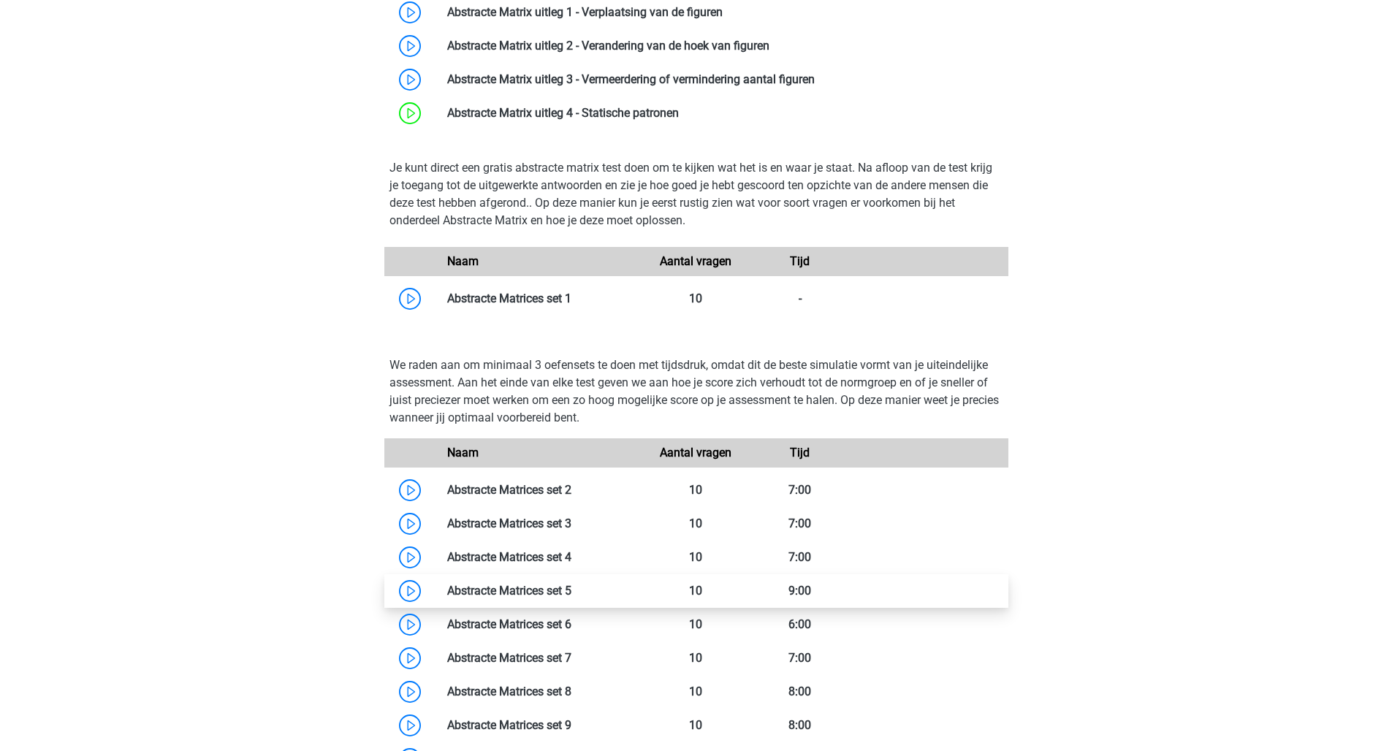
drag, startPoint x: 514, startPoint y: 557, endPoint x: 516, endPoint y: 575, distance: 18.3
click at [516, 575] on div "Naam Aantal vragen Tijd" at bounding box center [696, 621] width 614 height 367
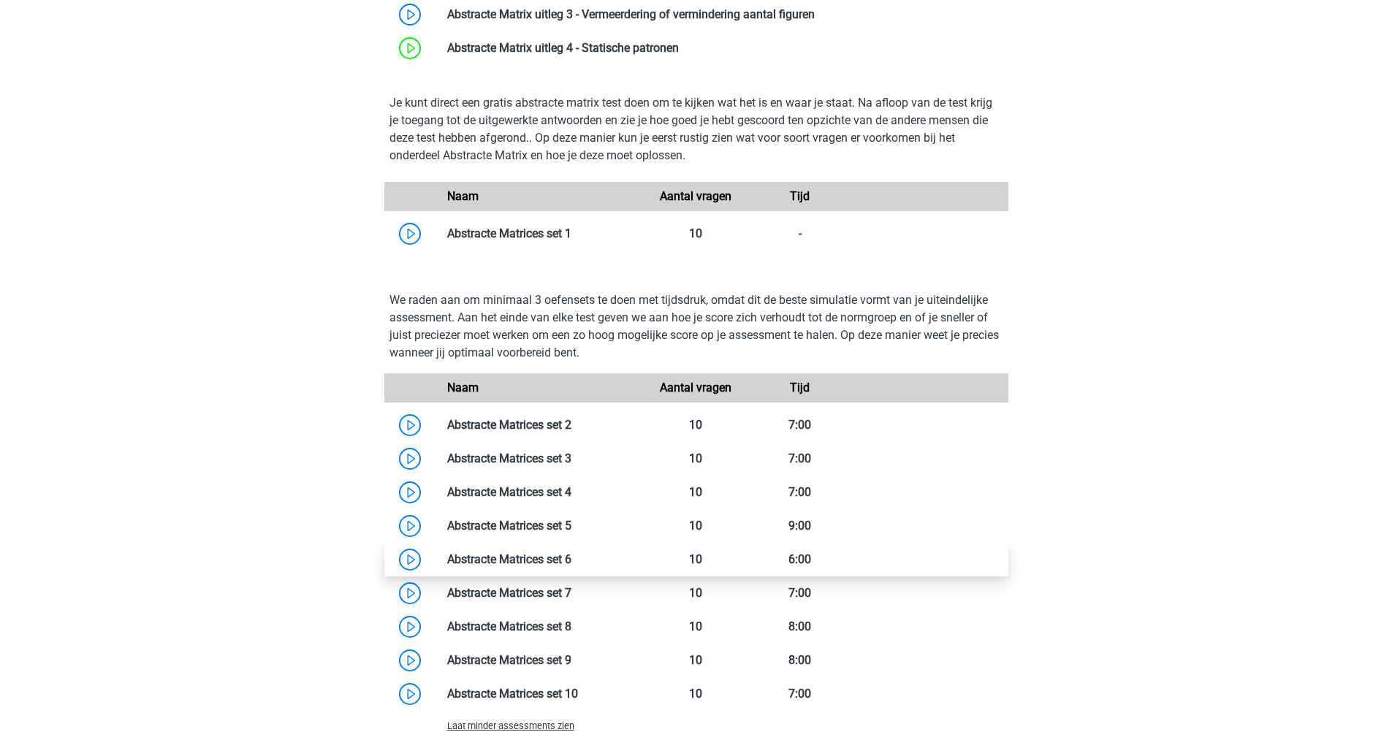
scroll to position [821, 0]
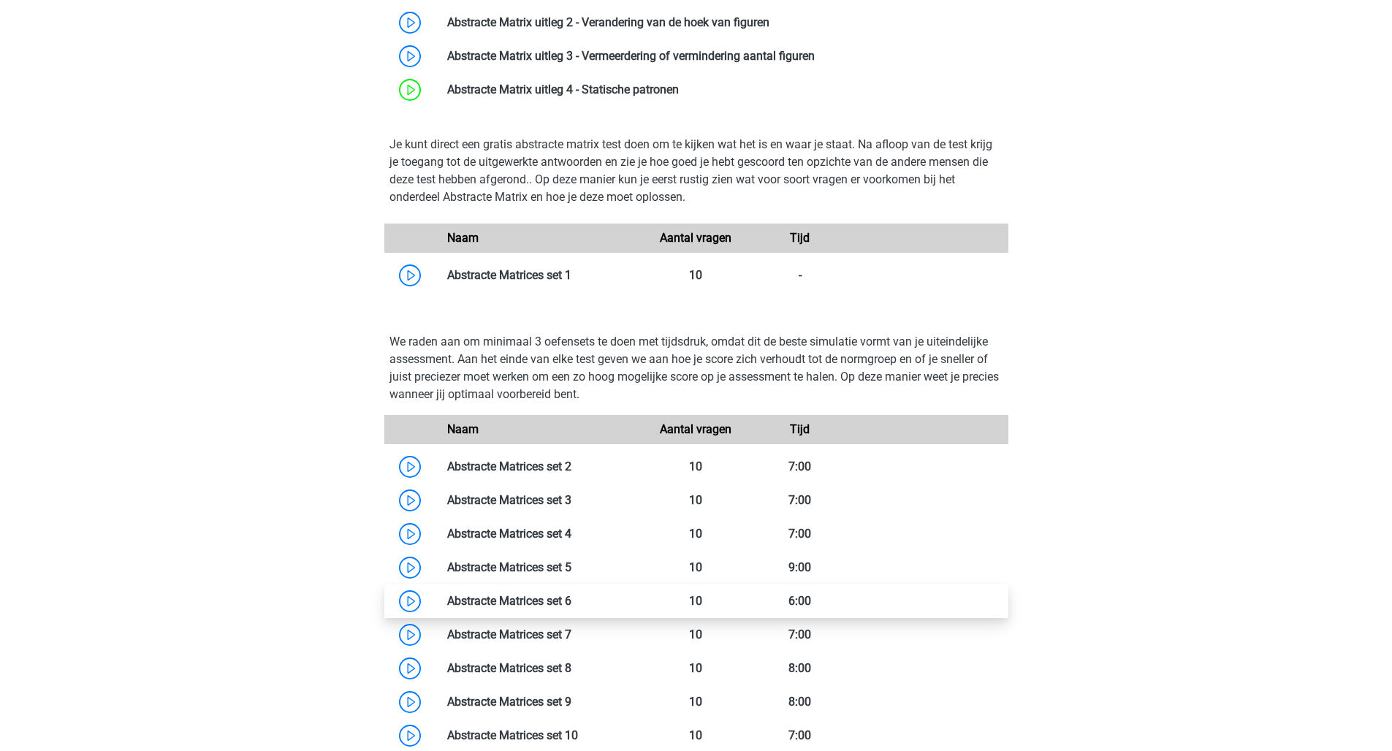
click at [571, 594] on link at bounding box center [571, 601] width 0 height 14
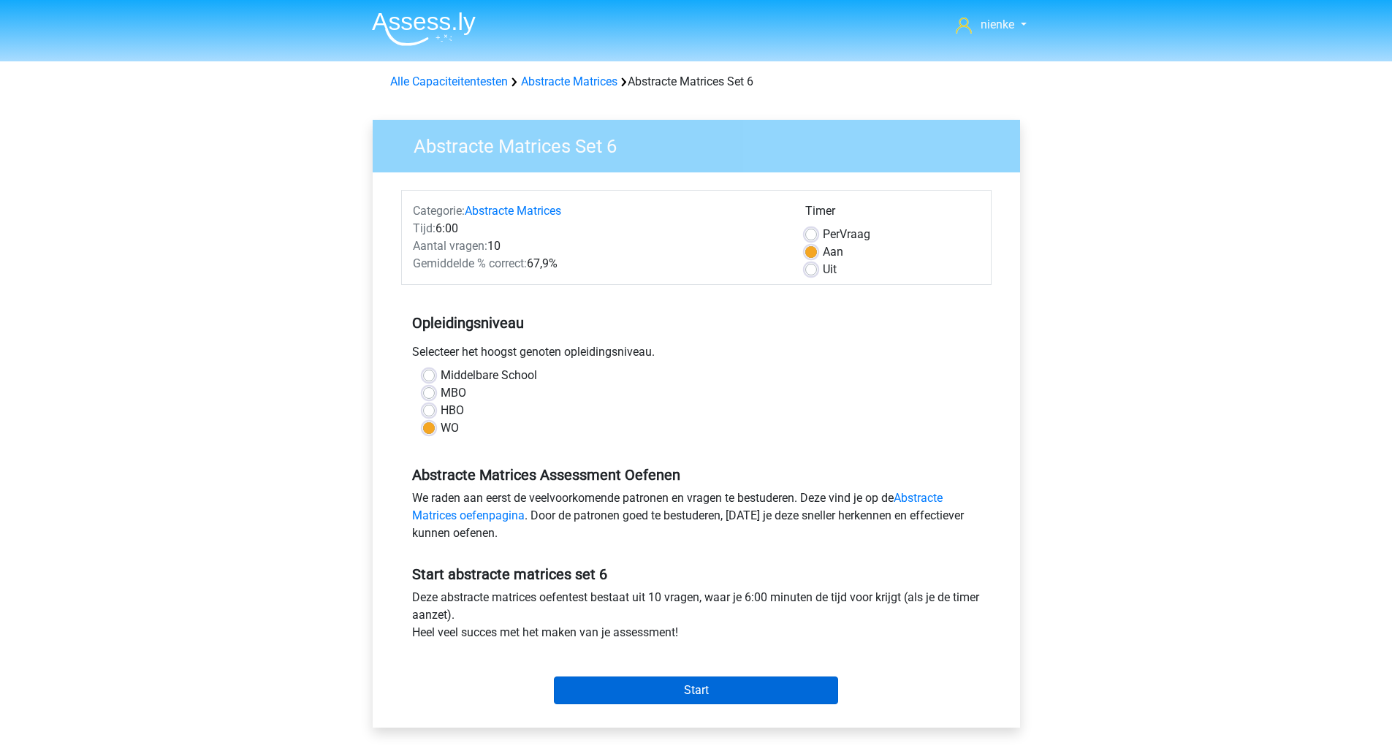
click at [656, 703] on input "Start" at bounding box center [696, 691] width 284 height 28
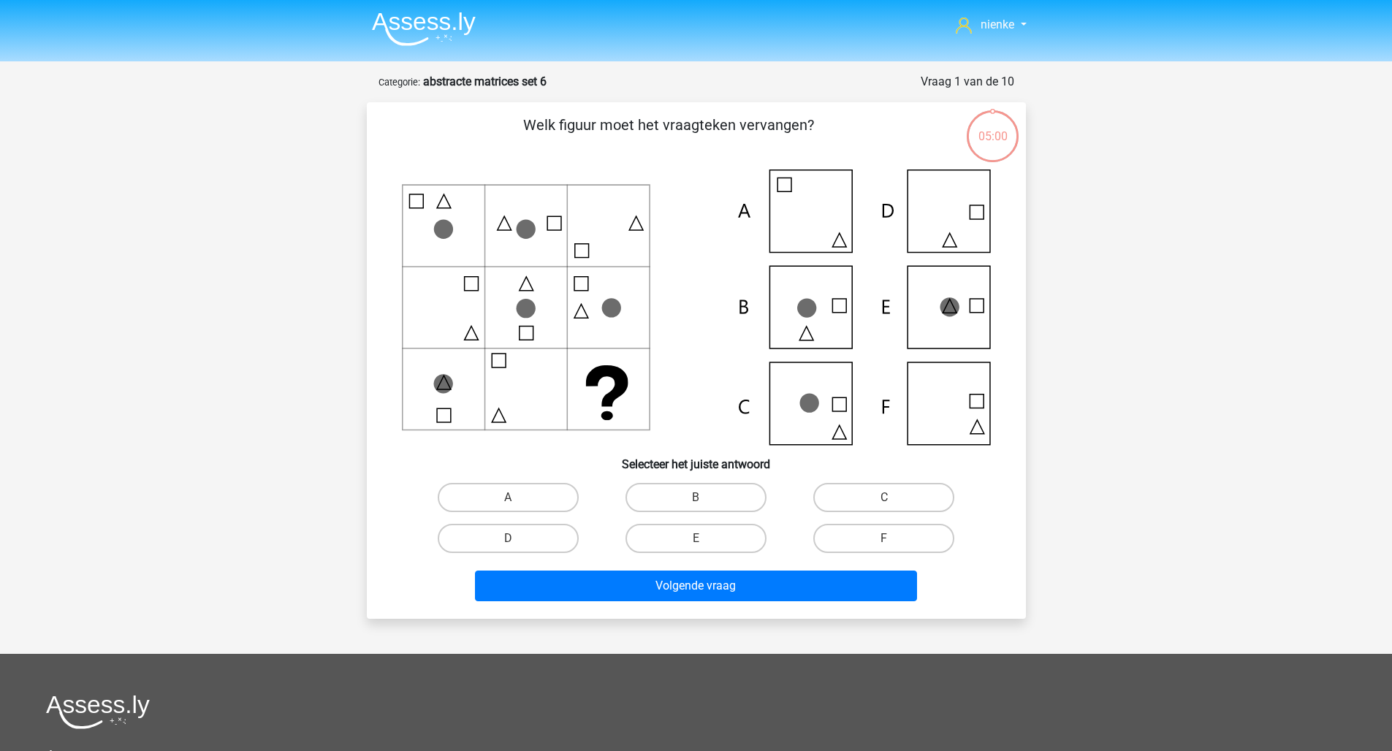
click at [894, 498] on label "C" at bounding box center [883, 497] width 141 height 29
click at [894, 498] on input "C" at bounding box center [888, 502] width 9 height 9
radio input "true"
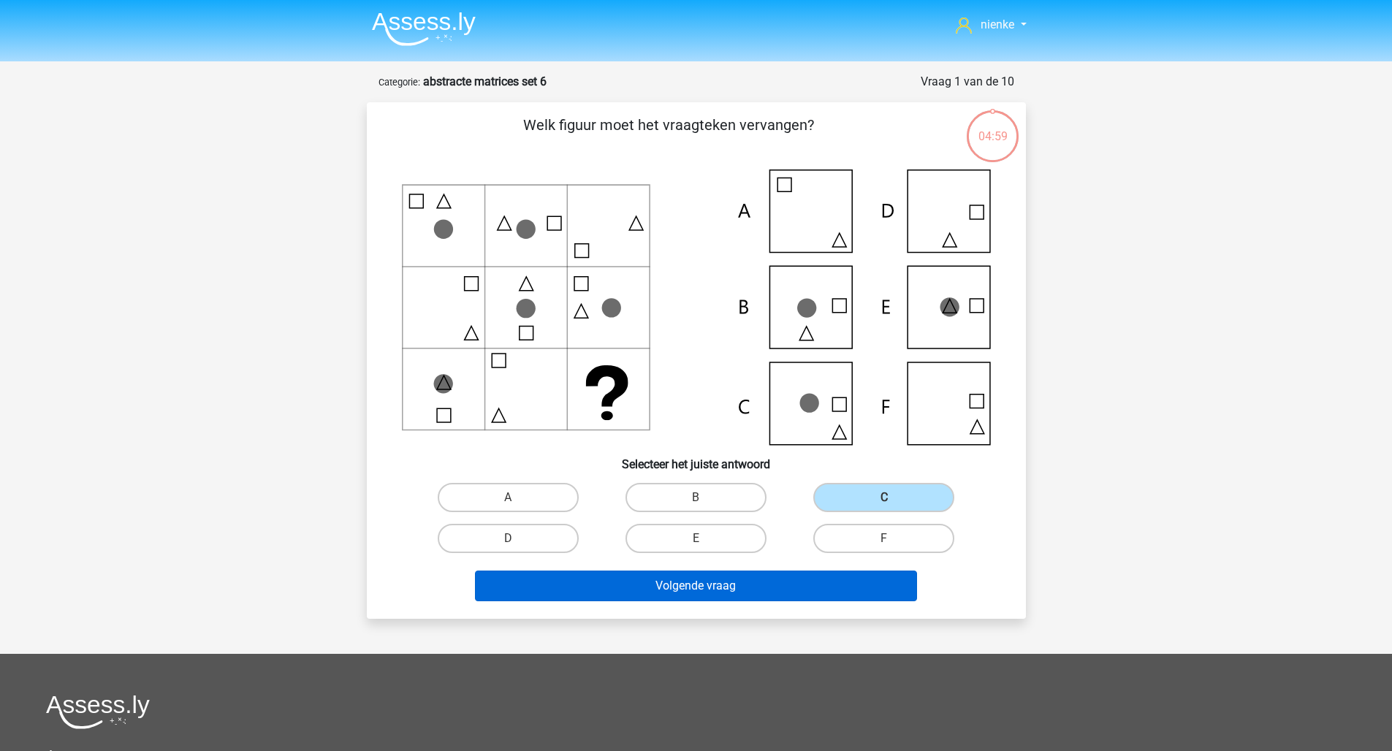
click at [883, 595] on button "Volgende vraag" at bounding box center [696, 586] width 442 height 31
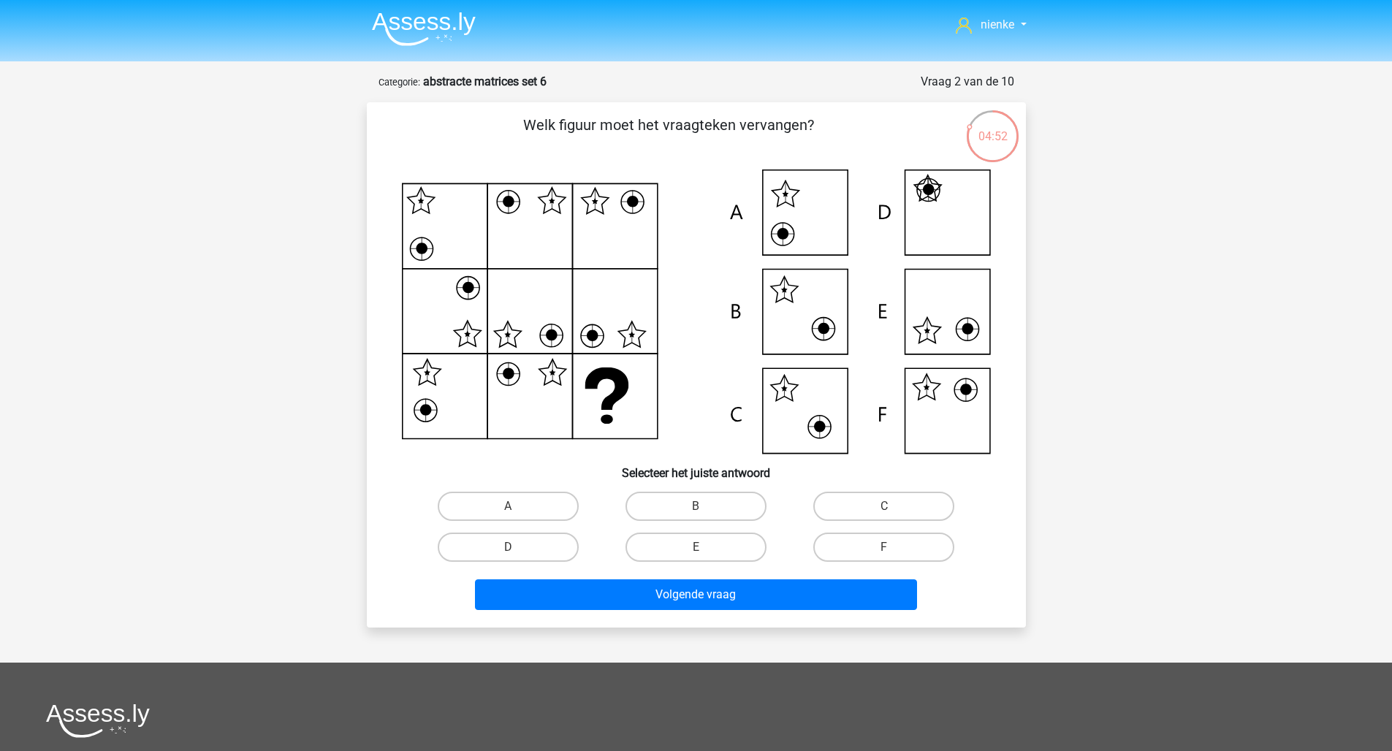
click at [562, 215] on icon at bounding box center [696, 312] width 589 height 284
click at [622, 208] on icon at bounding box center [632, 202] width 23 height 23
click at [612, 381] on icon at bounding box center [696, 312] width 589 height 284
click at [878, 541] on label "F" at bounding box center [883, 547] width 141 height 29
click at [884, 547] on input "F" at bounding box center [888, 551] width 9 height 9
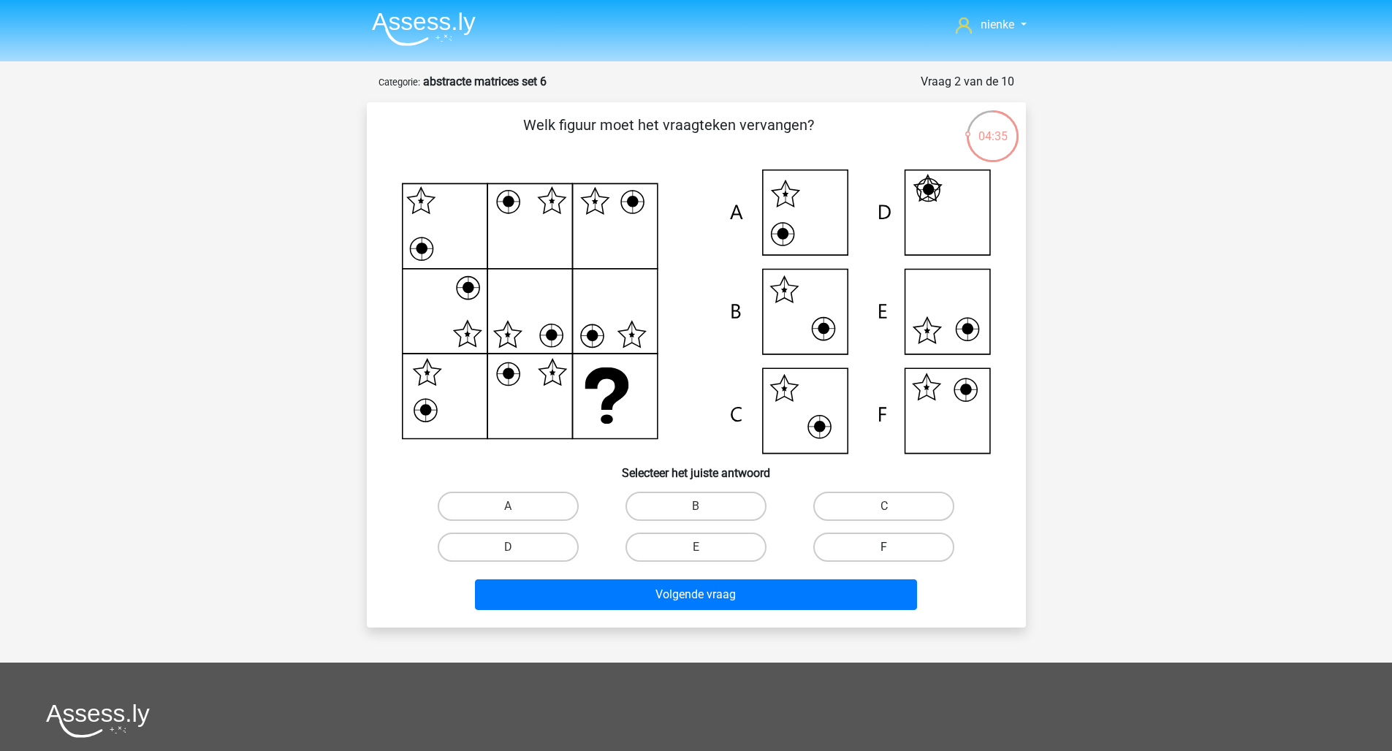
radio input "true"
click at [875, 622] on div "Welk figuur moet het vraagteken vervangen?" at bounding box center [696, 364] width 659 height 525
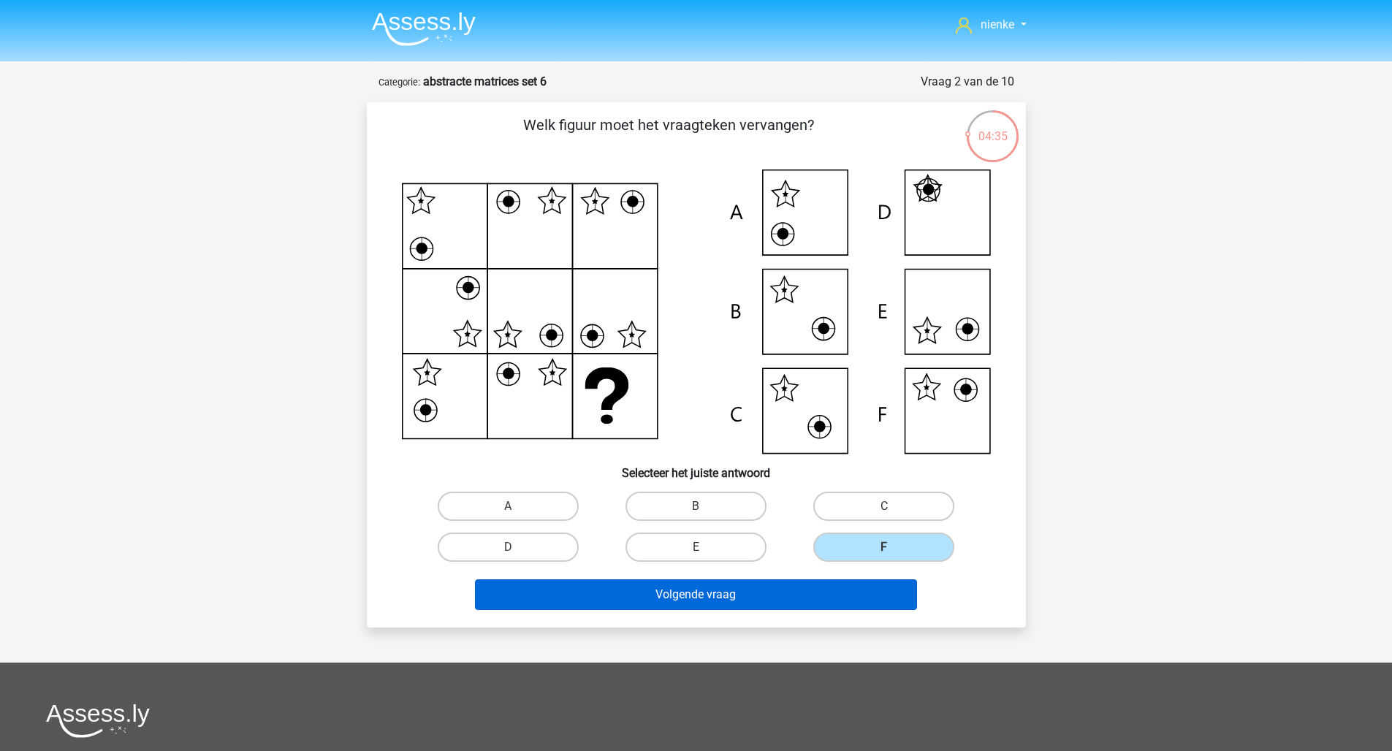
click at [874, 600] on button "Volgende vraag" at bounding box center [696, 594] width 442 height 31
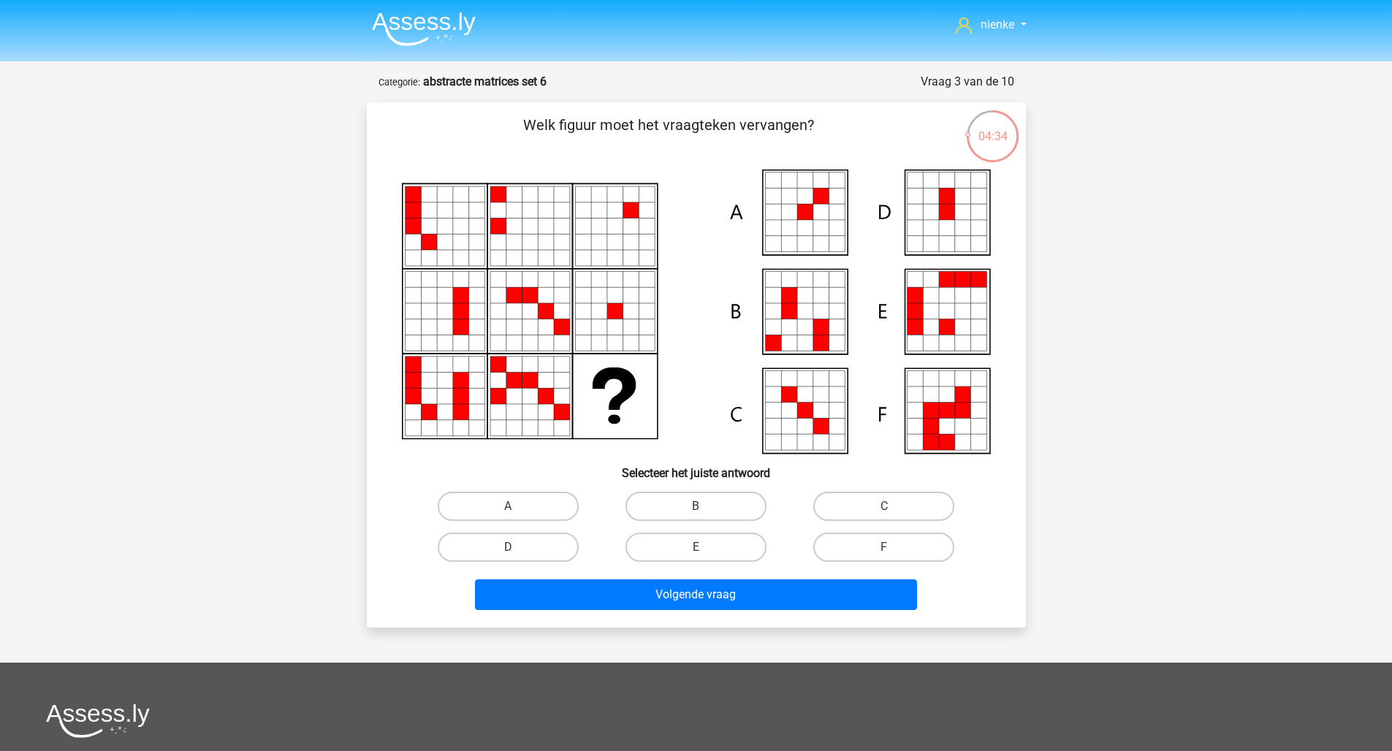
scroll to position [73, 0]
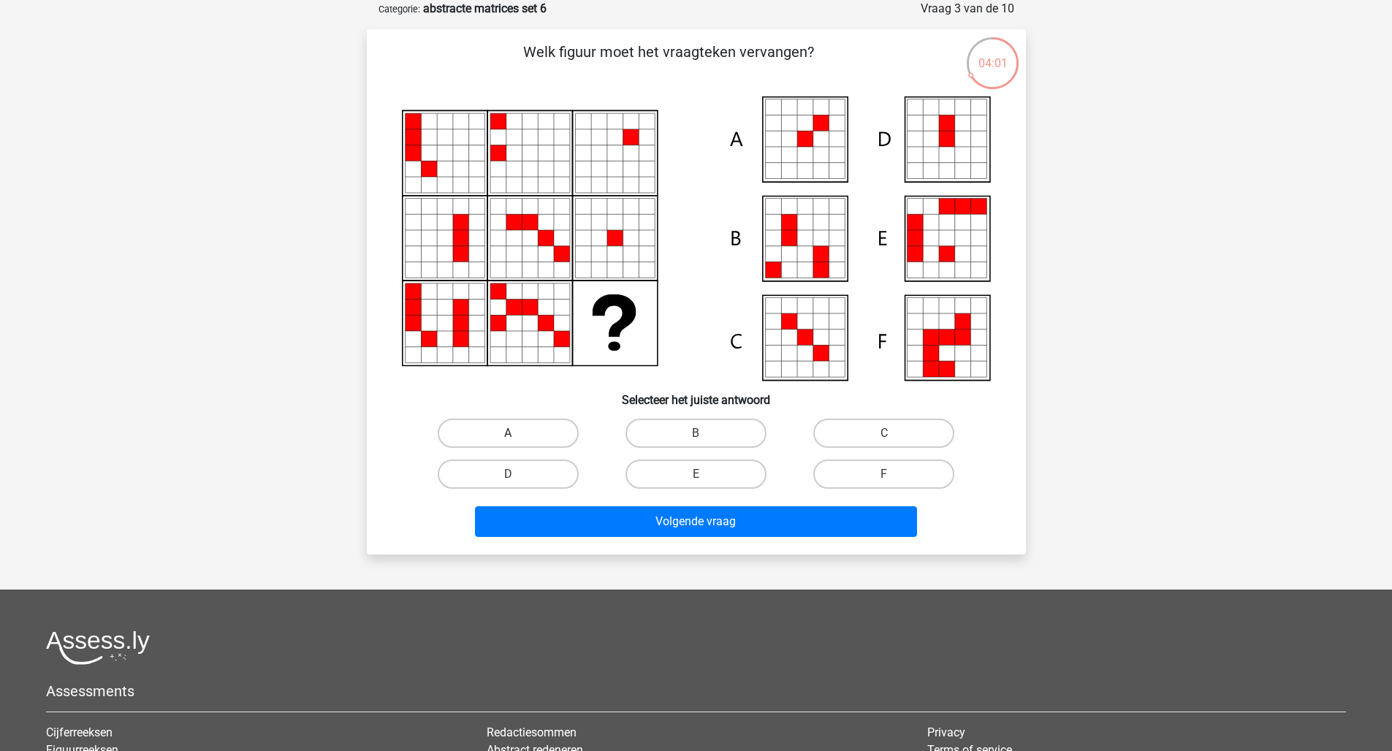
click at [546, 428] on label "A" at bounding box center [508, 433] width 141 height 29
click at [517, 433] on input "A" at bounding box center [512, 437] width 9 height 9
radio input "true"
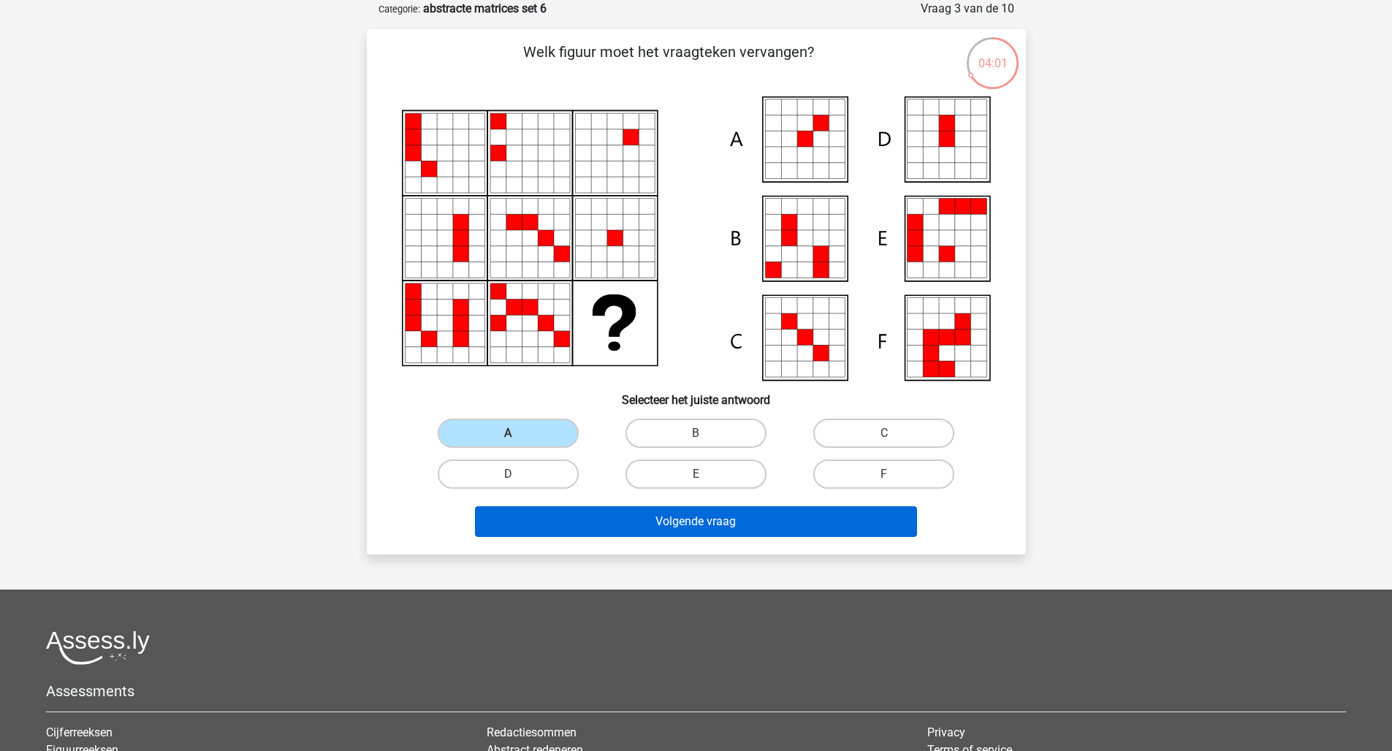
click at [783, 519] on button "Volgende vraag" at bounding box center [696, 521] width 442 height 31
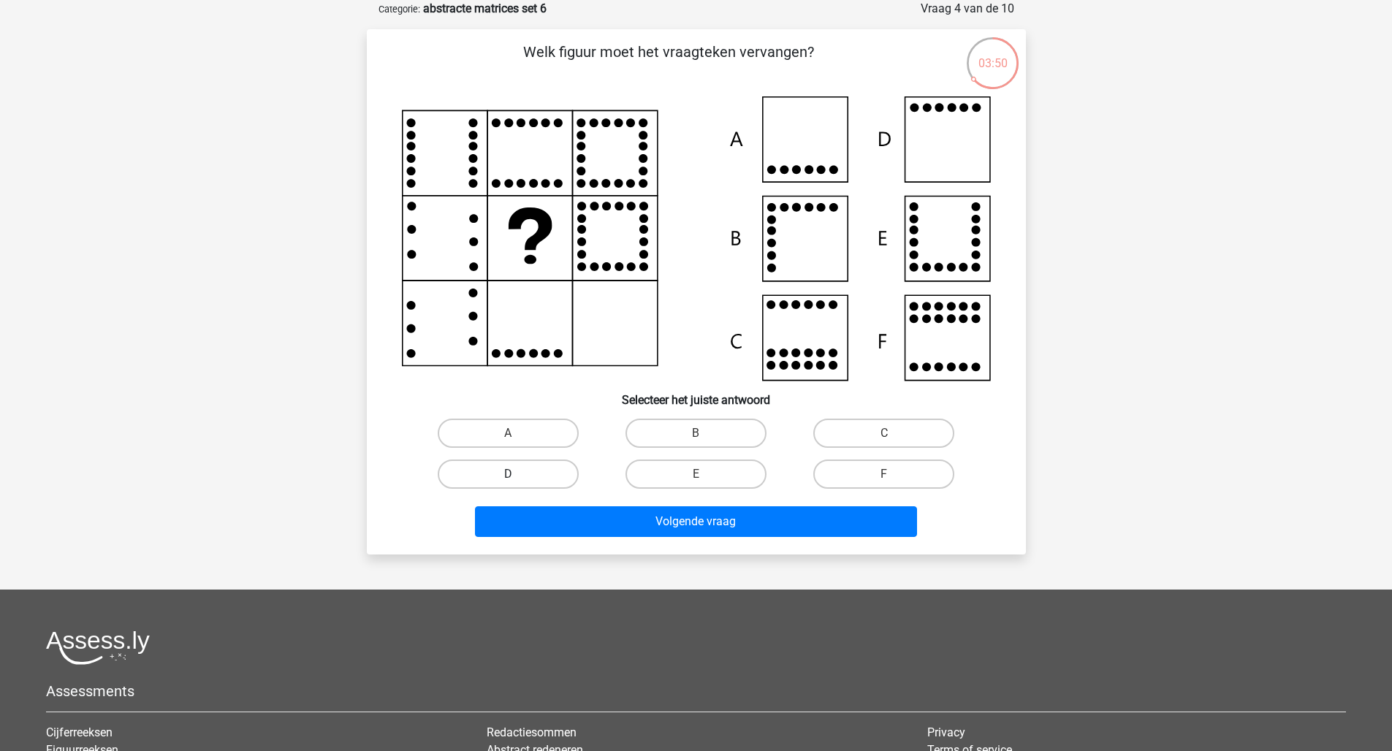
click at [473, 481] on label "D" at bounding box center [508, 474] width 141 height 29
click at [508, 481] on input "D" at bounding box center [512, 478] width 9 height 9
radio input "true"
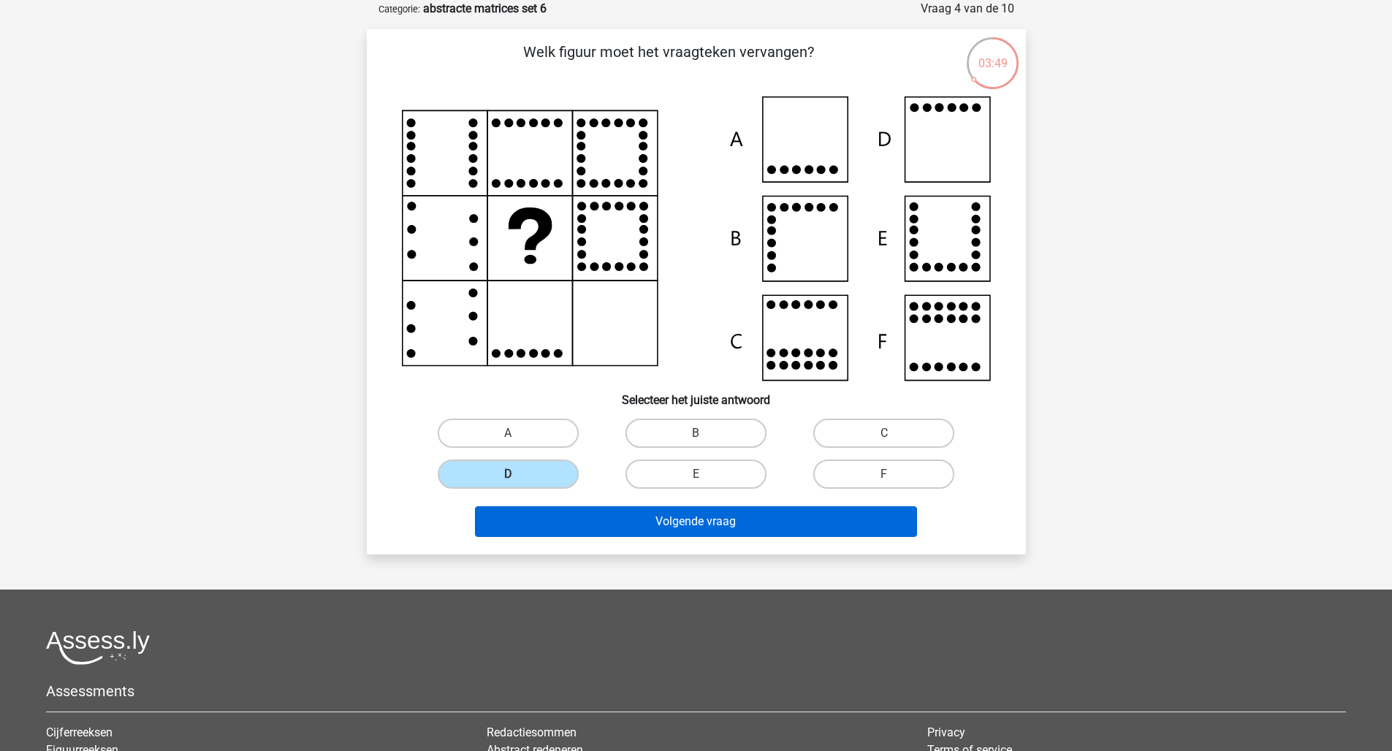
click at [600, 520] on button "Volgende vraag" at bounding box center [696, 521] width 442 height 31
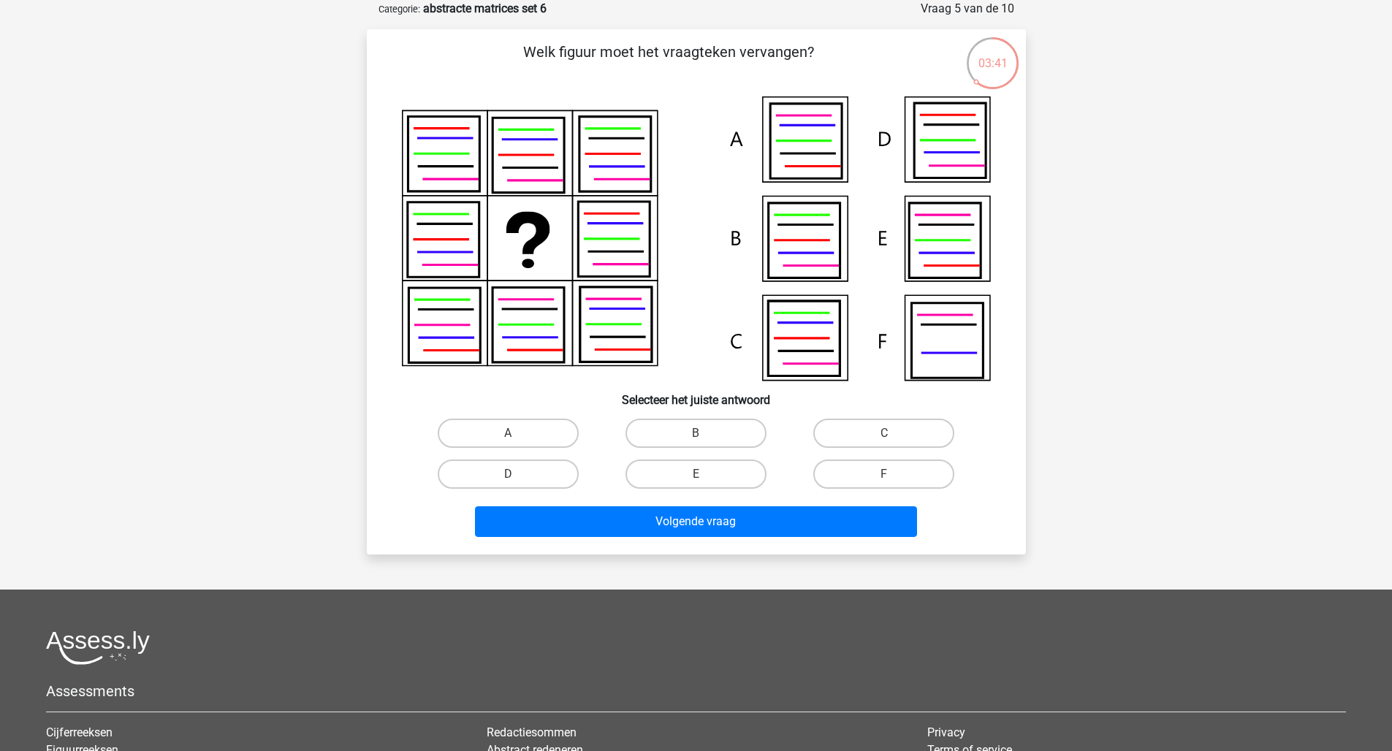
click at [433, 214] on icon at bounding box center [440, 214] width 53 height 0
click at [943, 144] on icon at bounding box center [950, 140] width 72 height 75
click at [517, 482] on label "D" at bounding box center [508, 474] width 141 height 29
click at [517, 482] on input "D" at bounding box center [512, 478] width 9 height 9
radio input "true"
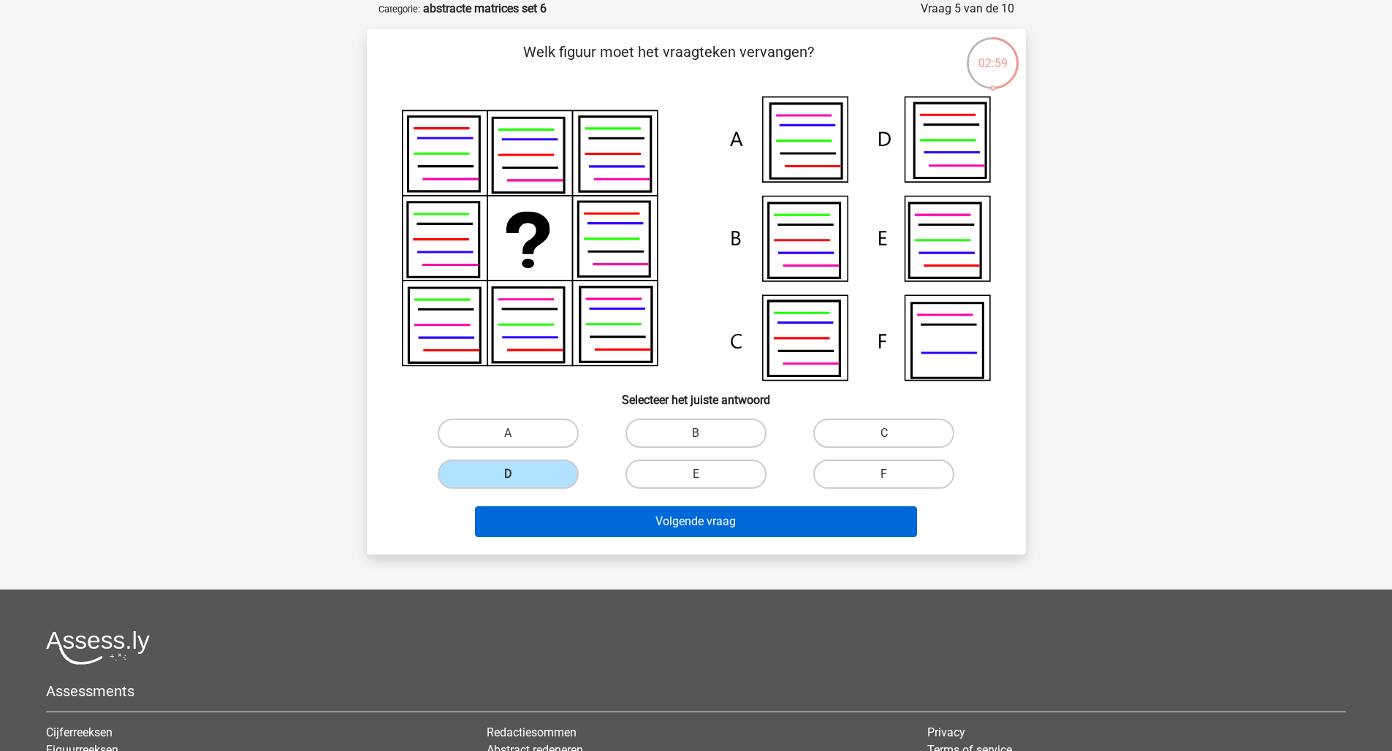
click at [568, 532] on button "Volgende vraag" at bounding box center [696, 521] width 442 height 31
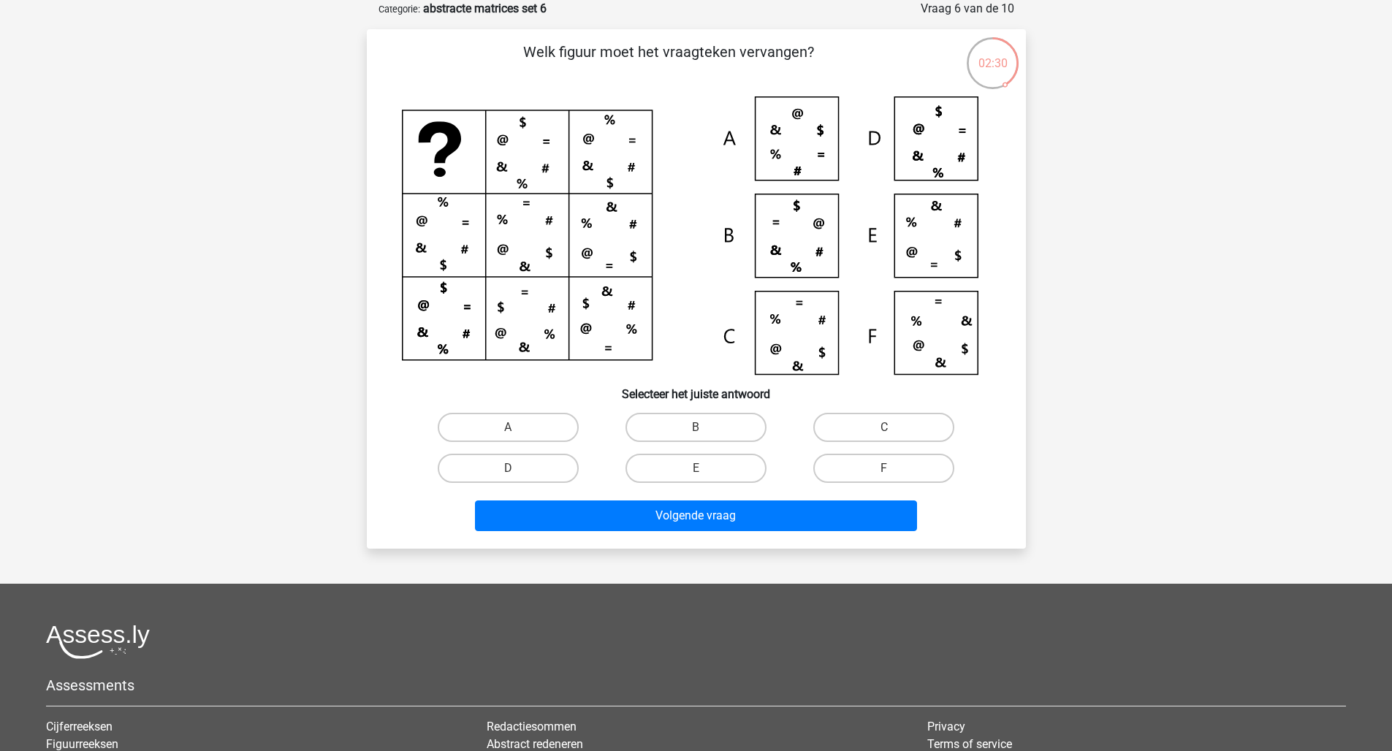
click at [449, 265] on icon at bounding box center [696, 235] width 589 height 278
click at [704, 444] on div "B" at bounding box center [696, 427] width 188 height 41
click at [704, 427] on input "B" at bounding box center [700, 431] width 9 height 9
radio input "true"
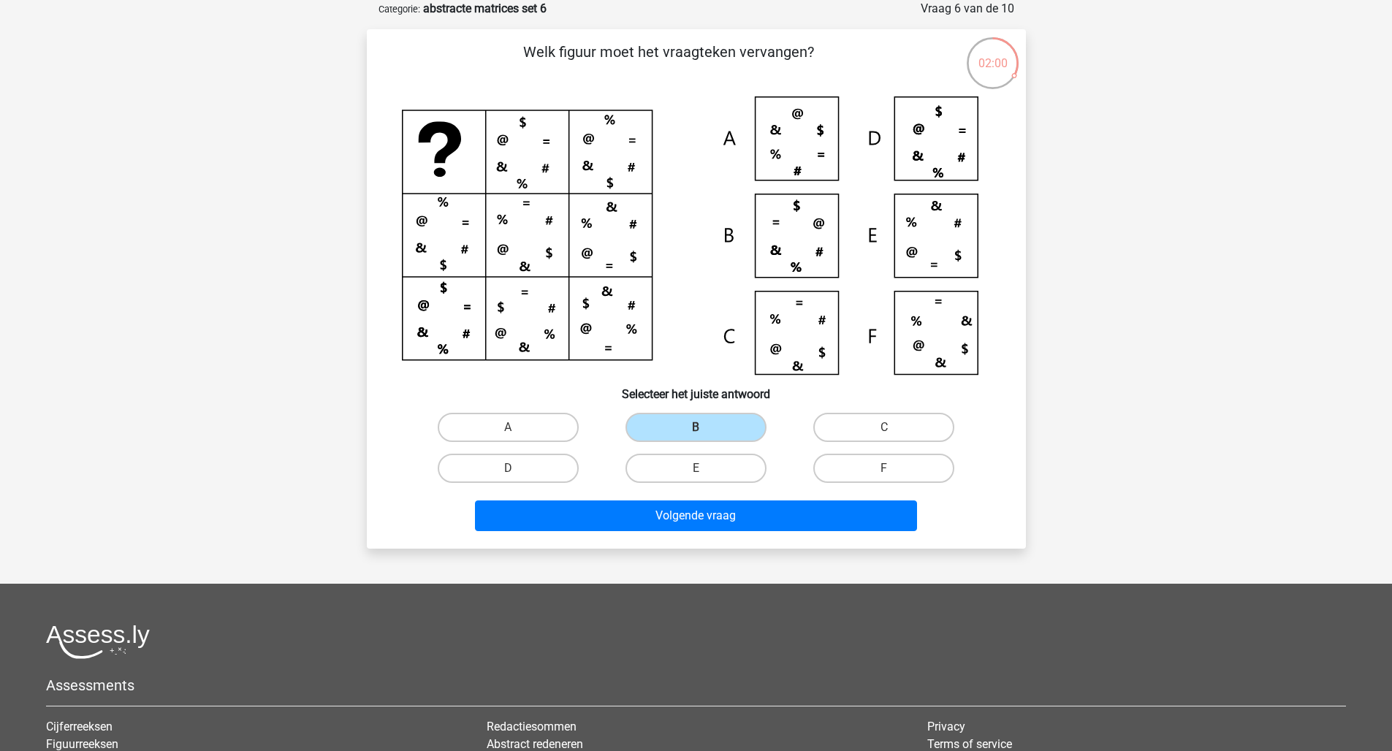
click at [737, 498] on div "Volgende vraag" at bounding box center [696, 513] width 612 height 48
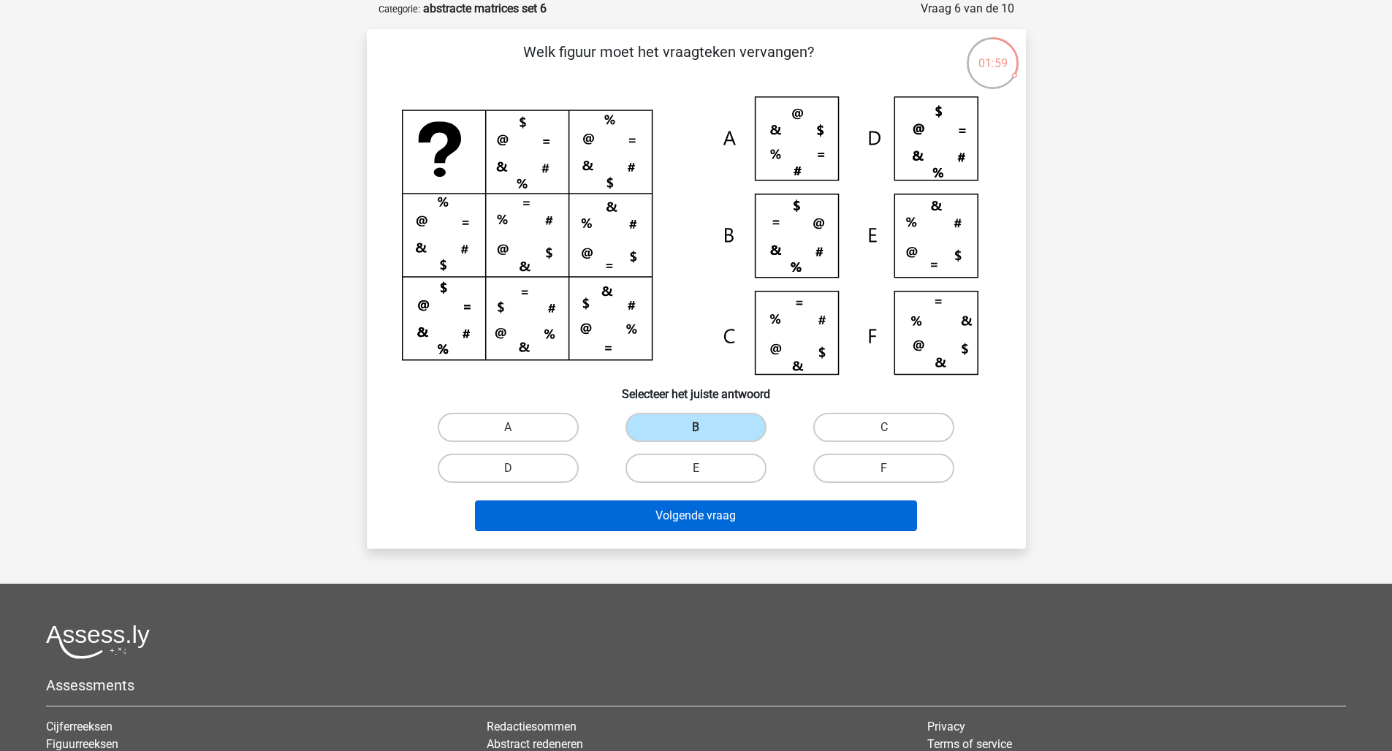
click at [737, 519] on button "Volgende vraag" at bounding box center [696, 516] width 442 height 31
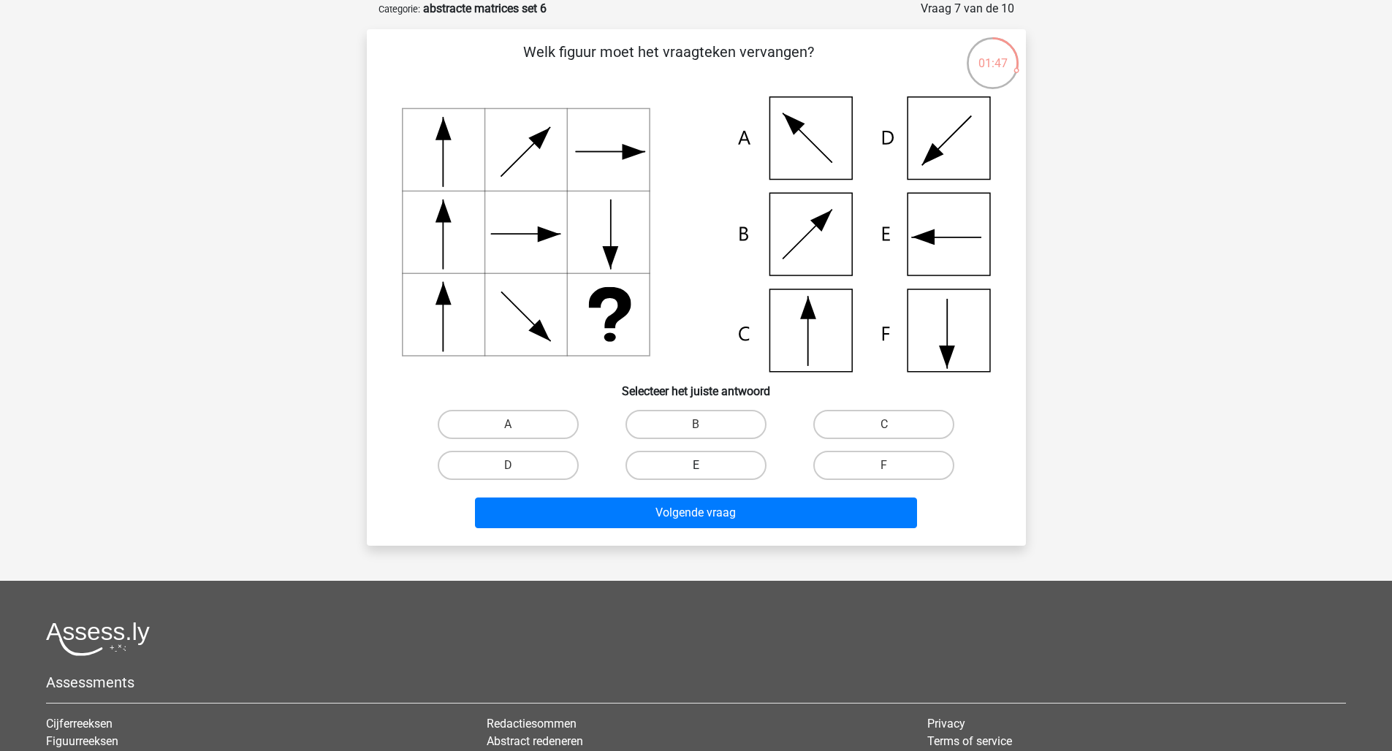
click at [675, 460] on label "E" at bounding box center [696, 465] width 141 height 29
click at [696, 465] on input "E" at bounding box center [700, 469] width 9 height 9
radio input "true"
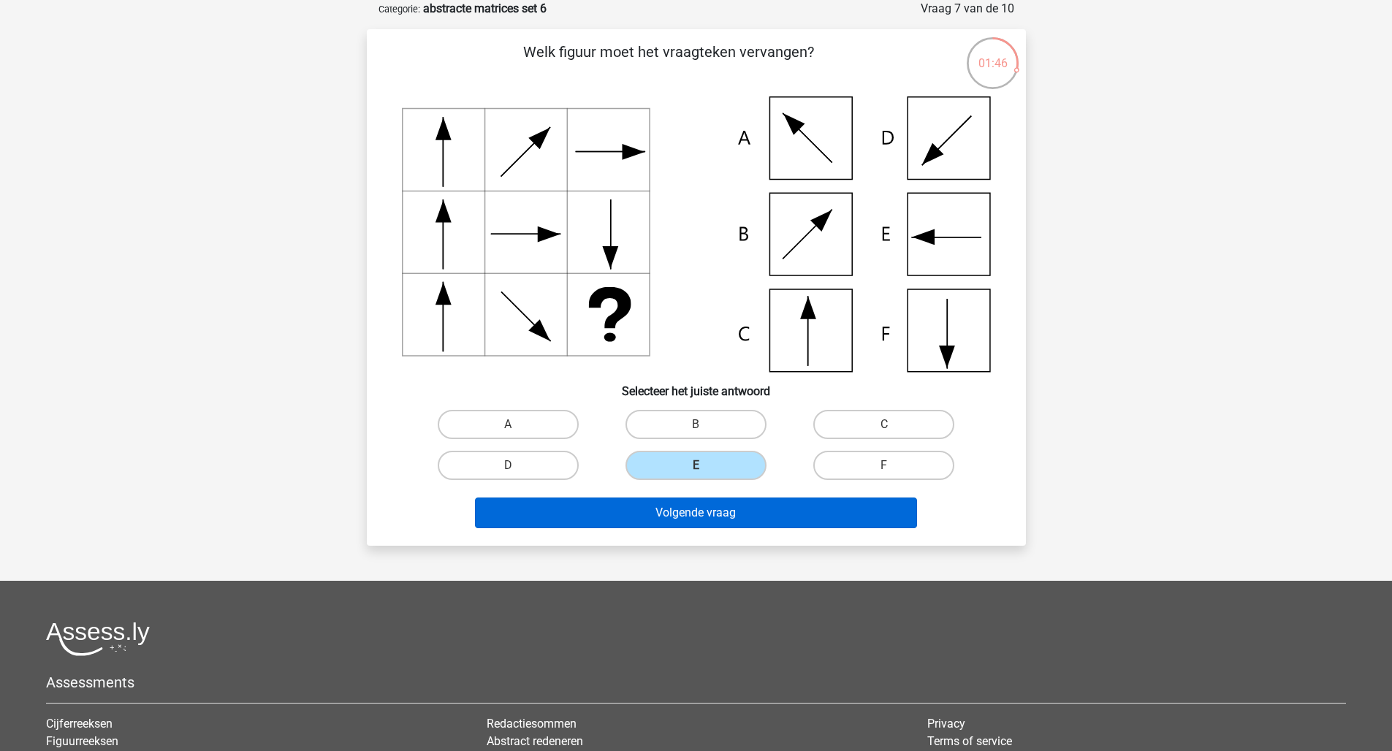
click at [690, 504] on button "Volgende vraag" at bounding box center [696, 513] width 442 height 31
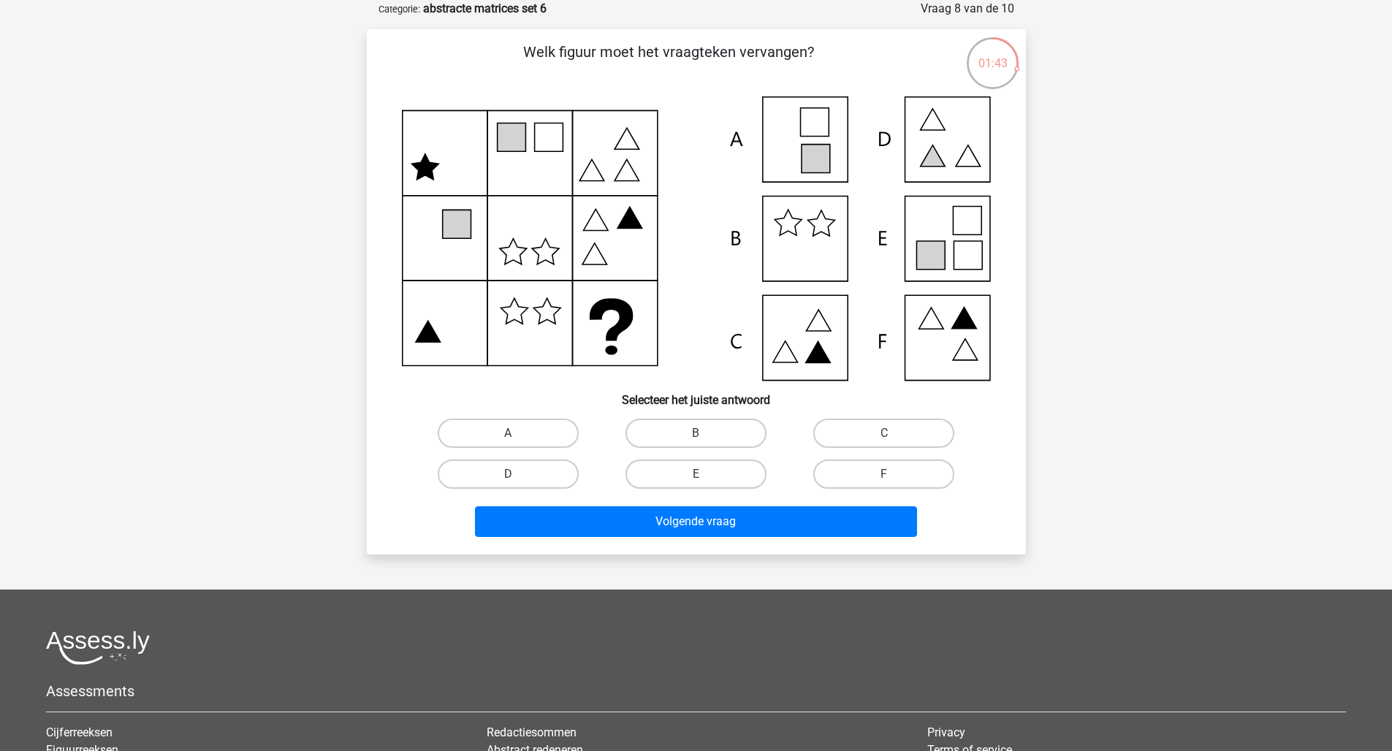
scroll to position [70, 0]
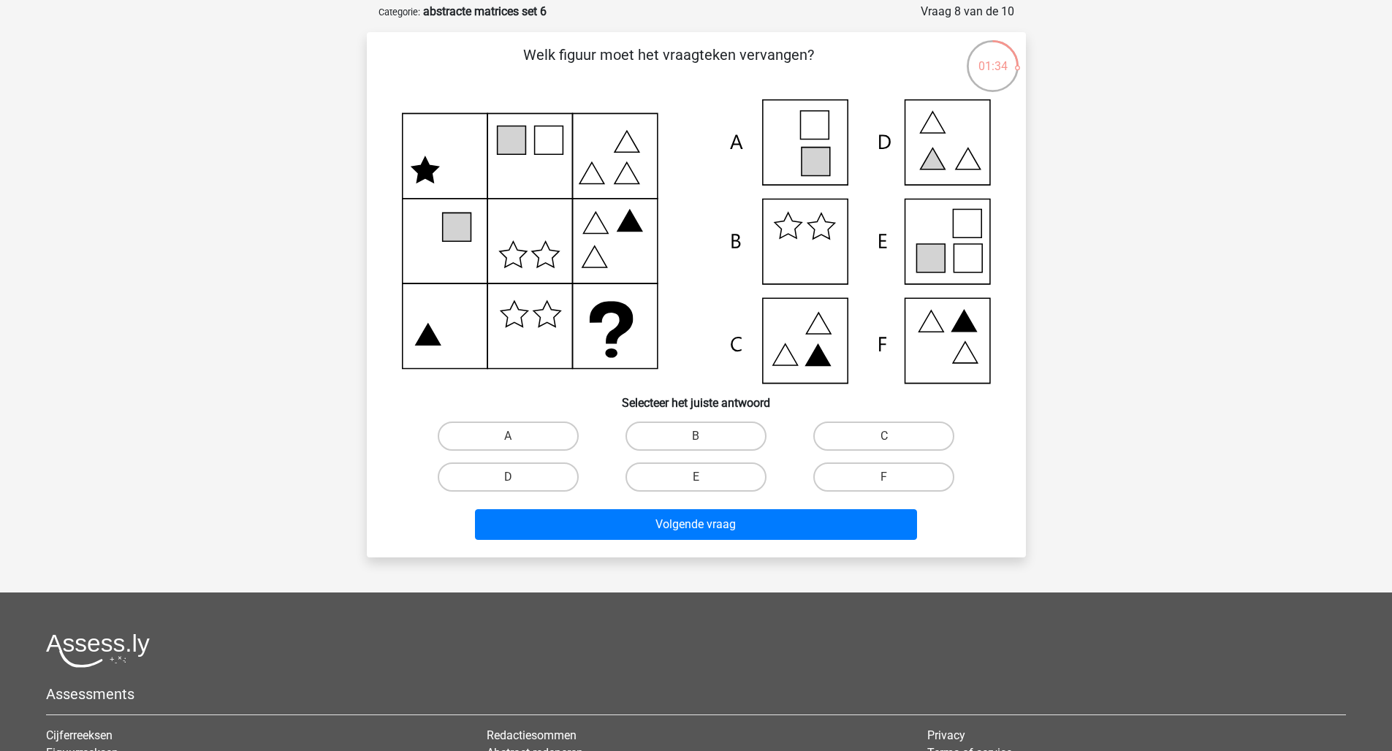
click at [462, 237] on icon at bounding box center [456, 227] width 28 height 28
click at [638, 335] on icon at bounding box center [696, 241] width 589 height 284
click at [709, 466] on label "E" at bounding box center [696, 477] width 141 height 29
click at [705, 477] on input "E" at bounding box center [700, 481] width 9 height 9
radio input "true"
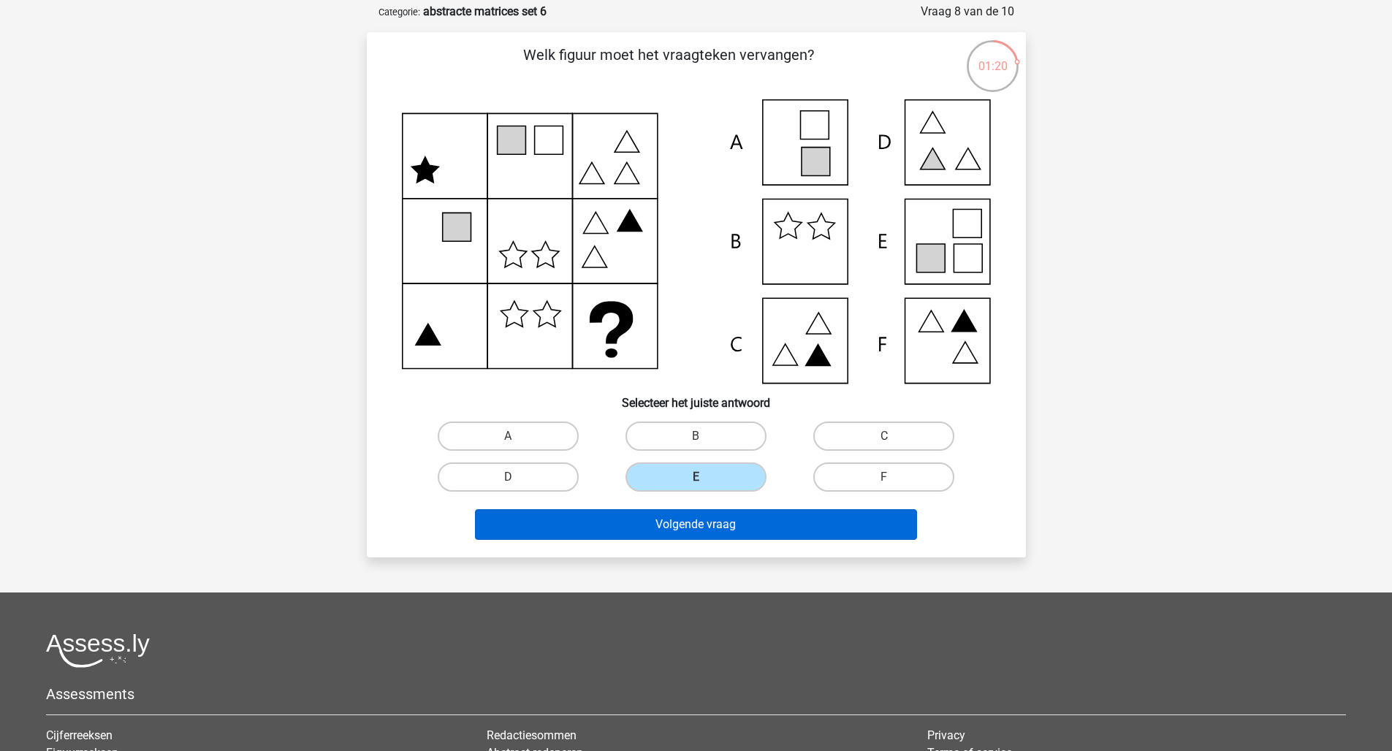
click at [725, 534] on button "Volgende vraag" at bounding box center [696, 524] width 442 height 31
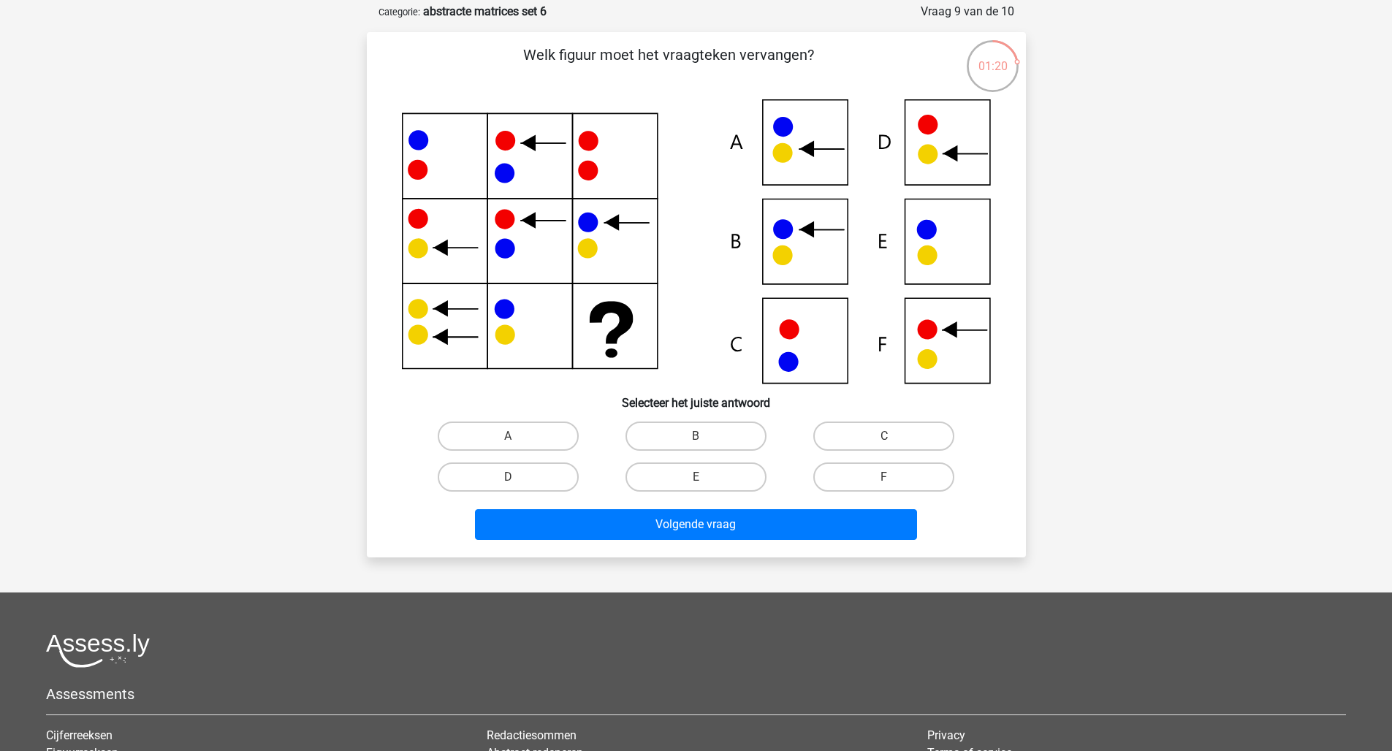
scroll to position [73, 0]
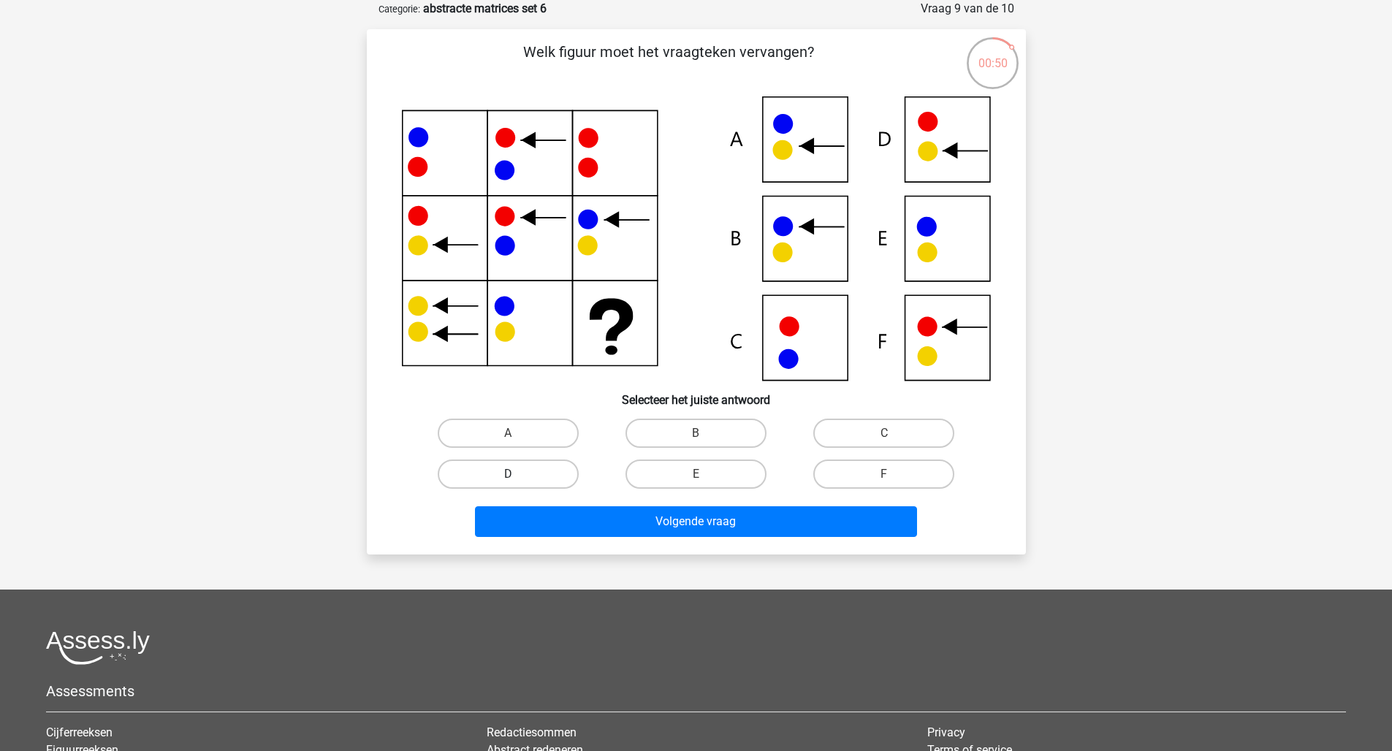
click at [545, 478] on label "D" at bounding box center [508, 474] width 141 height 29
click at [517, 478] on input "D" at bounding box center [512, 478] width 9 height 9
radio input "true"
click at [520, 214] on icon at bounding box center [696, 238] width 589 height 284
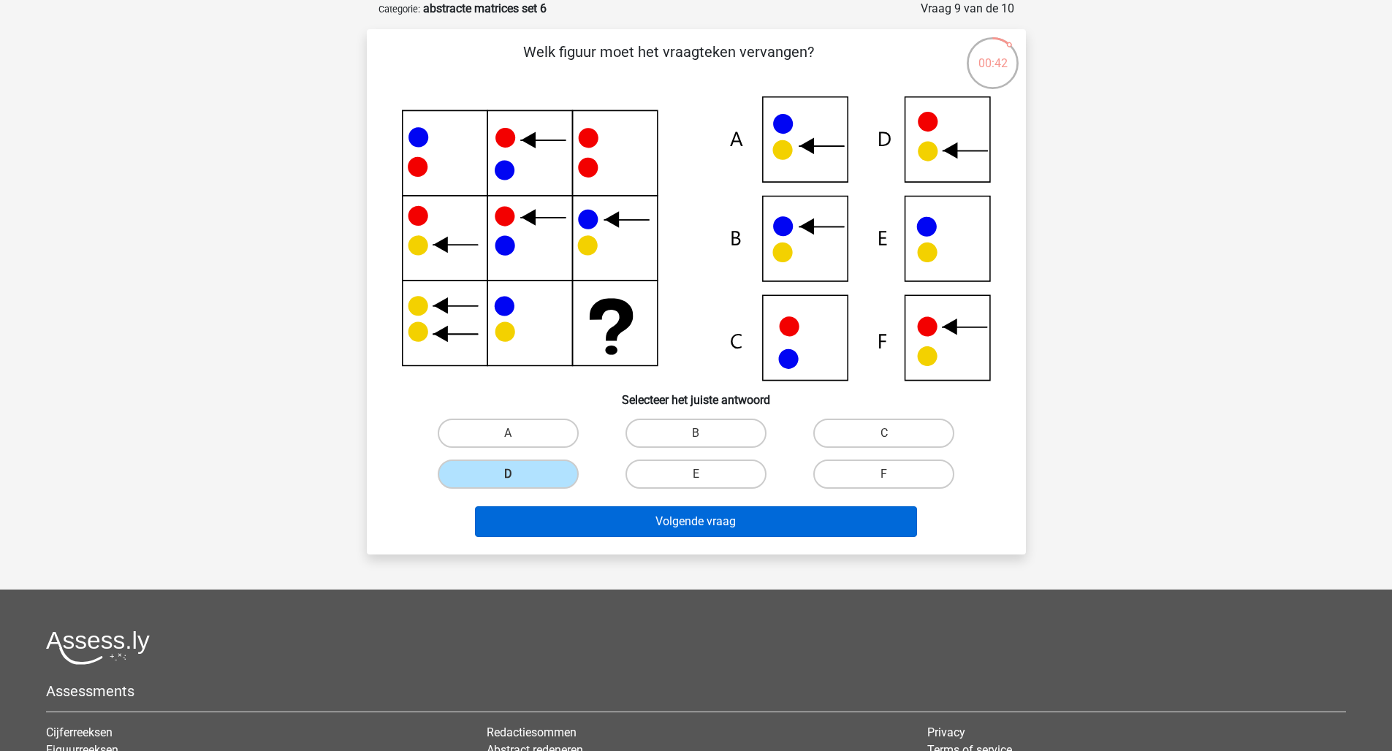
click at [726, 530] on button "Volgende vraag" at bounding box center [696, 521] width 442 height 31
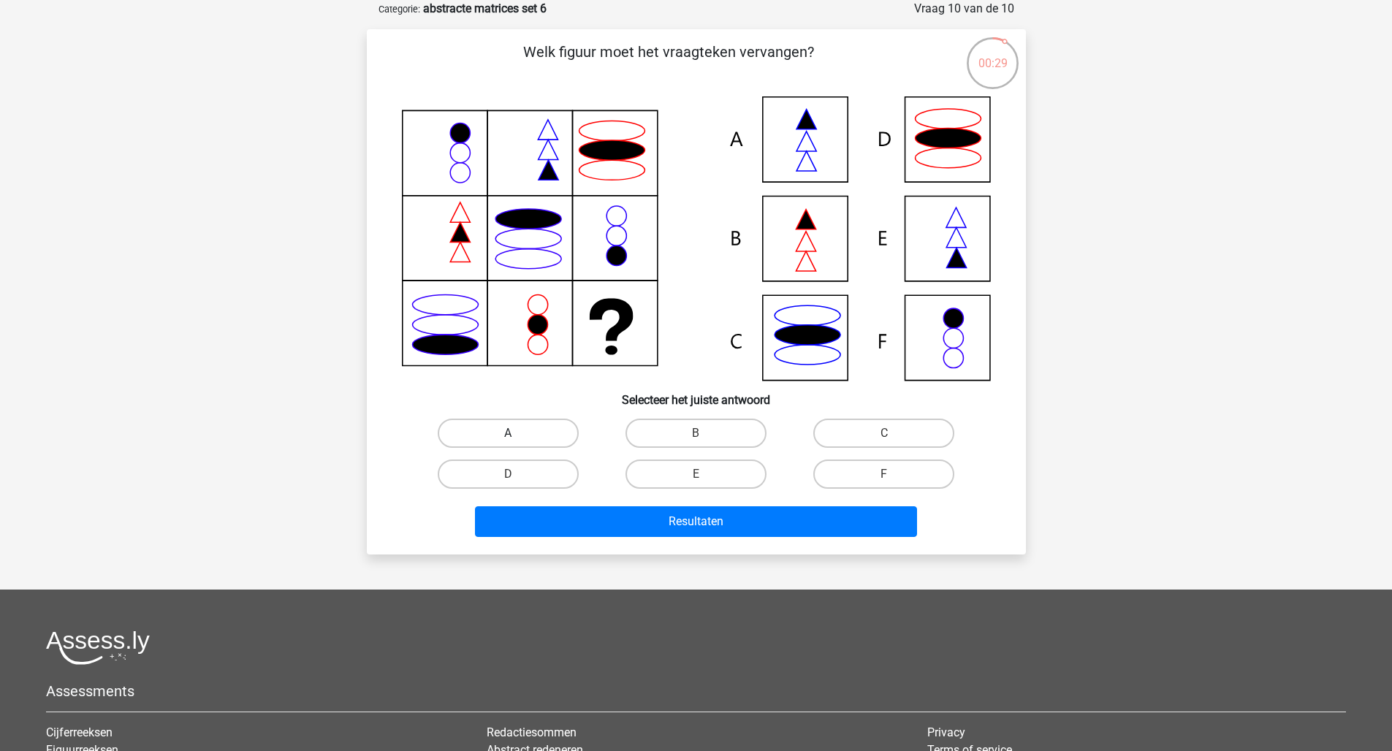
click at [552, 437] on label "A" at bounding box center [508, 433] width 141 height 29
click at [517, 437] on input "A" at bounding box center [512, 437] width 9 height 9
radio input "true"
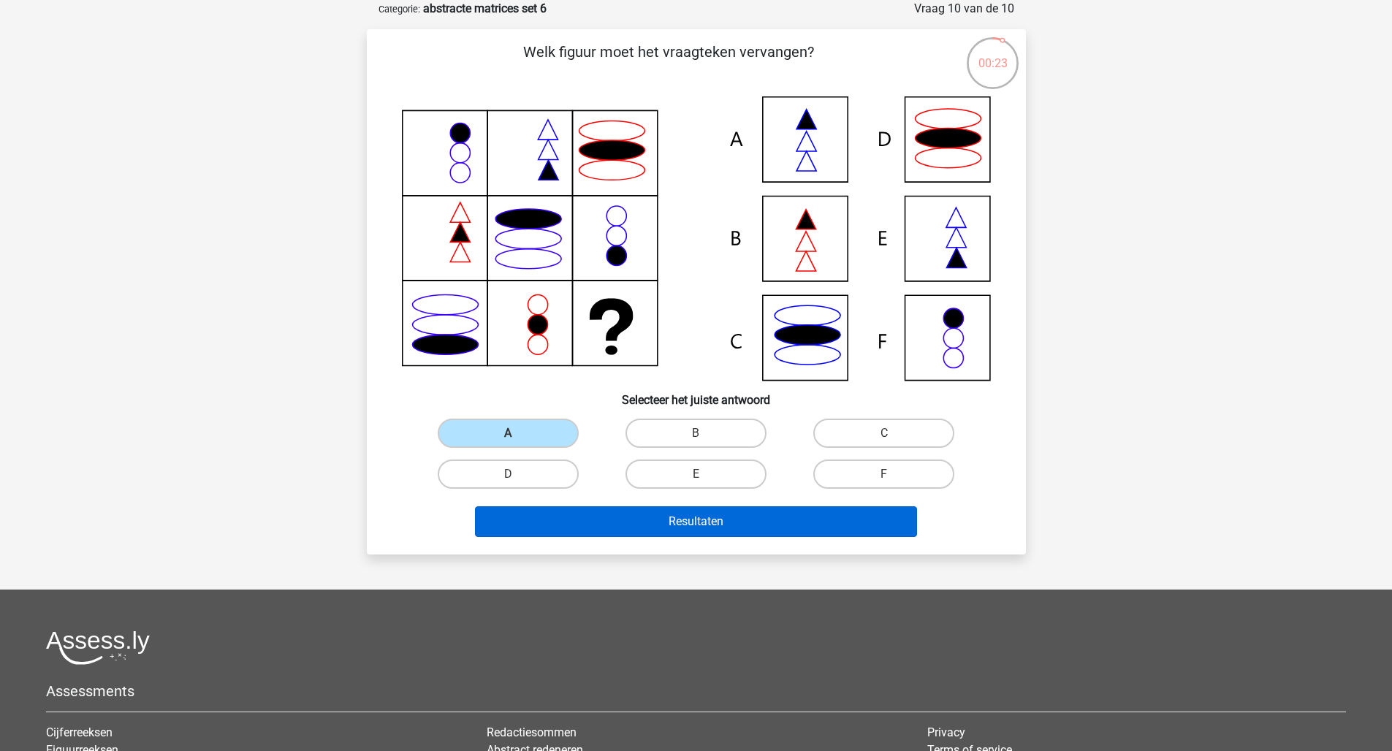
click at [669, 514] on button "Resultaten" at bounding box center [696, 521] width 442 height 31
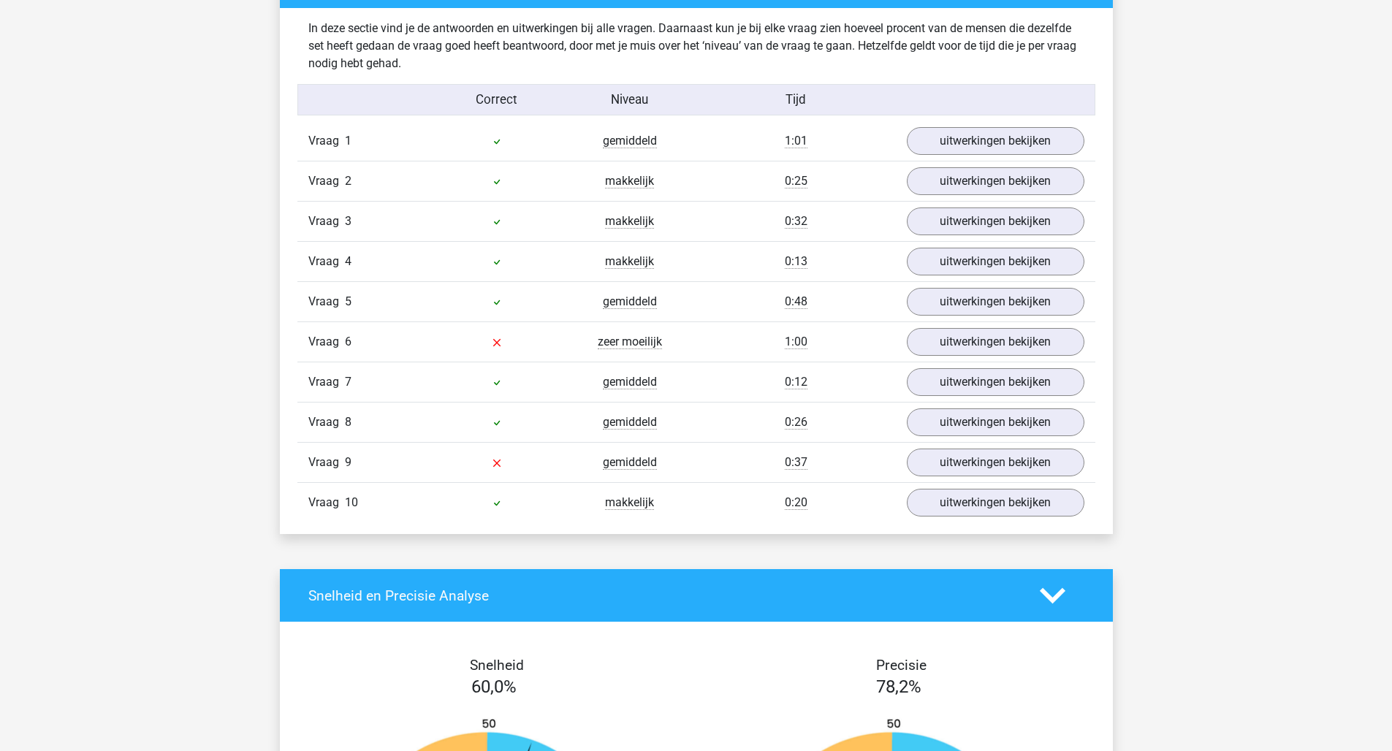
scroll to position [714, 0]
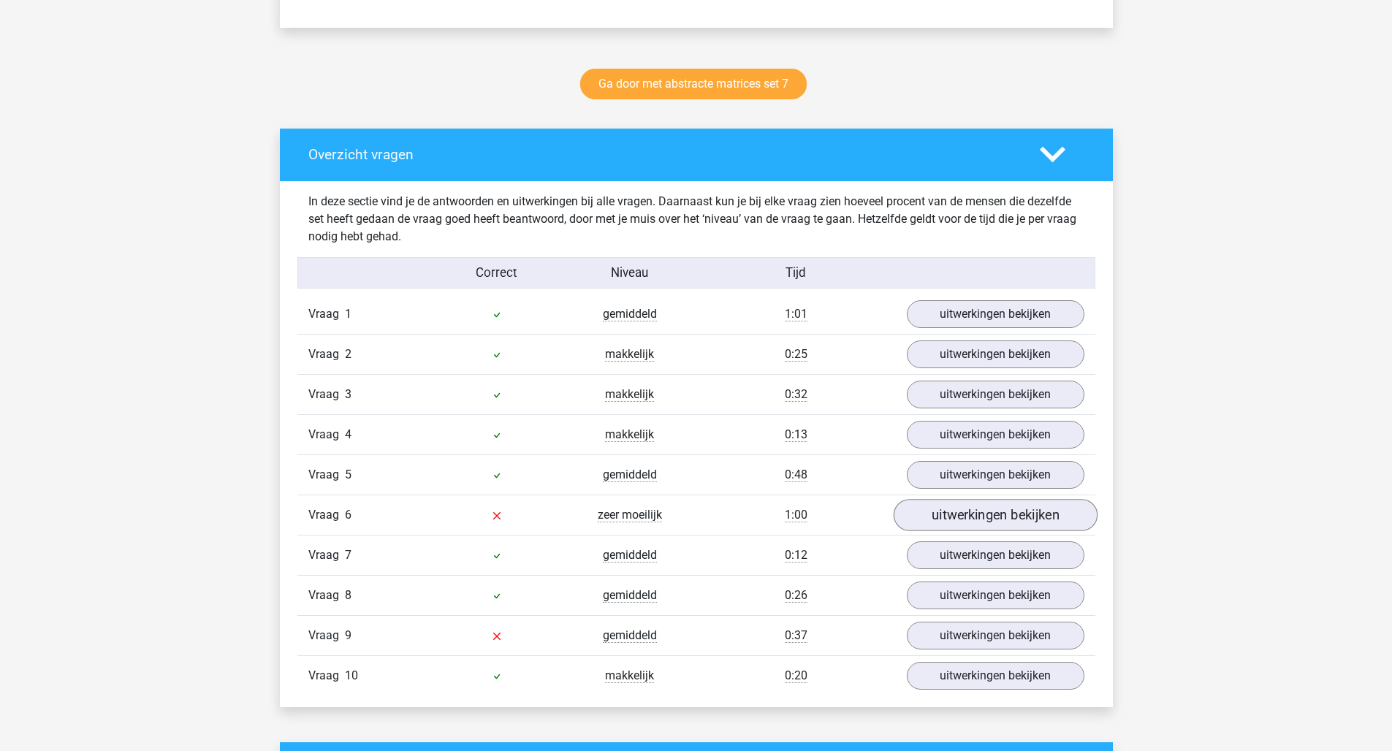
click at [994, 522] on link "uitwerkingen bekijken" at bounding box center [995, 515] width 204 height 32
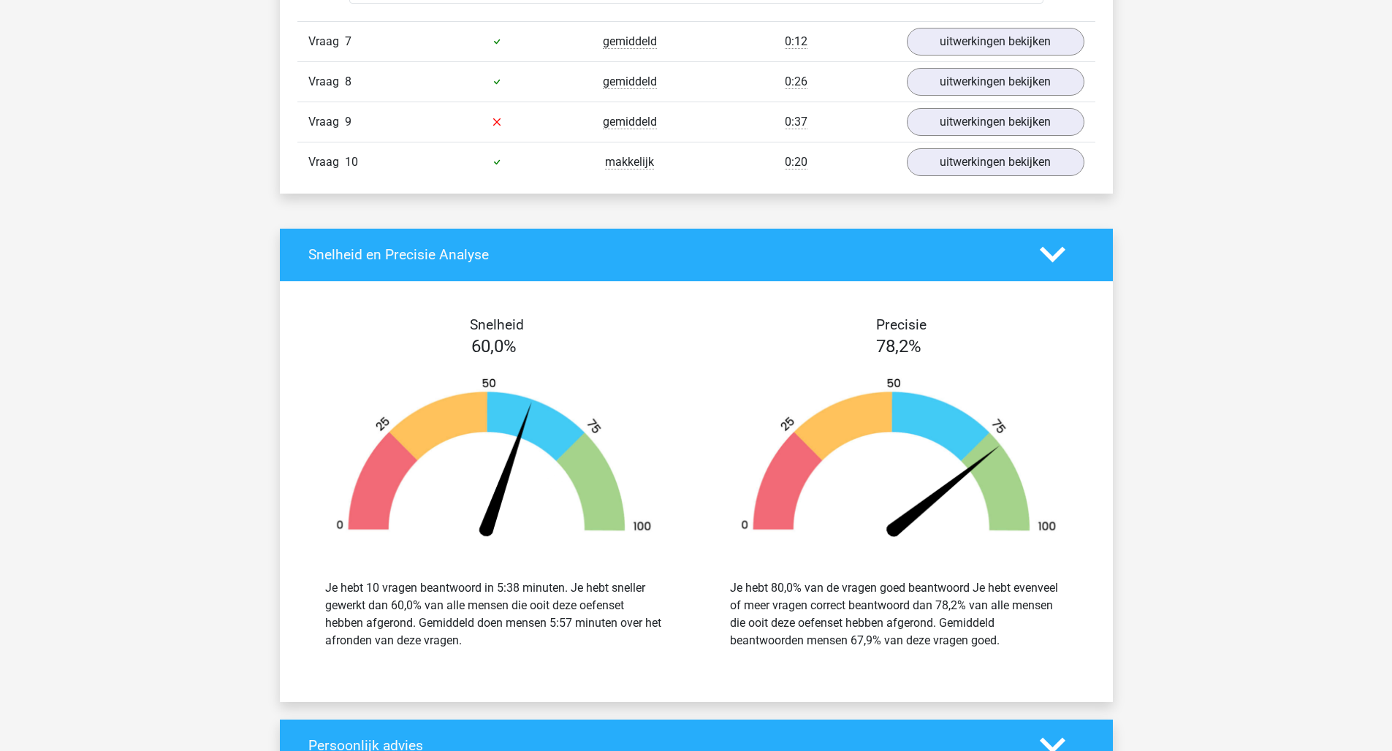
scroll to position [1879, 0]
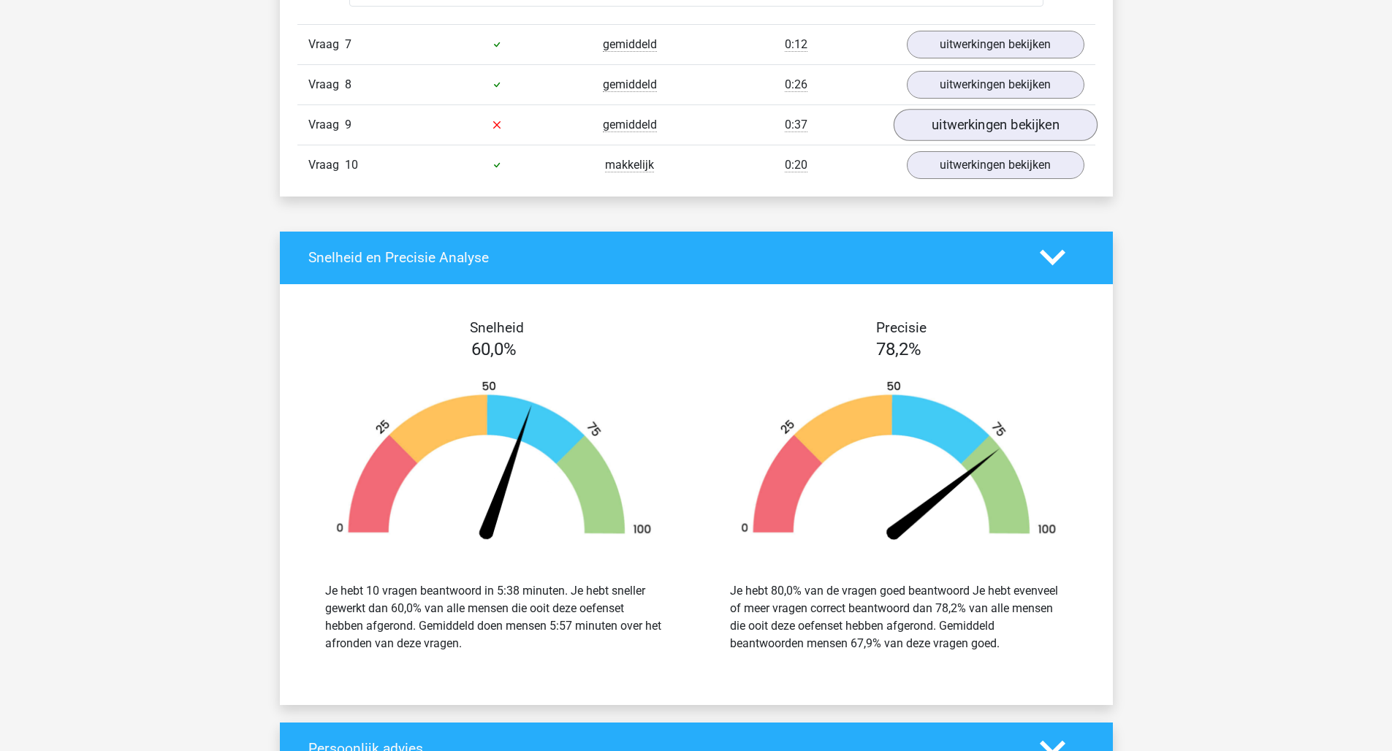
click at [961, 130] on link "uitwerkingen bekijken" at bounding box center [995, 125] width 204 height 32
